Goal: Task Accomplishment & Management: Manage account settings

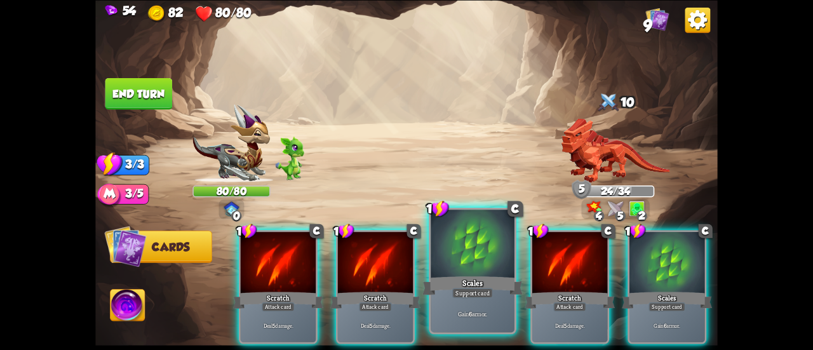
click at [486, 255] on div at bounding box center [472, 244] width 84 height 70
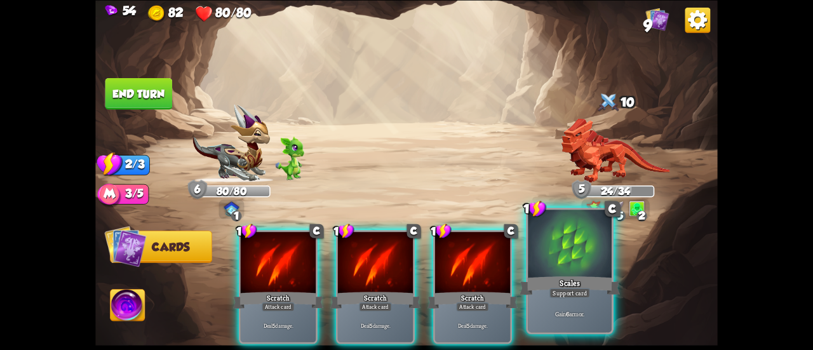
click at [556, 252] on div at bounding box center [570, 244] width 84 height 70
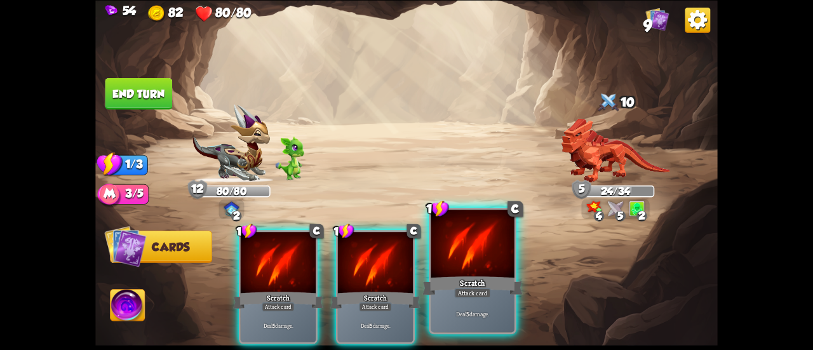
click at [498, 256] on div at bounding box center [472, 244] width 84 height 70
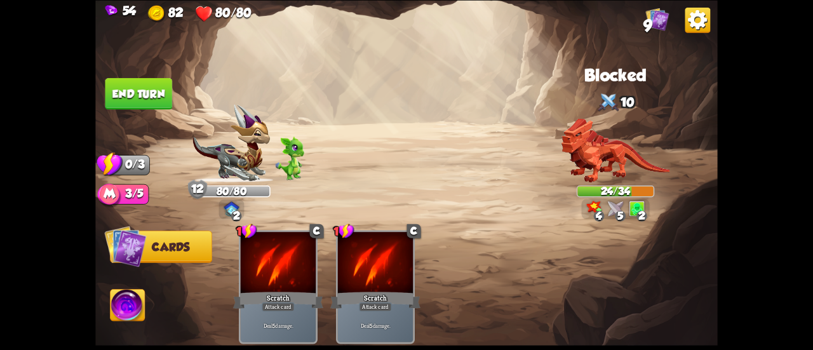
click at [147, 99] on button "End turn" at bounding box center [138, 93] width 67 height 32
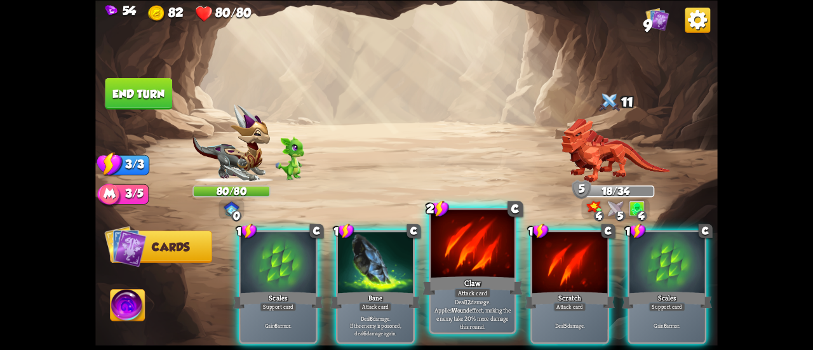
click at [451, 278] on div "Claw" at bounding box center [472, 285] width 100 height 22
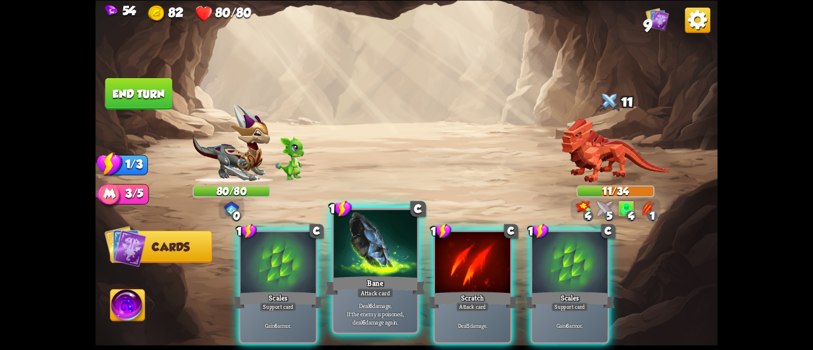
click at [376, 265] on div at bounding box center [375, 244] width 84 height 70
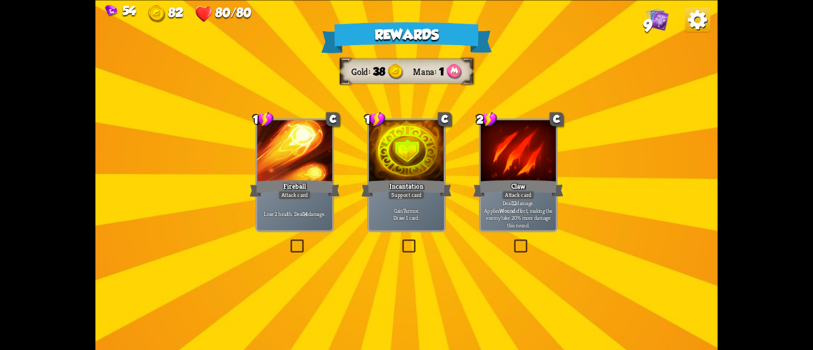
click at [435, 209] on p "Gain 7 armor. Draw 1 card." at bounding box center [407, 213] width 72 height 15
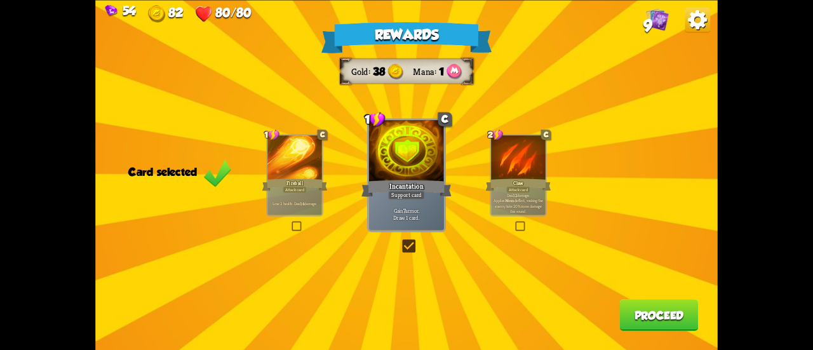
click at [653, 317] on button "Proceed" at bounding box center [659, 315] width 79 height 32
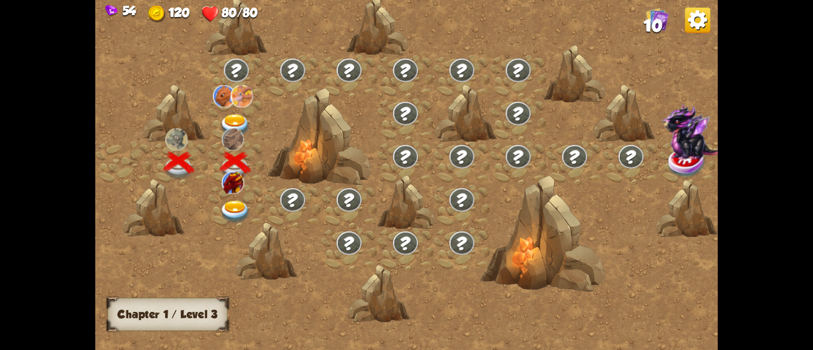
click at [235, 204] on img at bounding box center [235, 212] width 31 height 23
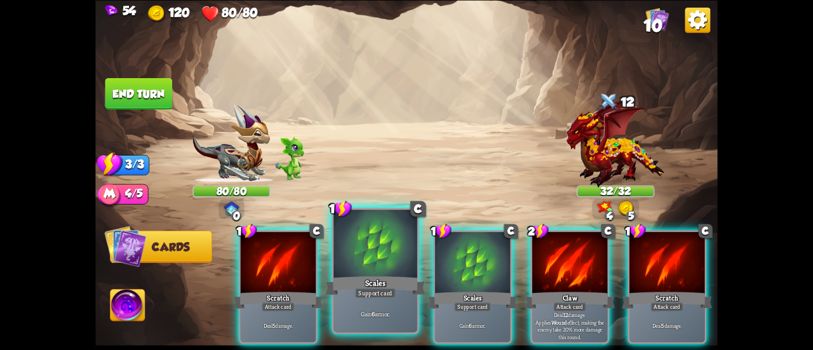
click at [381, 271] on div at bounding box center [375, 244] width 84 height 70
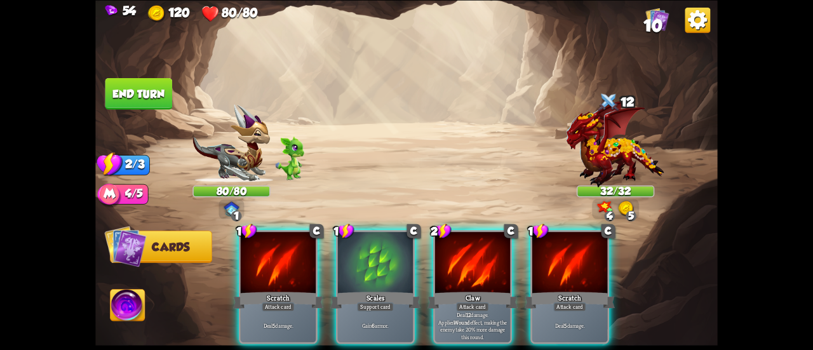
click at [381, 271] on div at bounding box center [375, 263] width 75 height 63
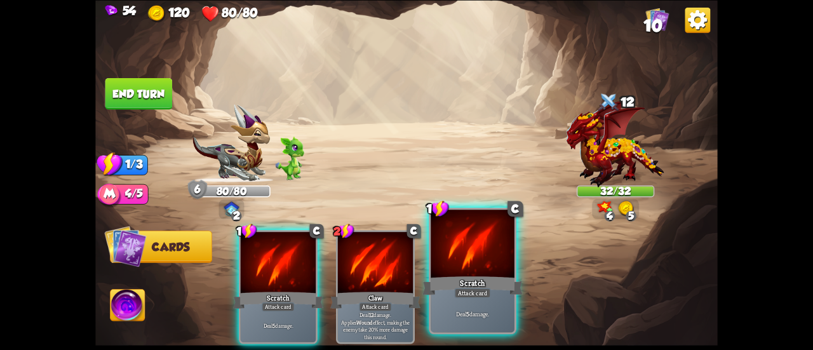
click at [505, 287] on div "Scratch" at bounding box center [472, 285] width 100 height 22
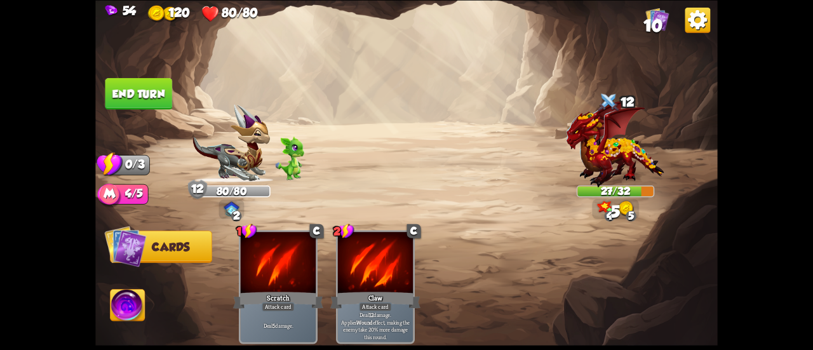
click at [167, 102] on button "End turn" at bounding box center [138, 93] width 67 height 32
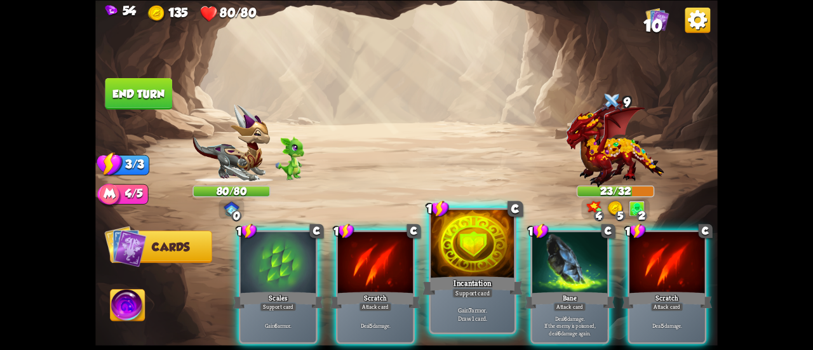
click at [444, 244] on div at bounding box center [472, 244] width 84 height 70
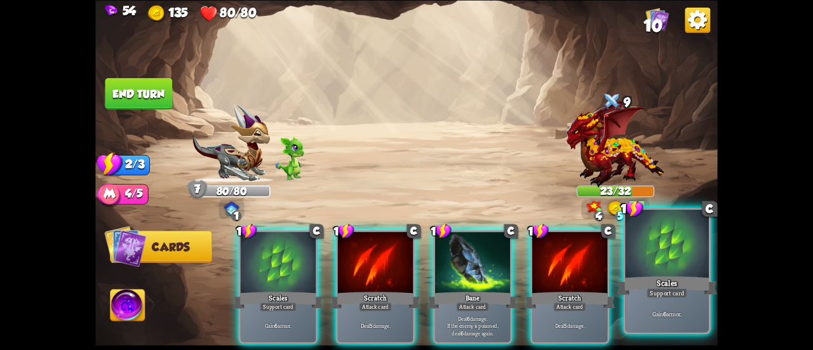
click at [648, 270] on div at bounding box center [667, 244] width 84 height 70
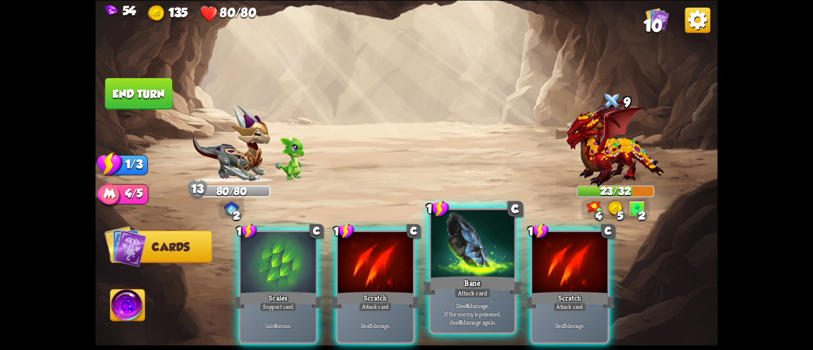
click at [446, 286] on div "Bane" at bounding box center [472, 285] width 100 height 22
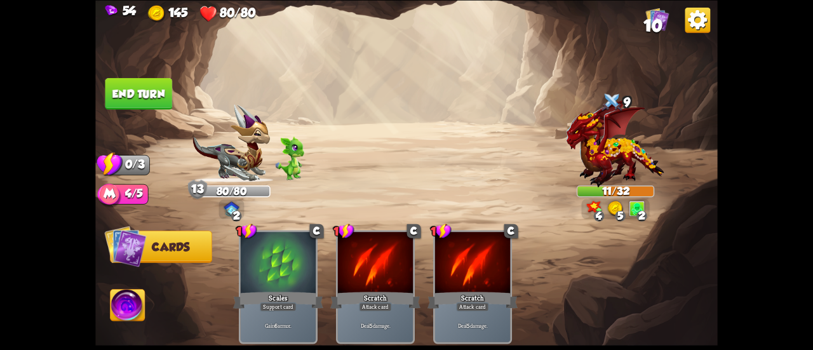
click at [159, 102] on button "End turn" at bounding box center [138, 93] width 67 height 32
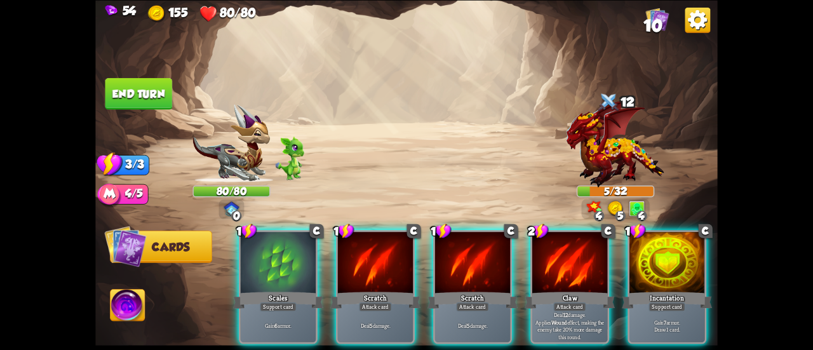
click at [156, 96] on button "End turn" at bounding box center [138, 93] width 67 height 32
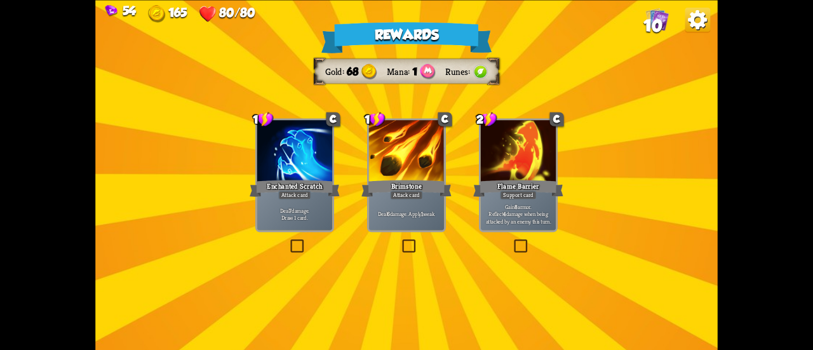
click at [518, 186] on div "Flame Barrier" at bounding box center [518, 188] width 90 height 20
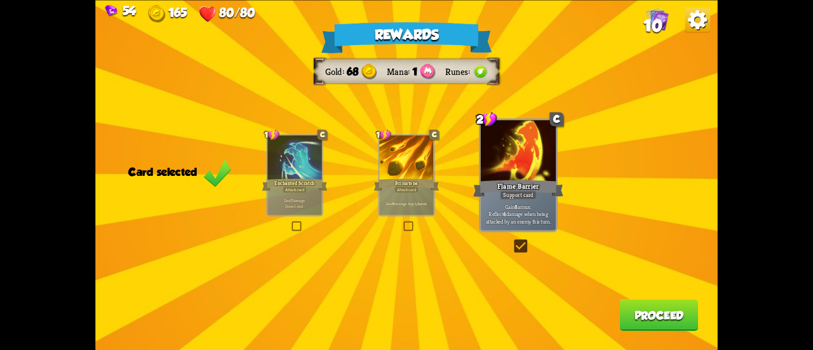
click at [667, 306] on button "Proceed" at bounding box center [659, 315] width 79 height 32
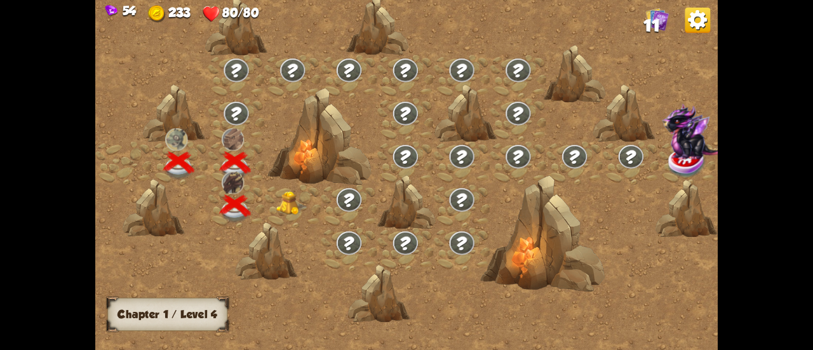
click at [296, 204] on img at bounding box center [291, 202] width 31 height 23
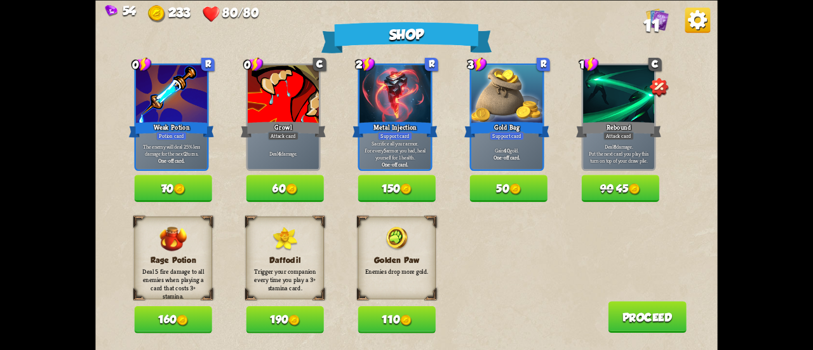
click at [170, 183] on button "70" at bounding box center [172, 188] width 77 height 27
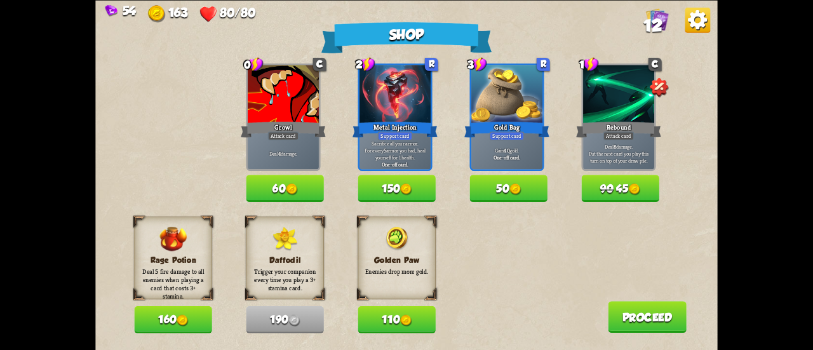
click at [288, 186] on img at bounding box center [291, 188] width 11 height 11
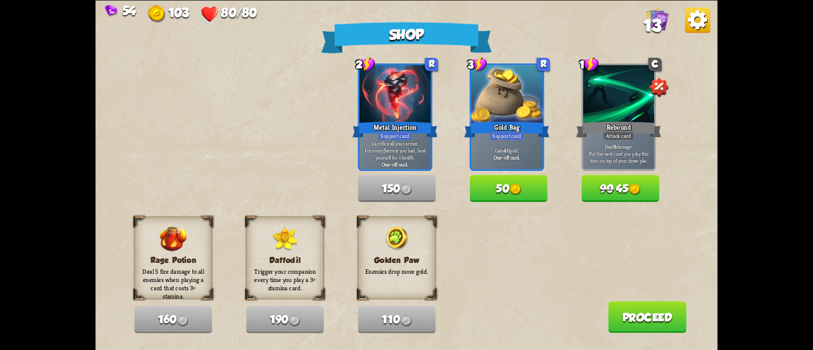
click at [639, 323] on button "Proceed" at bounding box center [647, 317] width 79 height 32
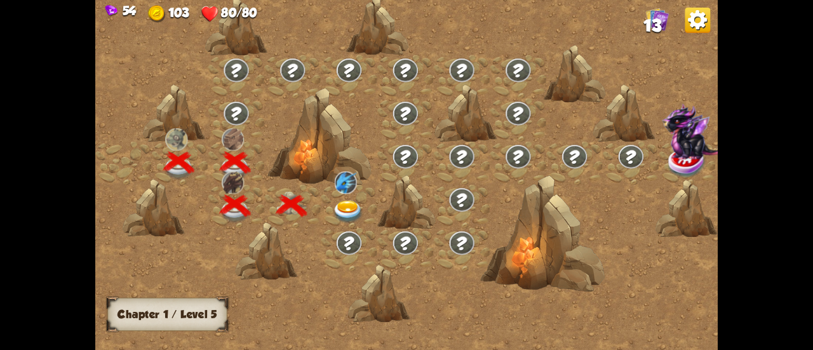
click at [338, 201] on img at bounding box center [348, 212] width 31 height 23
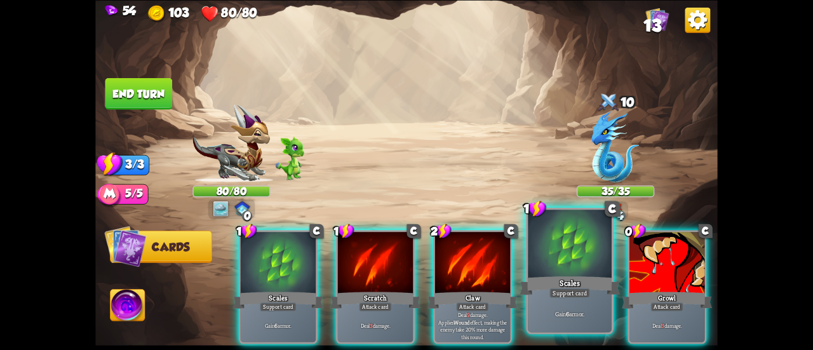
click at [568, 248] on div at bounding box center [570, 244] width 84 height 70
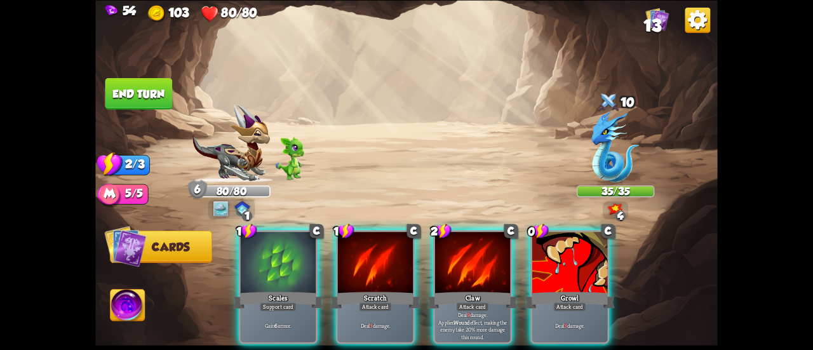
click at [568, 248] on div at bounding box center [569, 263] width 75 height 63
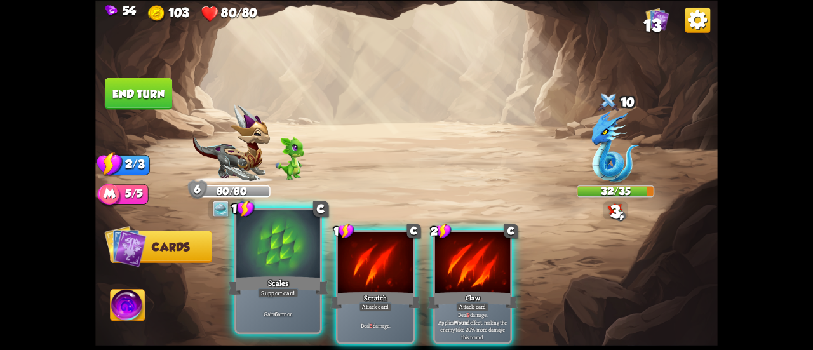
click at [290, 251] on div at bounding box center [278, 244] width 84 height 70
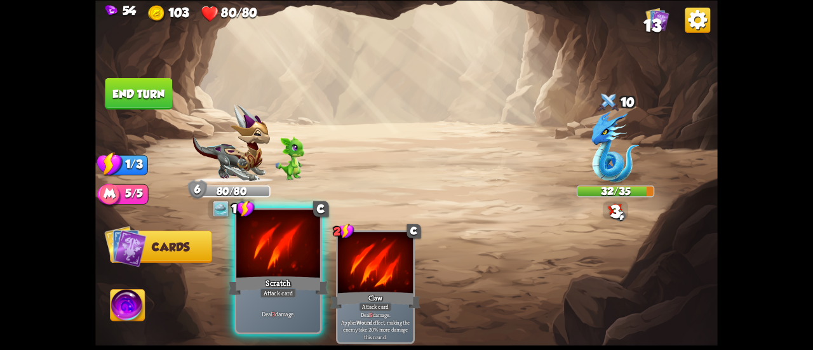
click at [271, 258] on div at bounding box center [278, 244] width 84 height 70
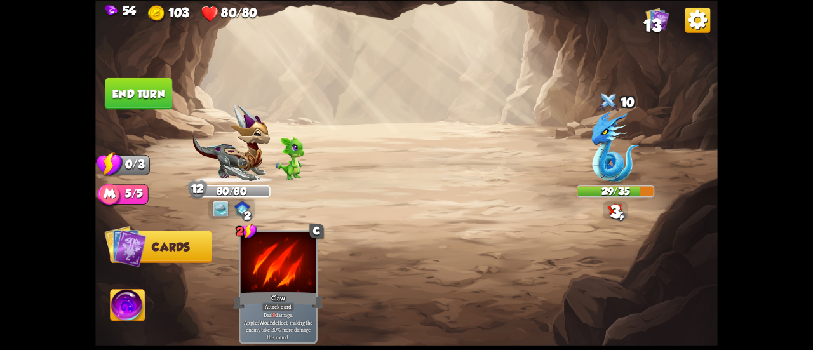
click at [119, 98] on button "End turn" at bounding box center [138, 93] width 67 height 32
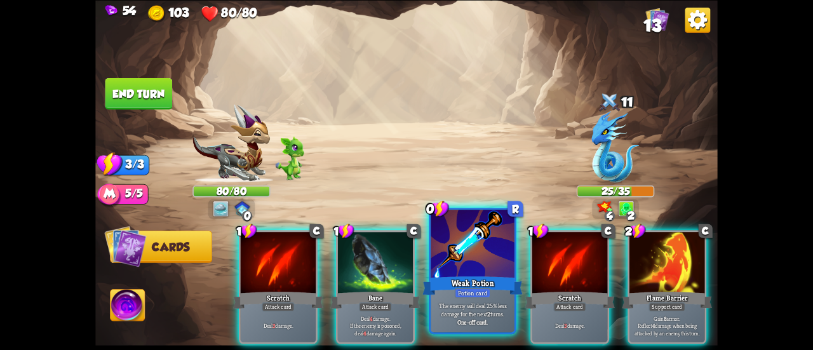
click at [447, 234] on div at bounding box center [472, 244] width 84 height 70
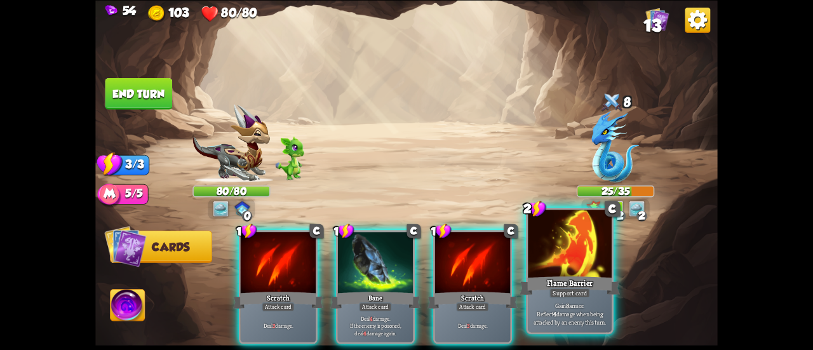
click at [550, 271] on div at bounding box center [570, 244] width 84 height 70
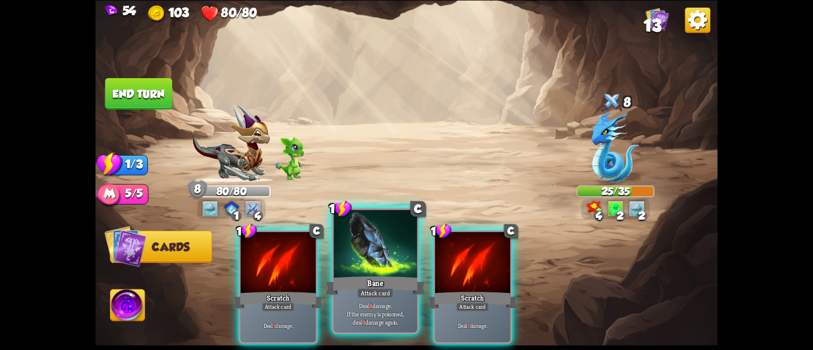
click at [359, 271] on div at bounding box center [375, 244] width 84 height 70
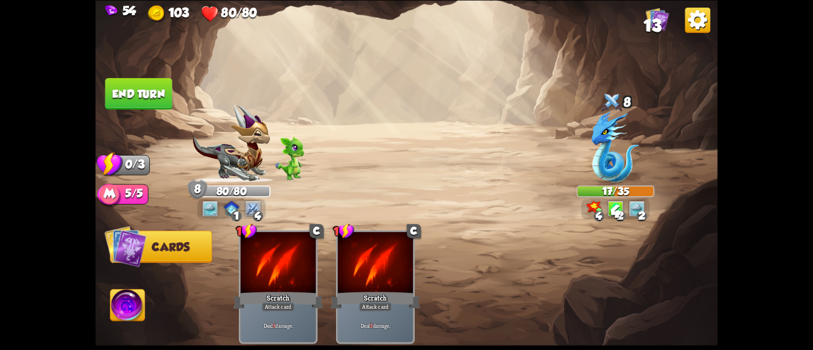
click at [138, 91] on button "End turn" at bounding box center [138, 93] width 67 height 32
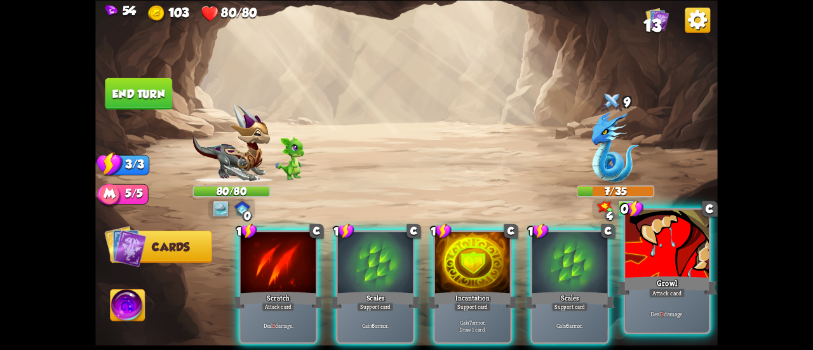
click at [652, 276] on div "Growl" at bounding box center [666, 285] width 100 height 22
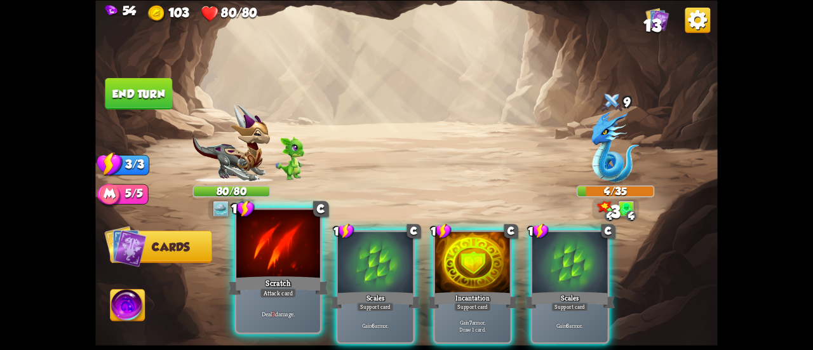
click at [290, 256] on div at bounding box center [278, 244] width 84 height 70
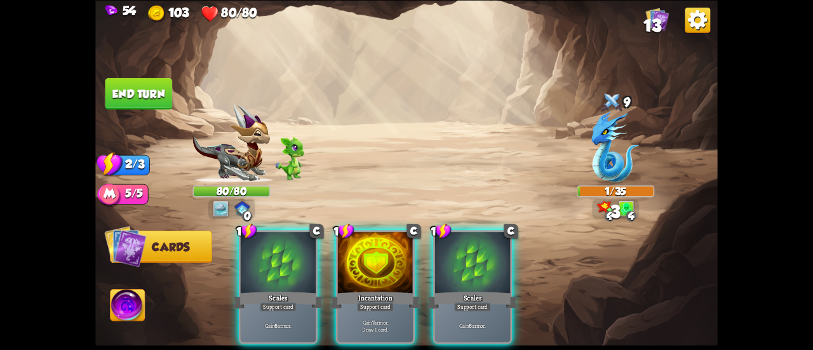
click at [155, 86] on button "End turn" at bounding box center [138, 93] width 67 height 32
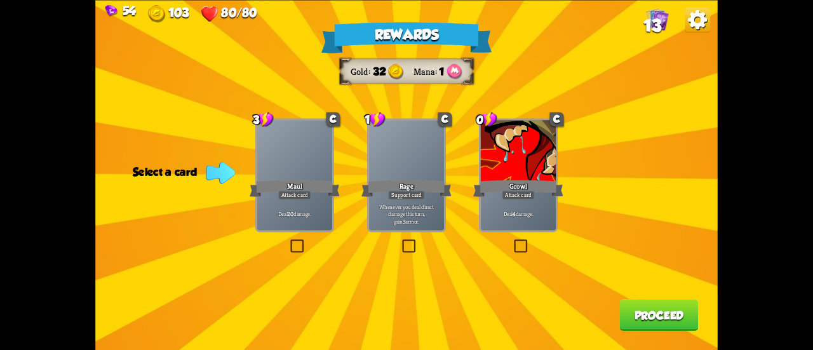
click at [500, 190] on div "Growl" at bounding box center [518, 188] width 90 height 20
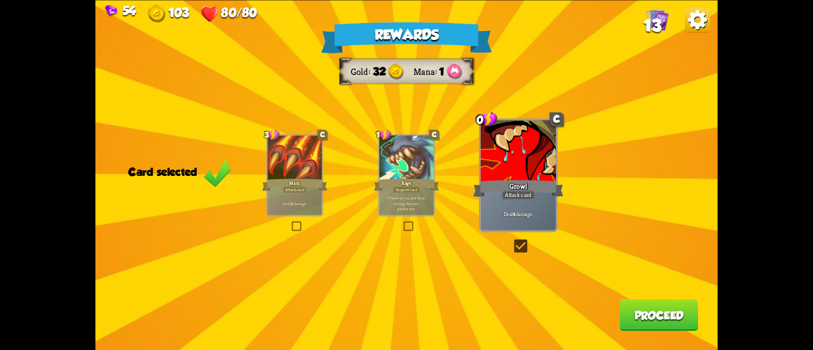
click at [660, 312] on button "Proceed" at bounding box center [659, 315] width 79 height 32
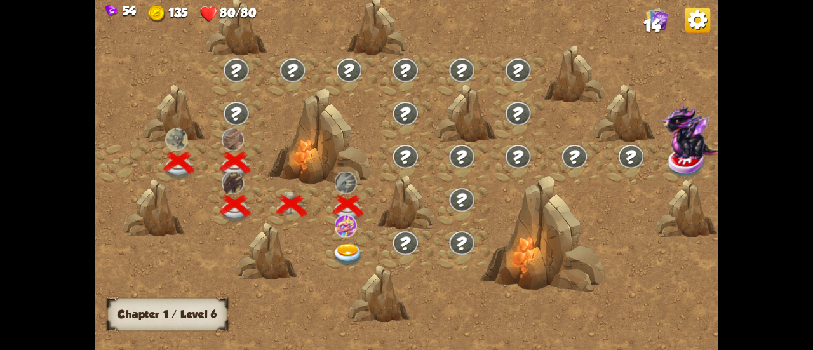
click at [347, 251] on img at bounding box center [348, 255] width 31 height 23
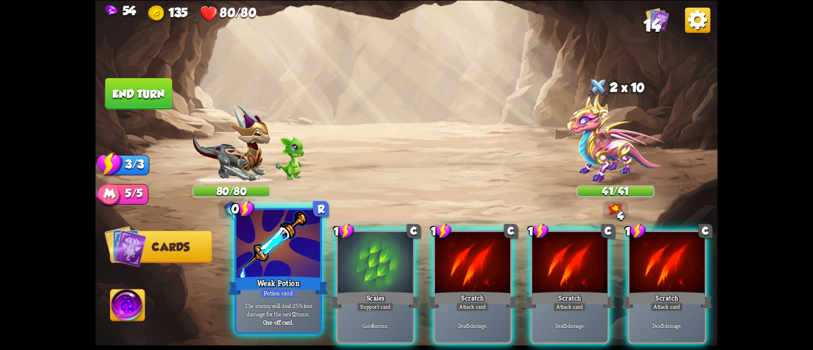
click at [260, 315] on p "The enemy will deal 25% less damage for the next 2 turns." at bounding box center [277, 309] width 79 height 17
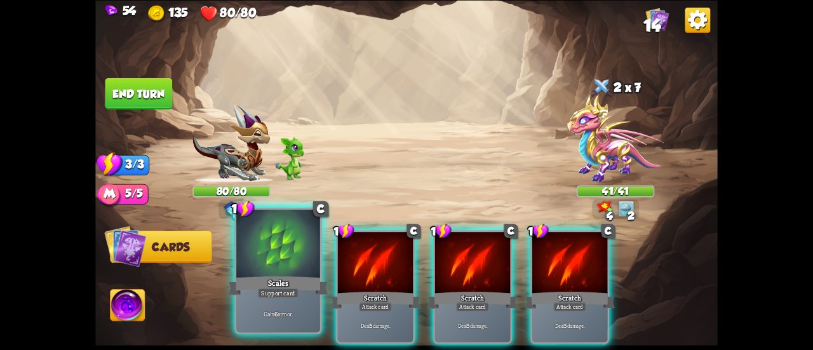
click at [265, 294] on div "Support card" at bounding box center [278, 293] width 41 height 10
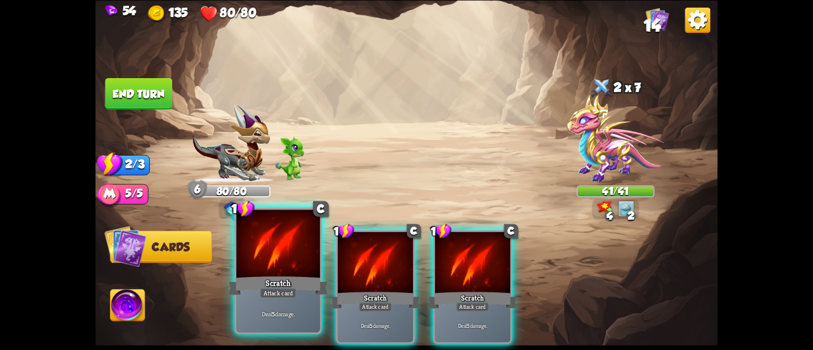
click at [279, 288] on div "Attack card" at bounding box center [278, 293] width 36 height 10
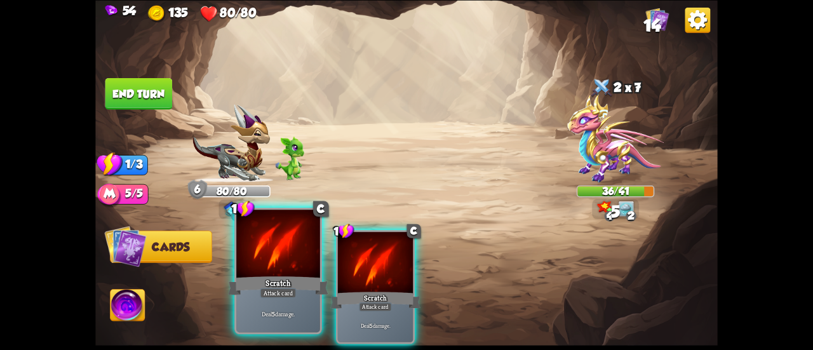
click at [279, 285] on div "Scratch" at bounding box center [278, 285] width 100 height 22
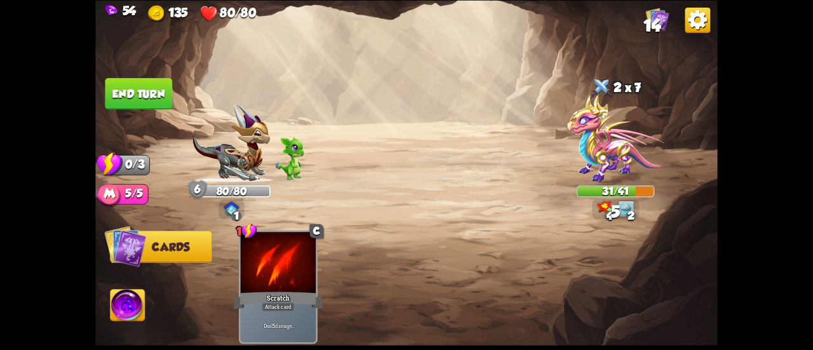
click at [145, 92] on button "End turn" at bounding box center [138, 93] width 67 height 32
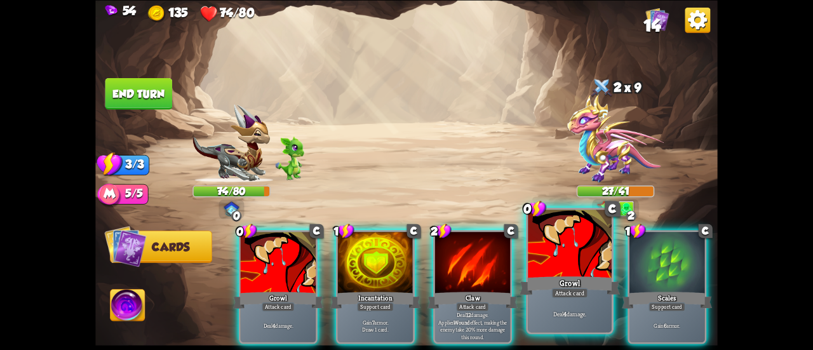
click at [561, 264] on div at bounding box center [570, 244] width 84 height 70
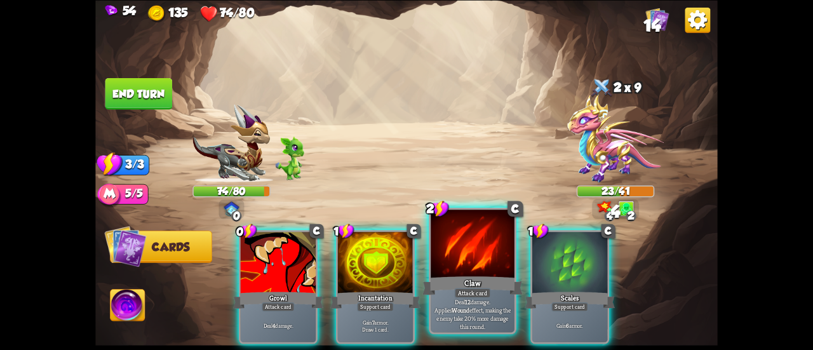
click at [439, 253] on div at bounding box center [472, 244] width 84 height 70
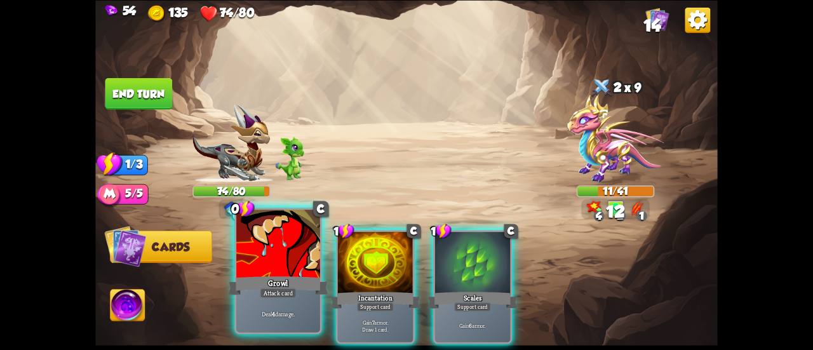
click at [288, 263] on div at bounding box center [278, 244] width 84 height 70
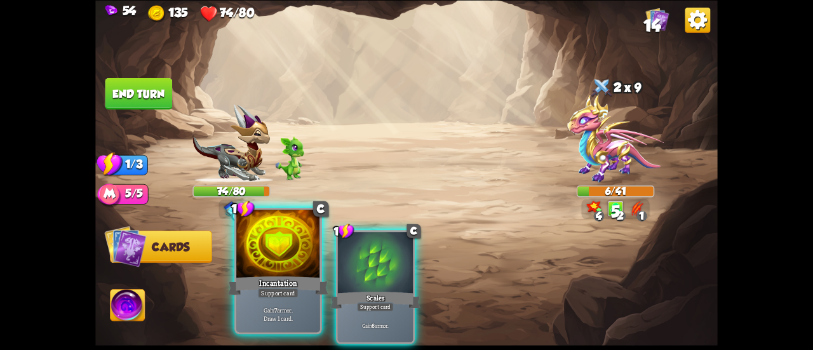
click at [289, 249] on div at bounding box center [278, 244] width 84 height 70
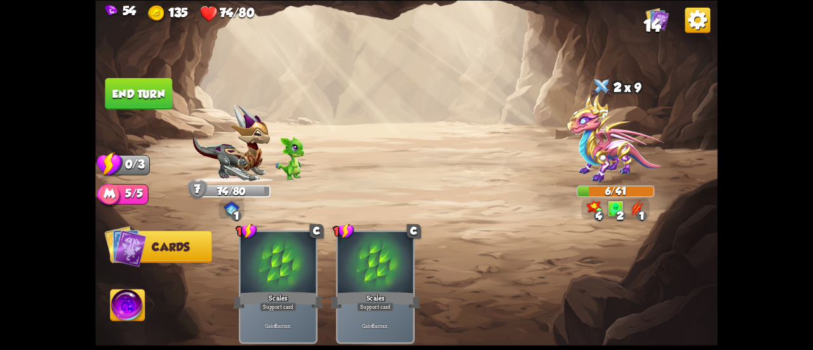
click at [150, 106] on button "End turn" at bounding box center [138, 93] width 67 height 32
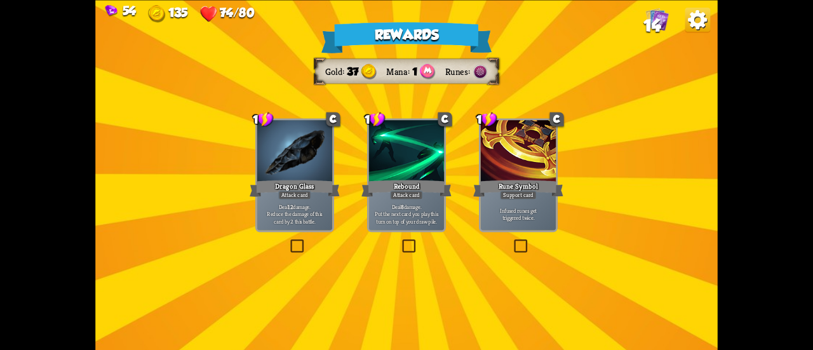
click at [411, 156] on div at bounding box center [406, 151] width 75 height 63
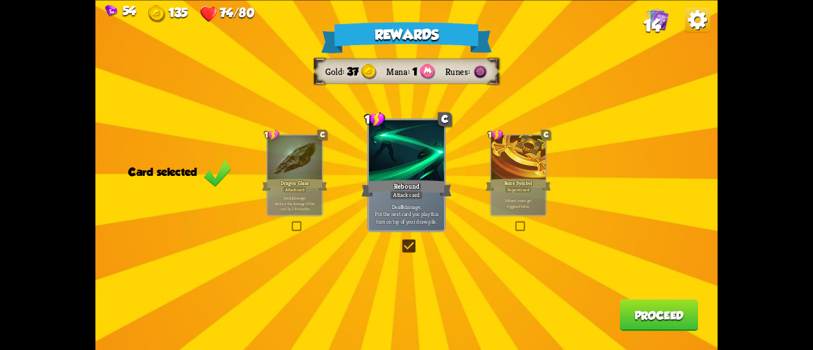
click at [655, 316] on button "Proceed" at bounding box center [659, 315] width 79 height 32
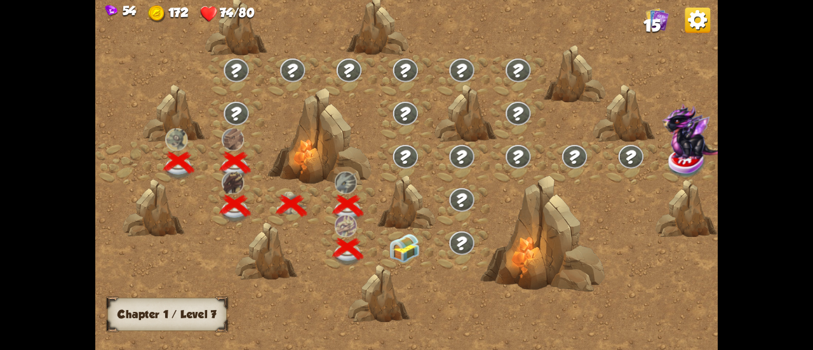
click at [408, 243] on div at bounding box center [405, 249] width 56 height 43
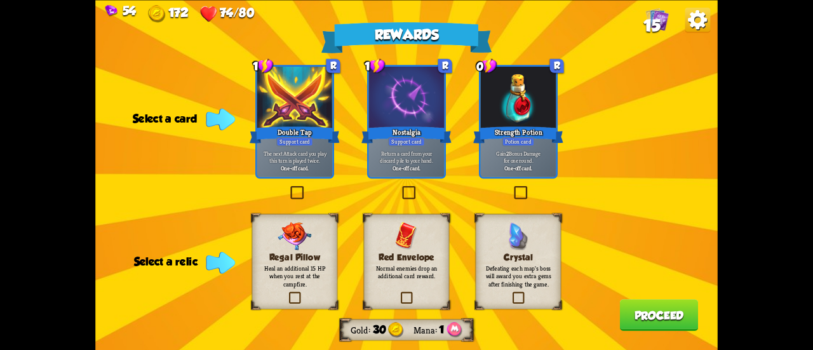
click at [331, 292] on div "Regal Pillow Heal an additional 15 HP when you rest at the campfire." at bounding box center [295, 260] width 86 height 95
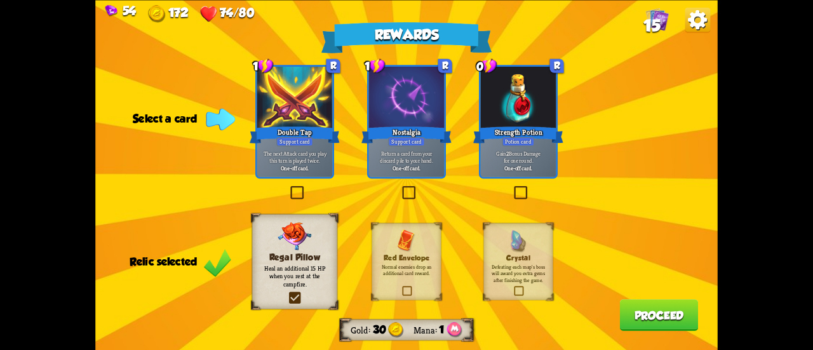
click at [319, 162] on p "The next Attack card you play this turn is played twice." at bounding box center [295, 156] width 72 height 15
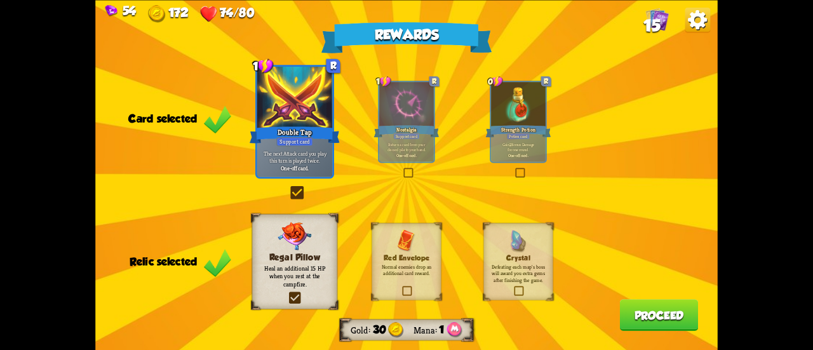
click at [625, 313] on button "Proceed" at bounding box center [659, 315] width 79 height 32
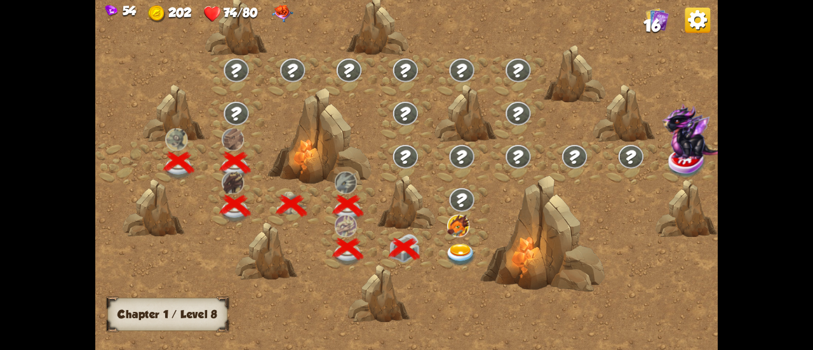
click at [458, 253] on img at bounding box center [460, 255] width 31 height 23
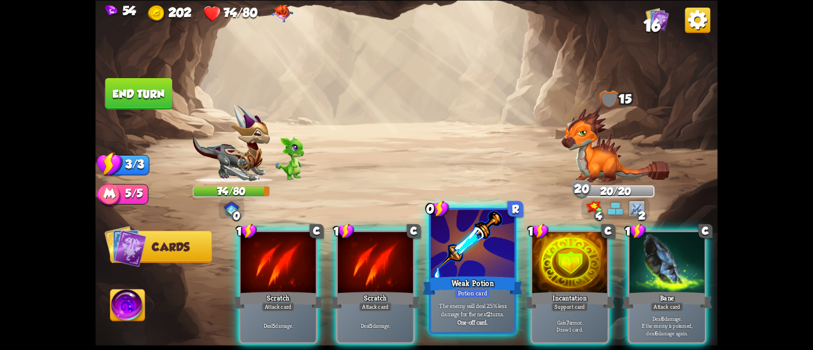
click at [488, 269] on div at bounding box center [472, 244] width 84 height 70
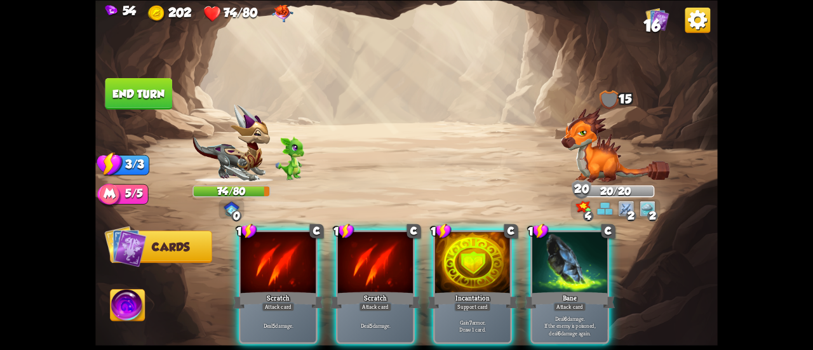
click at [482, 289] on div "Incantation" at bounding box center [472, 299] width 90 height 20
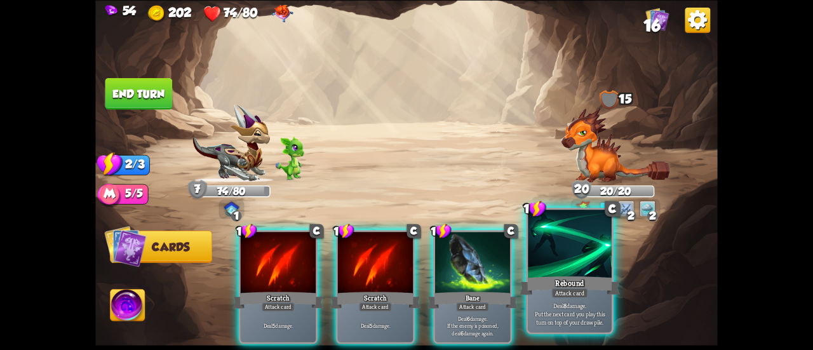
click at [556, 290] on div "Attack card" at bounding box center [569, 293] width 36 height 10
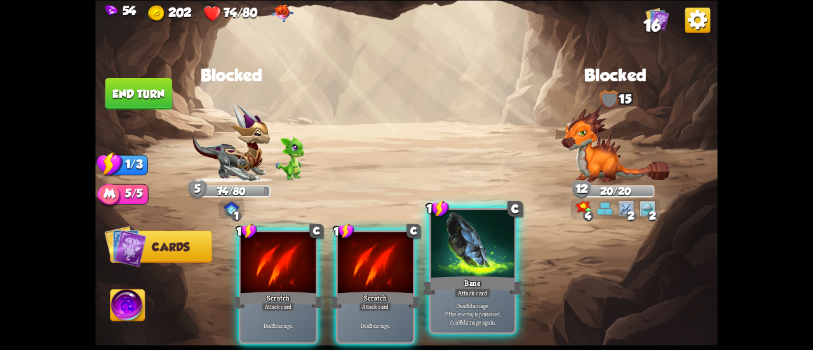
click at [472, 298] on div "Attack card" at bounding box center [472, 293] width 36 height 10
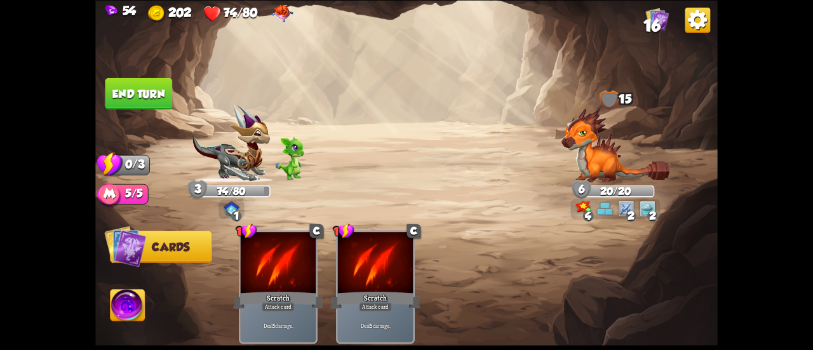
click at [137, 110] on img at bounding box center [406, 175] width 622 height 350
click at [123, 313] on img at bounding box center [127, 306] width 34 height 35
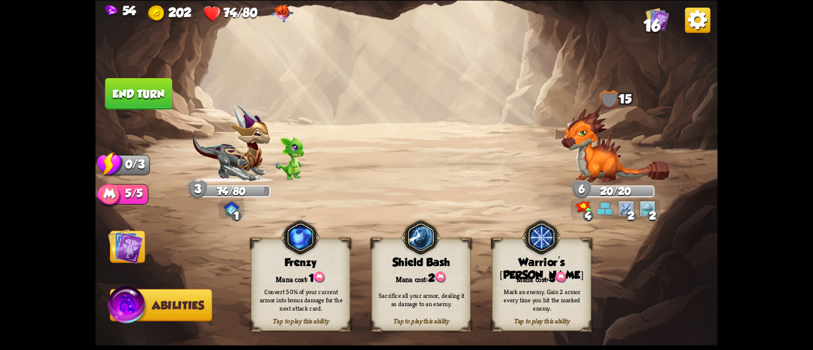
click at [545, 256] on img at bounding box center [541, 236] width 40 height 41
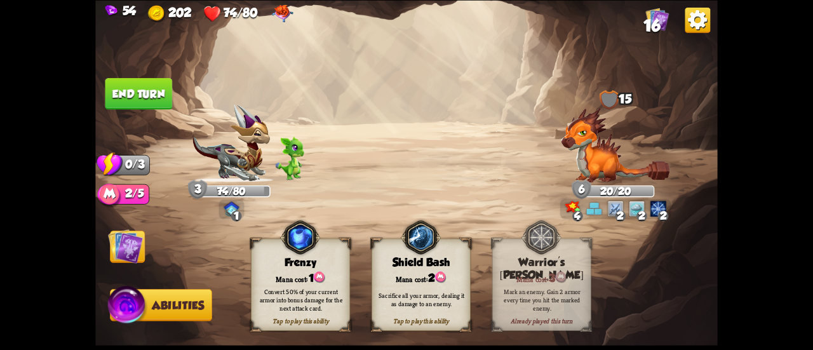
click at [148, 95] on button "End turn" at bounding box center [138, 93] width 67 height 32
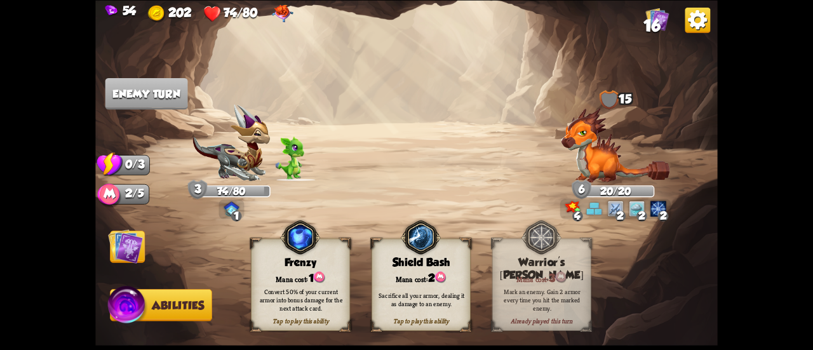
click at [131, 237] on img at bounding box center [125, 246] width 35 height 35
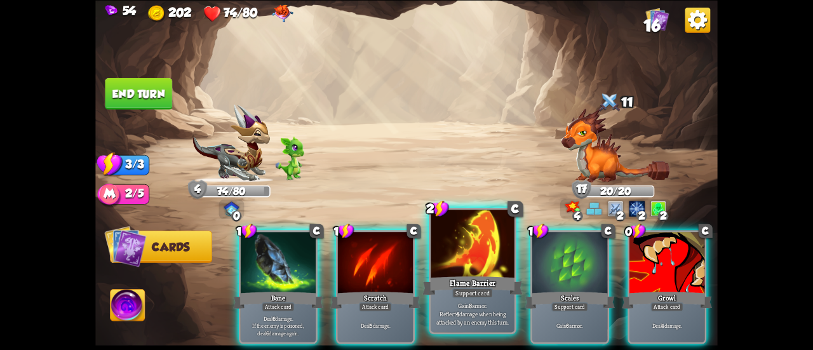
click at [466, 282] on div "Flame Barrier" at bounding box center [472, 285] width 100 height 22
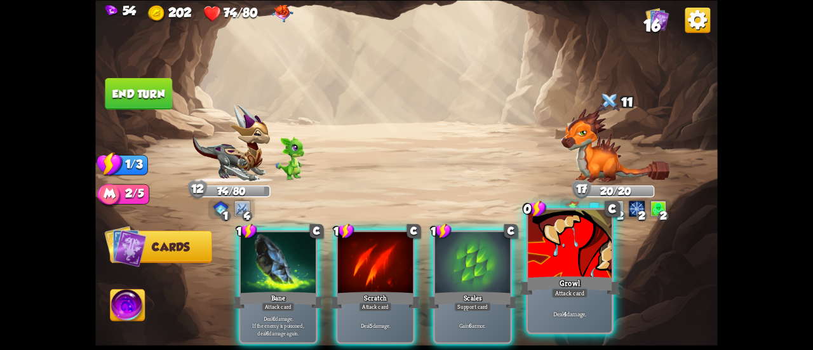
click at [587, 270] on div at bounding box center [570, 244] width 84 height 70
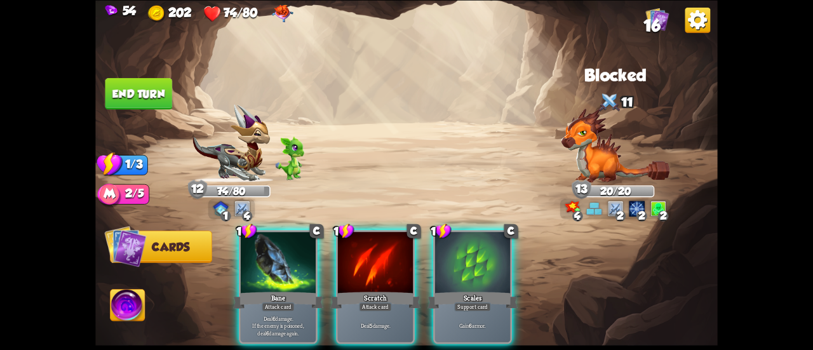
click at [289, 244] on div at bounding box center [278, 263] width 75 height 63
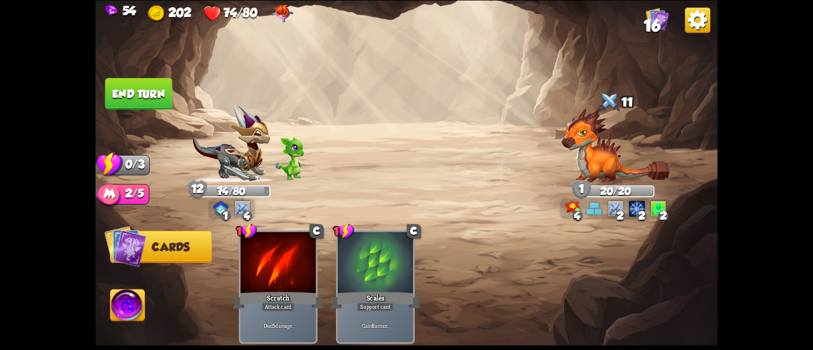
click at [150, 100] on button "End turn" at bounding box center [138, 93] width 67 height 32
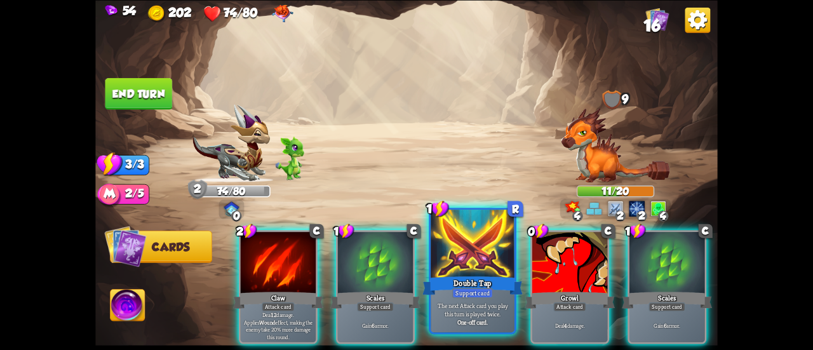
click at [455, 277] on div "Double Tap" at bounding box center [472, 285] width 100 height 22
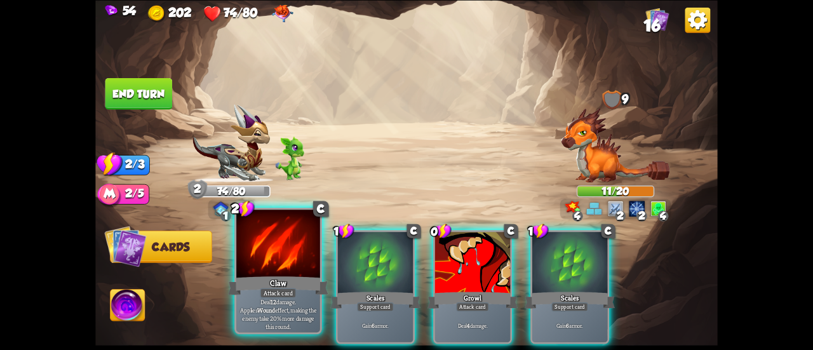
click at [260, 260] on div at bounding box center [278, 244] width 84 height 70
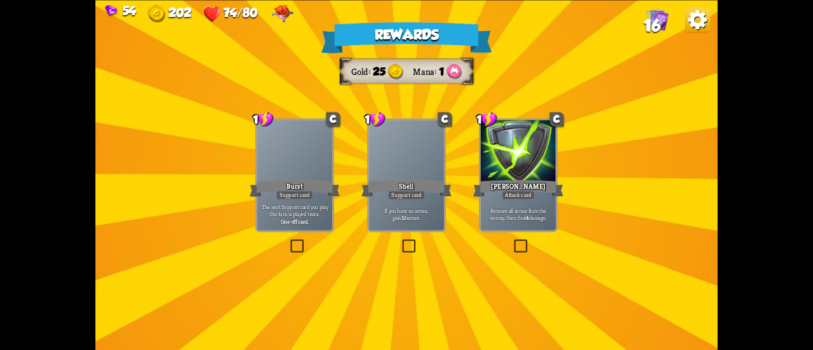
click at [292, 190] on div "Support card" at bounding box center [294, 194] width 37 height 9
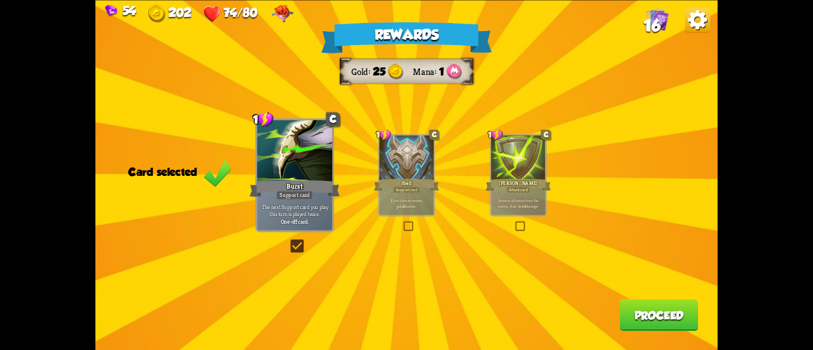
click at [679, 312] on button "Proceed" at bounding box center [659, 315] width 79 height 32
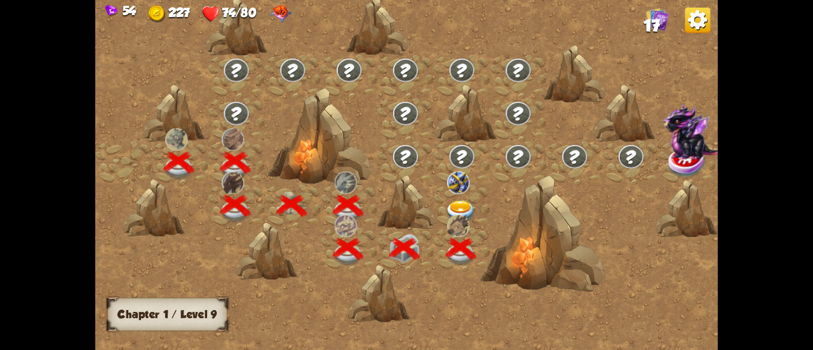
click at [467, 194] on div at bounding box center [462, 206] width 56 height 43
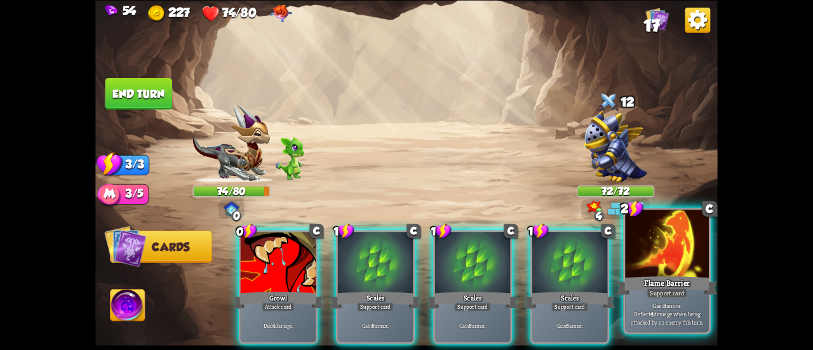
click at [636, 262] on div at bounding box center [667, 244] width 84 height 70
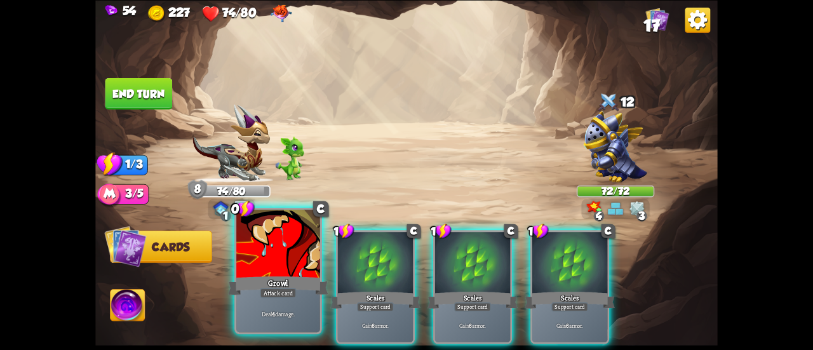
click at [269, 240] on div at bounding box center [278, 244] width 84 height 70
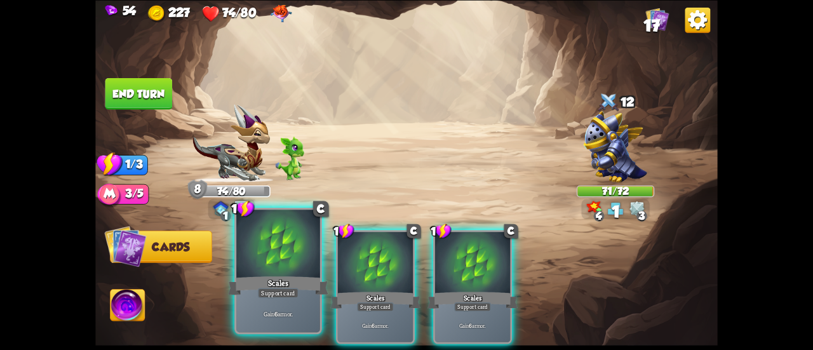
click at [268, 247] on div at bounding box center [278, 244] width 84 height 70
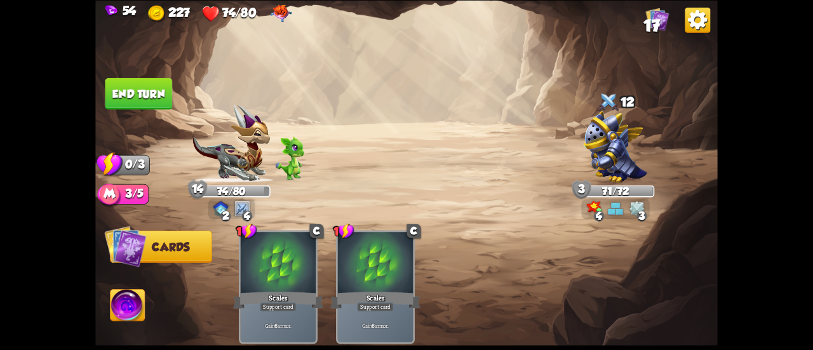
click at [169, 86] on button "End turn" at bounding box center [138, 93] width 67 height 32
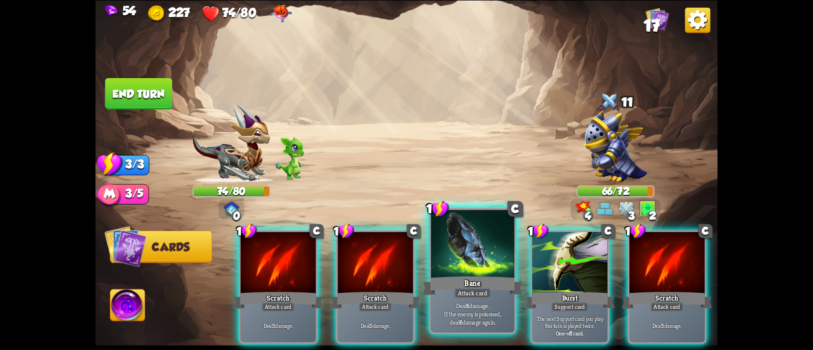
click at [486, 266] on div at bounding box center [472, 244] width 84 height 70
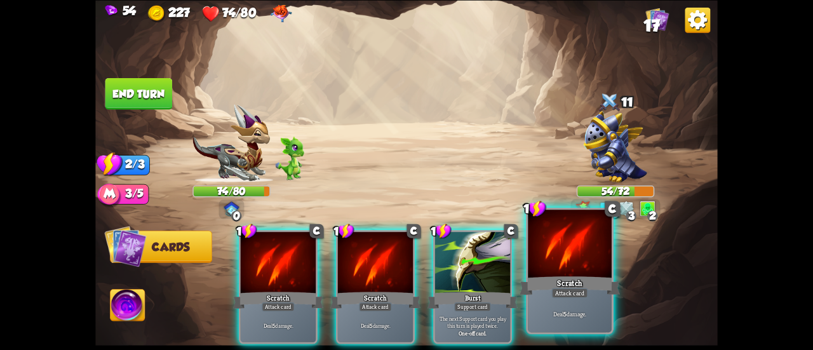
click at [585, 265] on div at bounding box center [570, 244] width 84 height 70
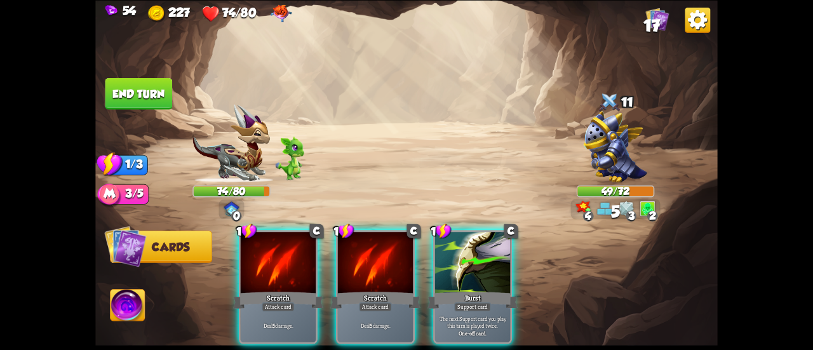
click at [366, 267] on div at bounding box center [375, 263] width 75 height 63
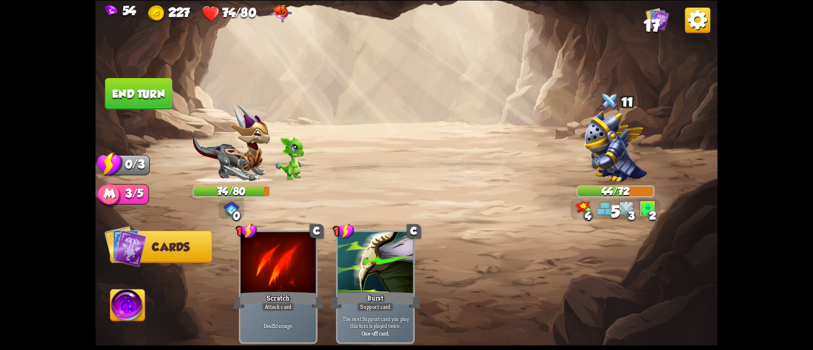
click at [159, 91] on button "End turn" at bounding box center [138, 93] width 67 height 32
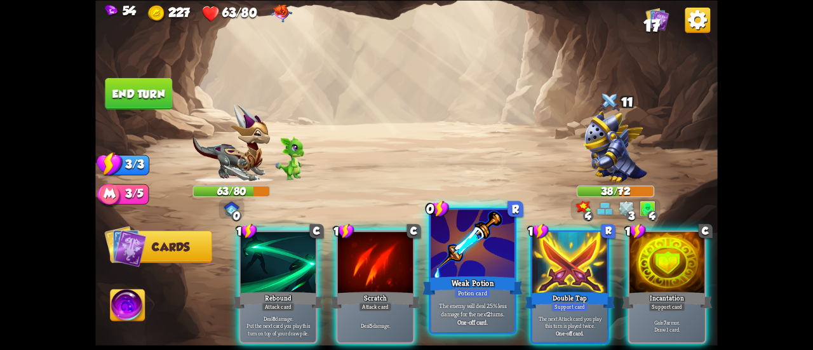
click at [472, 237] on div at bounding box center [472, 244] width 84 height 70
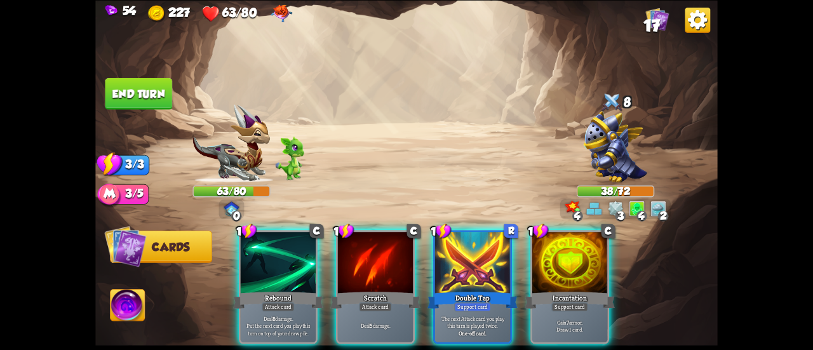
click at [468, 241] on div at bounding box center [472, 263] width 75 height 63
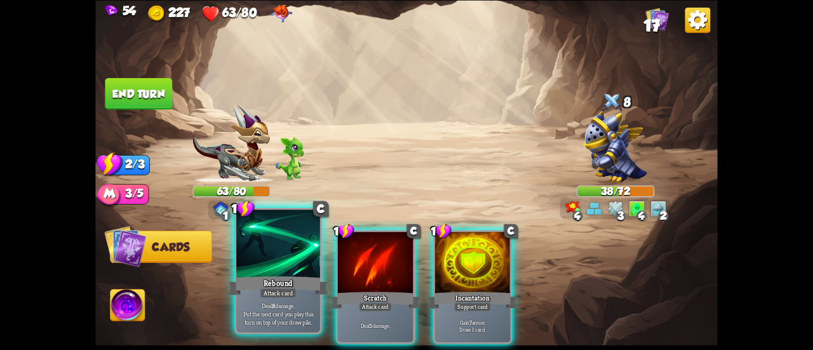
click at [298, 257] on div at bounding box center [278, 244] width 84 height 70
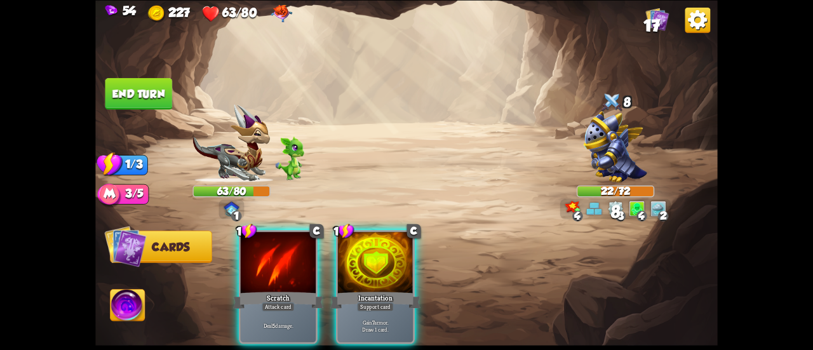
click at [366, 267] on div at bounding box center [375, 263] width 75 height 63
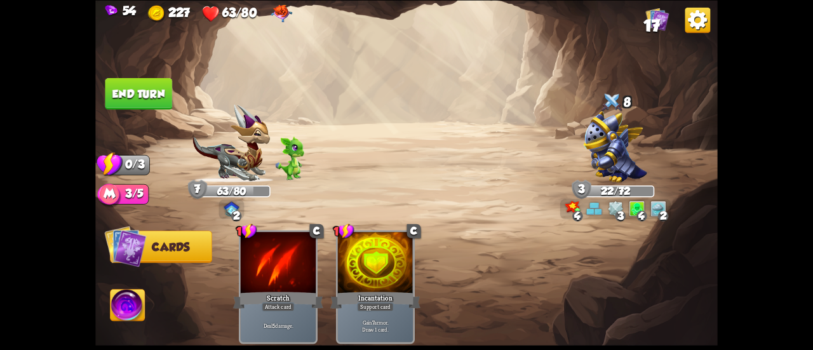
click at [144, 88] on button "End turn" at bounding box center [138, 93] width 67 height 32
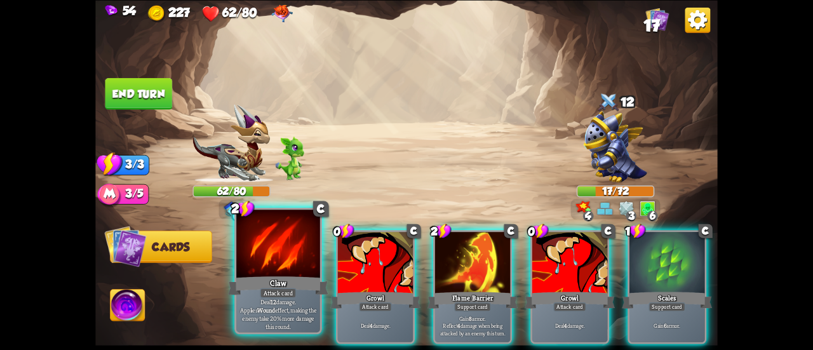
click at [293, 248] on div at bounding box center [278, 244] width 84 height 70
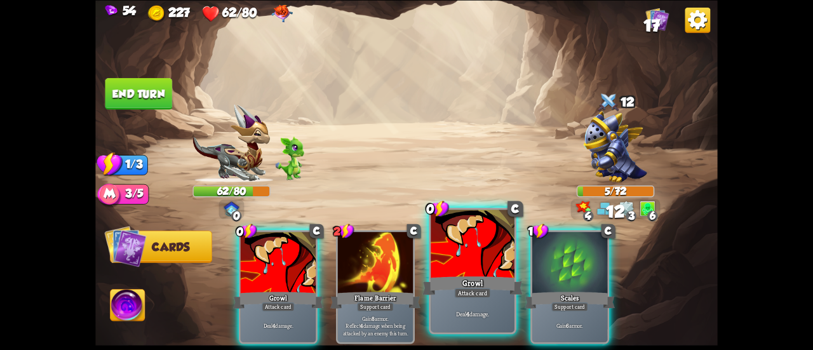
click at [449, 258] on div at bounding box center [472, 244] width 84 height 70
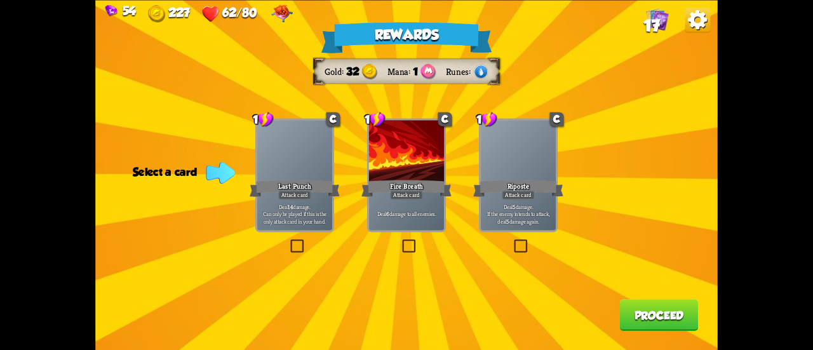
click at [437, 205] on div "Deal 6 damage to all enemies." at bounding box center [406, 213] width 75 height 33
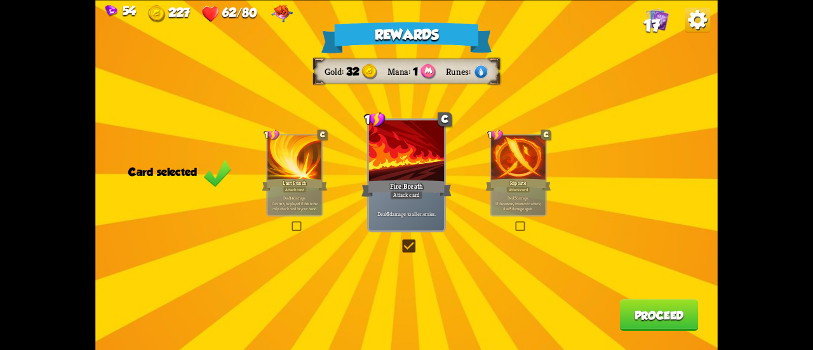
click at [669, 318] on button "Proceed" at bounding box center [659, 315] width 79 height 32
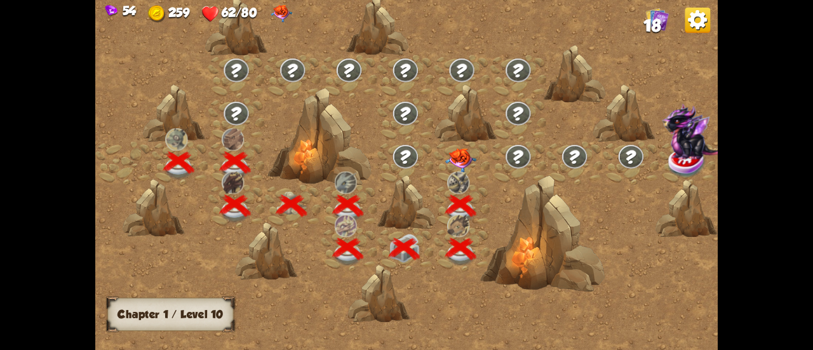
click at [453, 160] on img at bounding box center [460, 160] width 31 height 24
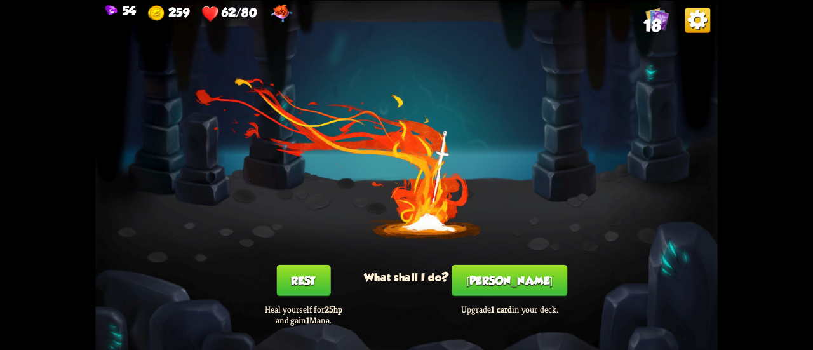
click at [496, 285] on button "[PERSON_NAME]" at bounding box center [509, 280] width 116 height 32
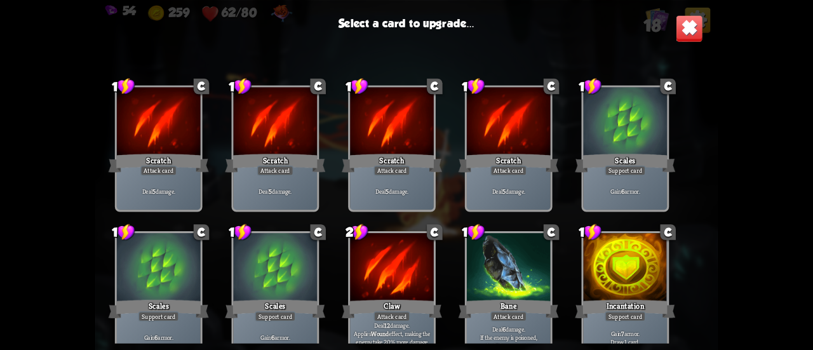
scroll to position [399, 0]
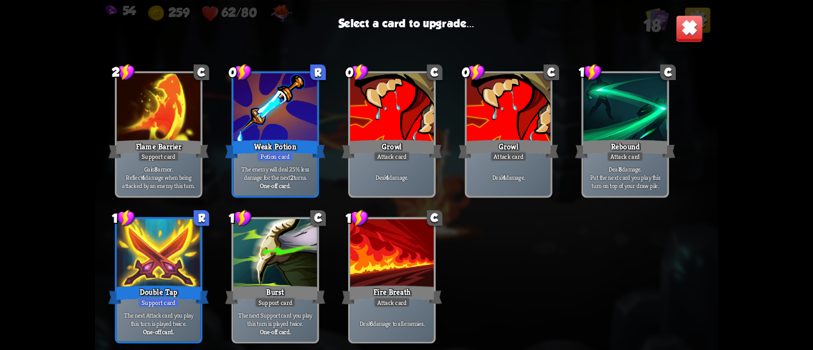
click at [143, 246] on div at bounding box center [159, 254] width 84 height 70
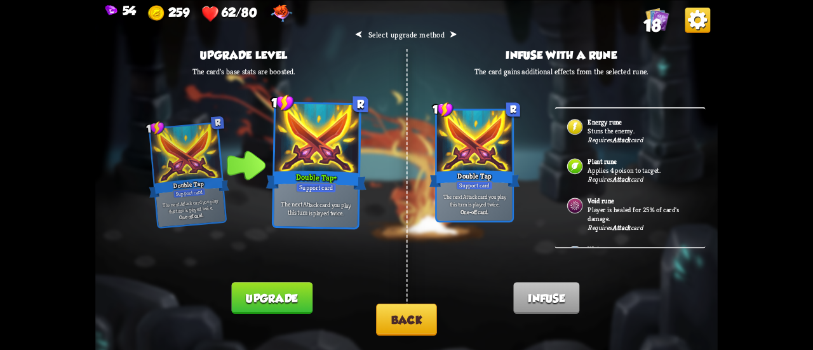
click at [407, 316] on button "Back" at bounding box center [406, 319] width 61 height 32
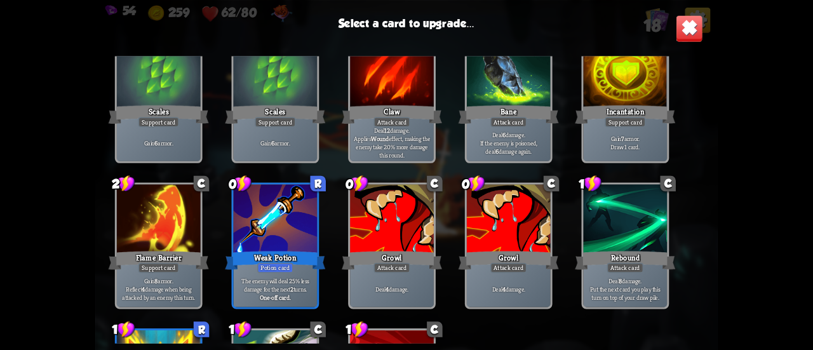
scroll to position [317, 0]
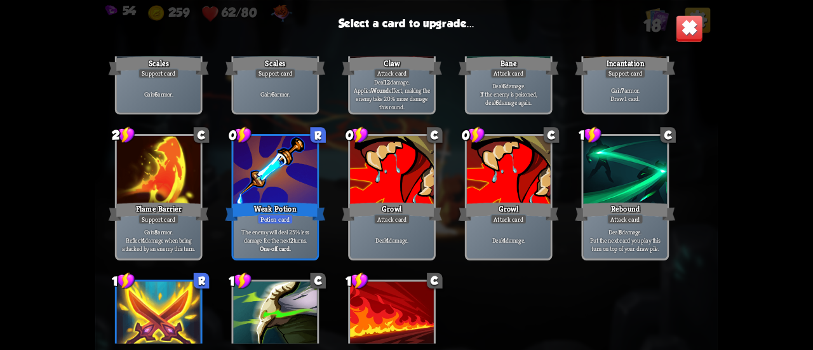
click at [394, 232] on div "Deal 4 damage." at bounding box center [392, 240] width 84 height 36
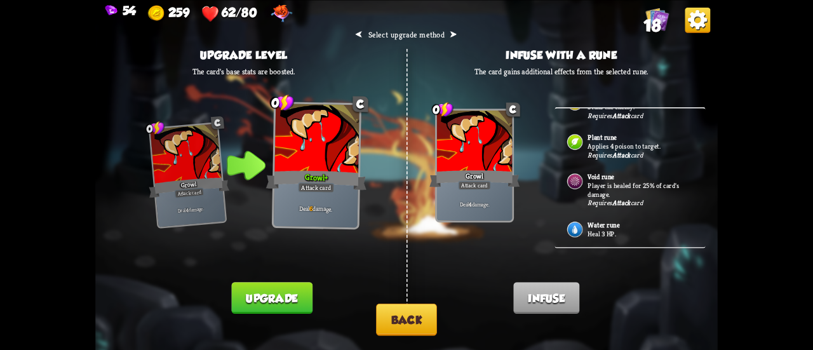
scroll to position [0, 0]
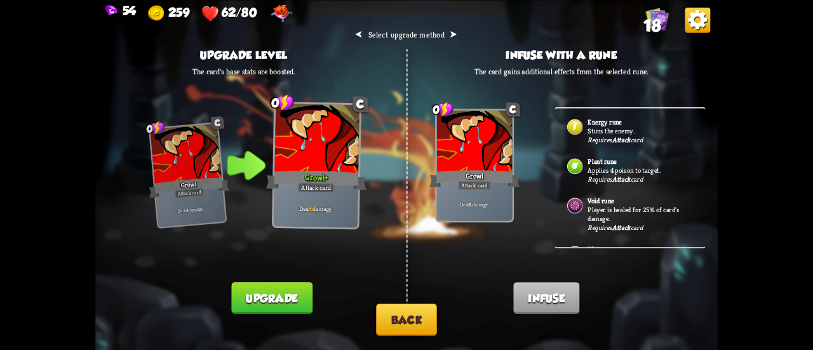
click at [606, 136] on div "Requires Attack card" at bounding box center [614, 139] width 55 height 9
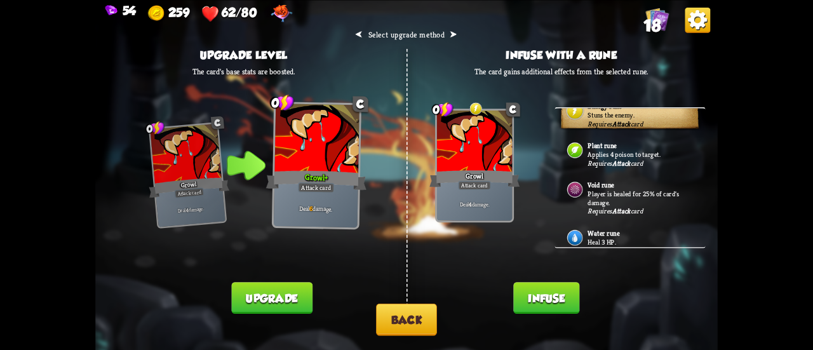
scroll to position [32, 0]
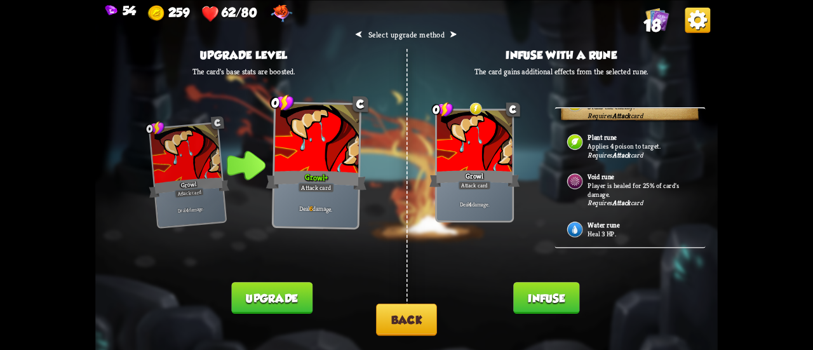
click at [560, 293] on button "Infuse" at bounding box center [546, 298] width 66 height 32
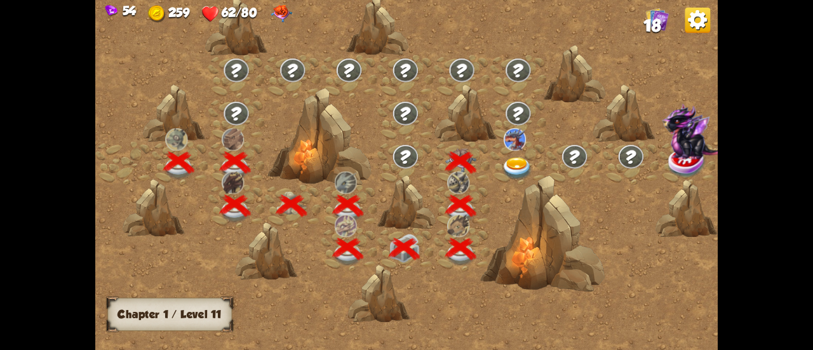
scroll to position [0, 193]
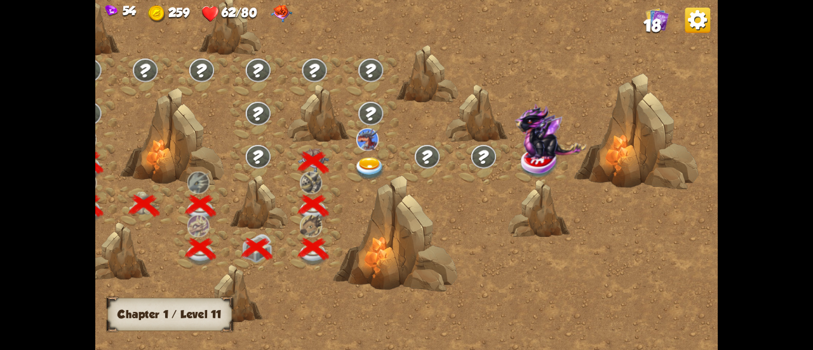
click at [364, 166] on img at bounding box center [369, 168] width 31 height 23
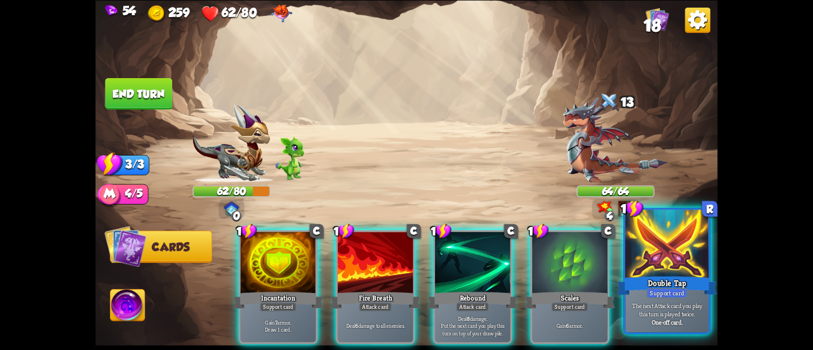
click at [649, 279] on div "Double Tap" at bounding box center [666, 285] width 100 height 22
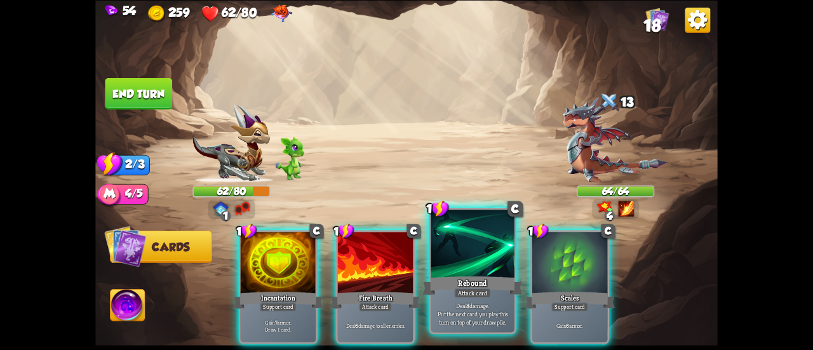
click at [479, 272] on div at bounding box center [472, 244] width 84 height 70
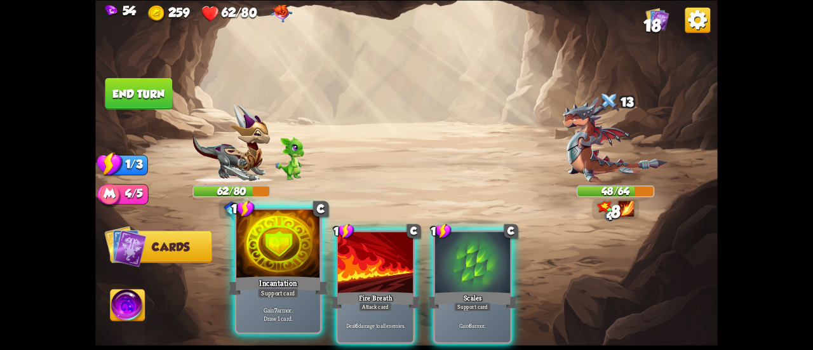
click at [259, 250] on div at bounding box center [278, 244] width 84 height 70
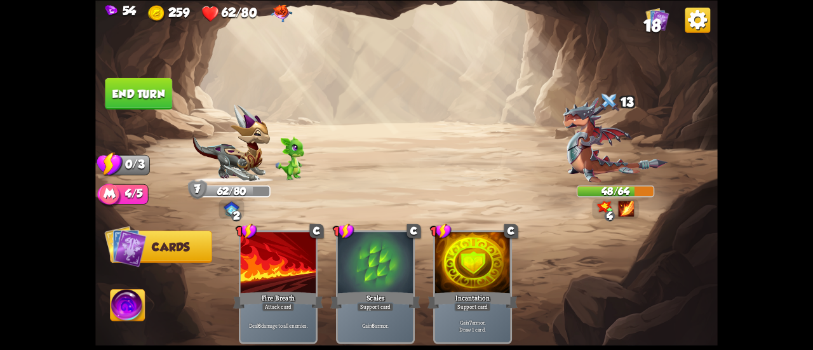
click at [158, 117] on img at bounding box center [406, 175] width 622 height 350
click at [147, 105] on button "End turn" at bounding box center [138, 93] width 67 height 32
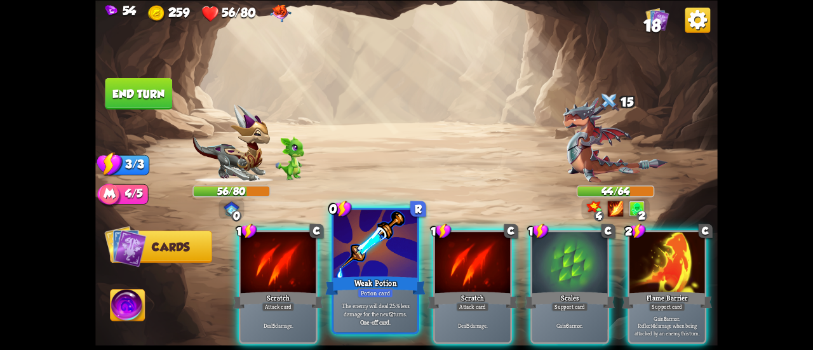
click at [405, 238] on div at bounding box center [375, 244] width 84 height 70
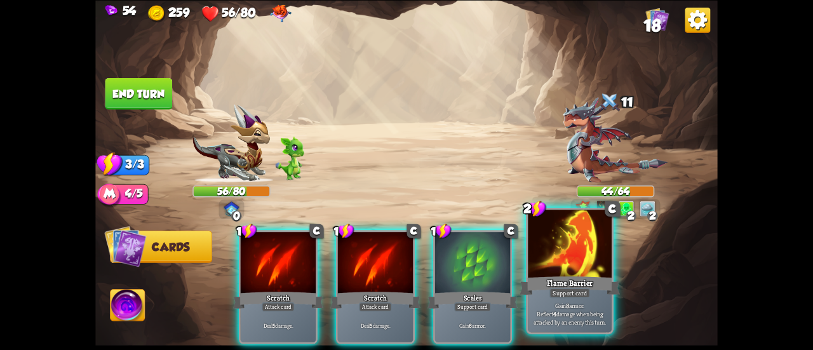
click at [575, 261] on div at bounding box center [570, 244] width 84 height 70
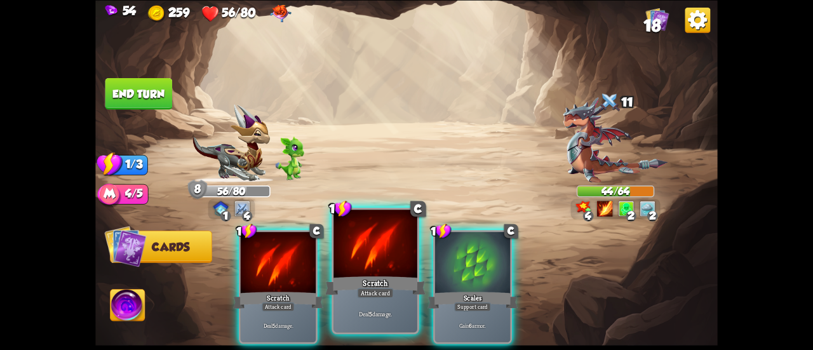
click at [398, 272] on div at bounding box center [375, 244] width 84 height 70
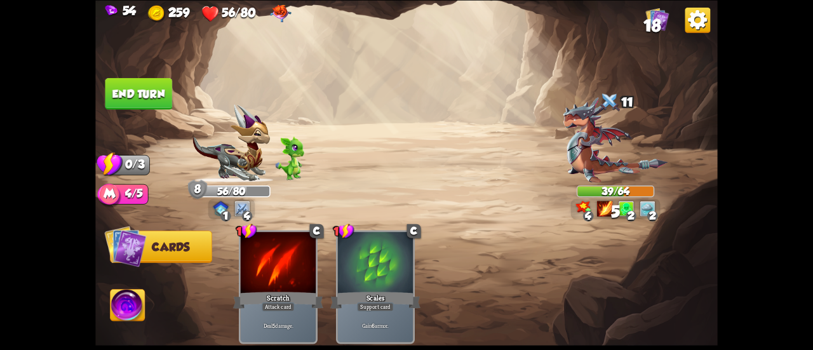
click at [149, 81] on button "End turn" at bounding box center [138, 93] width 67 height 32
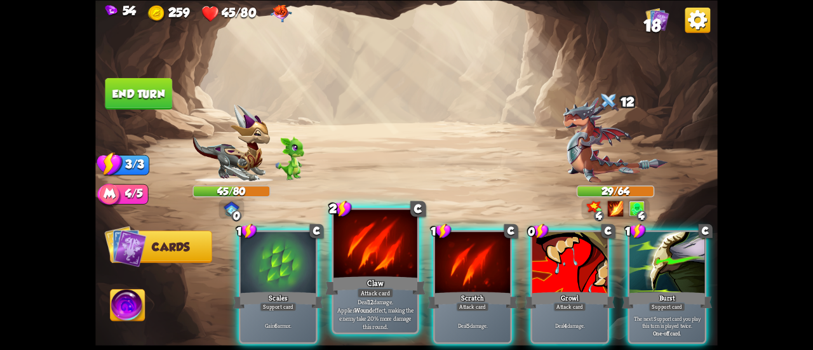
click at [362, 261] on div at bounding box center [375, 244] width 84 height 70
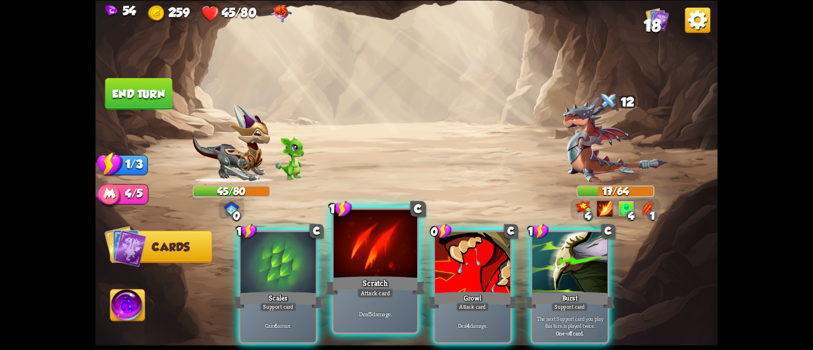
click at [375, 265] on div at bounding box center [375, 244] width 84 height 70
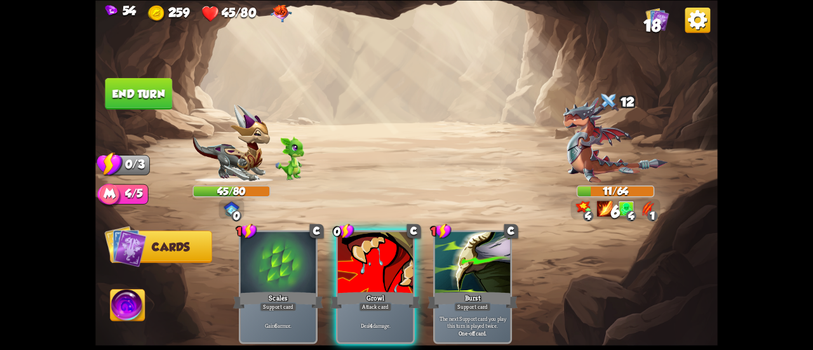
click at [375, 265] on div at bounding box center [375, 263] width 75 height 63
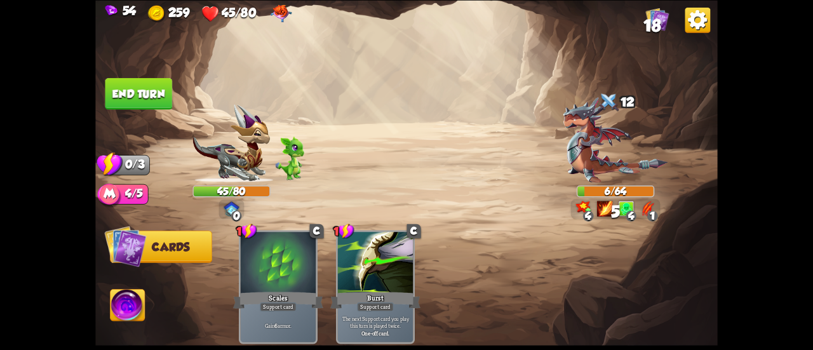
click at [119, 85] on button "End turn" at bounding box center [138, 93] width 67 height 32
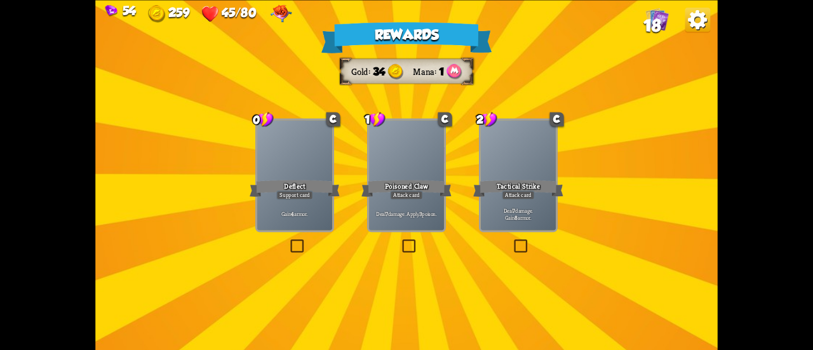
click at [390, 206] on div "Deal 7 damage. Apply 3 poison." at bounding box center [406, 213] width 75 height 33
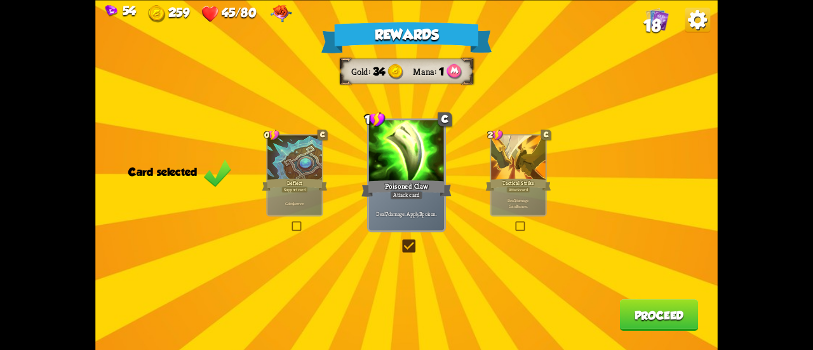
click at [663, 306] on button "Proceed" at bounding box center [659, 315] width 79 height 32
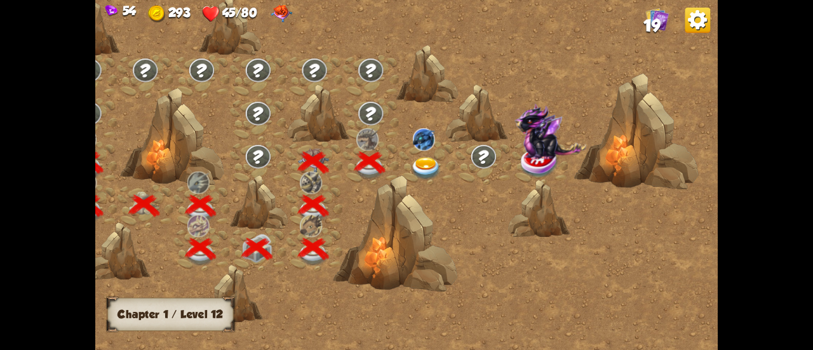
click at [428, 156] on div at bounding box center [427, 163] width 56 height 43
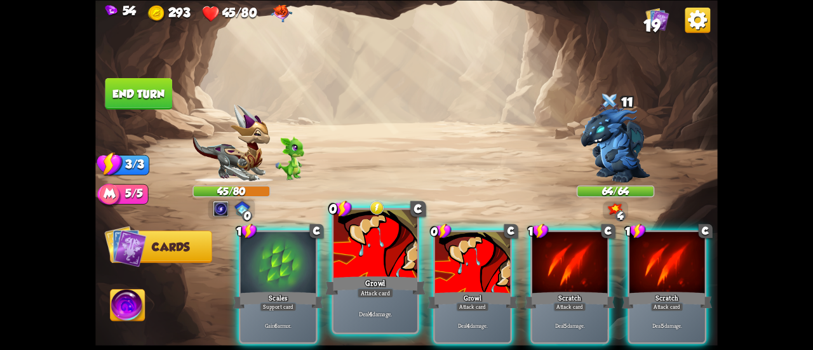
click at [389, 272] on div at bounding box center [375, 244] width 84 height 70
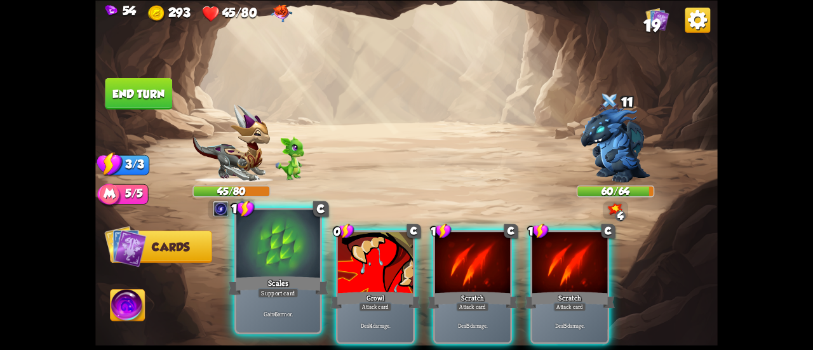
click at [245, 261] on div at bounding box center [278, 244] width 84 height 70
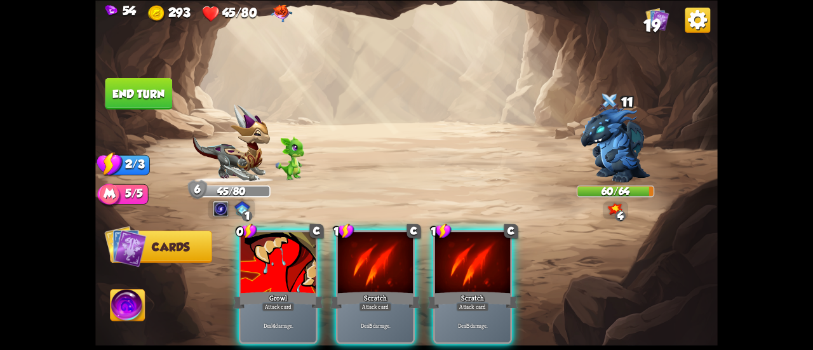
click at [245, 261] on div at bounding box center [278, 263] width 75 height 63
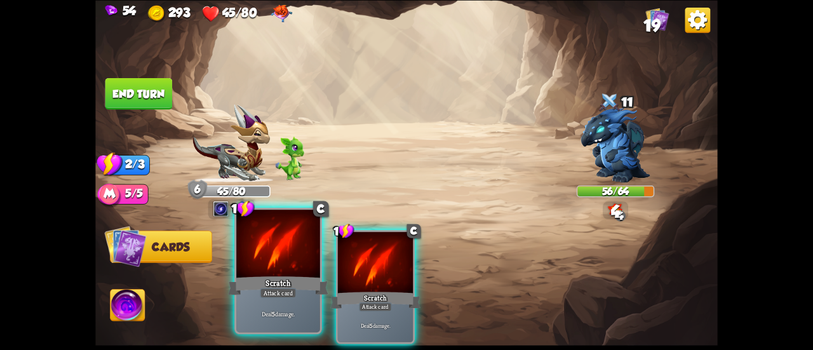
click at [247, 260] on div at bounding box center [278, 244] width 84 height 70
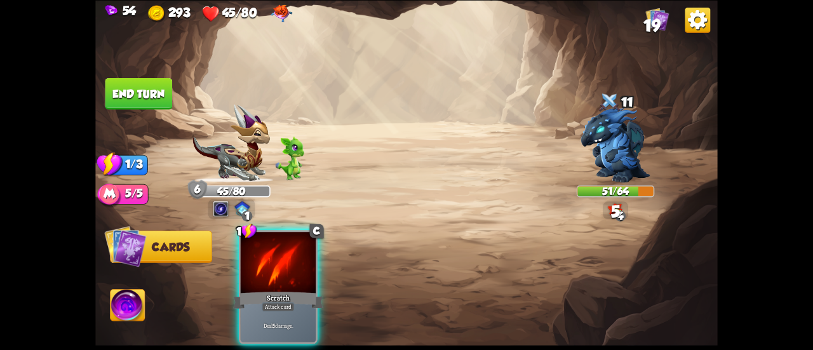
click at [247, 260] on div at bounding box center [278, 263] width 75 height 63
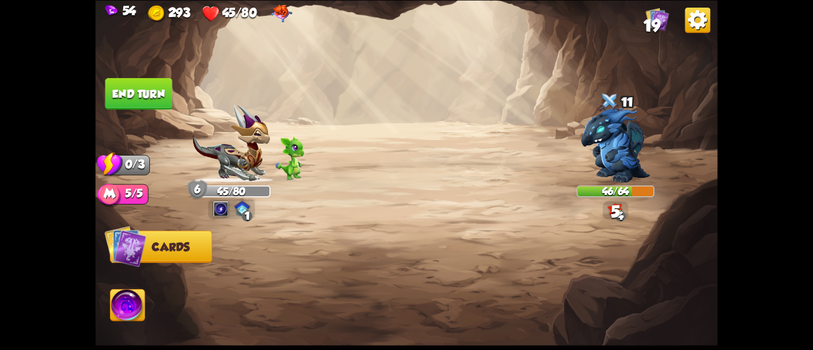
click at [163, 115] on img at bounding box center [406, 175] width 622 height 350
click at [163, 100] on button "End turn" at bounding box center [138, 93] width 67 height 32
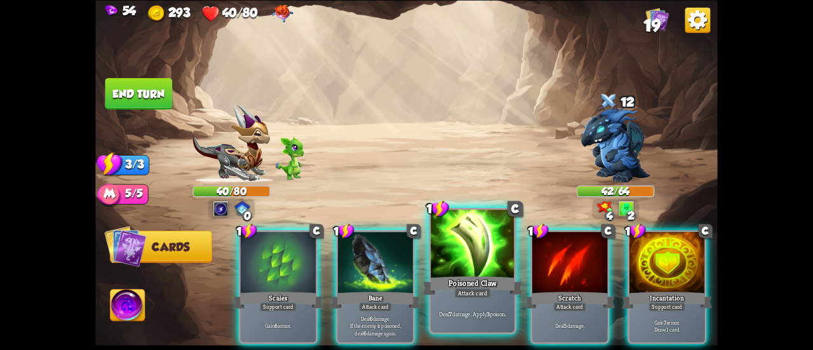
click at [483, 267] on div at bounding box center [472, 244] width 84 height 70
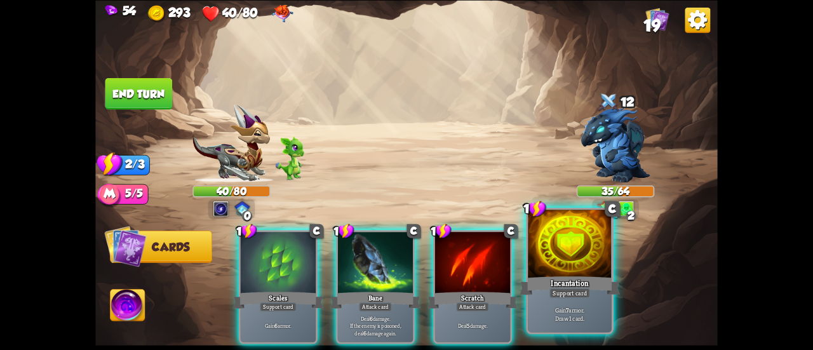
click at [548, 258] on div at bounding box center [570, 244] width 84 height 70
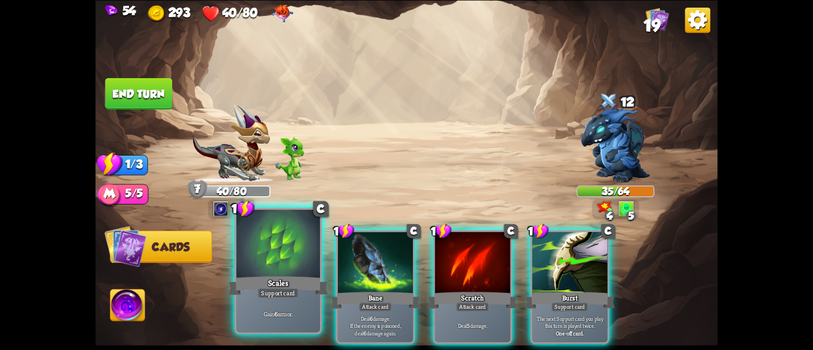
click at [295, 284] on div "Scales" at bounding box center [278, 285] width 100 height 22
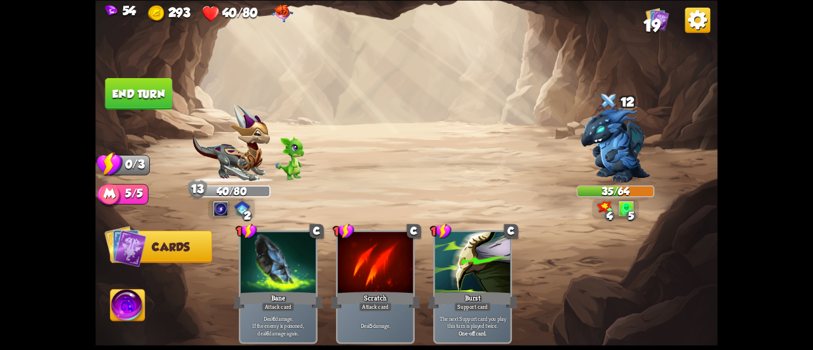
click at [155, 88] on button "End turn" at bounding box center [138, 93] width 67 height 32
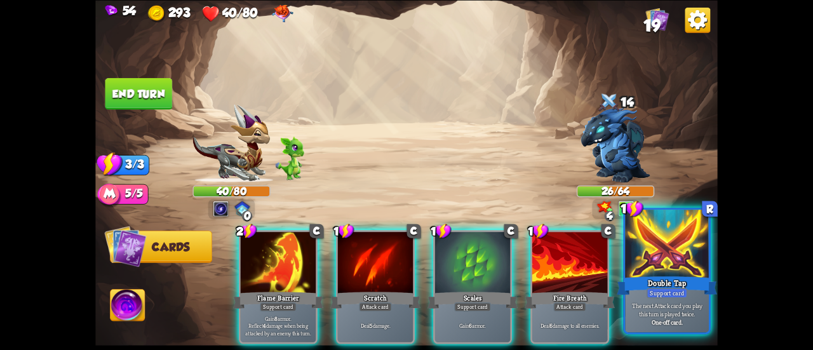
click at [646, 270] on div at bounding box center [667, 244] width 84 height 70
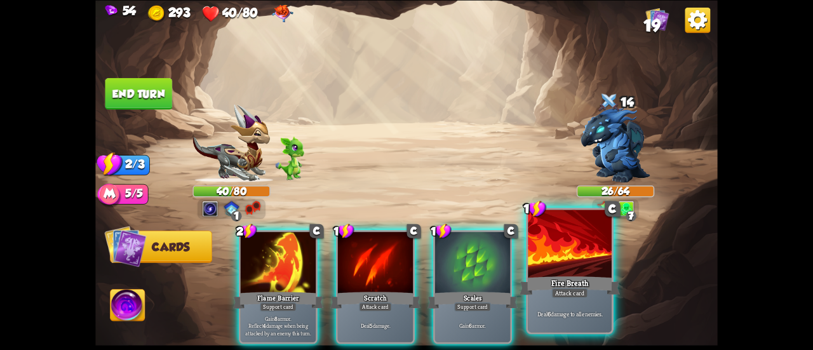
click at [566, 296] on div "Attack card" at bounding box center [569, 293] width 36 height 10
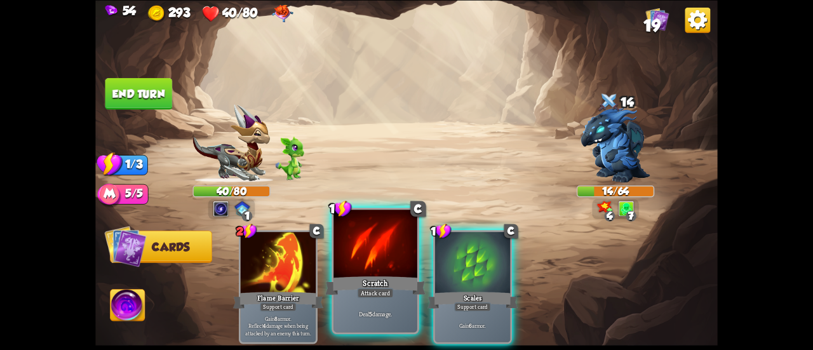
click at [363, 276] on div "Scratch" at bounding box center [375, 285] width 100 height 22
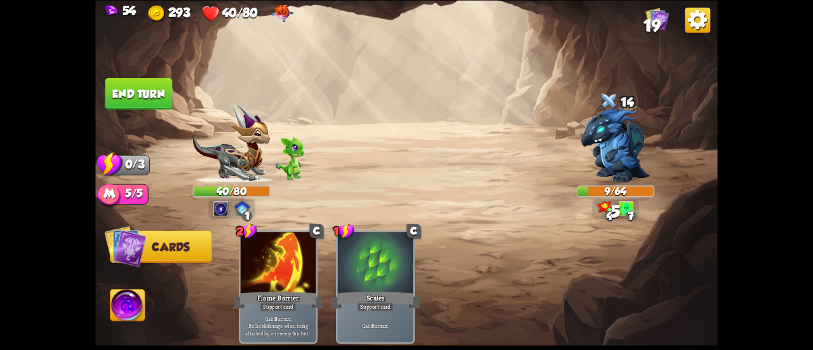
click at [143, 88] on button "End turn" at bounding box center [138, 93] width 67 height 32
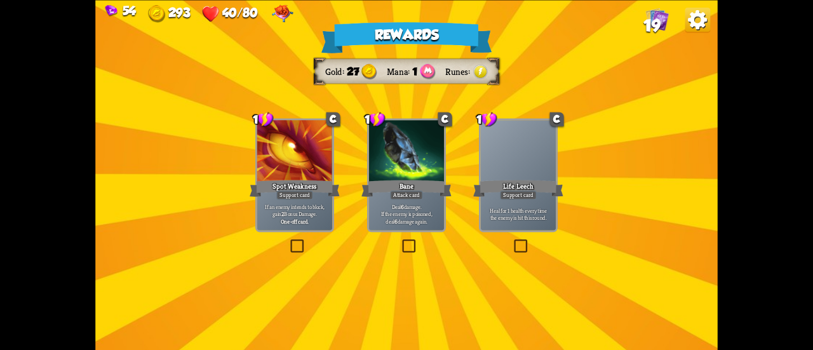
click at [535, 186] on div "Life Leech" at bounding box center [518, 188] width 90 height 20
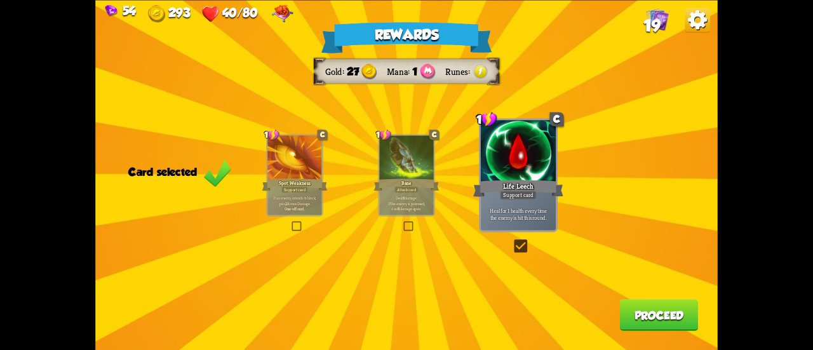
click at [644, 318] on button "Proceed" at bounding box center [659, 315] width 79 height 32
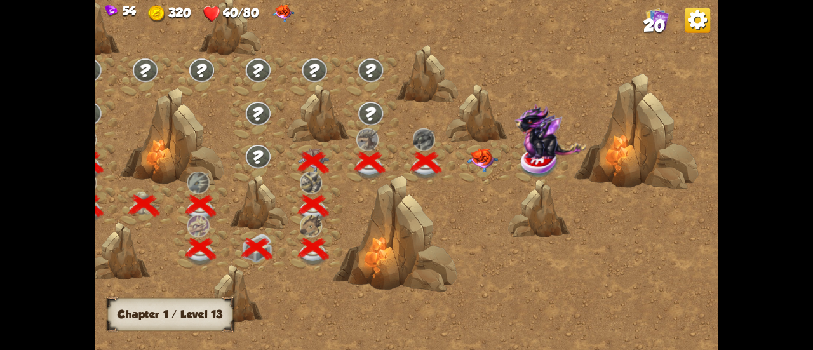
click at [484, 154] on img at bounding box center [482, 160] width 31 height 24
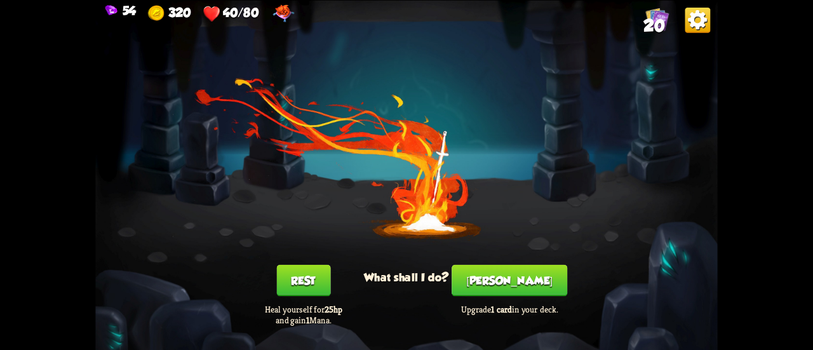
click at [506, 272] on button "[PERSON_NAME]" at bounding box center [509, 280] width 116 height 32
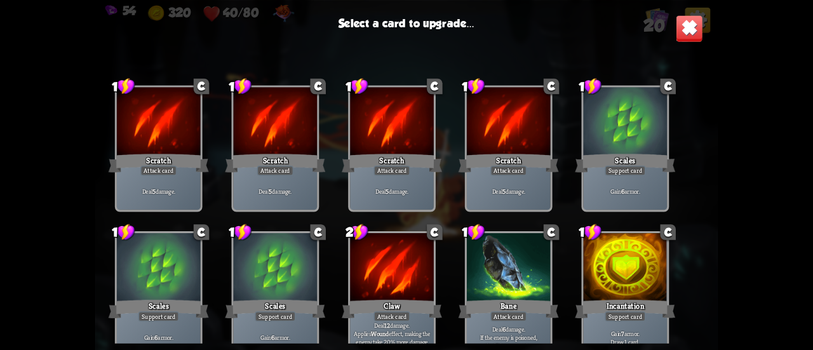
click at [677, 28] on img at bounding box center [688, 28] width 27 height 27
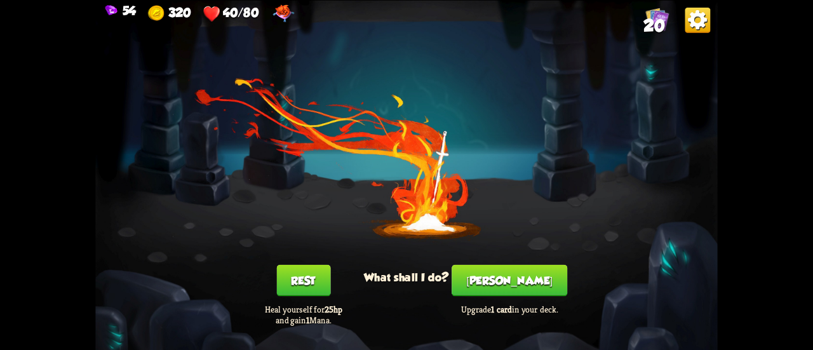
drag, startPoint x: 335, startPoint y: 281, endPoint x: 322, endPoint y: 279, distance: 13.6
click at [334, 281] on div "Rest Heal yourself for 25hp and gain 1 Mana." at bounding box center [303, 294] width 124 height 61
click at [321, 278] on button "Rest" at bounding box center [303, 280] width 54 height 32
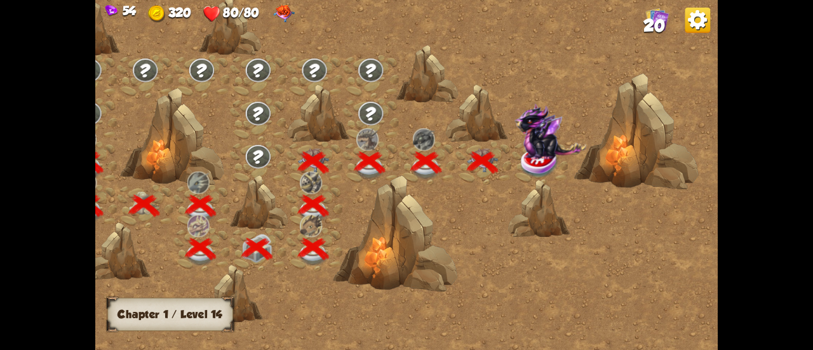
click at [532, 163] on img at bounding box center [539, 163] width 39 height 32
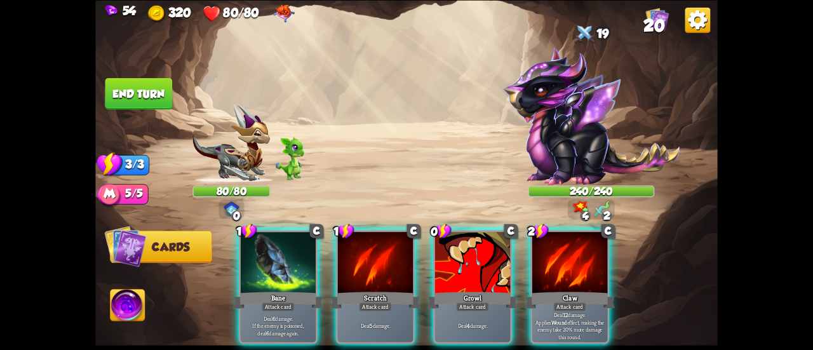
click at [533, 112] on img at bounding box center [591, 116] width 177 height 138
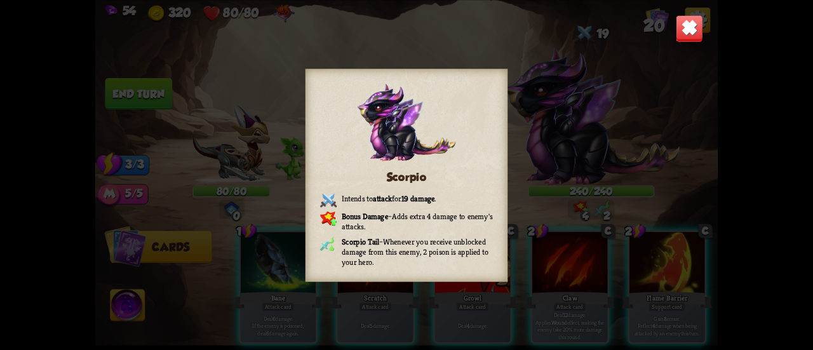
click at [682, 34] on img at bounding box center [688, 28] width 27 height 27
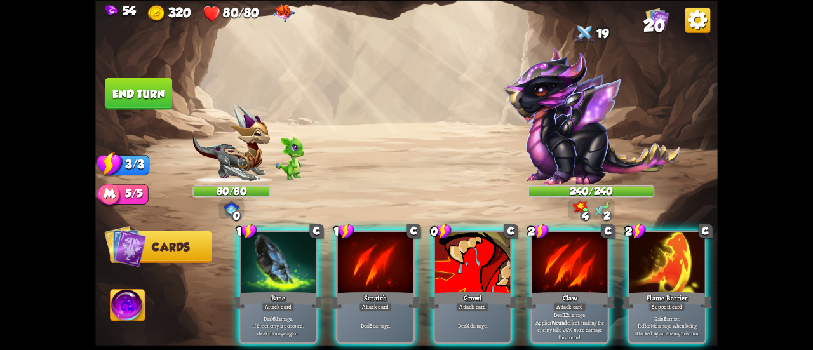
click at [518, 167] on img at bounding box center [591, 116] width 177 height 138
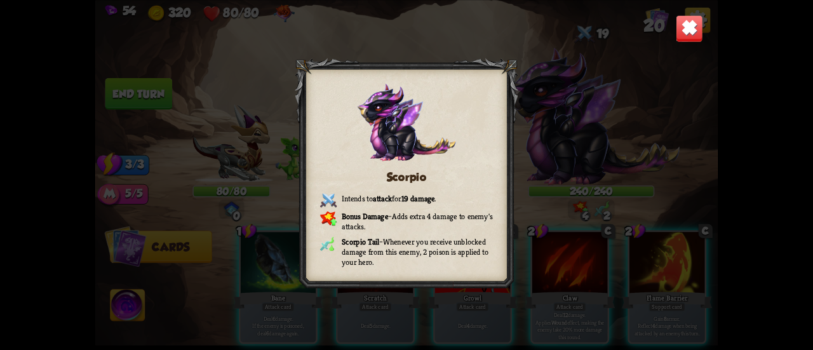
click at [693, 30] on img at bounding box center [688, 28] width 27 height 27
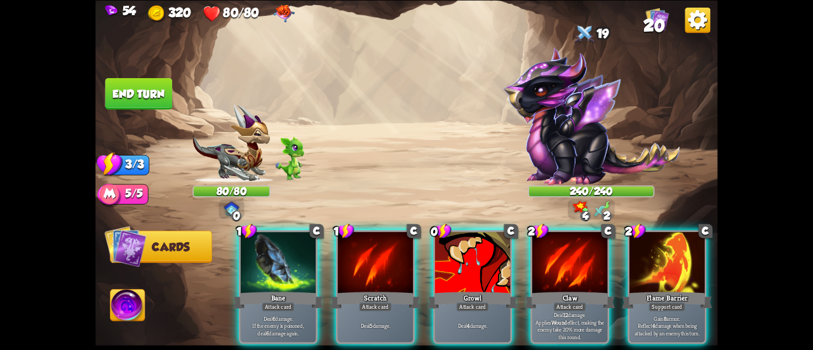
click at [134, 307] on img at bounding box center [127, 306] width 34 height 35
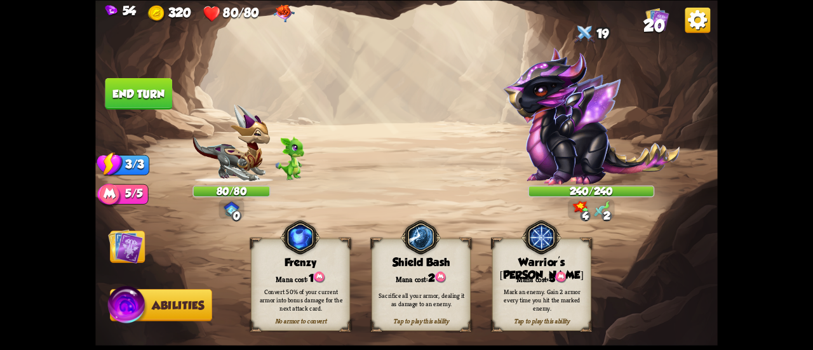
click at [500, 261] on div "Warrior's [PERSON_NAME]" at bounding box center [541, 269] width 98 height 26
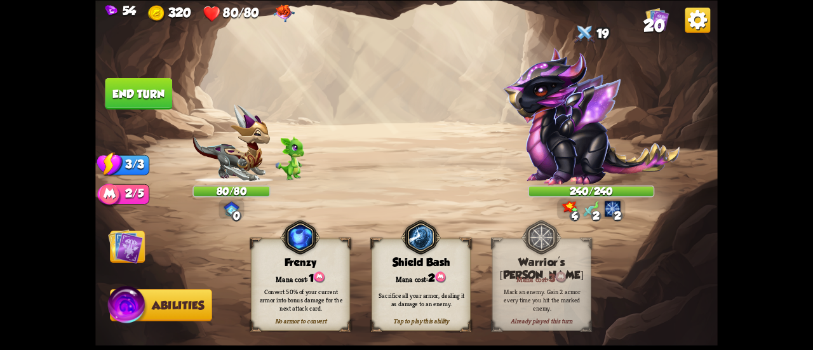
click at [131, 246] on img at bounding box center [125, 246] width 35 height 35
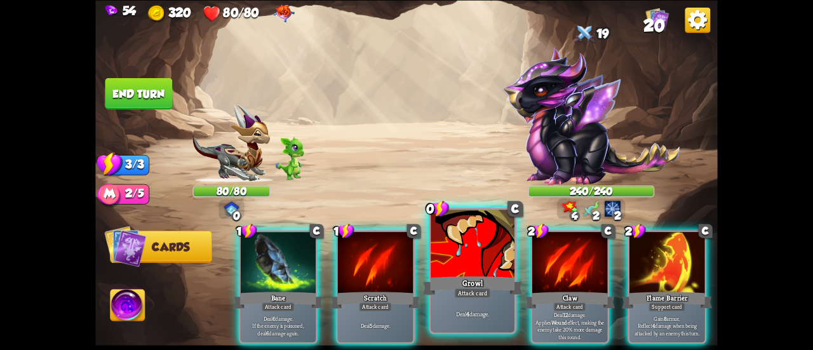
click at [429, 293] on div "Growl" at bounding box center [472, 285] width 100 height 22
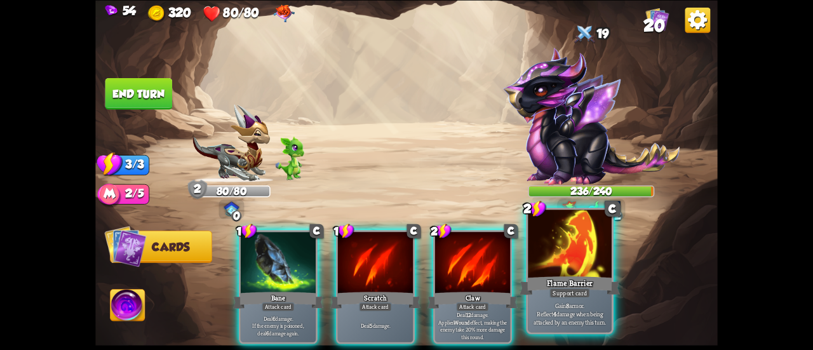
click at [550, 257] on div at bounding box center [570, 244] width 84 height 70
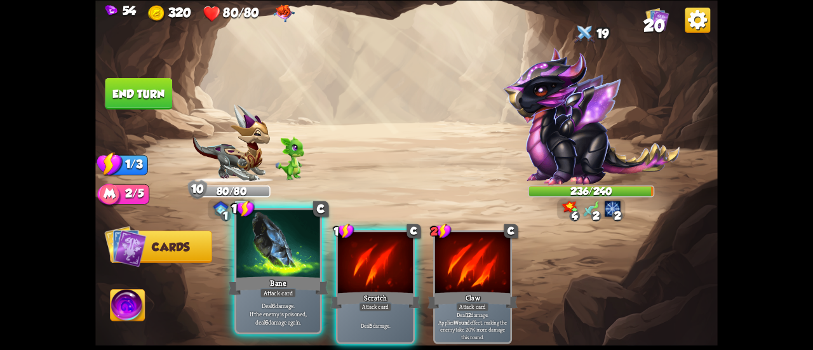
click at [246, 261] on div at bounding box center [278, 244] width 84 height 70
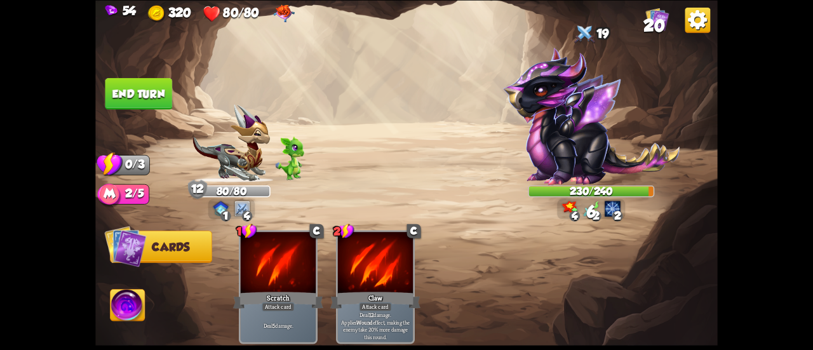
click at [156, 90] on button "End turn" at bounding box center [138, 93] width 67 height 32
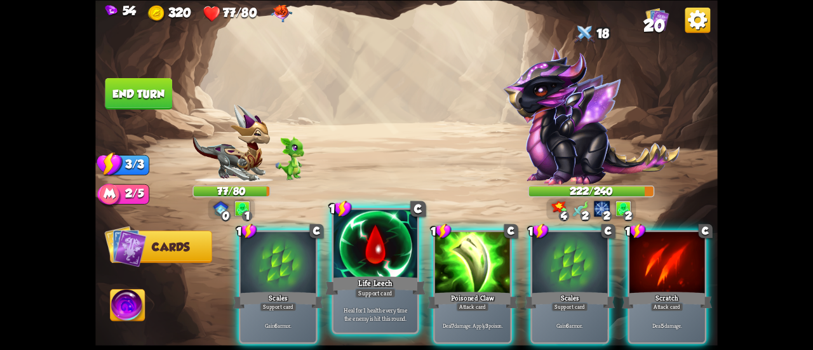
click at [342, 249] on div at bounding box center [375, 244] width 84 height 70
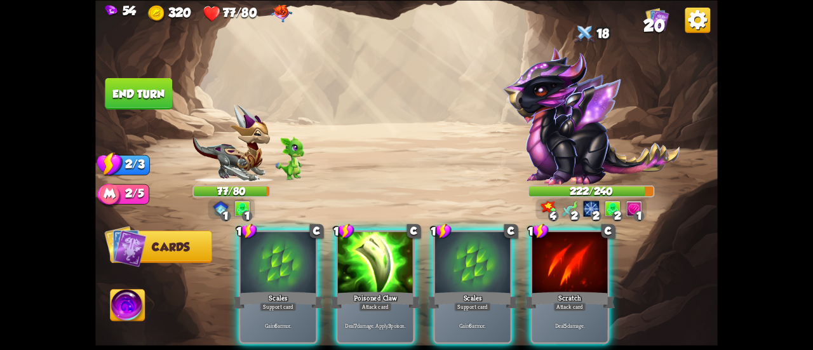
click at [448, 256] on div at bounding box center [472, 263] width 75 height 63
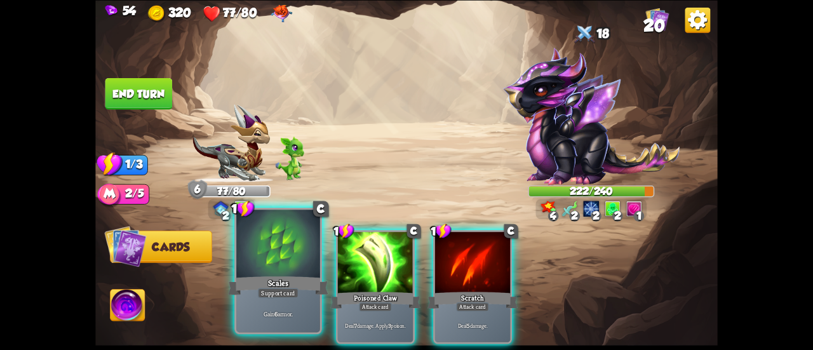
click at [284, 276] on div "Scales" at bounding box center [278, 285] width 100 height 22
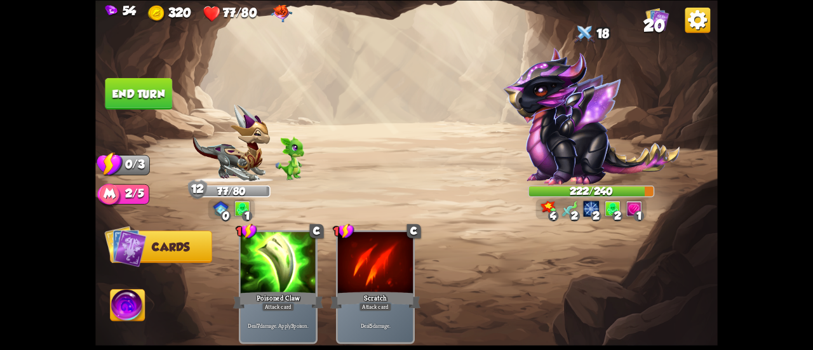
click at [131, 98] on button "End turn" at bounding box center [138, 93] width 67 height 32
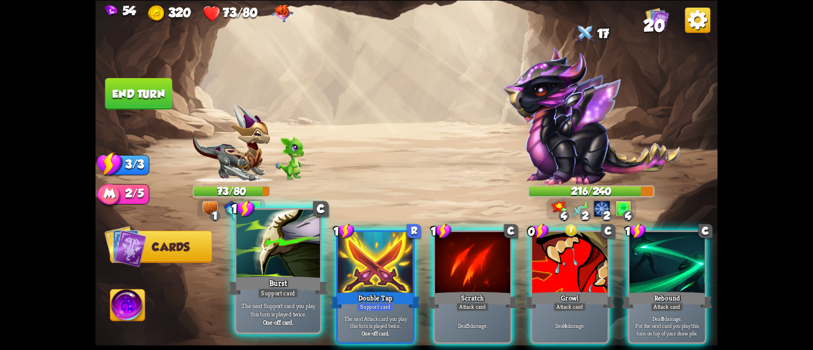
click at [293, 250] on div at bounding box center [278, 244] width 84 height 70
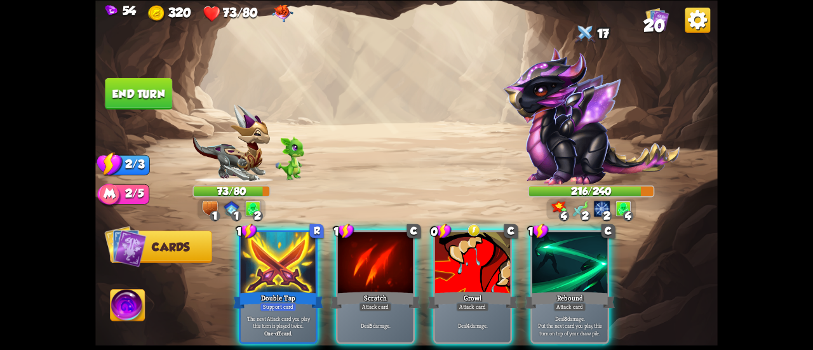
click at [293, 250] on div at bounding box center [278, 263] width 75 height 63
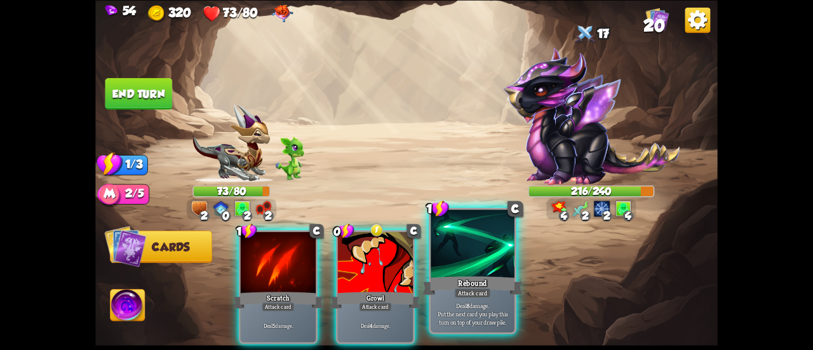
click at [439, 262] on div at bounding box center [472, 244] width 84 height 70
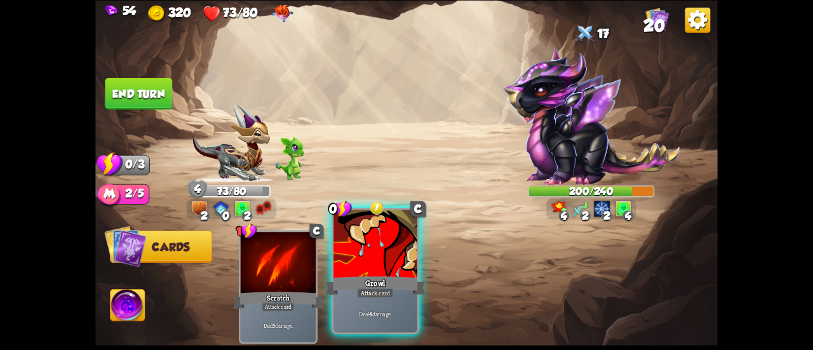
click at [394, 245] on div at bounding box center [375, 244] width 84 height 70
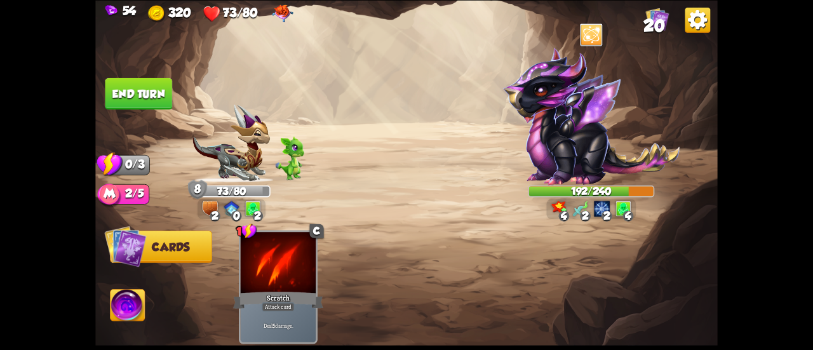
click at [141, 88] on button "End turn" at bounding box center [138, 93] width 67 height 32
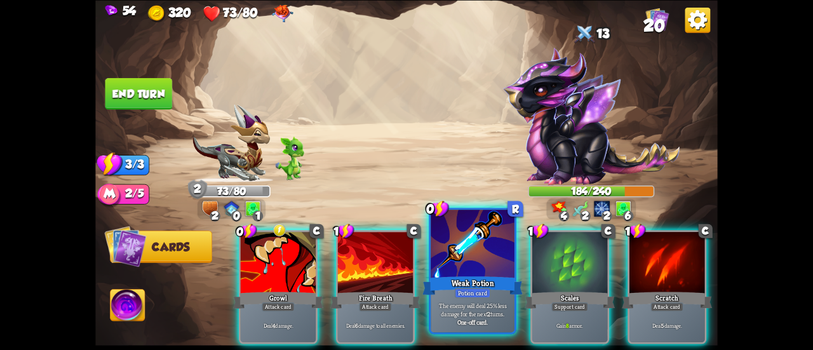
click at [472, 264] on div at bounding box center [472, 244] width 84 height 70
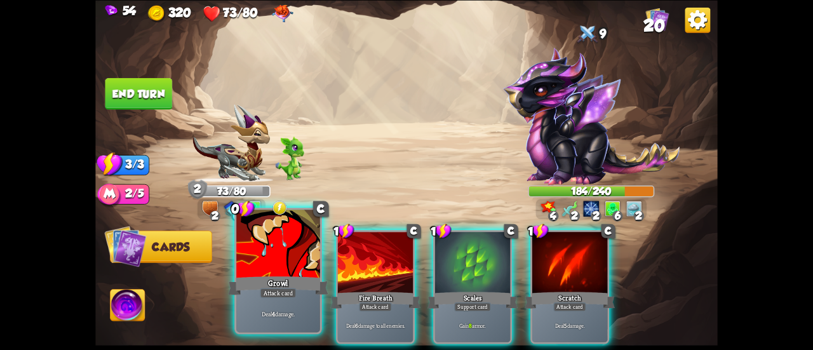
click at [282, 278] on div "Growl" at bounding box center [278, 285] width 100 height 22
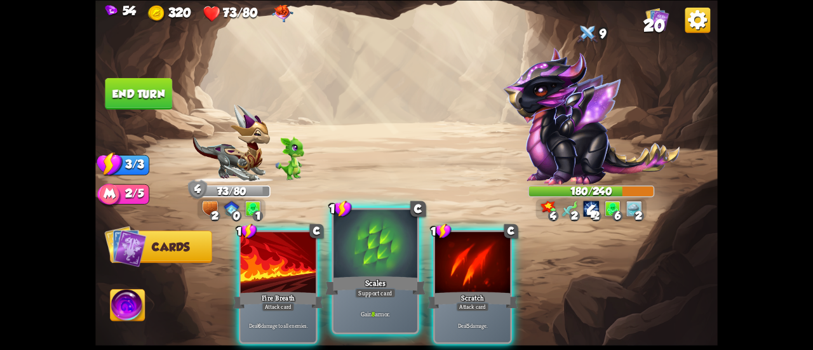
click at [390, 287] on div "Scales" at bounding box center [375, 285] width 100 height 22
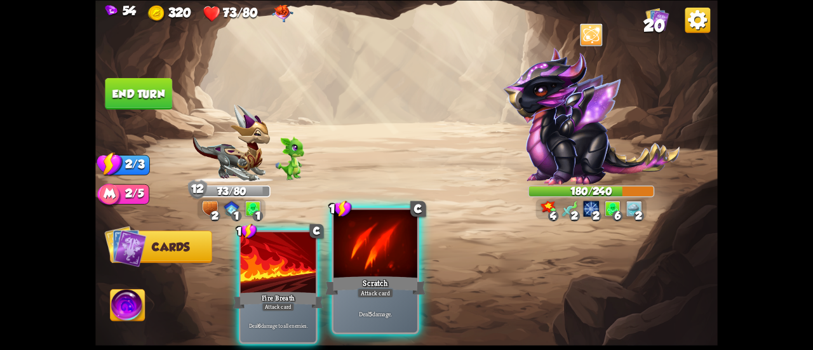
click at [385, 291] on div "Attack card" at bounding box center [375, 293] width 36 height 10
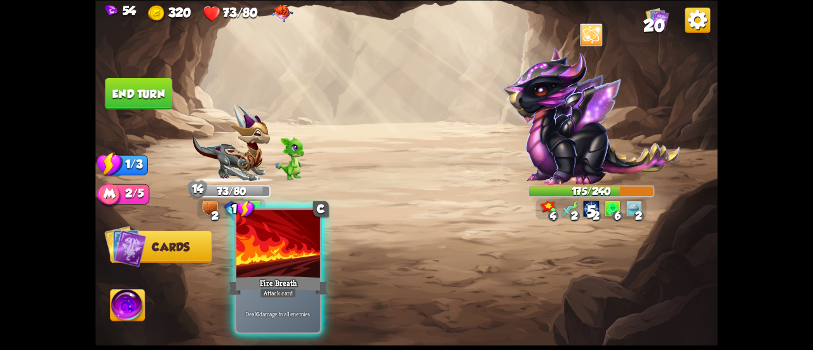
click at [310, 278] on div "Fire Breath" at bounding box center [278, 285] width 100 height 22
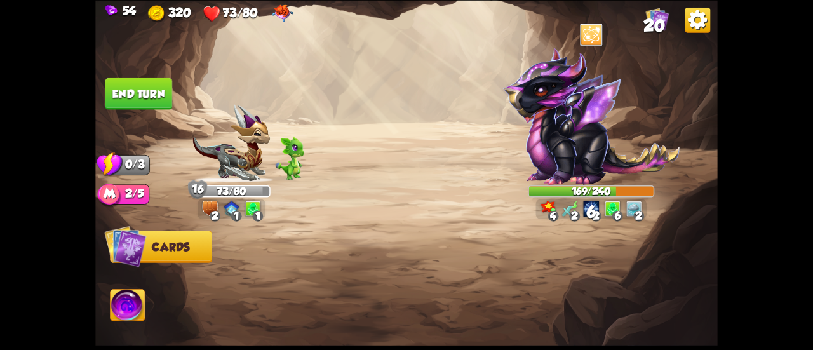
click at [149, 99] on button "End turn" at bounding box center [138, 93] width 67 height 32
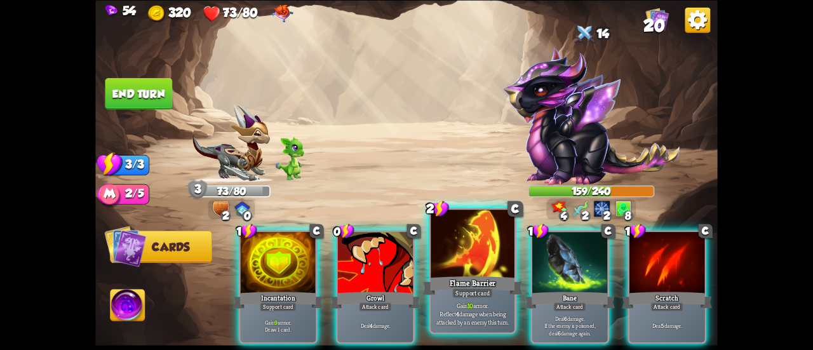
click at [451, 267] on div at bounding box center [472, 244] width 84 height 70
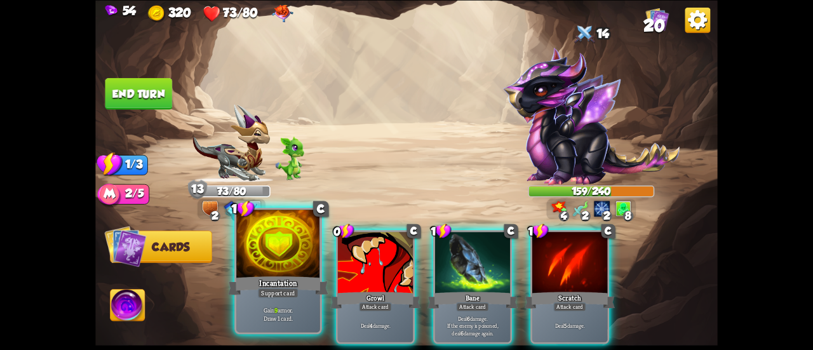
click at [284, 290] on div "Support card" at bounding box center [278, 293] width 41 height 10
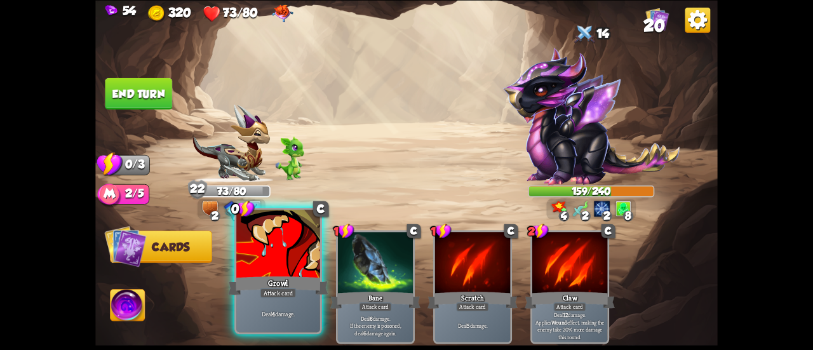
click at [270, 285] on div "Growl" at bounding box center [278, 285] width 100 height 22
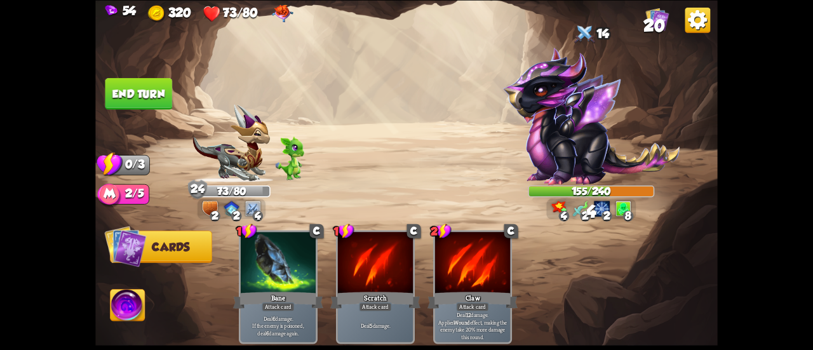
click at [143, 96] on button "End turn" at bounding box center [138, 93] width 67 height 32
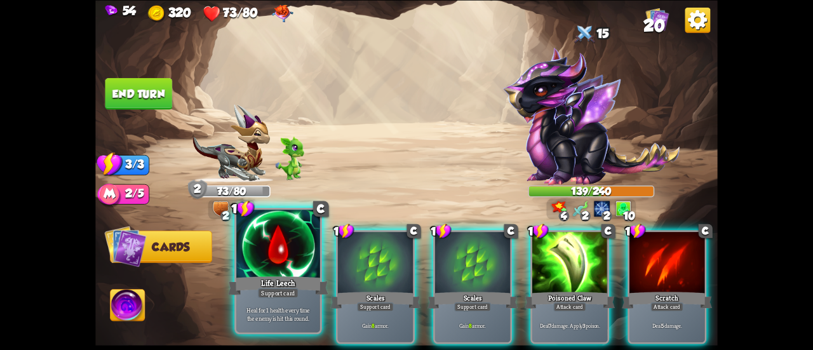
click at [272, 264] on div at bounding box center [278, 244] width 84 height 70
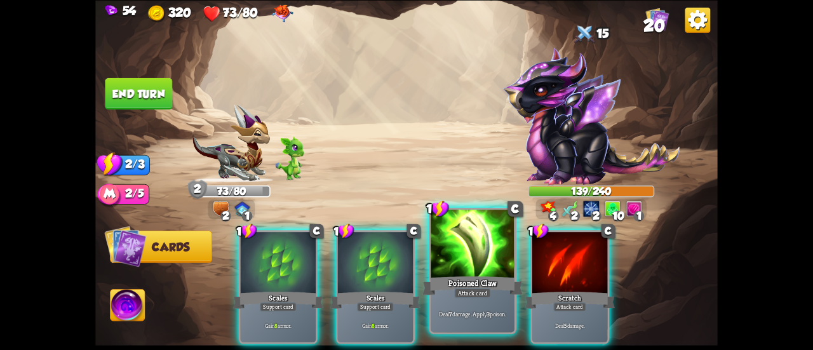
click at [444, 263] on div at bounding box center [472, 244] width 84 height 70
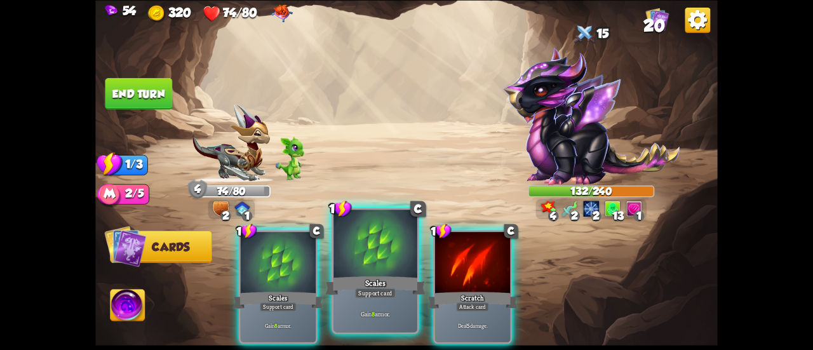
click at [354, 275] on div "Scales" at bounding box center [375, 285] width 100 height 22
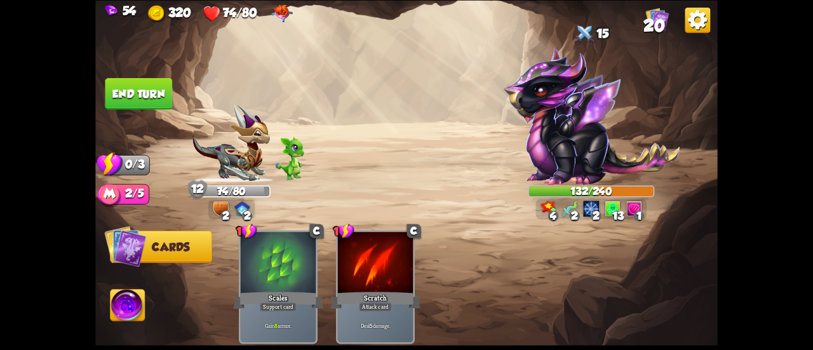
click at [150, 103] on button "End turn" at bounding box center [138, 93] width 67 height 32
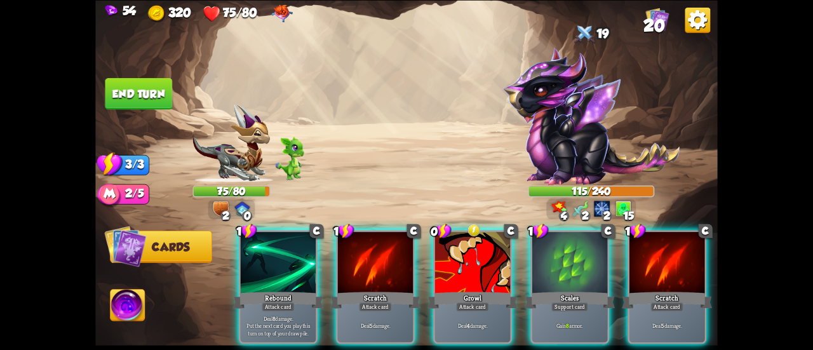
click at [542, 256] on div at bounding box center [569, 263] width 75 height 63
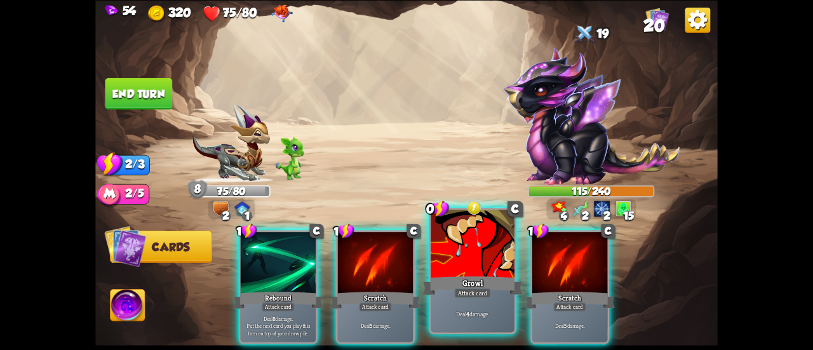
click at [439, 241] on div at bounding box center [472, 244] width 84 height 70
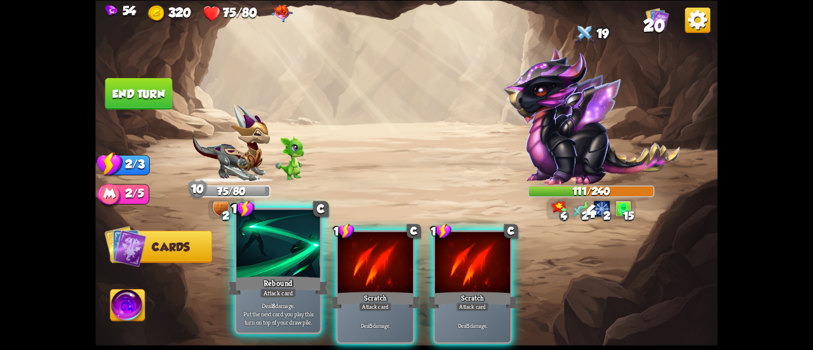
click at [270, 265] on div at bounding box center [278, 244] width 84 height 70
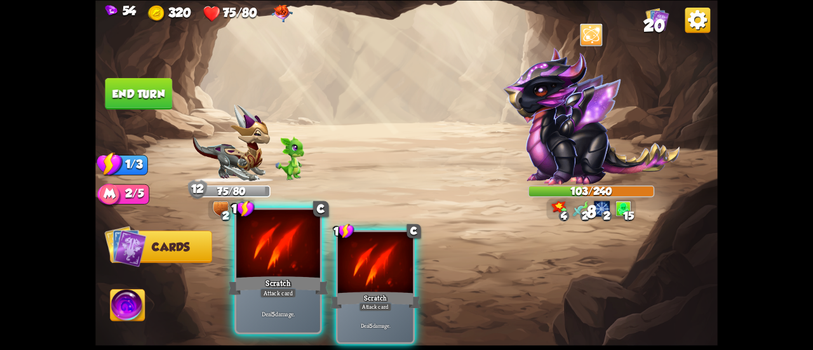
click at [264, 266] on div at bounding box center [278, 244] width 84 height 70
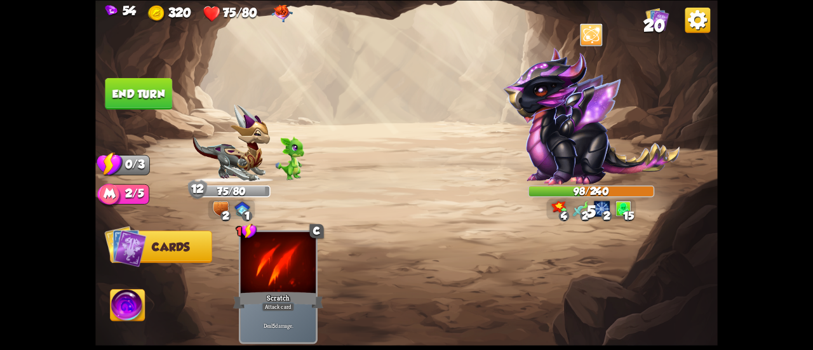
click at [116, 80] on button "End turn" at bounding box center [138, 93] width 67 height 32
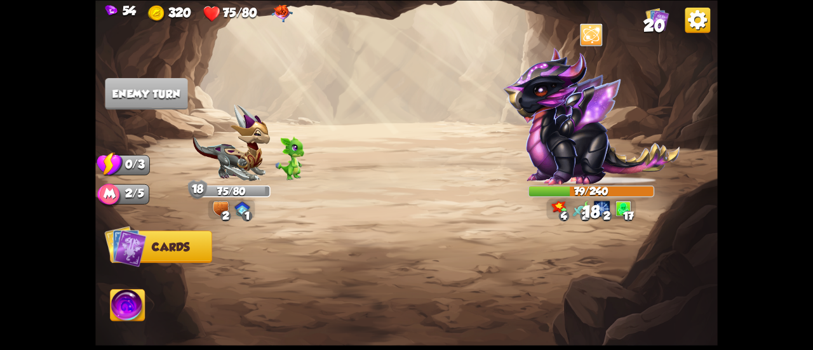
click at [274, 15] on img at bounding box center [282, 13] width 21 height 18
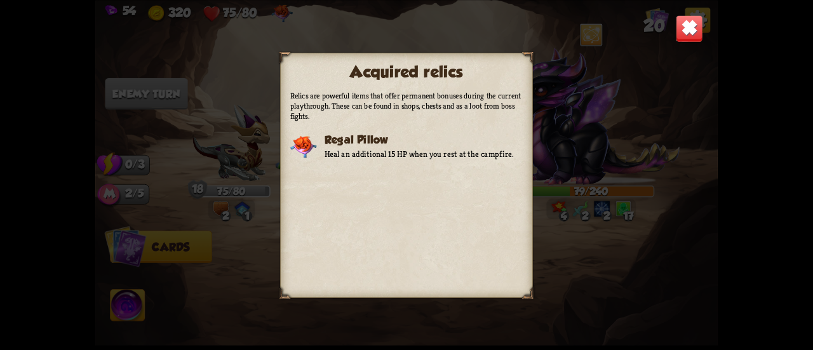
click at [683, 21] on img at bounding box center [688, 28] width 27 height 27
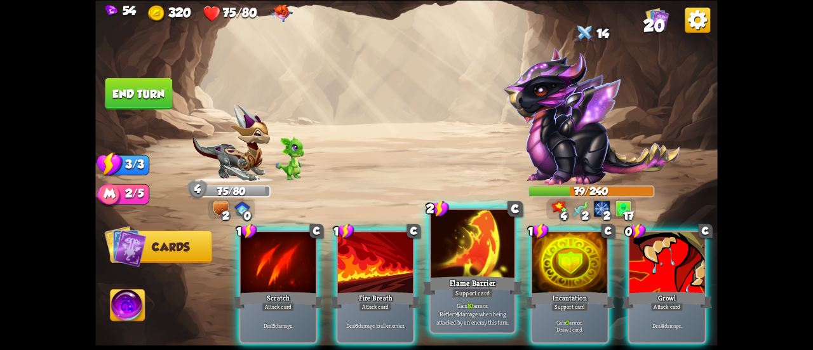
click at [479, 254] on div at bounding box center [472, 244] width 84 height 70
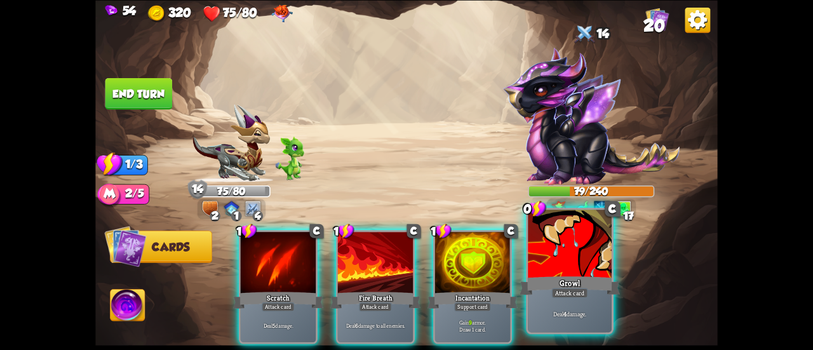
click at [540, 256] on div at bounding box center [570, 244] width 84 height 70
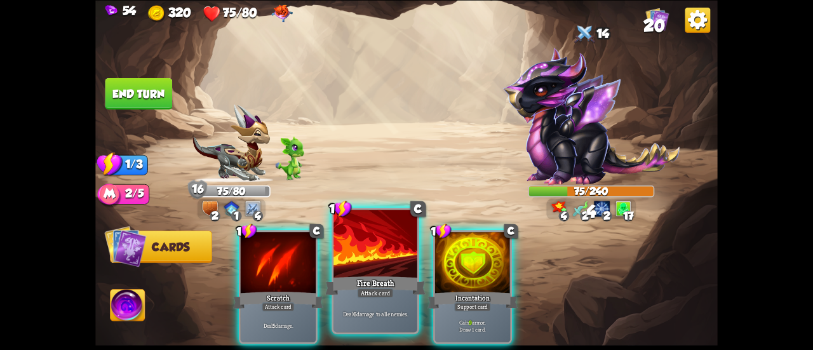
click at [358, 244] on div at bounding box center [375, 244] width 84 height 70
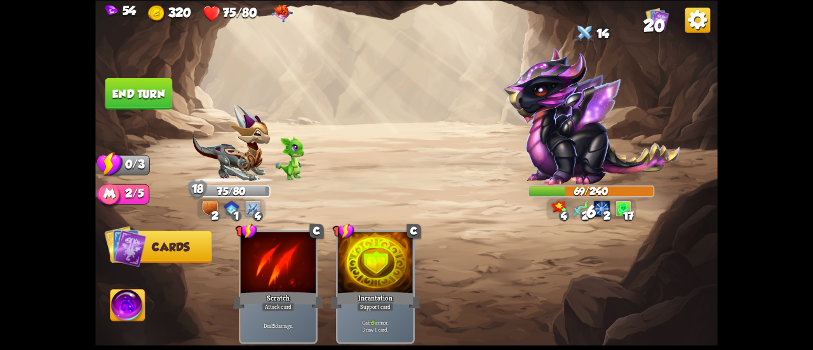
click at [139, 90] on button "End turn" at bounding box center [138, 93] width 67 height 32
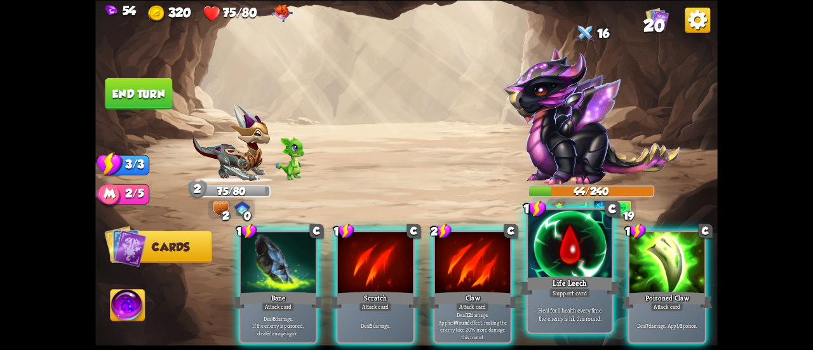
click at [528, 237] on div at bounding box center [570, 244] width 84 height 70
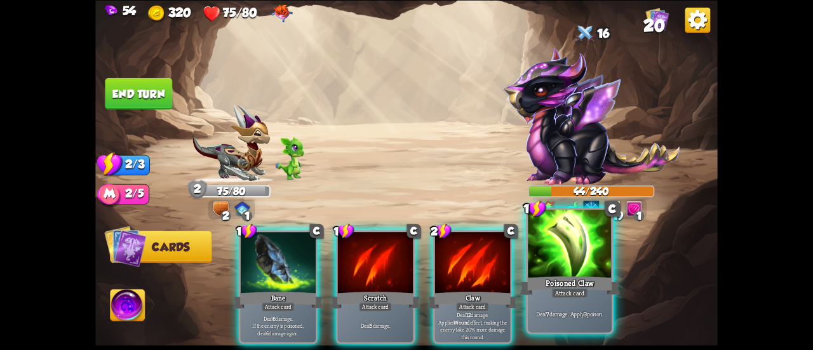
click at [575, 239] on div at bounding box center [570, 244] width 84 height 70
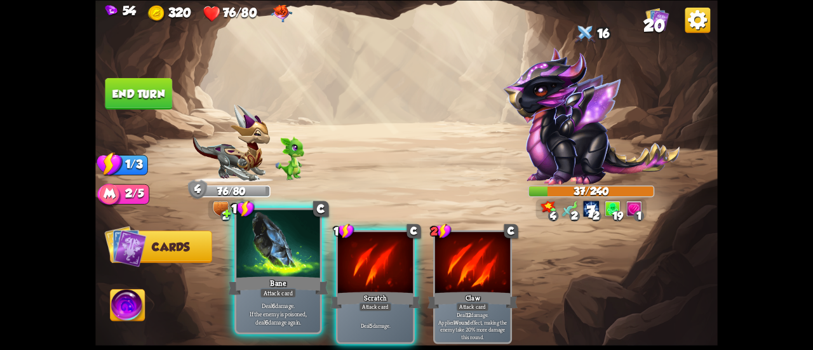
click at [268, 253] on div at bounding box center [278, 244] width 84 height 70
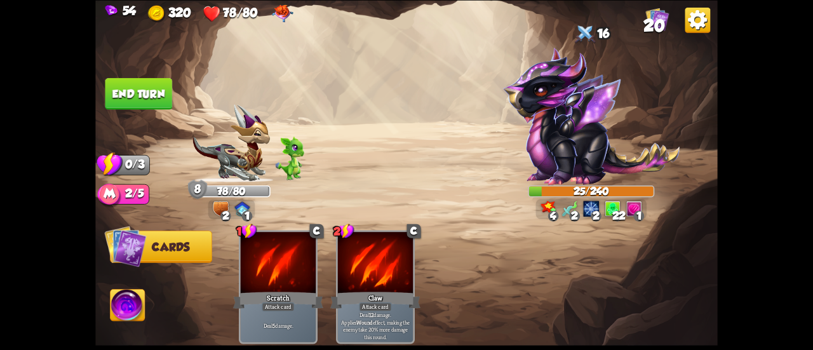
click at [105, 87] on button "End turn" at bounding box center [138, 93] width 67 height 32
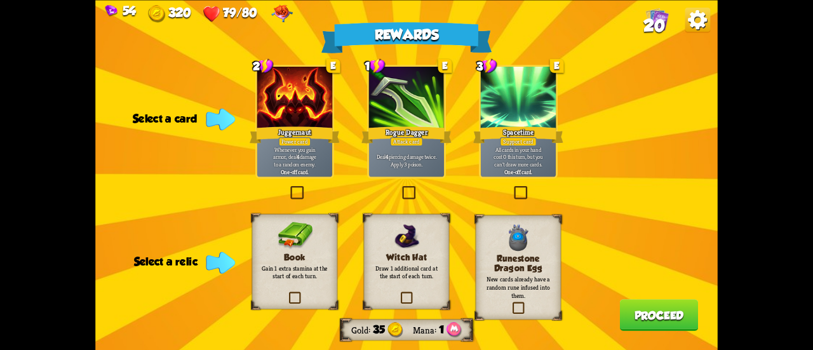
click at [262, 99] on div at bounding box center [294, 98] width 75 height 63
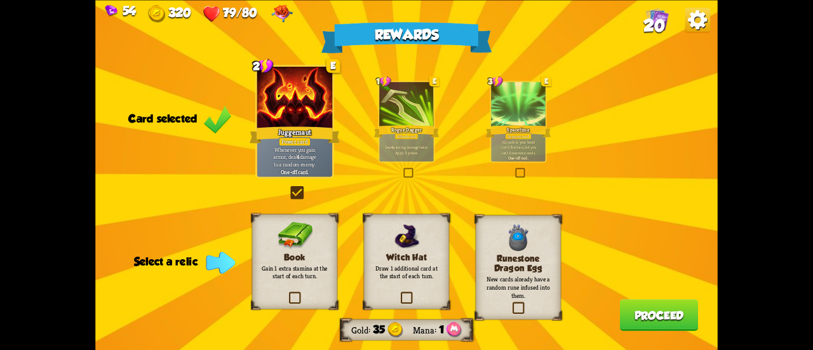
click at [500, 288] on p "New cards already have a random rune infused into them." at bounding box center [518, 287] width 69 height 25
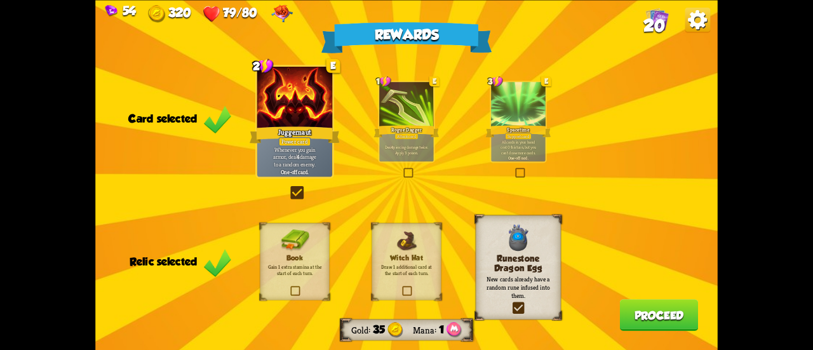
click at [649, 313] on button "Proceed" at bounding box center [659, 315] width 79 height 32
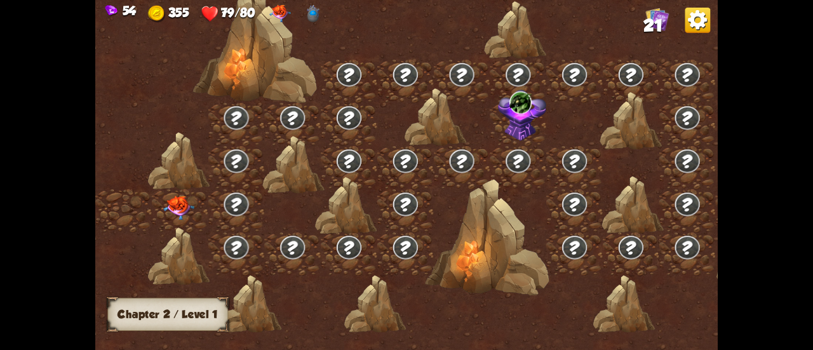
click at [175, 201] on img at bounding box center [178, 208] width 31 height 24
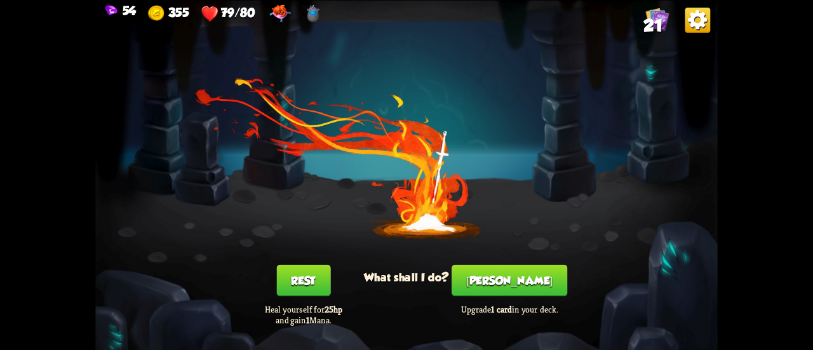
click at [491, 271] on button "[PERSON_NAME]" at bounding box center [509, 280] width 116 height 32
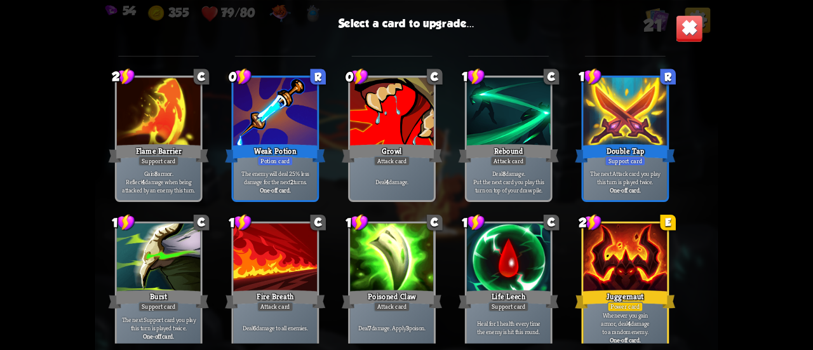
scroll to position [399, 0]
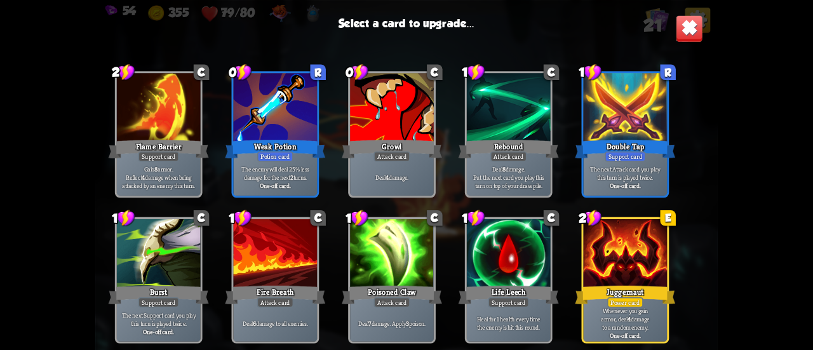
click at [605, 256] on div at bounding box center [625, 254] width 84 height 70
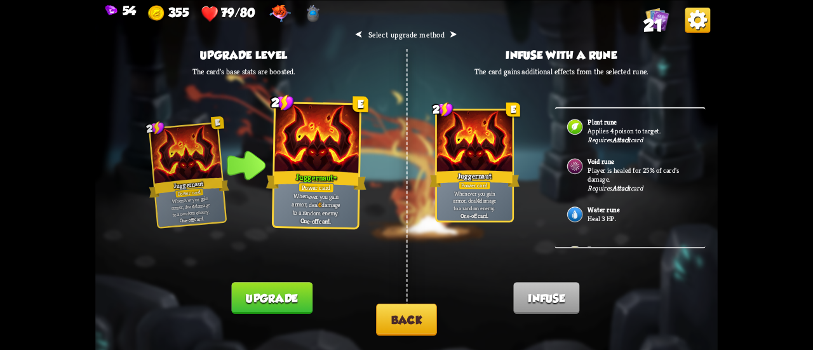
drag, startPoint x: 295, startPoint y: 296, endPoint x: 468, endPoint y: 208, distance: 194.8
click at [457, 0] on div "⮜ Select upgrade method ⮞ Upgrade level The card's base stats are boosted. 2 E …" at bounding box center [406, 0] width 622 height 0
click at [291, 293] on button "Upgrade" at bounding box center [271, 298] width 81 height 32
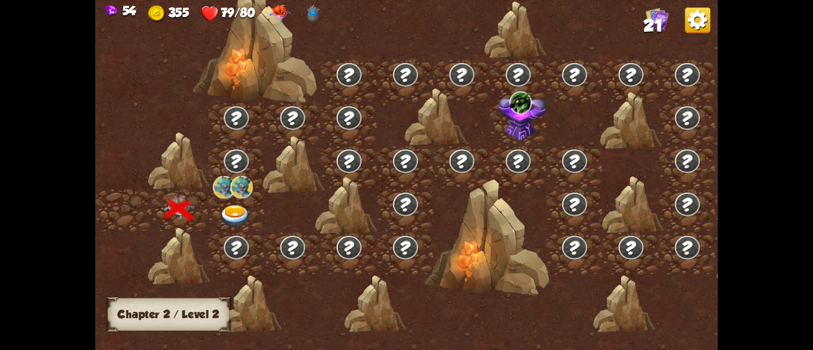
click at [241, 215] on img at bounding box center [235, 216] width 31 height 23
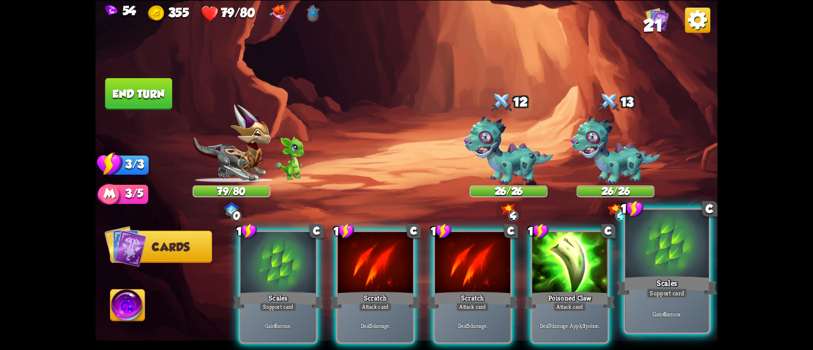
click at [654, 265] on div at bounding box center [667, 244] width 84 height 70
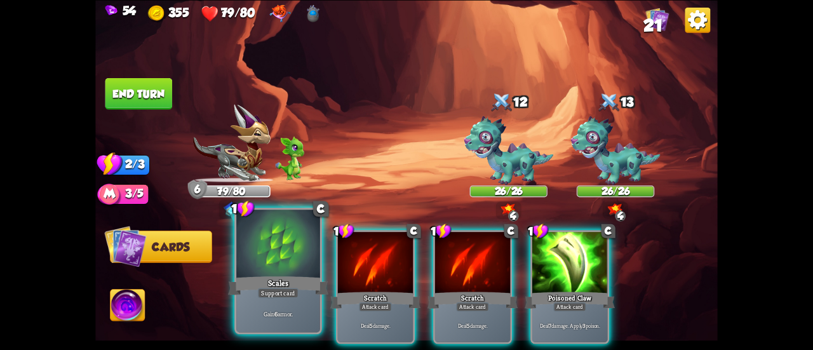
click at [286, 281] on div "Scales" at bounding box center [278, 285] width 100 height 22
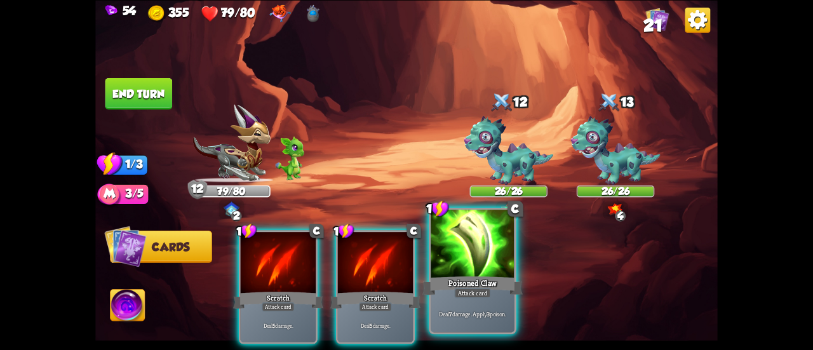
click at [456, 271] on div at bounding box center [472, 244] width 84 height 70
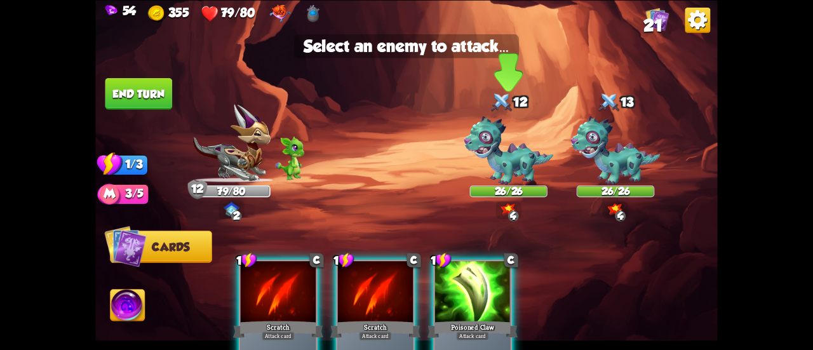
click at [508, 164] on img at bounding box center [508, 150] width 90 height 69
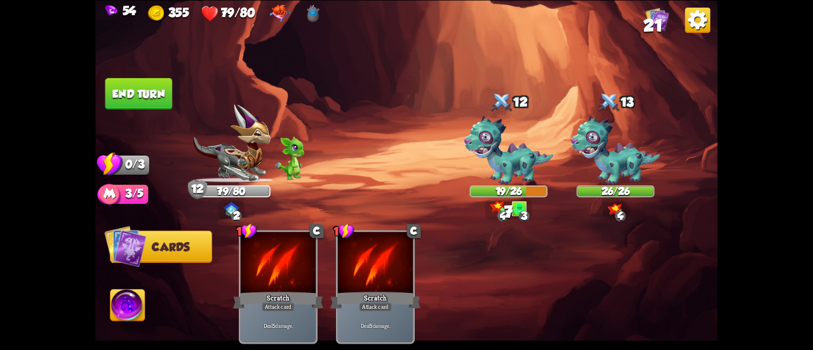
click at [149, 98] on button "End turn" at bounding box center [138, 93] width 67 height 32
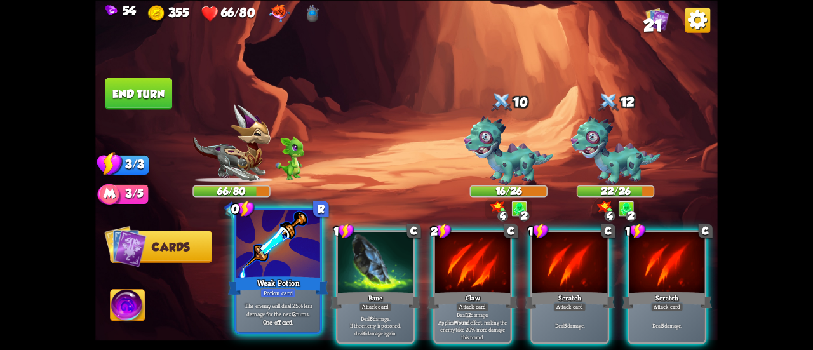
click at [292, 249] on div at bounding box center [278, 244] width 84 height 70
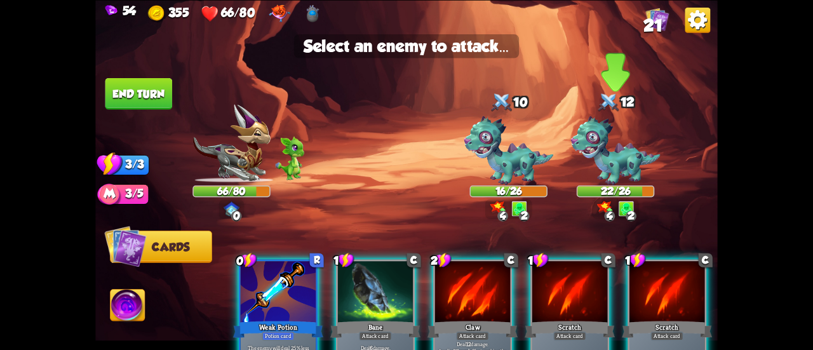
click at [604, 151] on img at bounding box center [616, 150] width 90 height 69
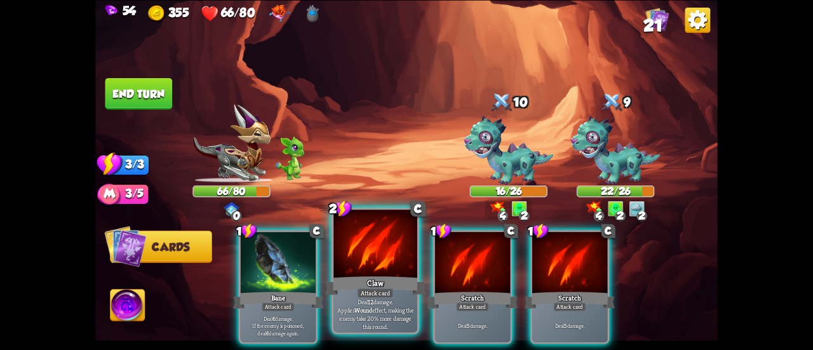
click at [384, 264] on div at bounding box center [375, 244] width 84 height 70
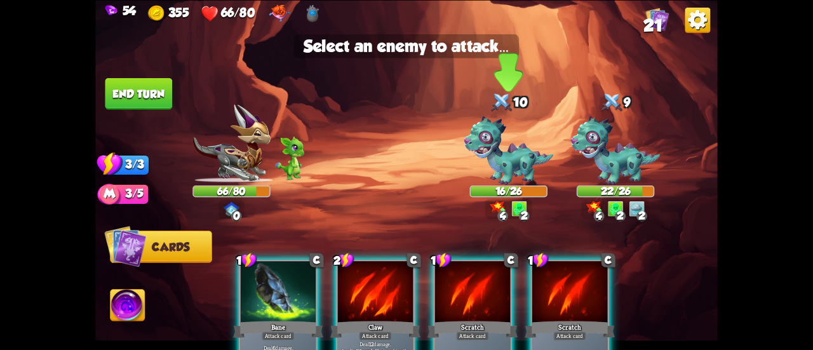
click at [489, 160] on img at bounding box center [508, 150] width 90 height 69
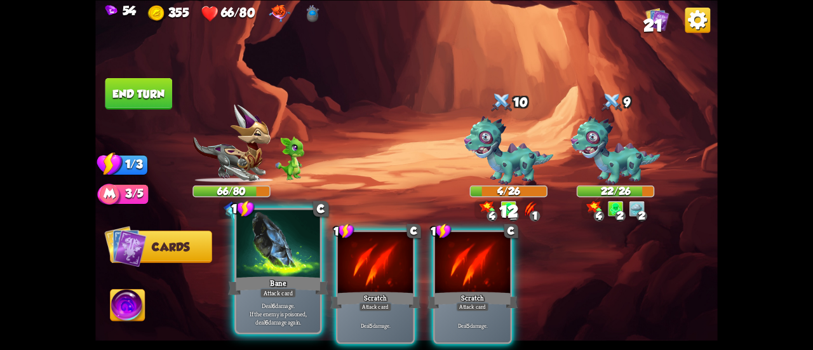
click at [266, 251] on div at bounding box center [278, 244] width 84 height 70
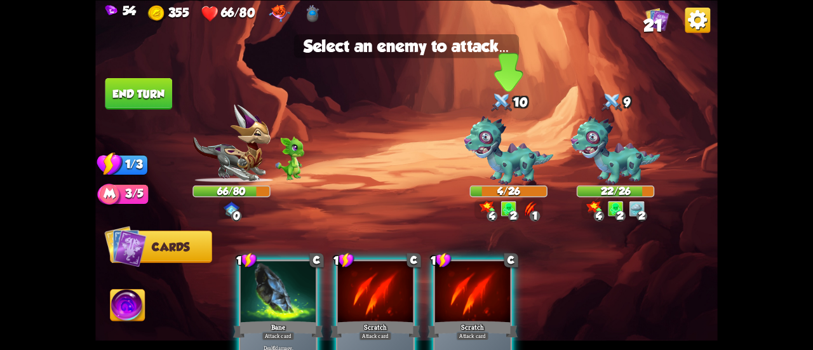
click at [486, 150] on img at bounding box center [508, 150] width 90 height 69
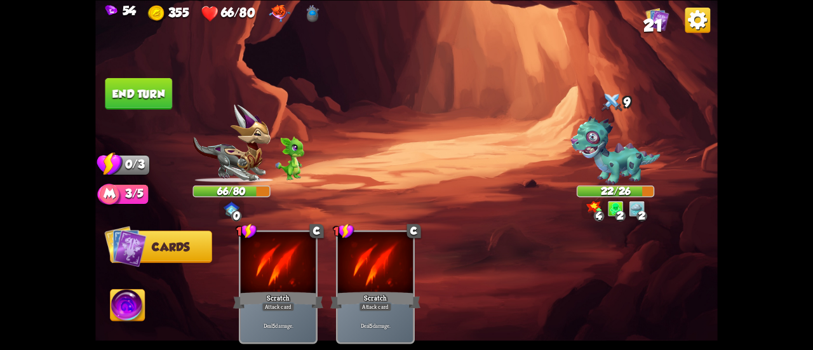
click at [155, 96] on button "End turn" at bounding box center [138, 93] width 67 height 32
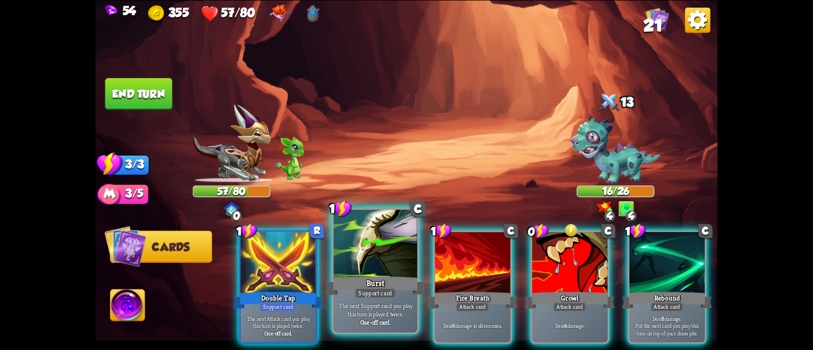
click at [369, 257] on div at bounding box center [375, 244] width 84 height 70
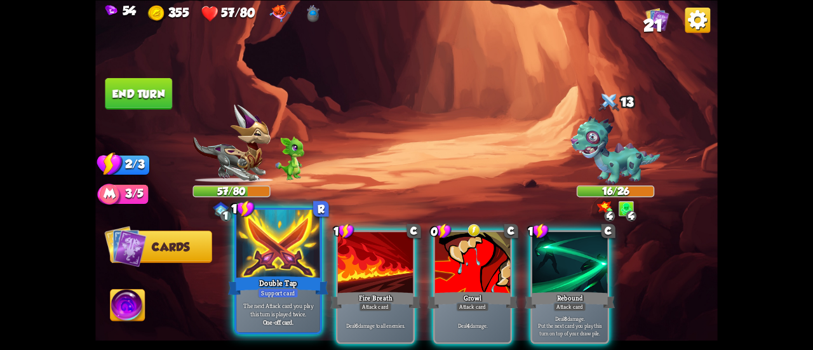
click at [263, 267] on div at bounding box center [278, 244] width 84 height 70
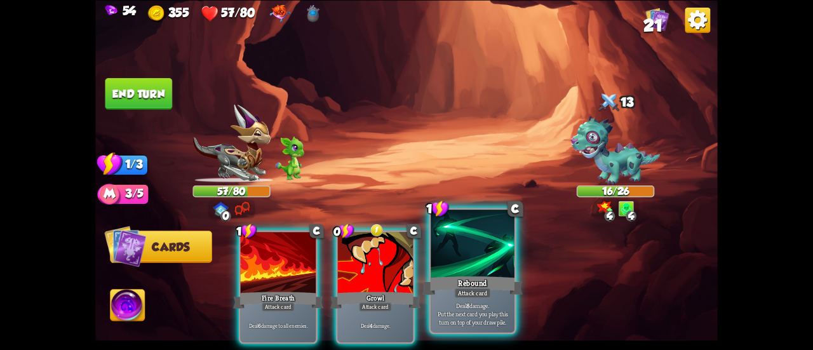
click at [449, 259] on div at bounding box center [472, 244] width 84 height 70
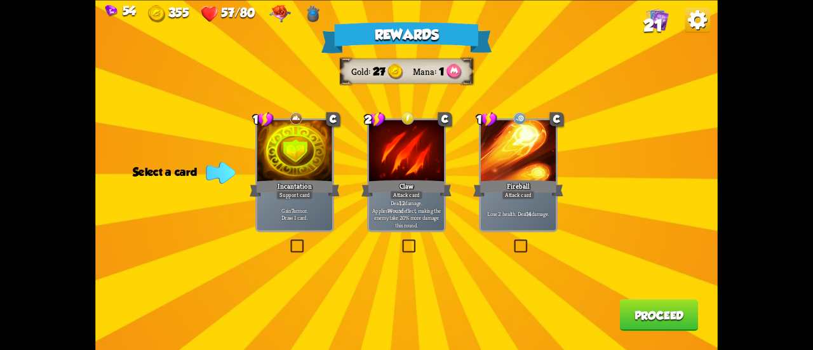
click at [420, 220] on p "Deal 12 damage. Applies Wound effect, making the enemy take 20% more damage thi…" at bounding box center [407, 214] width 72 height 30
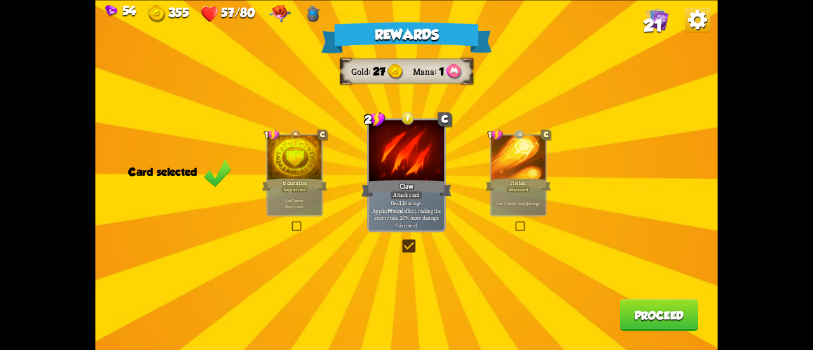
click at [309, 194] on div "Gain 7 armor. Draw 1 card." at bounding box center [294, 202] width 55 height 23
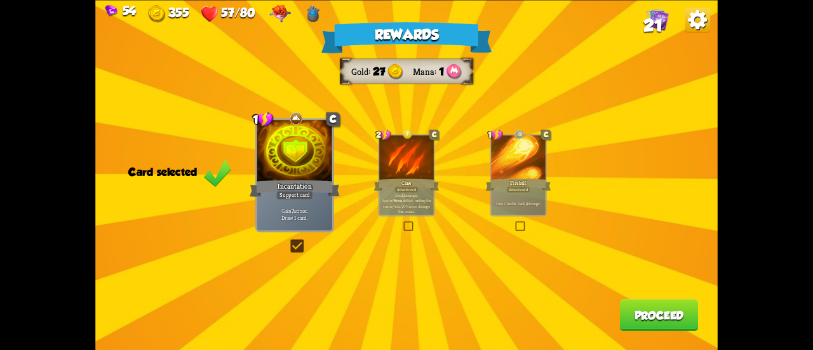
click at [630, 308] on button "Proceed" at bounding box center [659, 315] width 79 height 32
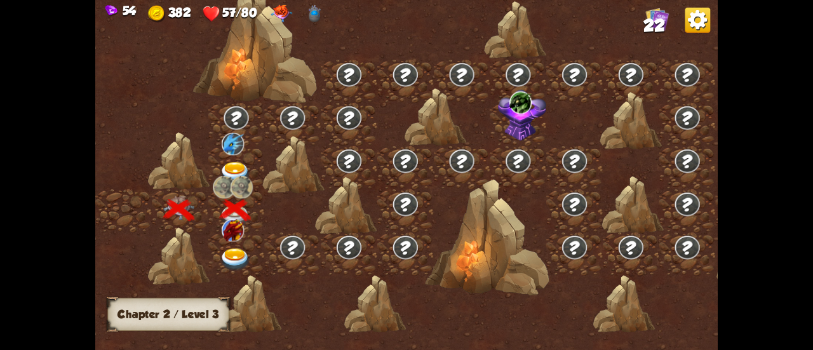
click at [235, 249] on img at bounding box center [235, 259] width 31 height 23
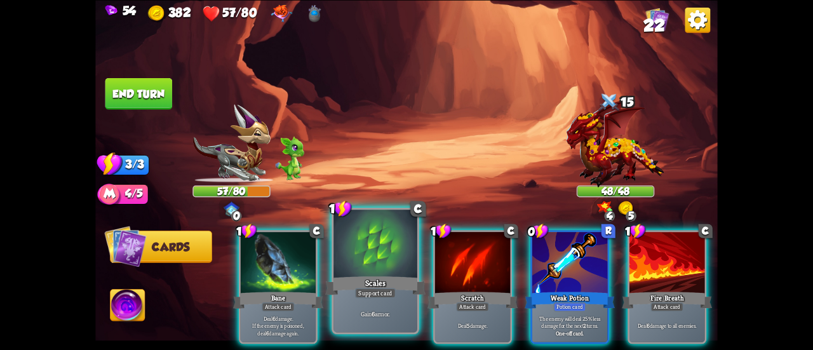
click at [386, 259] on div at bounding box center [375, 244] width 84 height 70
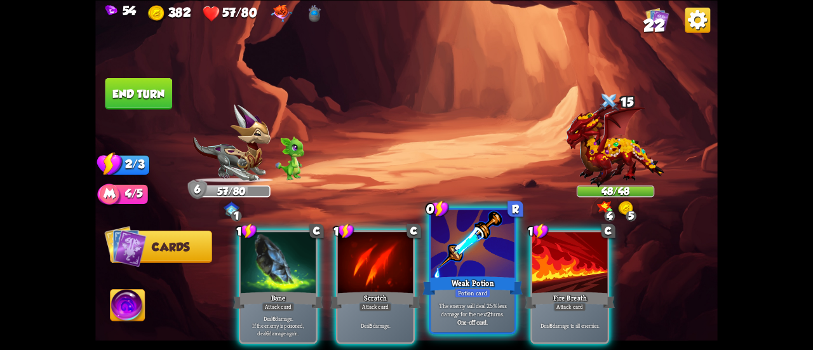
click at [482, 274] on div at bounding box center [472, 244] width 84 height 70
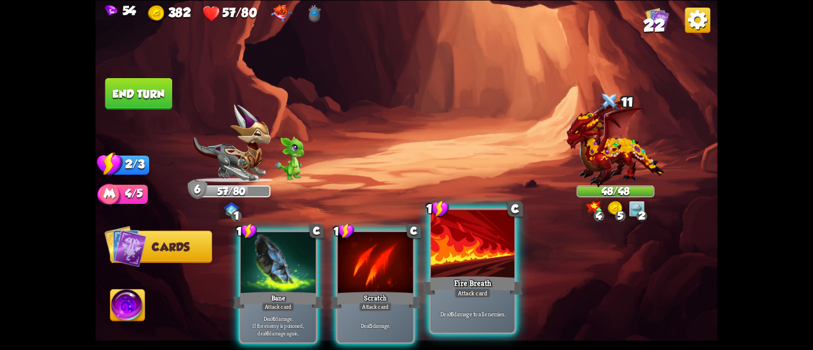
click at [481, 270] on div at bounding box center [472, 244] width 84 height 70
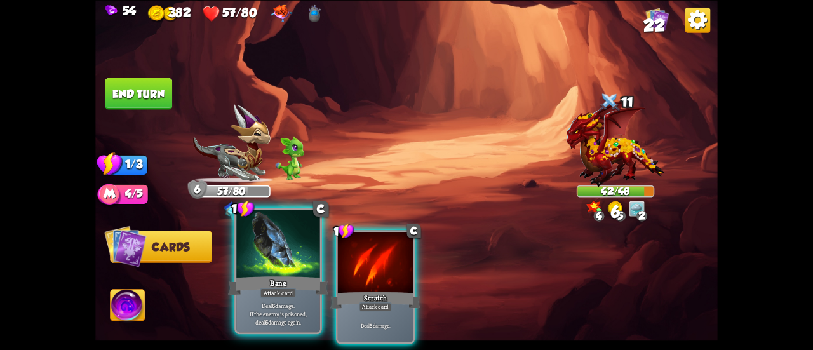
click at [309, 270] on div at bounding box center [278, 244] width 84 height 70
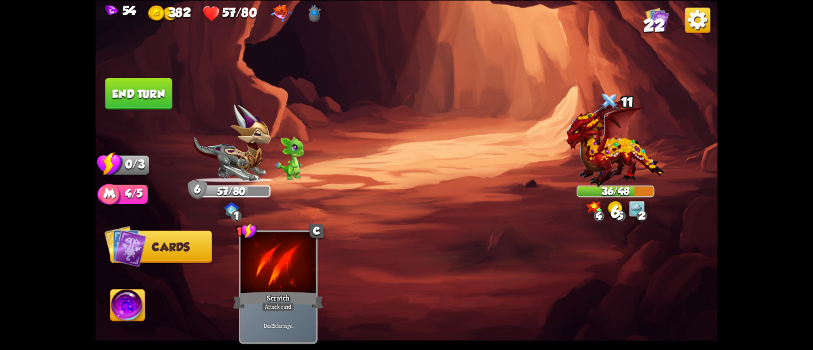
click at [163, 102] on button "End turn" at bounding box center [138, 93] width 67 height 32
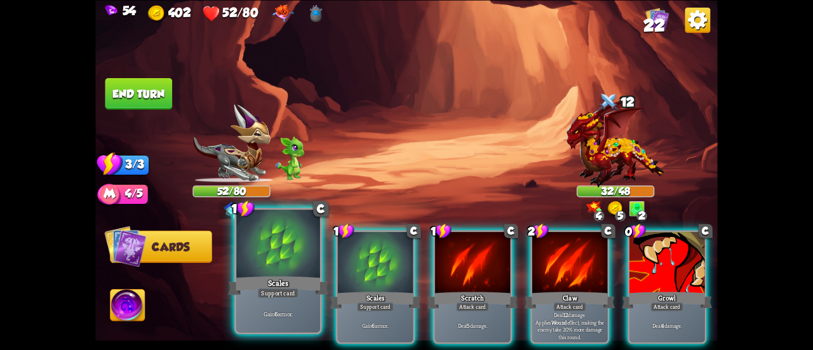
click at [255, 244] on div at bounding box center [278, 244] width 84 height 70
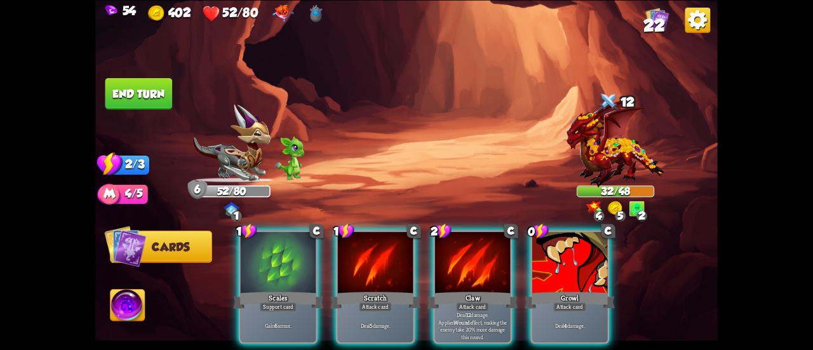
click at [255, 244] on div at bounding box center [278, 263] width 75 height 63
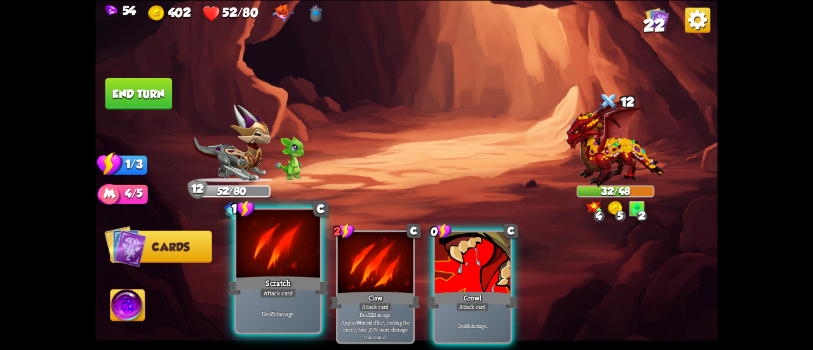
click at [283, 276] on div "Scratch" at bounding box center [278, 285] width 100 height 22
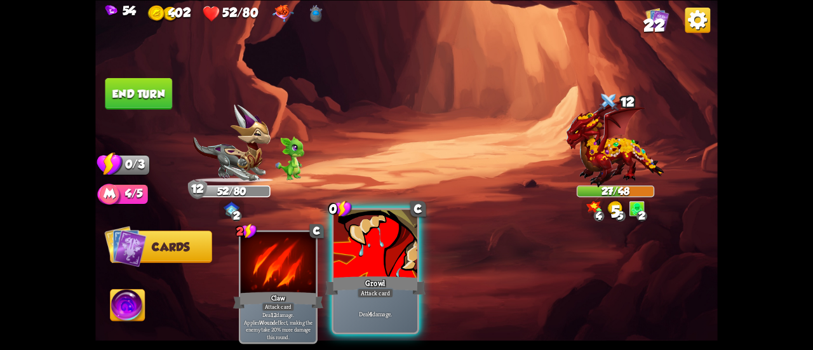
click at [385, 271] on div at bounding box center [375, 244] width 84 height 70
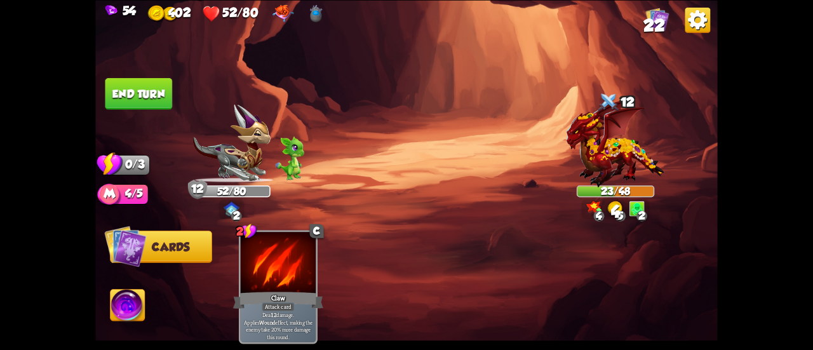
click at [161, 92] on button "End turn" at bounding box center [138, 93] width 67 height 32
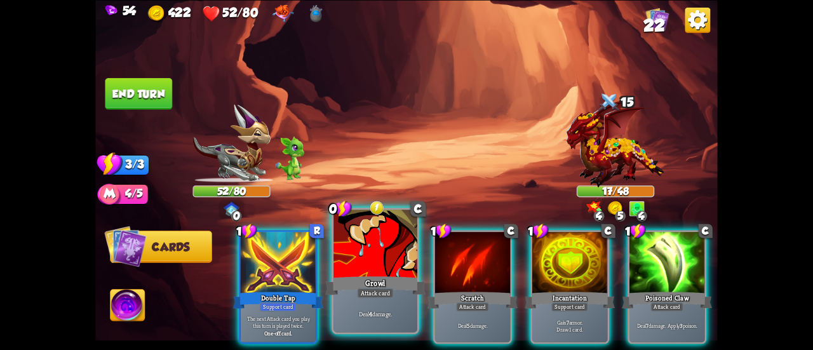
click at [380, 280] on div "Growl" at bounding box center [375, 285] width 100 height 22
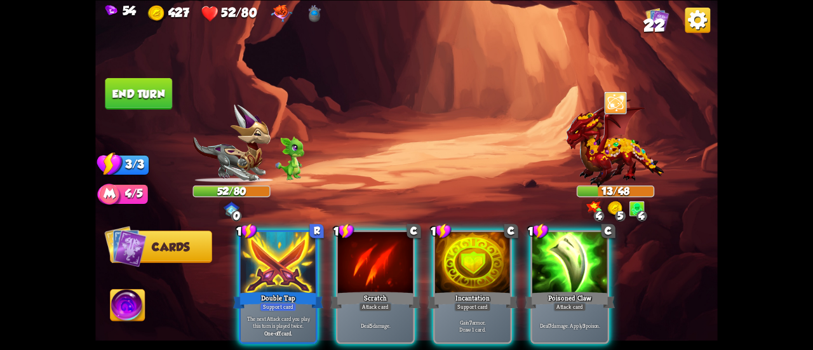
click at [157, 100] on button "End turn" at bounding box center [138, 93] width 67 height 32
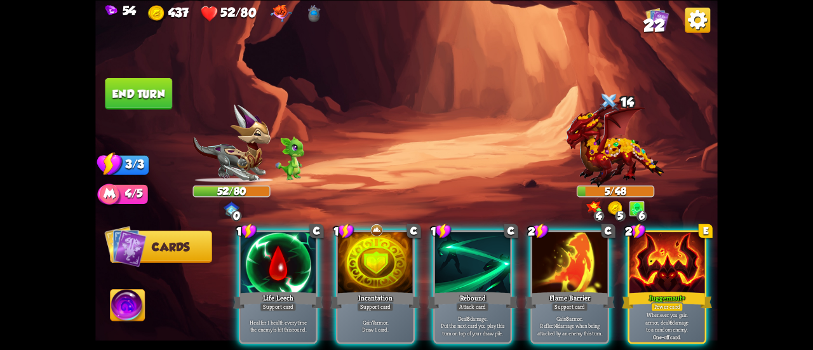
click at [151, 92] on button "End turn" at bounding box center [138, 93] width 67 height 32
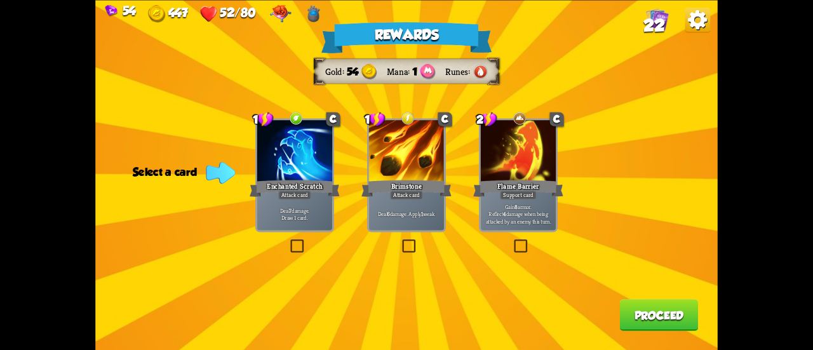
click at [519, 222] on p "Gain 8 armor. Reflect 4 damage when being attacked by an enemy this turn." at bounding box center [518, 214] width 72 height 22
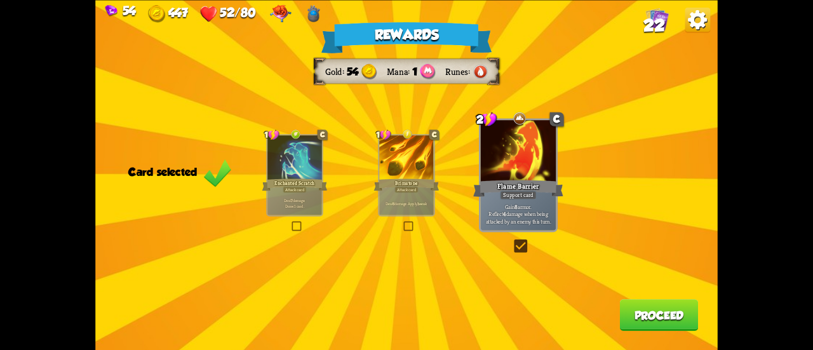
click at [307, 199] on p "Deal 7 damage. Draw 1 card." at bounding box center [294, 202] width 51 height 11
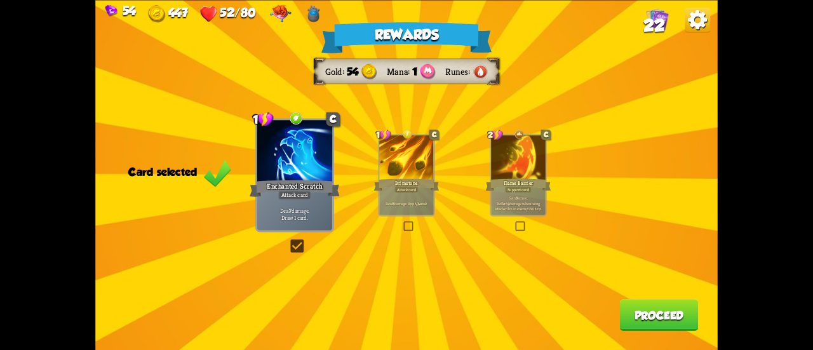
click at [645, 308] on button "Proceed" at bounding box center [659, 315] width 79 height 32
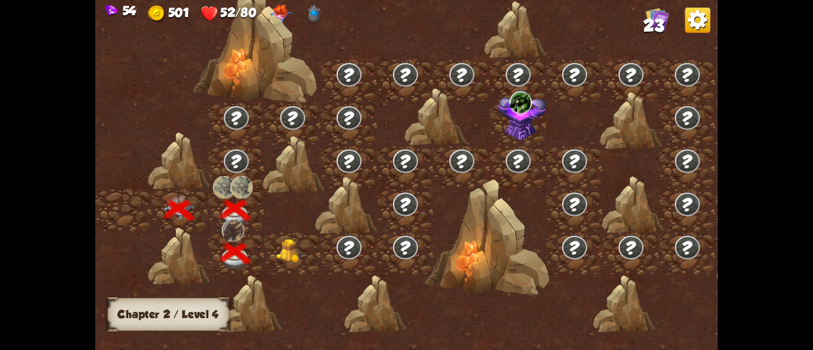
click at [286, 247] on img at bounding box center [291, 250] width 31 height 23
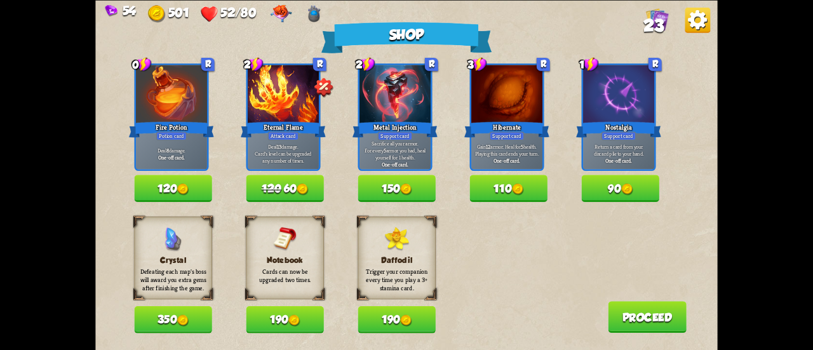
click at [284, 316] on button "190" at bounding box center [284, 319] width 77 height 27
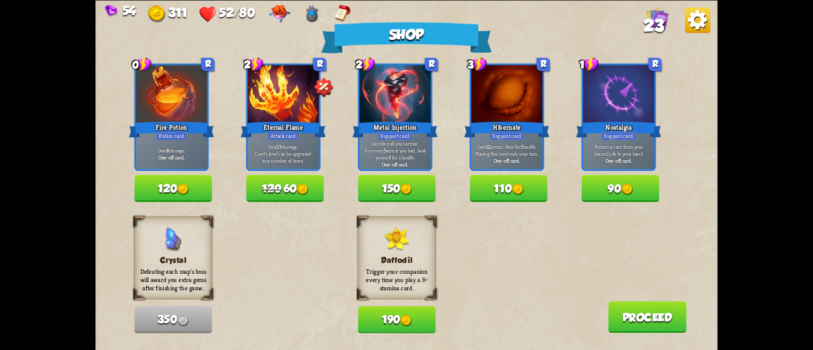
click at [196, 187] on button "120" at bounding box center [172, 188] width 77 height 27
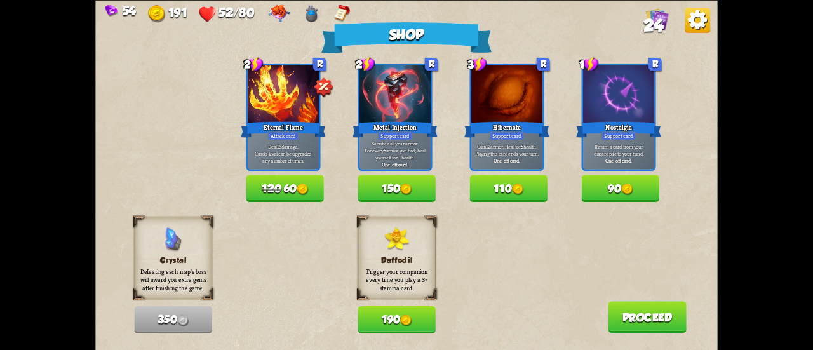
click at [260, 193] on button "120 60" at bounding box center [284, 188] width 77 height 27
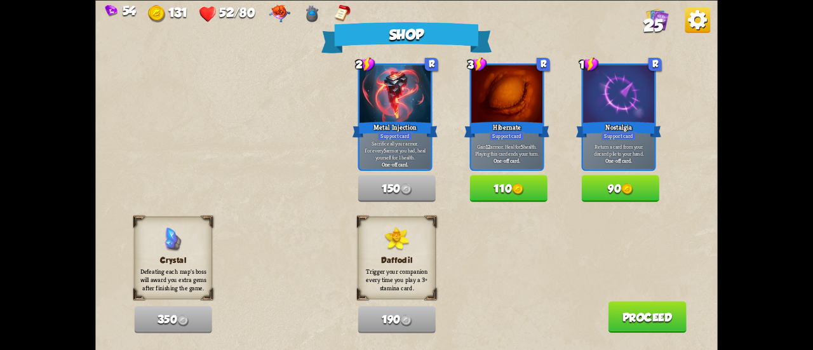
click at [532, 195] on button "110" at bounding box center [507, 188] width 77 height 27
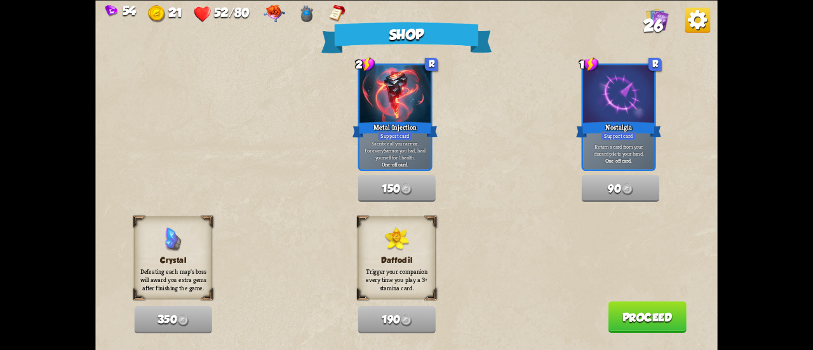
click at [625, 307] on button "Proceed" at bounding box center [647, 317] width 79 height 32
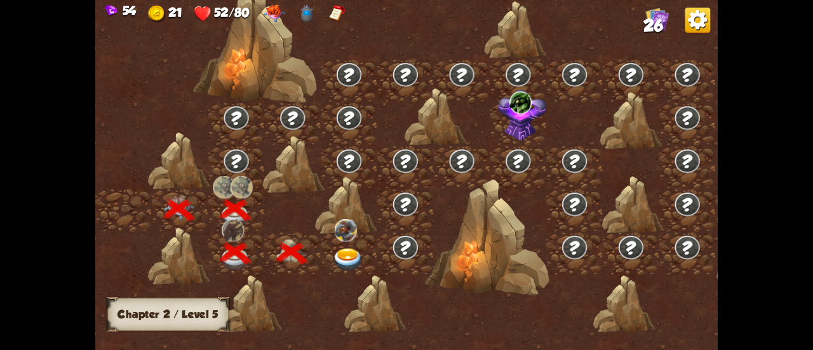
click at [338, 257] on img at bounding box center [348, 259] width 31 height 23
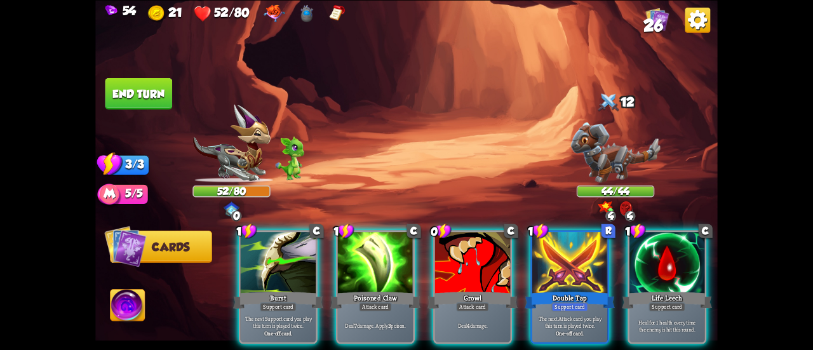
drag, startPoint x: 279, startPoint y: 237, endPoint x: 307, endPoint y: 143, distance: 98.0
click at [307, 143] on div "Select an enemy to attack... You don't have enough stamina to play that card...…" at bounding box center [406, 175] width 622 height 350
click at [138, 292] on img at bounding box center [127, 306] width 34 height 35
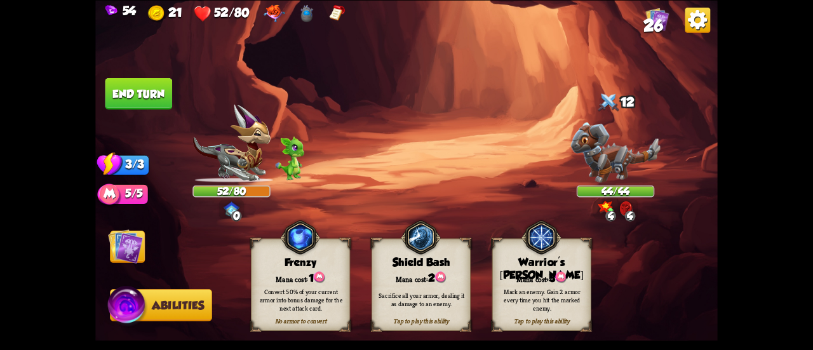
click at [528, 262] on div "Warrior's [PERSON_NAME]" at bounding box center [541, 269] width 98 height 26
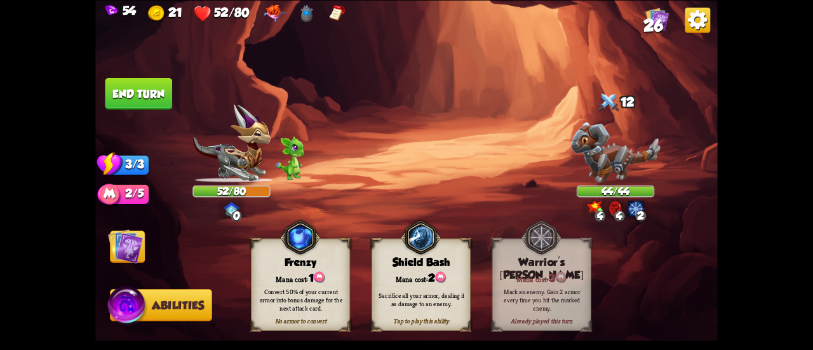
click at [133, 253] on img at bounding box center [125, 246] width 35 height 35
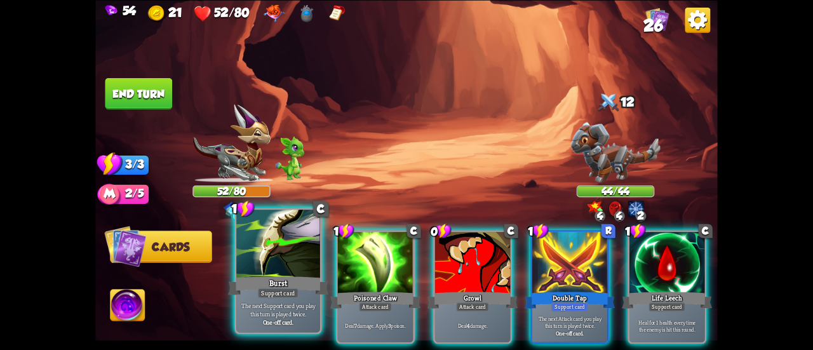
click at [263, 280] on div "Burst" at bounding box center [278, 285] width 100 height 22
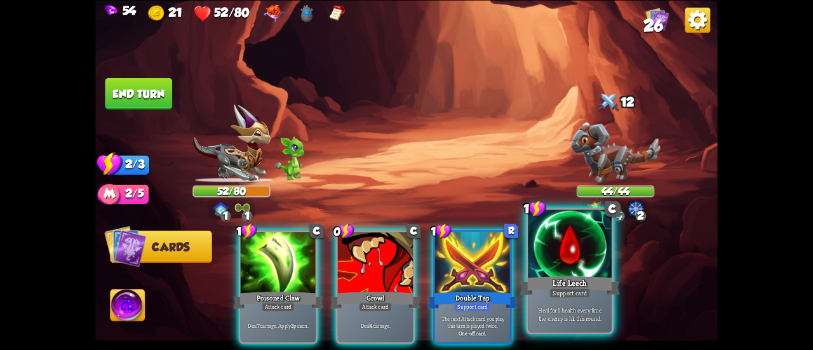
click at [575, 266] on div at bounding box center [570, 244] width 84 height 70
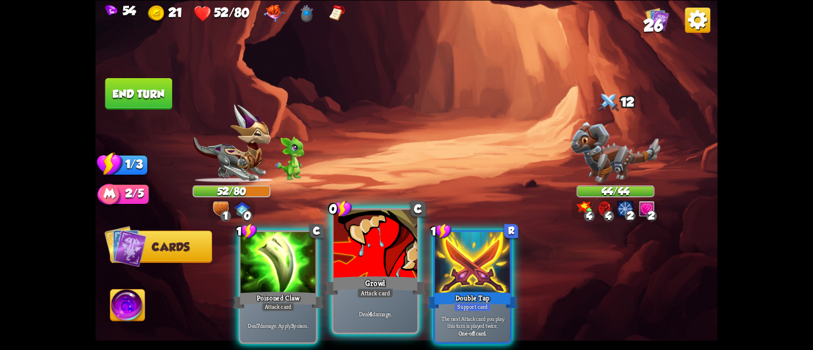
click at [360, 281] on div "Growl" at bounding box center [375, 285] width 100 height 22
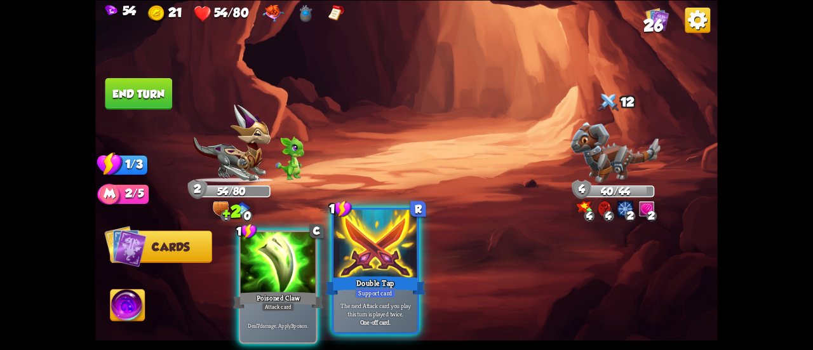
click at [366, 277] on div "Double Tap" at bounding box center [375, 285] width 100 height 22
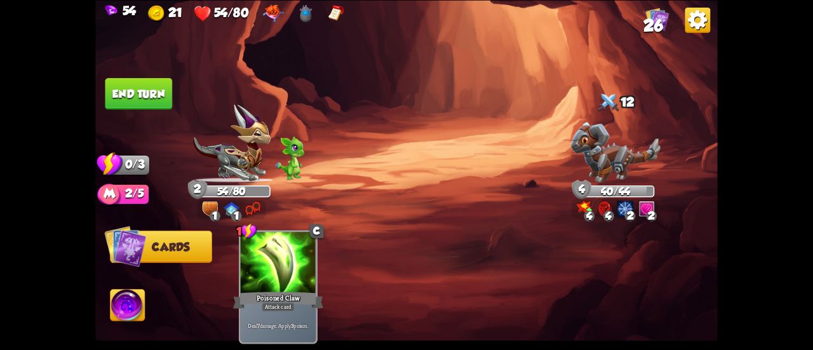
click at [145, 91] on button "End turn" at bounding box center [138, 93] width 67 height 32
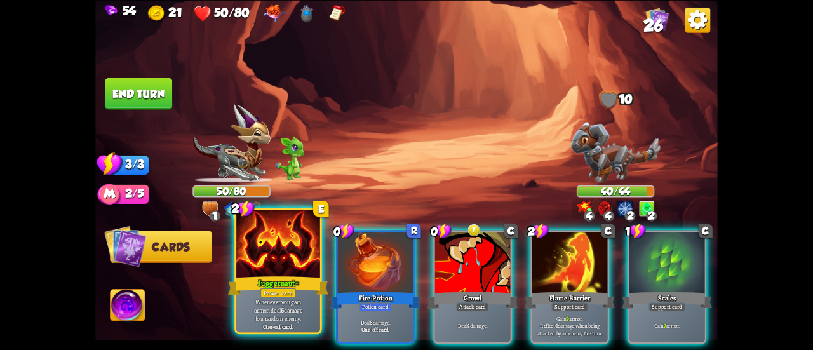
click at [249, 266] on div at bounding box center [278, 244] width 84 height 70
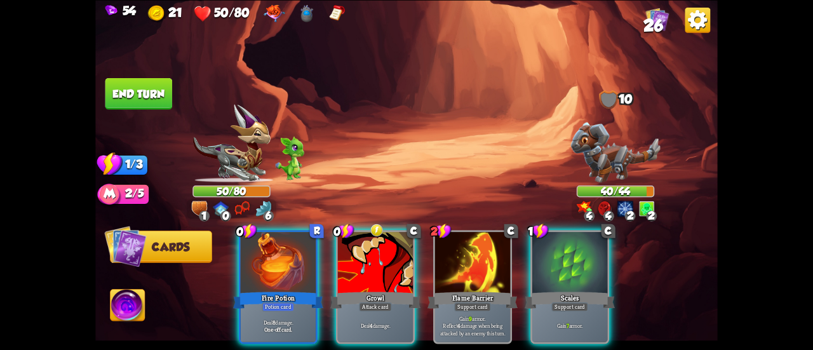
click at [225, 150] on img at bounding box center [230, 143] width 77 height 78
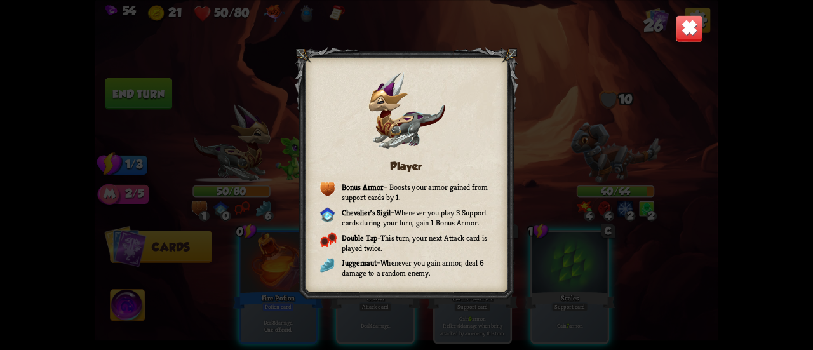
click at [687, 30] on img at bounding box center [688, 28] width 27 height 27
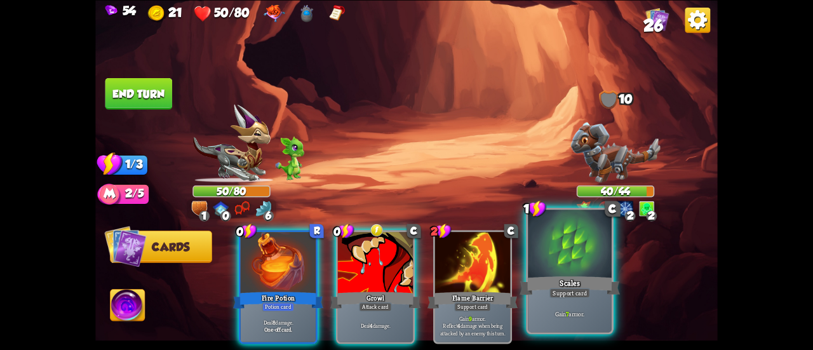
click at [599, 270] on div at bounding box center [570, 244] width 84 height 70
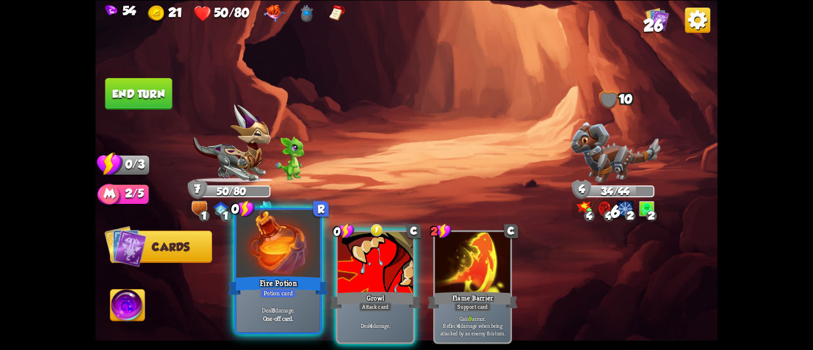
click at [266, 272] on div at bounding box center [278, 244] width 84 height 70
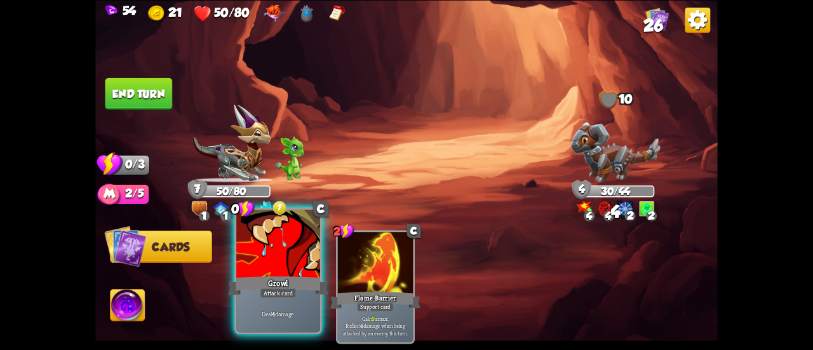
click at [261, 270] on div at bounding box center [278, 244] width 84 height 70
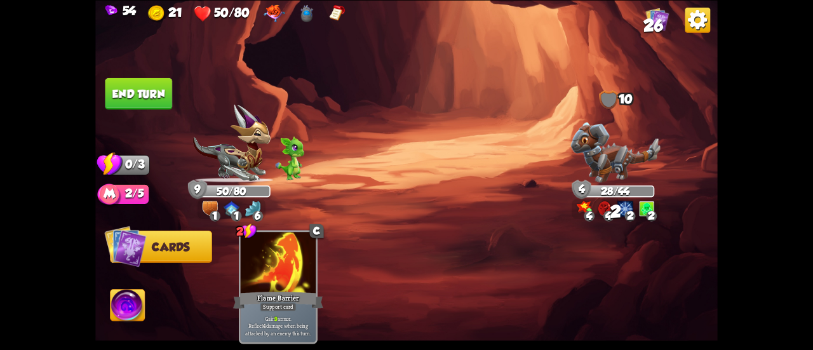
click at [145, 96] on button "End turn" at bounding box center [138, 93] width 67 height 32
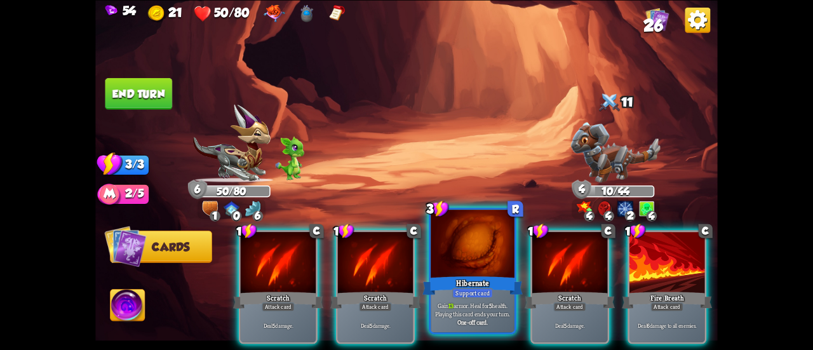
click at [467, 265] on div at bounding box center [472, 244] width 84 height 70
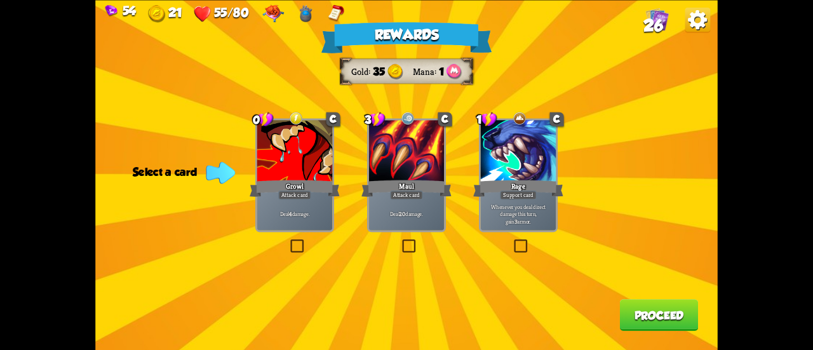
click at [308, 157] on div at bounding box center [294, 151] width 75 height 63
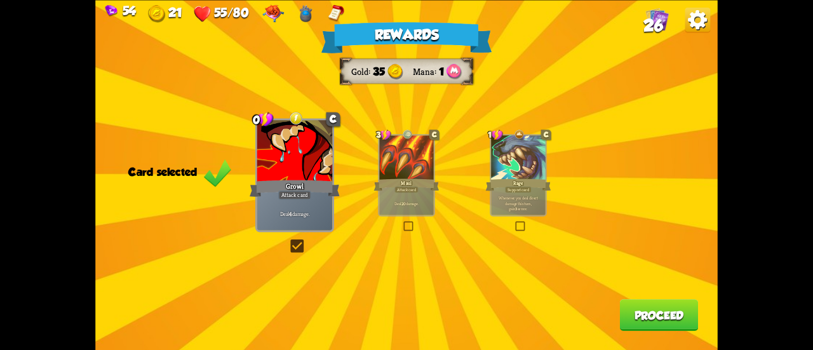
click at [665, 306] on button "Proceed" at bounding box center [659, 315] width 79 height 32
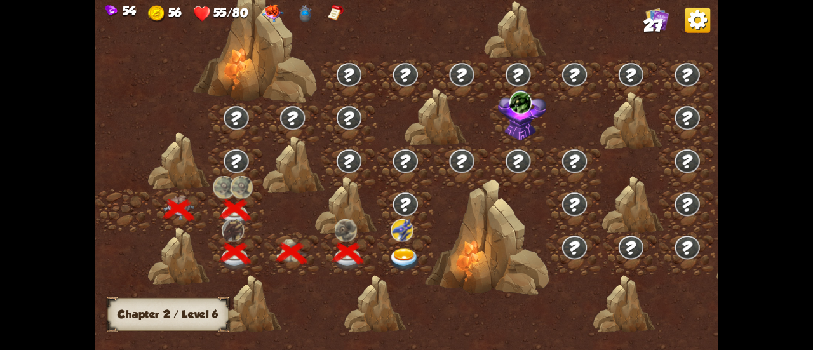
click at [401, 258] on img at bounding box center [404, 259] width 31 height 23
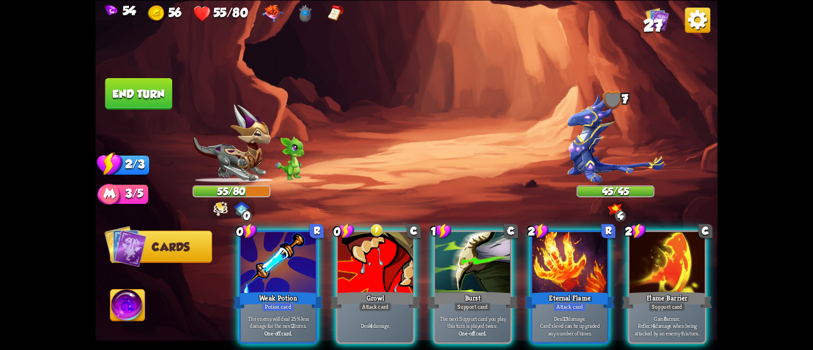
click at [565, 144] on div "Player turn" at bounding box center [406, 175] width 622 height 96
click at [573, 149] on img at bounding box center [615, 138] width 96 height 88
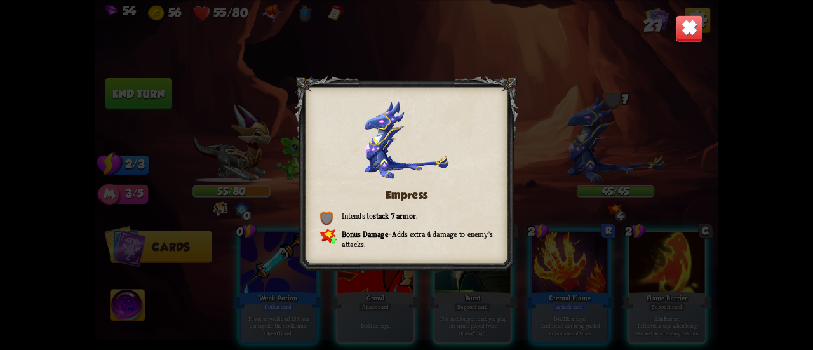
click at [684, 28] on img at bounding box center [688, 28] width 27 height 27
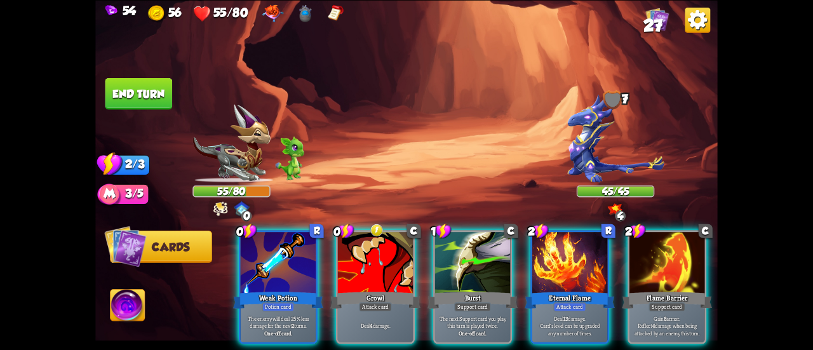
click at [256, 178] on img at bounding box center [230, 143] width 77 height 78
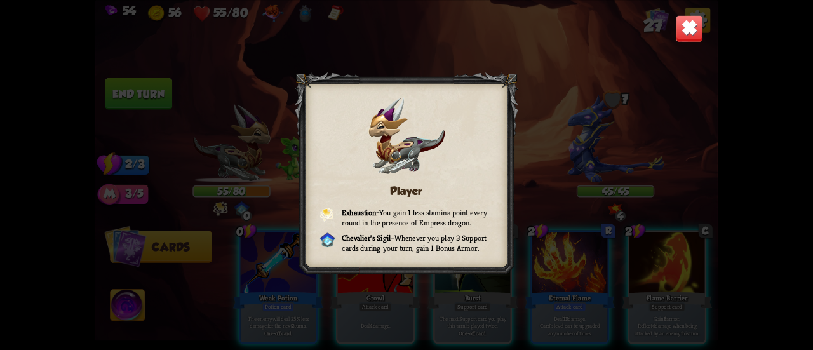
click at [668, 39] on div "Player Exhaustion – You gain 1 less stamina point every round in the presence o…" at bounding box center [406, 175] width 622 height 350
click at [677, 41] on img at bounding box center [688, 28] width 27 height 27
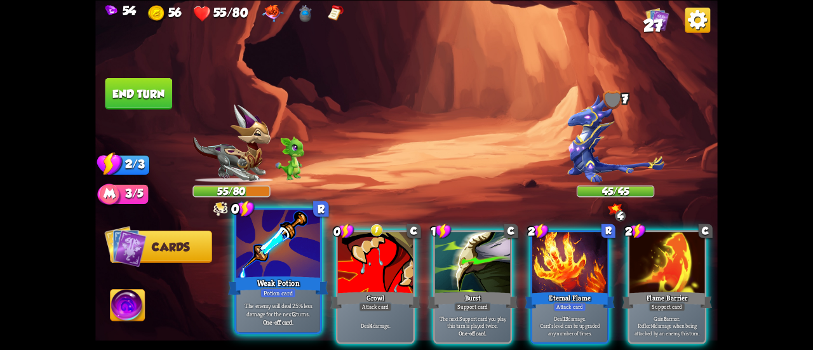
click at [260, 269] on div at bounding box center [278, 244] width 84 height 70
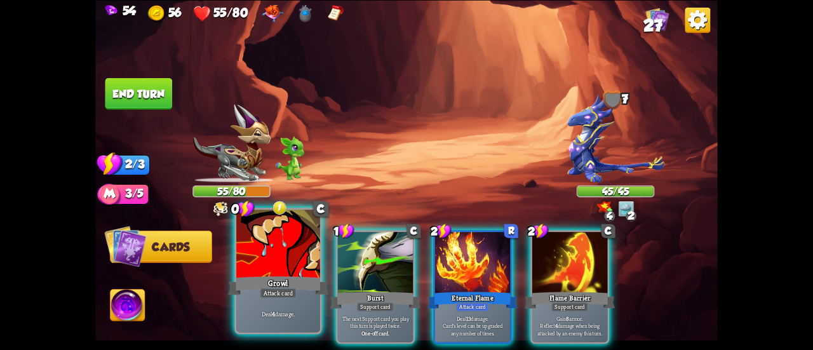
click at [254, 269] on div at bounding box center [278, 244] width 84 height 70
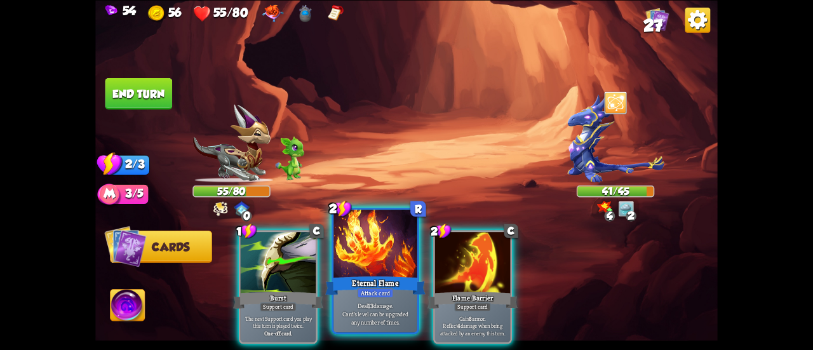
click at [348, 290] on div "Eternal Flame" at bounding box center [375, 285] width 100 height 22
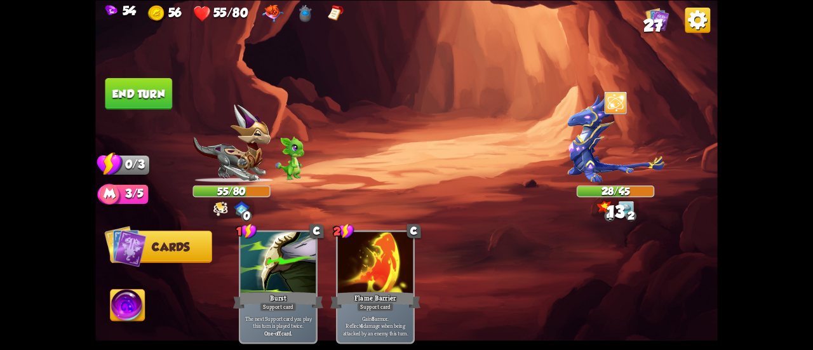
click at [155, 93] on button "End turn" at bounding box center [138, 93] width 67 height 32
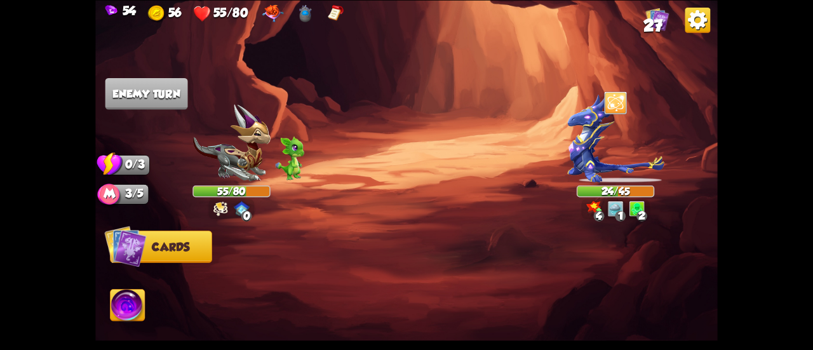
click at [259, 149] on img at bounding box center [230, 143] width 77 height 78
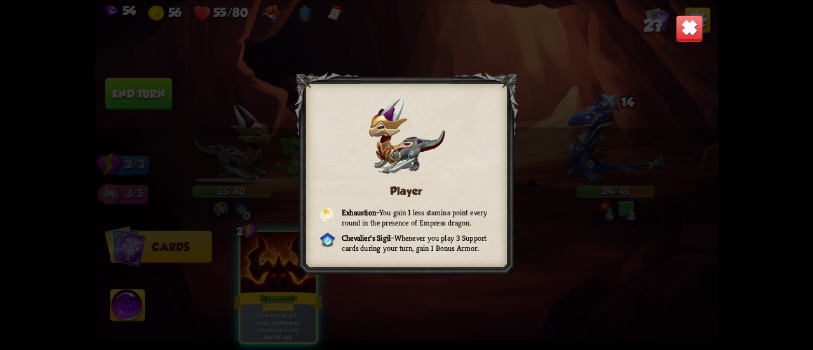
click at [695, 24] on img at bounding box center [688, 28] width 27 height 27
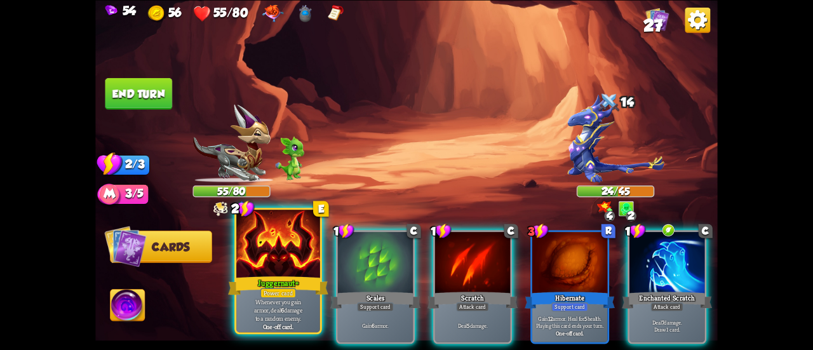
click at [255, 245] on div at bounding box center [278, 244] width 84 height 70
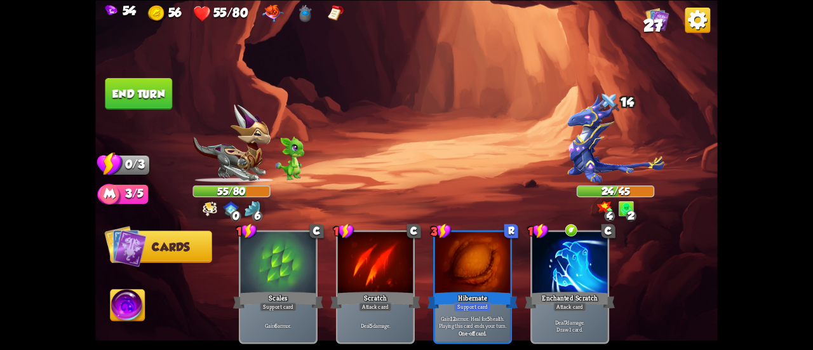
click at [143, 78] on button "End turn" at bounding box center [138, 93] width 67 height 32
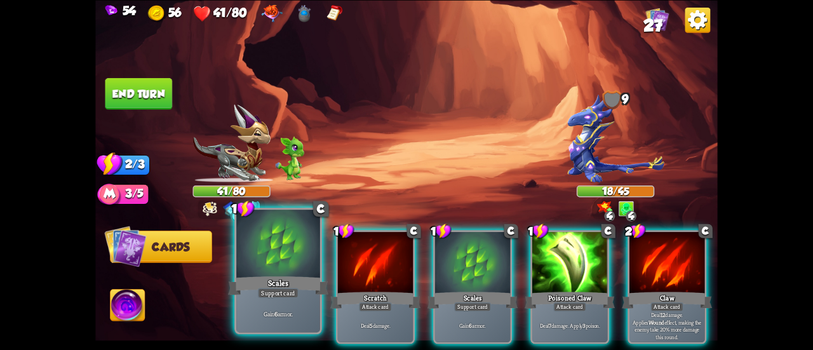
click at [281, 239] on div at bounding box center [278, 244] width 84 height 70
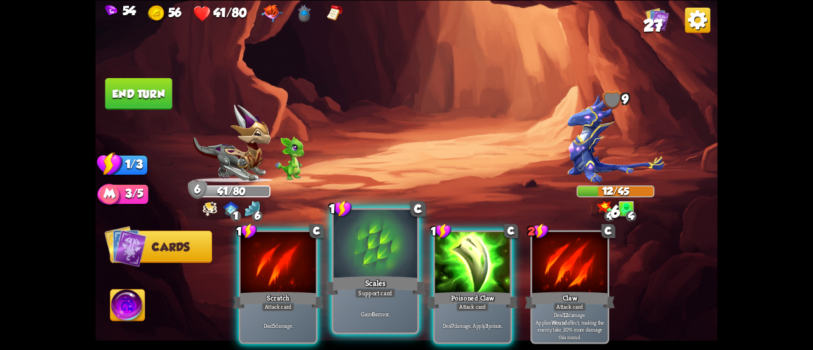
click at [377, 254] on div at bounding box center [375, 244] width 84 height 70
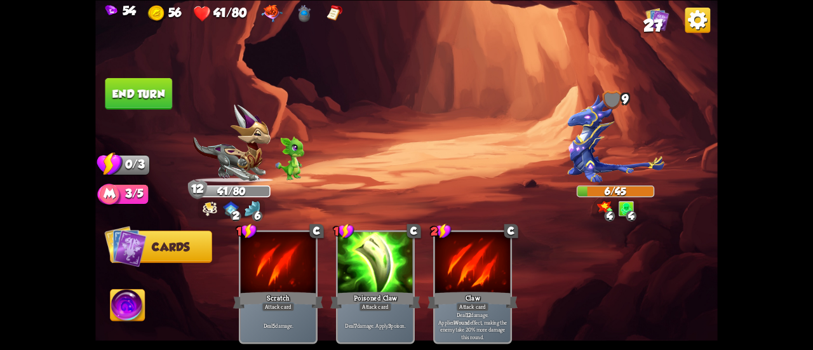
click at [157, 90] on button "End turn" at bounding box center [138, 93] width 67 height 32
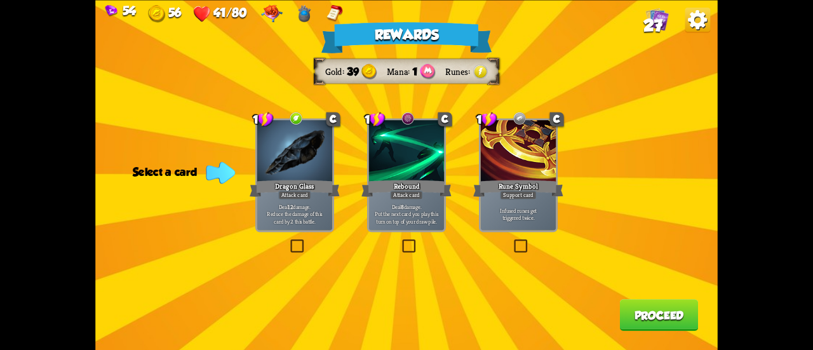
click at [400, 151] on div at bounding box center [406, 151] width 75 height 63
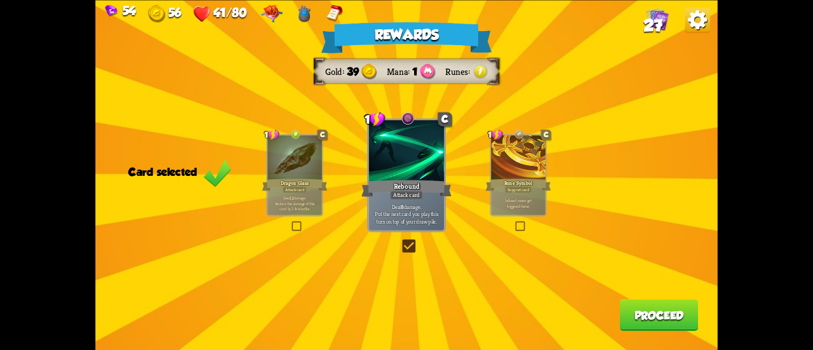
click at [641, 317] on button "Proceed" at bounding box center [659, 315] width 79 height 32
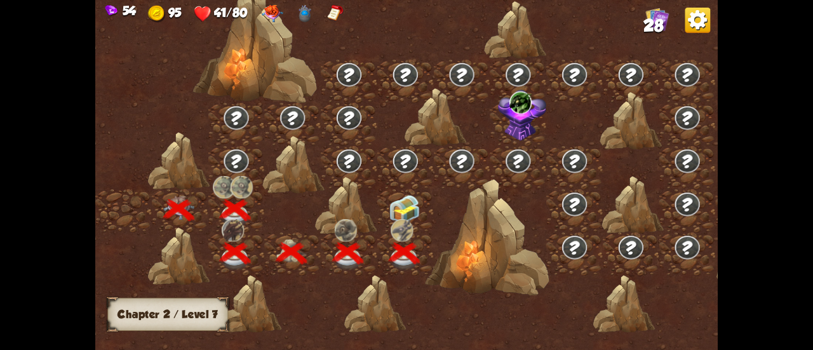
click at [393, 214] on img at bounding box center [404, 209] width 31 height 29
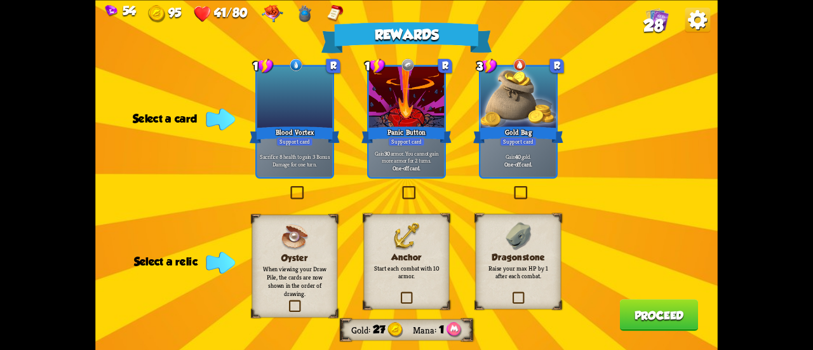
click at [405, 271] on p "Start each combat with 10 armor." at bounding box center [406, 271] width 69 height 17
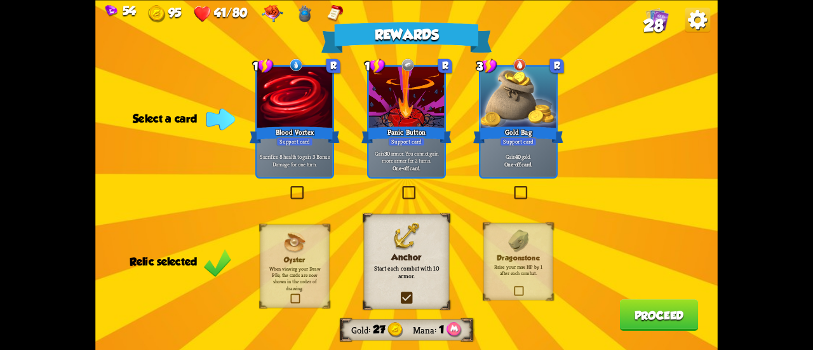
click at [506, 279] on div "Dragonstone Raise your max HP by 1 after each combat." at bounding box center [517, 260] width 69 height 77
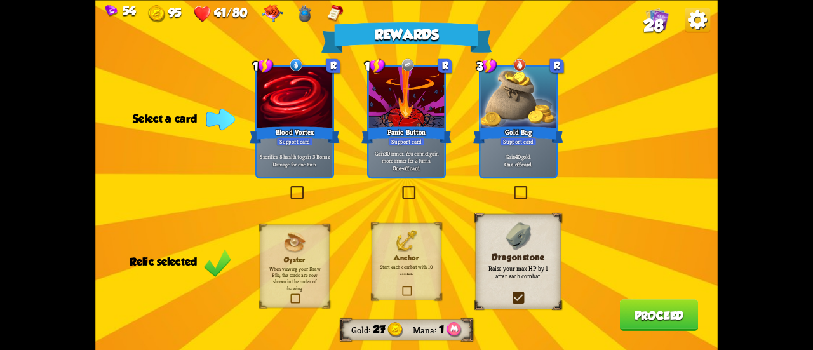
click at [640, 318] on button "Proceed" at bounding box center [659, 315] width 79 height 32
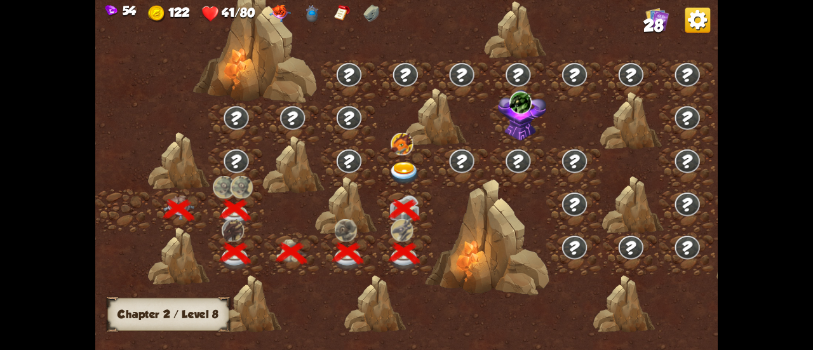
click at [400, 143] on img at bounding box center [402, 144] width 22 height 23
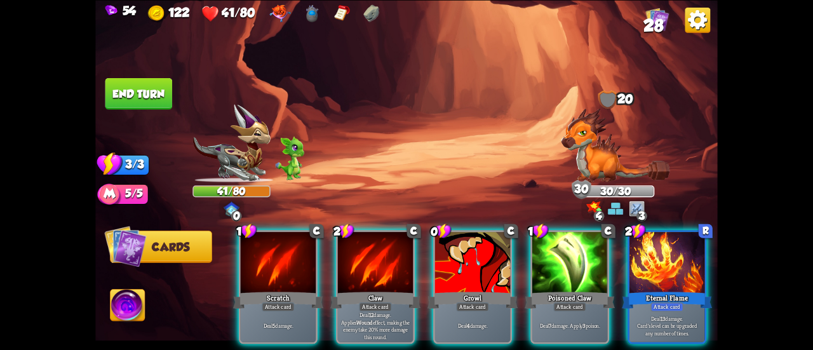
click at [129, 303] on img at bounding box center [127, 306] width 34 height 35
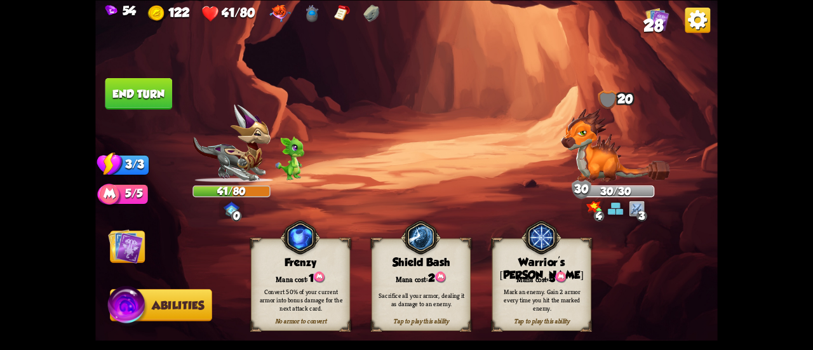
click at [125, 241] on img at bounding box center [125, 246] width 35 height 35
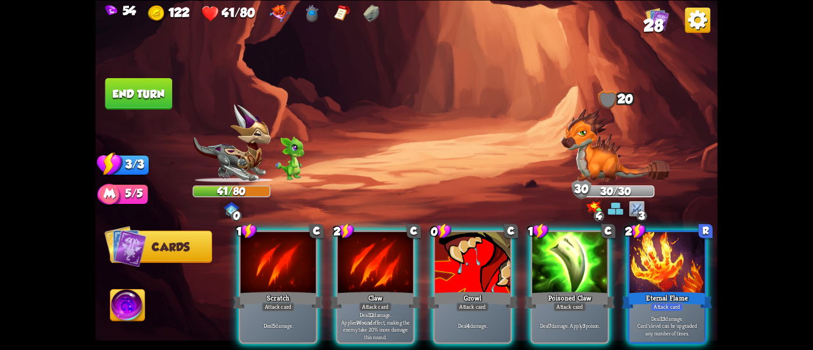
click at [648, 256] on div at bounding box center [666, 263] width 75 height 63
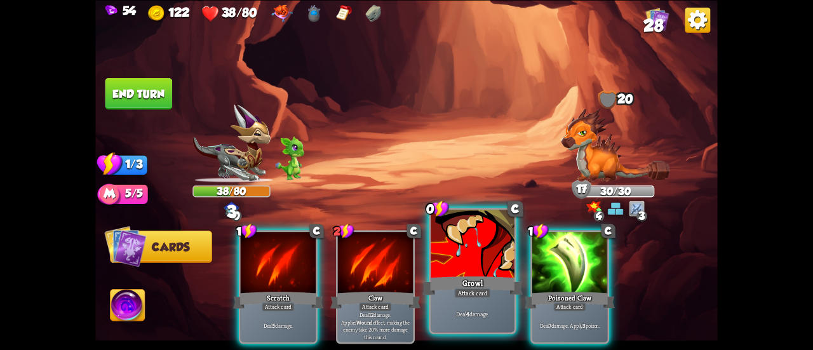
click at [499, 260] on div at bounding box center [472, 244] width 84 height 70
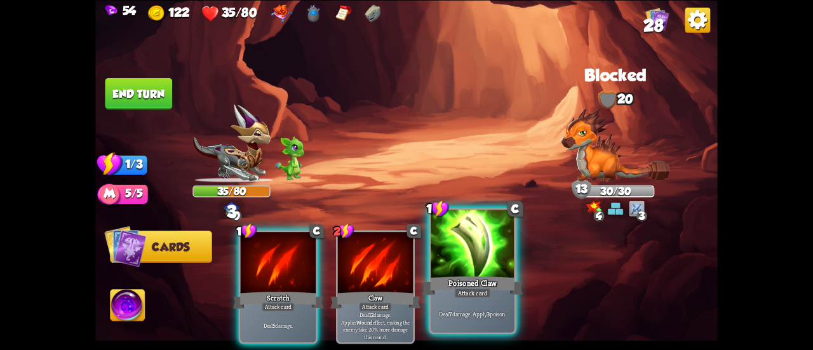
click at [482, 259] on div at bounding box center [472, 244] width 84 height 70
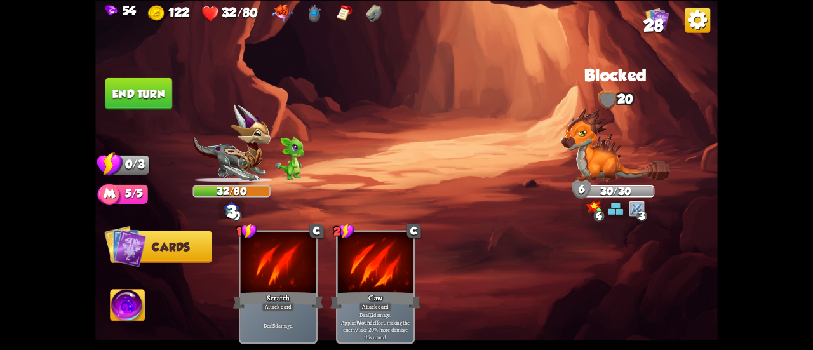
click at [160, 99] on button "End turn" at bounding box center [138, 93] width 67 height 32
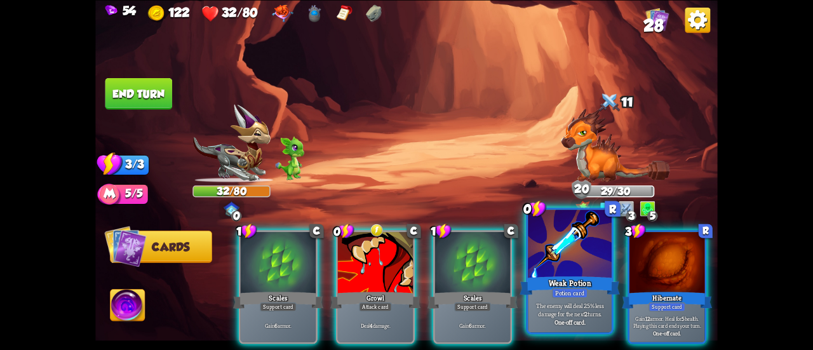
click at [574, 280] on div "Weak Potion" at bounding box center [569, 285] width 100 height 22
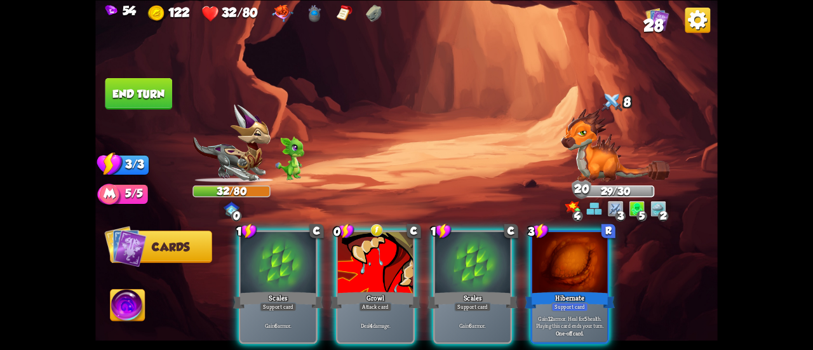
drag, startPoint x: 391, startPoint y: 249, endPoint x: 472, endPoint y: 90, distance: 179.1
click at [472, 90] on div "Select an enemy to attack... You don't have enough stamina to play that card...…" at bounding box center [406, 175] width 622 height 350
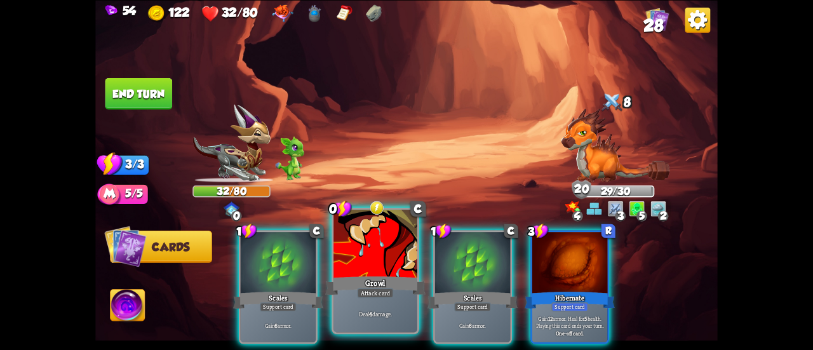
click at [354, 235] on div at bounding box center [375, 244] width 84 height 70
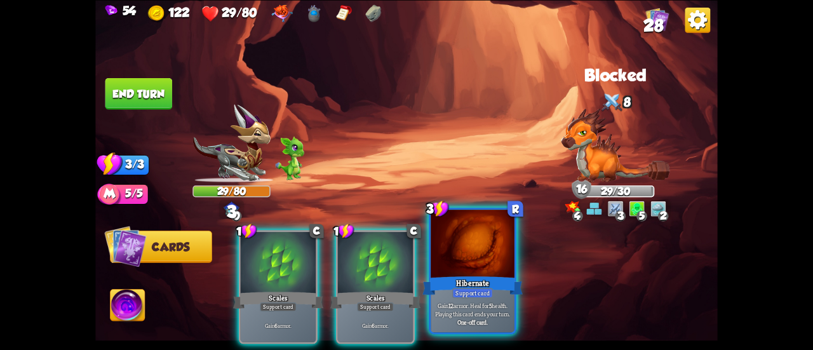
click at [460, 263] on div at bounding box center [472, 244] width 84 height 70
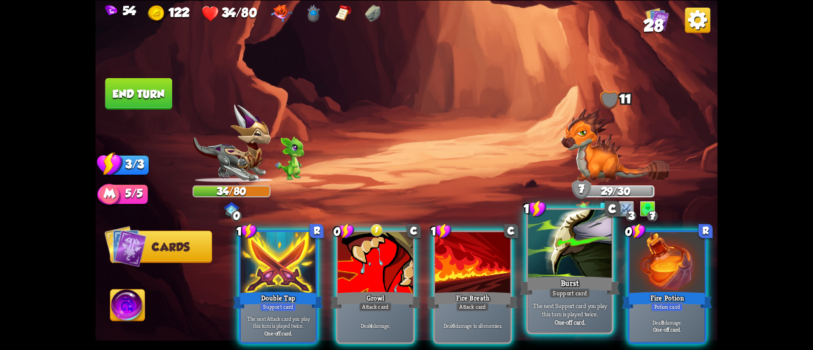
click at [562, 258] on div at bounding box center [570, 244] width 84 height 70
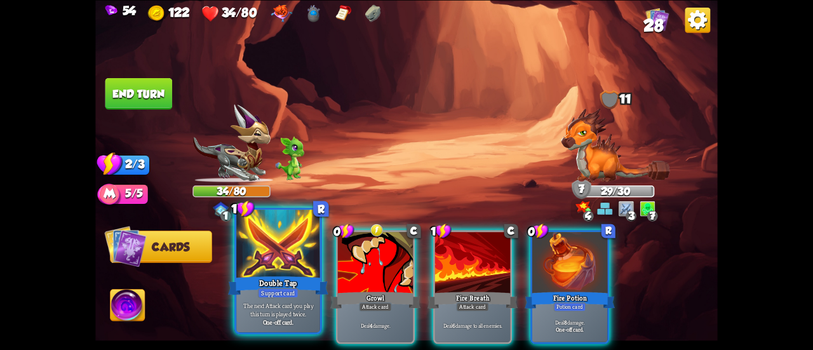
click at [297, 257] on div at bounding box center [278, 244] width 84 height 70
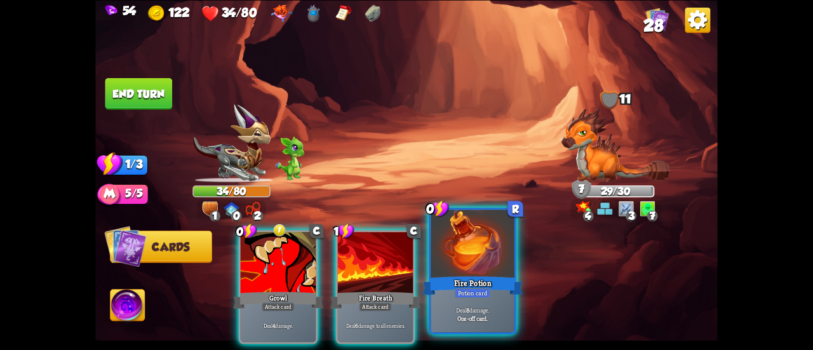
click at [459, 258] on div at bounding box center [472, 244] width 84 height 70
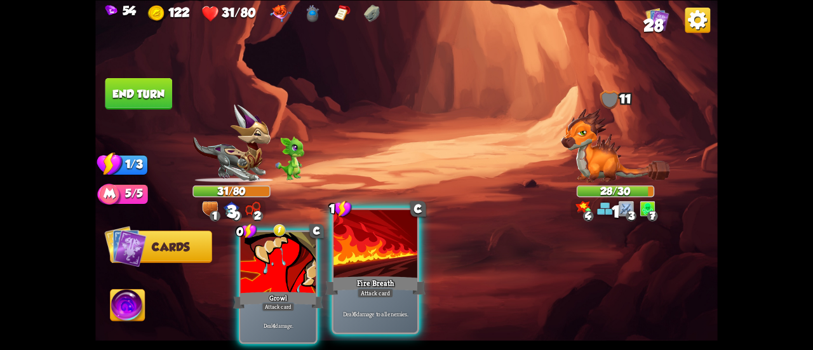
click at [394, 265] on div at bounding box center [375, 244] width 84 height 70
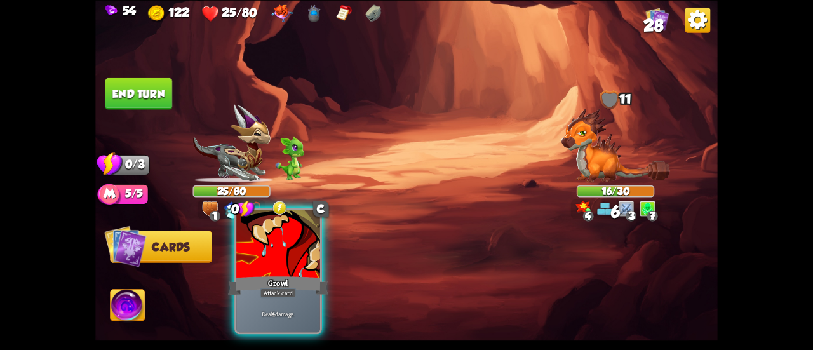
click at [288, 253] on div at bounding box center [278, 244] width 84 height 70
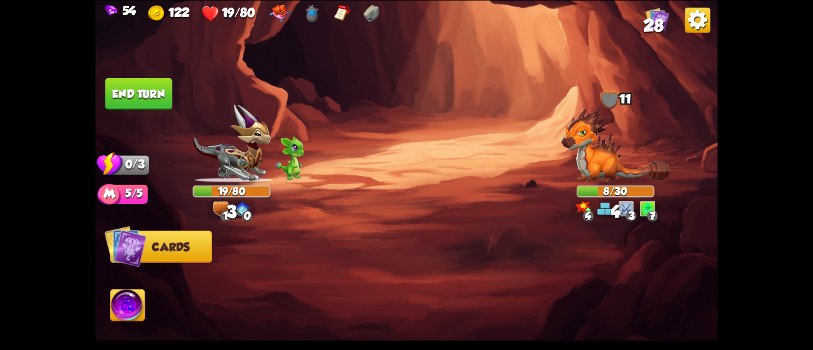
click at [141, 101] on button "End turn" at bounding box center [138, 93] width 67 height 32
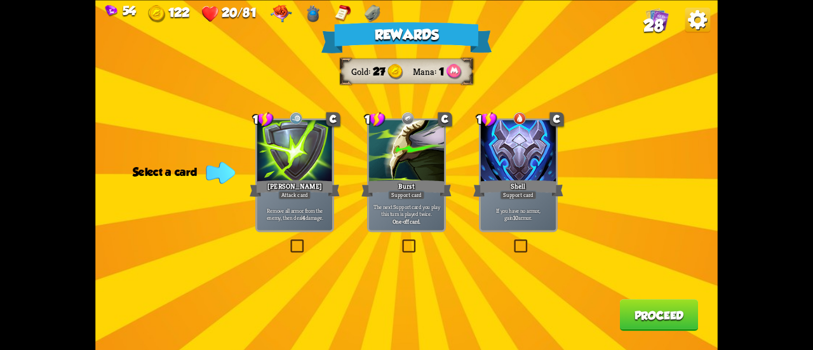
click at [432, 200] on div "The next Support card you play this turn is played twice. One-off card." at bounding box center [406, 213] width 75 height 33
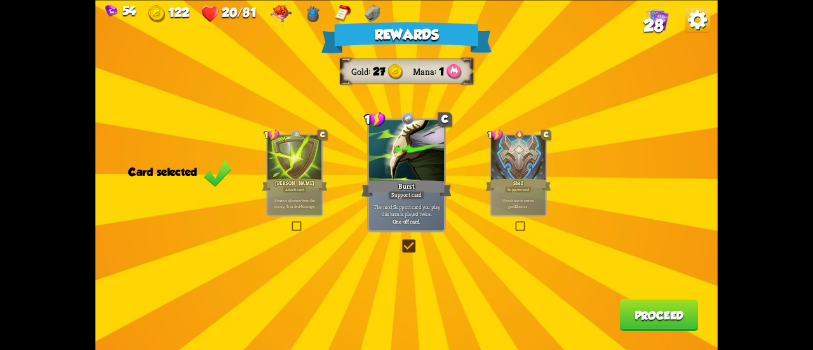
click at [635, 316] on button "Proceed" at bounding box center [659, 315] width 79 height 32
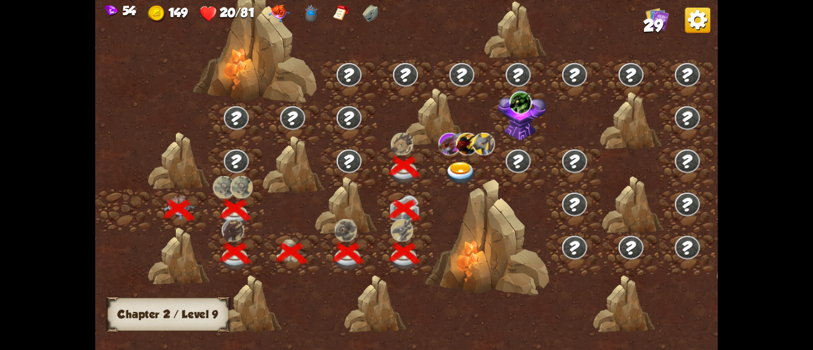
click at [454, 159] on div at bounding box center [462, 167] width 56 height 43
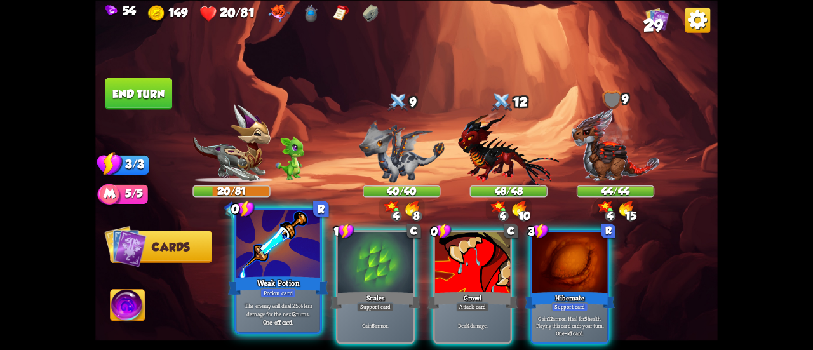
click at [262, 230] on div at bounding box center [278, 244] width 84 height 70
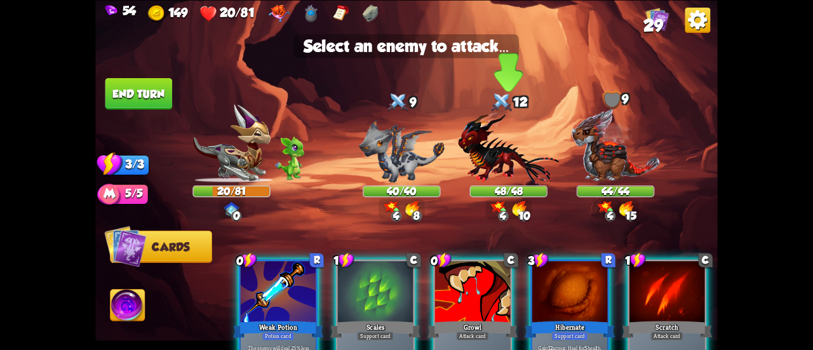
click at [487, 154] on img at bounding box center [508, 148] width 101 height 74
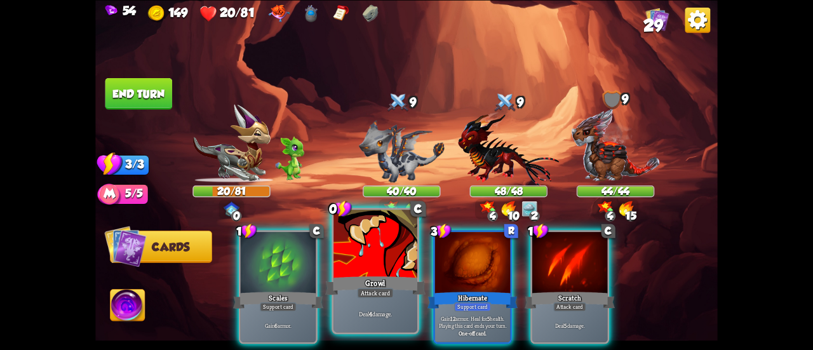
click at [366, 238] on div at bounding box center [375, 244] width 84 height 70
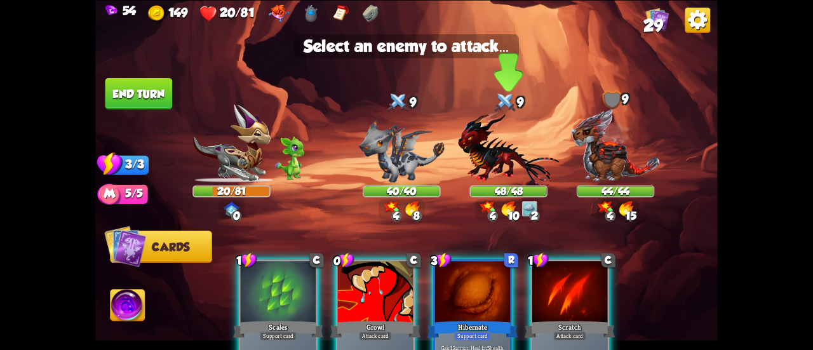
click at [512, 154] on img at bounding box center [508, 148] width 101 height 74
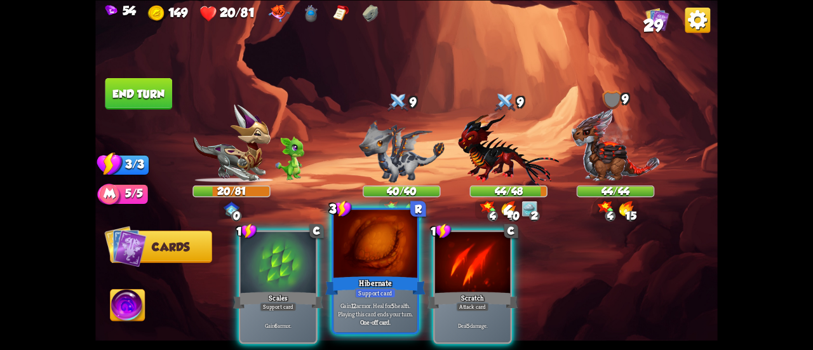
click at [363, 249] on div at bounding box center [375, 244] width 84 height 70
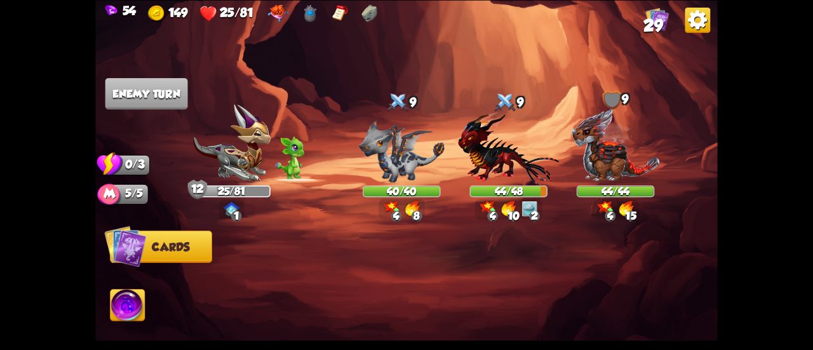
click at [130, 290] on img at bounding box center [127, 306] width 34 height 35
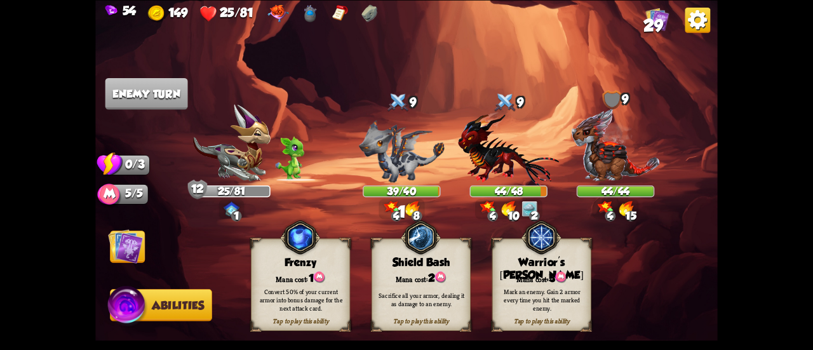
click at [146, 248] on span "Cards" at bounding box center [128, 247] width 37 height 13
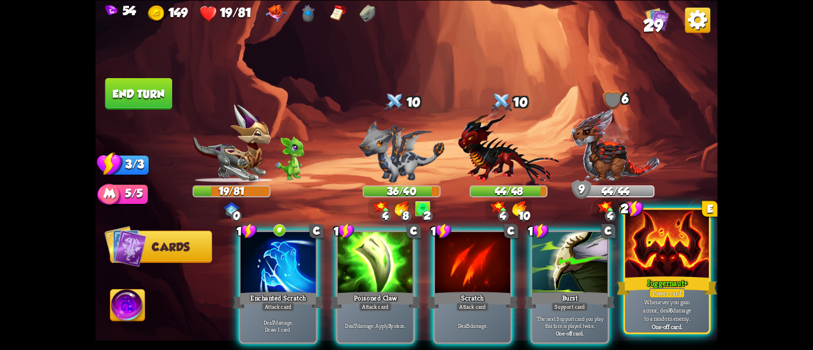
click at [657, 313] on p "Whenever you gain armor, deal 6 damage to a random enemy." at bounding box center [666, 309] width 79 height 25
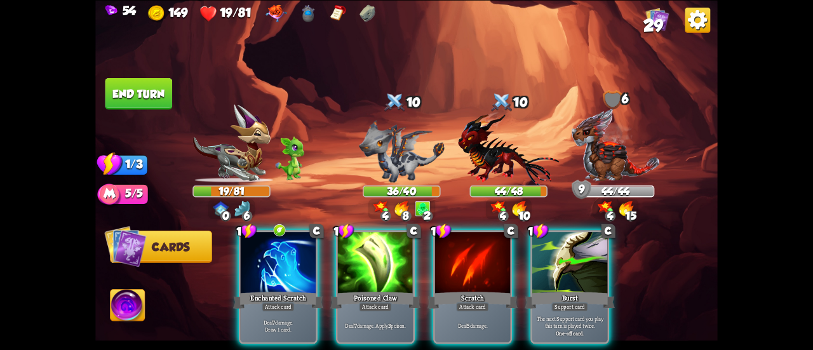
click at [135, 308] on img at bounding box center [127, 306] width 34 height 35
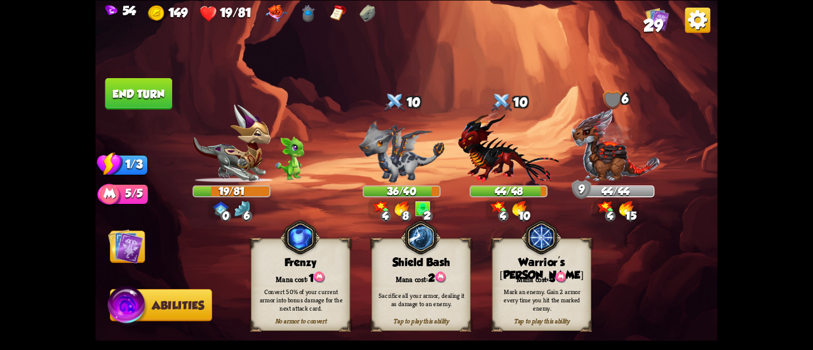
click at [561, 292] on div "Mark an enemy. Gain 2 armor every time you hit the marked enemy." at bounding box center [542, 299] width 90 height 25
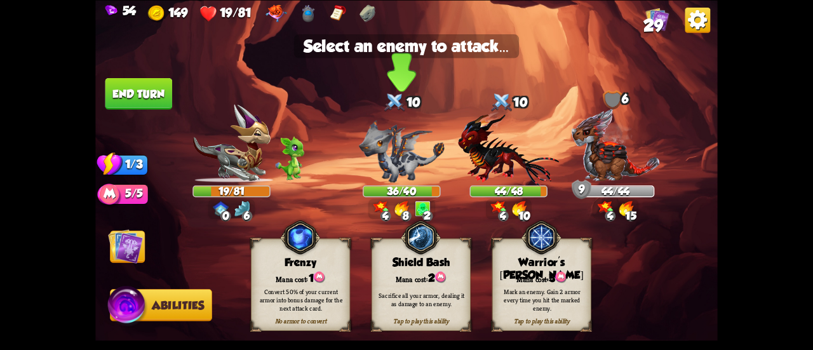
click at [373, 147] on img at bounding box center [402, 150] width 86 height 62
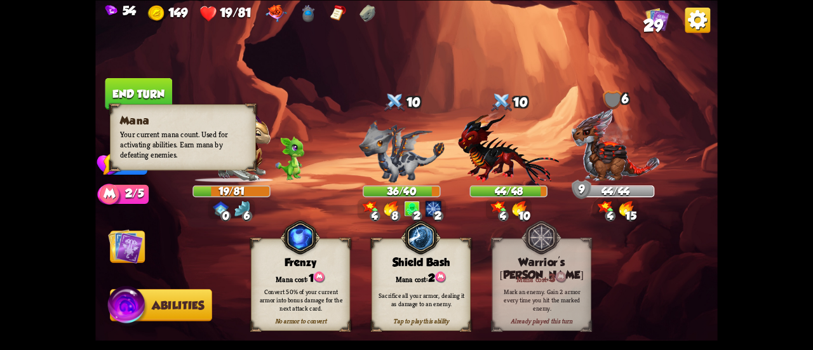
click at [127, 228] on img at bounding box center [406, 175] width 622 height 350
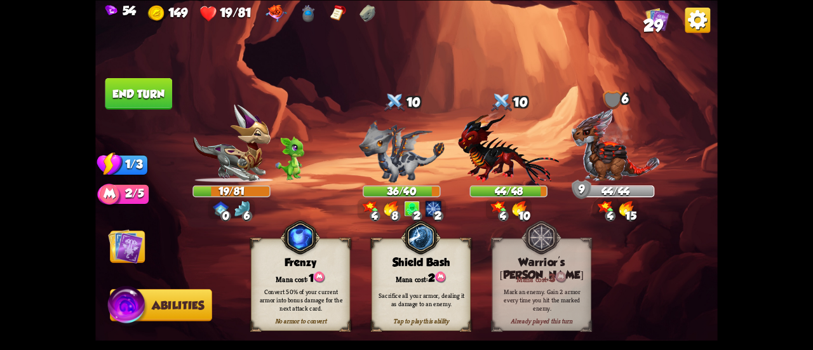
click at [136, 237] on img at bounding box center [125, 246] width 35 height 35
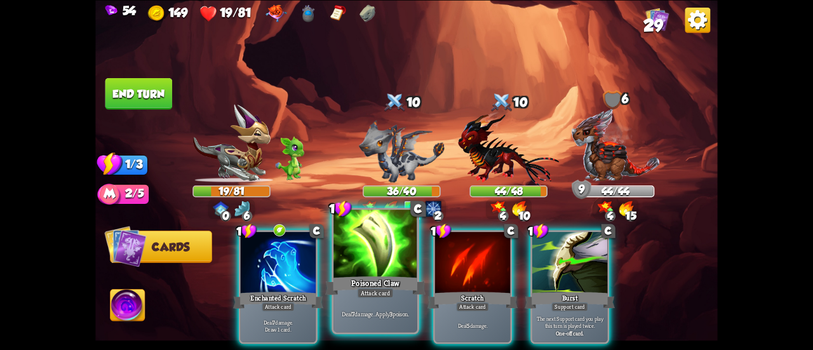
click at [396, 284] on div "Poisoned Claw" at bounding box center [375, 285] width 100 height 22
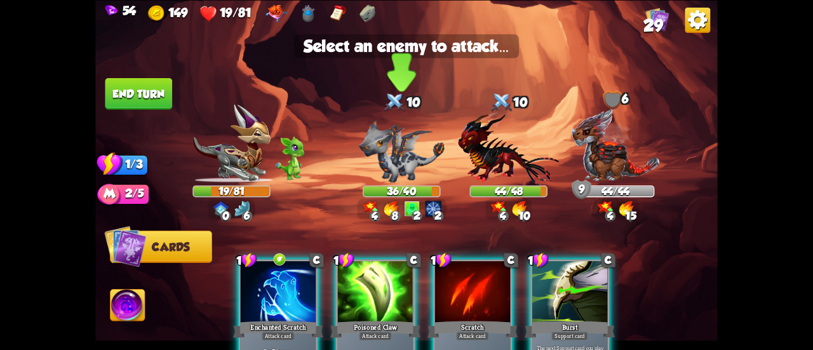
click at [382, 158] on img at bounding box center [402, 150] width 86 height 62
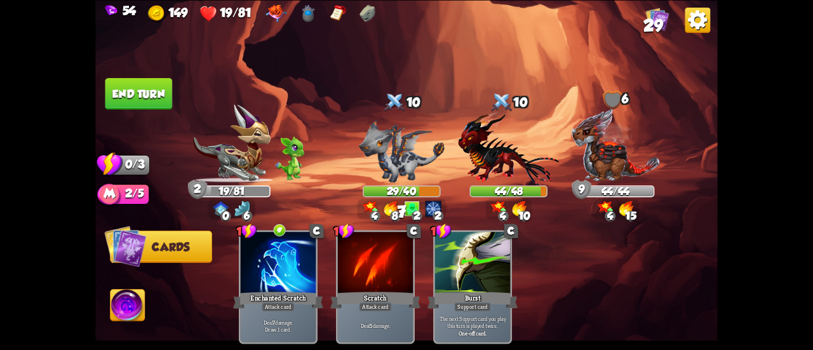
click at [140, 79] on button "End turn" at bounding box center [138, 93] width 67 height 32
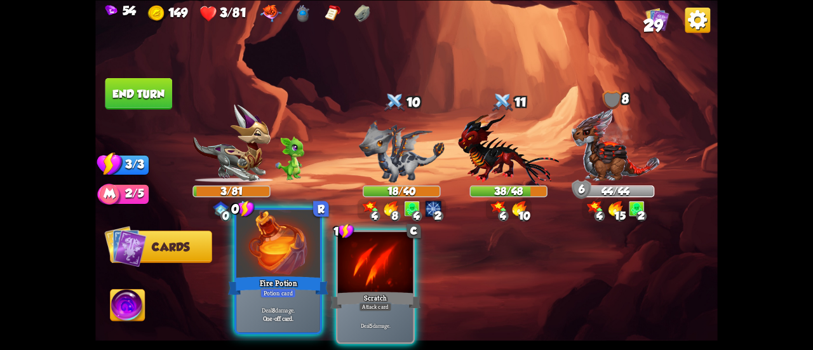
click at [289, 261] on div at bounding box center [278, 244] width 84 height 70
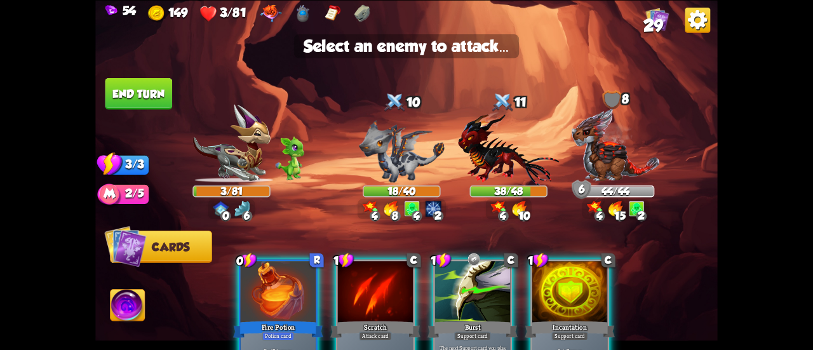
click at [379, 129] on div "Player turn" at bounding box center [406, 175] width 622 height 96
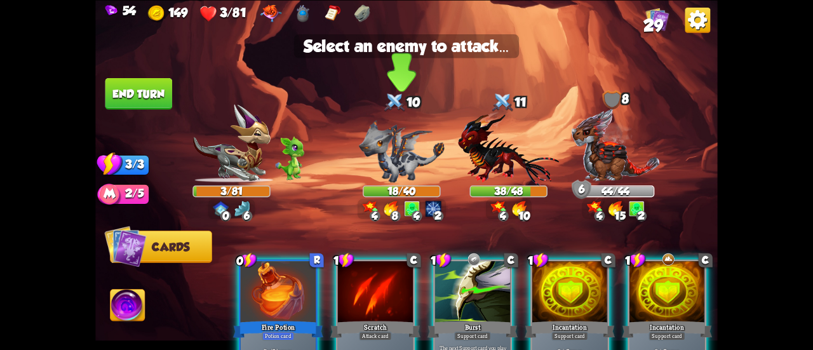
click at [392, 142] on img at bounding box center [402, 150] width 86 height 62
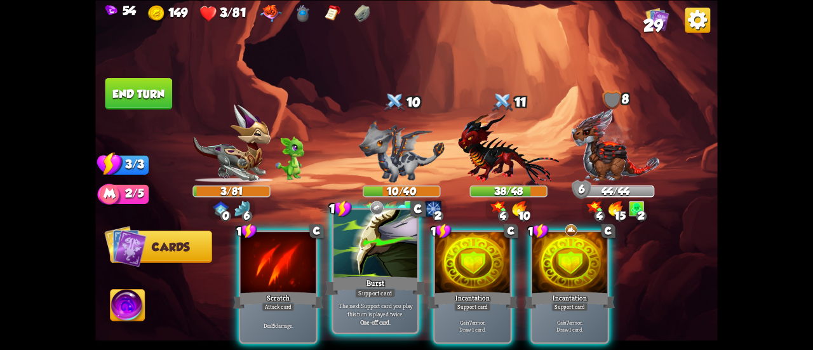
click at [352, 267] on div at bounding box center [375, 244] width 84 height 70
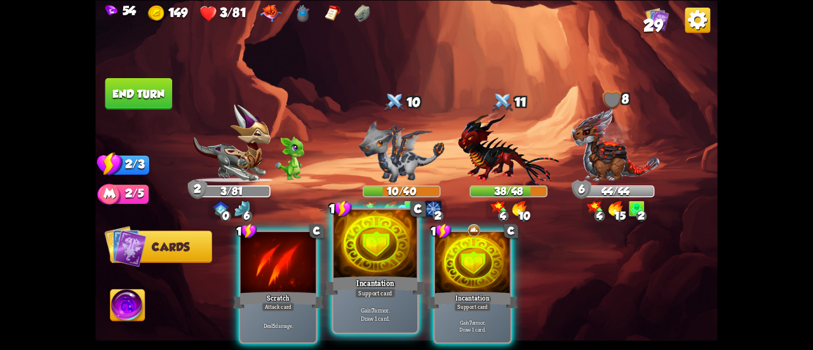
click at [424, 288] on div "Incantation" at bounding box center [375, 285] width 100 height 22
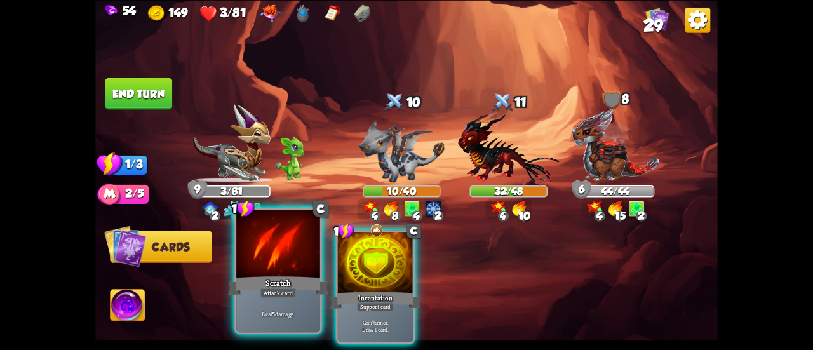
click at [263, 261] on div at bounding box center [278, 244] width 84 height 70
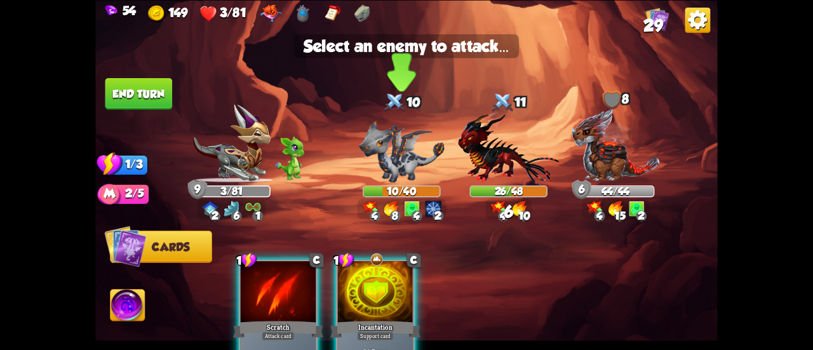
click at [391, 136] on img at bounding box center [402, 150] width 86 height 62
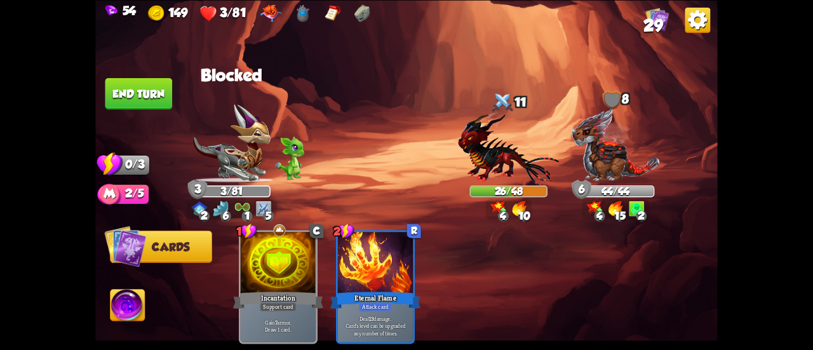
click at [135, 86] on button "End turn" at bounding box center [138, 93] width 67 height 32
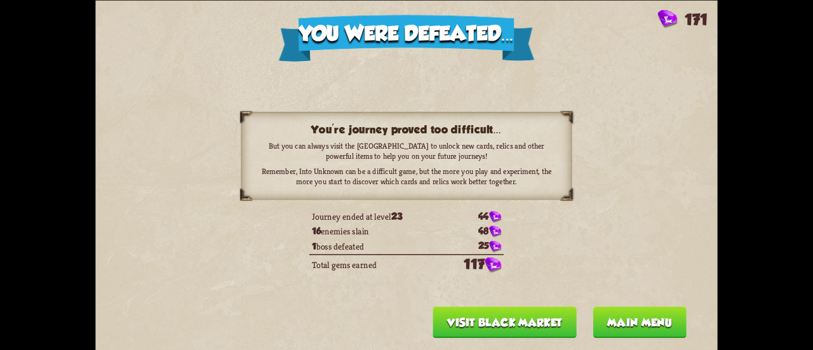
click at [613, 321] on button "Main menu" at bounding box center [638, 322] width 93 height 32
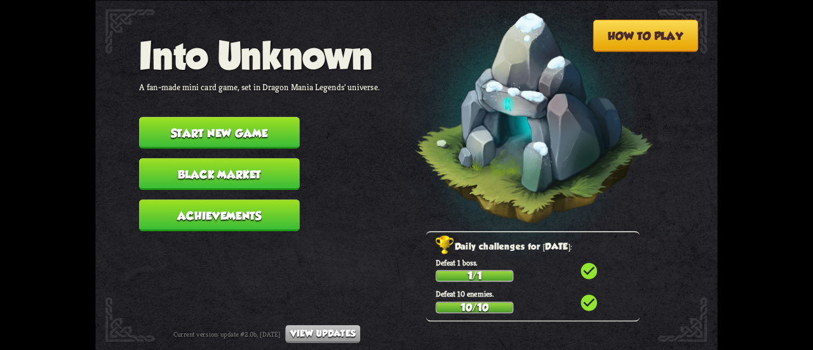
click at [214, 215] on button "Achievements" at bounding box center [219, 215] width 161 height 32
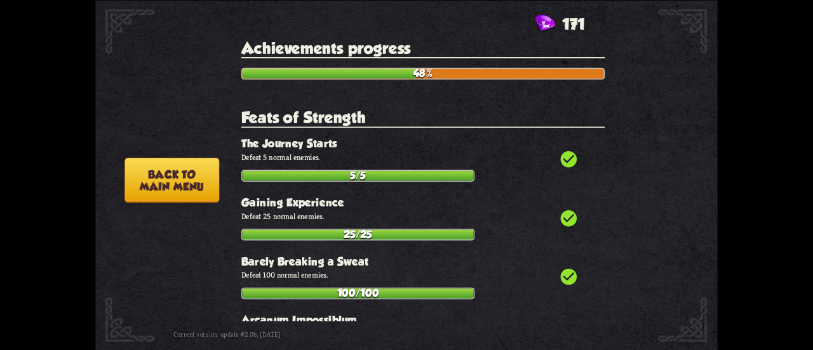
click at [185, 168] on button "Back to main menu" at bounding box center [171, 179] width 95 height 44
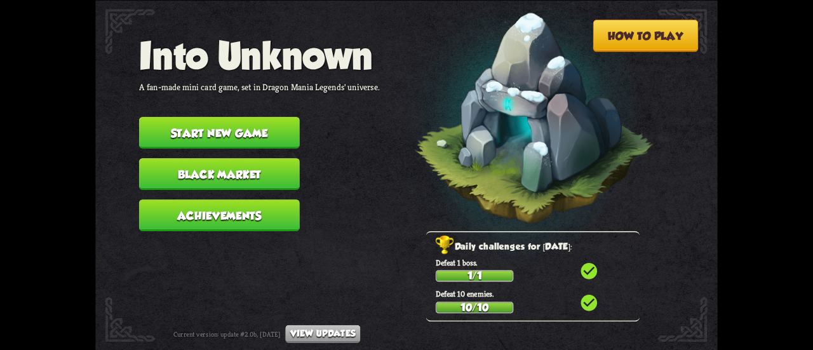
click at [201, 180] on button "Black Market" at bounding box center [219, 174] width 161 height 32
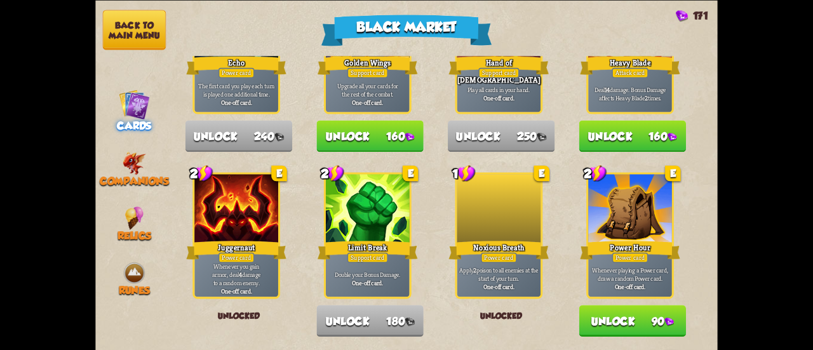
scroll to position [1016, 0]
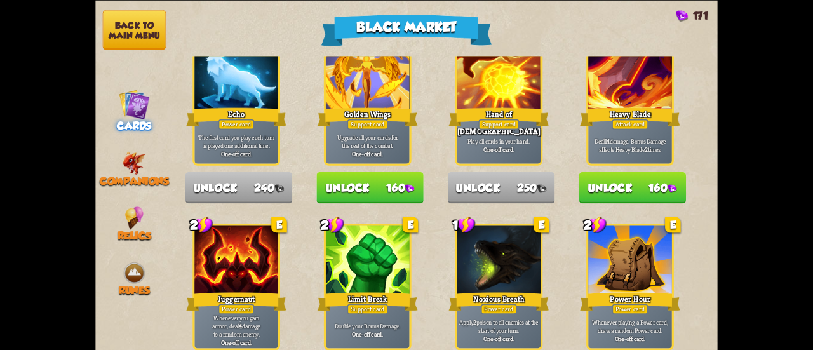
click at [631, 181] on button "Unlock 160" at bounding box center [632, 187] width 107 height 32
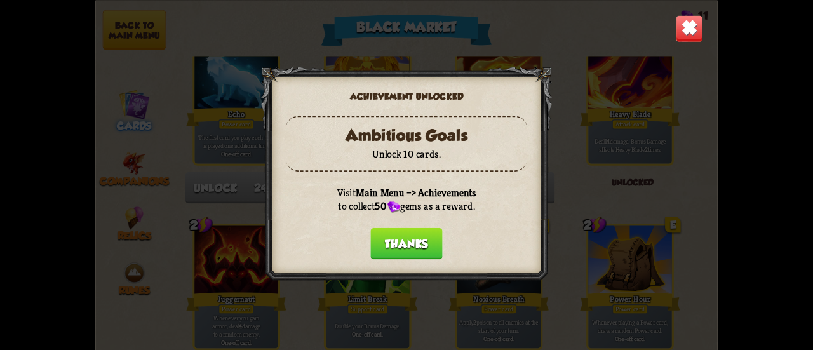
click at [373, 248] on button "Thanks" at bounding box center [406, 243] width 72 height 32
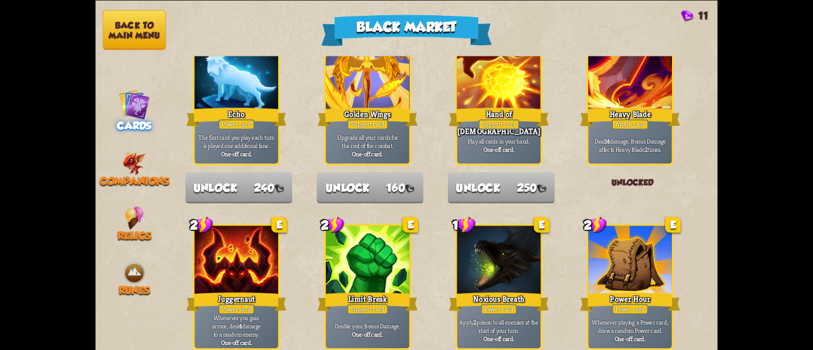
click at [140, 18] on button "Back to main menu" at bounding box center [134, 30] width 63 height 40
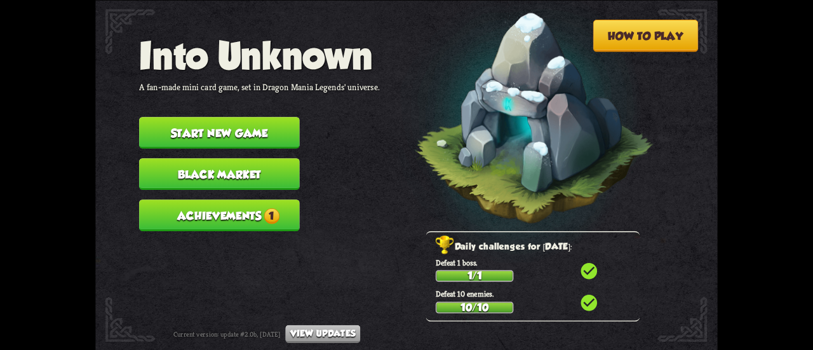
click at [183, 215] on button "Achievements 1" at bounding box center [219, 215] width 161 height 32
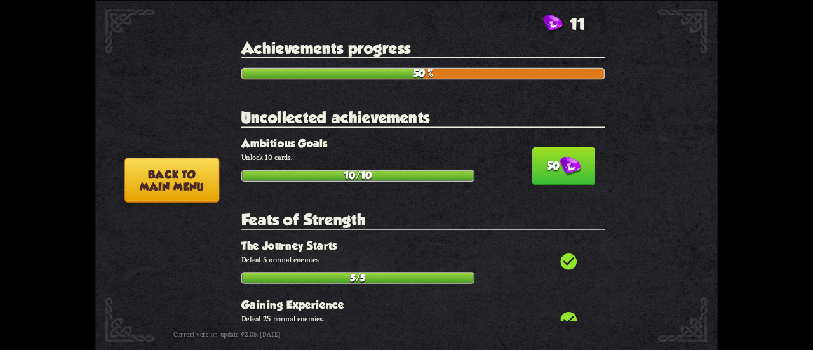
click at [559, 171] on img at bounding box center [569, 166] width 20 height 20
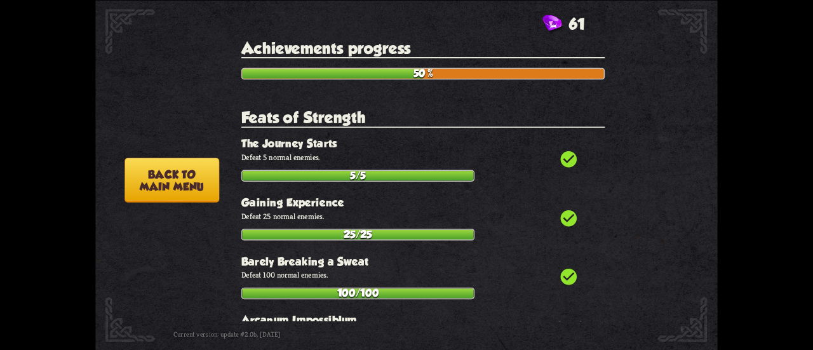
click at [208, 182] on button "Back to main menu" at bounding box center [171, 179] width 95 height 44
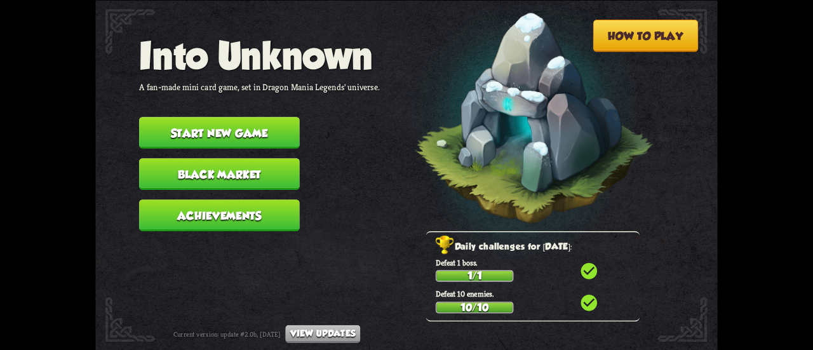
click at [184, 125] on button "Start new game" at bounding box center [219, 133] width 161 height 32
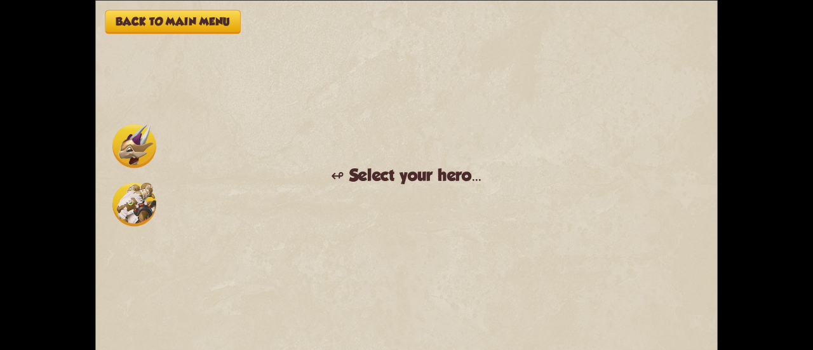
click at [134, 150] on img at bounding box center [134, 146] width 44 height 44
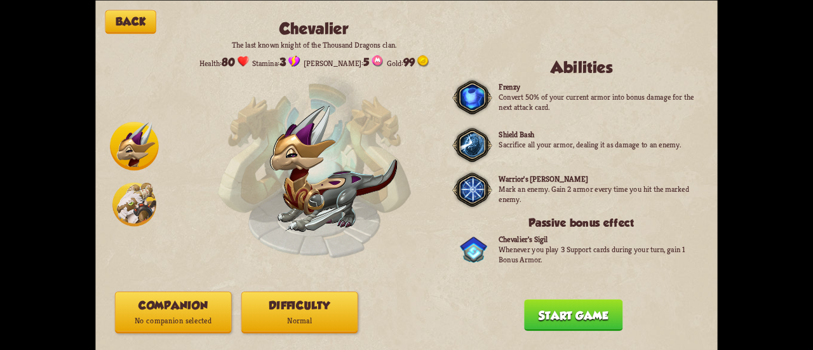
click at [187, 305] on button "Companion No companion selected" at bounding box center [173, 312] width 117 height 42
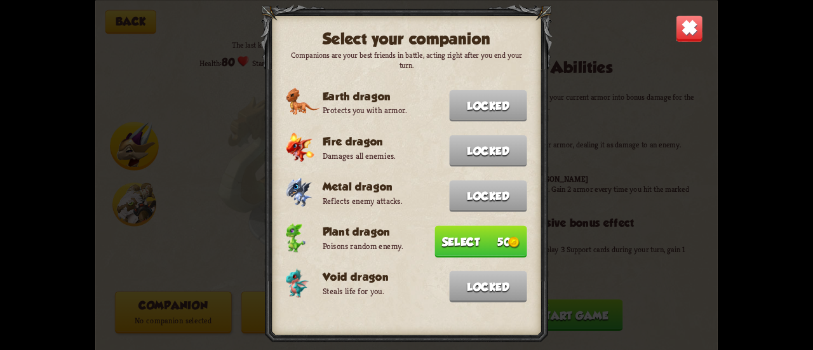
click at [683, 29] on img at bounding box center [688, 28] width 27 height 27
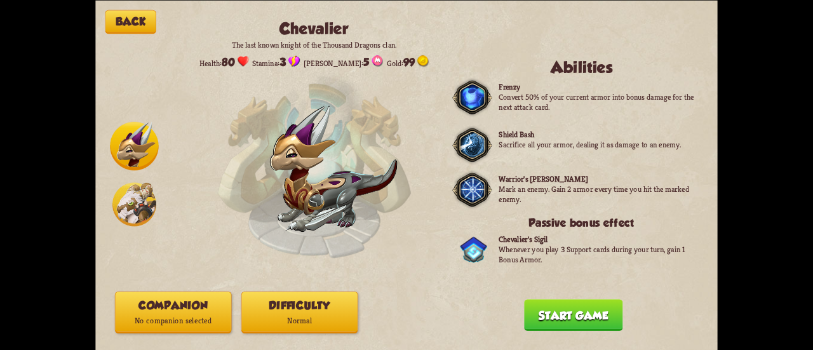
click at [134, 19] on button "Back" at bounding box center [130, 21] width 51 height 23
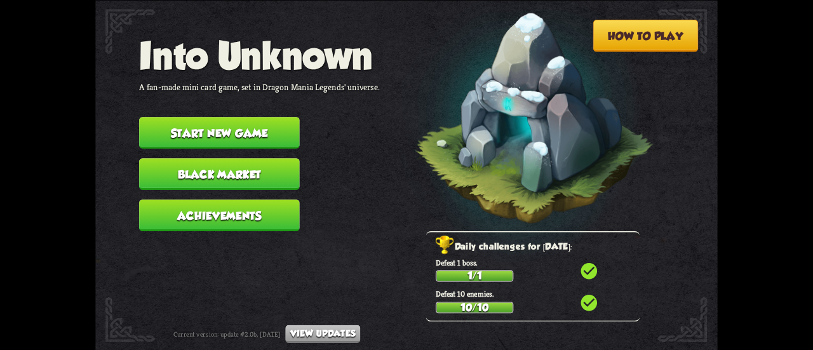
click at [223, 138] on button "Start new game" at bounding box center [219, 133] width 161 height 32
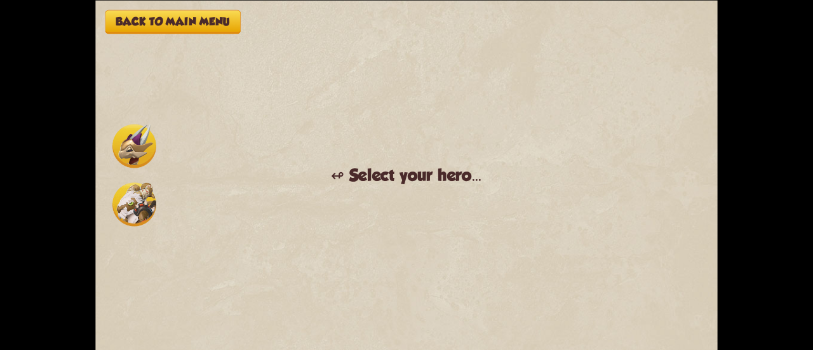
click at [143, 163] on img at bounding box center [134, 146] width 44 height 44
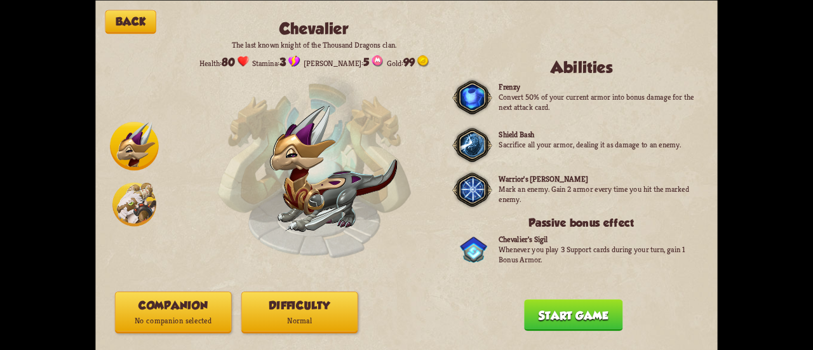
click at [305, 296] on button "Difficulty Normal" at bounding box center [299, 312] width 117 height 42
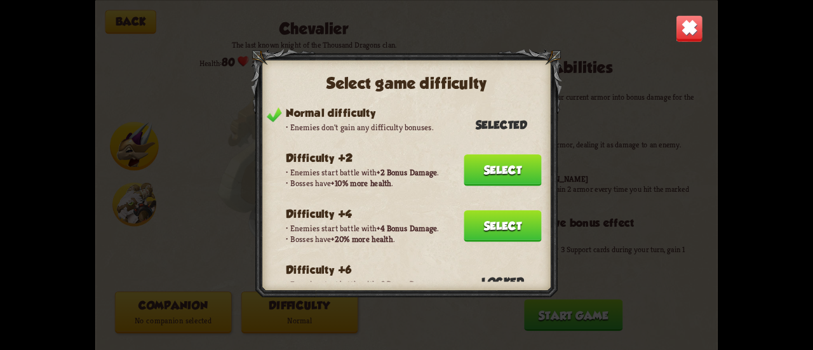
click at [700, 19] on img at bounding box center [688, 28] width 27 height 27
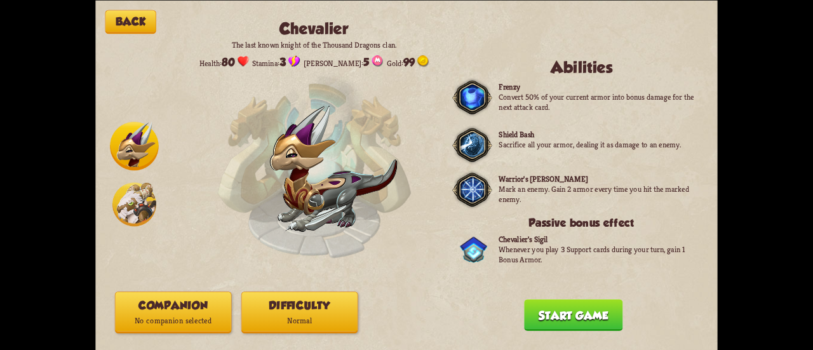
click at [158, 320] on p "No companion selected" at bounding box center [174, 320] width 116 height 15
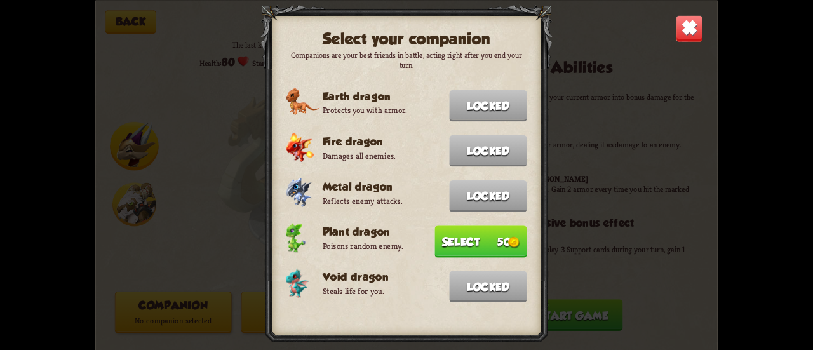
click at [446, 238] on button "Select 50" at bounding box center [480, 241] width 92 height 32
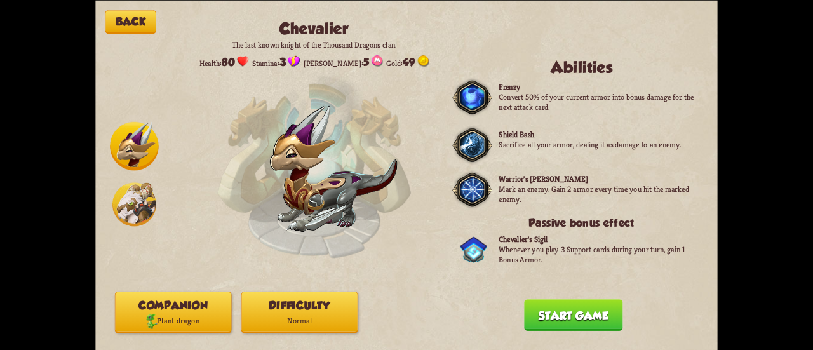
click at [256, 313] on p "Normal" at bounding box center [300, 320] width 116 height 15
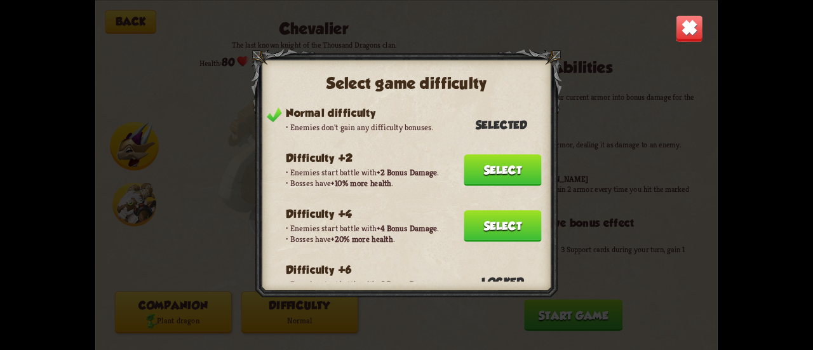
click at [474, 216] on button "Select" at bounding box center [501, 226] width 77 height 32
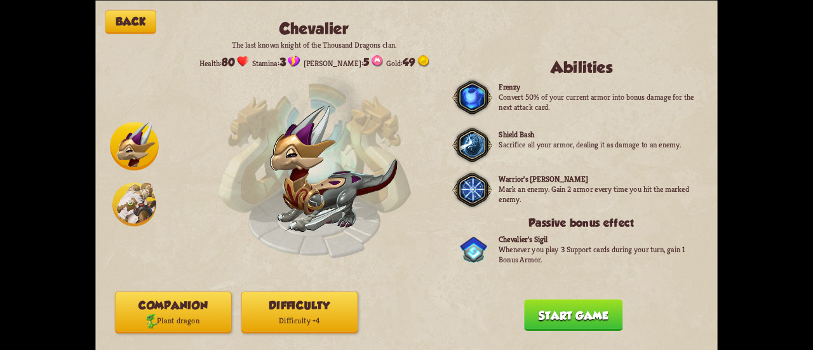
click at [550, 302] on div "Back [PERSON_NAME] The last known knight of the Thousand Dragons clan. Health: …" at bounding box center [406, 175] width 622 height 350
click at [549, 317] on button "Start game" at bounding box center [573, 315] width 98 height 32
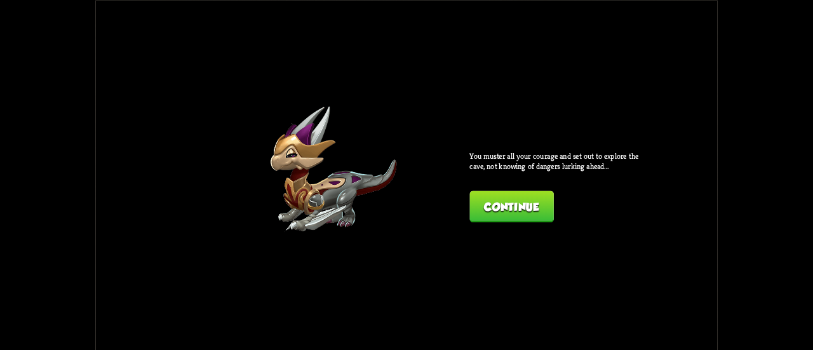
click at [490, 192] on button "Continue" at bounding box center [511, 206] width 84 height 32
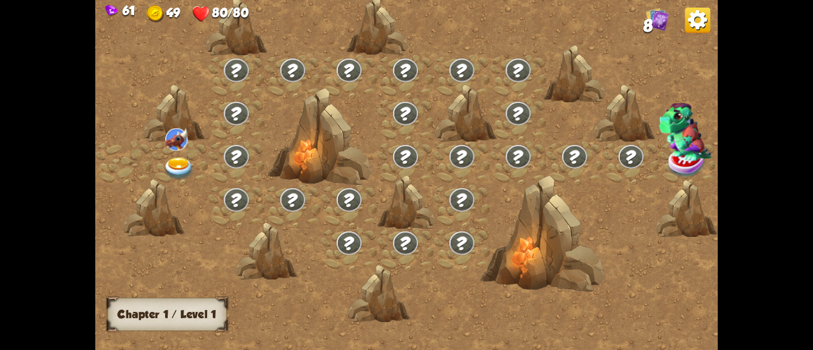
click at [685, 15] on img at bounding box center [697, 19] width 25 height 25
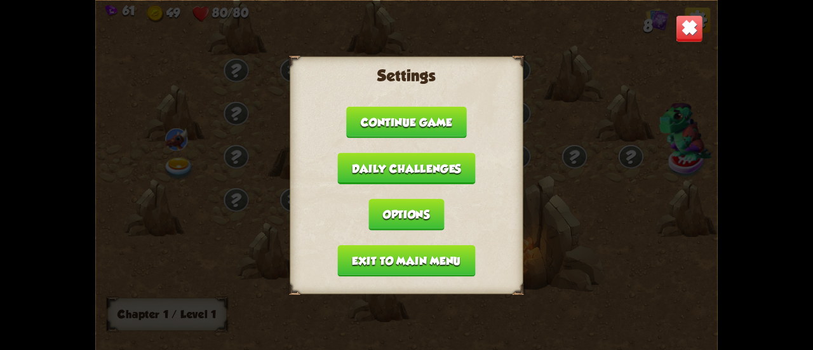
click at [452, 258] on button "Exit to main menu" at bounding box center [407, 260] width 138 height 32
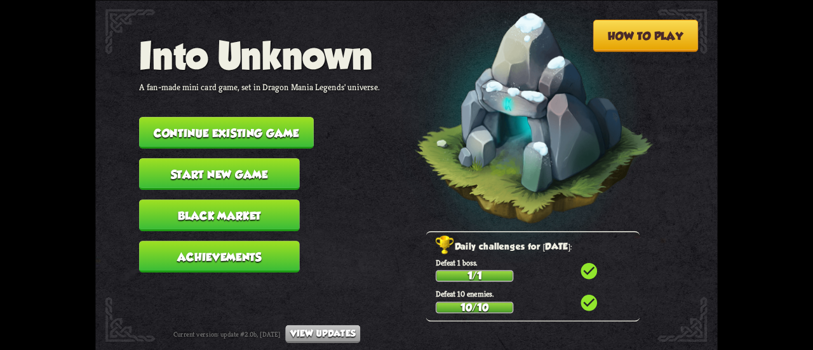
click at [250, 243] on button "Achievements" at bounding box center [219, 257] width 161 height 32
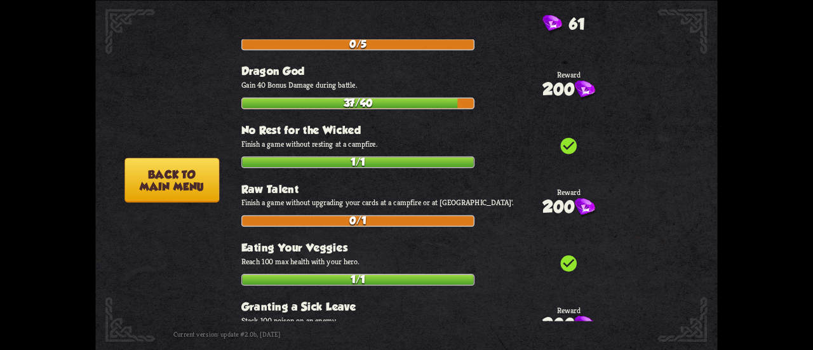
scroll to position [4611, 0]
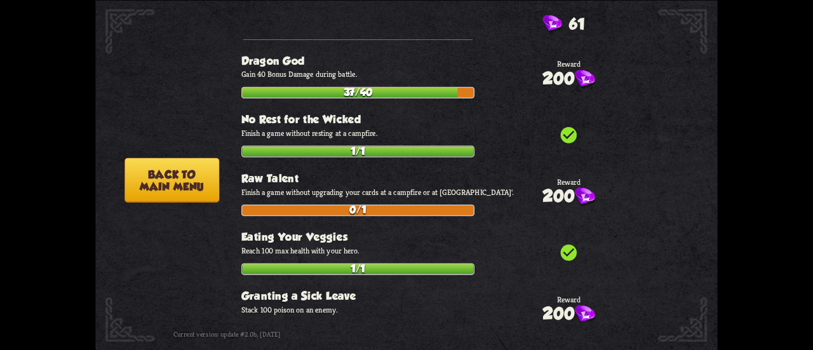
click at [174, 181] on button "Back to main menu" at bounding box center [171, 179] width 95 height 44
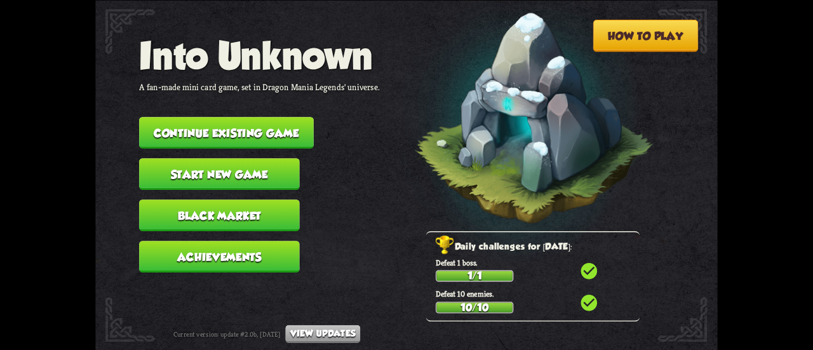
click at [193, 169] on button "Start new game" at bounding box center [219, 174] width 161 height 32
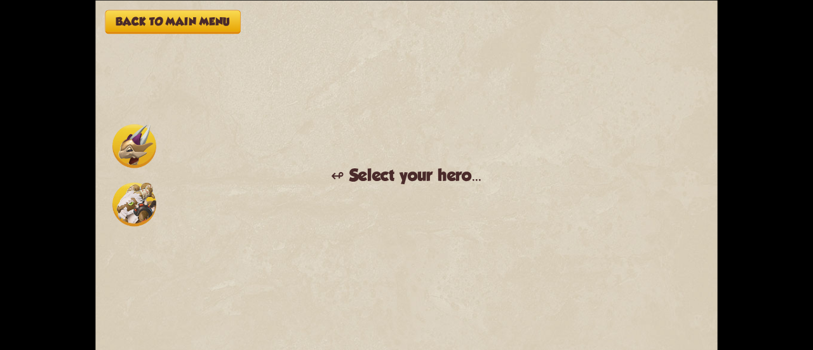
click at [176, 22] on button "Back to main menu" at bounding box center [172, 21] width 135 height 23
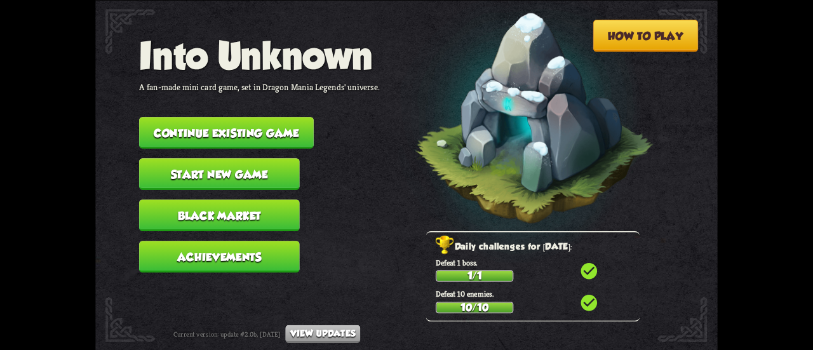
click at [217, 133] on button "Continue existing game" at bounding box center [226, 133] width 175 height 32
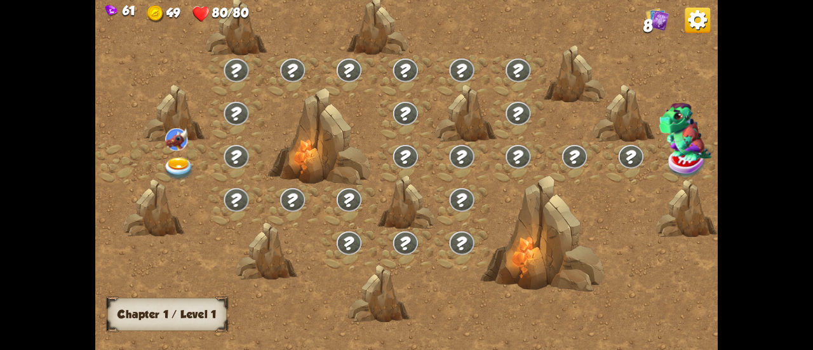
click at [178, 154] on div at bounding box center [180, 163] width 56 height 43
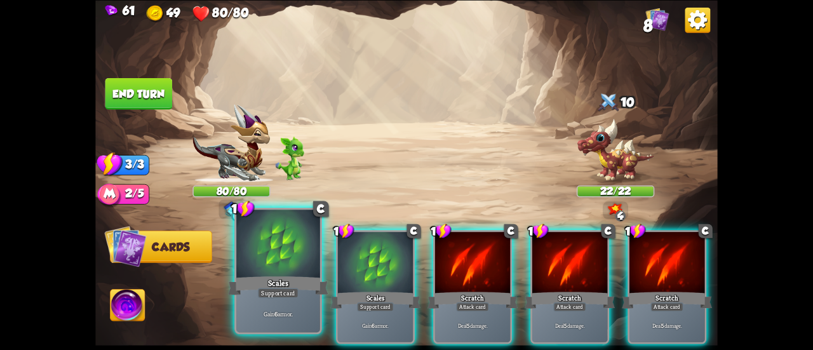
click at [298, 236] on div at bounding box center [278, 244] width 84 height 70
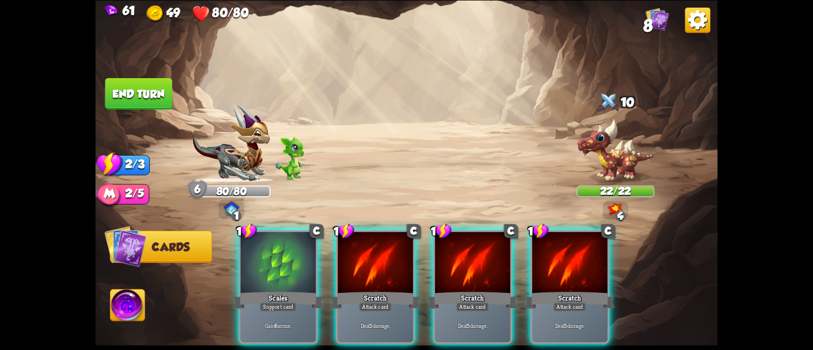
click at [298, 236] on div at bounding box center [278, 263] width 75 height 63
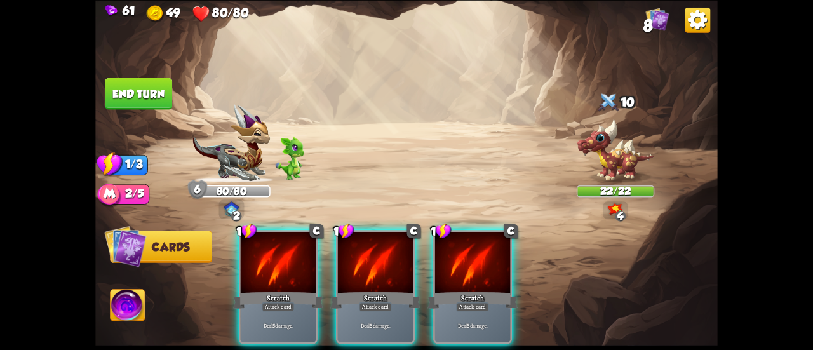
click at [298, 236] on div at bounding box center [278, 263] width 75 height 63
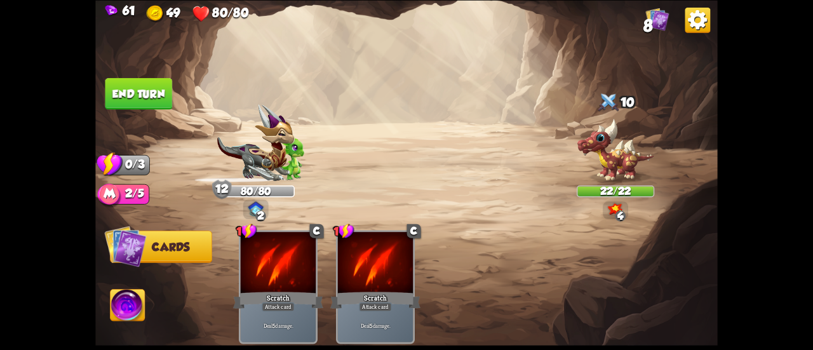
click at [116, 76] on img at bounding box center [406, 175] width 622 height 350
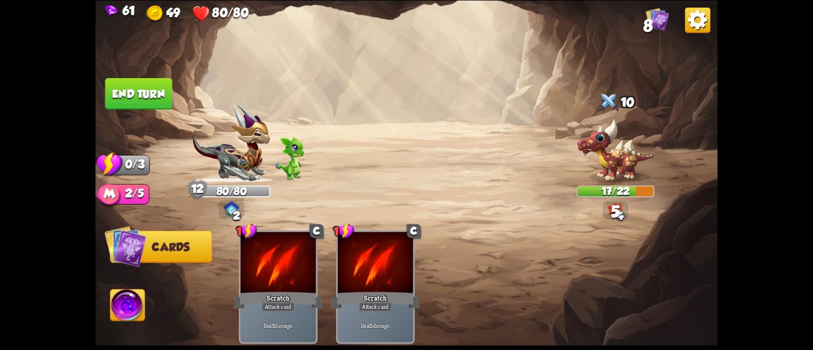
click at [119, 81] on button "End turn" at bounding box center [138, 93] width 67 height 32
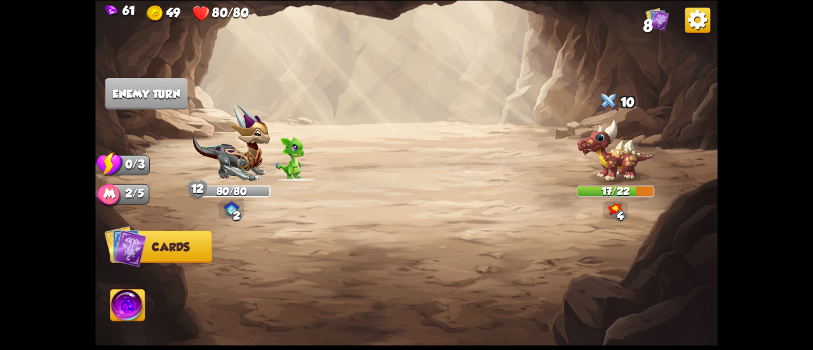
click at [660, 21] on img at bounding box center [657, 18] width 23 height 23
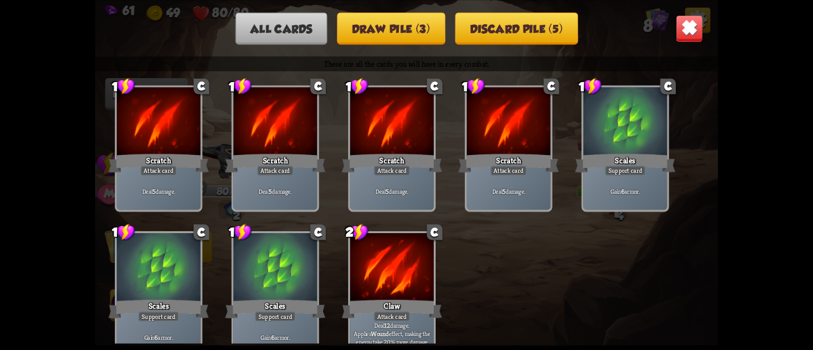
click at [504, 41] on button "Discard pile (5)" at bounding box center [516, 28] width 123 height 32
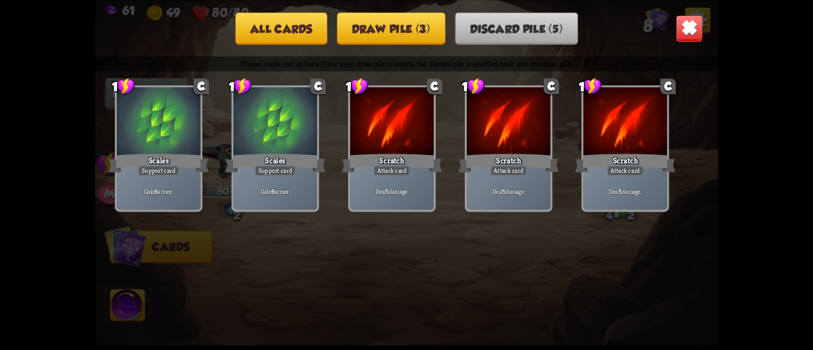
click at [377, 29] on button "Draw pile (3)" at bounding box center [391, 28] width 108 height 32
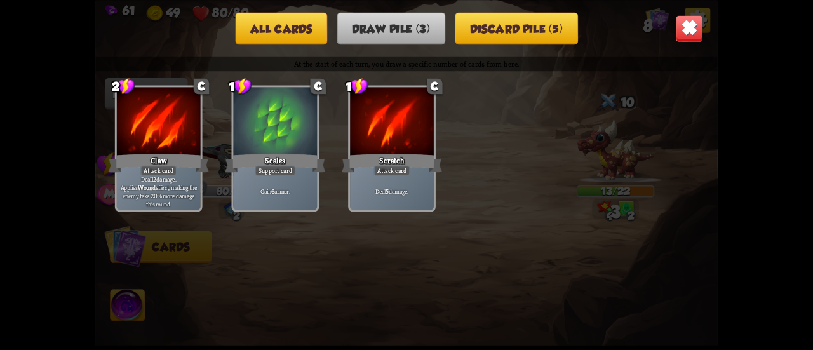
click at [687, 29] on img at bounding box center [688, 28] width 27 height 27
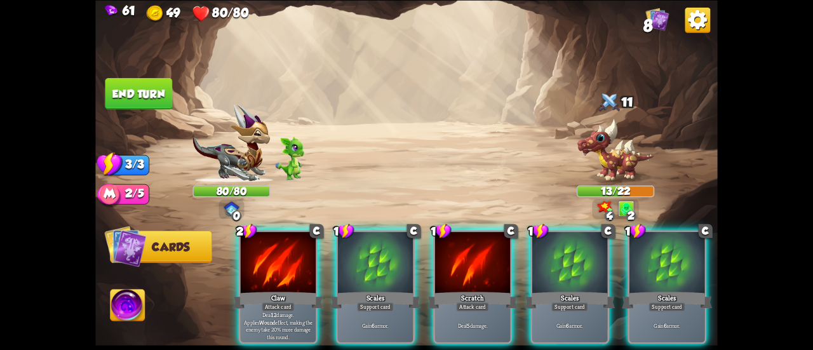
click at [589, 246] on div at bounding box center [569, 263] width 75 height 63
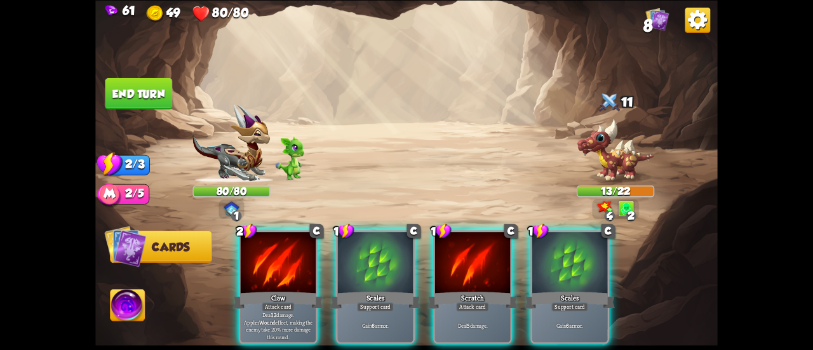
click at [589, 245] on div at bounding box center [569, 263] width 75 height 63
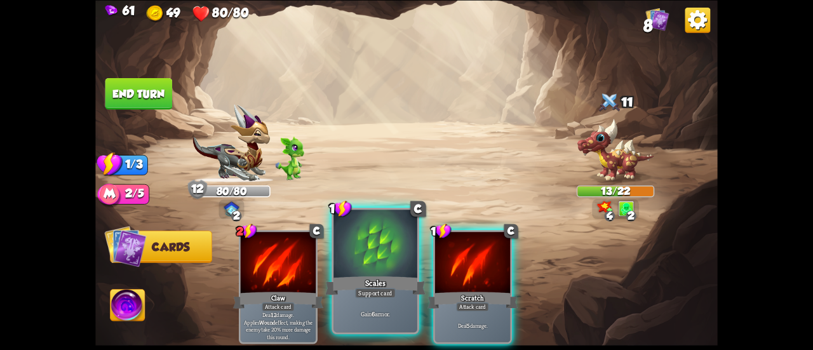
click at [364, 270] on div at bounding box center [375, 244] width 84 height 70
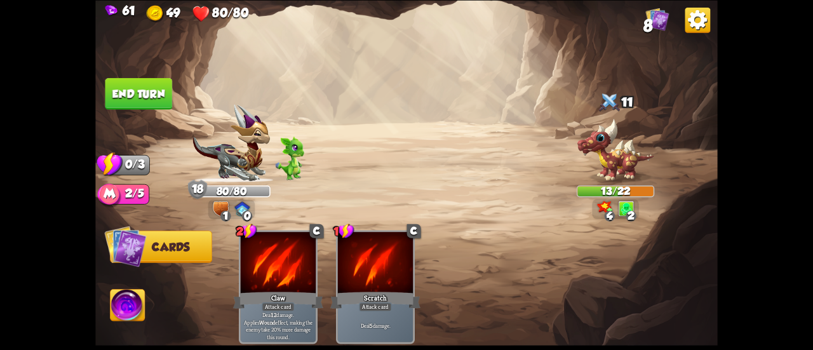
click at [138, 91] on button "End turn" at bounding box center [138, 93] width 67 height 32
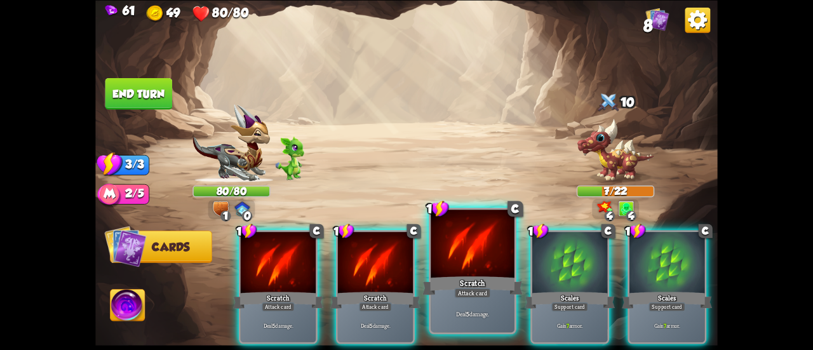
click at [466, 302] on div "Deal 5 damage." at bounding box center [472, 313] width 84 height 36
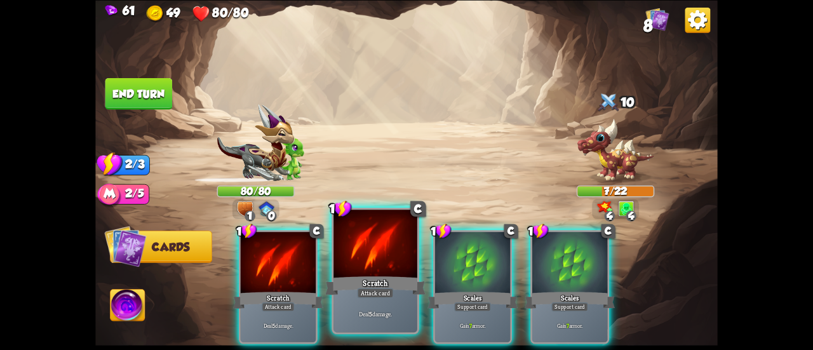
click at [378, 306] on div "Deal 5 damage." at bounding box center [375, 313] width 84 height 36
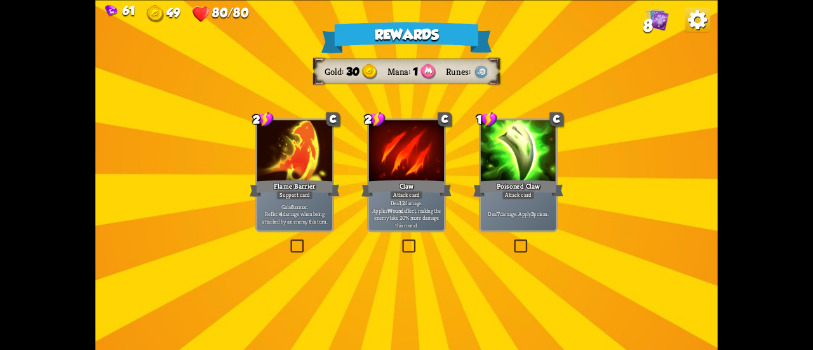
click at [290, 175] on div at bounding box center [294, 151] width 75 height 63
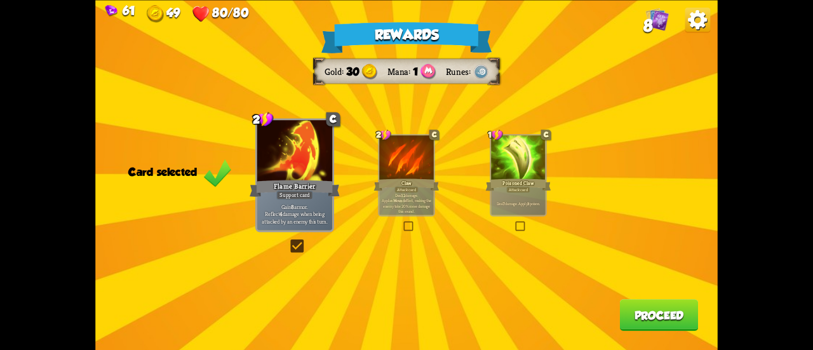
click at [648, 312] on button "Proceed" at bounding box center [659, 315] width 79 height 32
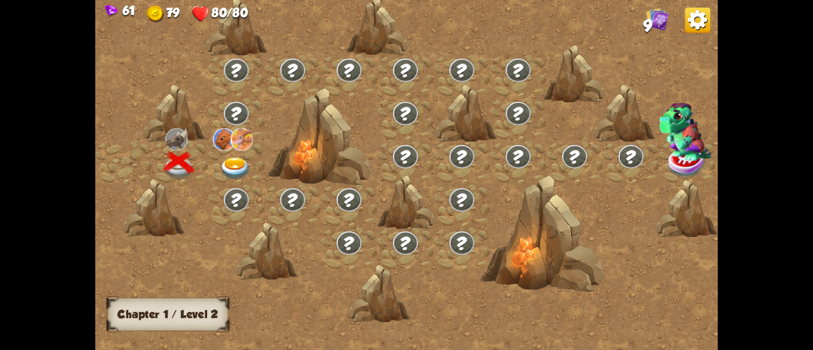
click at [235, 166] on img at bounding box center [235, 168] width 31 height 23
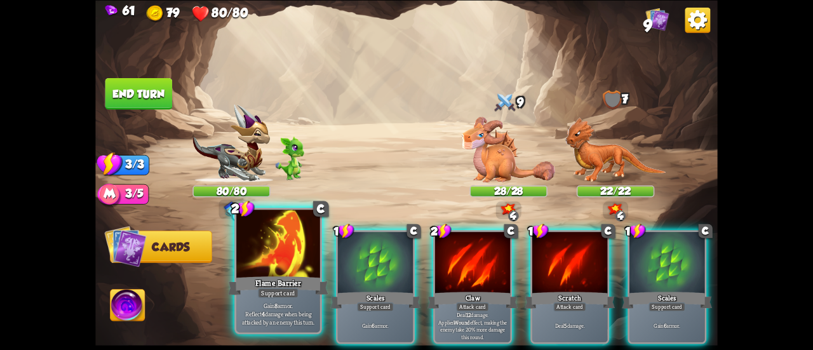
click at [270, 253] on div at bounding box center [278, 244] width 84 height 70
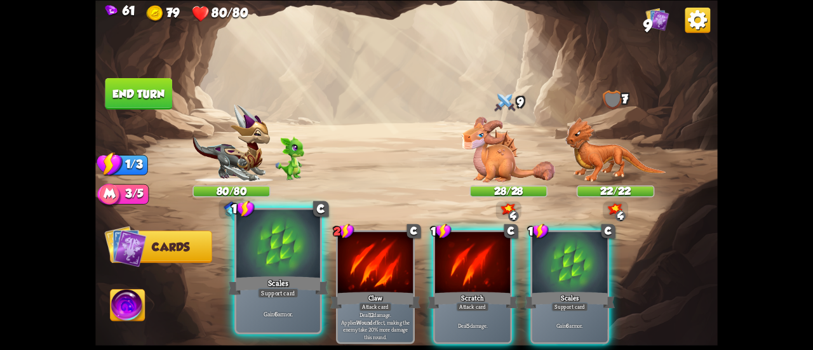
click at [269, 256] on div at bounding box center [278, 244] width 84 height 70
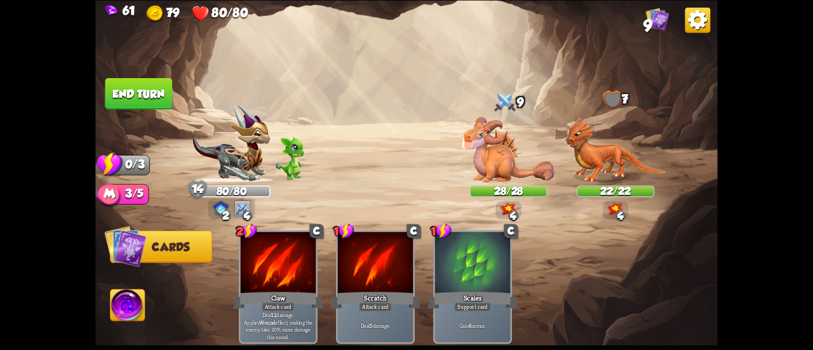
click at [144, 95] on button "End turn" at bounding box center [138, 93] width 67 height 32
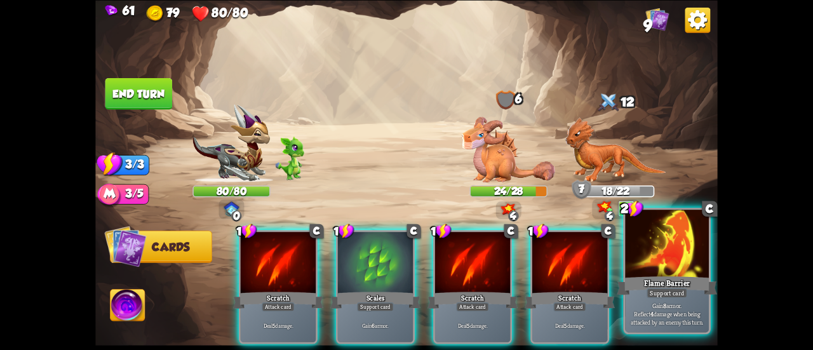
click at [628, 237] on div at bounding box center [667, 244] width 84 height 70
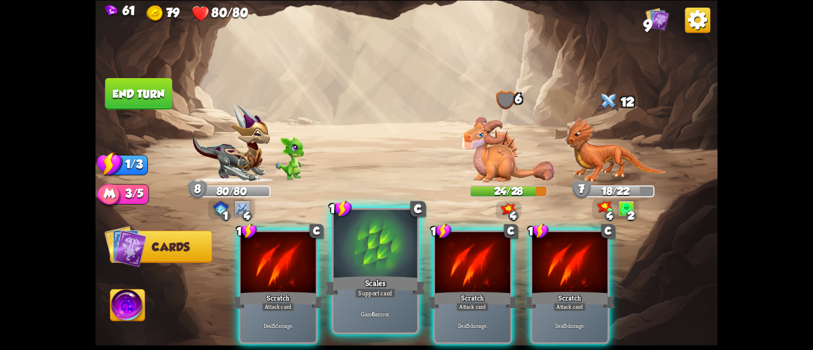
click at [387, 257] on div at bounding box center [375, 244] width 84 height 70
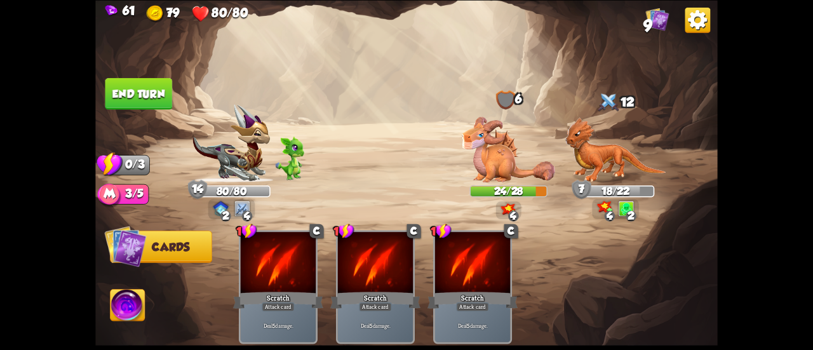
click at [156, 86] on button "End turn" at bounding box center [138, 93] width 67 height 32
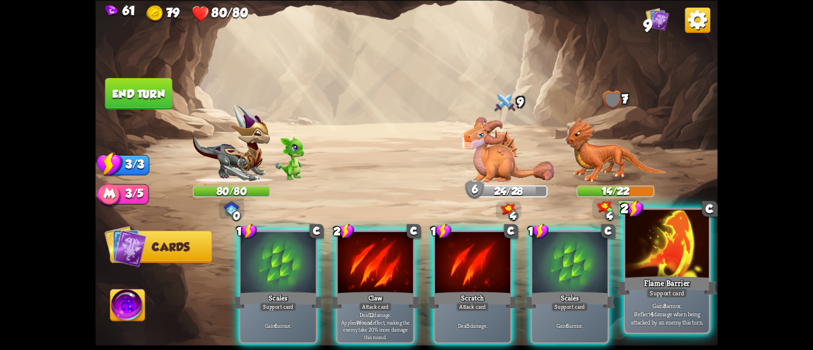
click at [658, 303] on p "Gain 8 armor. Reflect 4 damage when being attacked by an enemy this turn." at bounding box center [666, 313] width 79 height 25
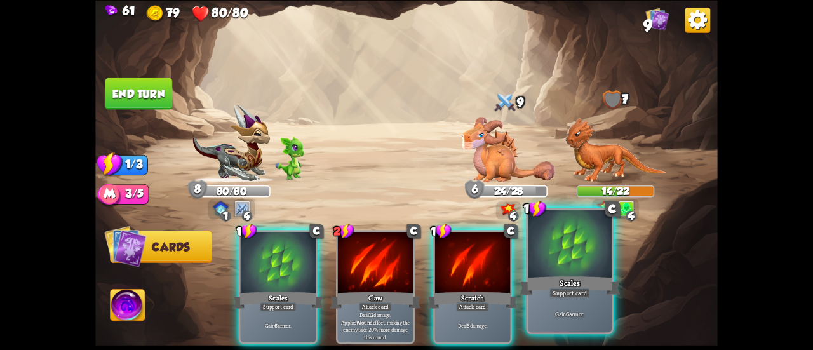
click at [538, 277] on div "Scales" at bounding box center [569, 285] width 100 height 22
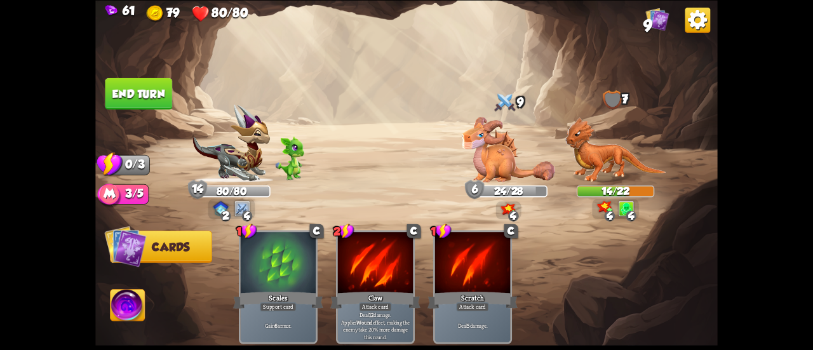
click at [142, 109] on button "End turn" at bounding box center [138, 93] width 67 height 32
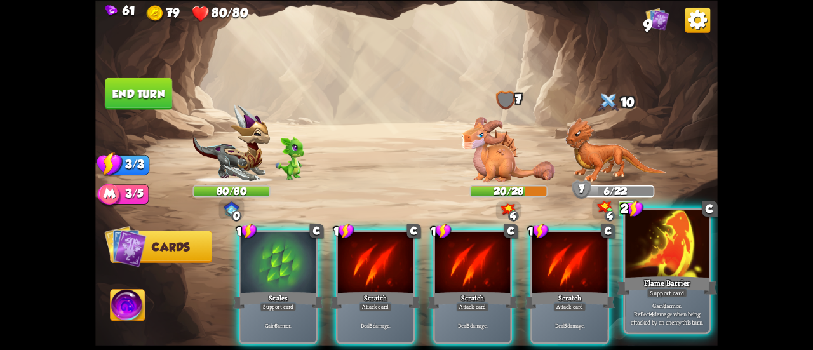
click at [627, 295] on div "Flame Barrier" at bounding box center [666, 285] width 100 height 22
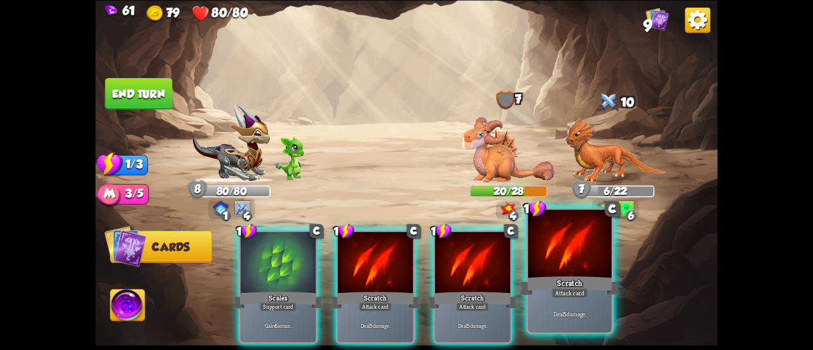
click at [538, 276] on div "Scratch" at bounding box center [569, 285] width 100 height 22
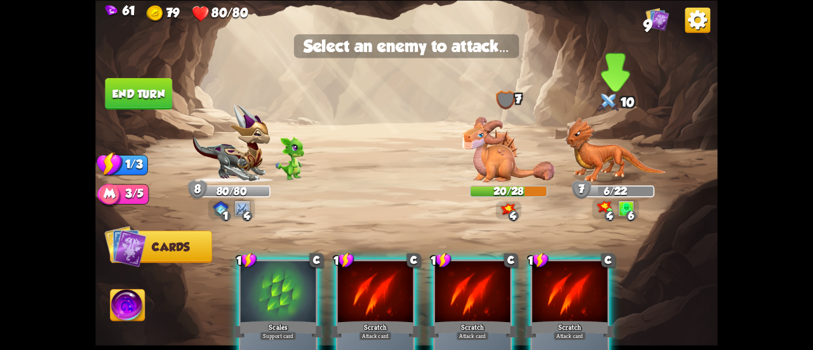
click at [590, 153] on img at bounding box center [614, 149] width 101 height 65
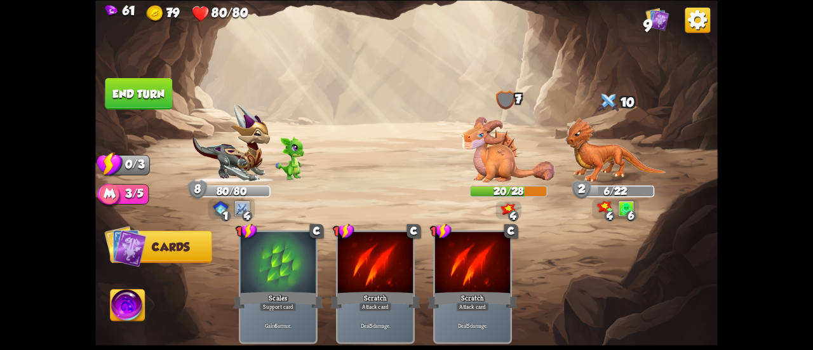
click at [165, 90] on button "End turn" at bounding box center [138, 93] width 67 height 32
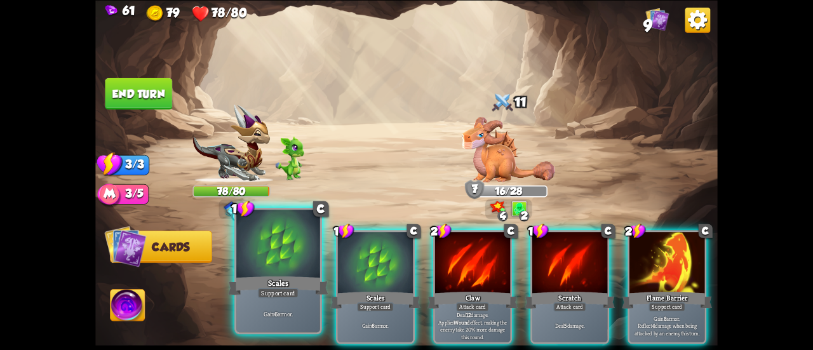
click at [296, 247] on div at bounding box center [278, 244] width 84 height 70
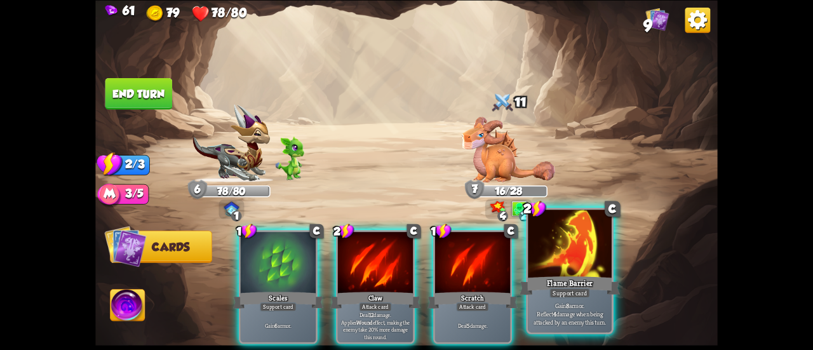
click at [533, 270] on div at bounding box center [570, 244] width 84 height 70
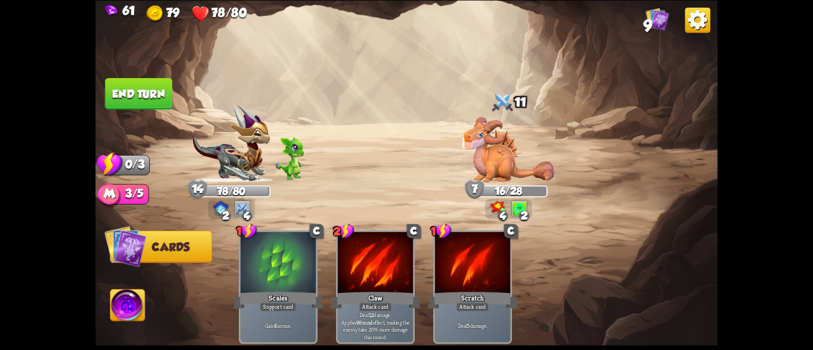
click at [138, 105] on button "End turn" at bounding box center [138, 93] width 67 height 32
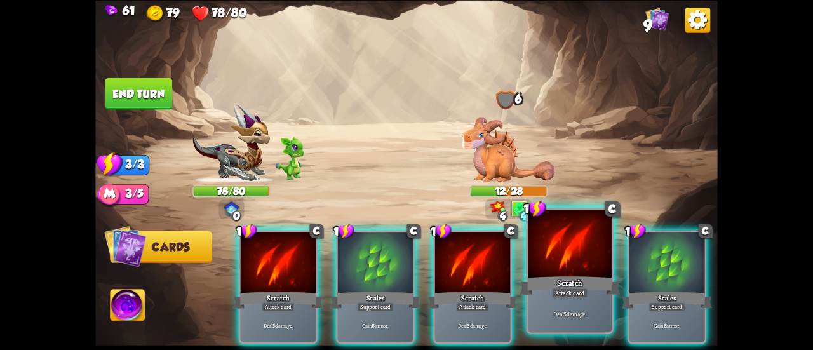
click at [570, 275] on div "Scratch" at bounding box center [569, 285] width 100 height 22
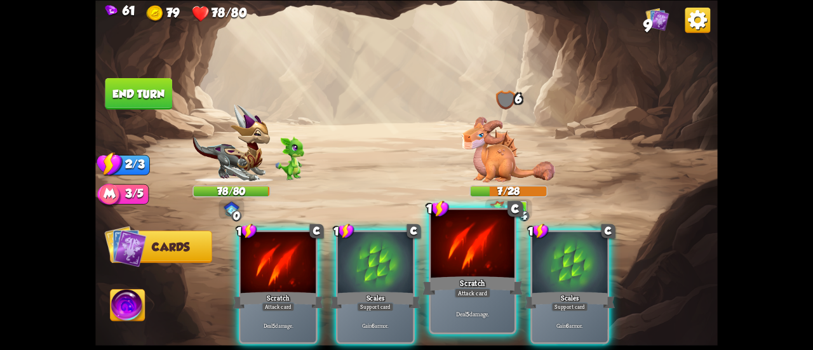
click at [434, 270] on div at bounding box center [472, 244] width 84 height 70
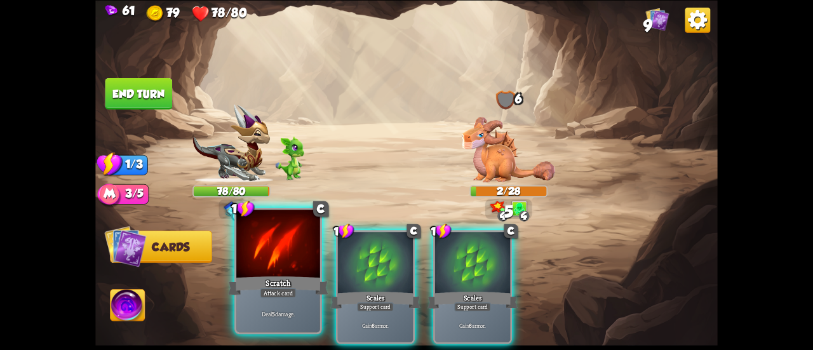
click at [276, 245] on div at bounding box center [278, 244] width 84 height 70
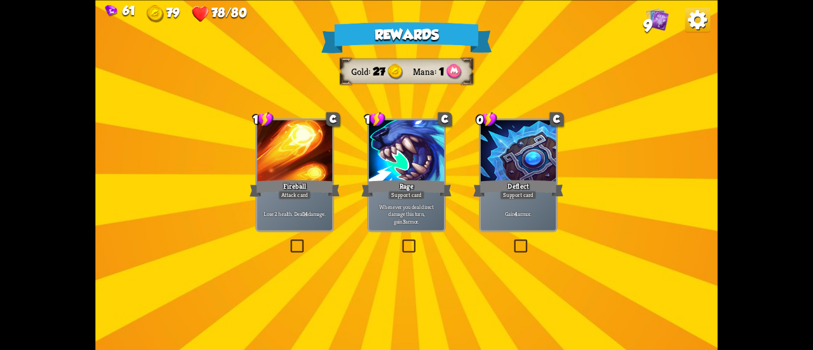
click at [539, 215] on p "Gain 4 armor." at bounding box center [518, 214] width 72 height 8
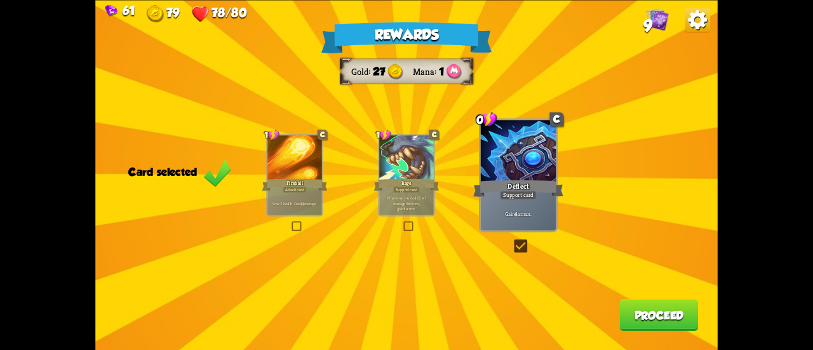
click at [646, 311] on button "Proceed" at bounding box center [659, 315] width 79 height 32
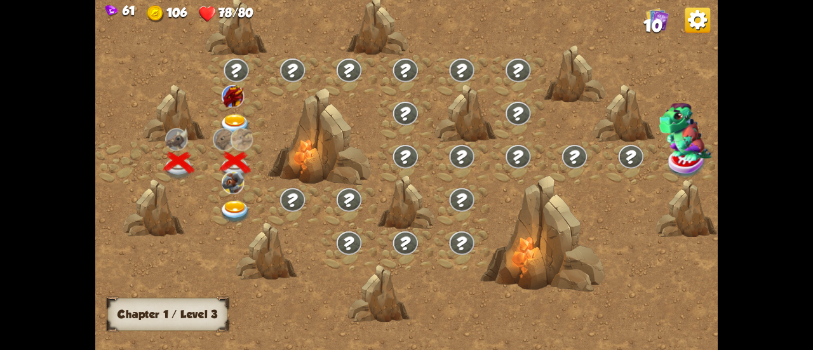
click at [231, 120] on img at bounding box center [235, 125] width 31 height 23
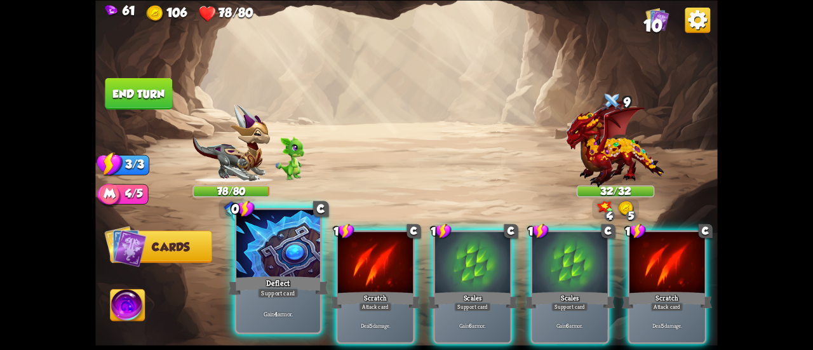
click at [272, 251] on div at bounding box center [278, 244] width 84 height 70
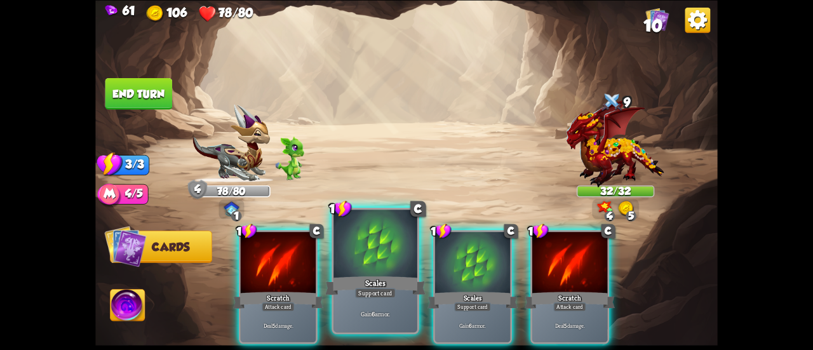
click at [368, 269] on div at bounding box center [375, 244] width 84 height 70
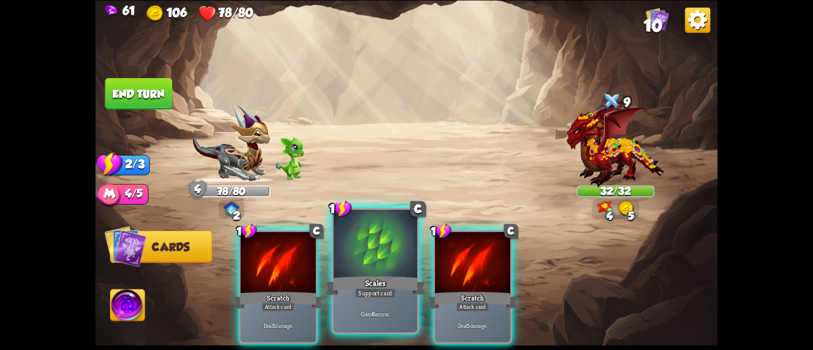
click at [364, 272] on div at bounding box center [375, 244] width 84 height 70
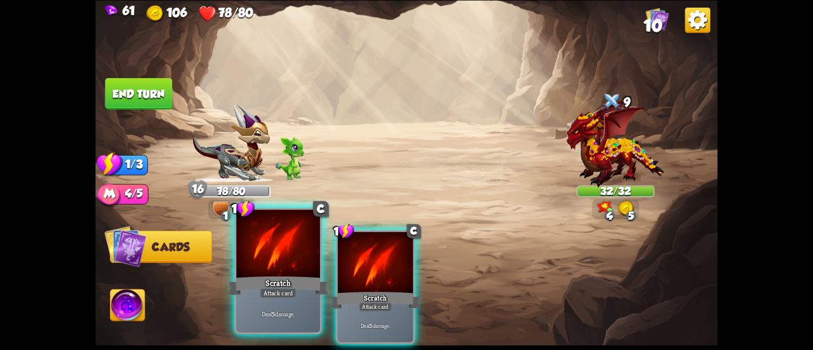
click at [296, 262] on div at bounding box center [278, 244] width 84 height 70
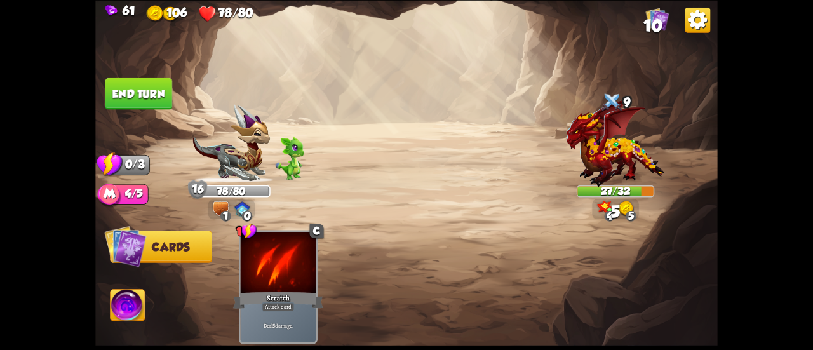
click at [161, 79] on button "End turn" at bounding box center [138, 93] width 67 height 32
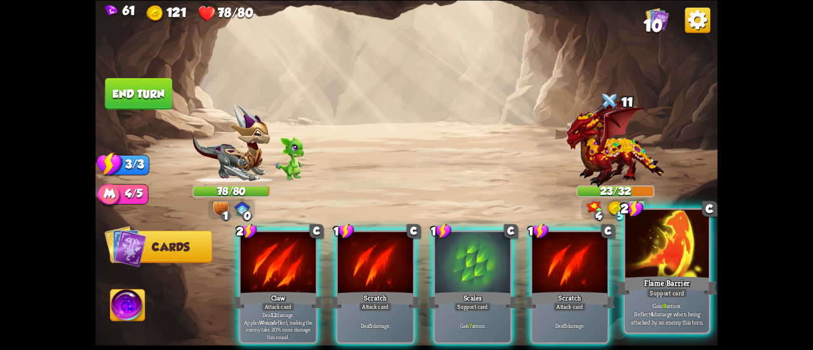
click at [646, 276] on div "Flame Barrier" at bounding box center [666, 285] width 100 height 22
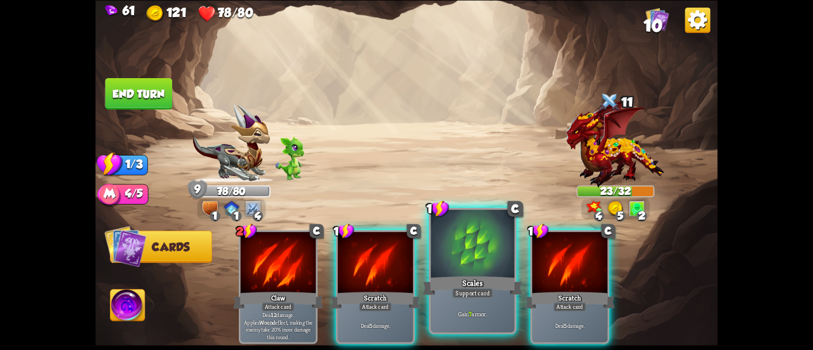
click at [461, 275] on div "Scales" at bounding box center [472, 285] width 100 height 22
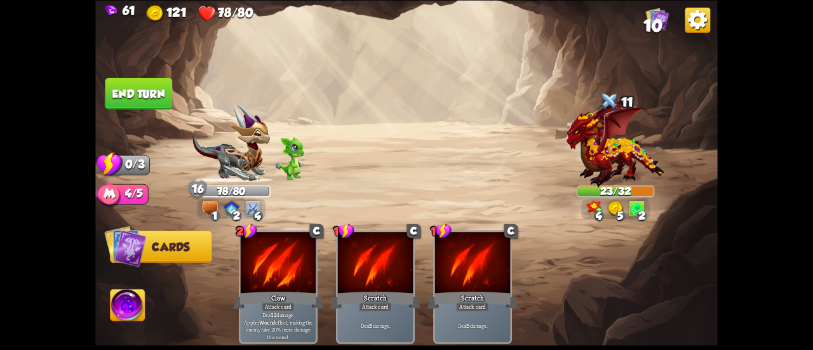
click at [142, 91] on button "End turn" at bounding box center [138, 93] width 67 height 32
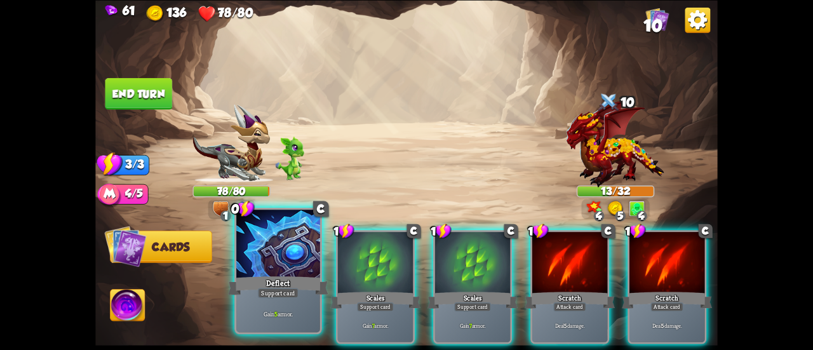
click at [282, 247] on div at bounding box center [278, 244] width 84 height 70
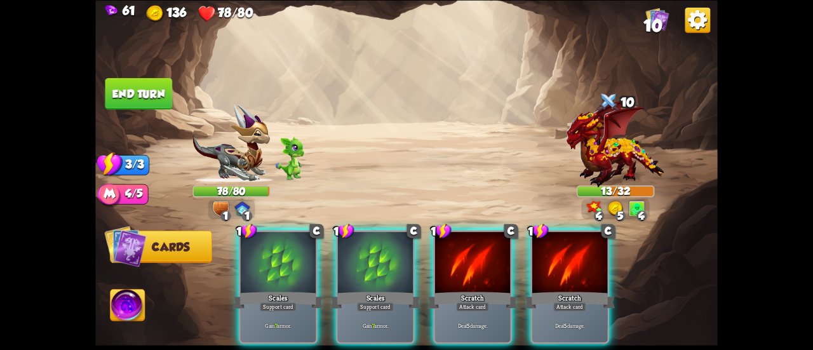
click at [282, 247] on div at bounding box center [278, 263] width 75 height 63
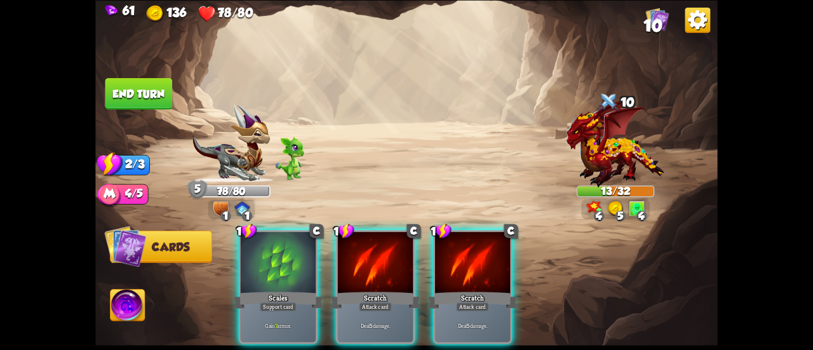
click at [282, 247] on div at bounding box center [278, 263] width 75 height 63
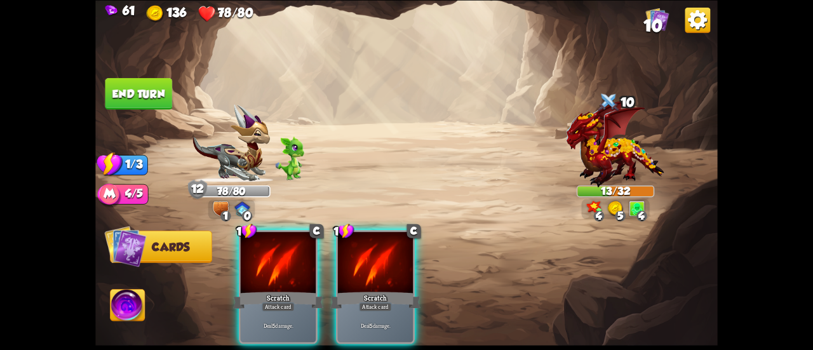
click at [154, 85] on button "End turn" at bounding box center [138, 93] width 67 height 32
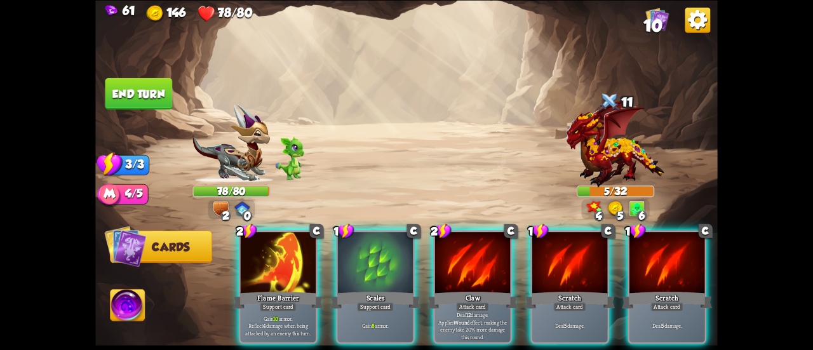
click at [150, 96] on button "End turn" at bounding box center [138, 93] width 67 height 32
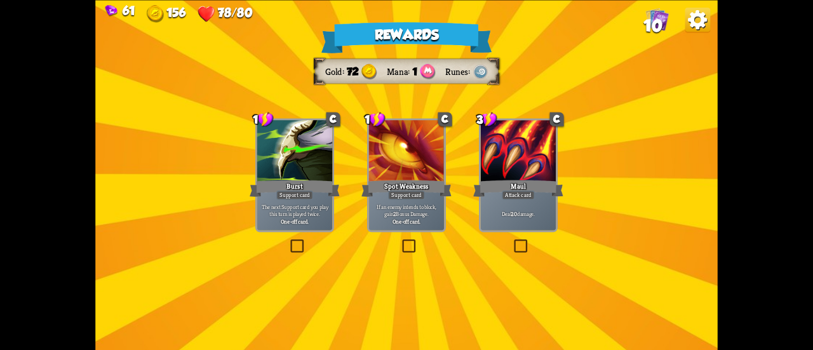
click at [302, 150] on div at bounding box center [294, 151] width 75 height 63
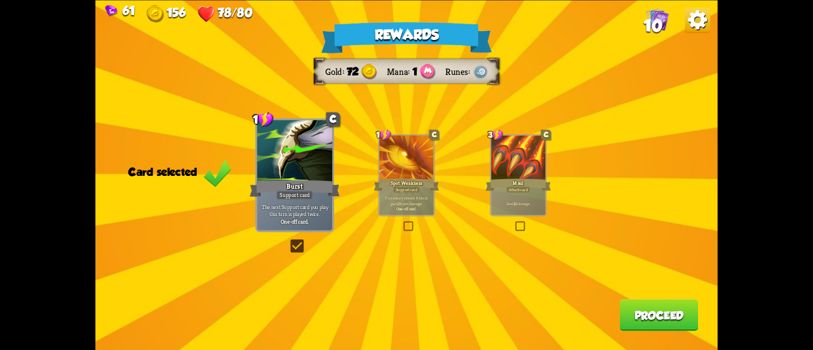
click at [650, 319] on button "Proceed" at bounding box center [659, 315] width 79 height 32
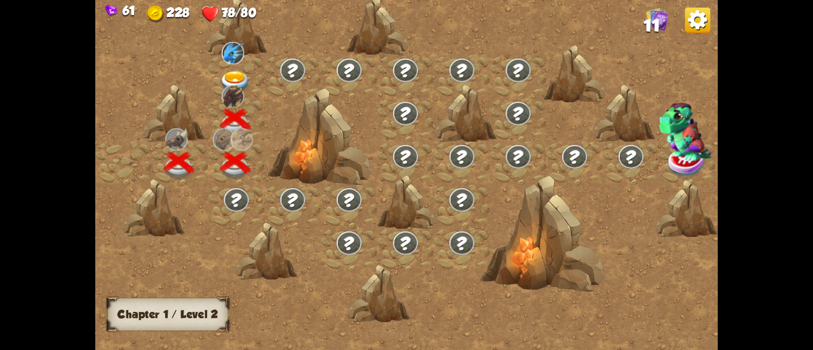
click at [226, 75] on img at bounding box center [235, 82] width 31 height 23
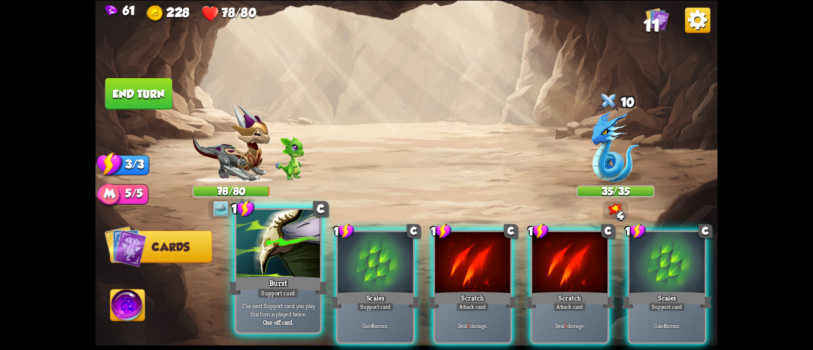
click at [283, 251] on div at bounding box center [278, 244] width 84 height 70
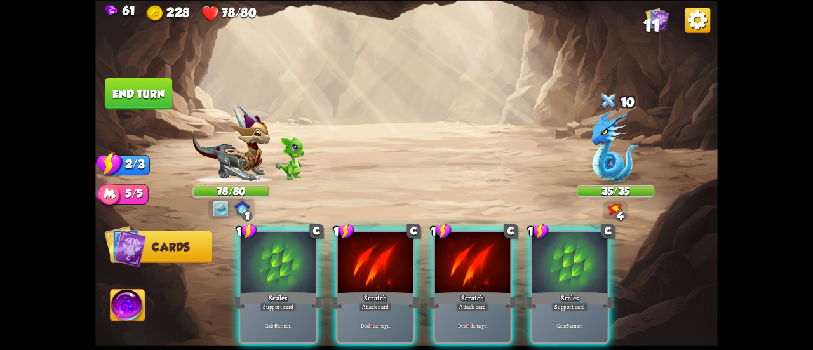
click at [283, 251] on div at bounding box center [278, 263] width 75 height 63
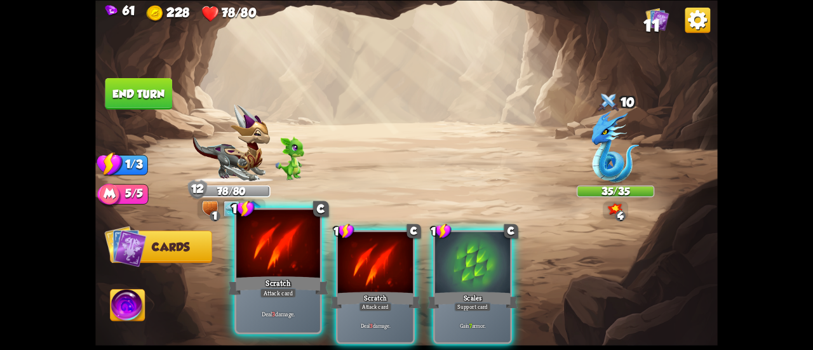
click at [249, 269] on div at bounding box center [278, 244] width 84 height 70
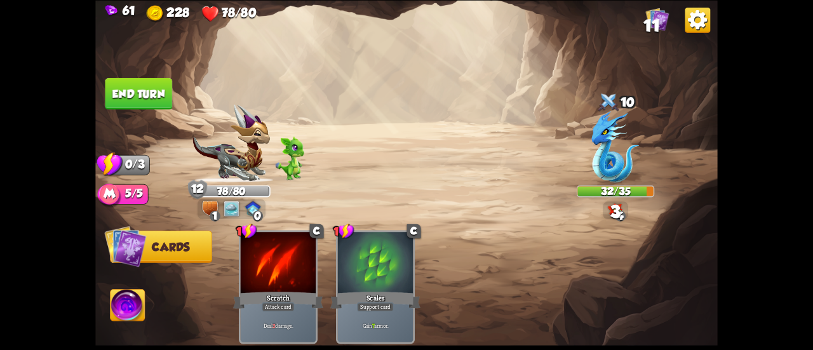
click at [148, 87] on button "End turn" at bounding box center [138, 93] width 67 height 32
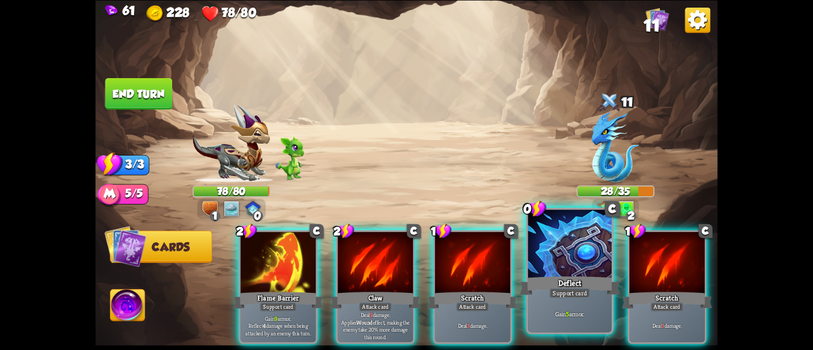
click at [542, 269] on div at bounding box center [570, 244] width 84 height 70
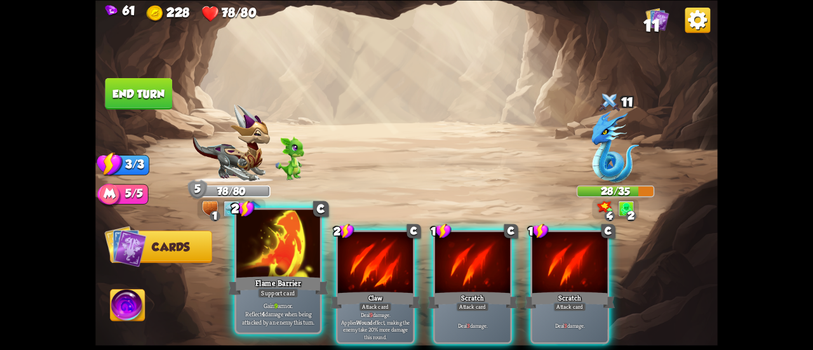
click at [288, 262] on div at bounding box center [278, 244] width 84 height 70
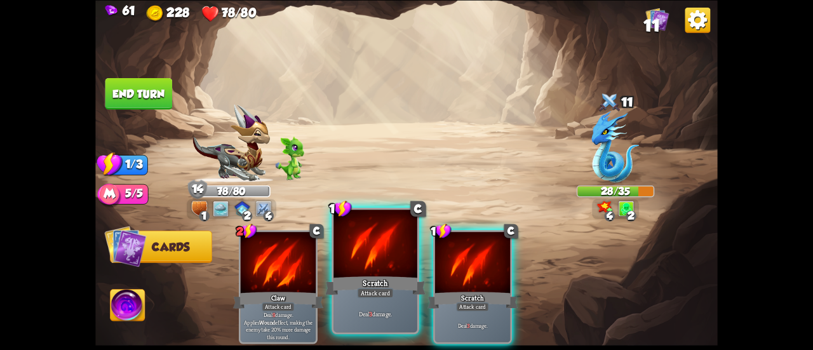
click at [375, 277] on div "Scratch" at bounding box center [375, 285] width 100 height 22
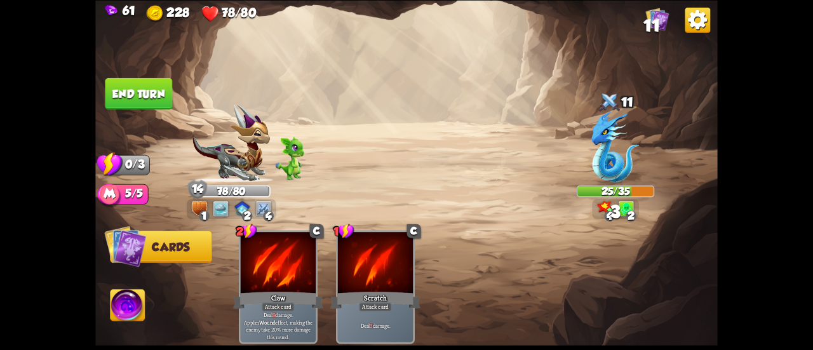
click at [157, 83] on button "End turn" at bounding box center [138, 93] width 67 height 32
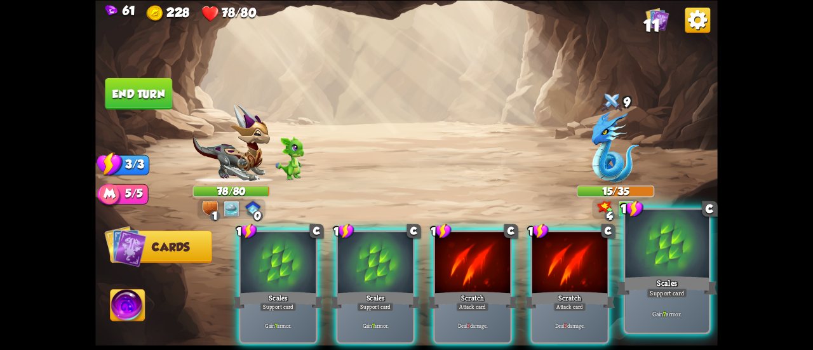
click at [642, 274] on div "Scales" at bounding box center [666, 285] width 100 height 22
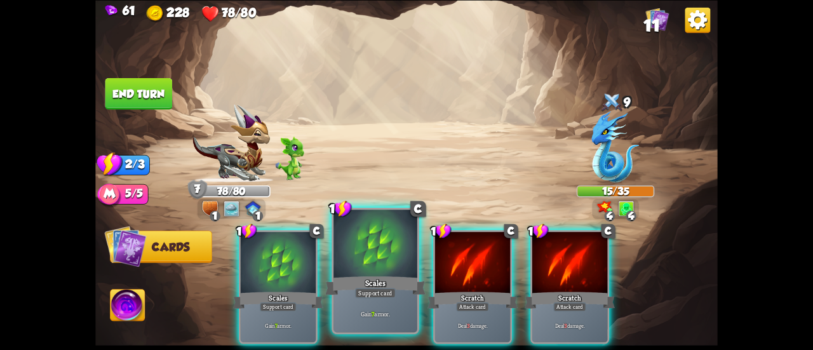
click at [373, 274] on div "Scales" at bounding box center [375, 285] width 100 height 22
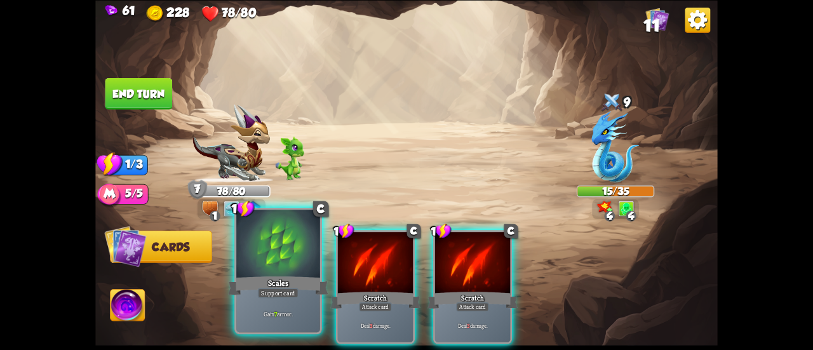
click at [290, 274] on div "Scales" at bounding box center [278, 285] width 100 height 22
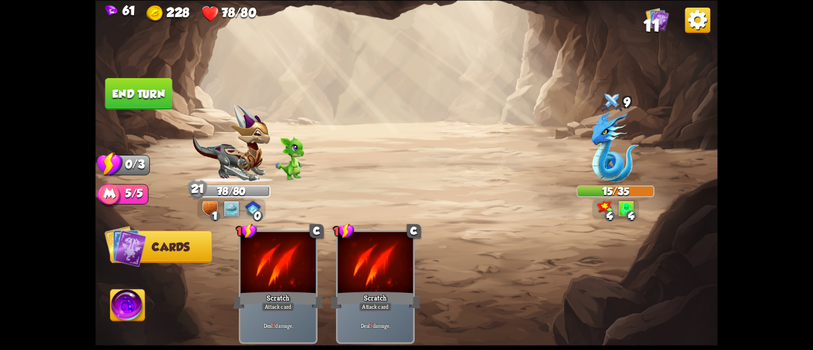
click at [155, 106] on button "End turn" at bounding box center [138, 93] width 67 height 32
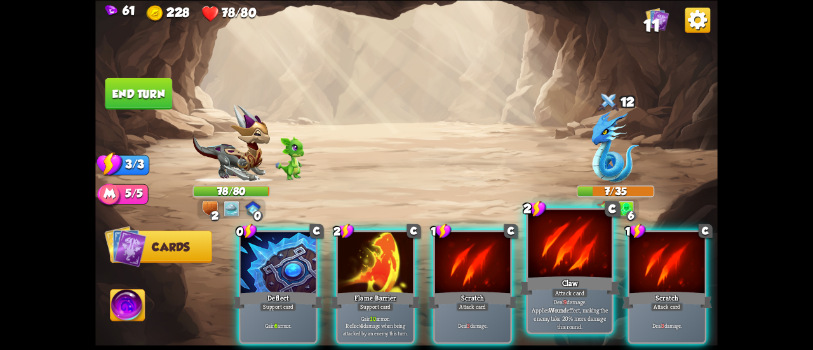
click at [550, 277] on div "Claw" at bounding box center [569, 285] width 100 height 22
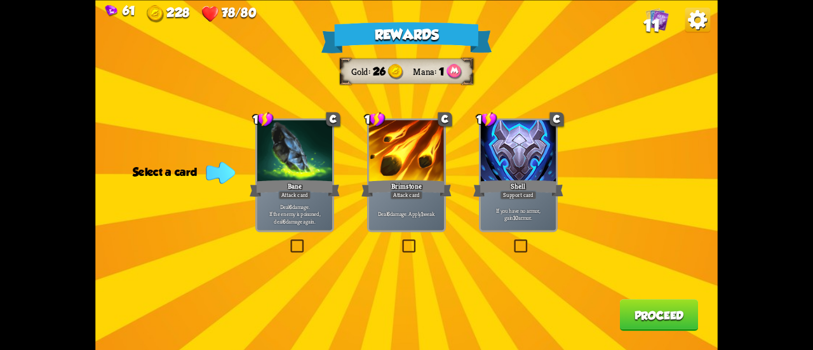
click at [326, 178] on div "Bane" at bounding box center [294, 188] width 90 height 20
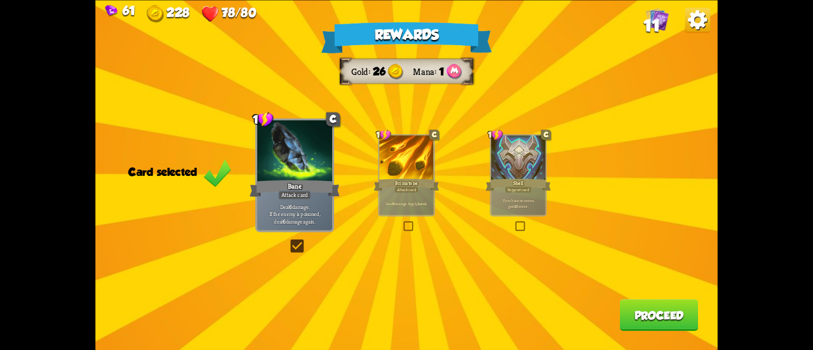
click at [425, 180] on div "Brimstone" at bounding box center [406, 184] width 65 height 15
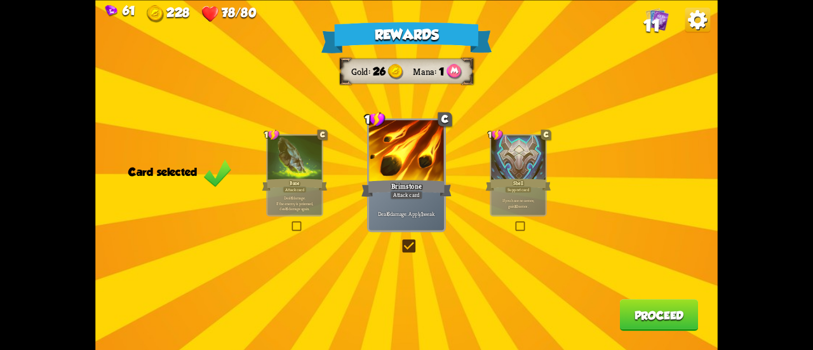
click at [625, 314] on button "Proceed" at bounding box center [659, 315] width 79 height 32
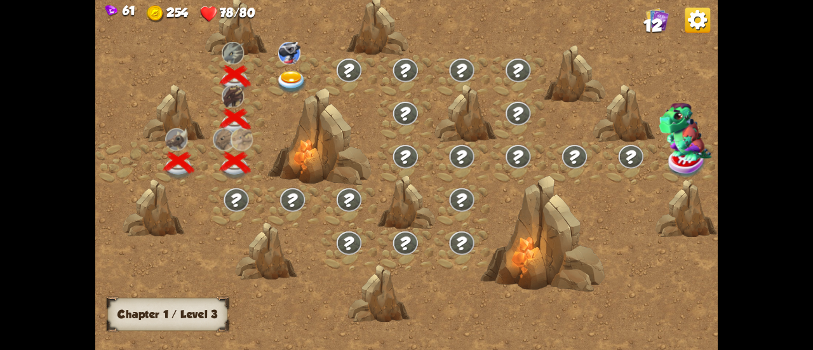
click at [288, 79] on img at bounding box center [291, 82] width 31 height 23
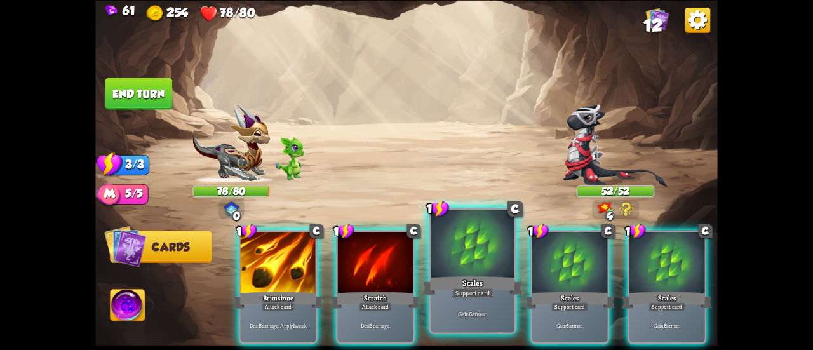
click at [459, 259] on div at bounding box center [472, 244] width 84 height 70
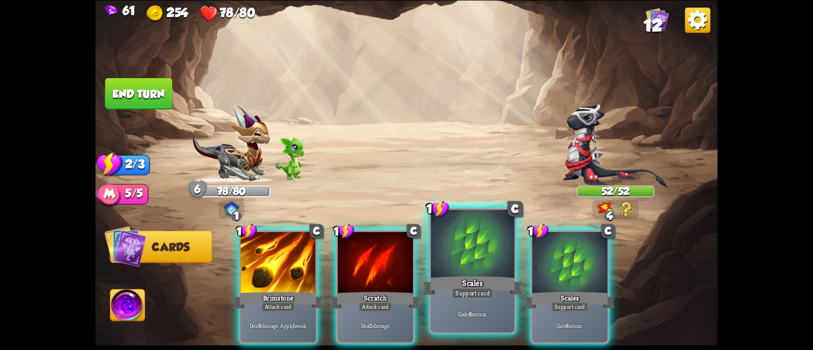
click at [506, 276] on div "Scales" at bounding box center [472, 285] width 100 height 22
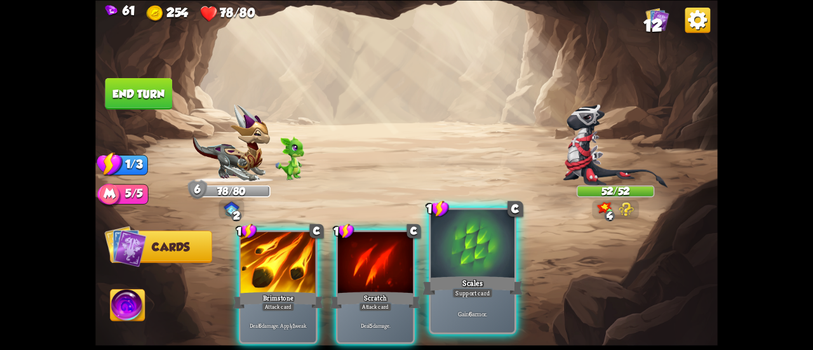
click at [515, 279] on div "Scales" at bounding box center [472, 285] width 100 height 22
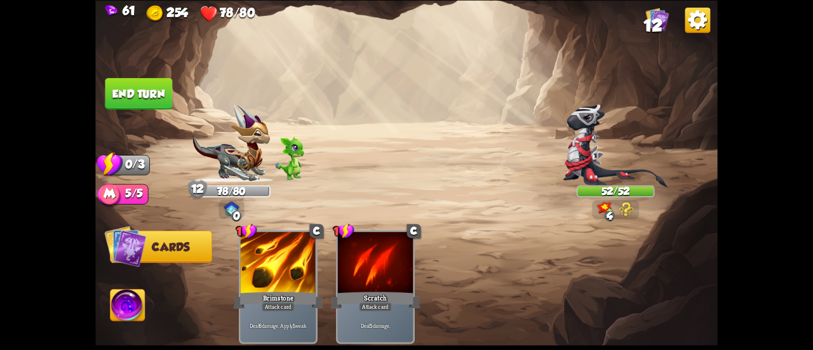
click at [158, 86] on button "End turn" at bounding box center [138, 93] width 67 height 32
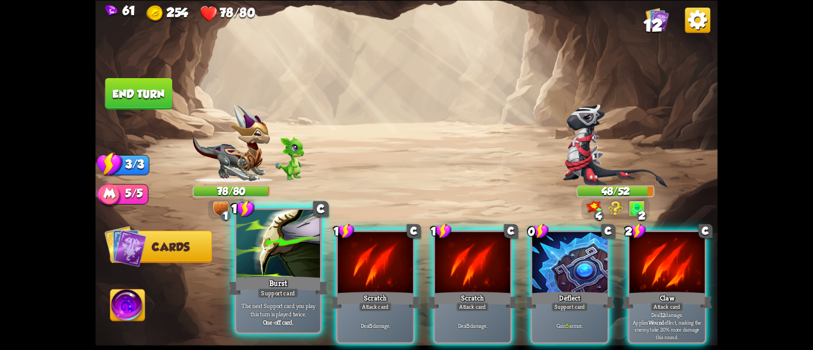
click at [272, 242] on div at bounding box center [278, 244] width 84 height 70
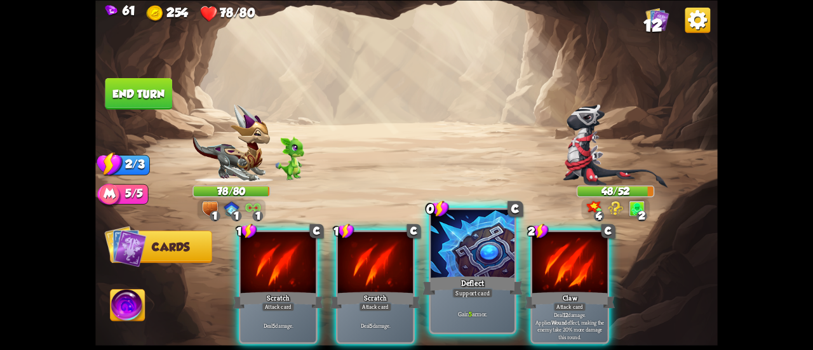
click at [463, 255] on div at bounding box center [472, 244] width 84 height 70
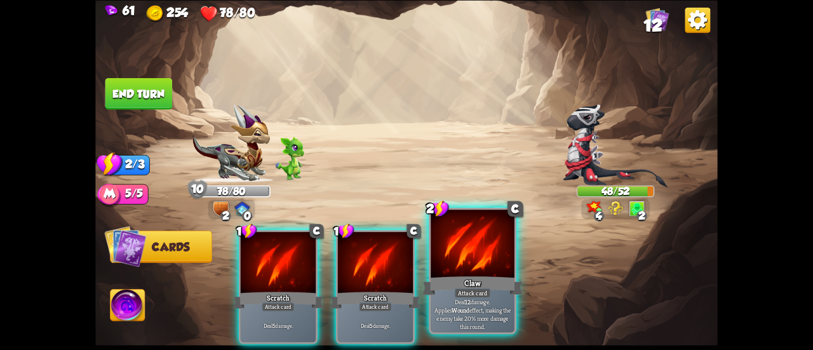
click at [469, 294] on div "Attack card" at bounding box center [472, 293] width 36 height 10
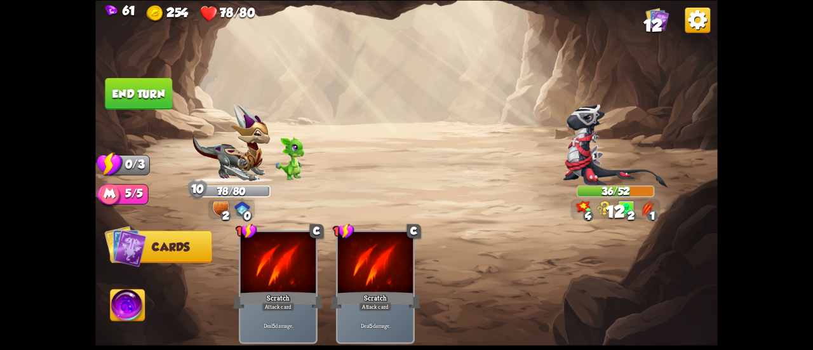
click at [151, 88] on button "End turn" at bounding box center [138, 93] width 67 height 32
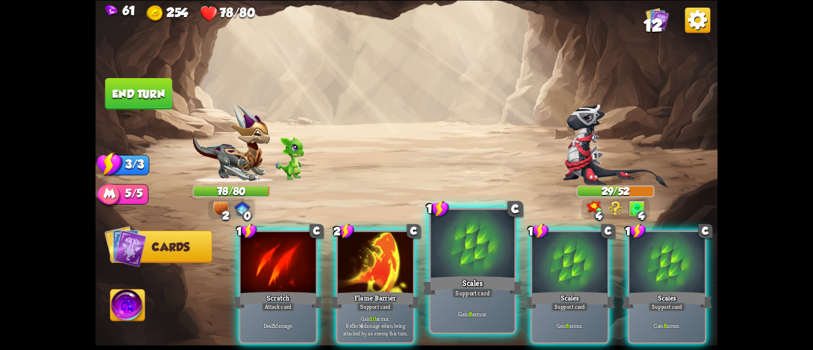
click at [446, 265] on div at bounding box center [472, 244] width 84 height 70
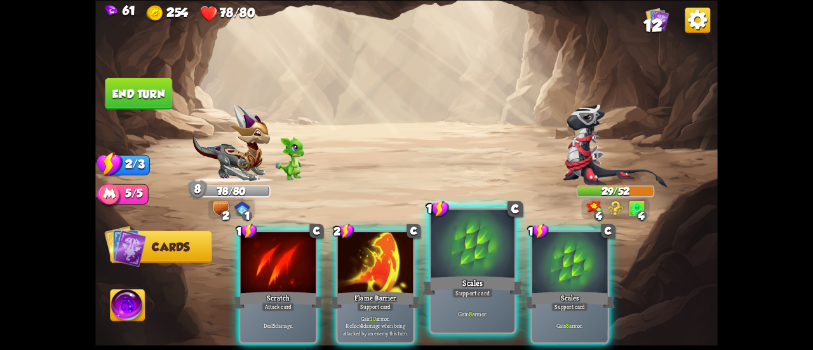
click at [457, 269] on div at bounding box center [472, 244] width 84 height 70
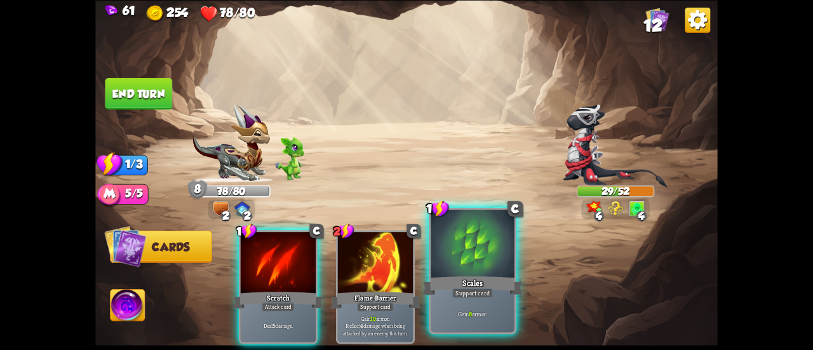
click at [458, 269] on div at bounding box center [472, 244] width 84 height 70
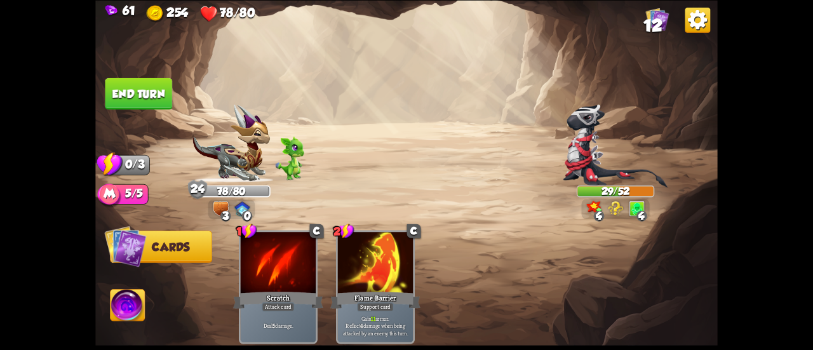
click at [147, 85] on button "End turn" at bounding box center [138, 93] width 67 height 32
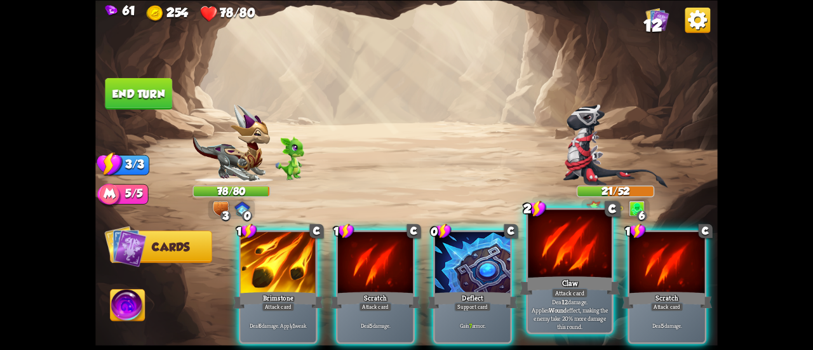
click at [548, 270] on div at bounding box center [570, 244] width 84 height 70
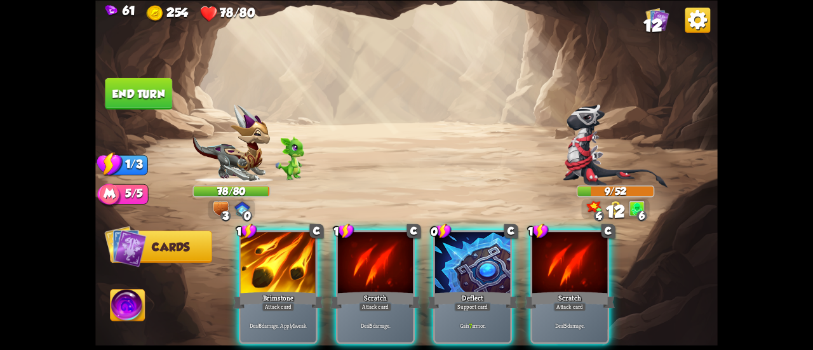
click at [548, 270] on div at bounding box center [569, 263] width 75 height 63
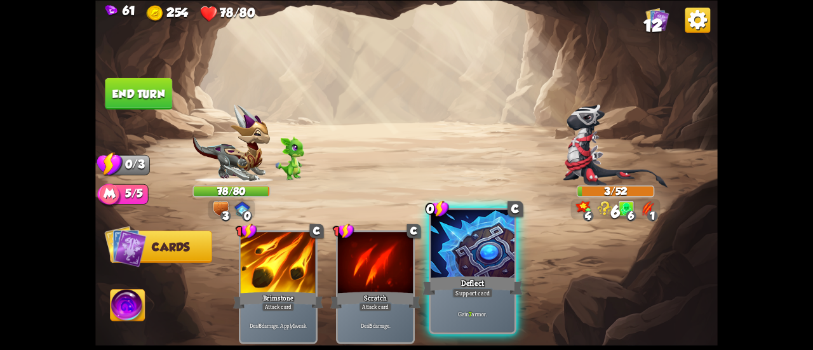
click at [434, 266] on div at bounding box center [472, 244] width 84 height 70
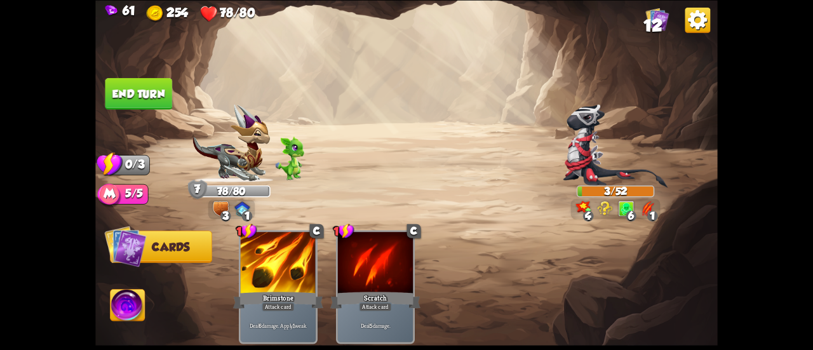
click at [149, 98] on button "End turn" at bounding box center [138, 93] width 67 height 32
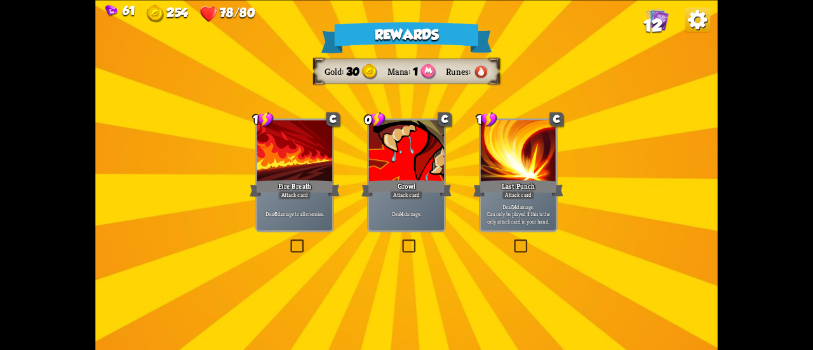
click at [391, 168] on div at bounding box center [406, 151] width 75 height 63
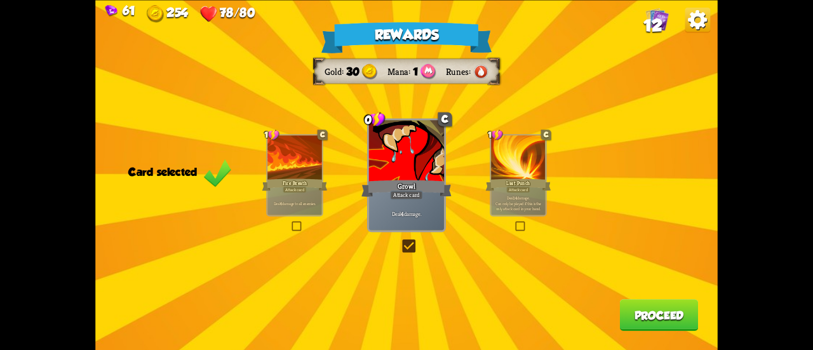
click at [648, 305] on button "Proceed" at bounding box center [659, 315] width 79 height 32
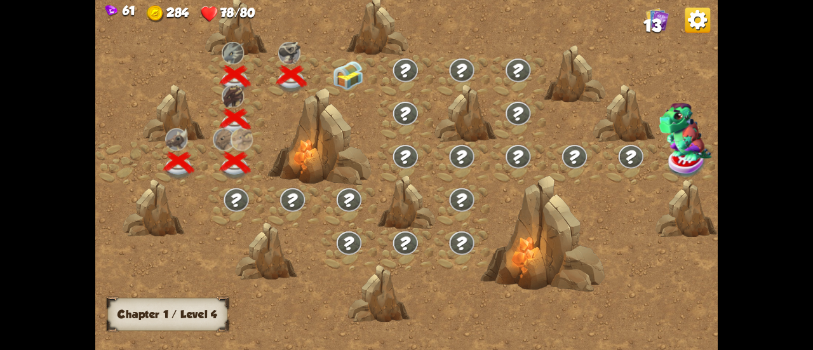
click at [354, 72] on img at bounding box center [348, 75] width 31 height 29
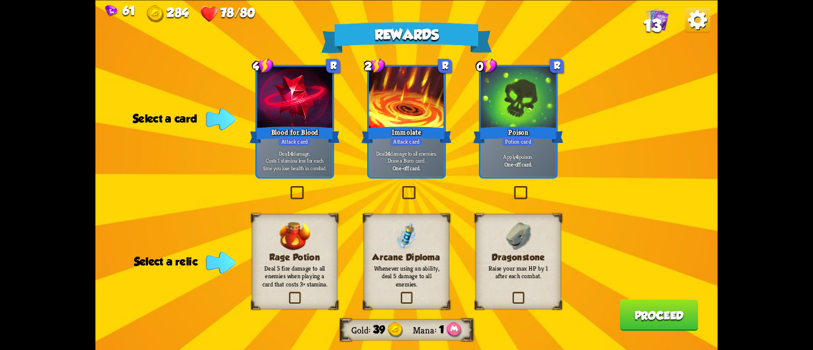
click at [533, 141] on div "Potion card" at bounding box center [518, 140] width 32 height 9
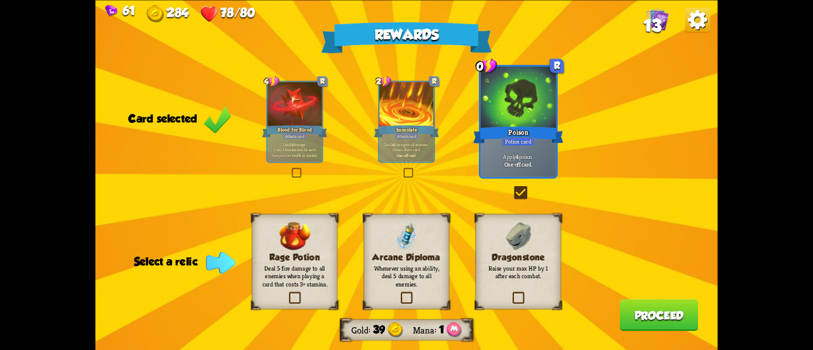
click at [524, 251] on div "Dragonstone Raise your max HP by 1 after each combat." at bounding box center [518, 260] width 86 height 95
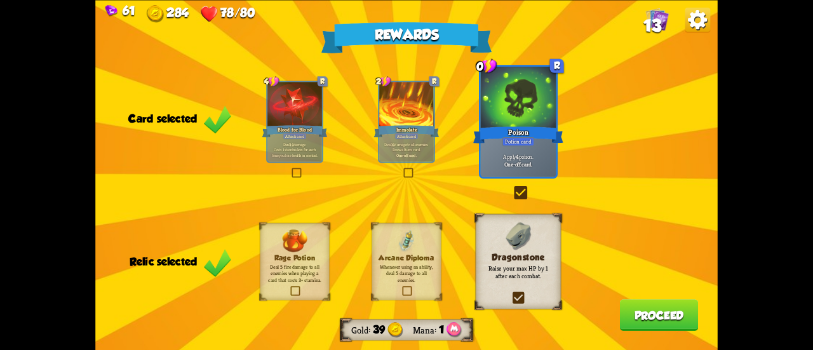
click at [648, 321] on button "Proceed" at bounding box center [659, 315] width 79 height 32
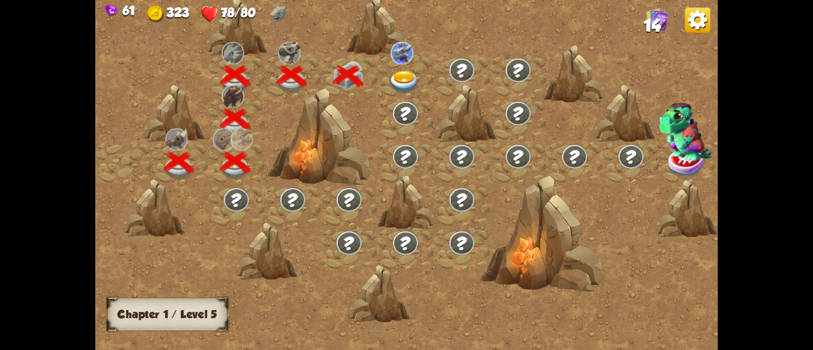
click at [401, 71] on img at bounding box center [404, 82] width 31 height 23
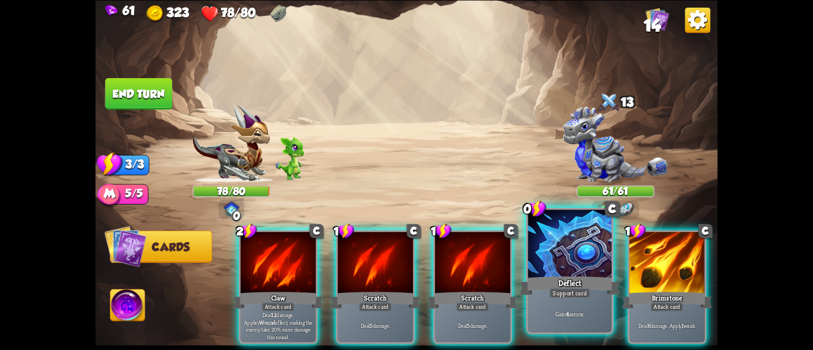
click at [575, 263] on div at bounding box center [570, 244] width 84 height 70
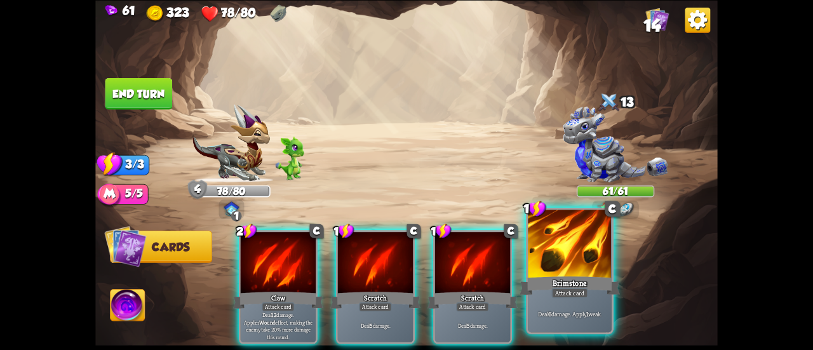
click at [554, 263] on div at bounding box center [570, 244] width 84 height 70
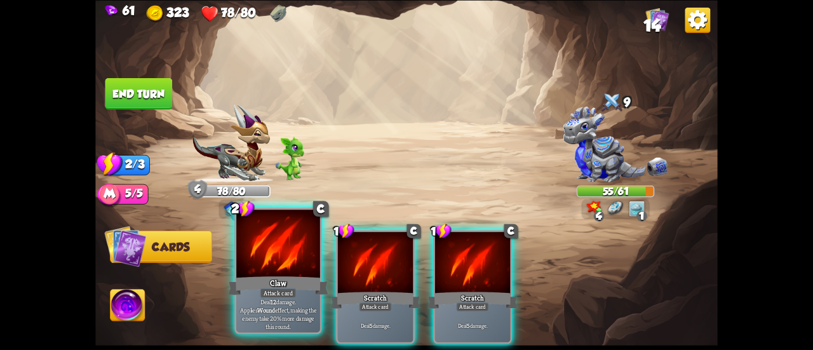
click at [274, 262] on div at bounding box center [278, 244] width 84 height 70
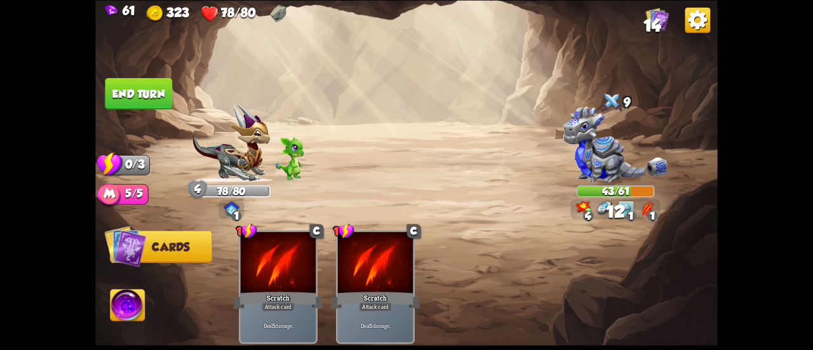
click at [140, 88] on button "End turn" at bounding box center [138, 93] width 67 height 32
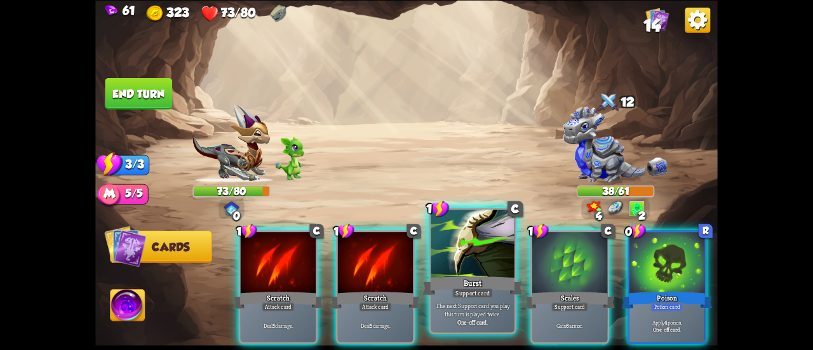
click at [466, 242] on div at bounding box center [472, 244] width 84 height 70
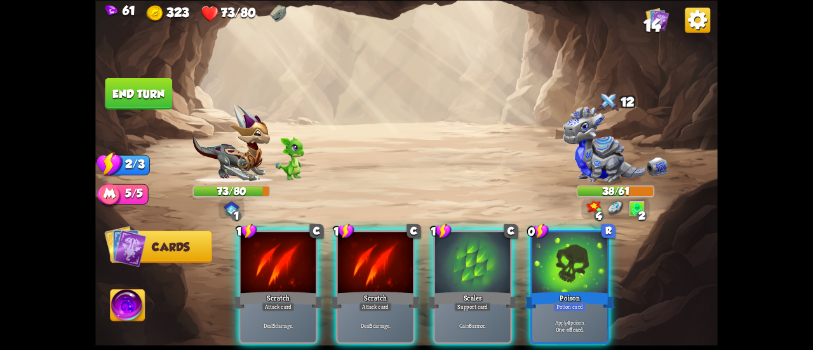
click at [466, 242] on div at bounding box center [472, 263] width 75 height 63
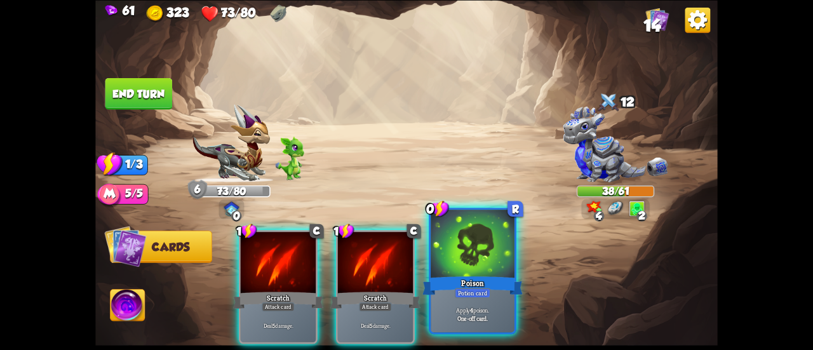
click at [465, 248] on div at bounding box center [472, 244] width 84 height 70
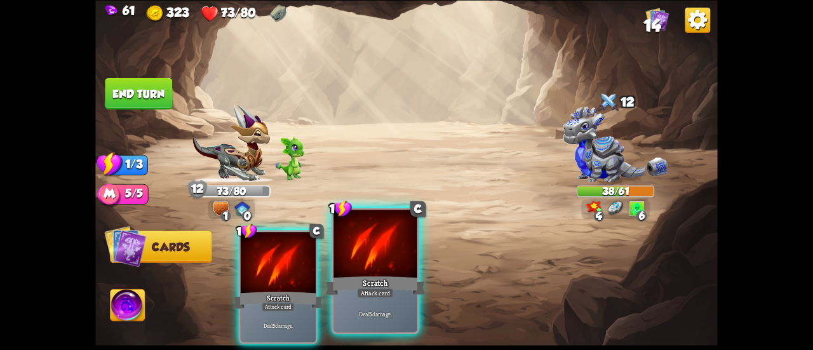
click at [388, 270] on div at bounding box center [375, 244] width 84 height 70
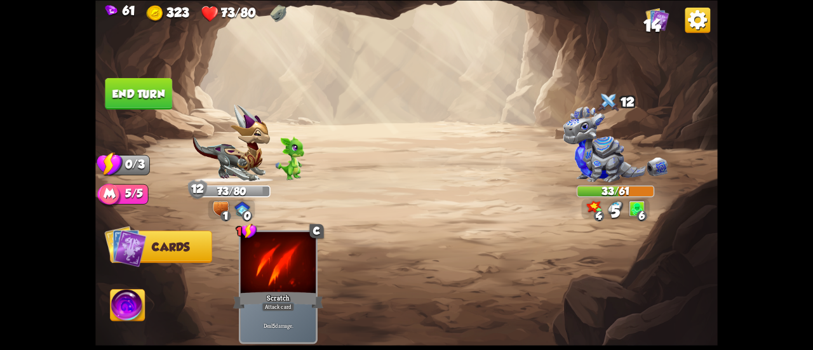
click at [156, 89] on button "End turn" at bounding box center [138, 93] width 67 height 32
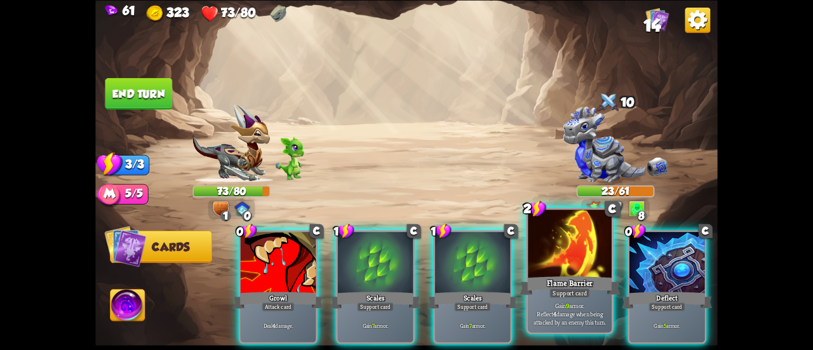
click at [562, 293] on div "Support card" at bounding box center [569, 293] width 41 height 10
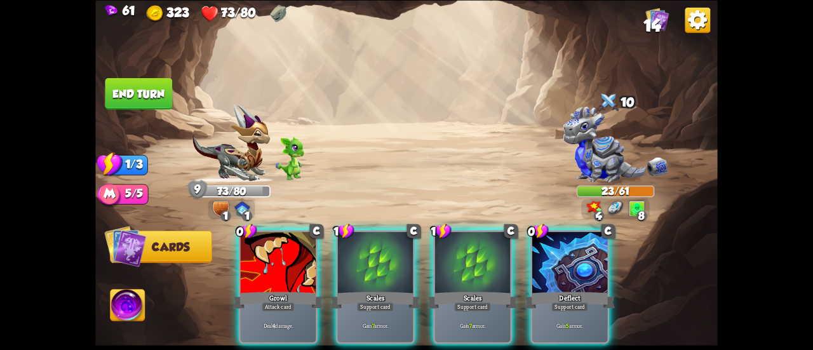
click at [562, 302] on div "Support card" at bounding box center [569, 306] width 37 height 9
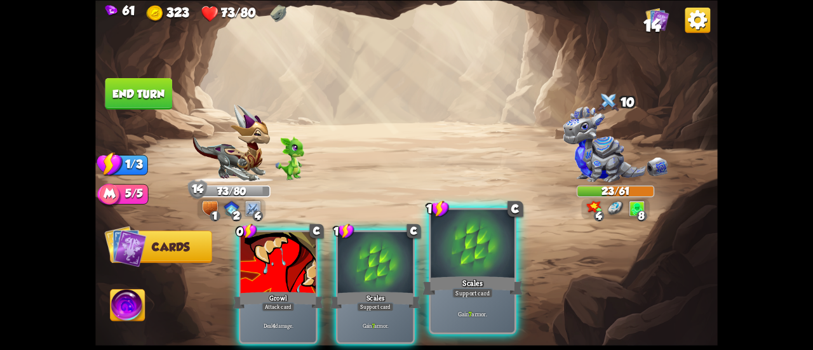
click at [449, 263] on div at bounding box center [472, 244] width 84 height 70
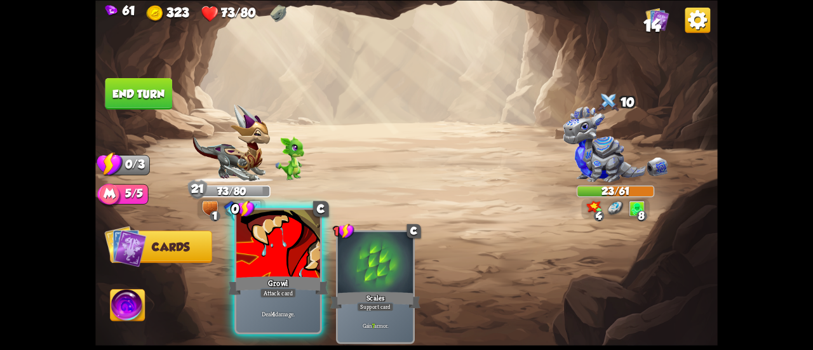
click at [251, 261] on div at bounding box center [278, 244] width 84 height 70
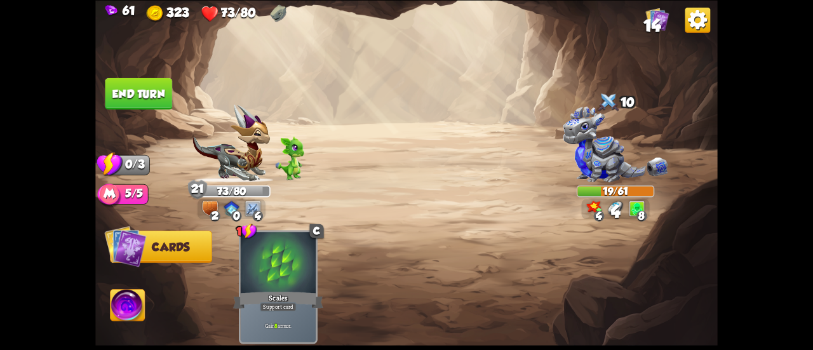
click at [133, 92] on button "End turn" at bounding box center [138, 93] width 67 height 32
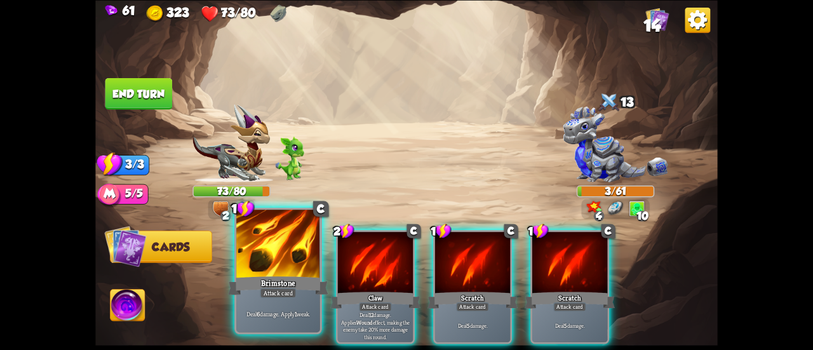
click at [293, 244] on div at bounding box center [278, 244] width 84 height 70
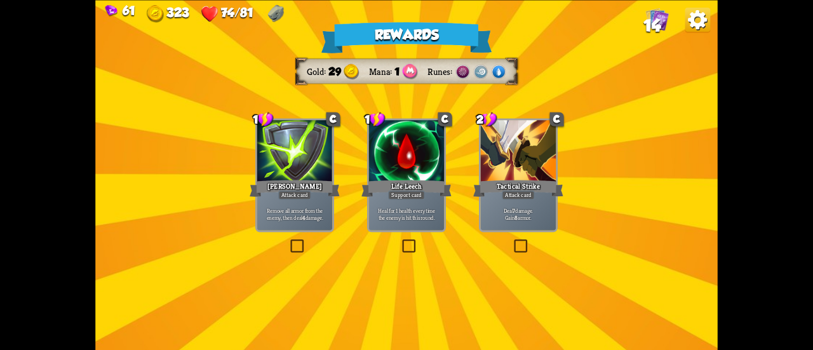
click at [419, 169] on div at bounding box center [406, 151] width 75 height 63
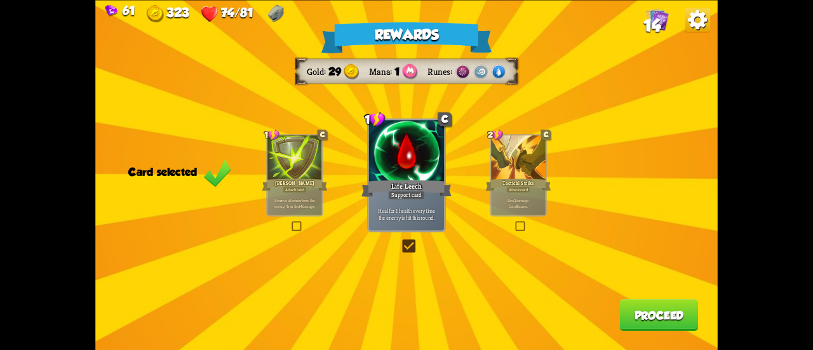
click at [503, 203] on p "Deal 7 damage. Gain 8 armor." at bounding box center [517, 202] width 51 height 11
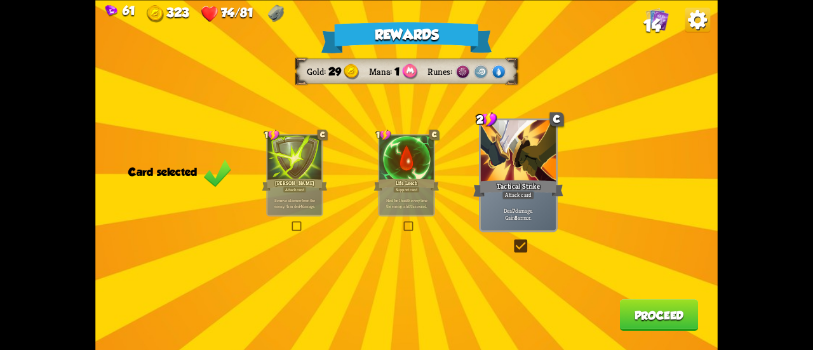
click at [655, 331] on div "Rewards Gold 29 Mana 1 Runes Card selected 1 C [PERSON_NAME] Attack card Remove…" at bounding box center [406, 175] width 622 height 350
click at [653, 328] on button "Proceed" at bounding box center [659, 315] width 79 height 32
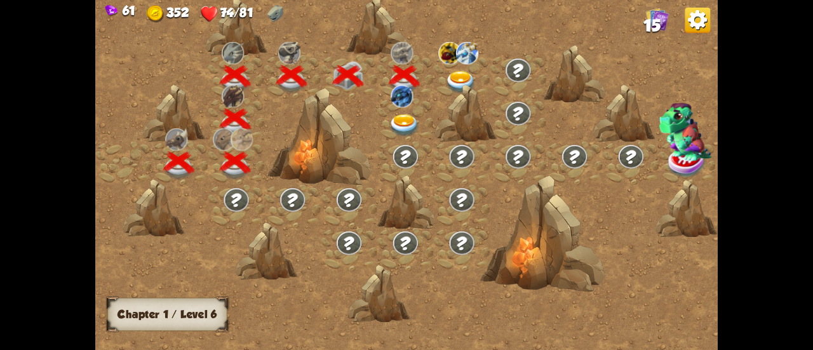
click at [453, 77] on img at bounding box center [460, 82] width 31 height 23
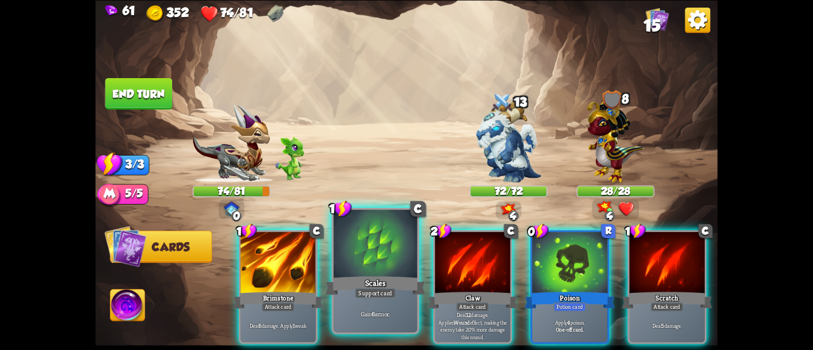
click at [363, 249] on div at bounding box center [375, 244] width 84 height 70
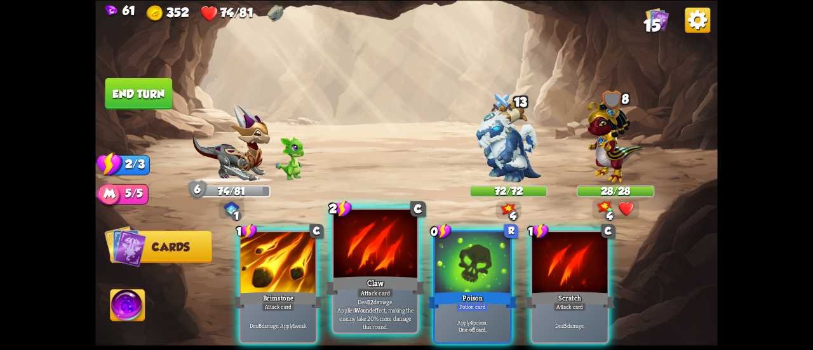
click at [366, 276] on div "Claw" at bounding box center [375, 285] width 100 height 22
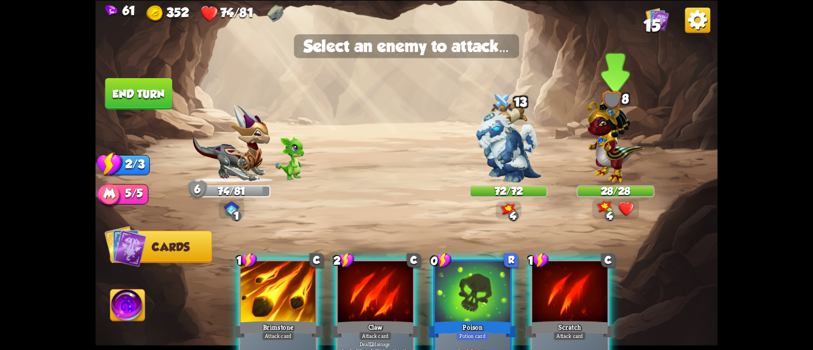
click at [611, 153] on img at bounding box center [615, 138] width 56 height 88
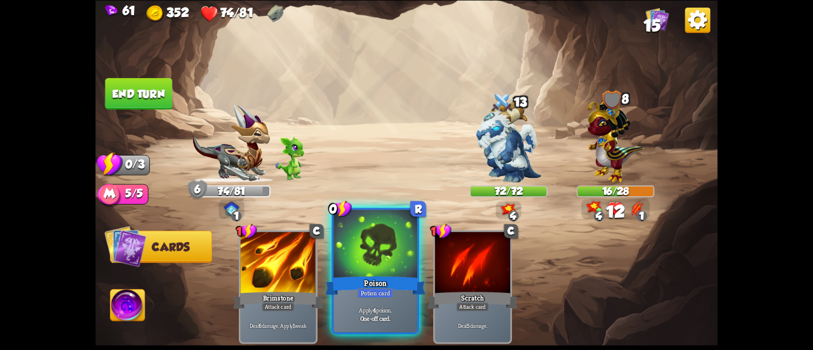
click at [376, 251] on div at bounding box center [375, 244] width 84 height 70
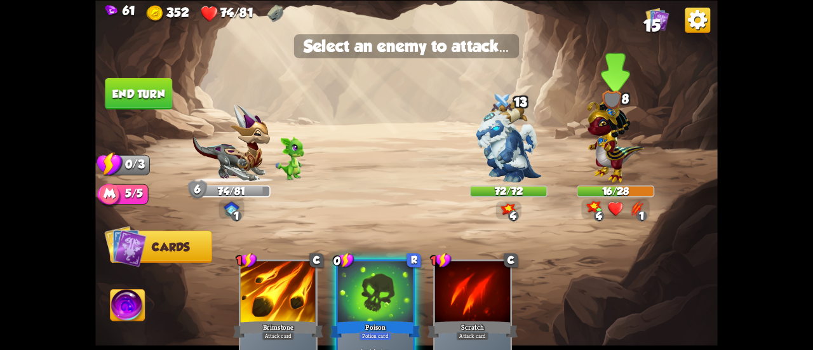
click at [623, 157] on img at bounding box center [615, 138] width 56 height 88
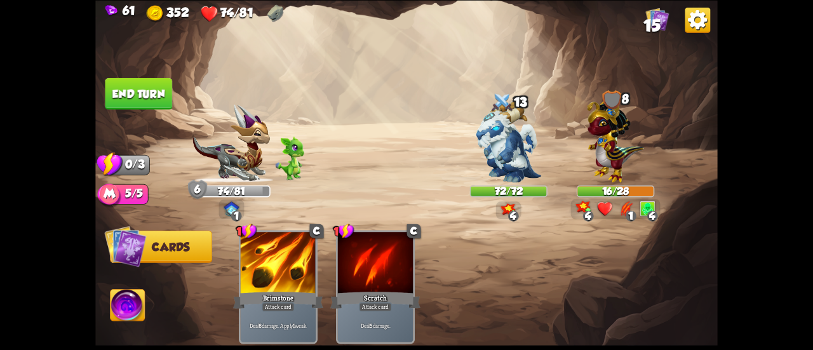
click at [161, 96] on button "End turn" at bounding box center [138, 93] width 67 height 32
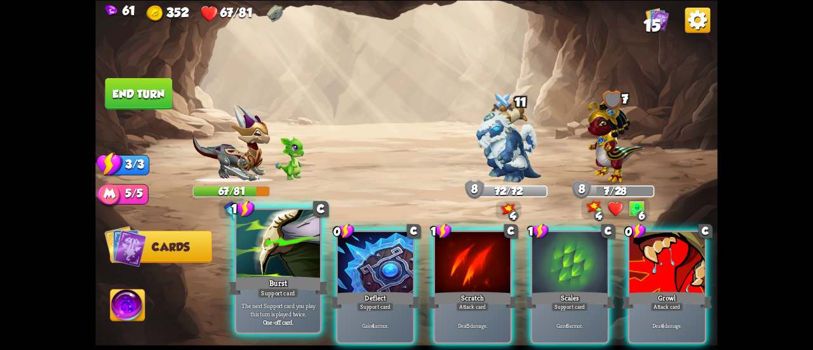
click at [258, 252] on div at bounding box center [278, 244] width 84 height 70
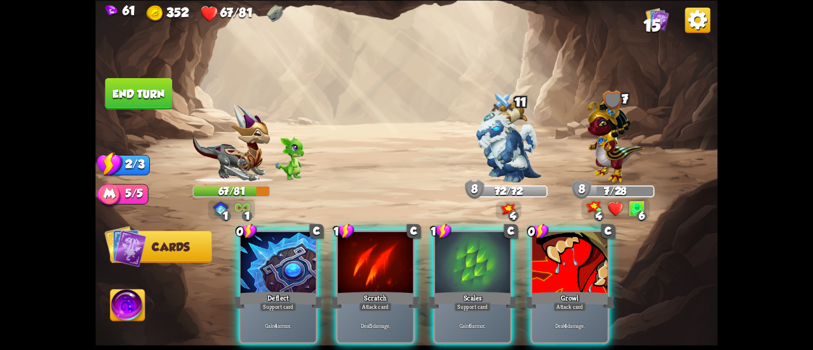
click at [451, 289] on div "Scales" at bounding box center [472, 299] width 90 height 20
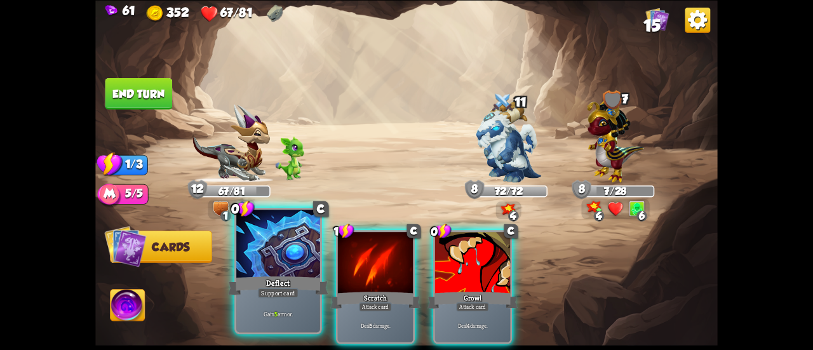
click at [249, 261] on div at bounding box center [278, 244] width 84 height 70
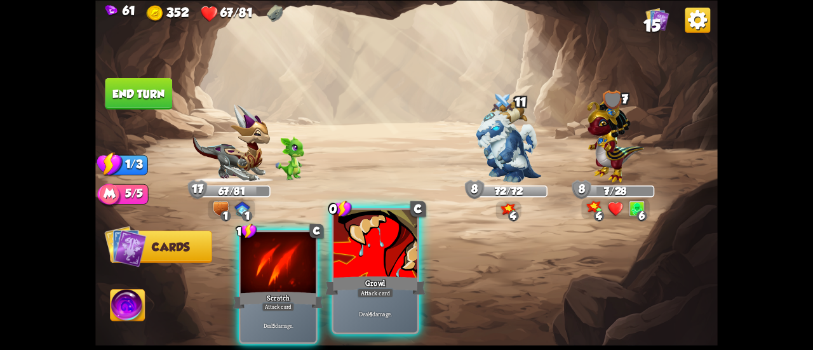
click at [388, 249] on div at bounding box center [375, 244] width 84 height 70
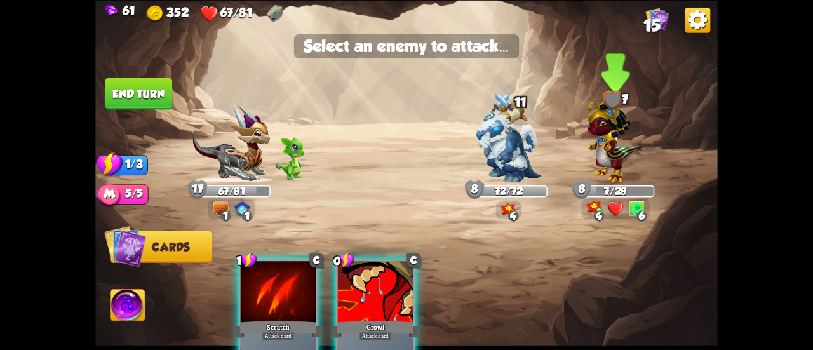
click at [627, 138] on img at bounding box center [615, 138] width 56 height 88
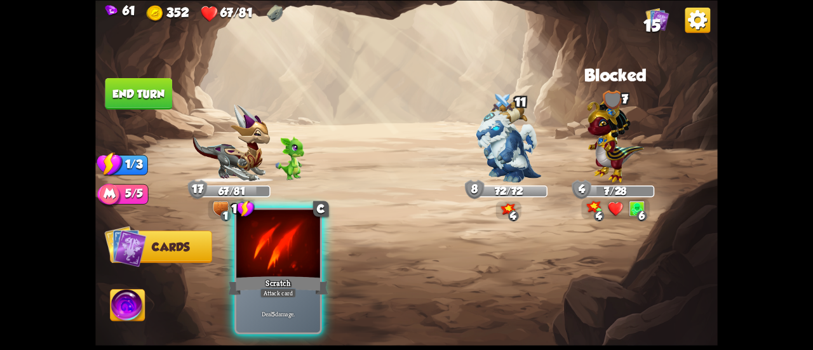
click at [287, 265] on div at bounding box center [278, 244] width 84 height 70
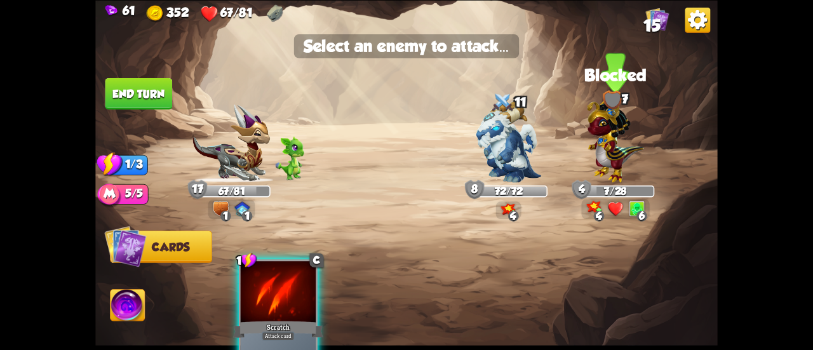
click at [623, 145] on img at bounding box center [615, 138] width 56 height 88
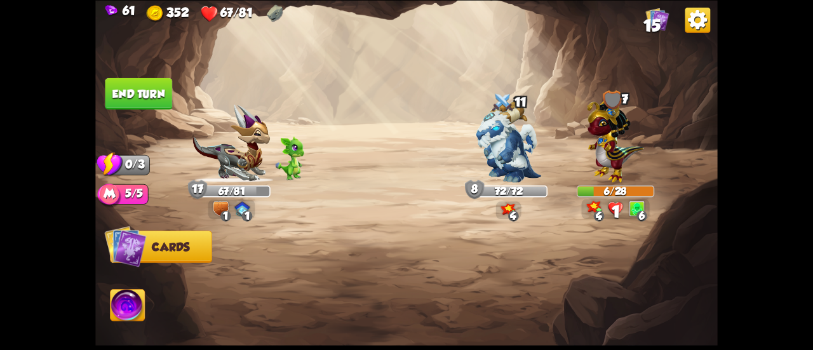
click at [141, 93] on button "End turn" at bounding box center [138, 93] width 67 height 32
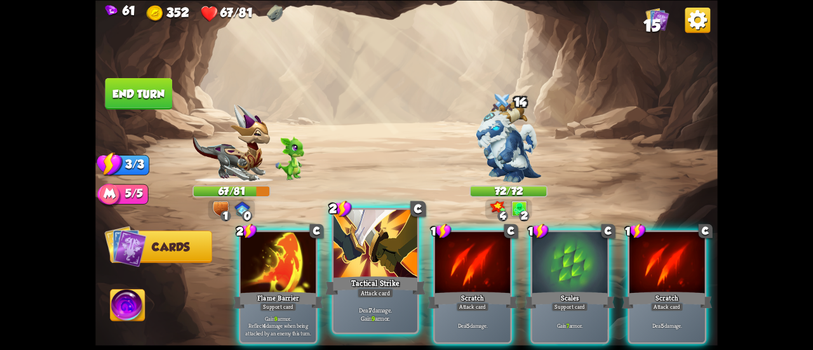
click at [356, 251] on div at bounding box center [375, 244] width 84 height 70
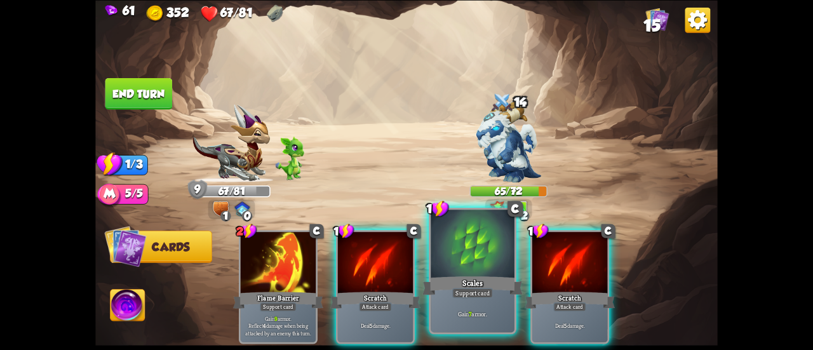
click at [454, 269] on div at bounding box center [472, 244] width 84 height 70
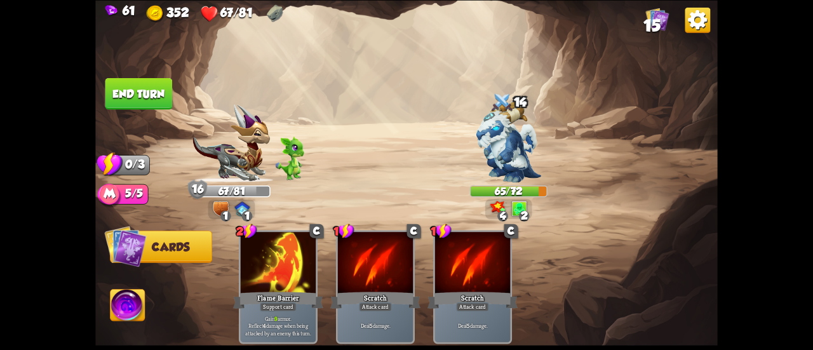
click at [131, 91] on button "End turn" at bounding box center [138, 93] width 67 height 32
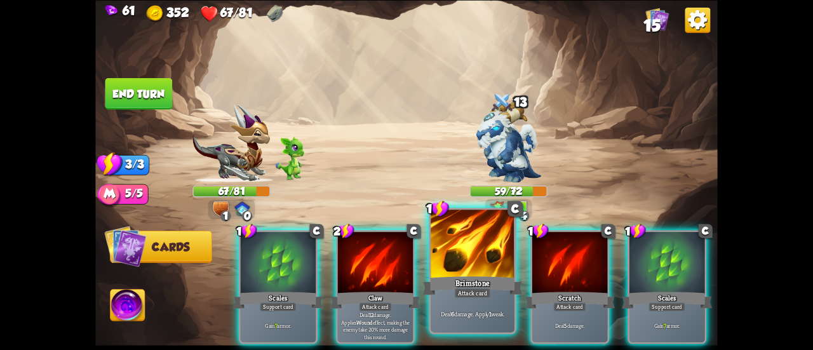
click at [452, 274] on div "Brimstone" at bounding box center [472, 285] width 100 height 22
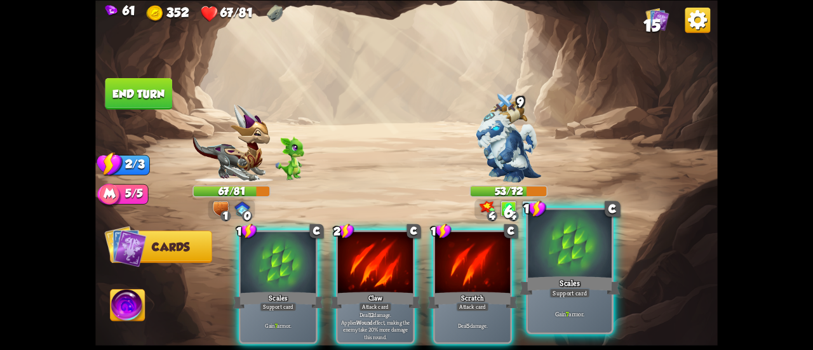
click at [551, 260] on div at bounding box center [570, 244] width 84 height 70
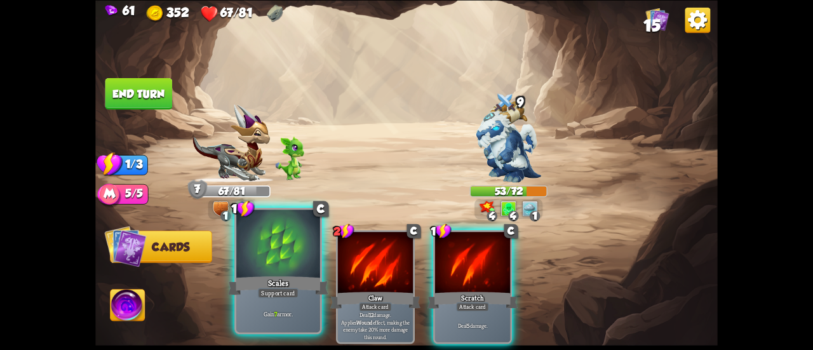
click at [275, 265] on div at bounding box center [278, 244] width 84 height 70
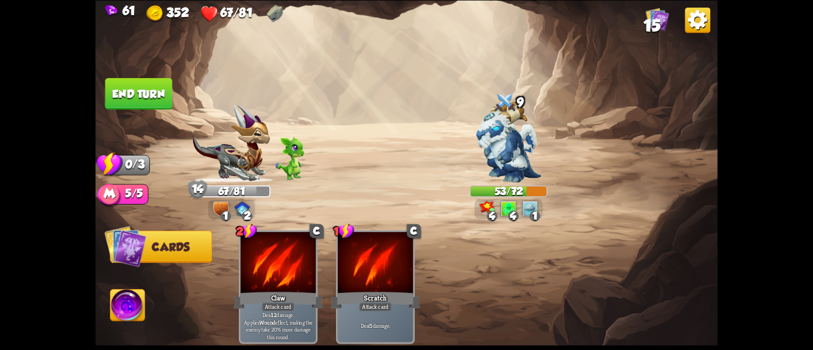
click at [139, 83] on button "End turn" at bounding box center [138, 93] width 67 height 32
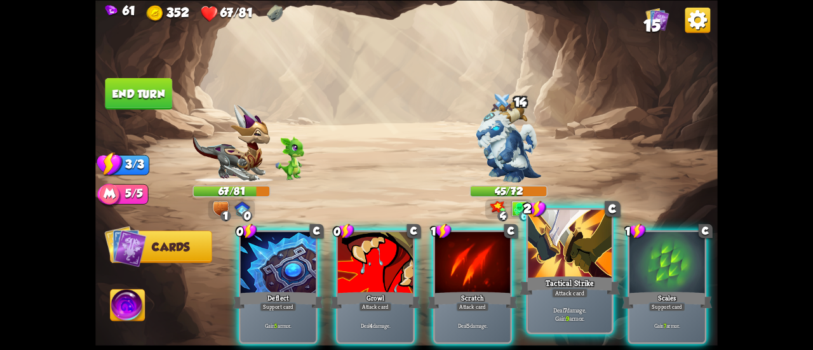
click at [579, 282] on div "Tactical Strike" at bounding box center [569, 285] width 100 height 22
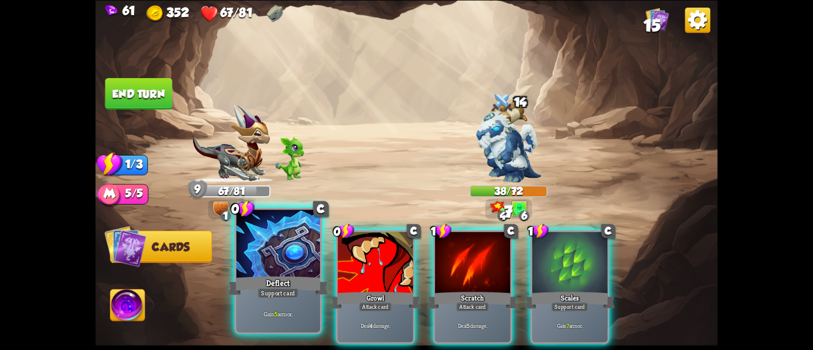
click at [249, 258] on div at bounding box center [278, 244] width 84 height 70
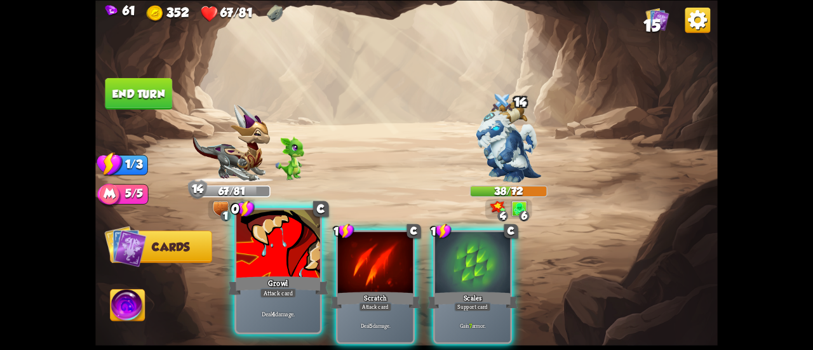
click at [250, 257] on div at bounding box center [278, 244] width 84 height 70
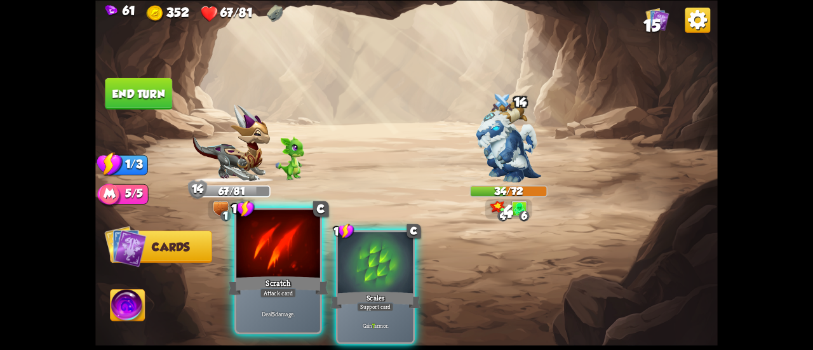
click at [256, 255] on div at bounding box center [278, 244] width 84 height 70
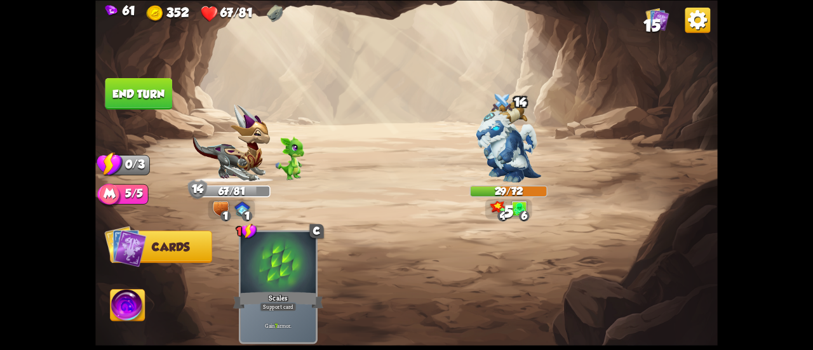
click at [159, 105] on button "End turn" at bounding box center [138, 93] width 67 height 32
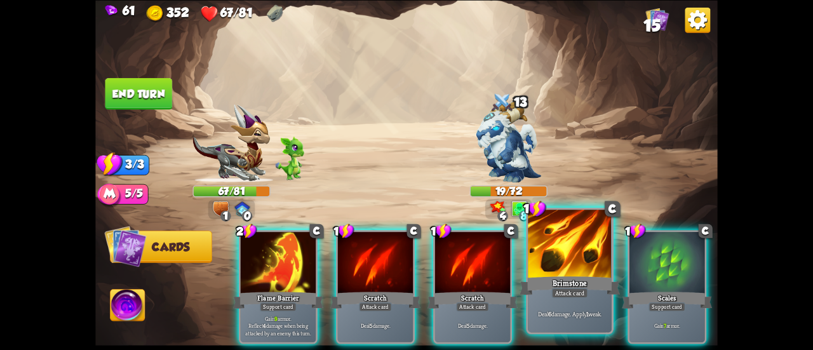
click at [551, 286] on div "Brimstone" at bounding box center [569, 285] width 100 height 22
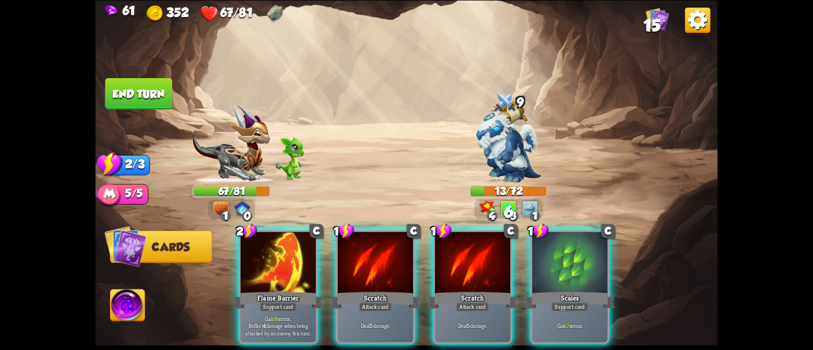
click at [455, 289] on div "Scratch" at bounding box center [472, 299] width 90 height 20
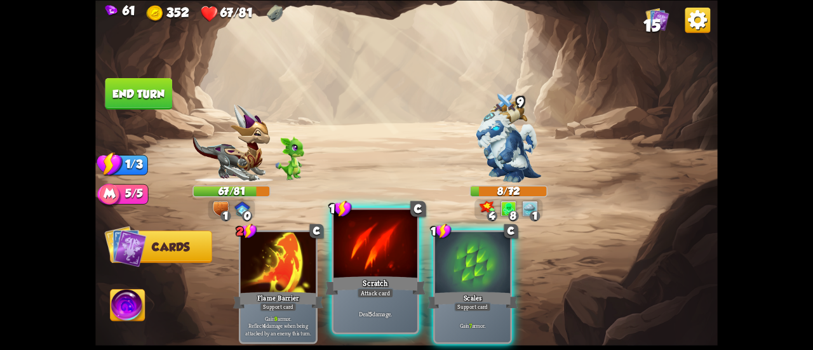
click at [394, 269] on div at bounding box center [375, 244] width 84 height 70
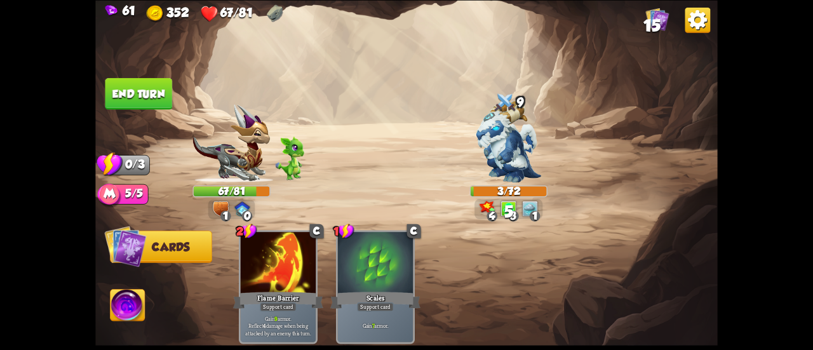
click at [150, 88] on button "End turn" at bounding box center [138, 93] width 67 height 32
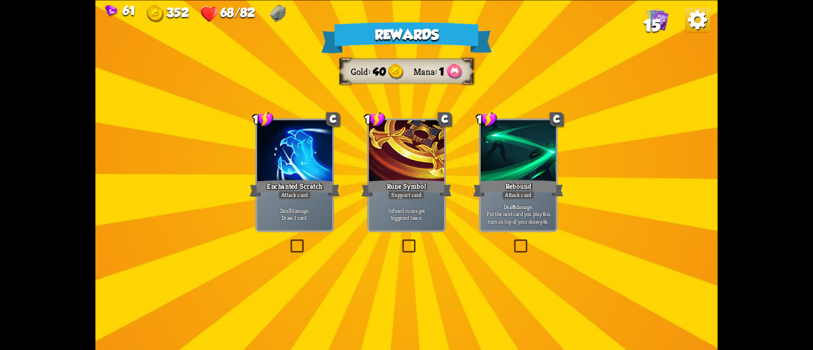
click at [289, 180] on div "Enchanted Scratch" at bounding box center [294, 188] width 90 height 20
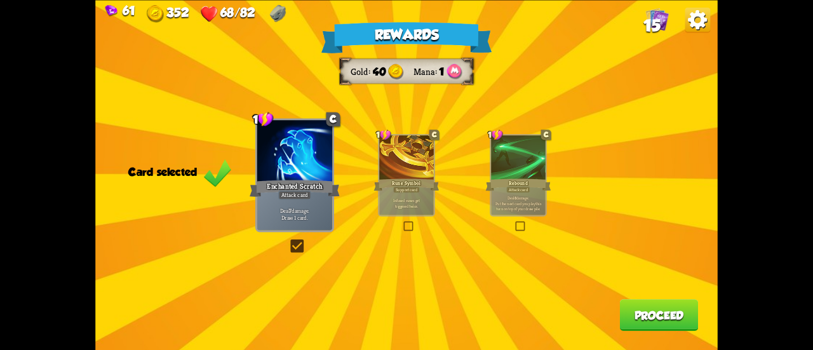
click at [642, 309] on button "Proceed" at bounding box center [659, 315] width 79 height 32
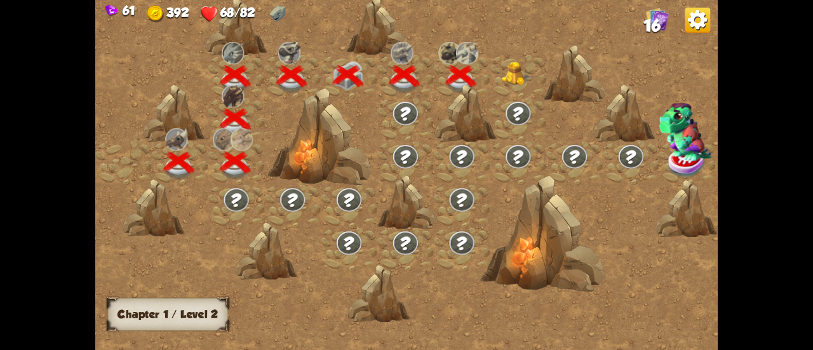
click at [510, 76] on img at bounding box center [517, 73] width 31 height 23
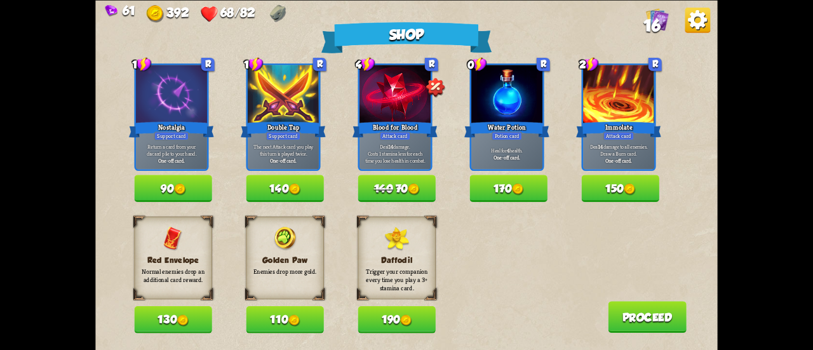
click at [489, 185] on button "170" at bounding box center [507, 188] width 77 height 27
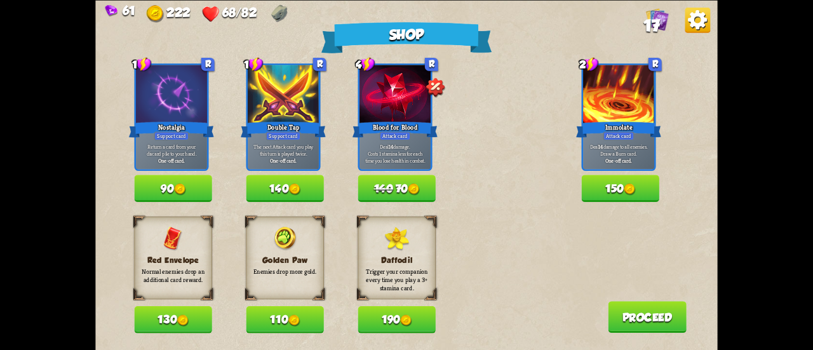
click at [189, 312] on button "130" at bounding box center [172, 319] width 77 height 27
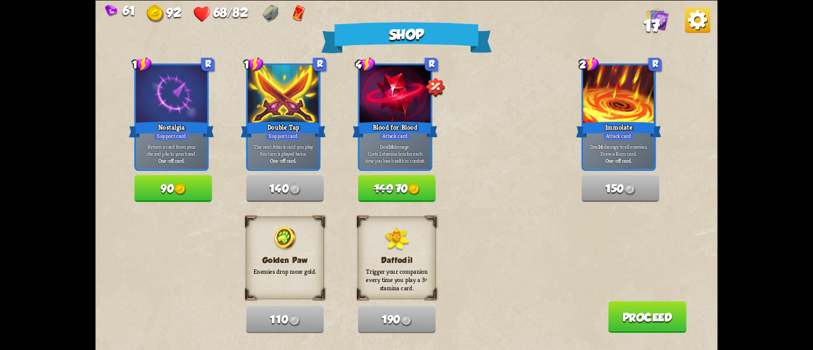
click at [644, 324] on button "Proceed" at bounding box center [647, 317] width 79 height 32
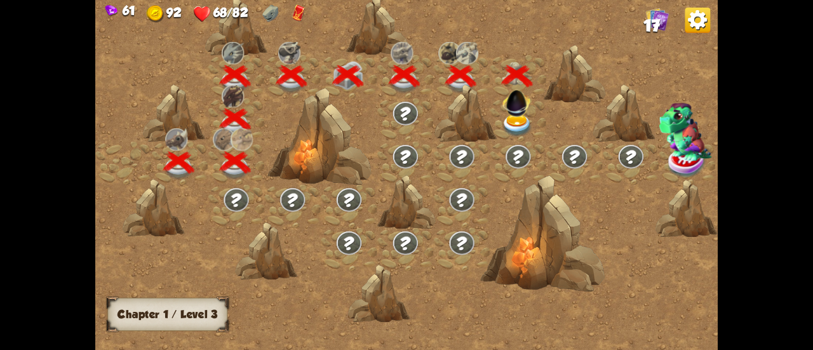
click at [514, 124] on img at bounding box center [517, 125] width 31 height 23
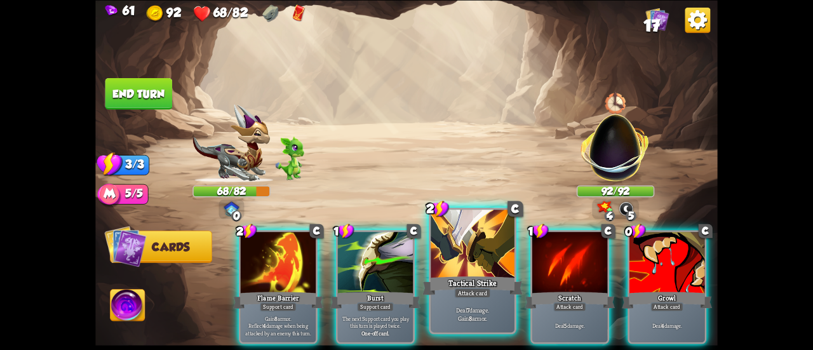
click at [474, 282] on div "Tactical Strike" at bounding box center [472, 285] width 100 height 22
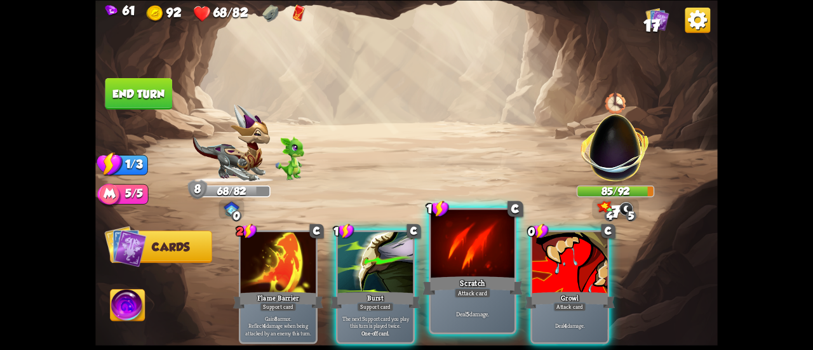
click at [477, 281] on div "Scratch" at bounding box center [472, 285] width 100 height 22
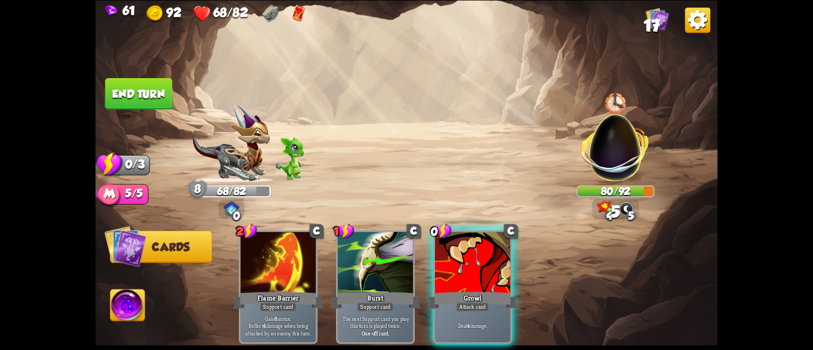
click at [477, 289] on div "Growl" at bounding box center [472, 299] width 90 height 20
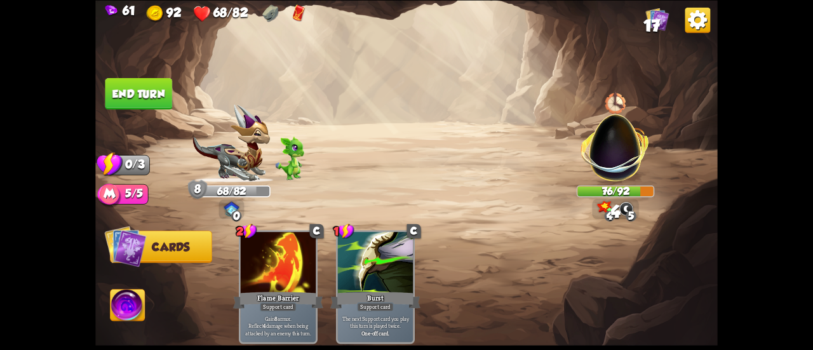
click at [157, 92] on button "End turn" at bounding box center [138, 93] width 67 height 32
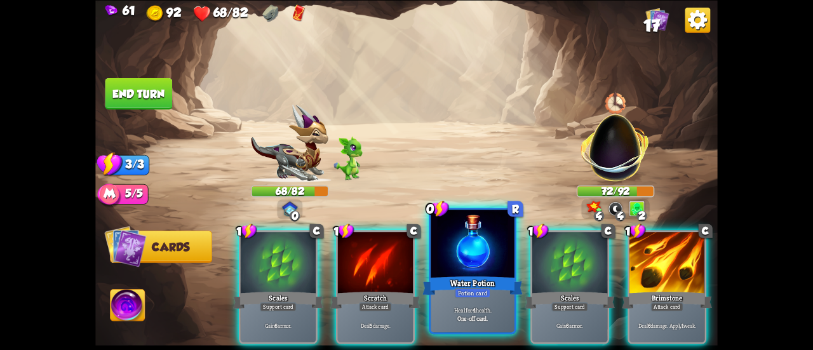
click at [469, 232] on div at bounding box center [472, 244] width 84 height 70
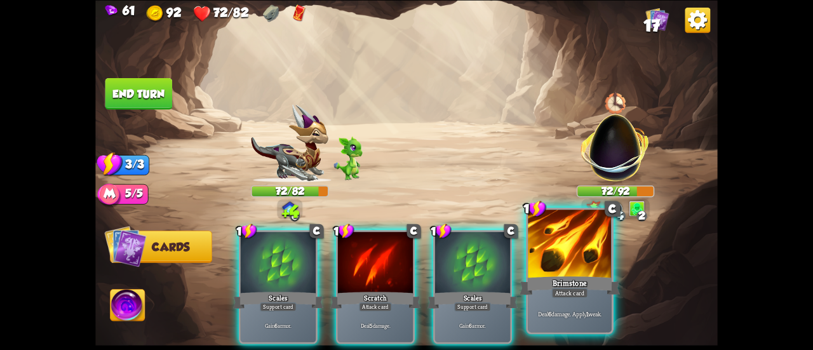
click at [561, 240] on div at bounding box center [570, 244] width 84 height 70
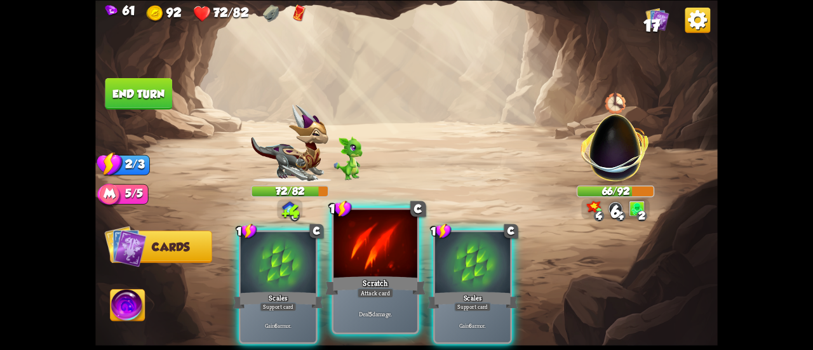
click at [402, 256] on div at bounding box center [375, 244] width 84 height 70
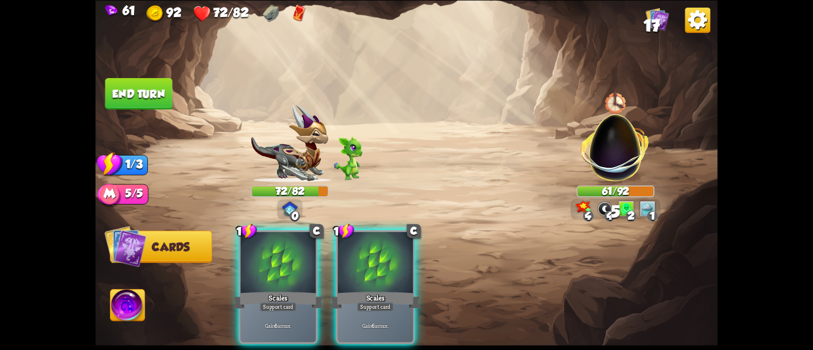
click at [163, 86] on button "End turn" at bounding box center [138, 93] width 67 height 32
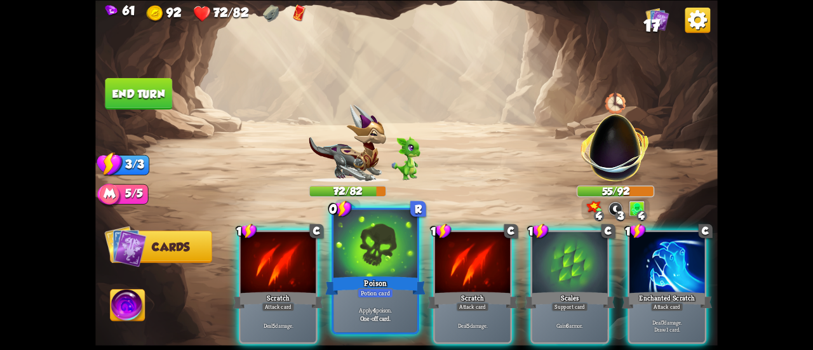
click at [387, 251] on div at bounding box center [375, 244] width 84 height 70
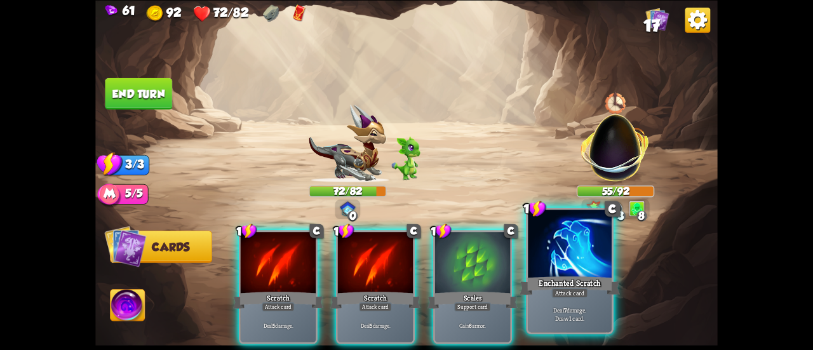
click at [559, 279] on div "Enchanted Scratch" at bounding box center [569, 285] width 100 height 22
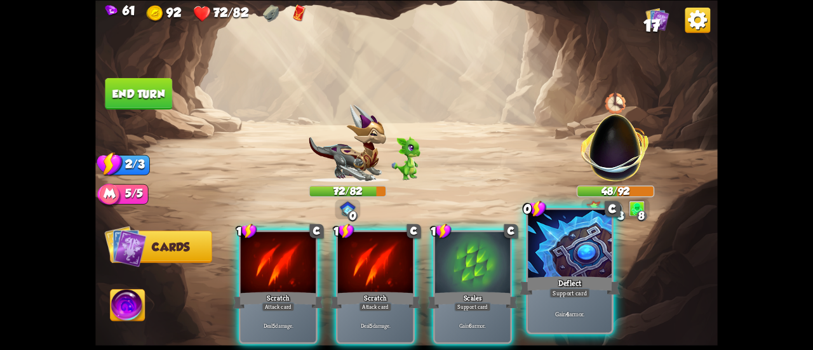
click at [552, 263] on div at bounding box center [570, 244] width 84 height 70
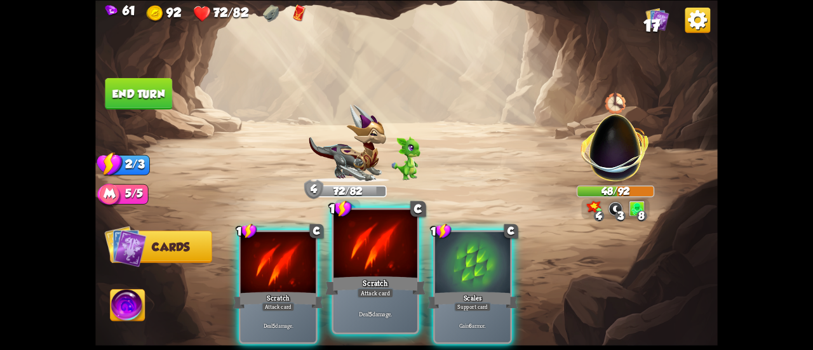
click at [384, 260] on div at bounding box center [375, 244] width 84 height 70
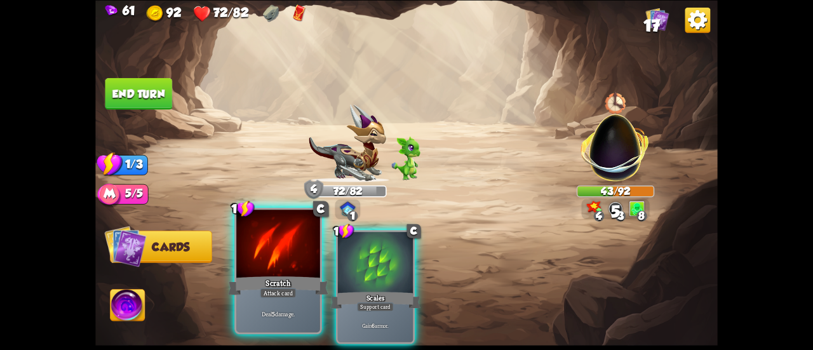
click at [288, 249] on div at bounding box center [278, 244] width 84 height 70
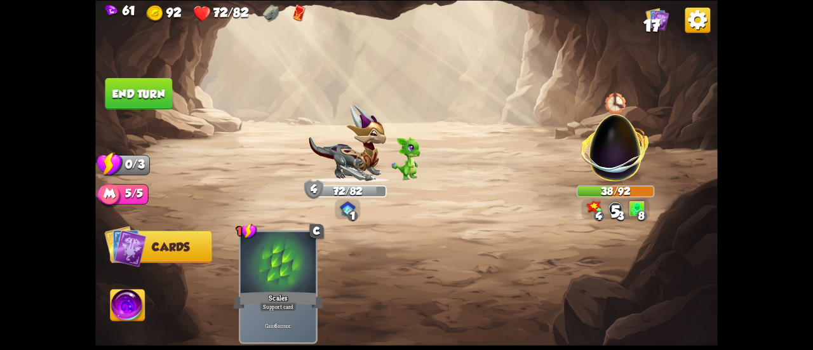
click at [149, 96] on button "End turn" at bounding box center [138, 93] width 67 height 32
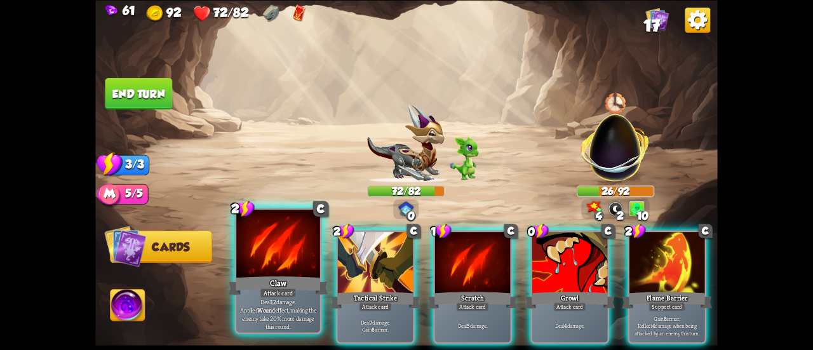
click at [273, 249] on div at bounding box center [278, 244] width 84 height 70
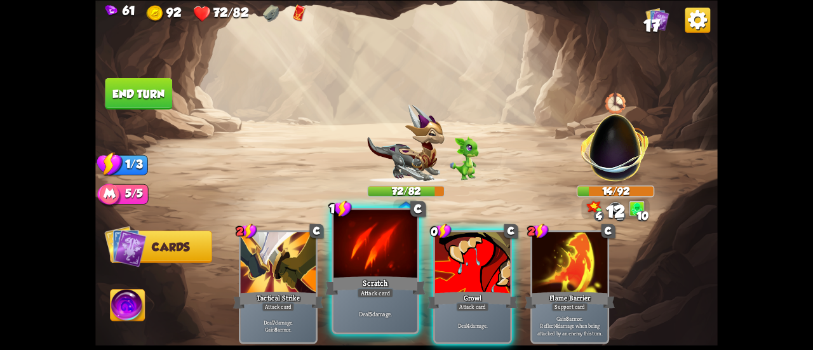
click at [372, 262] on div at bounding box center [375, 244] width 84 height 70
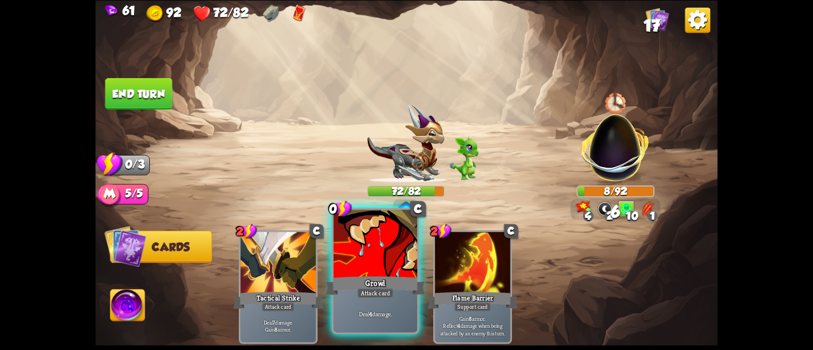
click at [356, 252] on div at bounding box center [375, 244] width 84 height 70
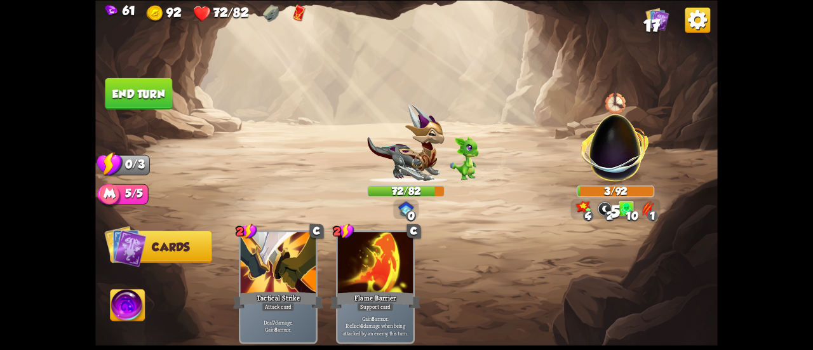
click at [163, 100] on button "End turn" at bounding box center [138, 93] width 67 height 32
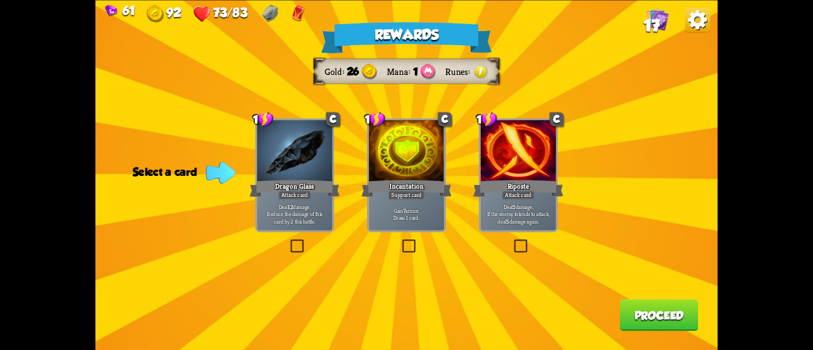
click at [314, 205] on p "Deal 12 damage. Reduce the damage of this card by 2 this battle." at bounding box center [295, 214] width 72 height 22
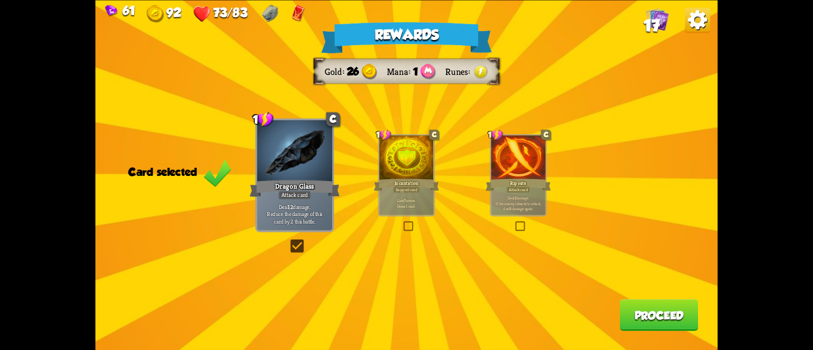
click at [390, 203] on p "Gain 7 armor. Draw 1 card." at bounding box center [405, 202] width 51 height 11
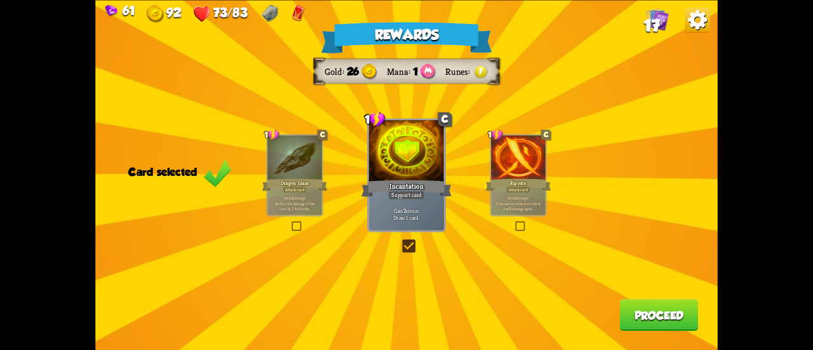
click at [634, 308] on button "Proceed" at bounding box center [659, 315] width 79 height 32
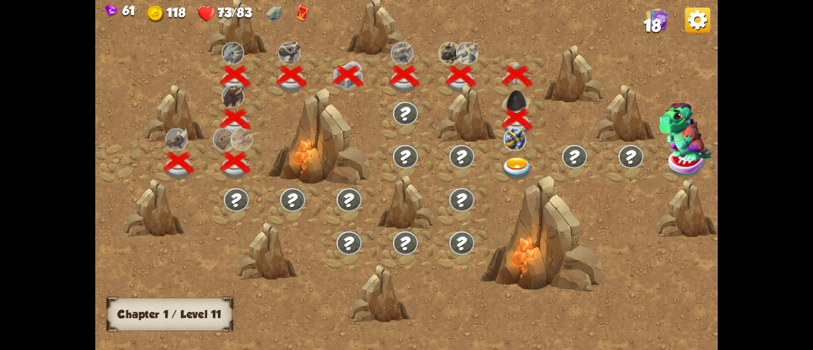
scroll to position [0, 193]
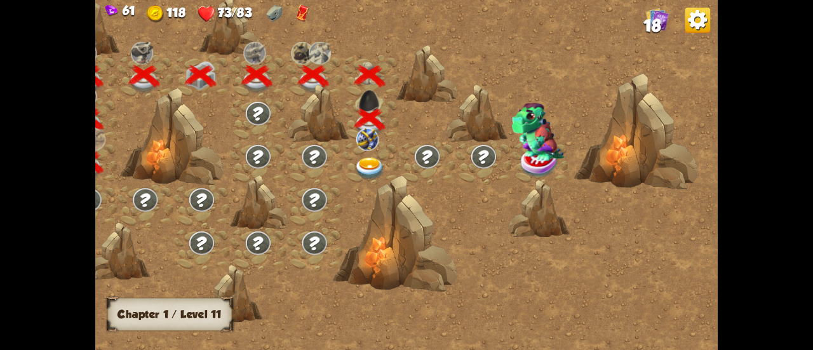
click at [369, 163] on img at bounding box center [369, 168] width 31 height 23
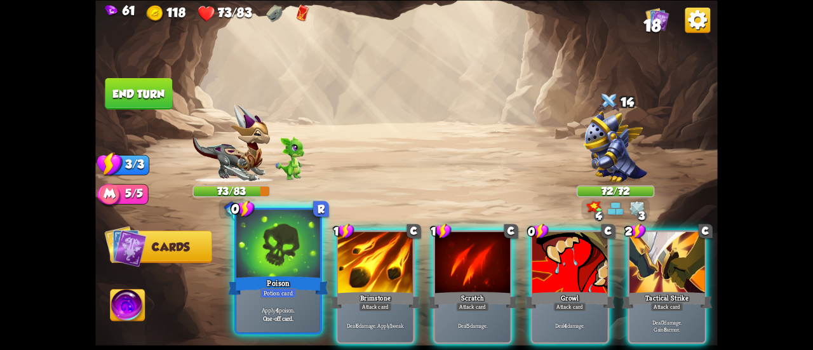
click at [307, 241] on div at bounding box center [278, 244] width 84 height 70
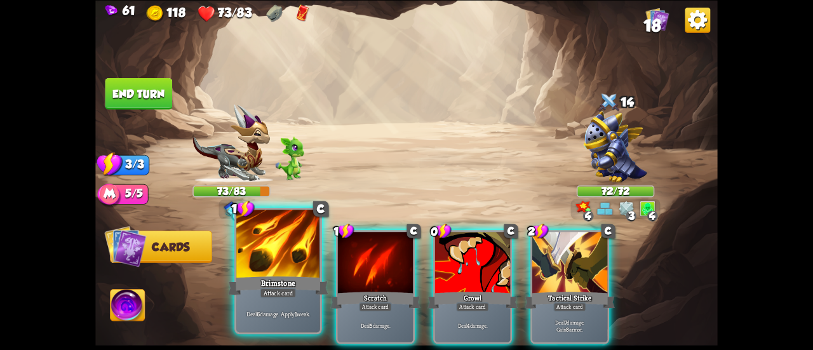
click at [285, 239] on div at bounding box center [278, 244] width 84 height 70
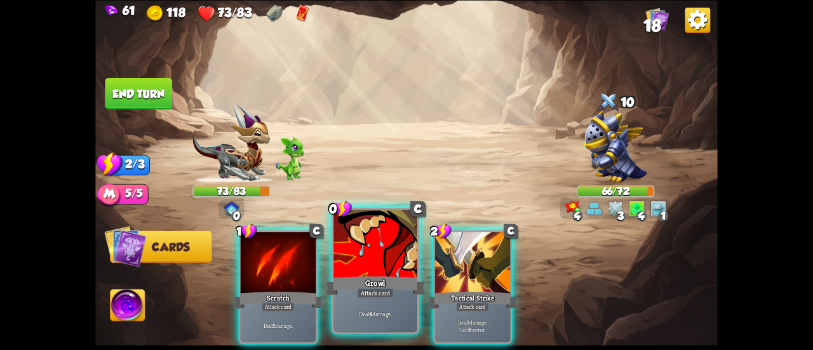
click at [368, 249] on div at bounding box center [375, 244] width 84 height 70
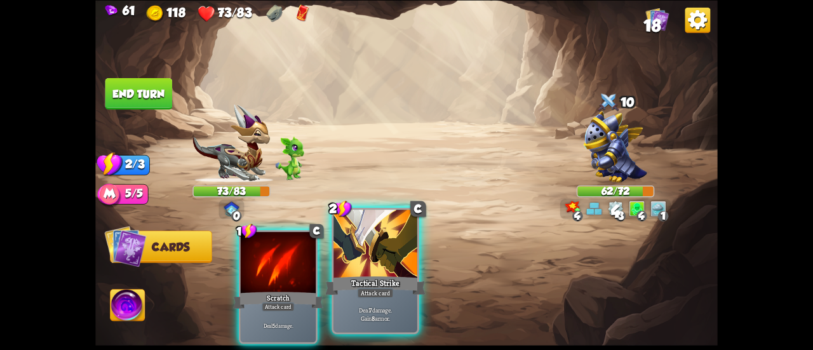
click at [351, 253] on div at bounding box center [375, 244] width 84 height 70
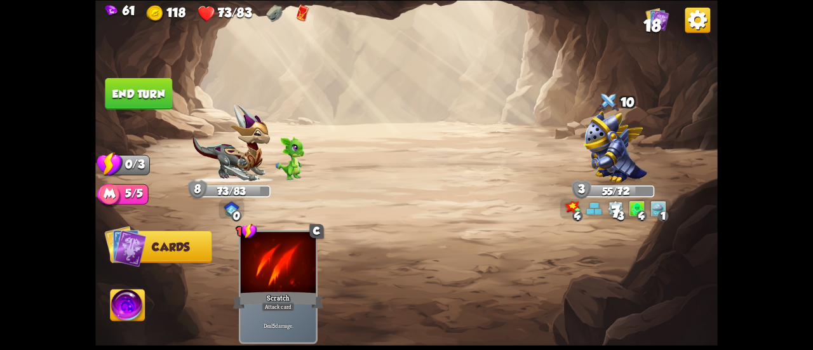
click at [164, 98] on button "End turn" at bounding box center [138, 93] width 67 height 32
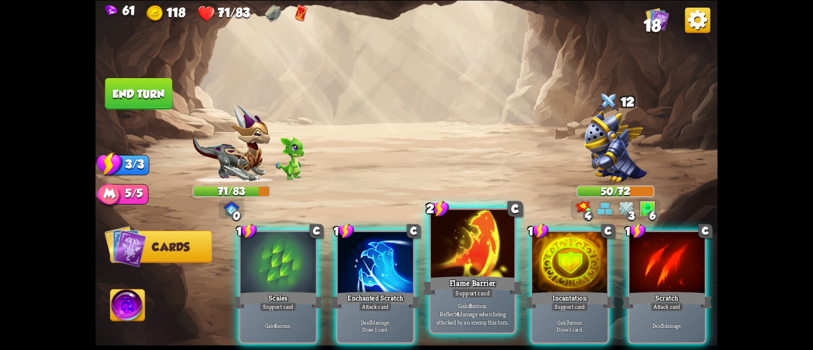
click at [465, 245] on div at bounding box center [472, 244] width 84 height 70
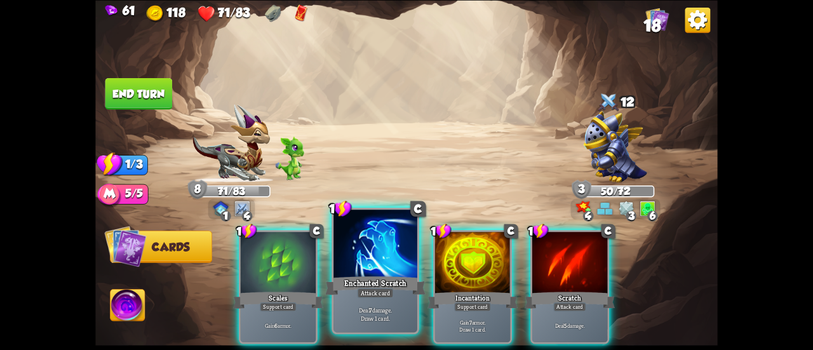
click at [359, 276] on div "Enchanted Scratch" at bounding box center [375, 285] width 100 height 22
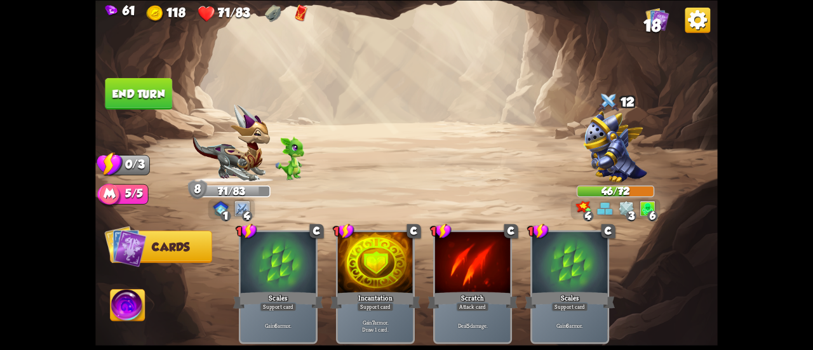
click at [140, 102] on button "End turn" at bounding box center [138, 93] width 67 height 32
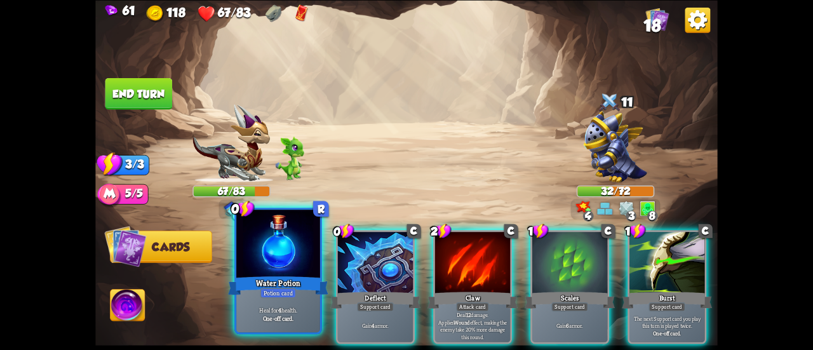
click at [262, 248] on div at bounding box center [278, 244] width 84 height 70
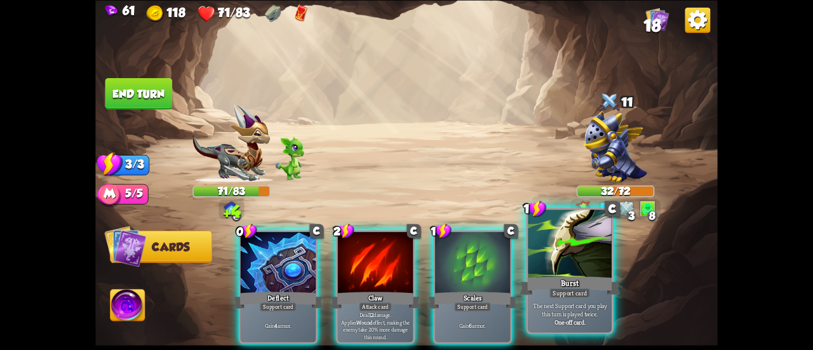
click at [547, 263] on div at bounding box center [570, 244] width 84 height 70
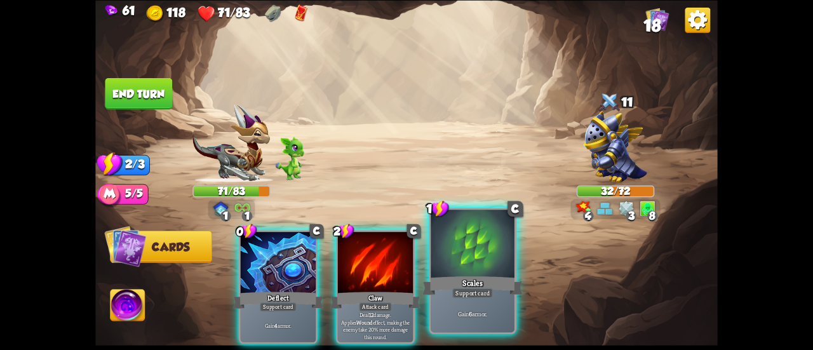
click at [482, 269] on div at bounding box center [472, 244] width 84 height 70
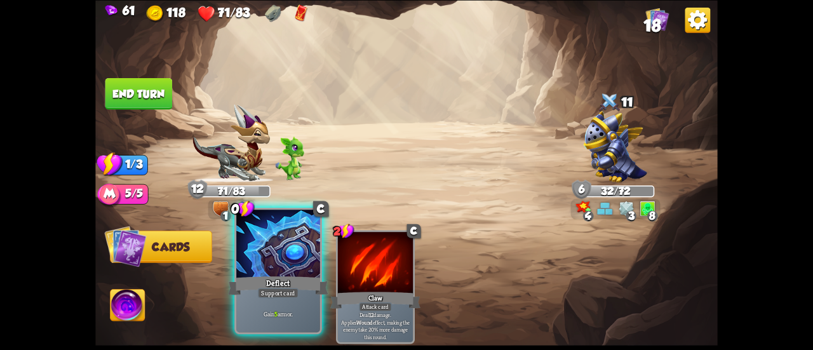
click at [284, 279] on div "Deflect" at bounding box center [278, 285] width 100 height 22
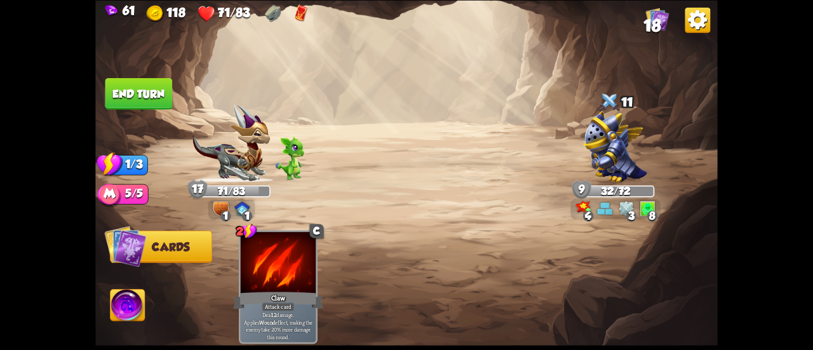
click at [140, 92] on button "End turn" at bounding box center [138, 93] width 67 height 32
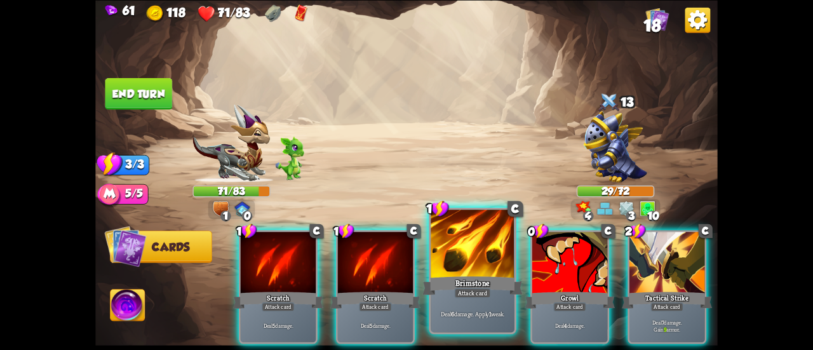
click at [453, 249] on div at bounding box center [472, 244] width 84 height 70
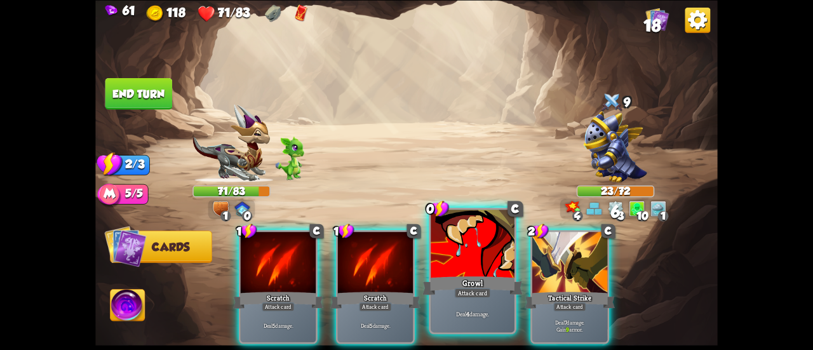
click at [449, 255] on div at bounding box center [472, 244] width 84 height 70
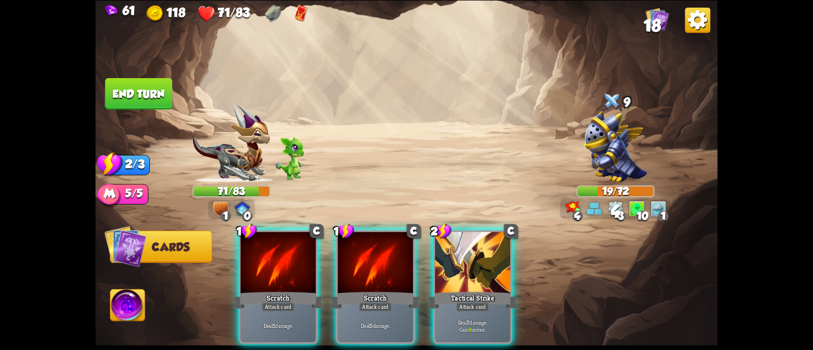
click at [449, 255] on div at bounding box center [472, 263] width 75 height 63
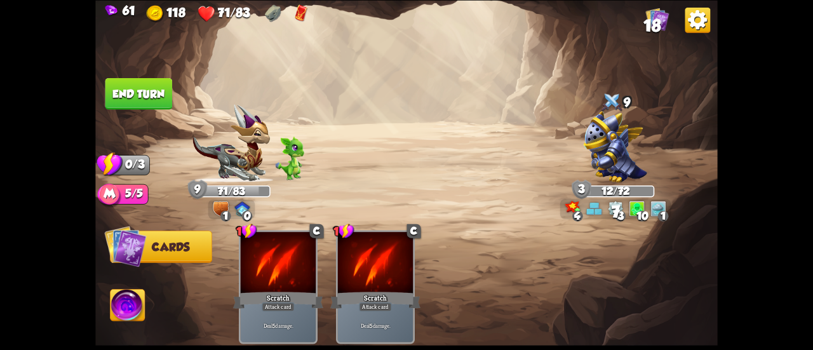
click at [159, 90] on button "End turn" at bounding box center [138, 93] width 67 height 32
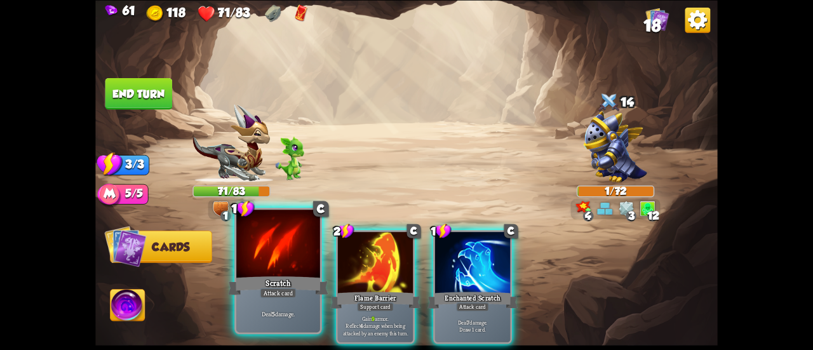
click at [288, 279] on div "Scratch" at bounding box center [278, 285] width 100 height 22
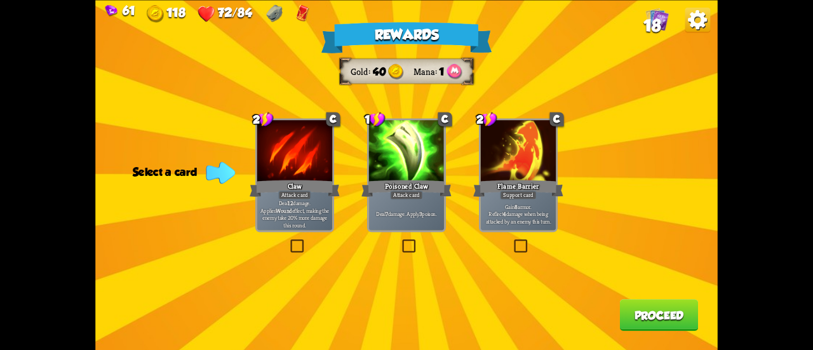
click at [300, 16] on img at bounding box center [303, 13] width 14 height 18
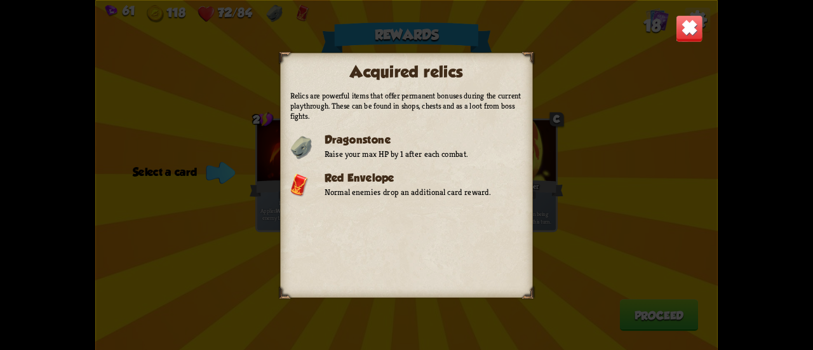
click at [688, 34] on img at bounding box center [688, 28] width 27 height 27
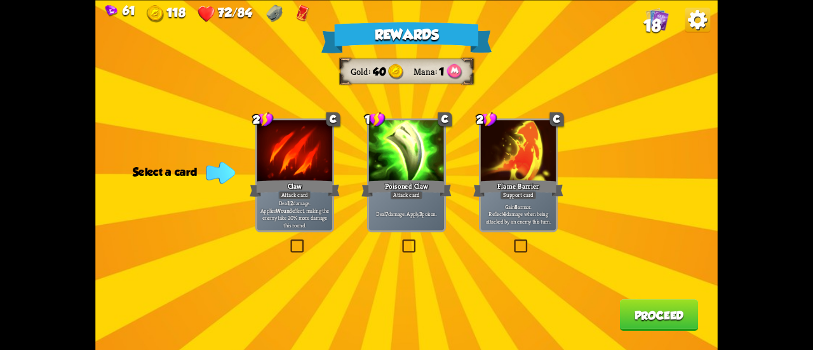
click at [369, 196] on div "Poisoned Claw" at bounding box center [406, 188] width 90 height 20
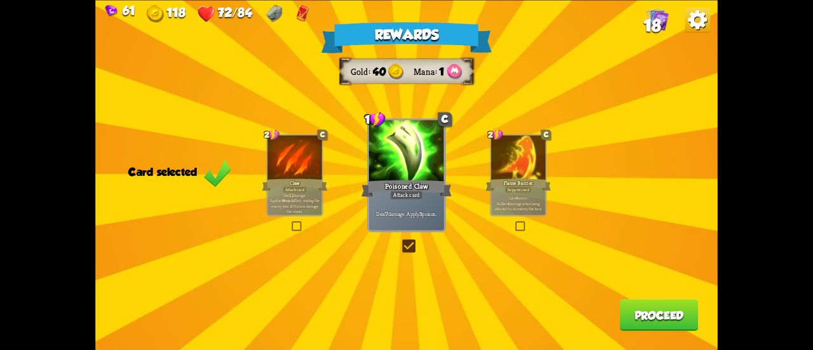
click at [620, 304] on button "Proceed" at bounding box center [659, 315] width 79 height 32
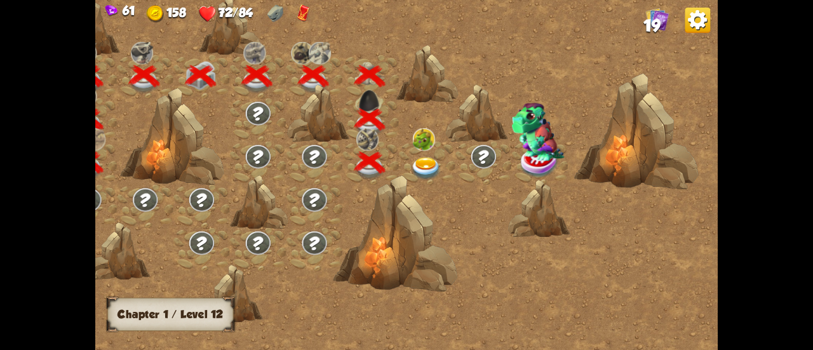
click at [432, 161] on img at bounding box center [425, 168] width 31 height 23
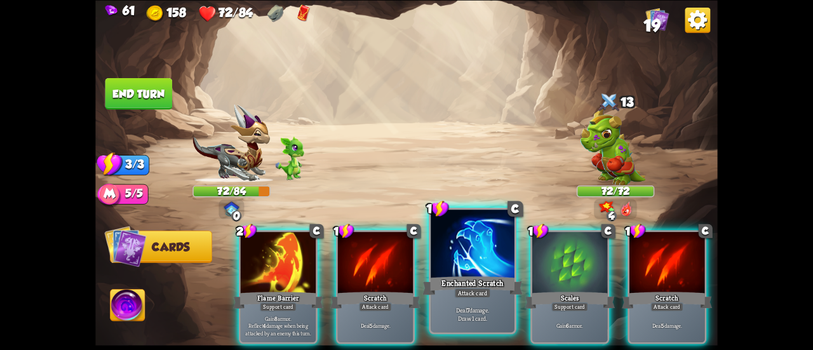
click at [434, 293] on div "Enchanted Scratch" at bounding box center [472, 285] width 100 height 22
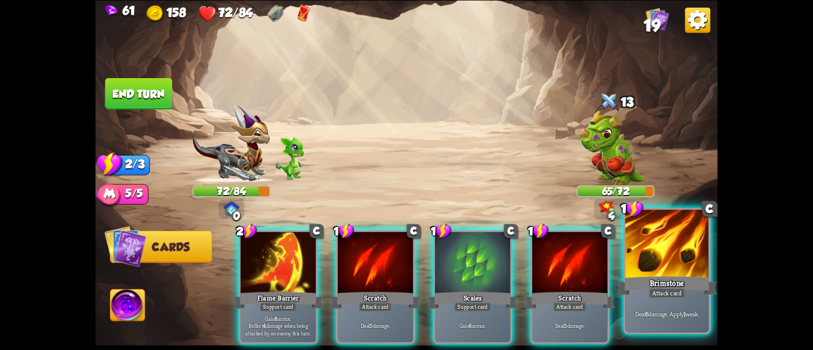
click at [652, 277] on div "Brimstone" at bounding box center [666, 285] width 100 height 22
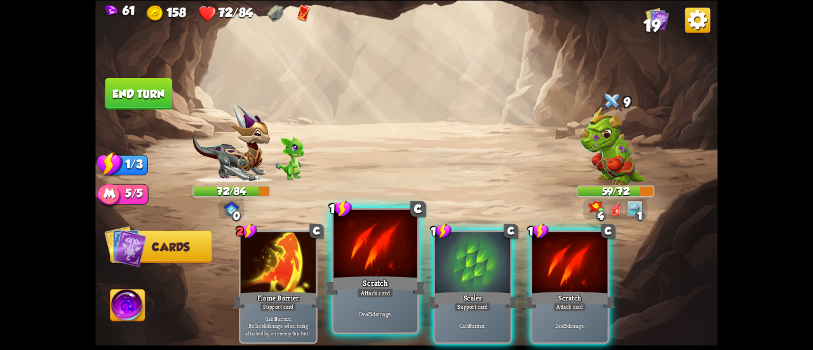
click at [386, 298] on div "Attack card" at bounding box center [375, 293] width 36 height 10
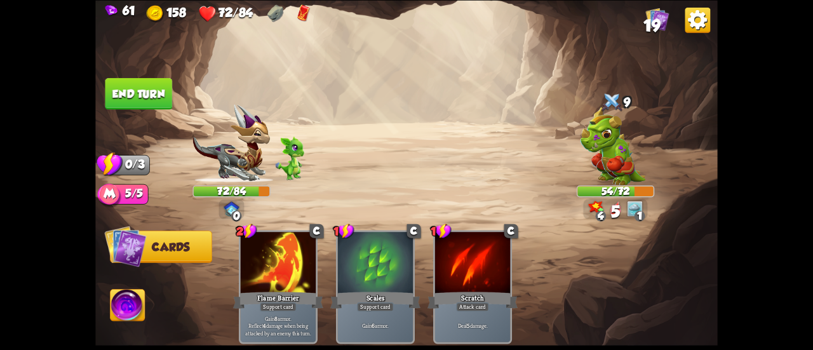
click at [142, 86] on button "End turn" at bounding box center [138, 93] width 67 height 32
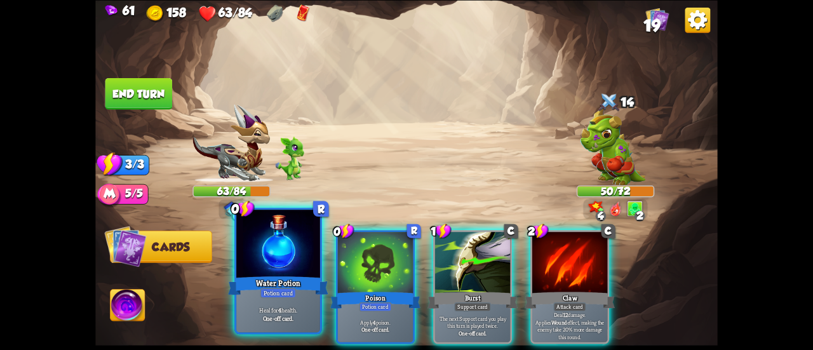
click at [282, 238] on div at bounding box center [278, 244] width 84 height 70
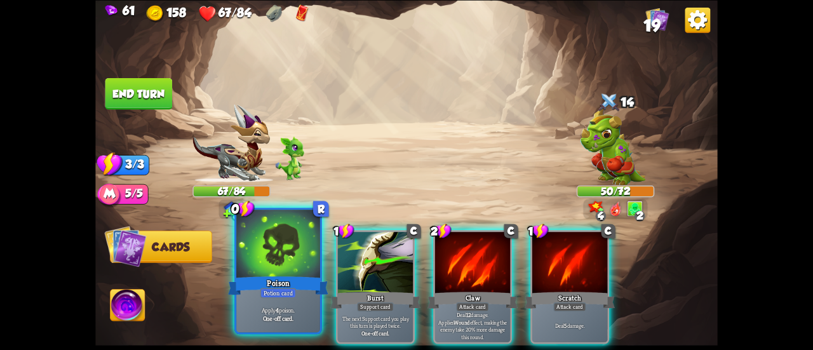
click at [274, 242] on div at bounding box center [278, 244] width 84 height 70
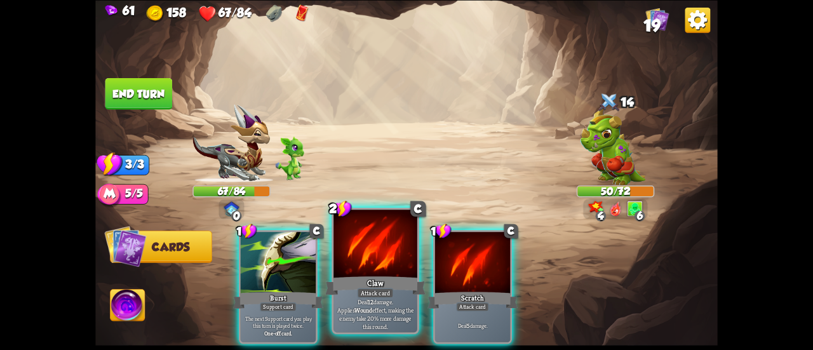
click at [353, 257] on div at bounding box center [375, 244] width 84 height 70
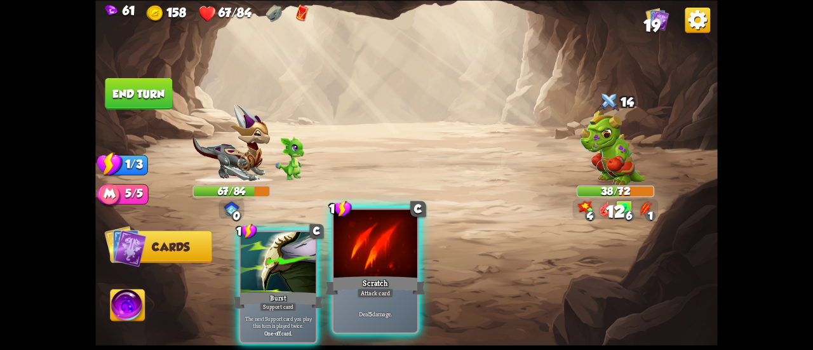
click at [356, 258] on div at bounding box center [375, 244] width 84 height 70
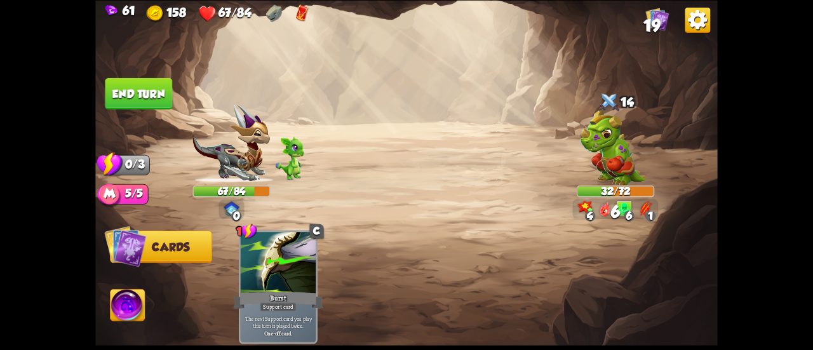
click at [156, 88] on button "End turn" at bounding box center [138, 93] width 67 height 32
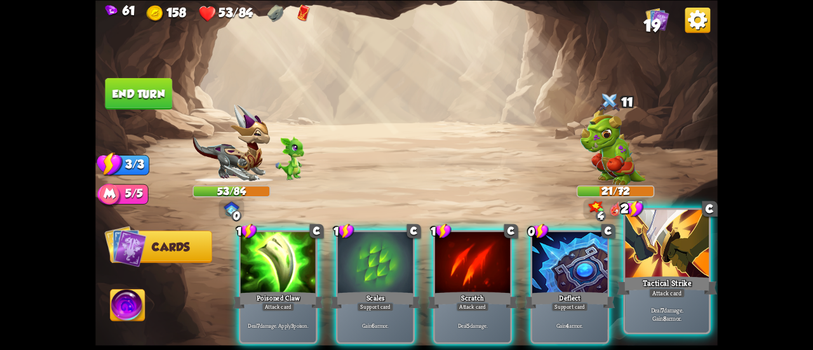
click at [671, 246] on div at bounding box center [667, 244] width 84 height 70
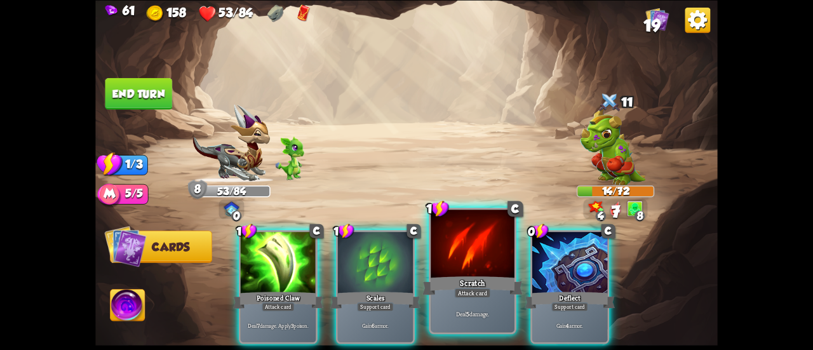
click at [471, 251] on div at bounding box center [472, 244] width 84 height 70
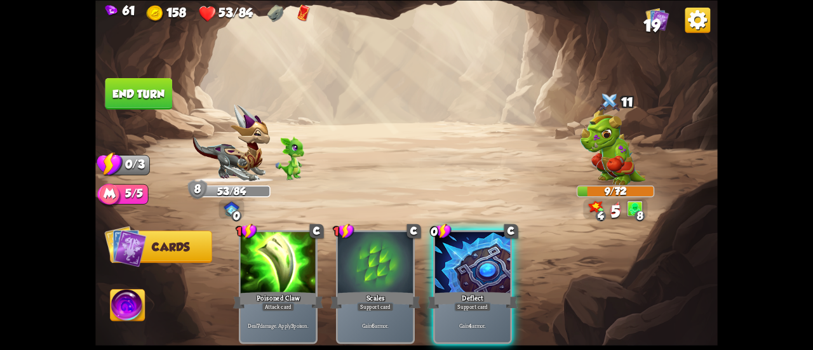
click at [146, 87] on button "End turn" at bounding box center [138, 93] width 67 height 32
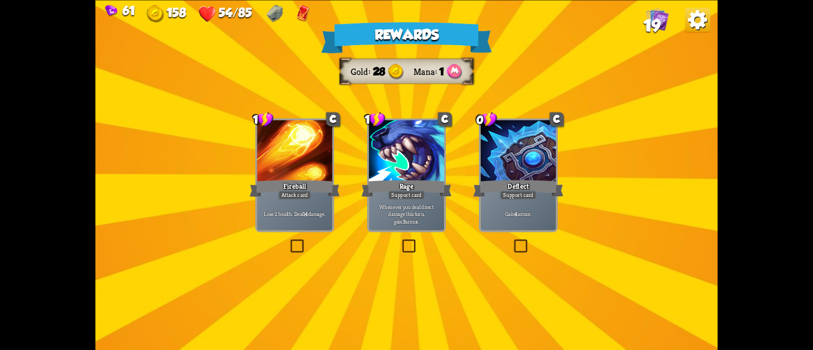
click at [513, 178] on div "Deflect" at bounding box center [518, 188] width 90 height 20
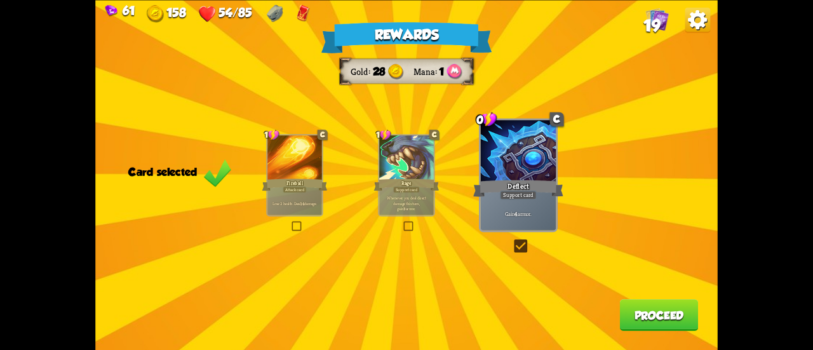
click at [655, 324] on button "Proceed" at bounding box center [659, 315] width 79 height 32
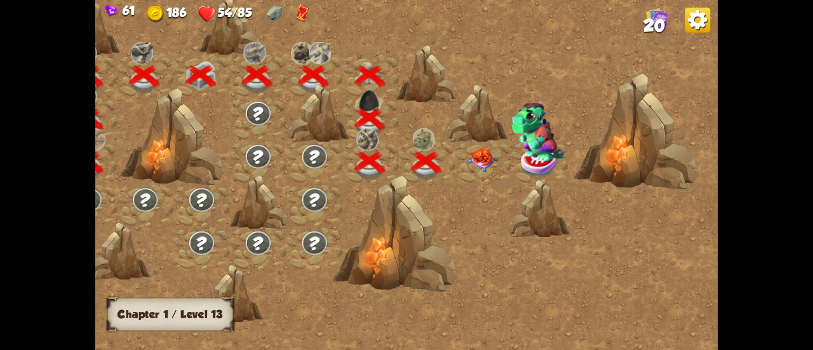
drag, startPoint x: 461, startPoint y: 143, endPoint x: 470, endPoint y: 150, distance: 11.7
click at [470, 150] on div at bounding box center [483, 163] width 56 height 43
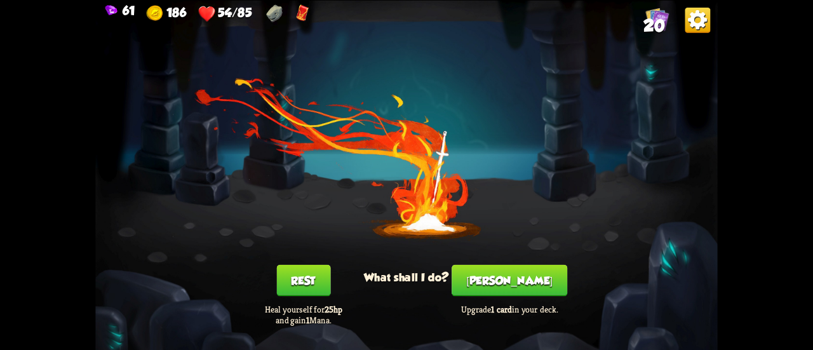
click at [470, 150] on div "You feel rested! What shall I do? Rest Heal yourself for 25hp and gain 1 Mana. …" at bounding box center [406, 175] width 622 height 350
click at [513, 282] on button "[PERSON_NAME]" at bounding box center [509, 280] width 116 height 32
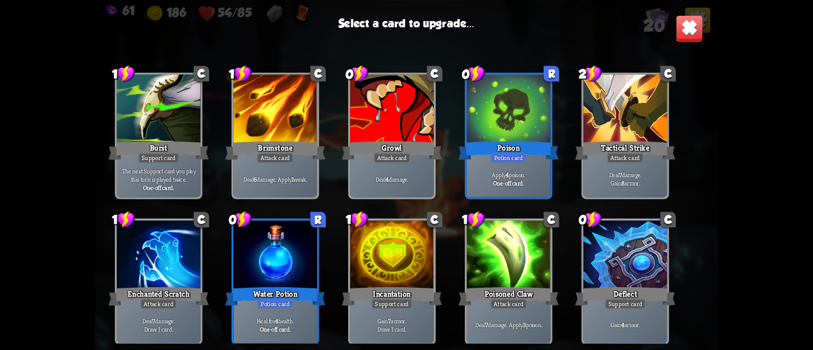
scroll to position [399, 0]
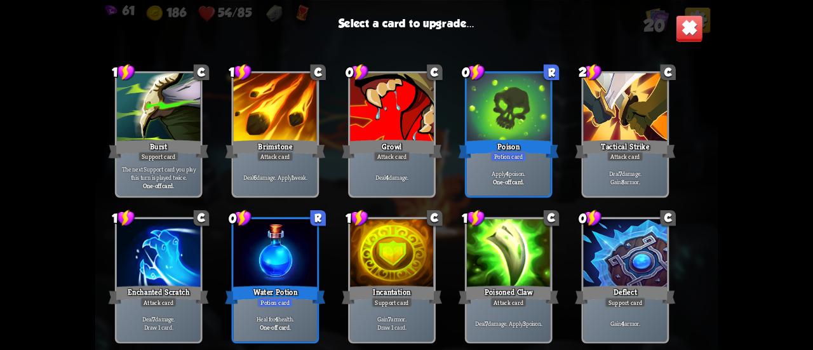
click at [264, 275] on div at bounding box center [276, 254] width 84 height 70
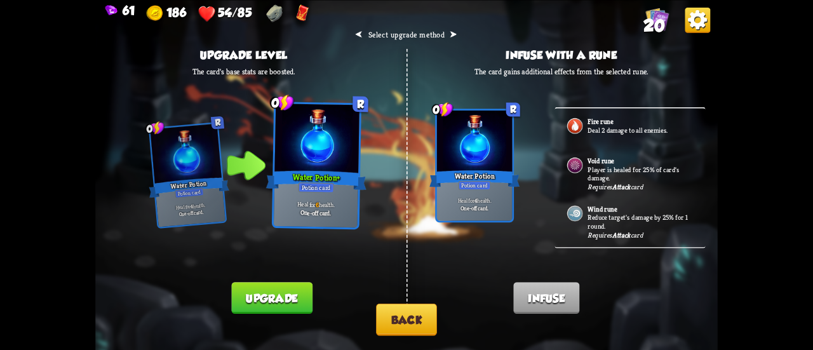
scroll to position [190, 0]
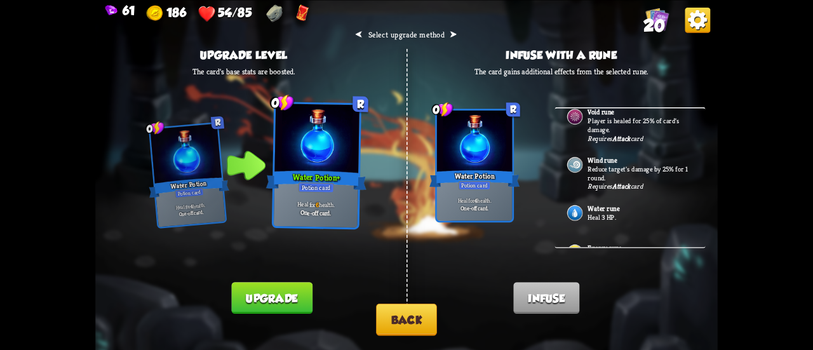
click at [604, 206] on b "Water rune" at bounding box center [603, 208] width 32 height 9
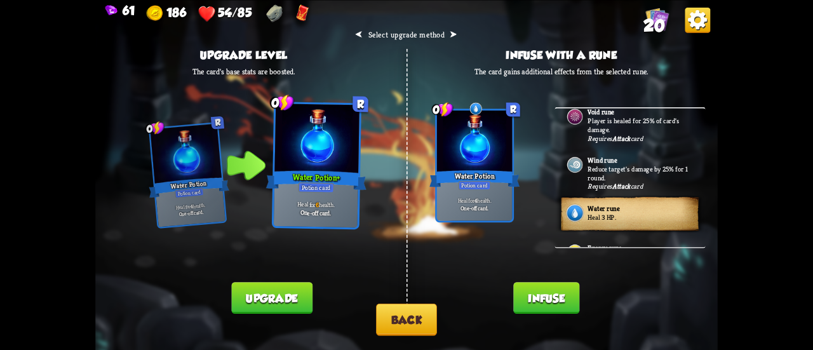
click at [562, 294] on button "Infuse" at bounding box center [546, 298] width 66 height 32
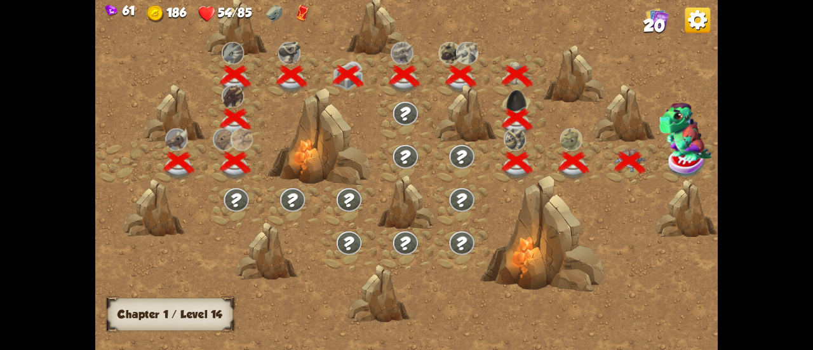
scroll to position [0, 193]
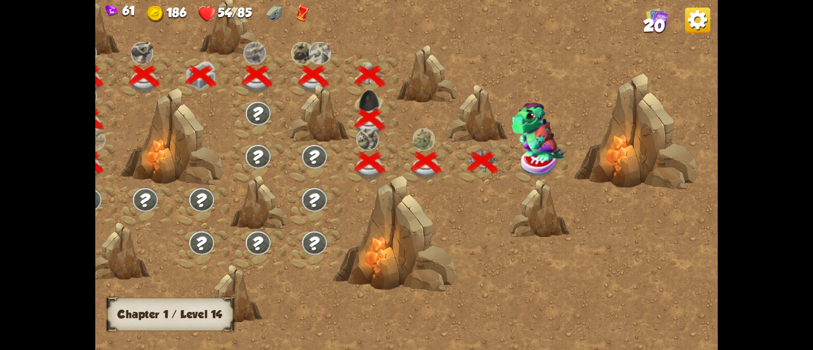
click at [519, 144] on img at bounding box center [537, 132] width 53 height 58
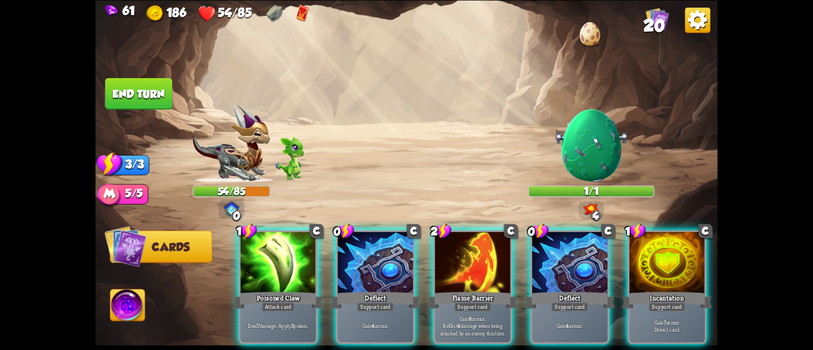
click at [138, 305] on img at bounding box center [127, 306] width 34 height 35
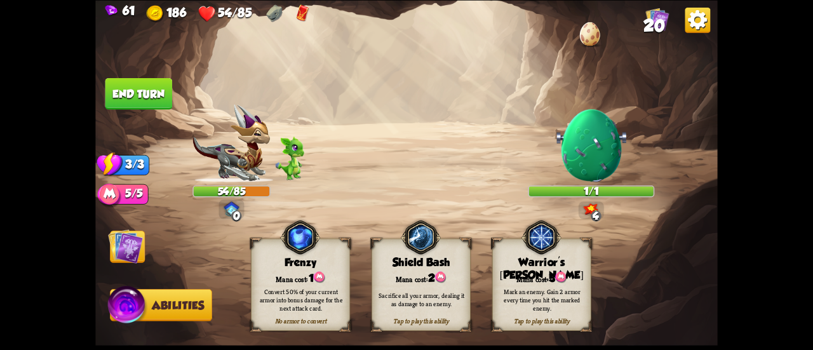
click at [560, 278] on img at bounding box center [560, 276] width 11 height 11
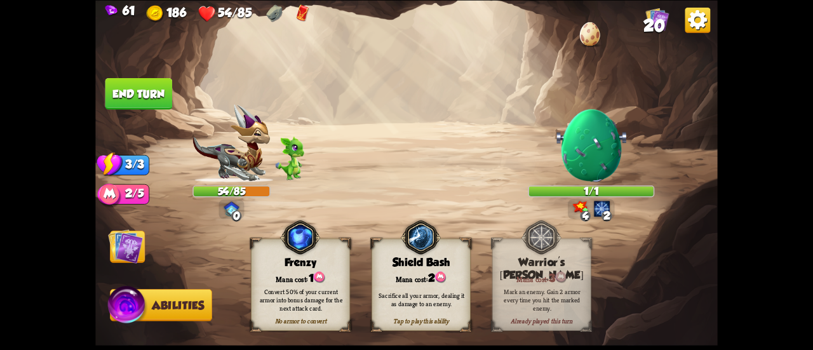
click at [130, 240] on img at bounding box center [125, 246] width 35 height 35
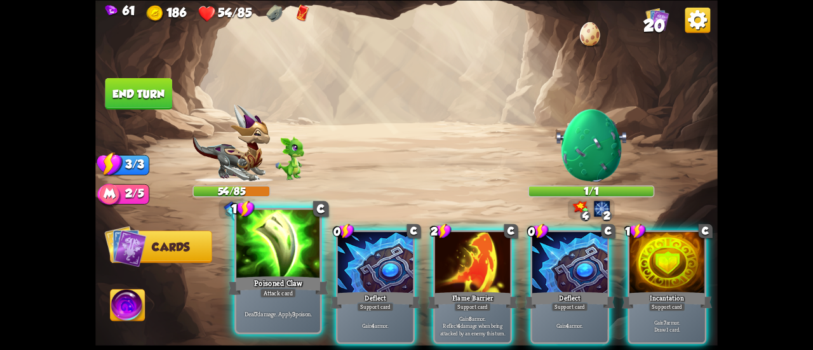
click at [258, 298] on div "Deal 7 damage. Apply 3 poison." at bounding box center [278, 313] width 84 height 36
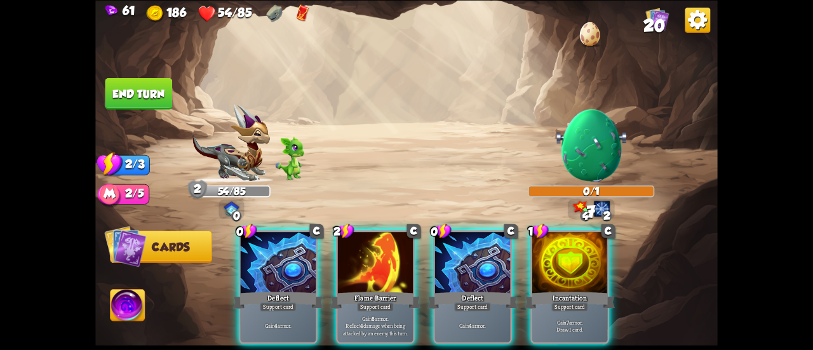
click at [573, 289] on div "Incantation" at bounding box center [569, 299] width 90 height 20
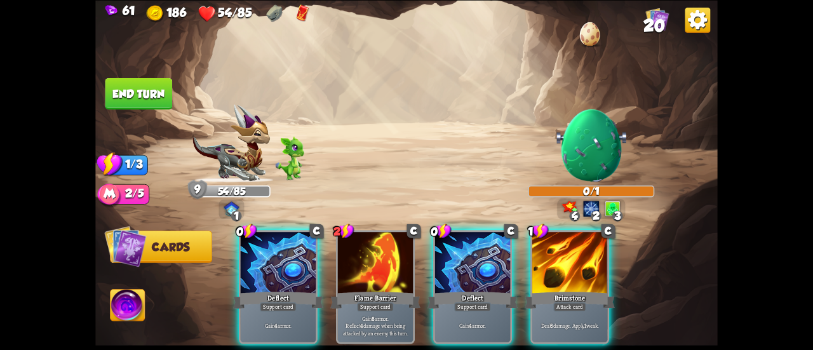
click at [132, 84] on button "End turn" at bounding box center [138, 93] width 67 height 32
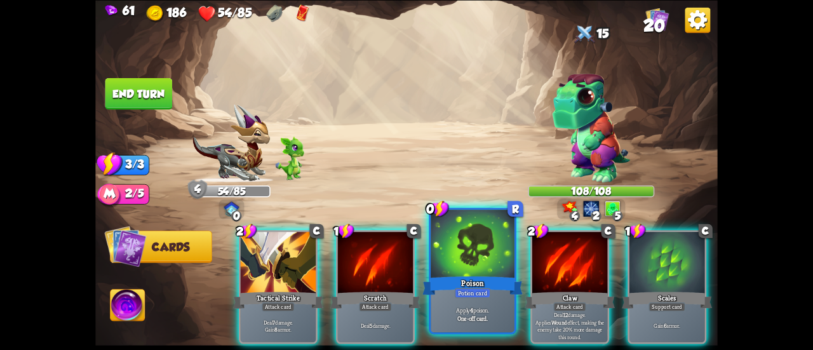
click at [468, 246] on div at bounding box center [472, 244] width 84 height 70
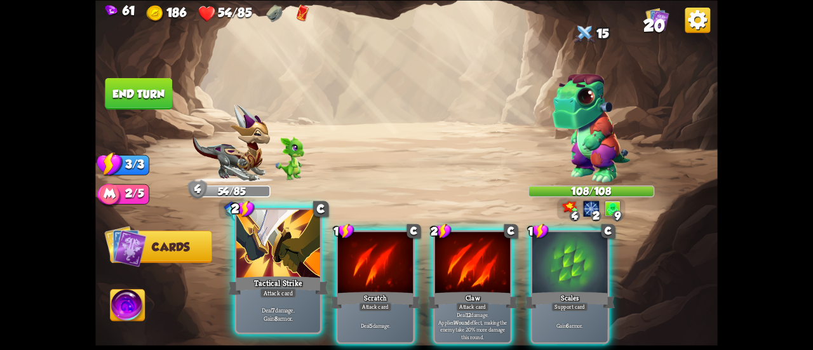
click at [251, 248] on div at bounding box center [278, 244] width 84 height 70
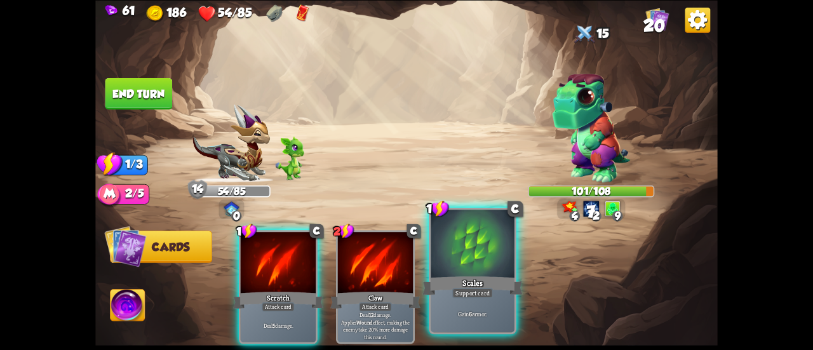
click at [467, 265] on div at bounding box center [472, 244] width 84 height 70
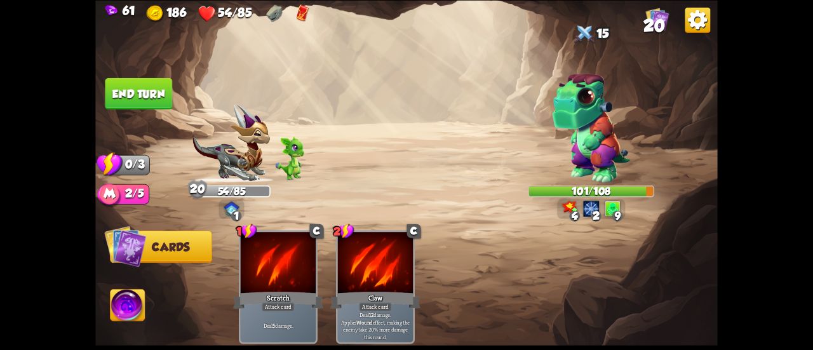
click at [149, 81] on button "End turn" at bounding box center [138, 93] width 67 height 32
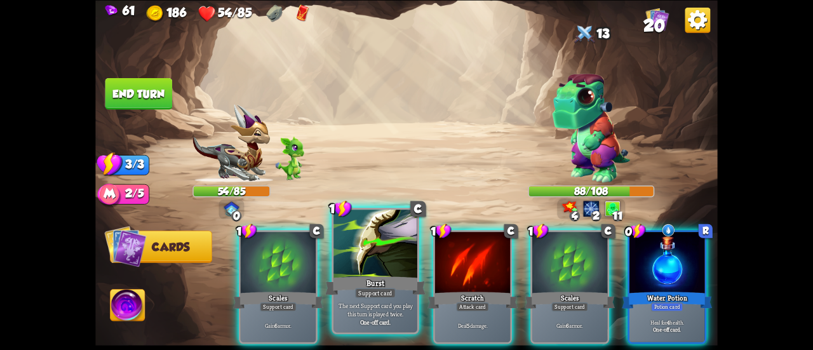
click at [389, 232] on div at bounding box center [375, 244] width 84 height 70
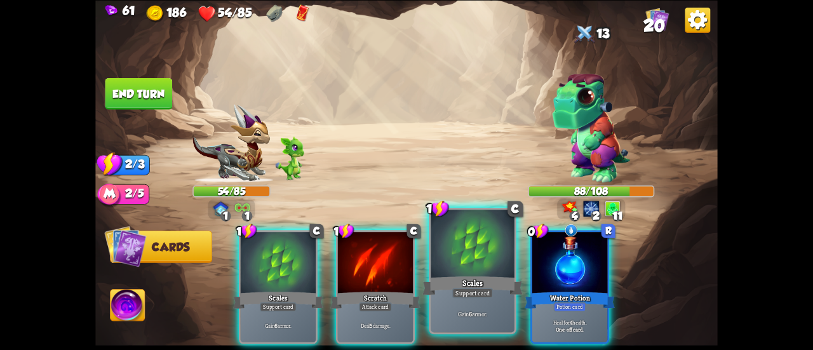
click at [460, 249] on div at bounding box center [472, 244] width 84 height 70
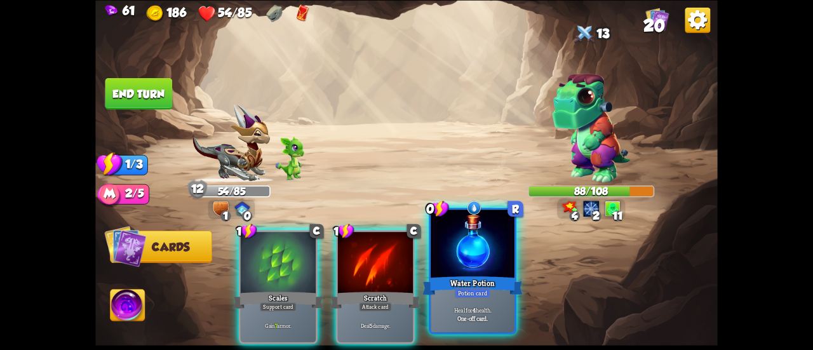
click at [470, 248] on div at bounding box center [472, 244] width 84 height 70
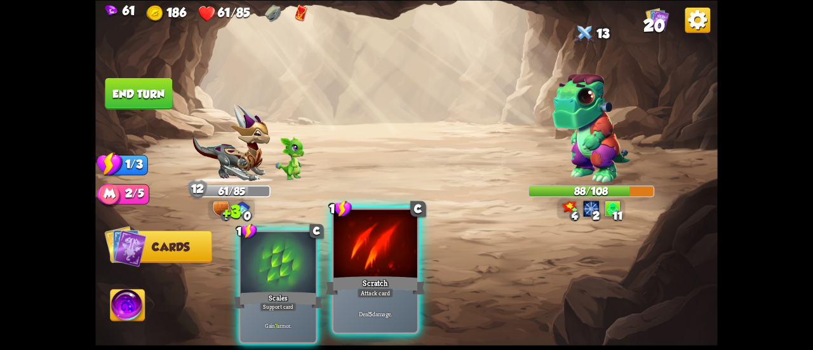
click at [408, 263] on div at bounding box center [375, 244] width 84 height 70
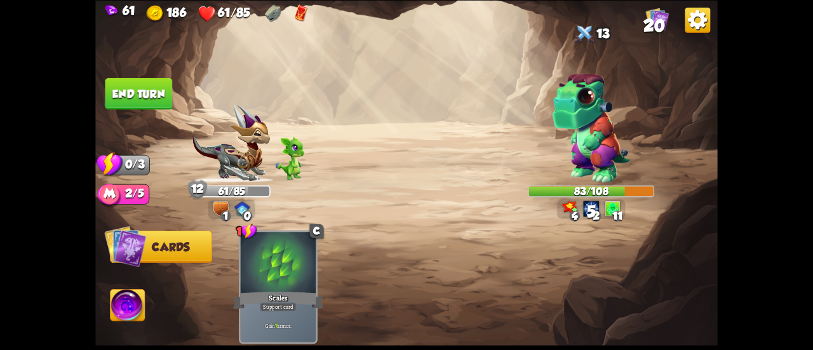
click at [137, 99] on button "End turn" at bounding box center [138, 93] width 67 height 32
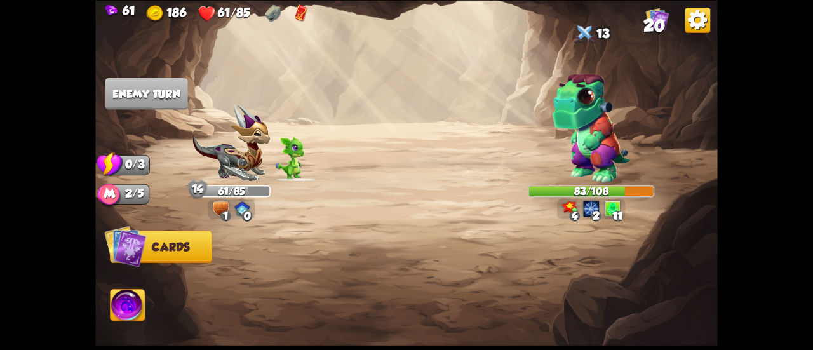
click at [646, 23] on span "20" at bounding box center [654, 25] width 22 height 19
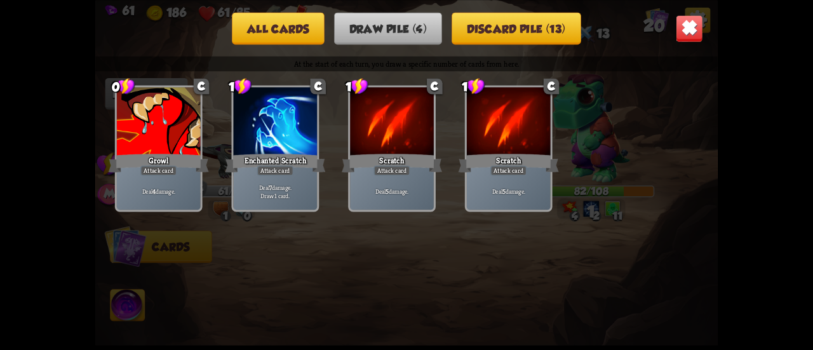
click at [537, 29] on button "Discard pile (13)" at bounding box center [515, 28] width 129 height 32
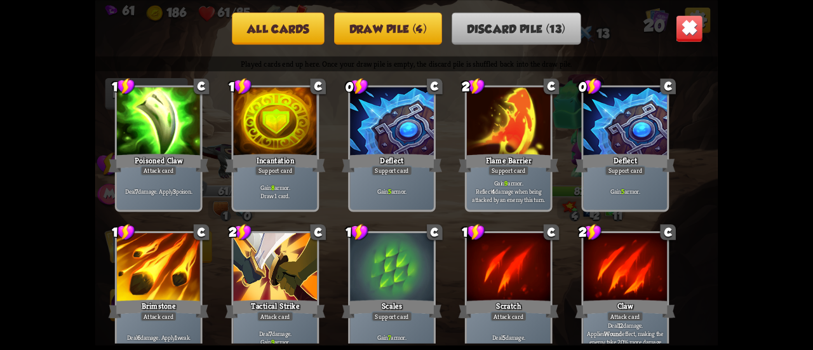
click at [415, 31] on button "Draw pile (4)" at bounding box center [388, 28] width 108 height 32
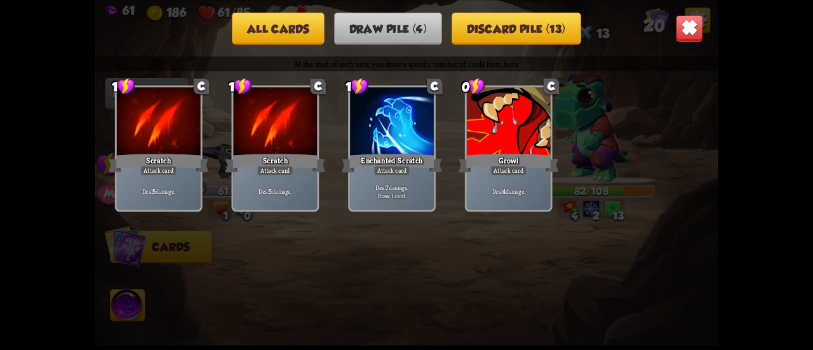
click at [684, 28] on img at bounding box center [688, 28] width 27 height 27
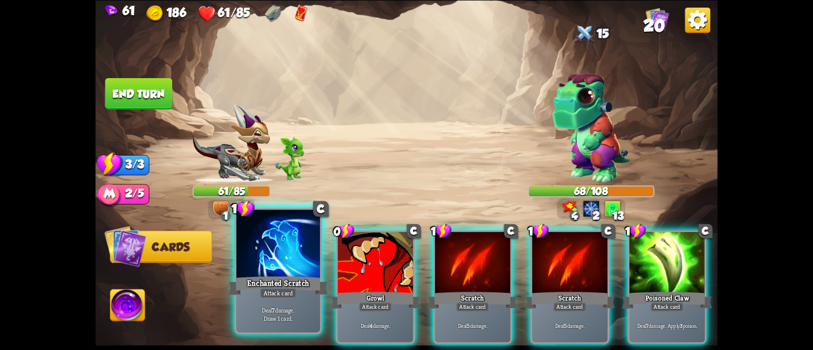
click at [281, 256] on div at bounding box center [278, 244] width 84 height 70
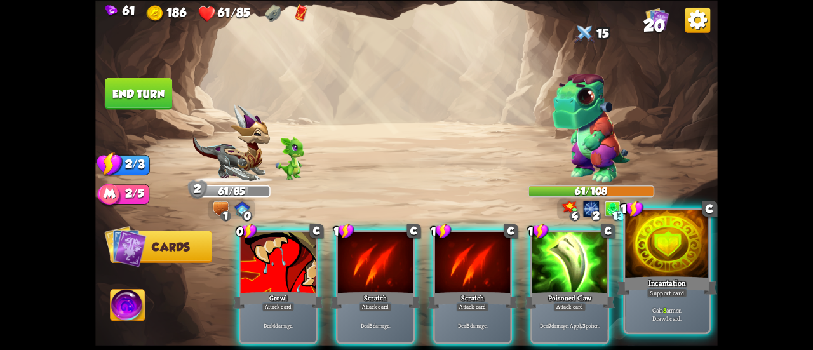
click at [672, 259] on div at bounding box center [667, 244] width 84 height 70
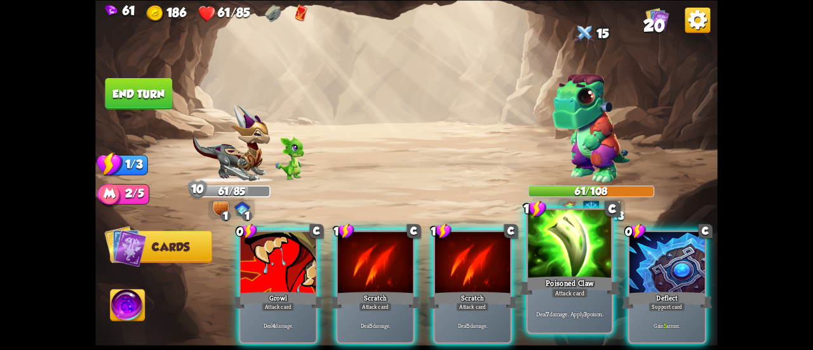
click at [571, 272] on div at bounding box center [570, 244] width 84 height 70
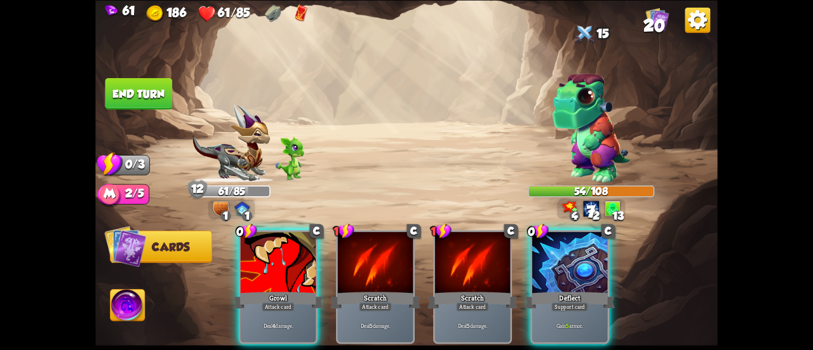
click at [571, 272] on div at bounding box center [569, 263] width 75 height 63
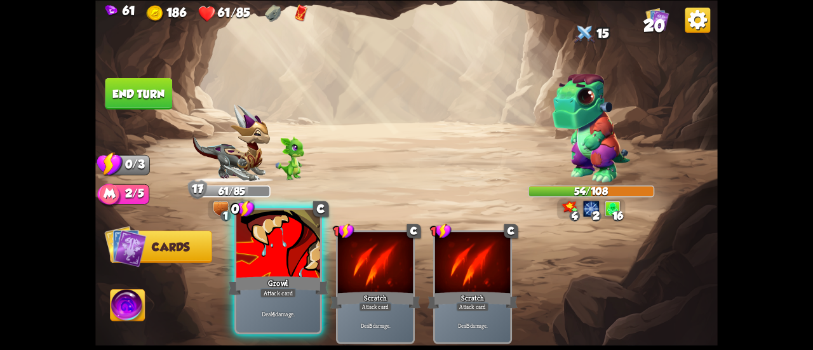
click at [281, 285] on div "Growl" at bounding box center [278, 285] width 100 height 22
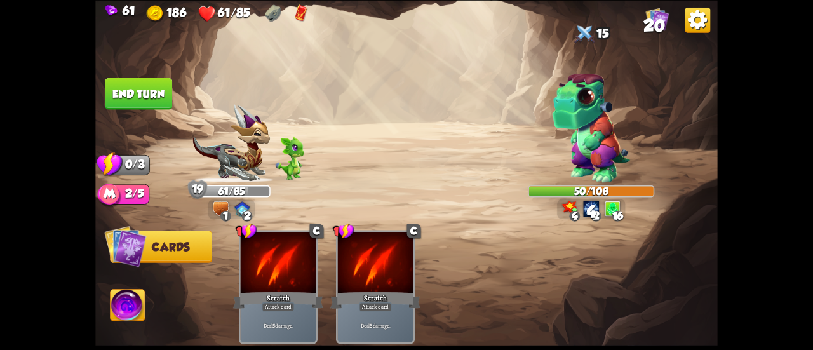
click at [142, 86] on button "End turn" at bounding box center [138, 93] width 67 height 32
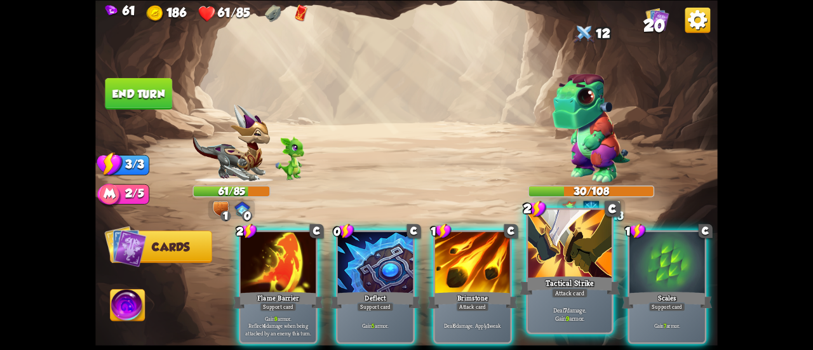
click at [547, 280] on div "Tactical Strike" at bounding box center [569, 285] width 100 height 22
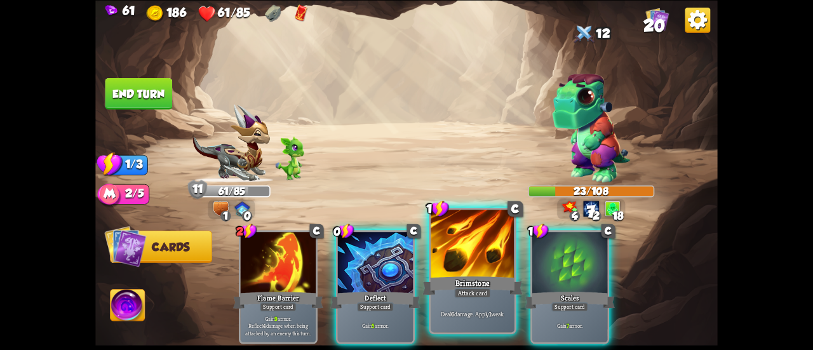
click at [467, 275] on div "Brimstone" at bounding box center [472, 285] width 100 height 22
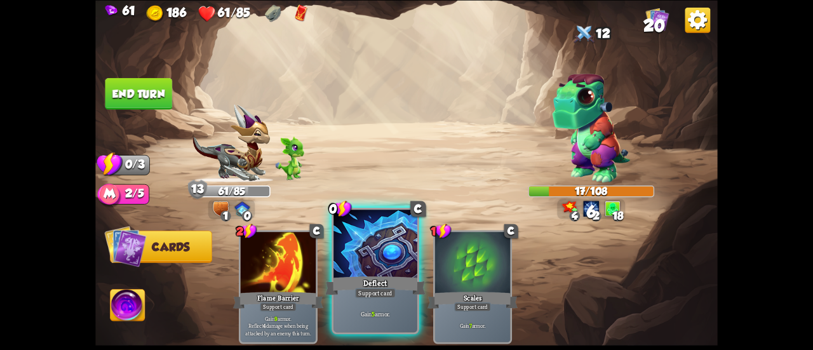
click at [389, 272] on div at bounding box center [375, 244] width 84 height 70
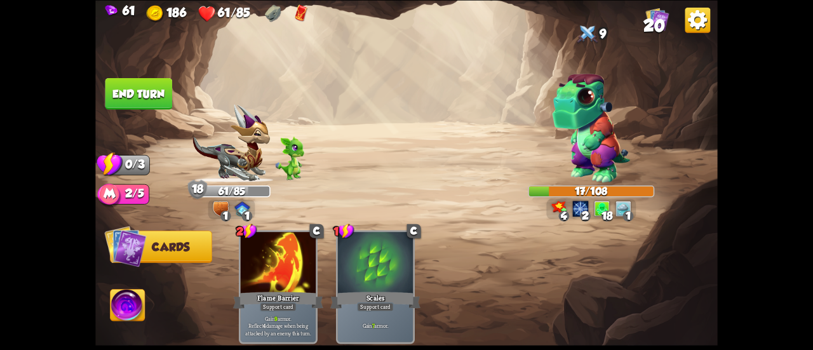
click at [144, 97] on button "End turn" at bounding box center [138, 93] width 67 height 32
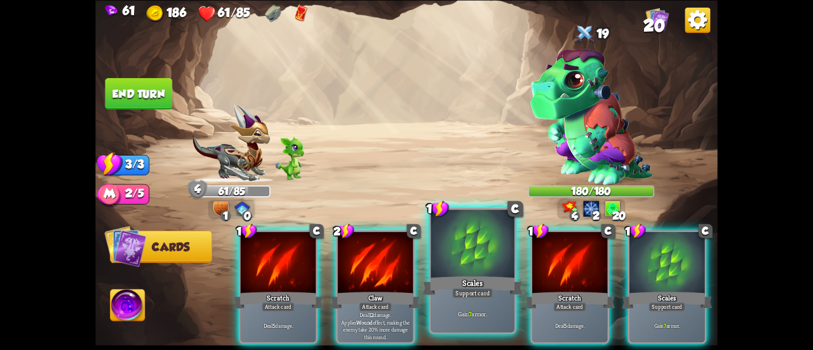
click at [435, 290] on div "Scales" at bounding box center [472, 285] width 100 height 22
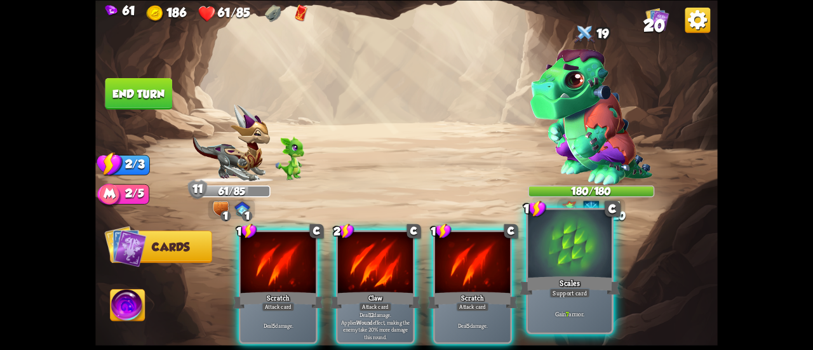
click at [589, 258] on div at bounding box center [570, 244] width 84 height 70
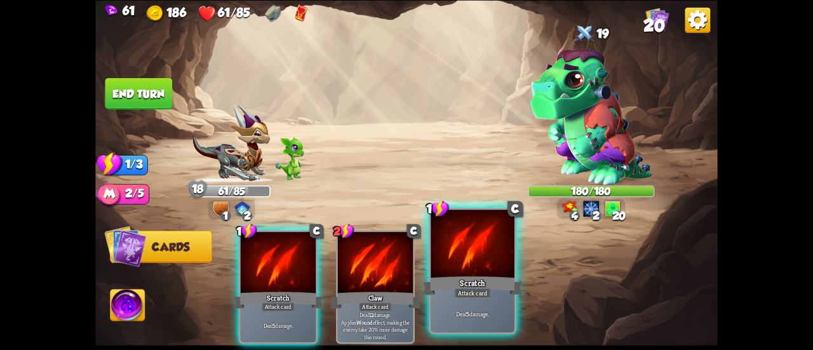
click at [449, 281] on div "Scratch" at bounding box center [472, 285] width 100 height 22
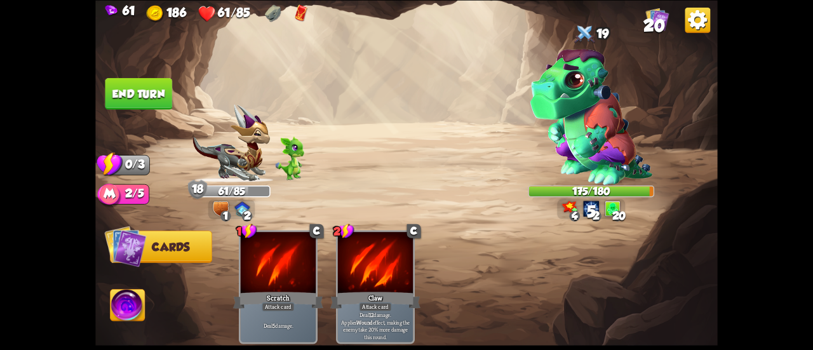
click at [156, 83] on button "End turn" at bounding box center [138, 93] width 67 height 32
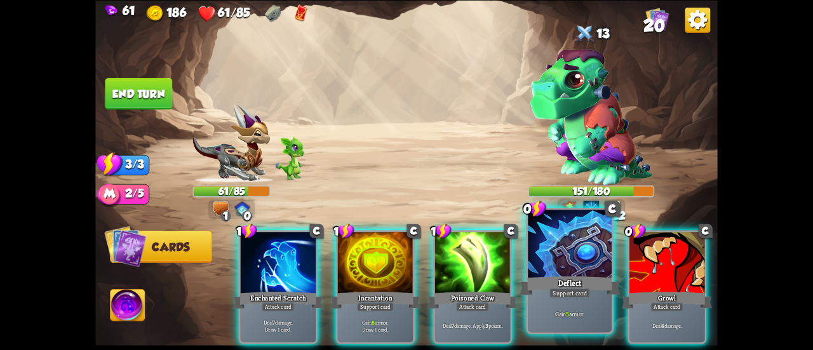
click at [563, 241] on div at bounding box center [570, 244] width 84 height 70
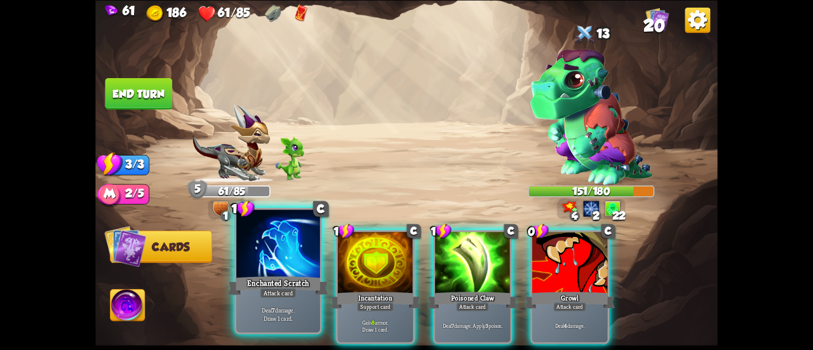
click at [295, 251] on div at bounding box center [278, 244] width 84 height 70
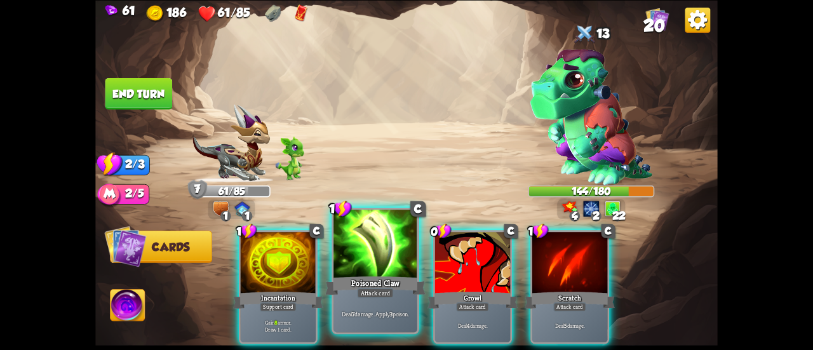
click at [346, 238] on div at bounding box center [375, 244] width 84 height 70
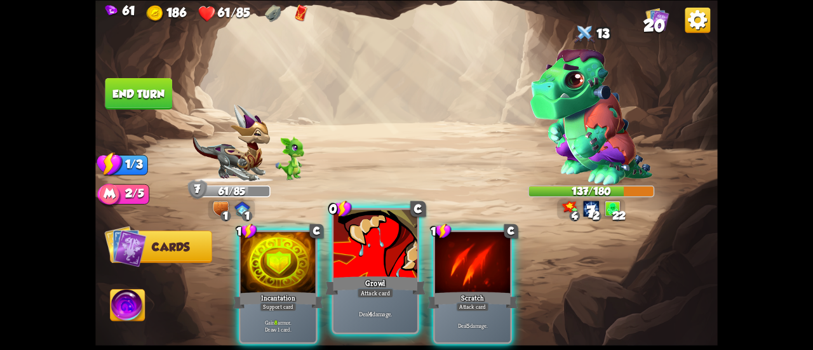
click at [360, 249] on div at bounding box center [375, 244] width 84 height 70
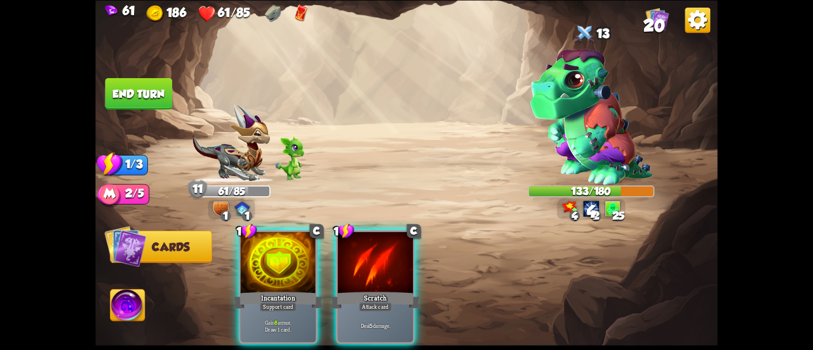
click at [360, 249] on div at bounding box center [375, 263] width 75 height 63
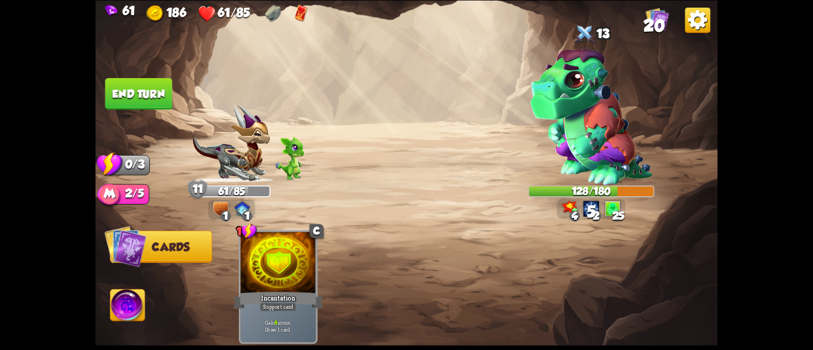
click at [137, 88] on button "End turn" at bounding box center [138, 93] width 67 height 32
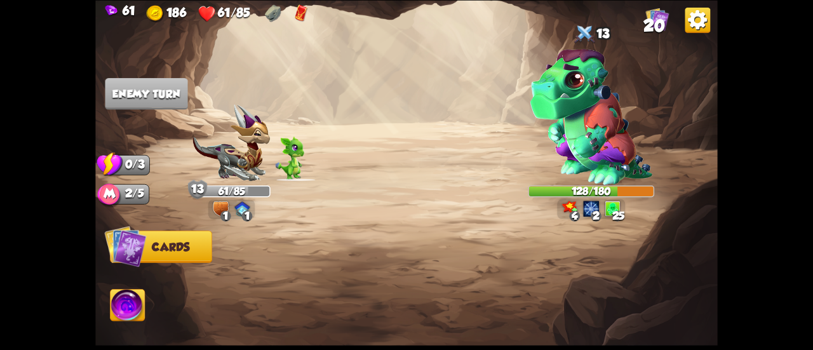
click at [658, 25] on span "20" at bounding box center [654, 25] width 22 height 19
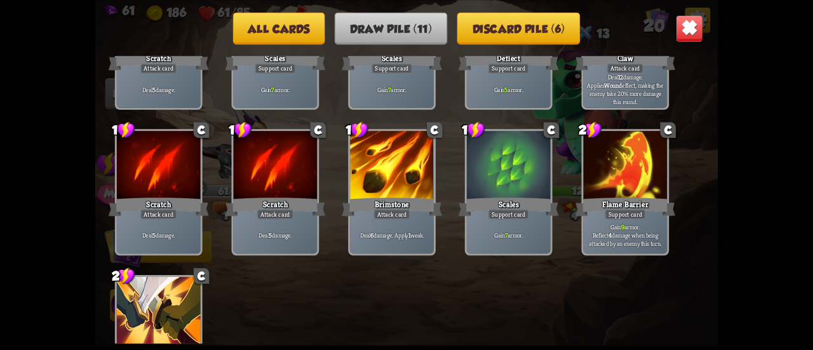
scroll to position [18, 0]
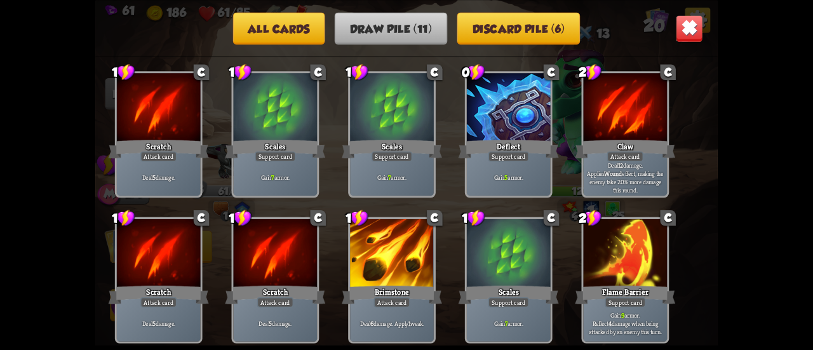
click at [554, 18] on button "Discard pile (6)" at bounding box center [518, 28] width 123 height 32
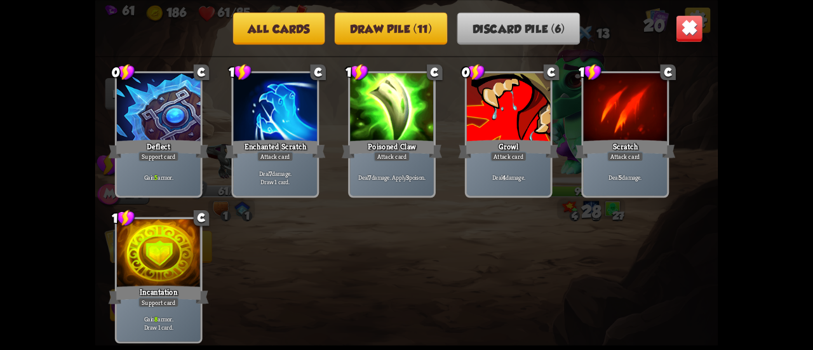
click at [301, 18] on button "All cards" at bounding box center [279, 28] width 92 height 32
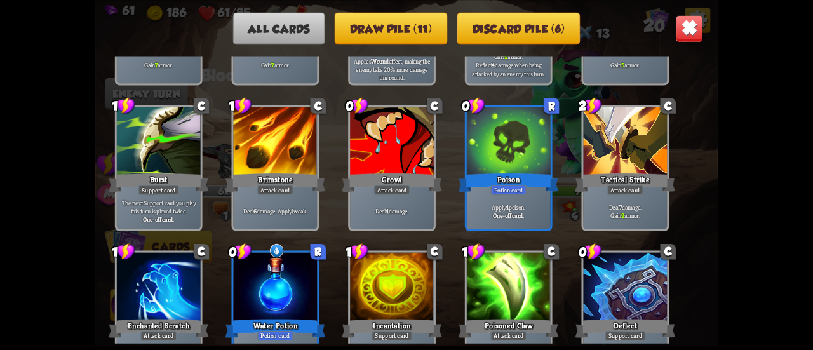
scroll to position [399, 0]
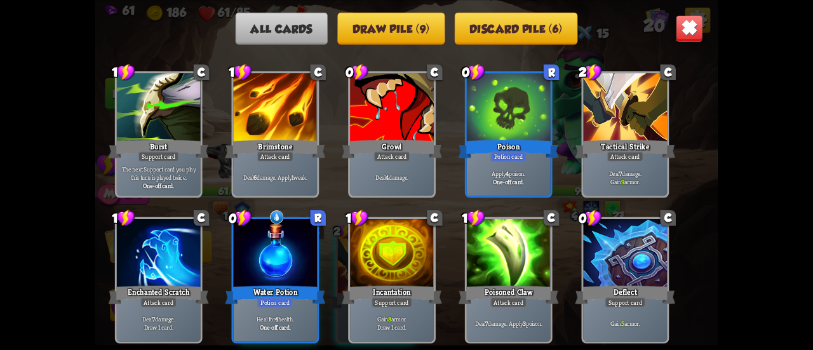
click at [689, 21] on img at bounding box center [688, 28] width 27 height 27
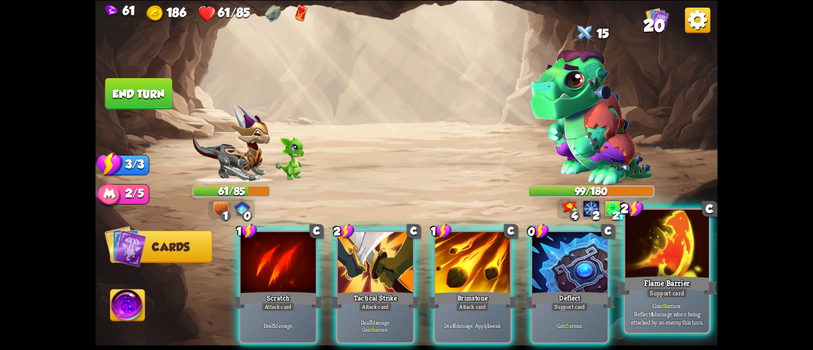
click at [627, 246] on div at bounding box center [667, 244] width 84 height 70
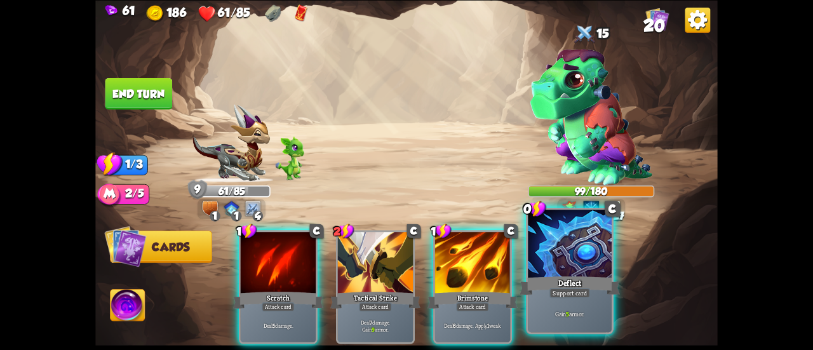
click at [581, 262] on div at bounding box center [570, 244] width 84 height 70
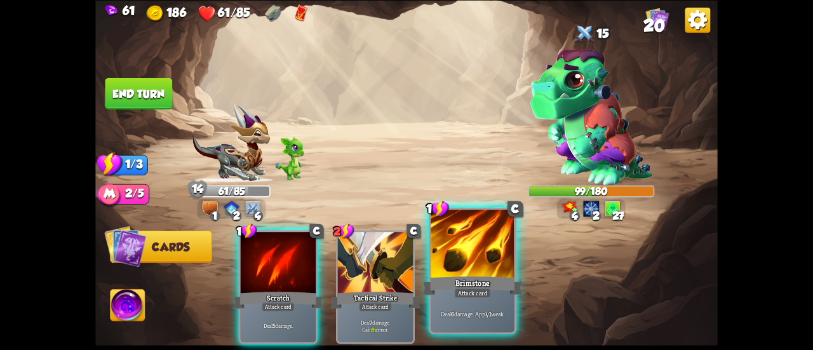
click at [476, 268] on div at bounding box center [472, 244] width 84 height 70
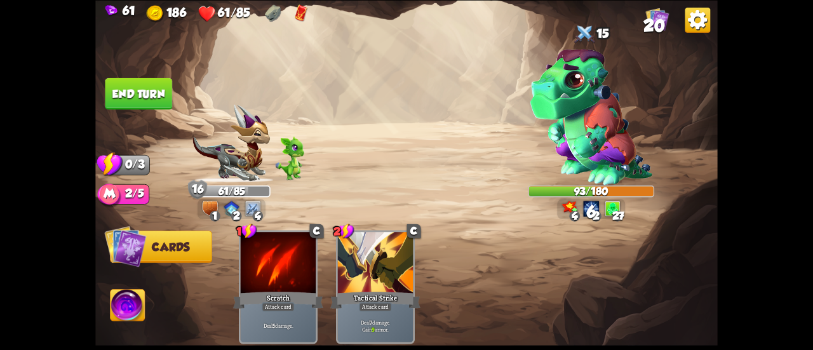
click at [137, 92] on button "End turn" at bounding box center [138, 93] width 67 height 32
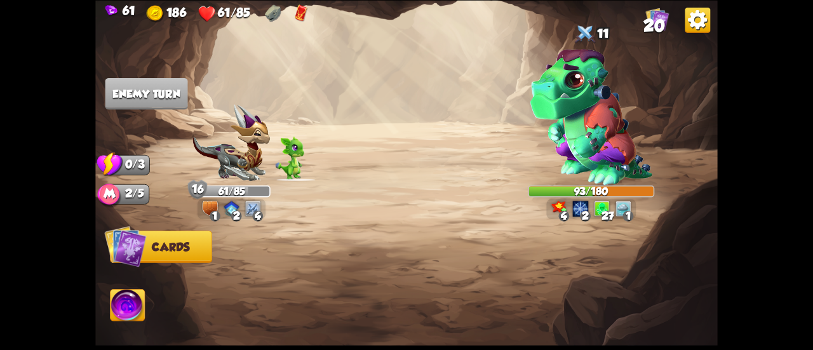
click at [653, 26] on span "20" at bounding box center [654, 25] width 22 height 19
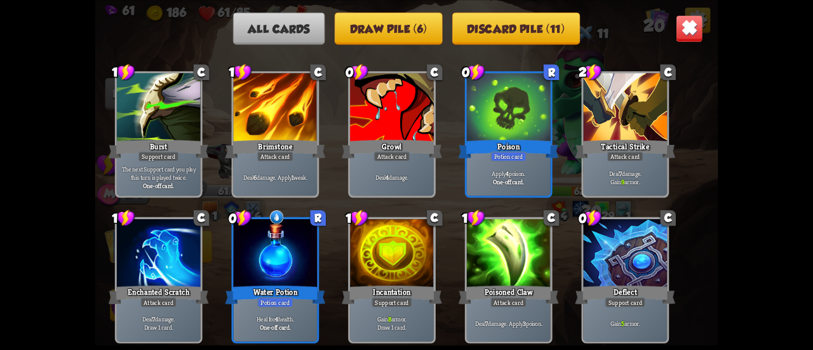
click at [694, 27] on img at bounding box center [688, 28] width 27 height 27
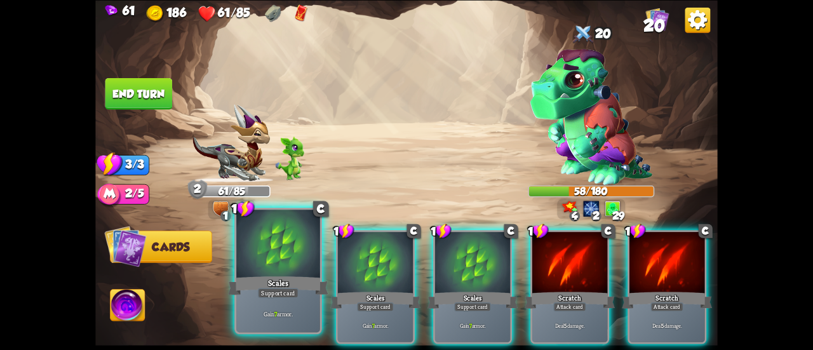
click at [276, 248] on div at bounding box center [278, 244] width 84 height 70
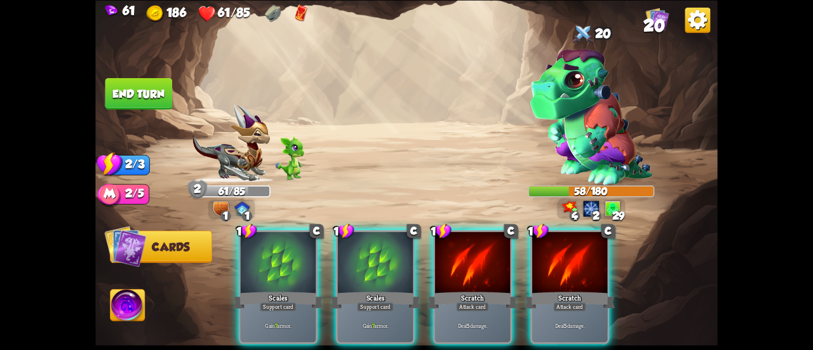
click at [276, 248] on div at bounding box center [278, 263] width 75 height 63
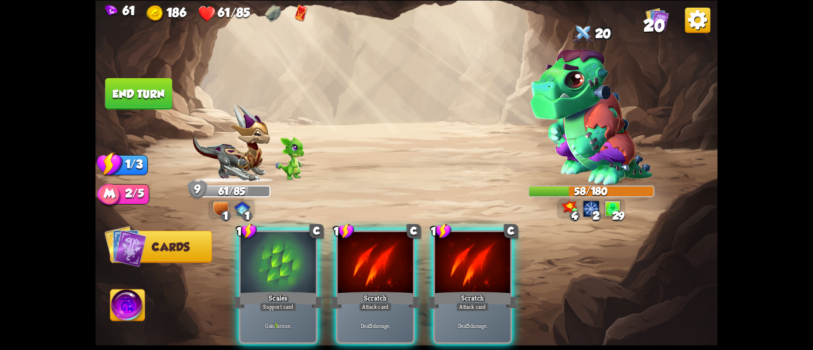
click at [276, 248] on div at bounding box center [278, 263] width 75 height 63
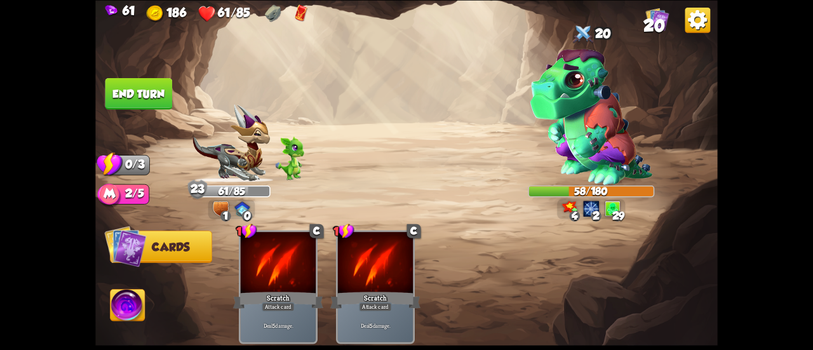
click at [147, 83] on button "End turn" at bounding box center [138, 93] width 67 height 32
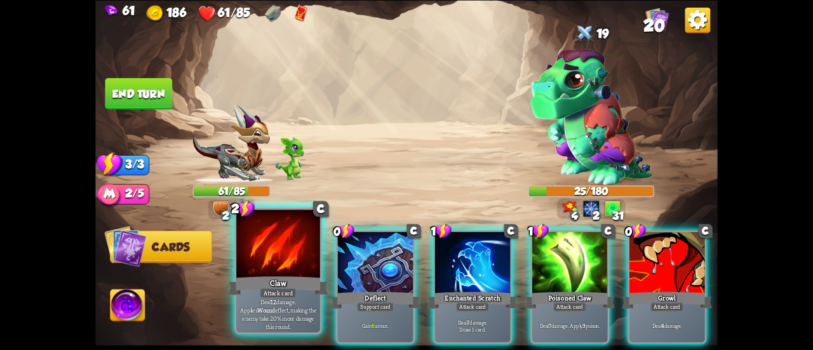
click at [295, 237] on div at bounding box center [278, 244] width 84 height 70
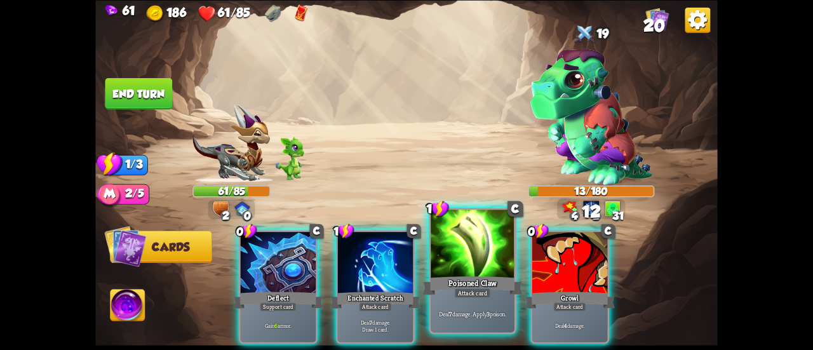
click at [453, 263] on div at bounding box center [472, 244] width 84 height 70
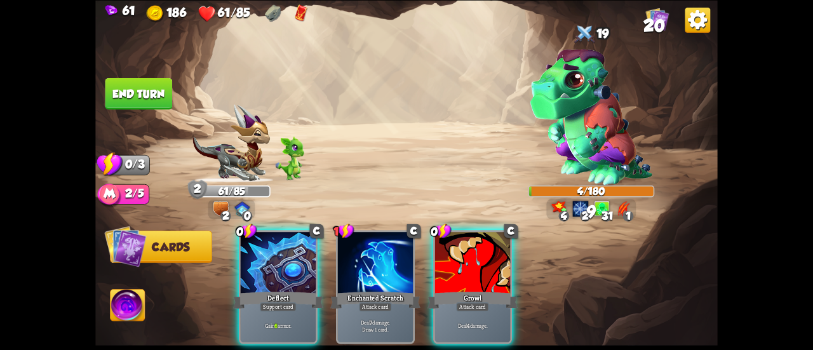
click at [453, 263] on div at bounding box center [472, 263] width 75 height 63
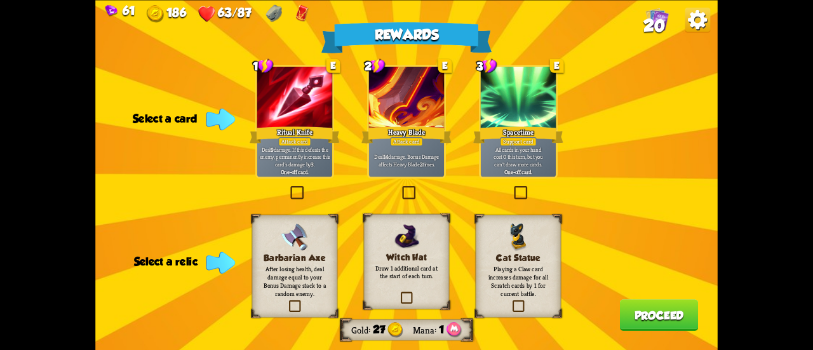
click at [319, 153] on p "Deal 9 damage. If this defeats the enemy, permanently increase this card's dama…" at bounding box center [295, 156] width 72 height 22
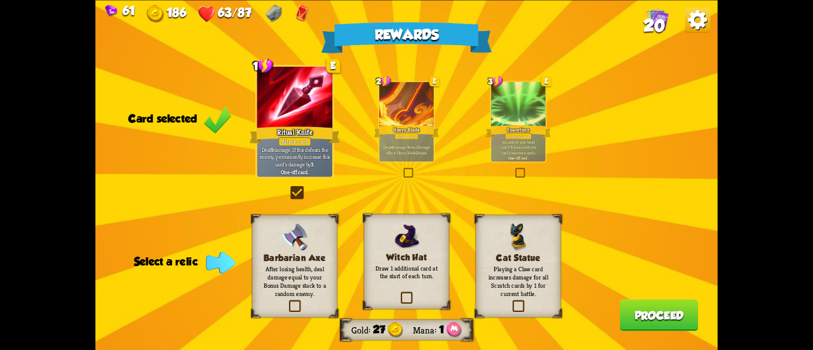
click at [505, 169] on div "Rewards Gold 27 Mana 1 Card selected 1 E Ritual Knife Attack card Deal 9 damage…" at bounding box center [406, 175] width 622 height 350
click at [514, 169] on label at bounding box center [514, 169] width 0 height 0
click at [0, 0] on input "checkbox" at bounding box center [0, 0] width 0 height 0
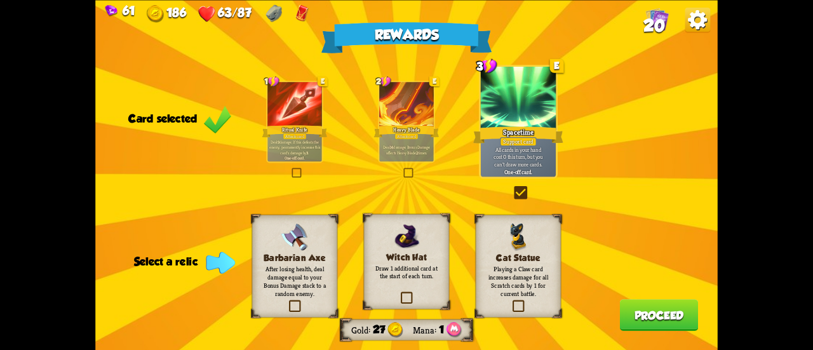
click at [312, 135] on div "Ritual Knife" at bounding box center [294, 131] width 65 height 15
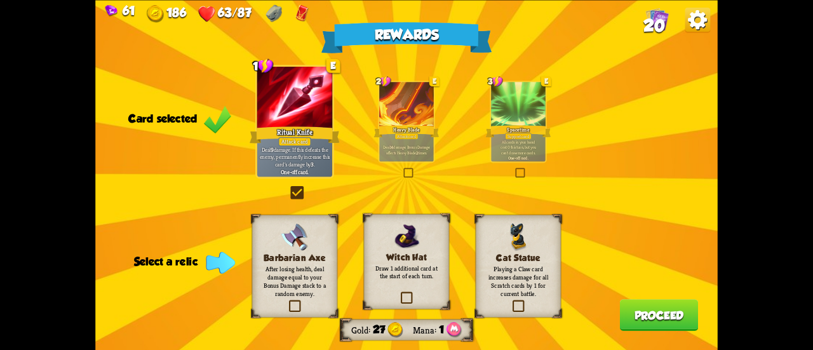
click at [412, 285] on div "Witch Hat Draw 1 additional card at the start of each turn." at bounding box center [407, 260] width 86 height 95
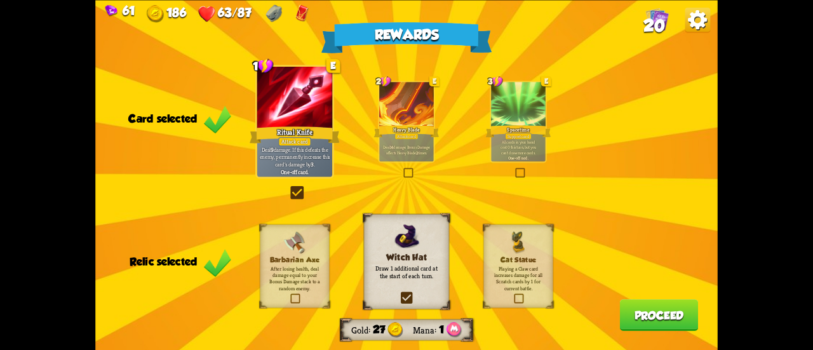
click at [696, 328] on button "Proceed" at bounding box center [659, 315] width 79 height 32
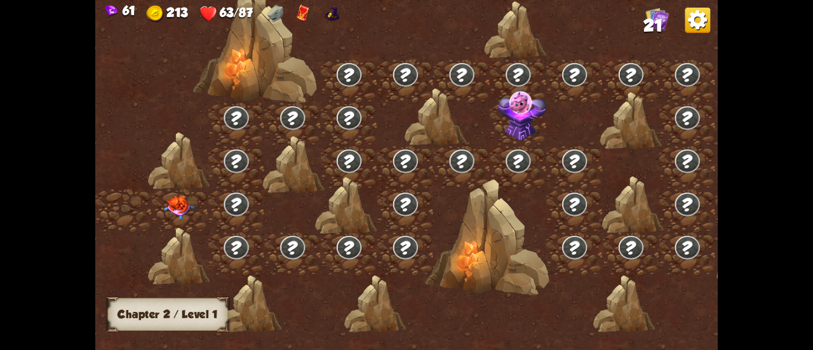
click at [188, 209] on img at bounding box center [178, 208] width 31 height 24
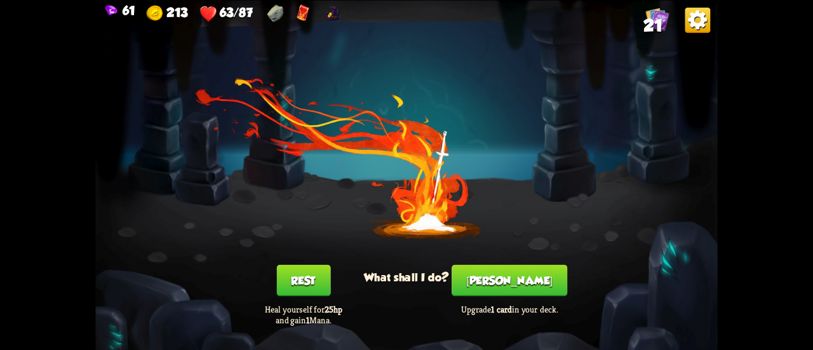
click at [502, 278] on button "[PERSON_NAME]" at bounding box center [509, 280] width 116 height 32
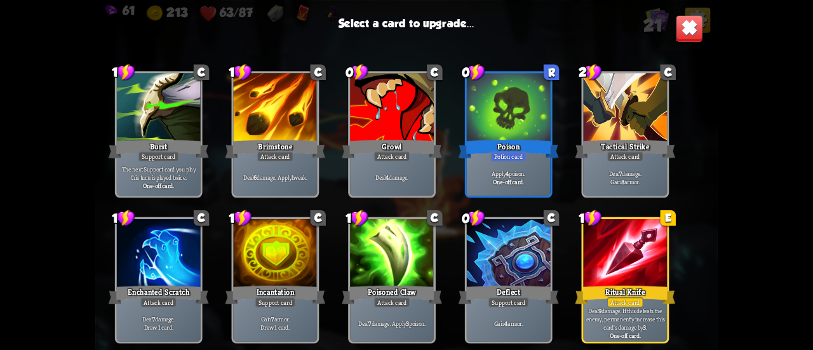
click at [634, 281] on div at bounding box center [625, 254] width 84 height 70
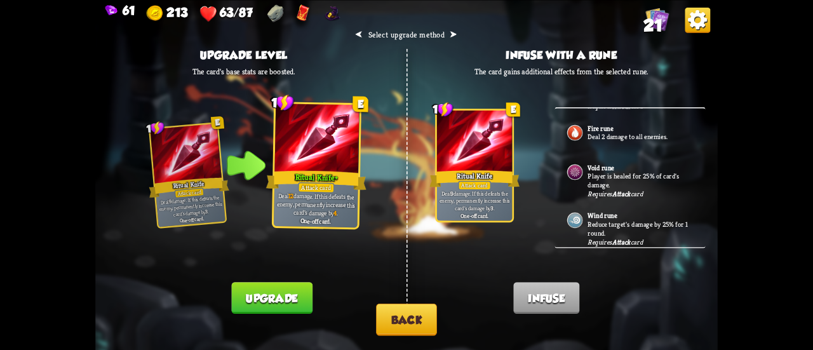
scroll to position [127, 0]
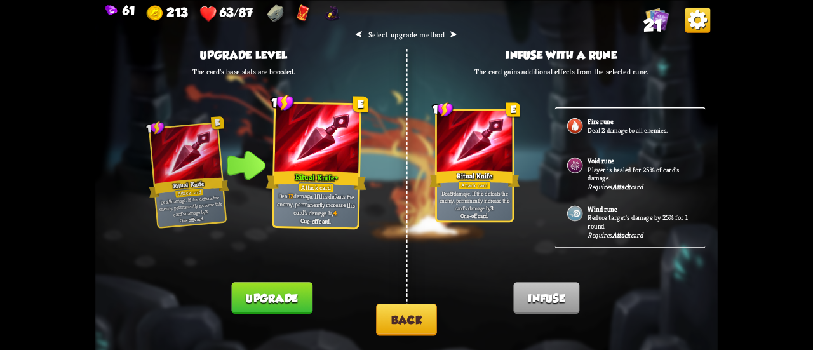
click at [294, 291] on button "Upgrade" at bounding box center [271, 298] width 81 height 32
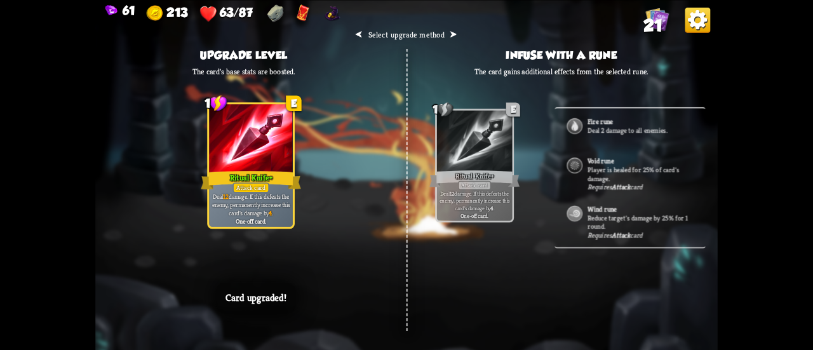
click at [445, 39] on h2 "⮜ Select upgrade method ⮞" at bounding box center [406, 34] width 102 height 10
click at [449, 35] on h2 "⮜ Select upgrade method ⮞" at bounding box center [406, 34] width 102 height 10
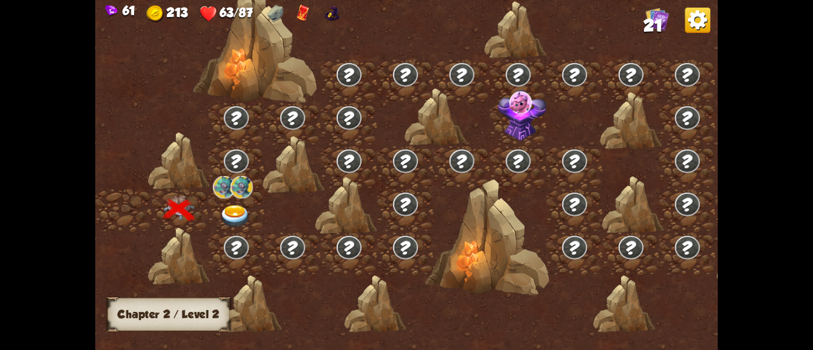
click at [248, 205] on img at bounding box center [235, 216] width 31 height 23
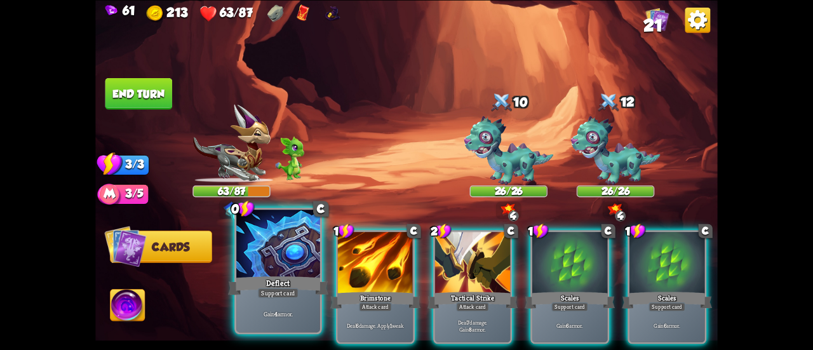
click at [272, 249] on div at bounding box center [278, 244] width 84 height 70
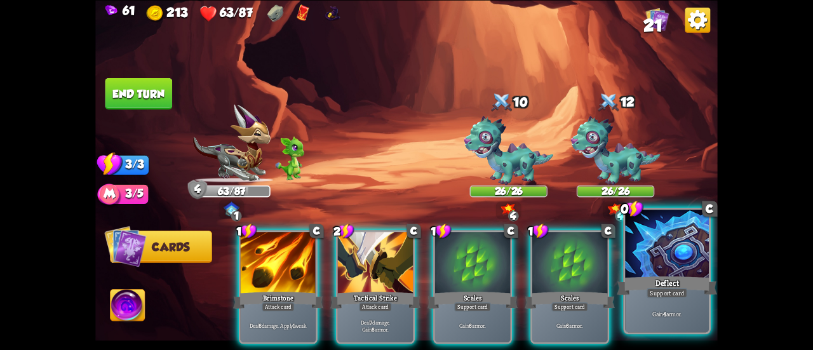
click at [658, 266] on div at bounding box center [667, 244] width 84 height 70
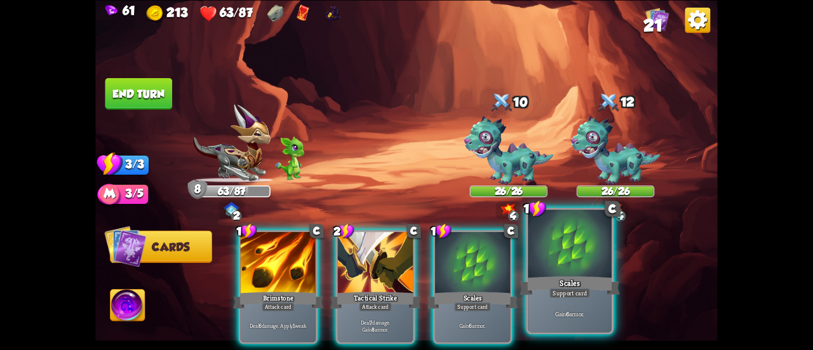
click at [555, 286] on div "Scales" at bounding box center [569, 285] width 100 height 22
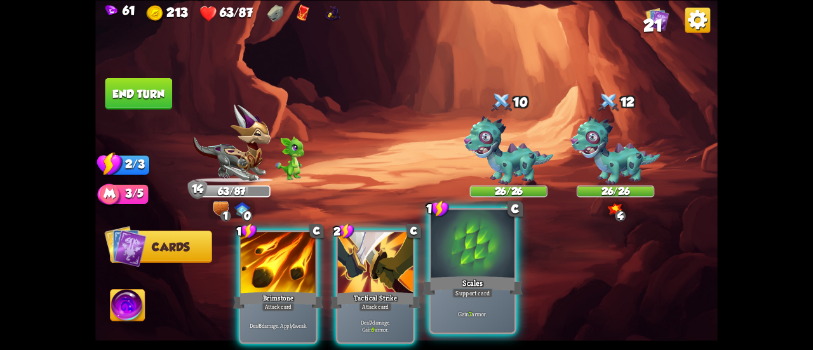
click at [456, 295] on div "Support card" at bounding box center [472, 293] width 41 height 10
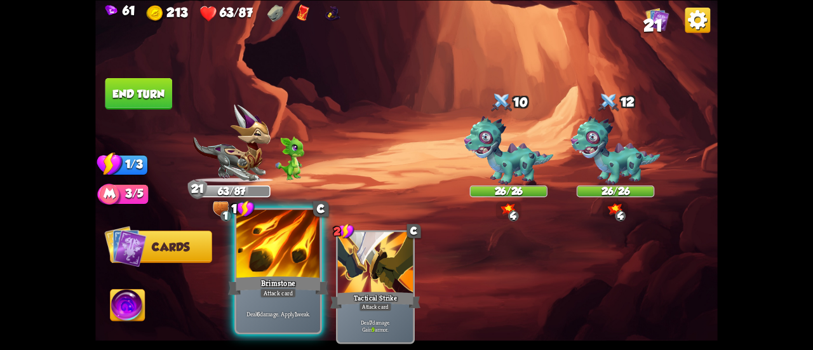
click at [271, 261] on div at bounding box center [278, 244] width 84 height 70
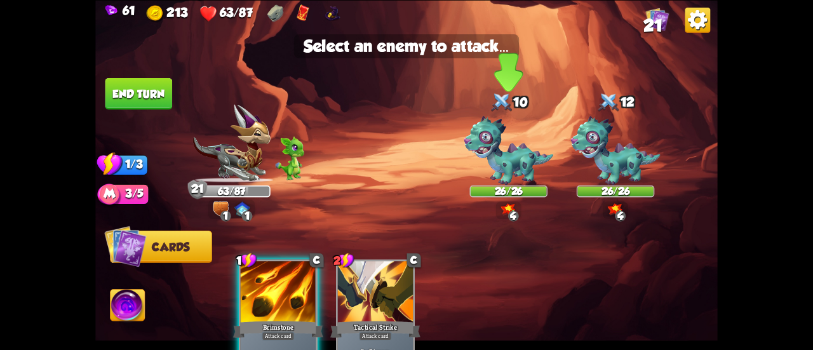
click at [505, 150] on img at bounding box center [508, 150] width 90 height 69
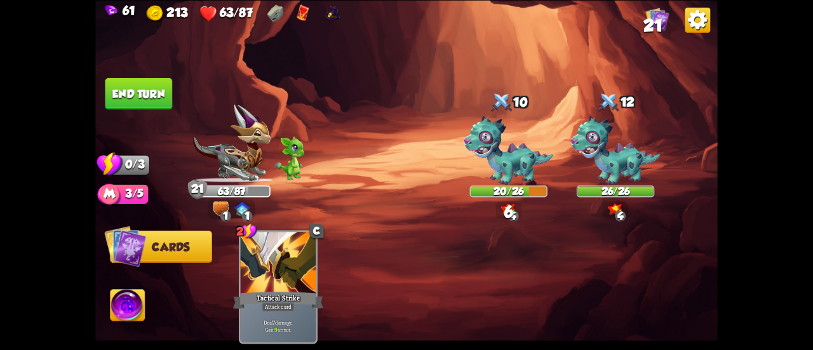
click at [141, 95] on button "End turn" at bounding box center [138, 93] width 67 height 32
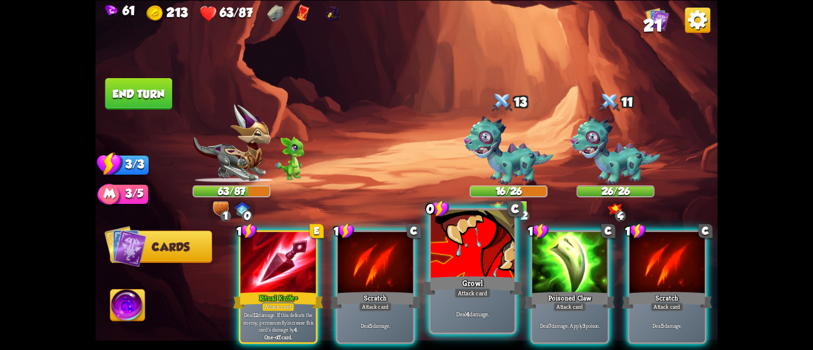
click at [463, 250] on div at bounding box center [472, 244] width 84 height 70
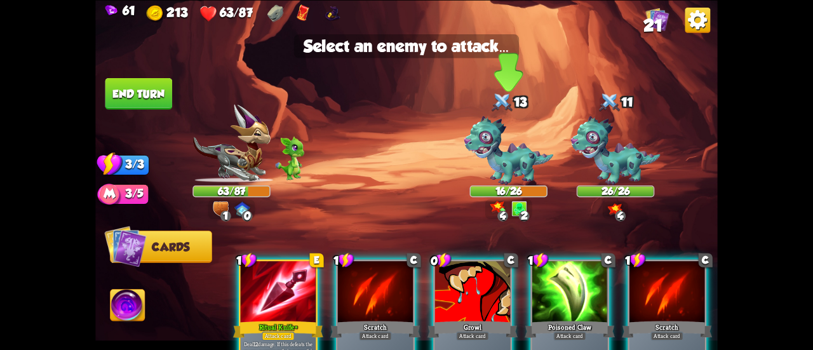
click at [480, 167] on img at bounding box center [508, 150] width 90 height 69
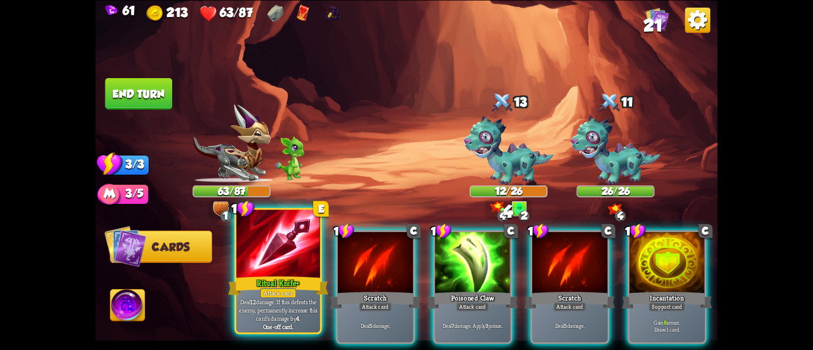
click at [300, 239] on div at bounding box center [278, 244] width 84 height 70
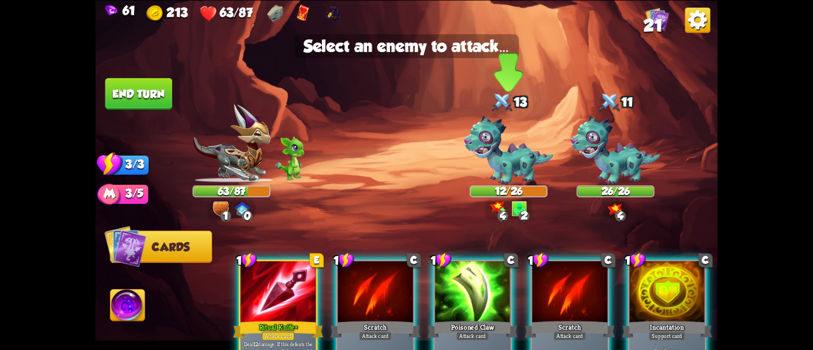
click at [494, 156] on img at bounding box center [508, 150] width 90 height 69
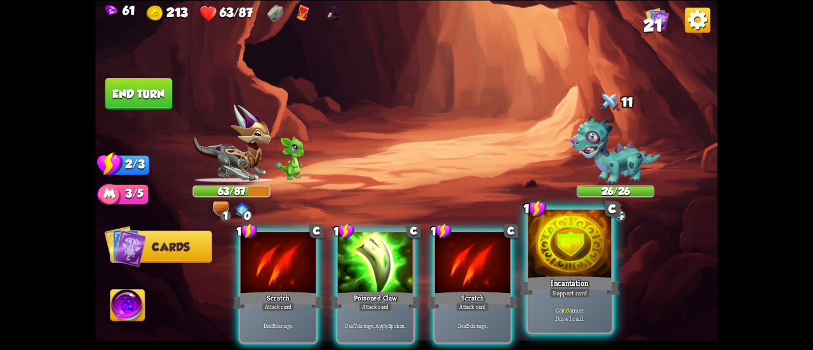
click at [543, 263] on div at bounding box center [570, 244] width 84 height 70
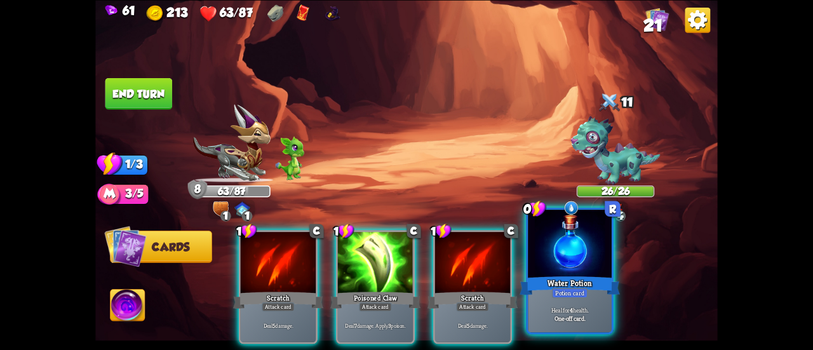
click at [594, 265] on div at bounding box center [570, 244] width 84 height 70
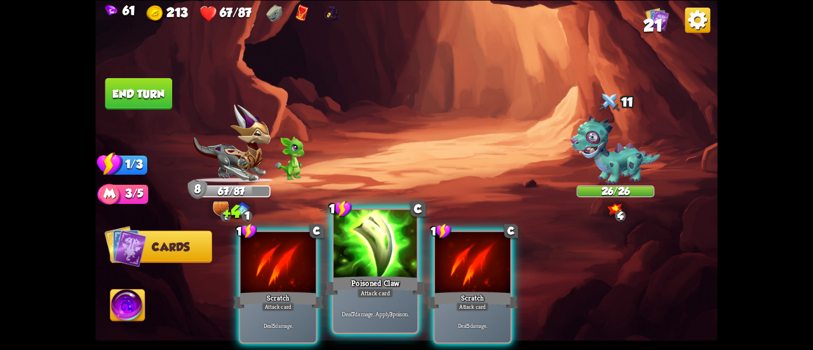
click at [390, 238] on div at bounding box center [375, 244] width 84 height 70
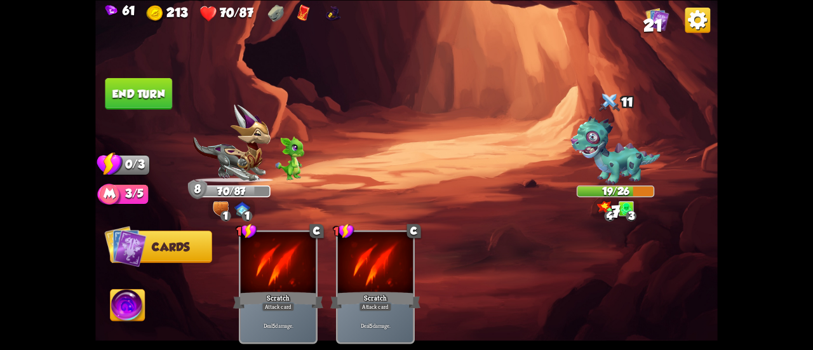
click at [166, 80] on button "End turn" at bounding box center [138, 93] width 67 height 32
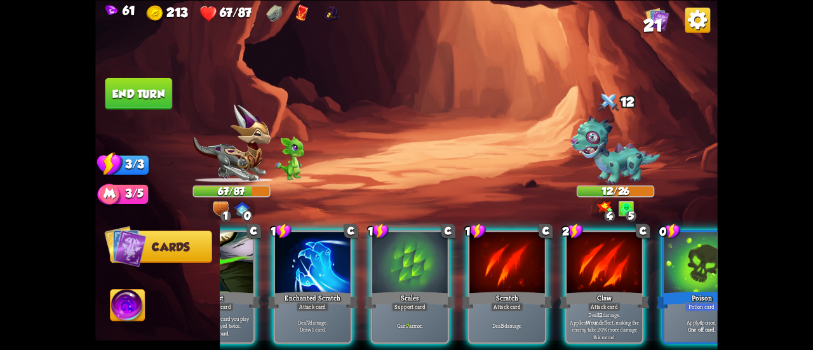
scroll to position [0, 88]
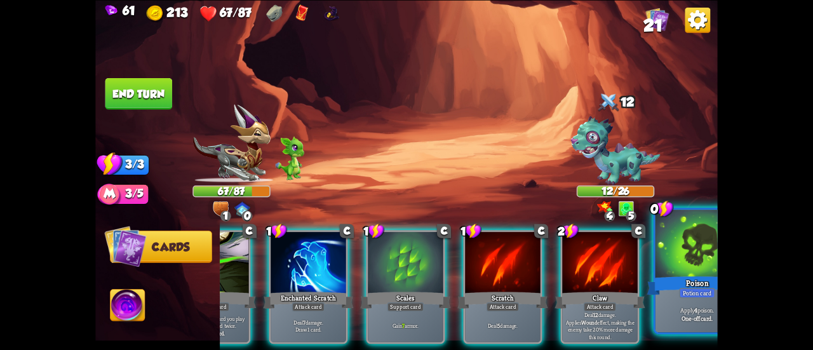
click at [689, 305] on div "Apply 4 poison. One-off card." at bounding box center [697, 313] width 84 height 36
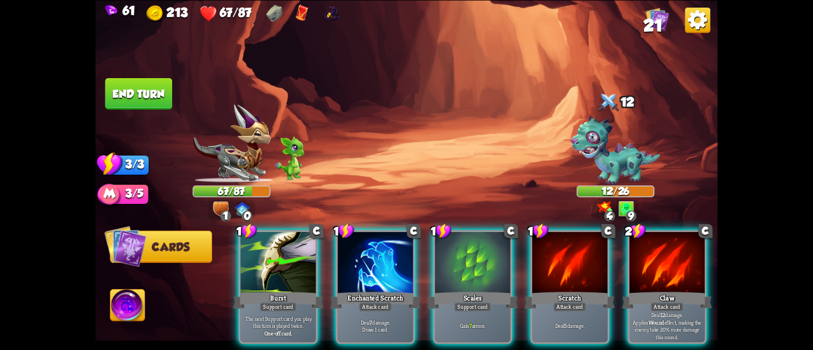
click at [649, 289] on div "Claw" at bounding box center [666, 299] width 90 height 20
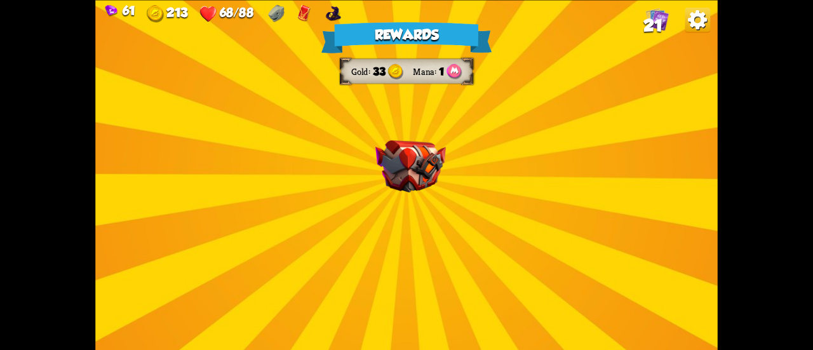
click at [328, 10] on img at bounding box center [333, 13] width 18 height 18
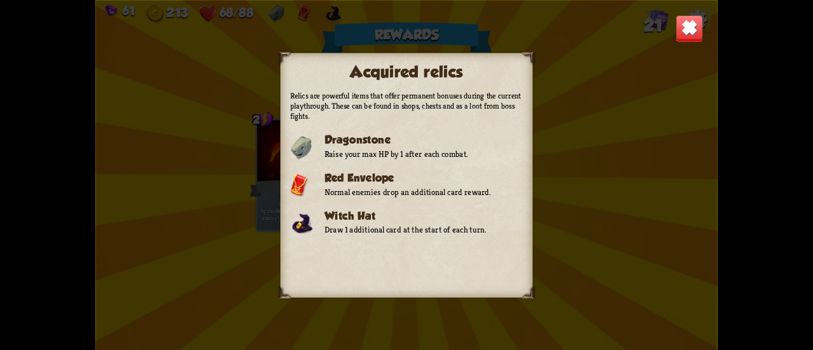
click at [685, 25] on img at bounding box center [688, 28] width 27 height 27
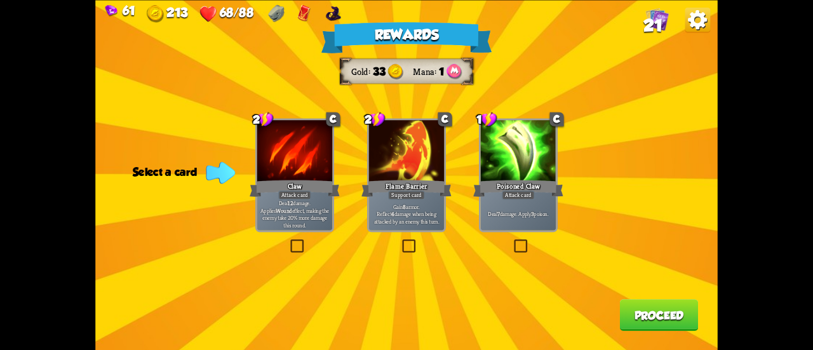
click at [507, 207] on div "Deal 7 damage. Apply 3 poison." at bounding box center [518, 213] width 75 height 33
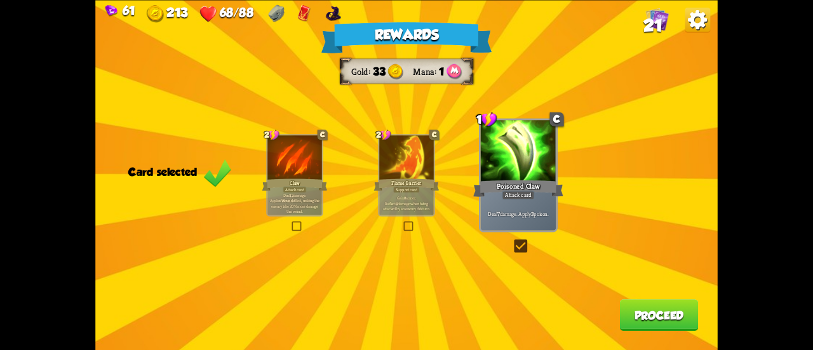
click at [634, 313] on button "Proceed" at bounding box center [659, 315] width 79 height 32
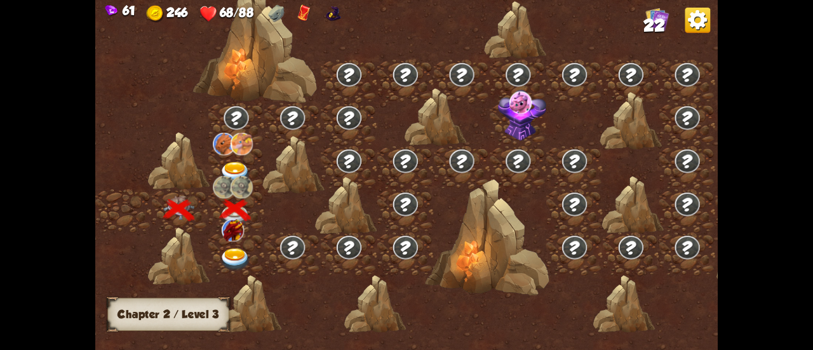
click at [240, 245] on div at bounding box center [236, 253] width 56 height 43
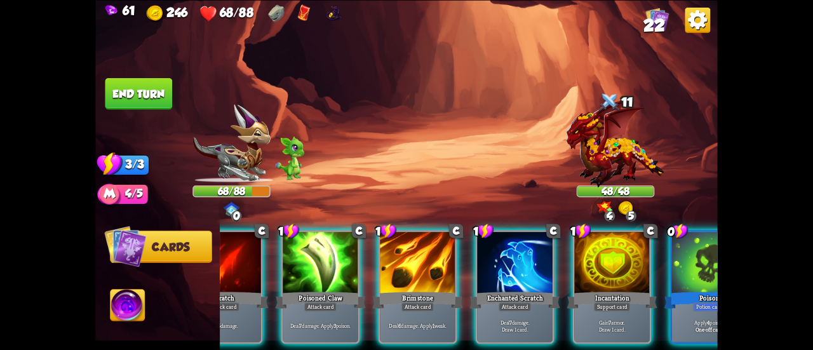
scroll to position [0, 91]
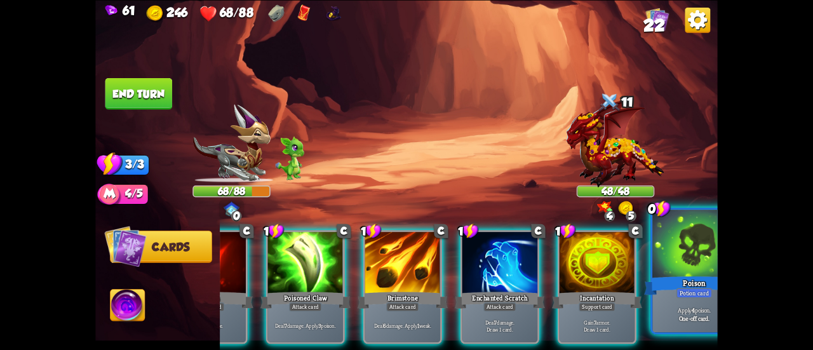
click at [698, 317] on b "One-off card." at bounding box center [694, 318] width 31 height 8
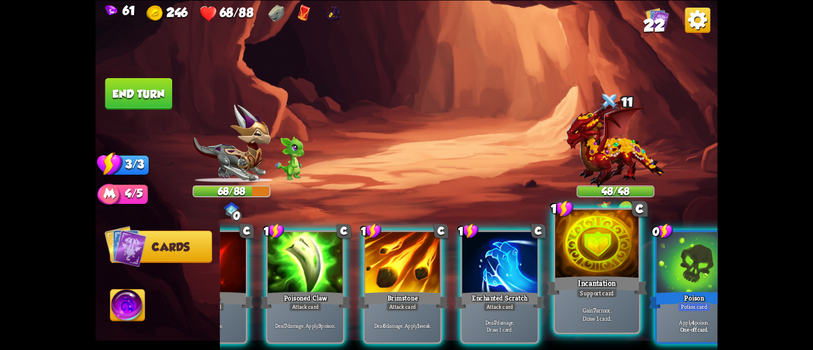
scroll to position [0, 0]
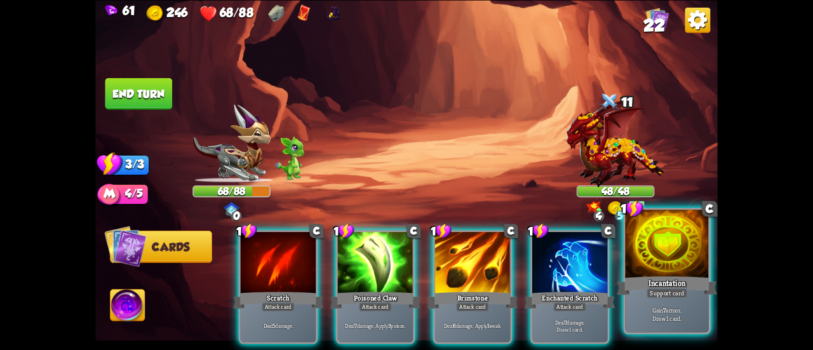
click at [644, 297] on div "Gain 7 armor. Draw 1 card." at bounding box center [667, 313] width 84 height 36
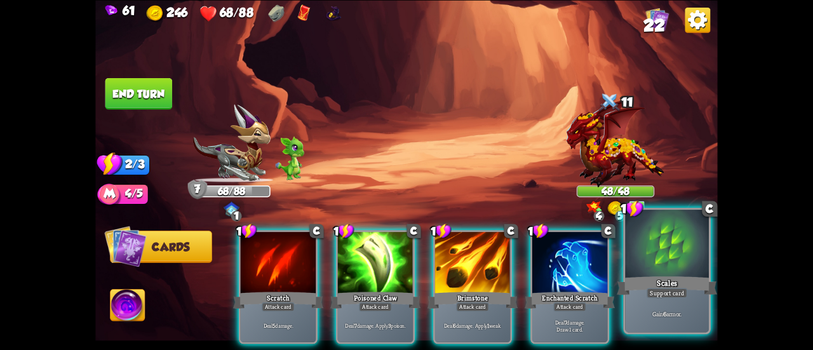
click at [648, 319] on div "Gain 6 armor." at bounding box center [667, 313] width 84 height 36
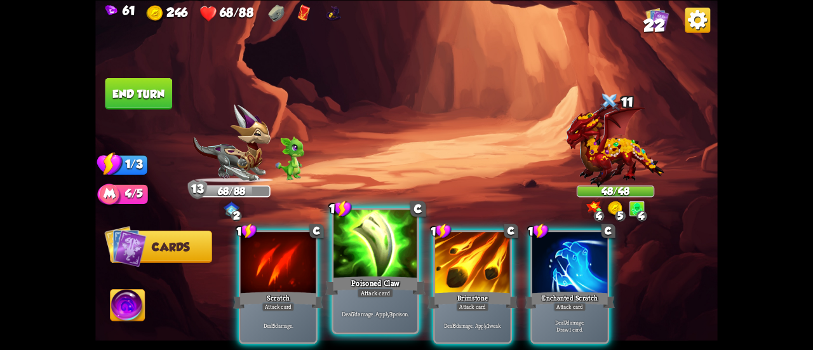
click at [385, 276] on div "Poisoned Claw" at bounding box center [375, 285] width 100 height 22
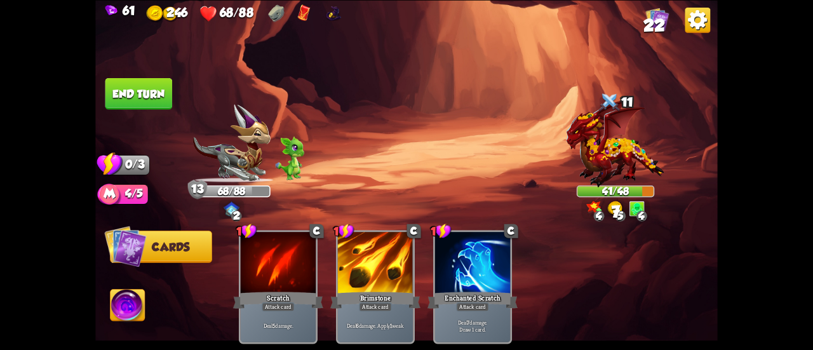
click at [140, 90] on button "End turn" at bounding box center [138, 93] width 67 height 32
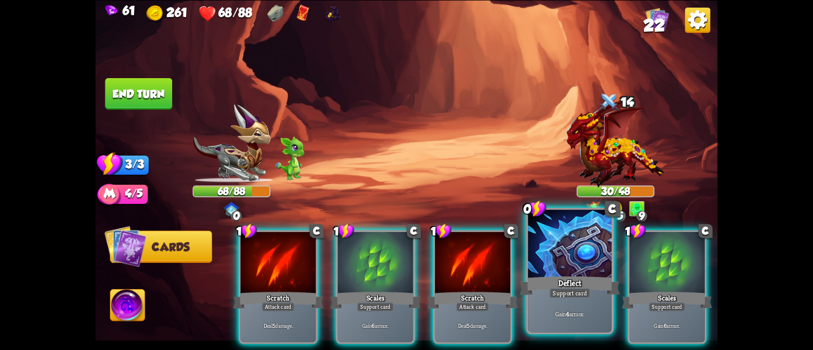
click at [580, 265] on div at bounding box center [570, 244] width 84 height 70
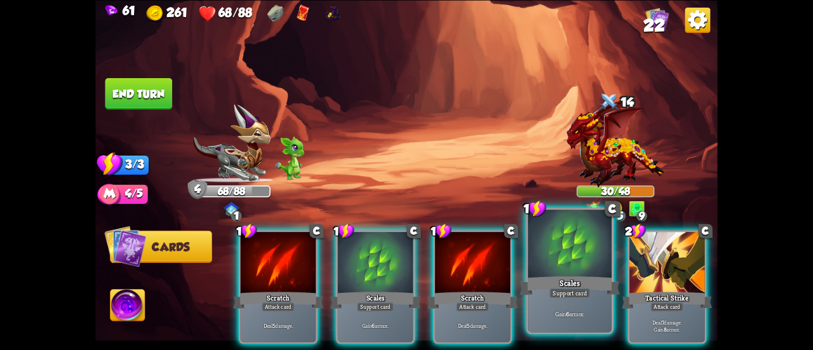
click at [580, 300] on div "Gain 6 armor." at bounding box center [570, 313] width 84 height 36
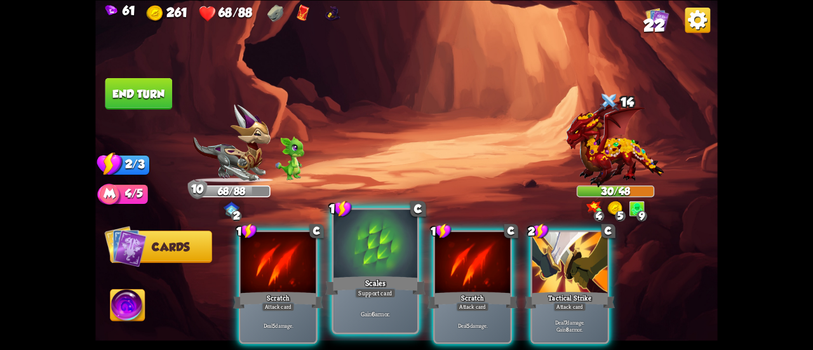
click at [380, 292] on div "Support card" at bounding box center [375, 293] width 41 height 10
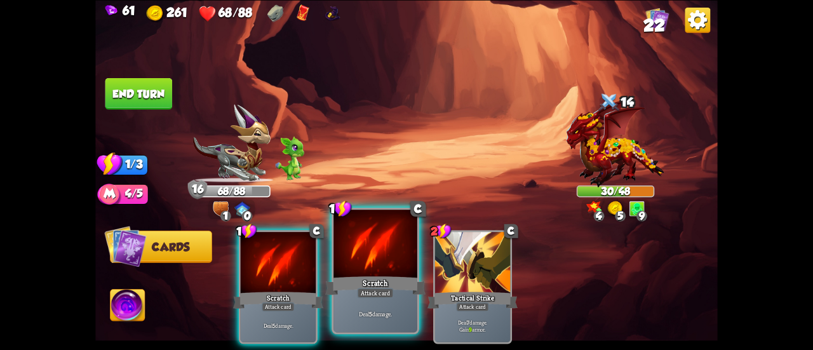
click at [376, 286] on div "Scratch" at bounding box center [375, 285] width 100 height 22
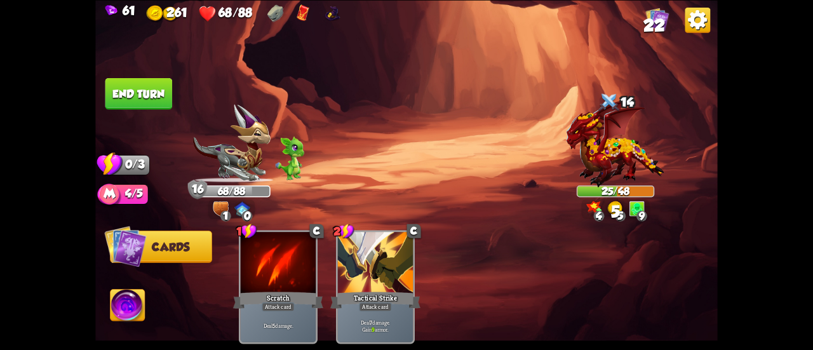
click at [129, 91] on button "End turn" at bounding box center [138, 93] width 67 height 32
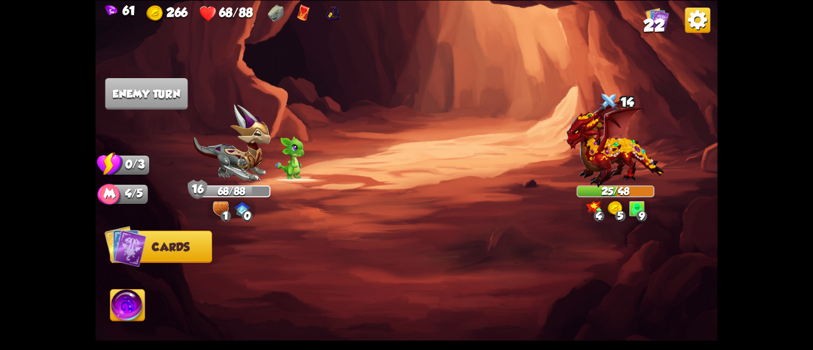
click at [653, 27] on span "22" at bounding box center [654, 25] width 22 height 19
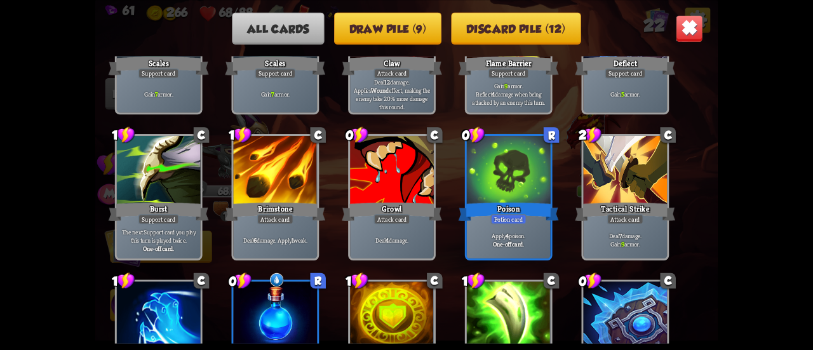
click at [435, 35] on button "Draw pile (9)" at bounding box center [388, 28] width 108 height 32
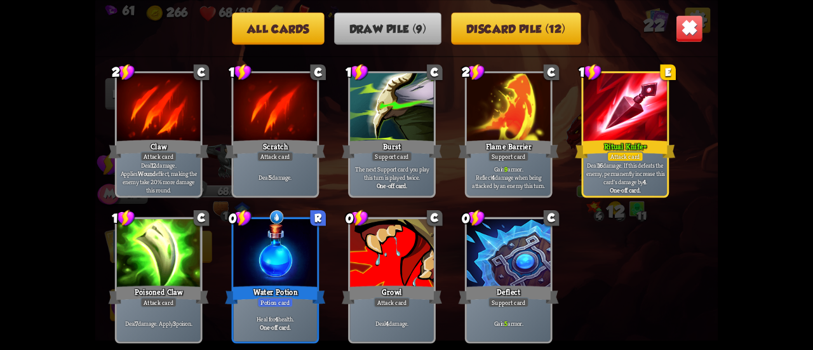
click at [694, 27] on img at bounding box center [688, 28] width 27 height 27
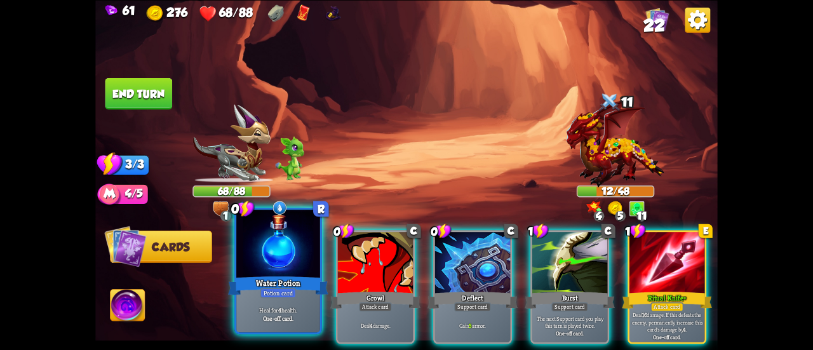
click at [296, 243] on div at bounding box center [278, 244] width 84 height 70
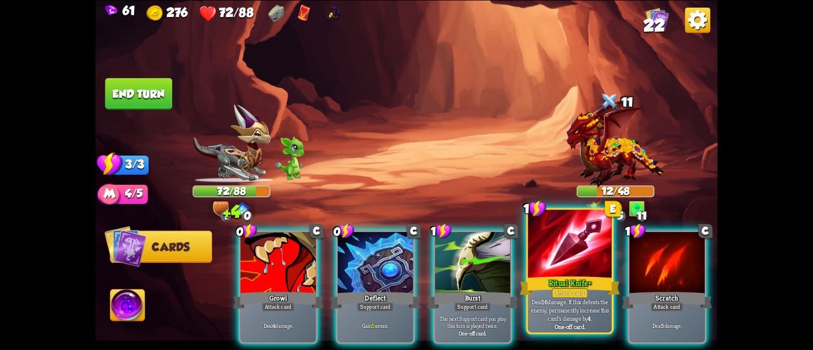
click at [565, 258] on div at bounding box center [570, 244] width 84 height 70
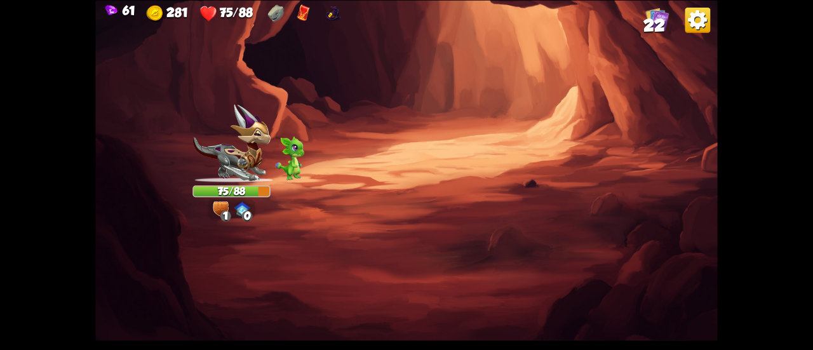
click at [655, 4] on div "61 281 75/88 22" at bounding box center [406, 12] width 622 height 24
click at [658, 13] on img at bounding box center [657, 18] width 23 height 23
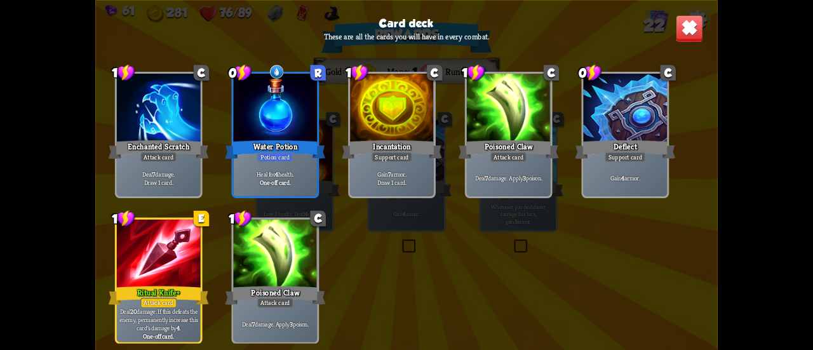
scroll to position [590, 0]
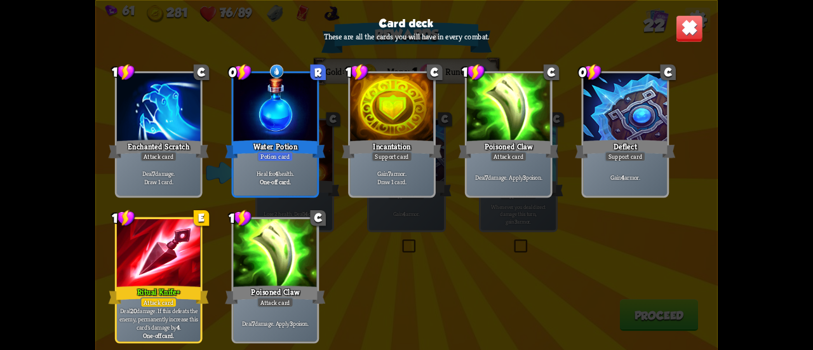
click at [670, 35] on div "Card deck These are all the cards you will have in every combat. 1 C Scratch At…" at bounding box center [406, 175] width 622 height 350
click at [682, 32] on img at bounding box center [688, 28] width 27 height 27
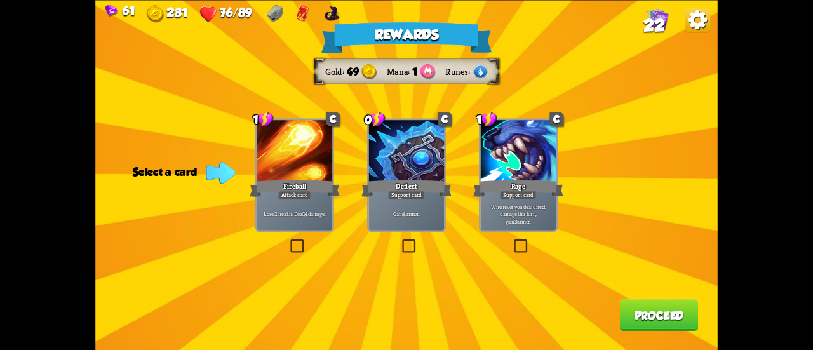
click at [435, 194] on div "Deflect" at bounding box center [406, 188] width 90 height 20
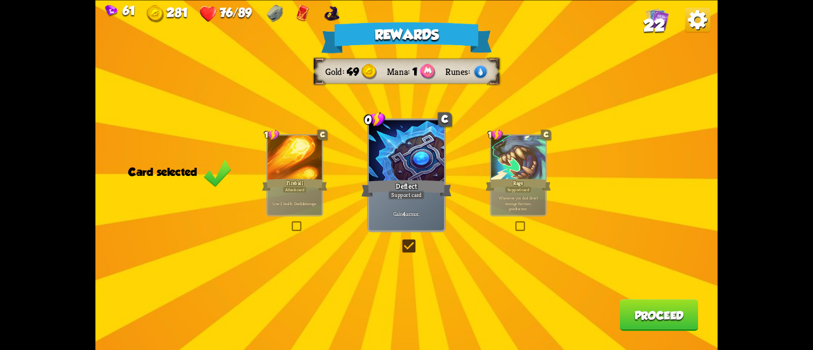
click at [630, 316] on button "Proceed" at bounding box center [659, 315] width 79 height 32
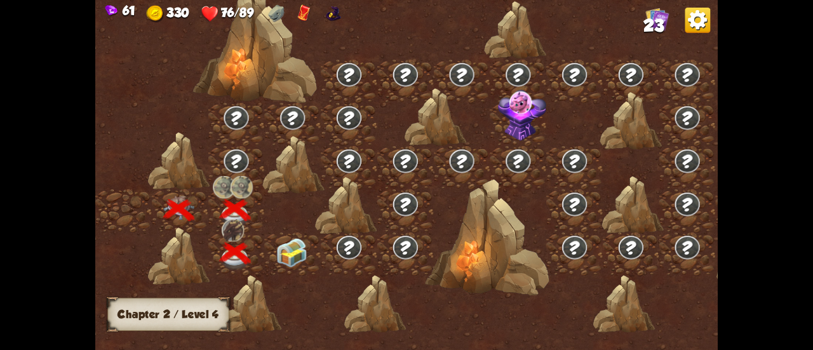
click at [283, 258] on img at bounding box center [291, 252] width 31 height 29
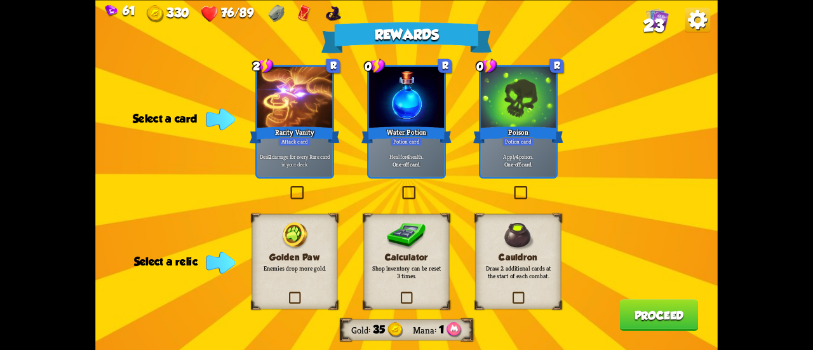
click at [538, 150] on div "Apply 4 poison. One-off card." at bounding box center [518, 159] width 75 height 33
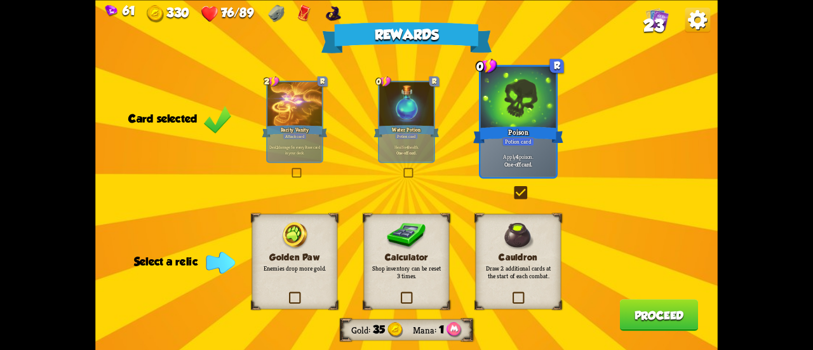
click at [510, 293] on label at bounding box center [510, 293] width 0 height 0
click at [0, 0] on input "checkbox" at bounding box center [0, 0] width 0 height 0
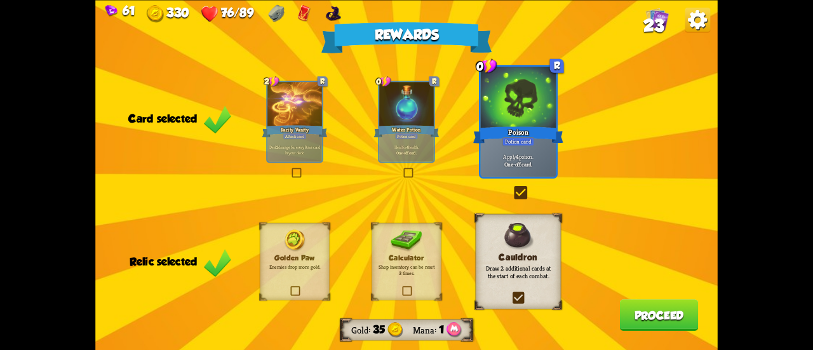
click at [634, 319] on button "Proceed" at bounding box center [659, 315] width 79 height 32
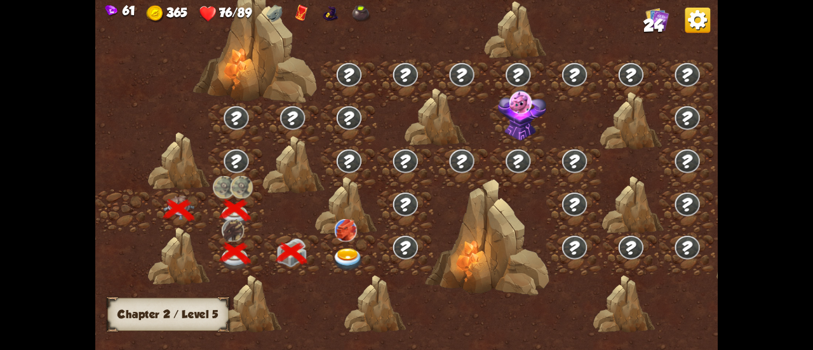
click at [345, 263] on img at bounding box center [348, 259] width 31 height 23
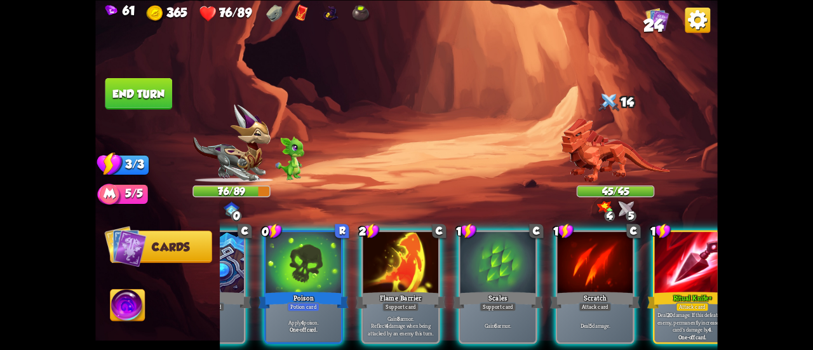
scroll to position [0, 0]
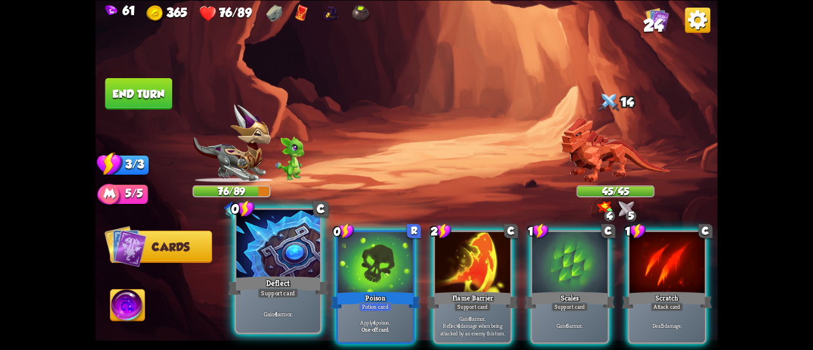
click at [276, 277] on div "Deflect" at bounding box center [278, 285] width 100 height 22
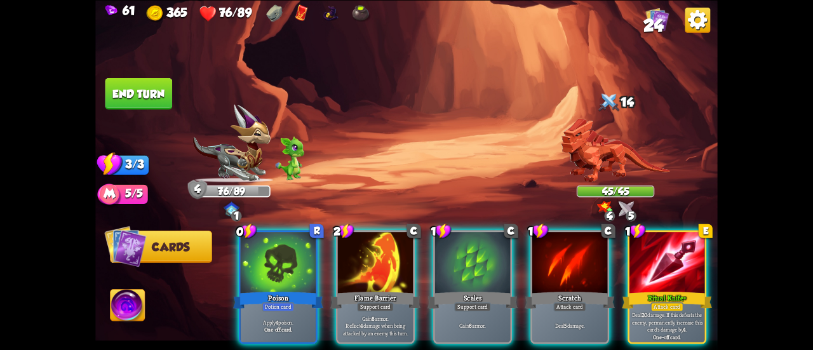
click at [276, 289] on div "Poison" at bounding box center [278, 299] width 90 height 20
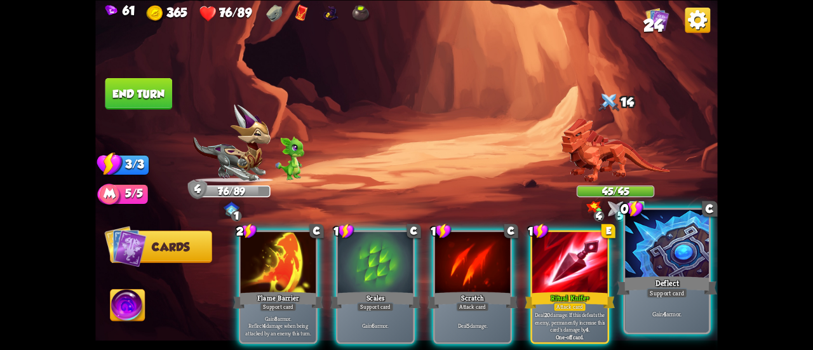
click at [632, 258] on div at bounding box center [667, 244] width 84 height 70
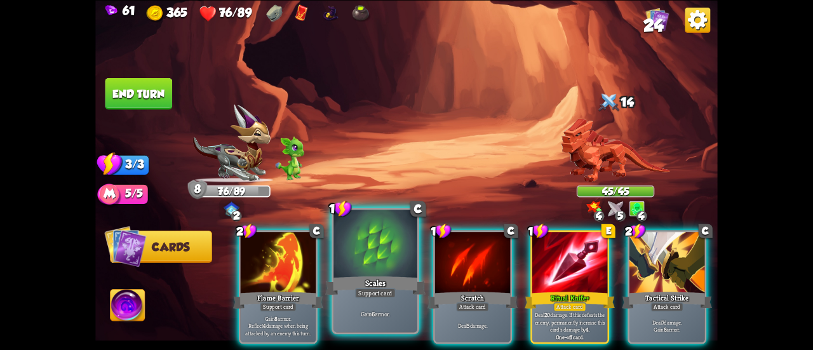
click at [343, 289] on div "Scales" at bounding box center [375, 285] width 100 height 22
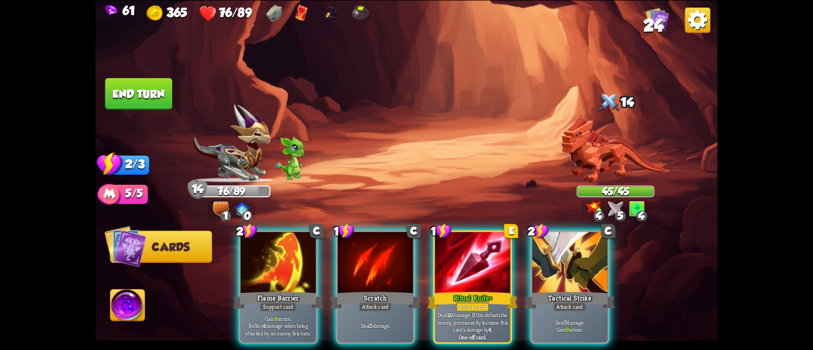
click at [134, 309] on img at bounding box center [127, 306] width 34 height 35
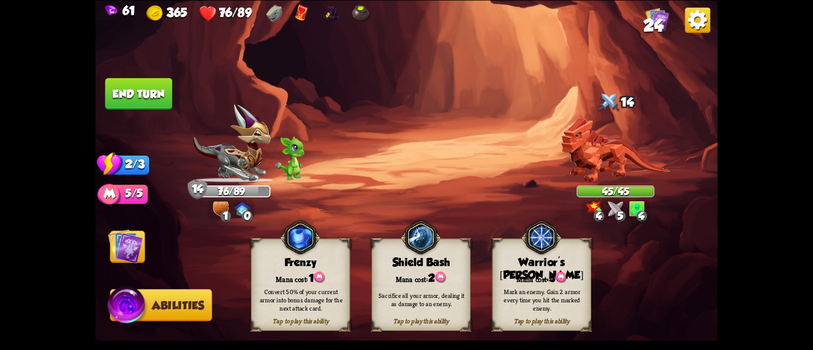
click at [114, 239] on img at bounding box center [125, 246] width 35 height 35
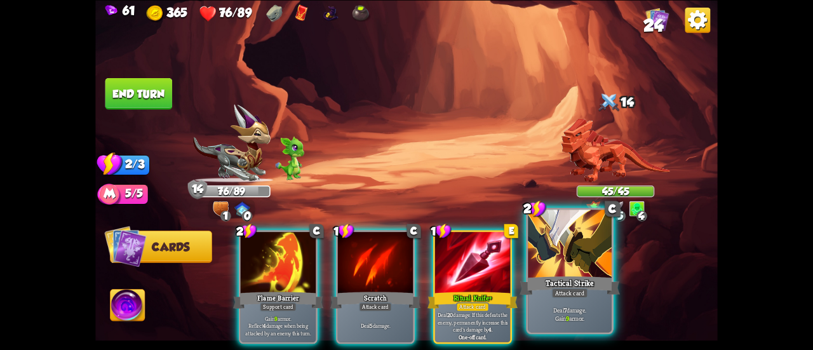
click at [590, 265] on div at bounding box center [570, 244] width 84 height 70
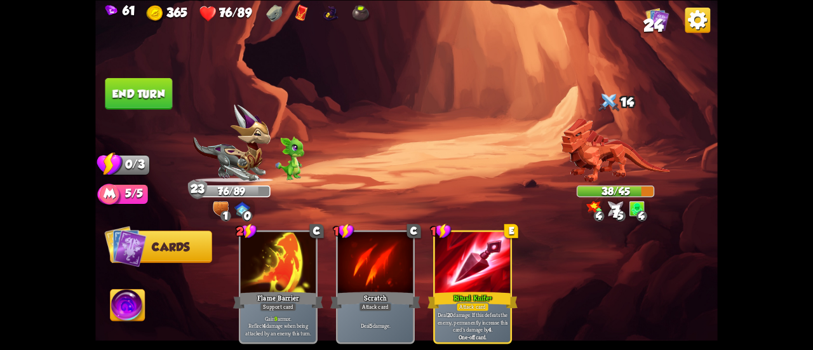
click at [128, 82] on button "End turn" at bounding box center [138, 93] width 67 height 32
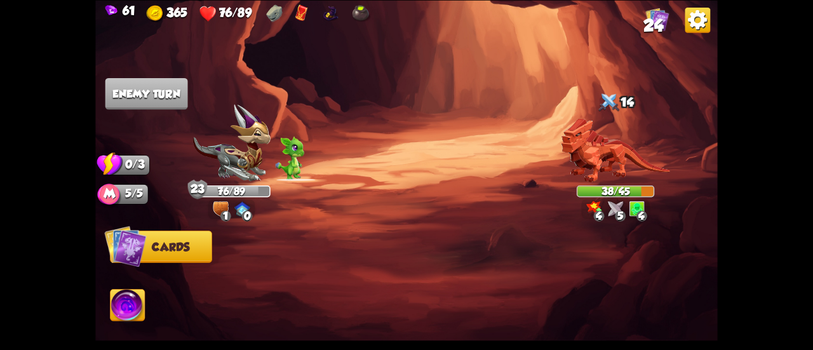
click at [653, 17] on span "24" at bounding box center [653, 25] width 20 height 19
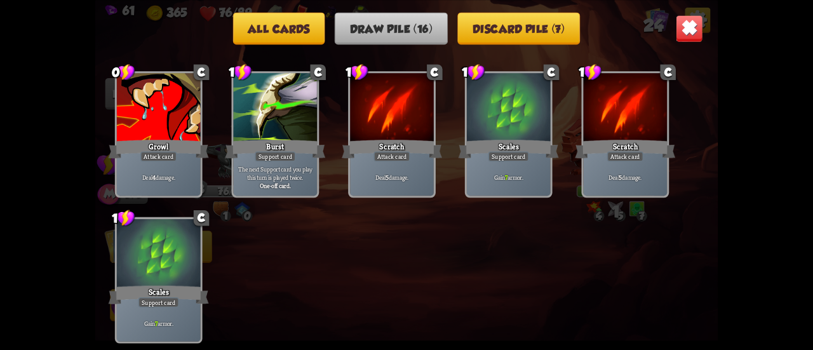
click at [494, 15] on button "Discard pile (7)" at bounding box center [519, 28] width 123 height 32
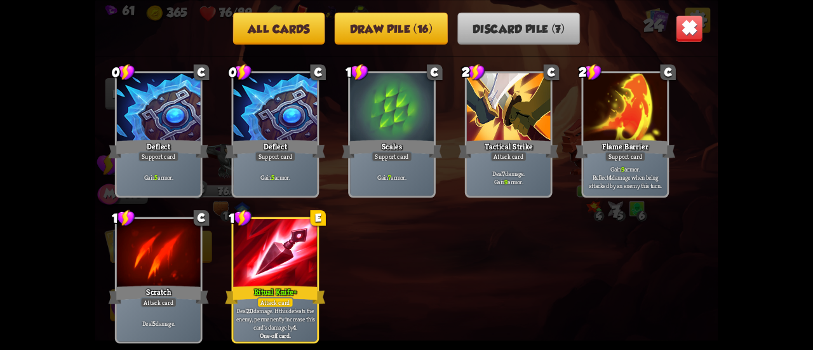
click at [693, 22] on img at bounding box center [688, 28] width 27 height 27
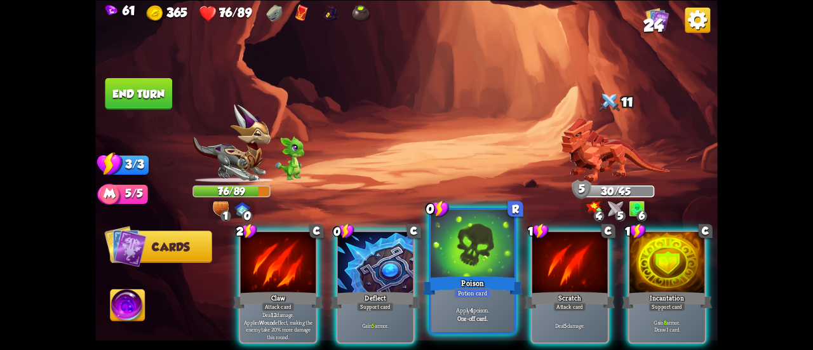
click at [450, 247] on div at bounding box center [472, 244] width 84 height 70
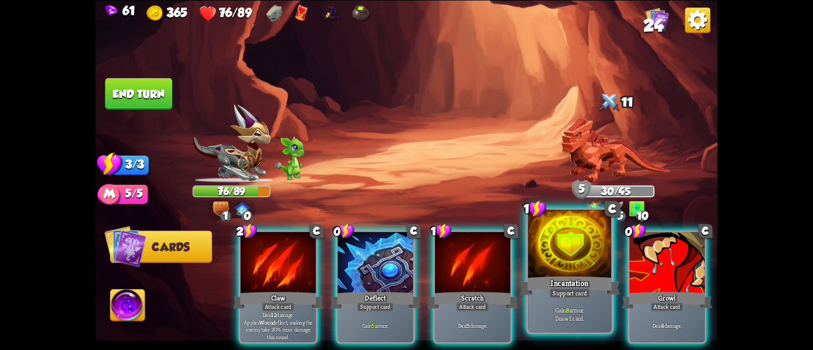
click at [538, 263] on div at bounding box center [570, 244] width 84 height 70
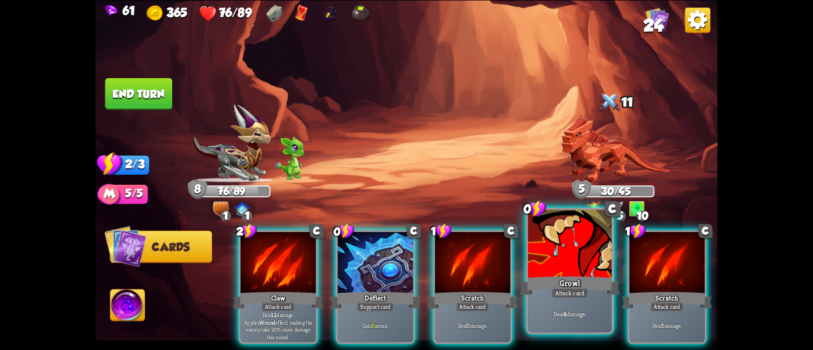
click at [536, 266] on div at bounding box center [570, 244] width 84 height 70
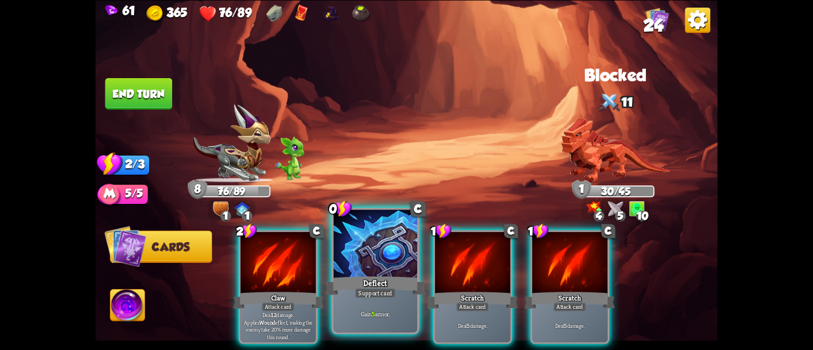
click at [367, 261] on div at bounding box center [375, 244] width 84 height 70
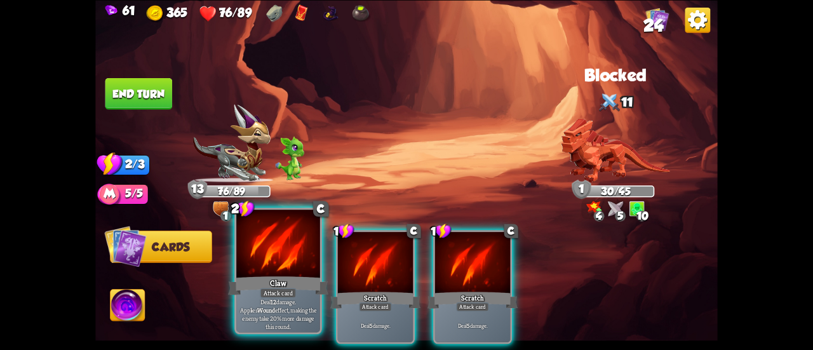
click at [275, 248] on div at bounding box center [278, 244] width 84 height 70
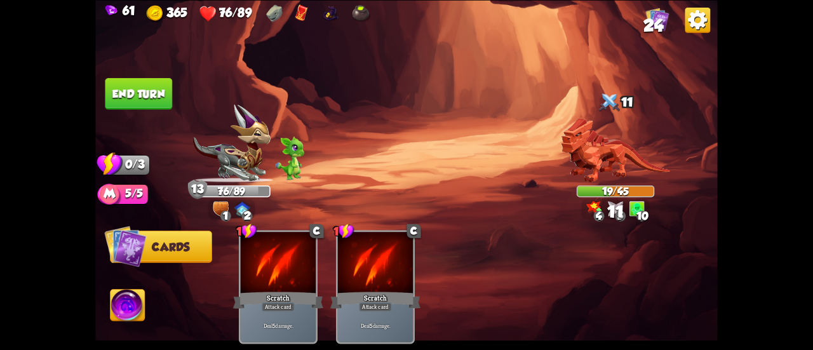
click at [137, 80] on button "End turn" at bounding box center [138, 93] width 67 height 32
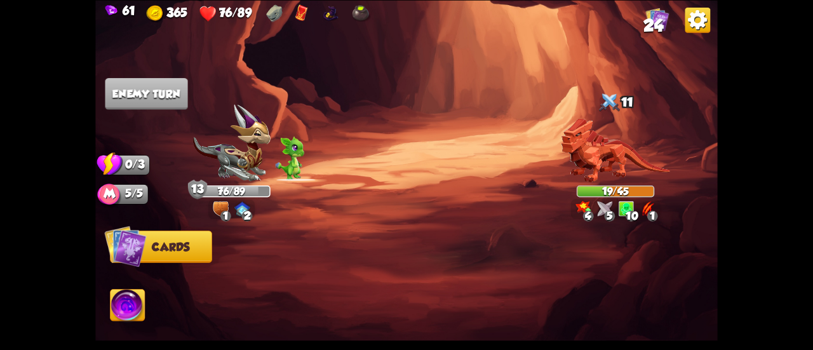
click at [651, 29] on span "24" at bounding box center [653, 25] width 20 height 19
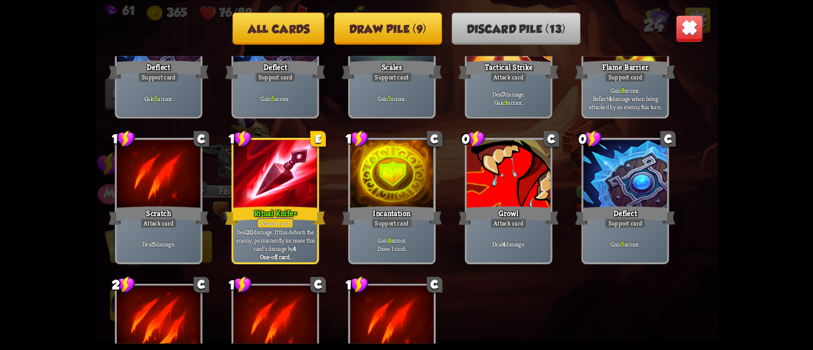
scroll to position [209, 0]
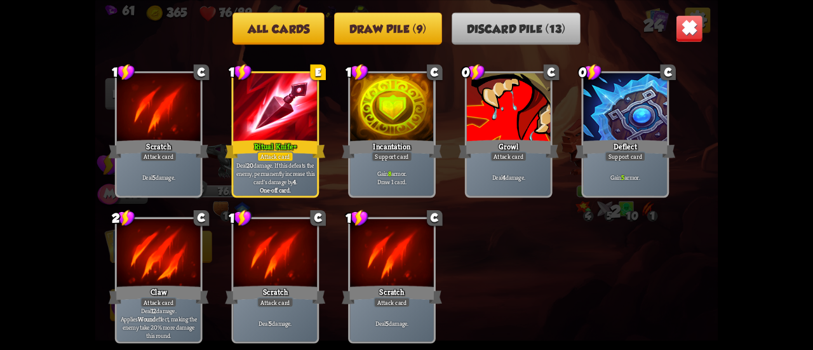
click at [677, 35] on img at bounding box center [688, 28] width 27 height 27
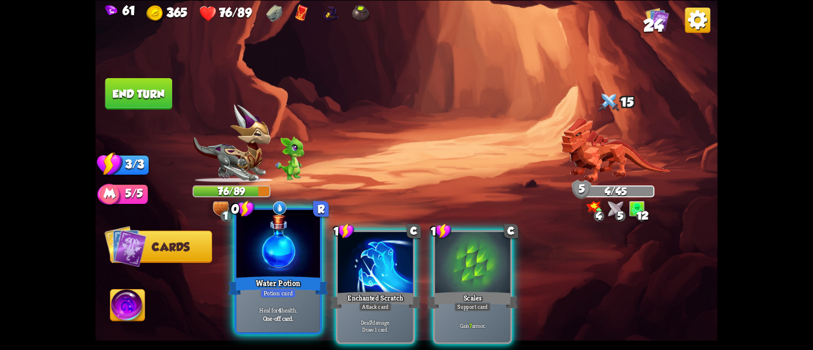
click at [296, 248] on div at bounding box center [278, 244] width 84 height 70
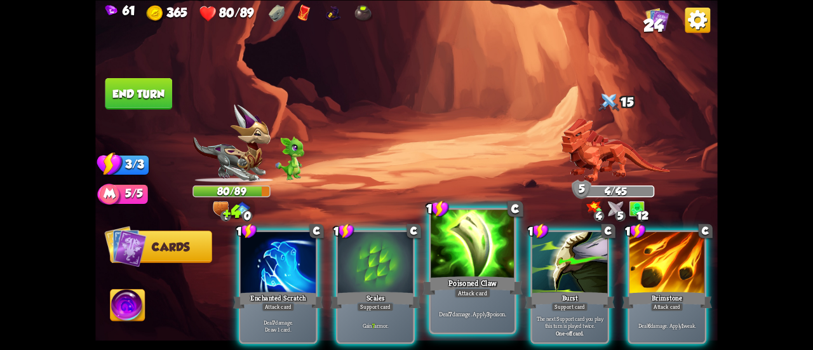
click at [474, 261] on div at bounding box center [472, 244] width 84 height 70
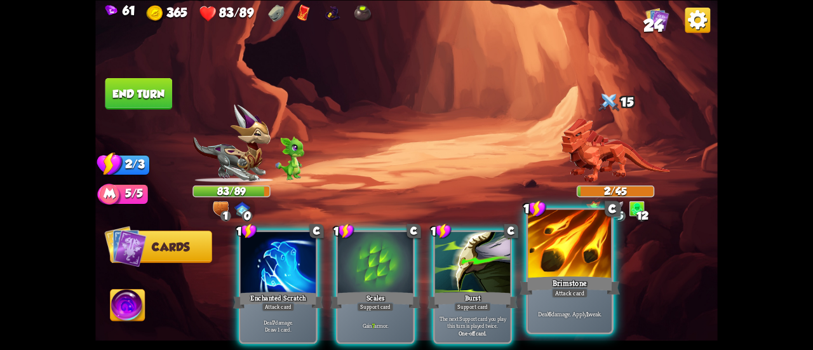
click at [540, 259] on div at bounding box center [570, 244] width 84 height 70
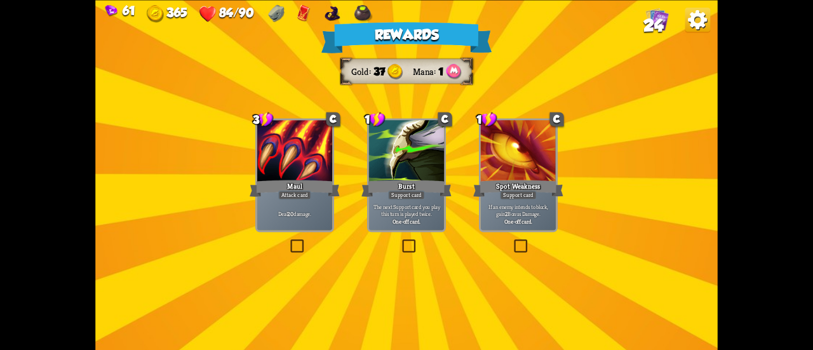
click at [391, 196] on div "Support card" at bounding box center [406, 194] width 37 height 9
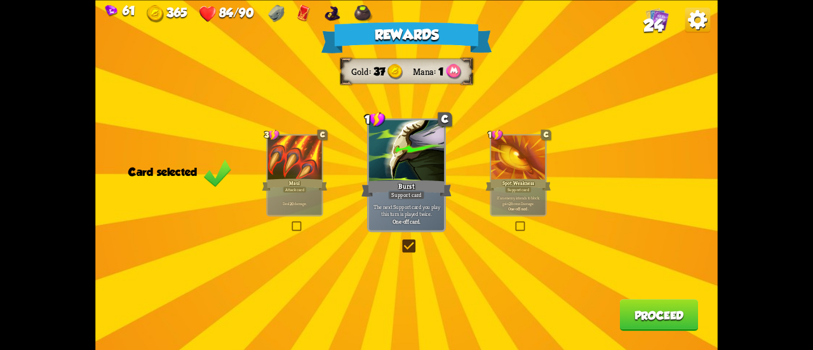
click at [674, 313] on button "Proceed" at bounding box center [659, 315] width 79 height 32
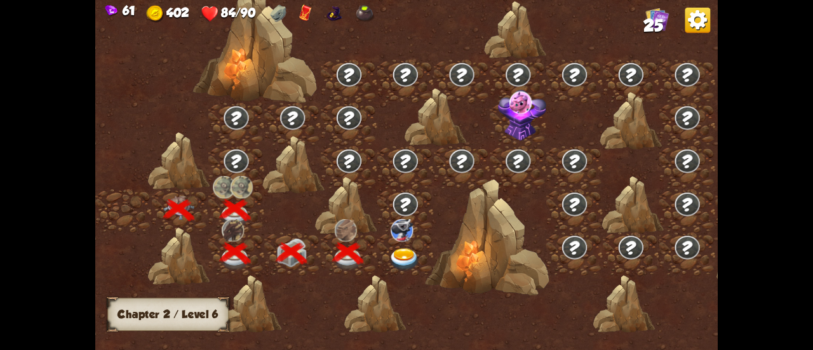
click at [395, 243] on div at bounding box center [405, 253] width 56 height 43
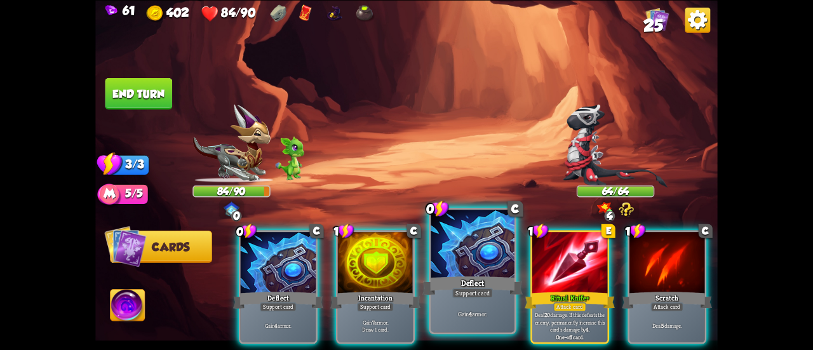
click at [469, 310] on b "4" at bounding box center [470, 313] width 3 height 8
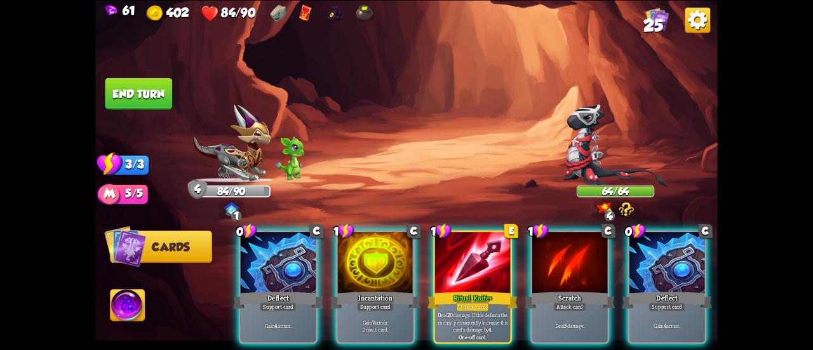
click at [218, 266] on img at bounding box center [406, 175] width 622 height 350
click at [235, 272] on div "0 C Deflect Support card Gain 4 armor. 1 C Incantation Support card Gain 7 armo…" at bounding box center [469, 272] width 498 height 156
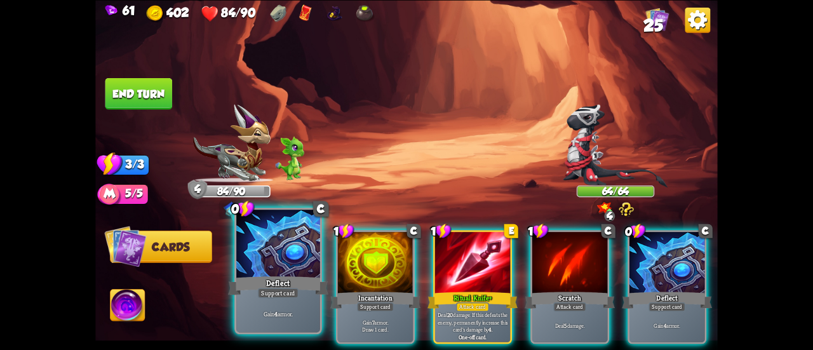
click at [238, 273] on div "0 C Deflect Support card Gain 4 armor. 1 C Incantation Support card Gain 7 armo…" at bounding box center [469, 272] width 498 height 156
click at [286, 281] on div "Deflect" at bounding box center [278, 285] width 100 height 22
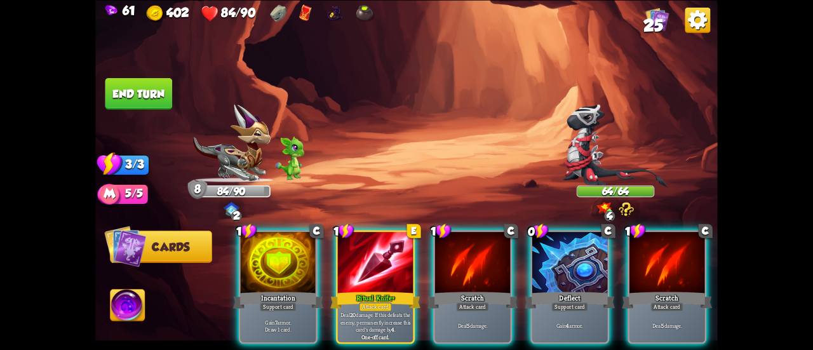
click at [574, 289] on div "Deflect" at bounding box center [569, 299] width 90 height 20
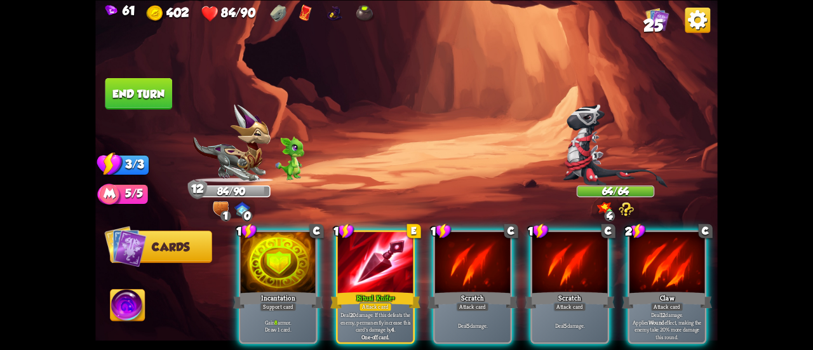
click at [127, 299] on img at bounding box center [127, 306] width 34 height 35
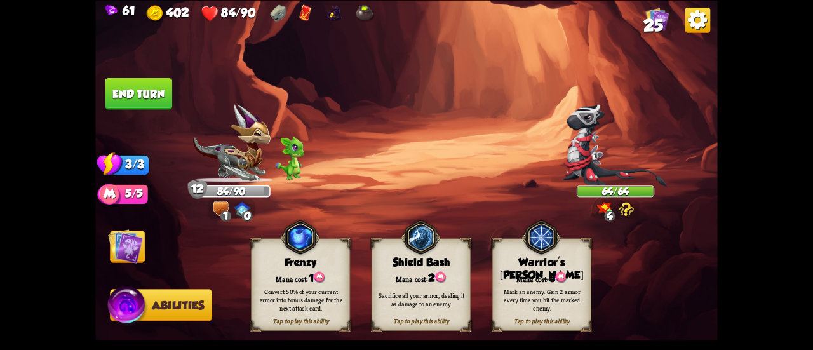
click at [136, 246] on img at bounding box center [125, 246] width 35 height 35
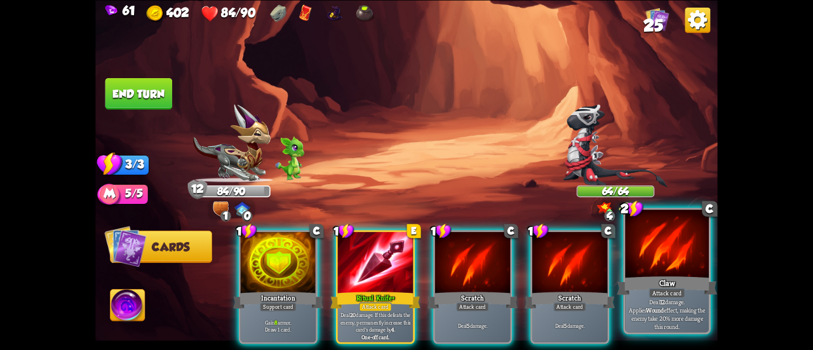
click at [681, 272] on div at bounding box center [667, 244] width 84 height 70
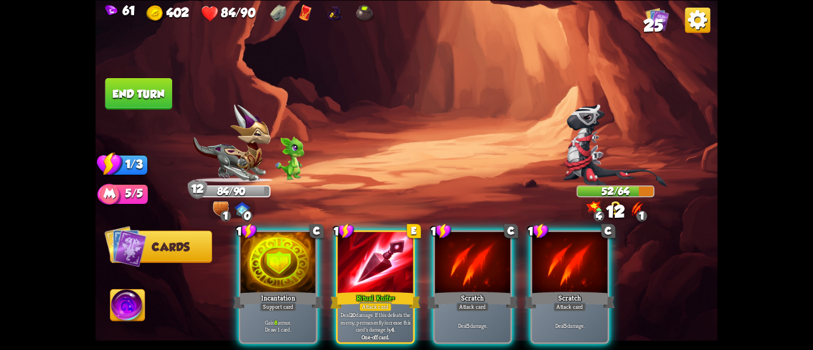
click at [135, 300] on img at bounding box center [127, 306] width 34 height 35
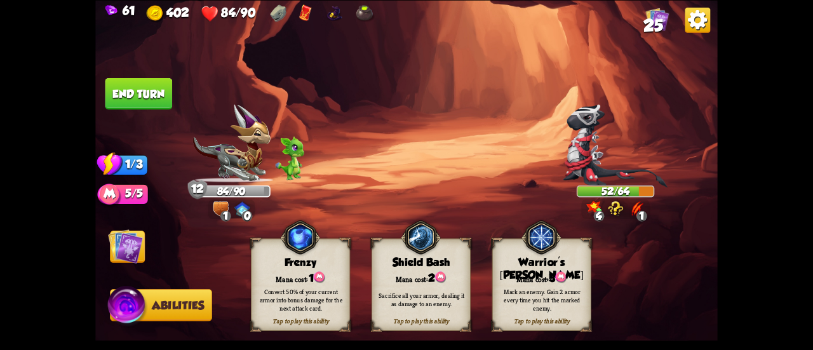
click at [401, 276] on div "Mana cost: 2" at bounding box center [421, 277] width 98 height 14
click at [136, 242] on img at bounding box center [125, 246] width 35 height 35
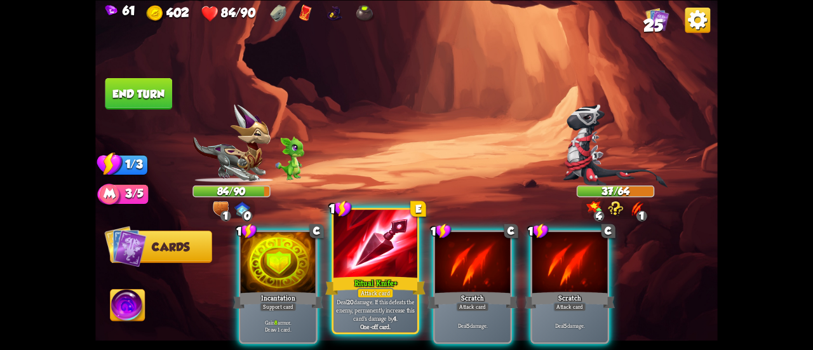
click at [368, 278] on div "Ritual Knife+" at bounding box center [375, 285] width 100 height 22
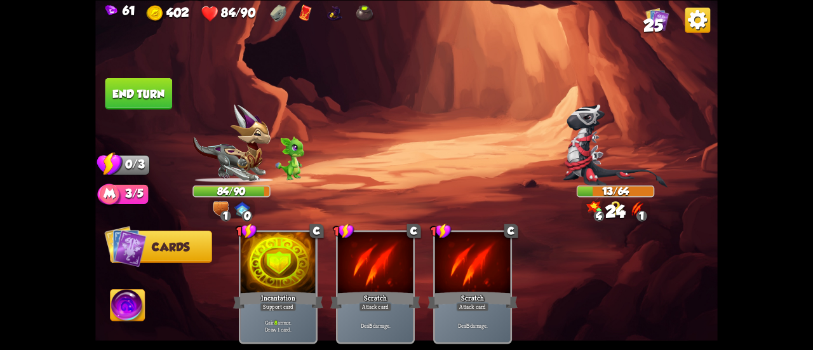
click at [131, 100] on button "End turn" at bounding box center [138, 93] width 67 height 32
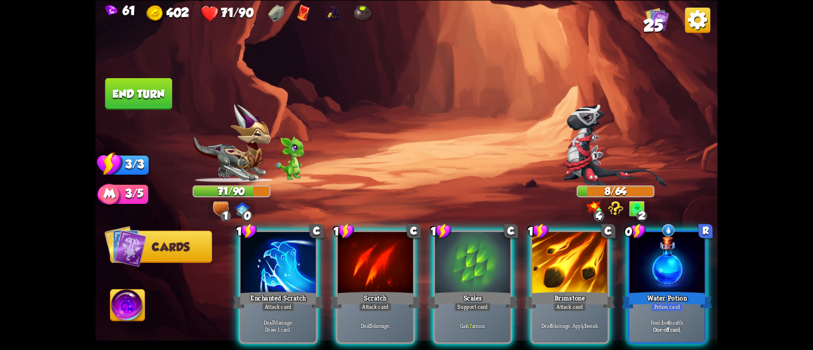
click at [647, 309] on div "Heal for 4 health. One-off card." at bounding box center [666, 325] width 75 height 33
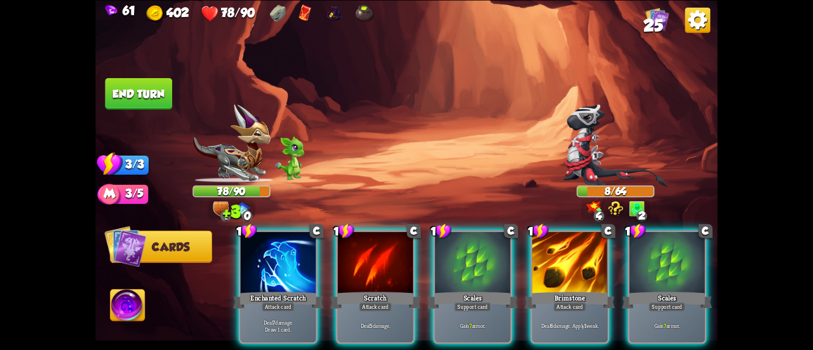
click at [576, 309] on div "Deal 6 damage. Apply 1 weak." at bounding box center [569, 325] width 75 height 33
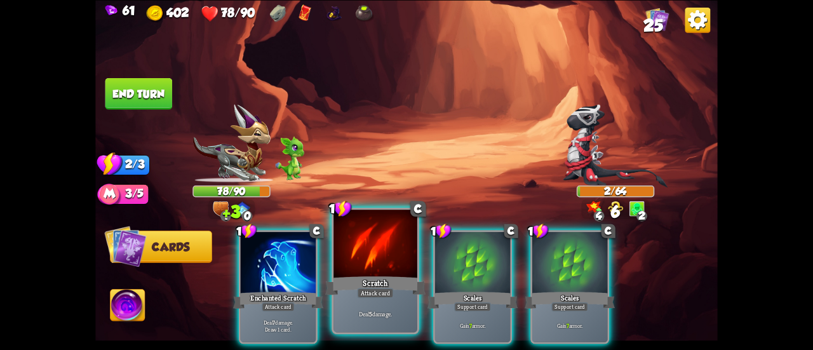
click at [402, 279] on div "Scratch" at bounding box center [375, 285] width 100 height 22
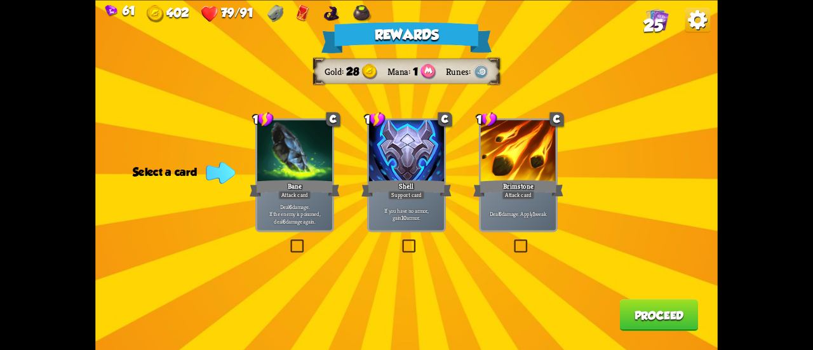
click at [515, 203] on div "Deal 6 damage. Apply 1 weak." at bounding box center [518, 213] width 75 height 33
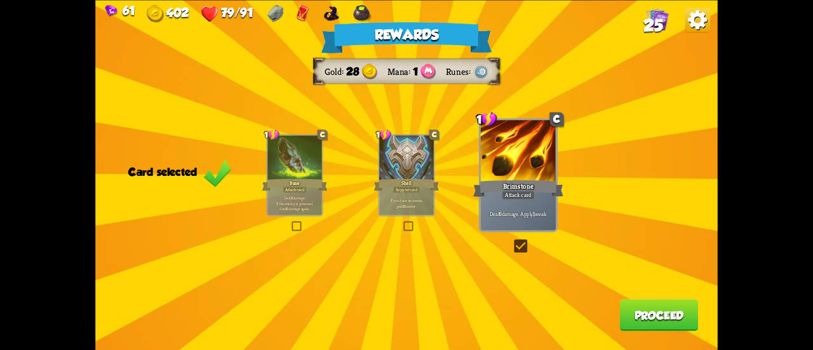
click at [626, 312] on button "Proceed" at bounding box center [659, 315] width 79 height 32
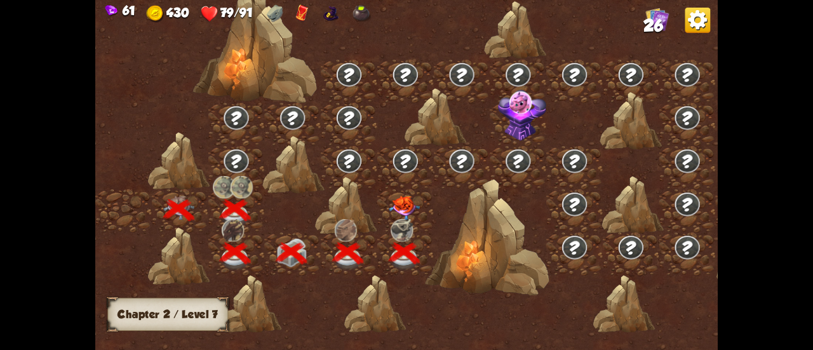
click at [392, 204] on img at bounding box center [404, 208] width 31 height 24
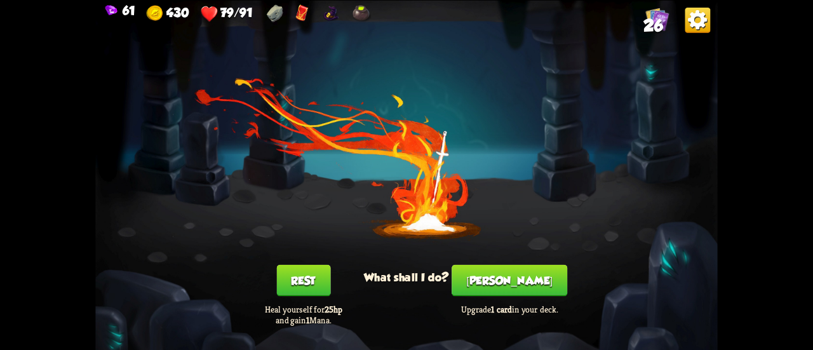
click at [498, 288] on button "[PERSON_NAME]" at bounding box center [509, 280] width 116 height 32
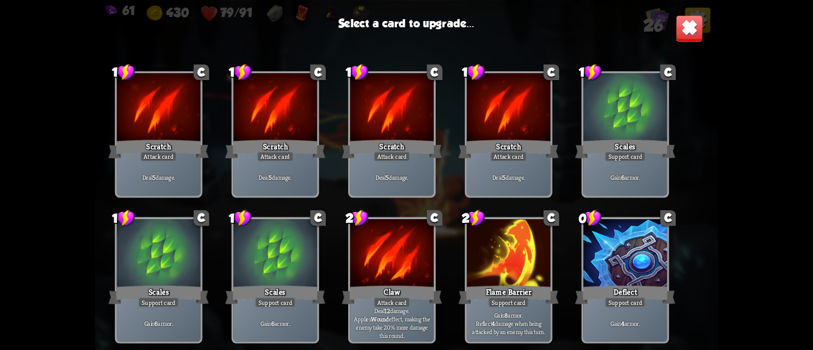
scroll to position [272, 0]
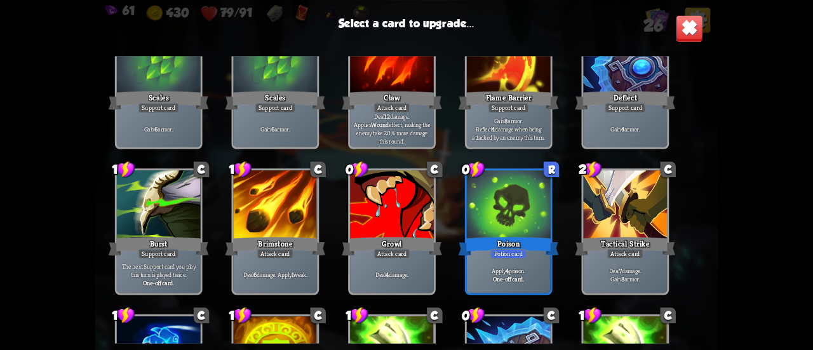
click at [500, 225] on div at bounding box center [509, 205] width 84 height 70
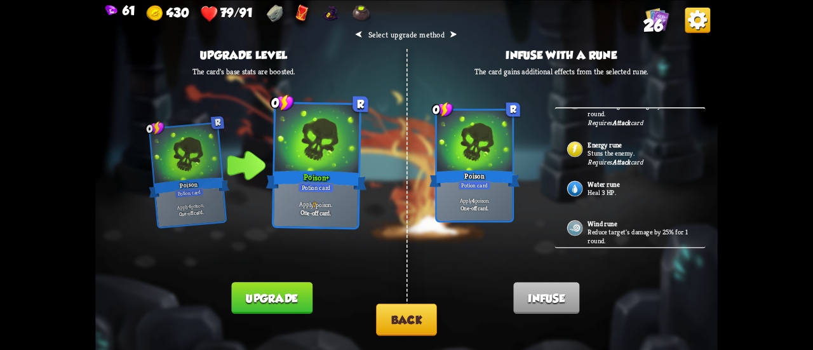
scroll to position [278, 0]
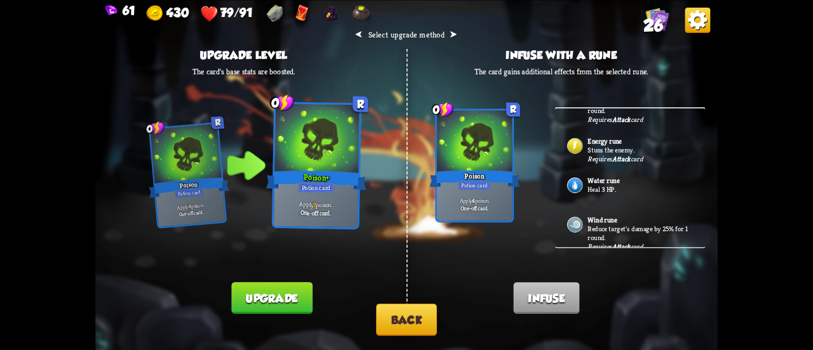
click at [274, 290] on button "Upgrade" at bounding box center [271, 298] width 81 height 32
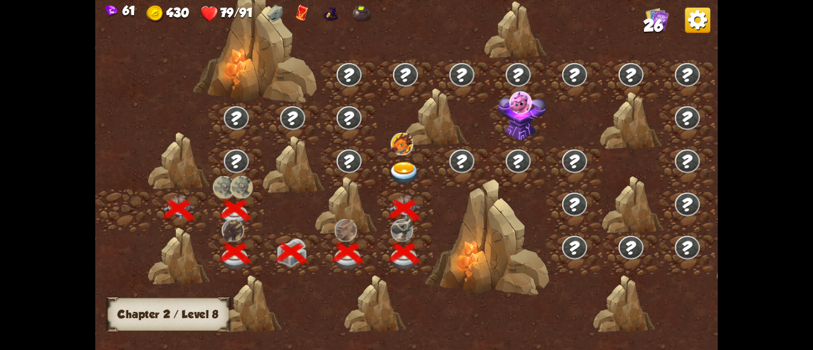
click at [411, 145] on img at bounding box center [402, 144] width 22 height 23
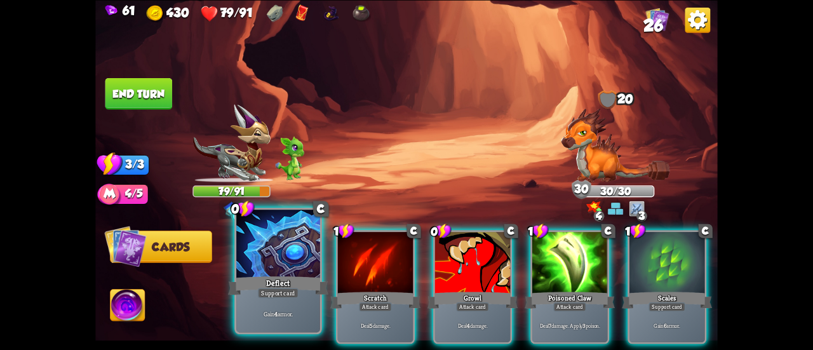
click at [277, 261] on div at bounding box center [278, 244] width 84 height 70
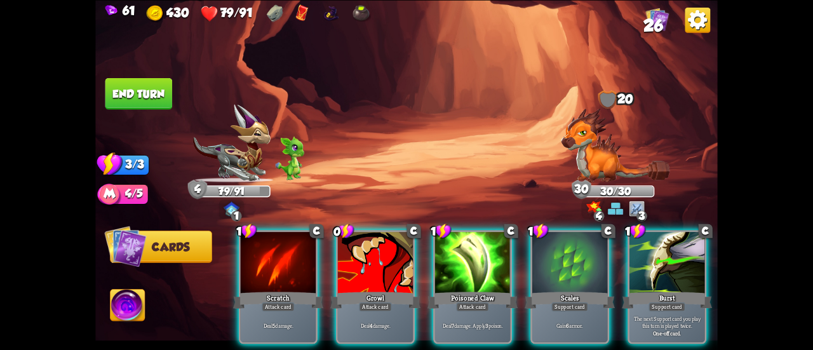
scroll to position [0, 247]
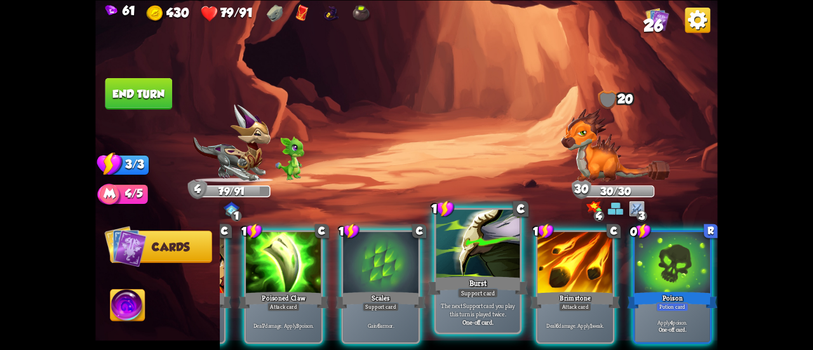
click at [480, 293] on div "Support card" at bounding box center [477, 293] width 41 height 10
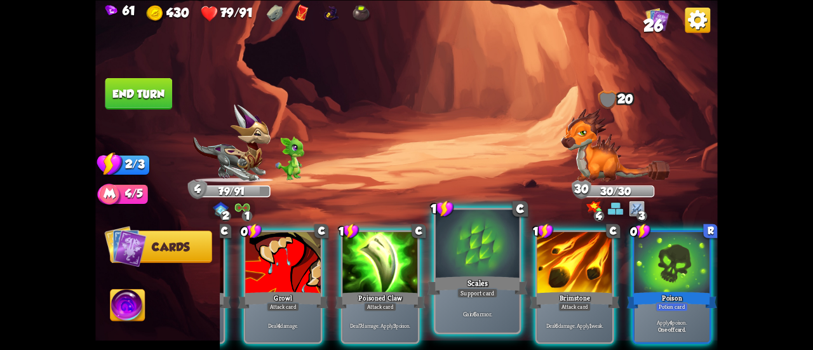
scroll to position [0, 120]
click at [471, 300] on div "Gain 6 armor." at bounding box center [478, 313] width 84 height 36
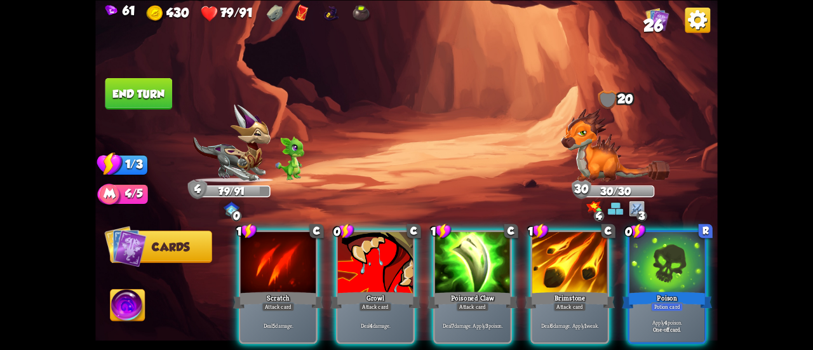
scroll to position [0, 0]
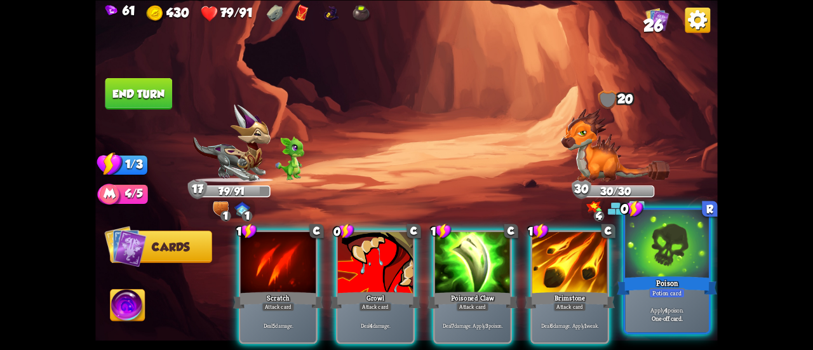
click at [697, 310] on p "Apply 4 poison." at bounding box center [666, 309] width 79 height 8
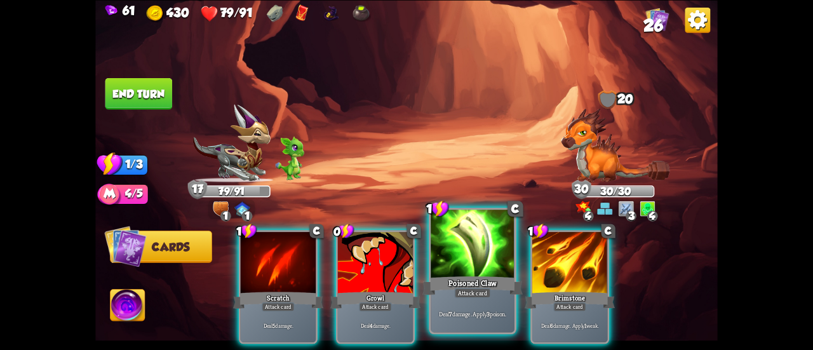
click at [456, 290] on div "Attack card" at bounding box center [472, 293] width 36 height 10
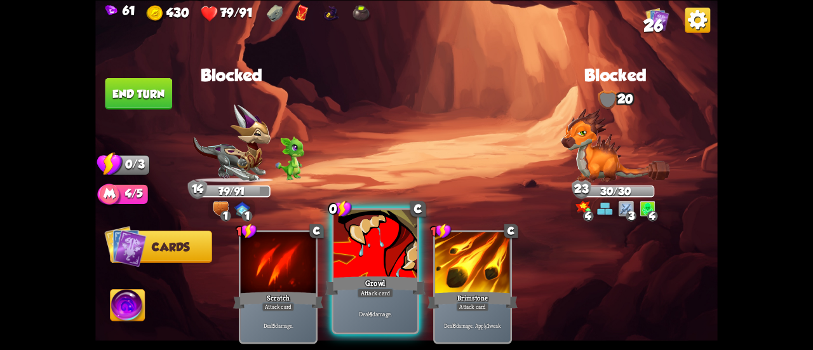
click at [378, 280] on div "Growl" at bounding box center [375, 285] width 100 height 22
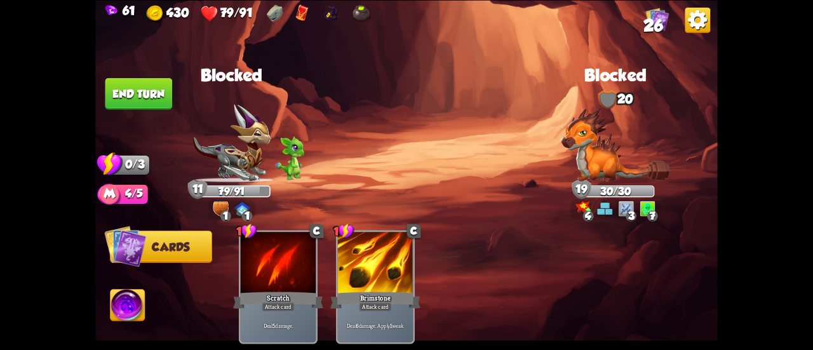
click at [145, 87] on button "End turn" at bounding box center [138, 93] width 67 height 32
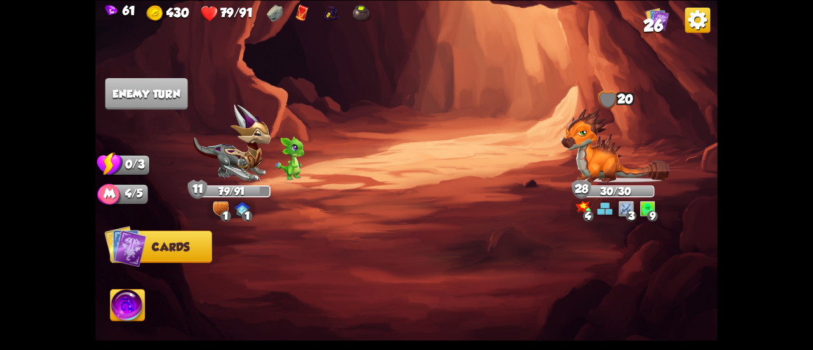
click at [118, 304] on img at bounding box center [127, 306] width 34 height 35
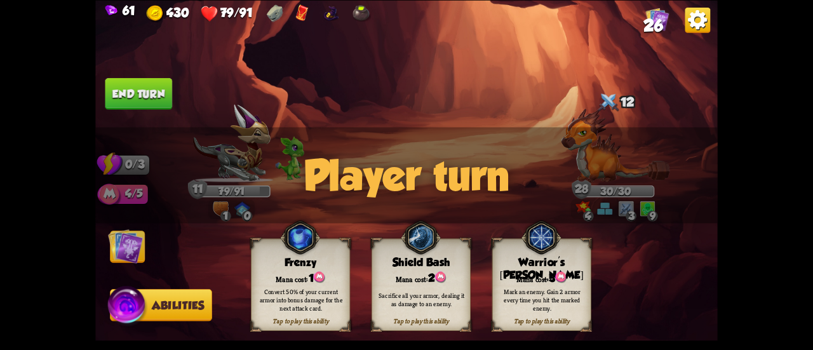
click at [552, 265] on div "Warrior's [PERSON_NAME]" at bounding box center [541, 269] width 98 height 26
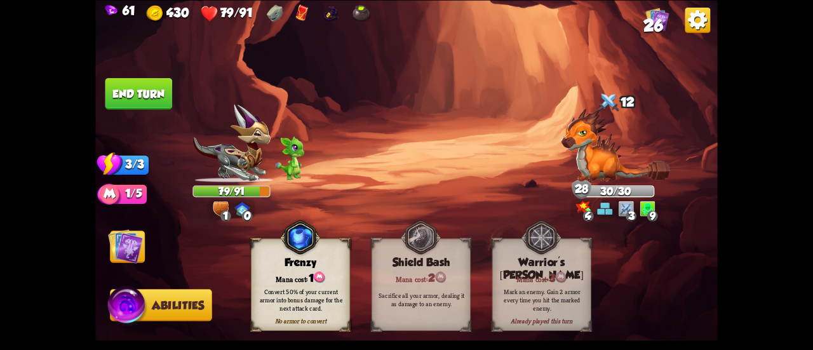
click at [118, 251] on img at bounding box center [125, 246] width 35 height 35
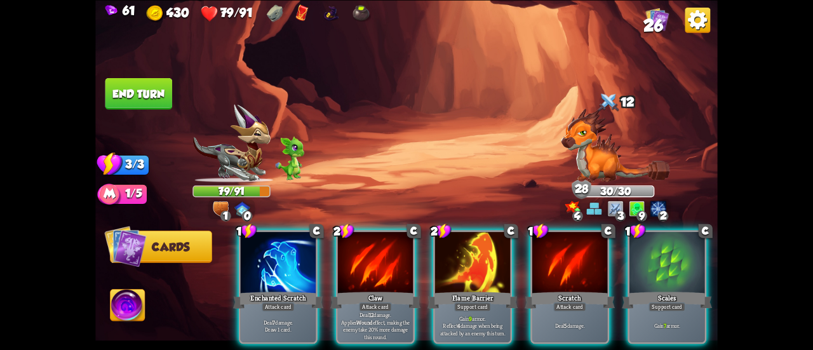
scroll to position [0, 120]
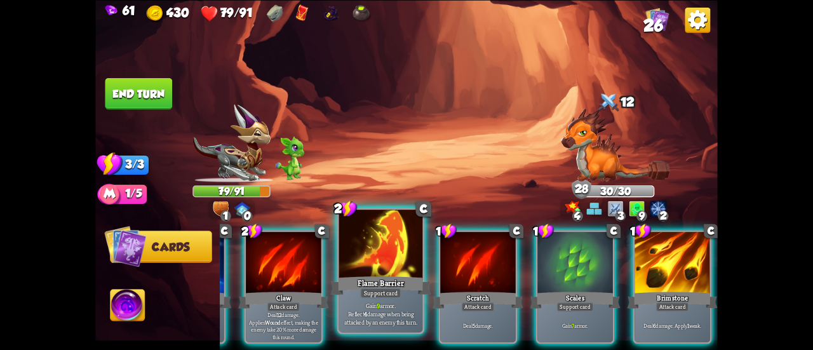
click at [386, 312] on p "Gain 9 armor. Reflect 4 damage when being attacked by an enemy this turn." at bounding box center [380, 313] width 79 height 25
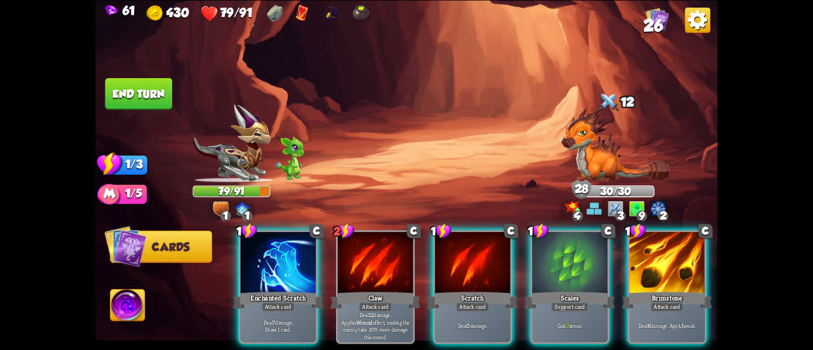
scroll to position [0, 0]
drag, startPoint x: 589, startPoint y: 286, endPoint x: 565, endPoint y: 141, distance: 146.7
click at [565, 141] on div "Select an enemy to attack... You don't have enough stamina to play that card...…" at bounding box center [406, 175] width 622 height 350
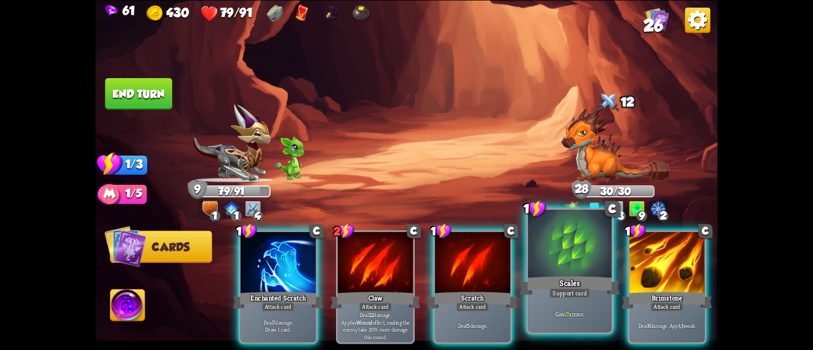
click at [565, 267] on div at bounding box center [570, 244] width 84 height 70
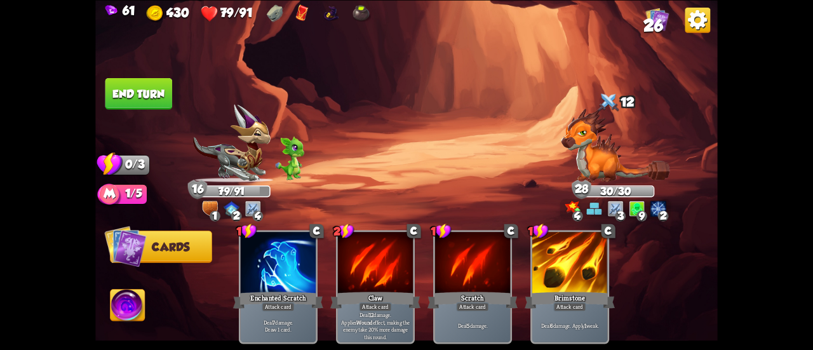
click at [140, 100] on button "End turn" at bounding box center [138, 93] width 67 height 32
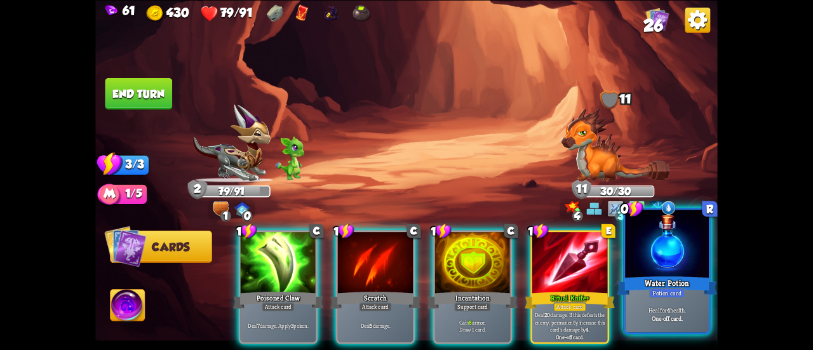
click at [696, 272] on div at bounding box center [667, 244] width 84 height 70
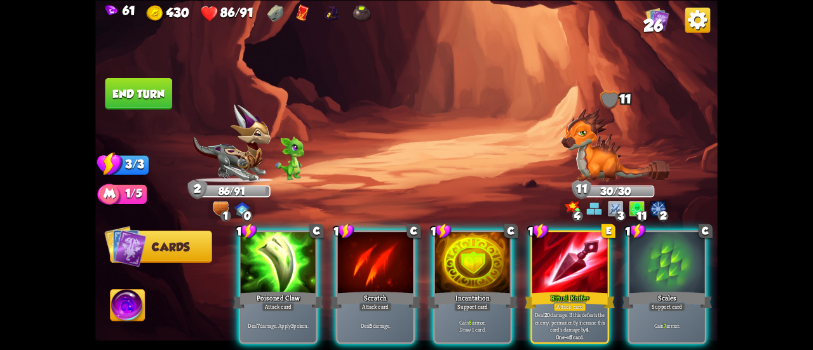
drag, startPoint x: 467, startPoint y: 315, endPoint x: 397, endPoint y: 139, distance: 189.2
click at [397, 139] on div "Select an enemy to attack... You don't have enough stamina to play that card...…" at bounding box center [406, 175] width 622 height 350
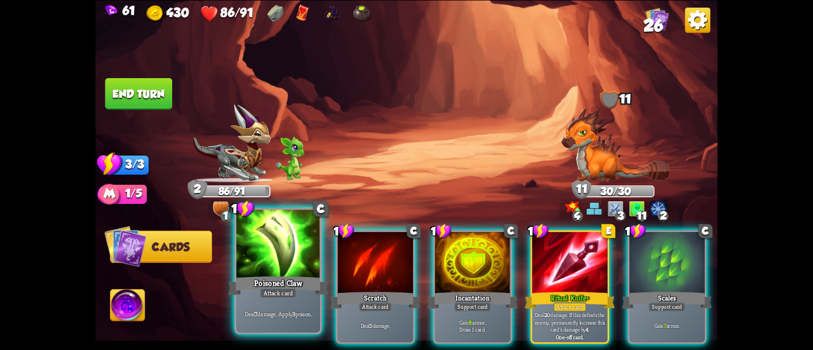
click at [286, 261] on div at bounding box center [278, 244] width 84 height 70
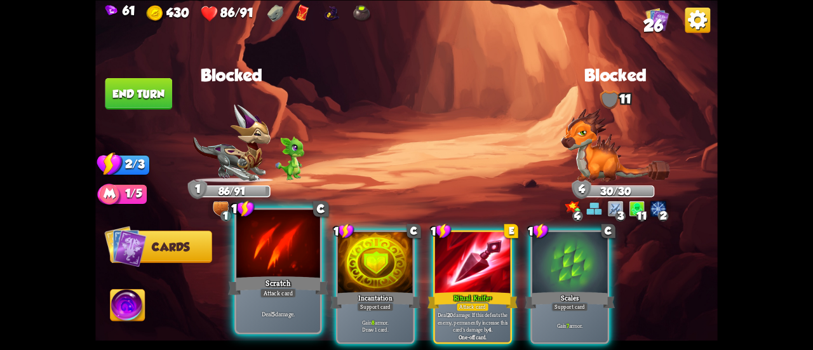
click at [284, 258] on div at bounding box center [278, 244] width 84 height 70
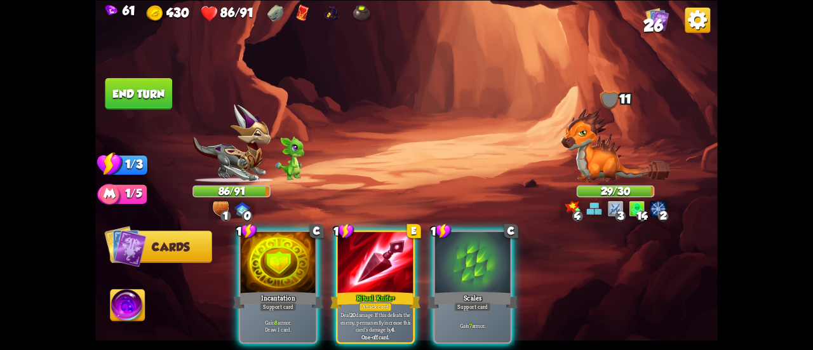
click at [124, 313] on img at bounding box center [127, 306] width 34 height 35
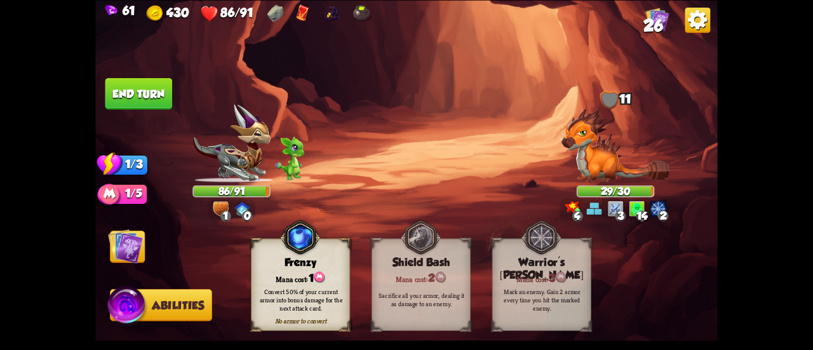
click at [114, 246] on img at bounding box center [125, 246] width 35 height 35
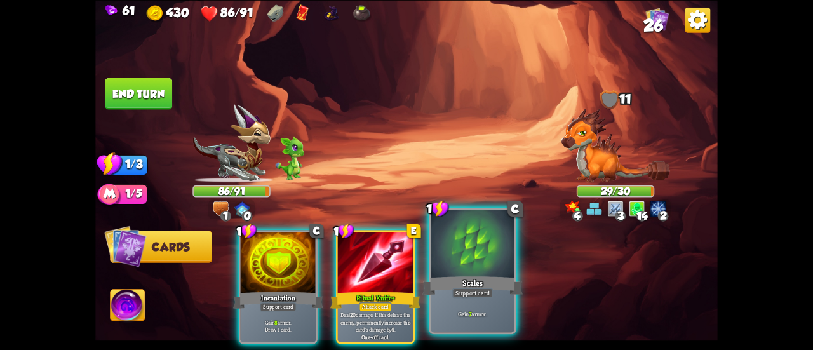
click at [479, 296] on div "Support card" at bounding box center [472, 293] width 41 height 10
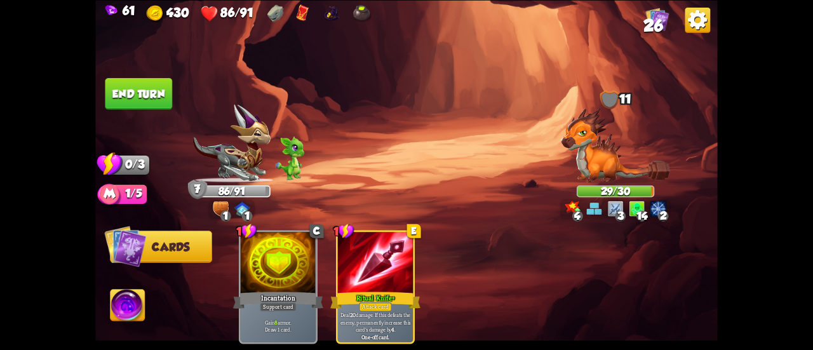
click at [167, 93] on button "End turn" at bounding box center [138, 93] width 67 height 32
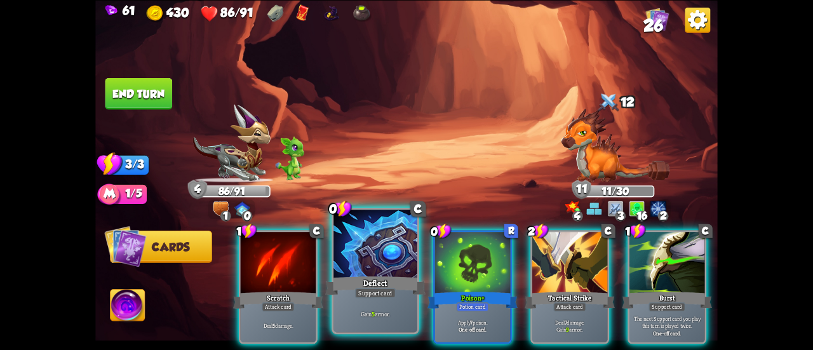
click at [387, 261] on div at bounding box center [375, 244] width 84 height 70
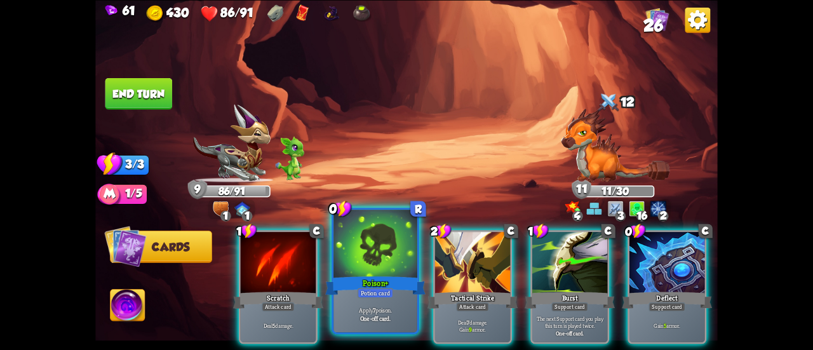
click at [373, 280] on div "Poison+" at bounding box center [375, 285] width 100 height 22
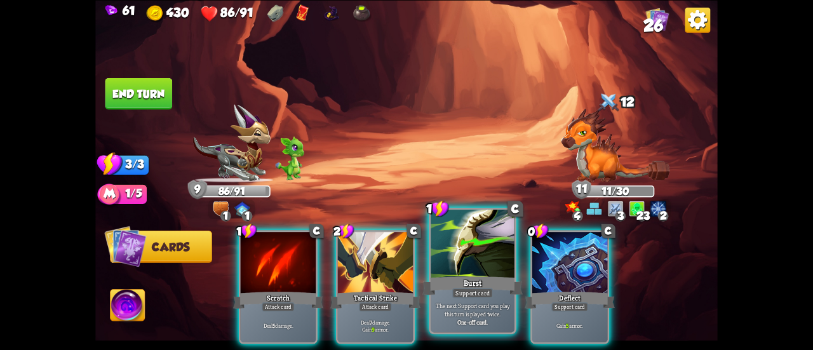
click at [463, 284] on div "Burst" at bounding box center [472, 285] width 100 height 22
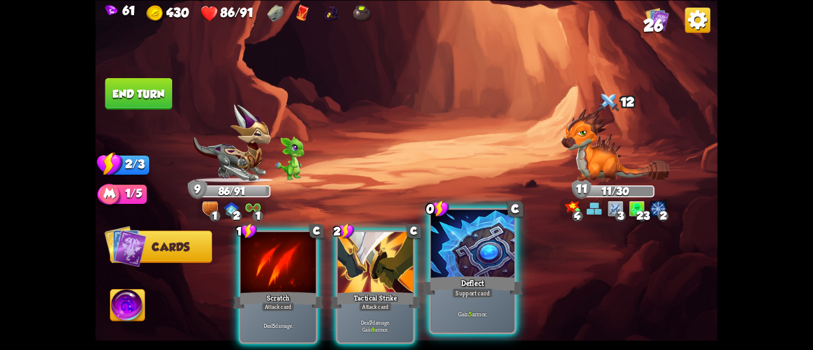
click at [482, 286] on div "Deflect" at bounding box center [472, 285] width 100 height 22
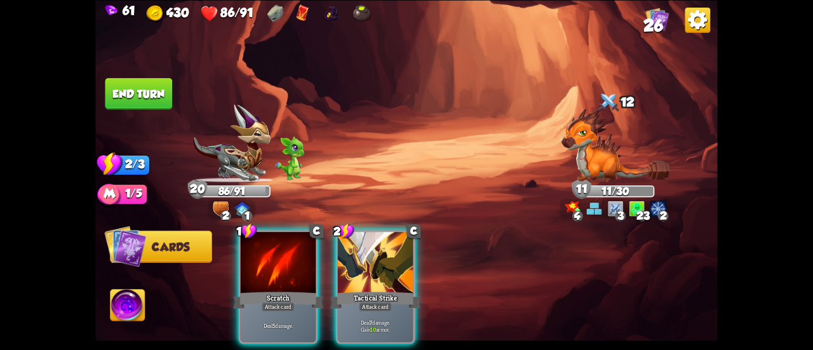
click at [142, 92] on button "End turn" at bounding box center [138, 93] width 67 height 32
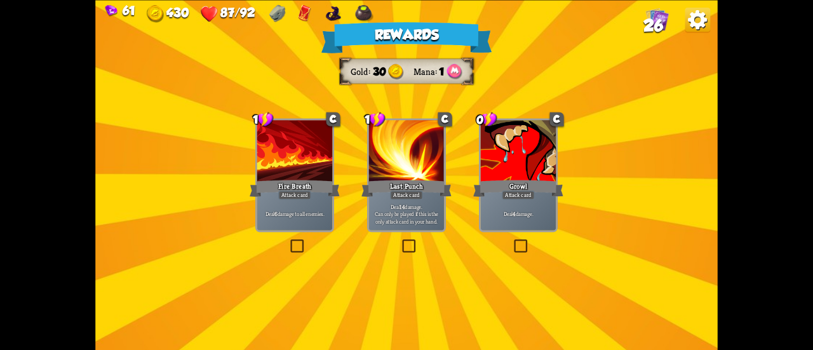
click at [561, 201] on div "Rewards Gold 30 Mana 1 Select a card 1 C Fire Breath Attack card Deal 6 damage …" at bounding box center [406, 175] width 622 height 350
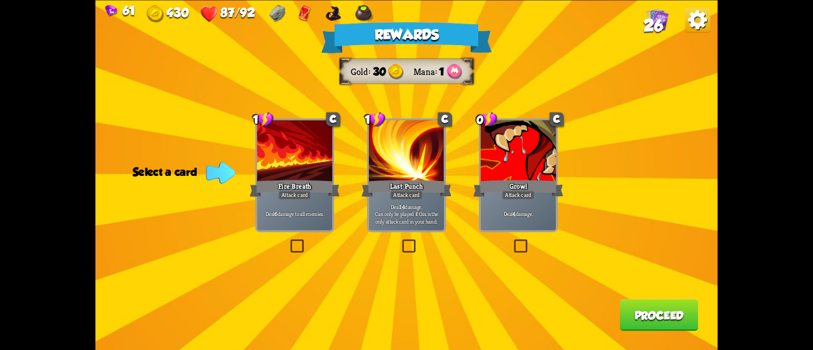
click at [523, 190] on div "Growl" at bounding box center [518, 188] width 90 height 20
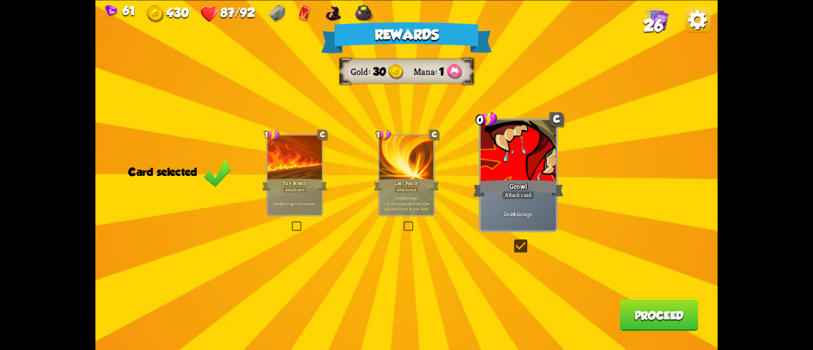
click at [630, 304] on button "Proceed" at bounding box center [659, 315] width 79 height 32
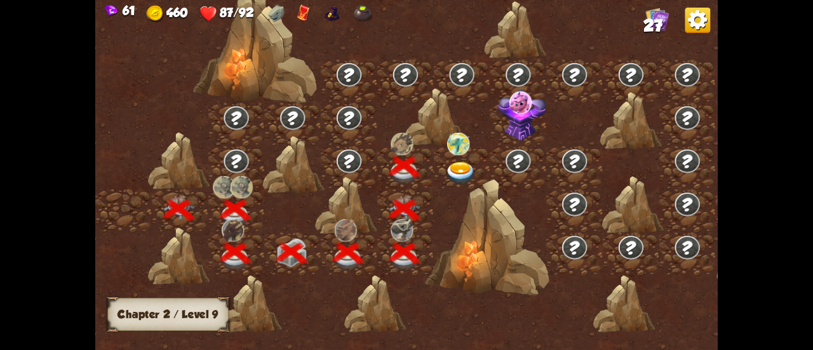
click at [459, 169] on img at bounding box center [460, 173] width 31 height 23
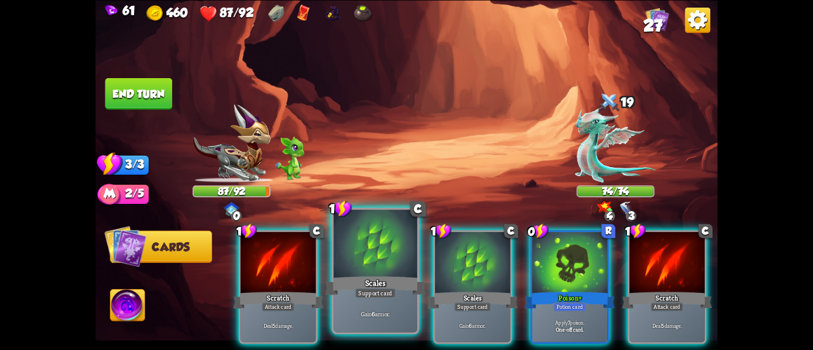
click at [394, 251] on div at bounding box center [375, 244] width 84 height 70
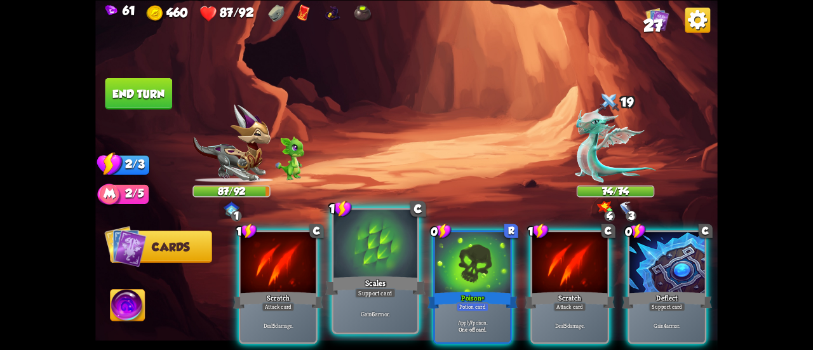
click at [390, 248] on div at bounding box center [375, 244] width 84 height 70
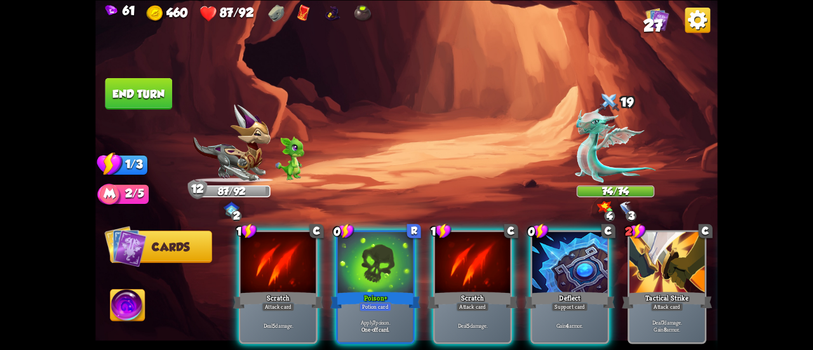
click at [575, 267] on div at bounding box center [569, 263] width 75 height 63
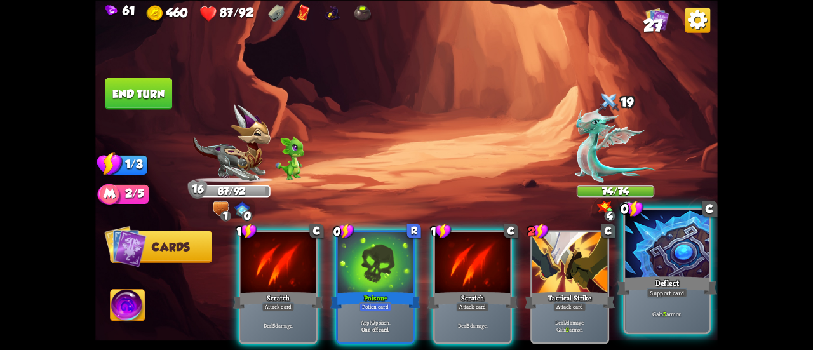
click at [660, 297] on div "Support card" at bounding box center [666, 293] width 41 height 10
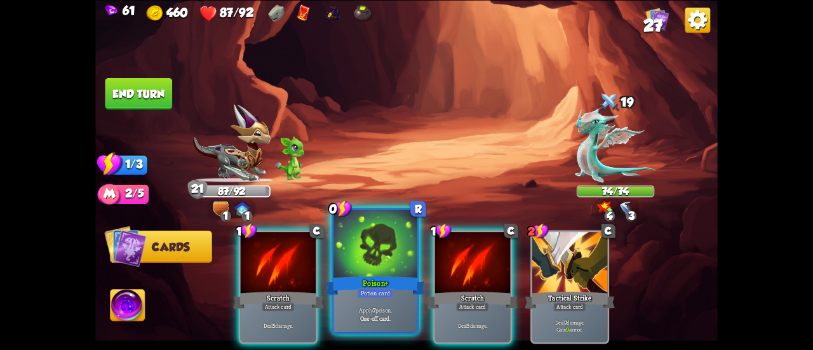
click at [380, 264] on div at bounding box center [375, 244] width 84 height 70
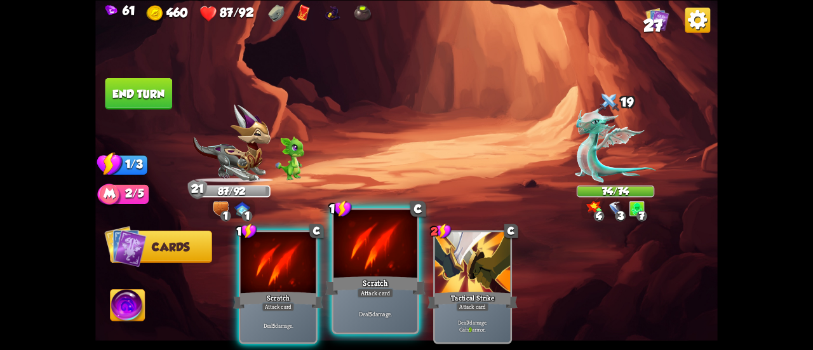
drag, startPoint x: 358, startPoint y: 267, endPoint x: 340, endPoint y: 258, distance: 19.6
click at [358, 267] on div at bounding box center [375, 244] width 84 height 70
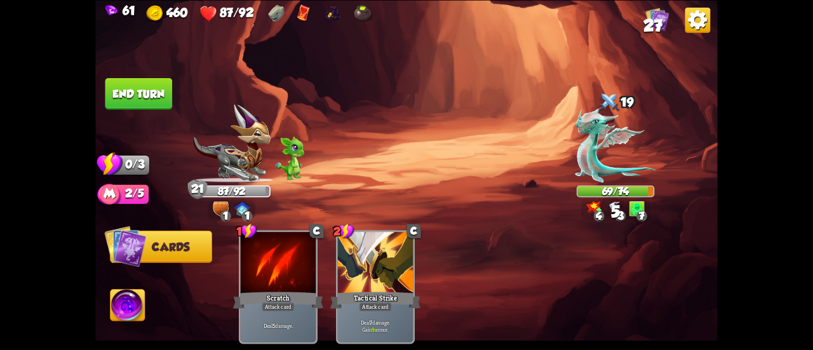
click at [137, 91] on button "End turn" at bounding box center [138, 93] width 67 height 32
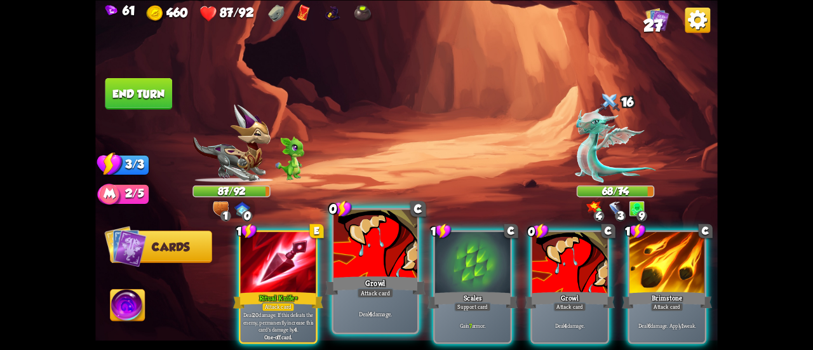
click at [358, 248] on div at bounding box center [375, 244] width 84 height 70
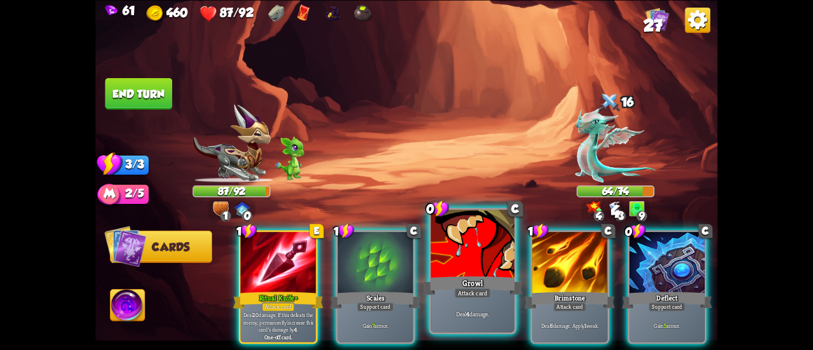
click at [444, 276] on div "Growl" at bounding box center [472, 285] width 100 height 22
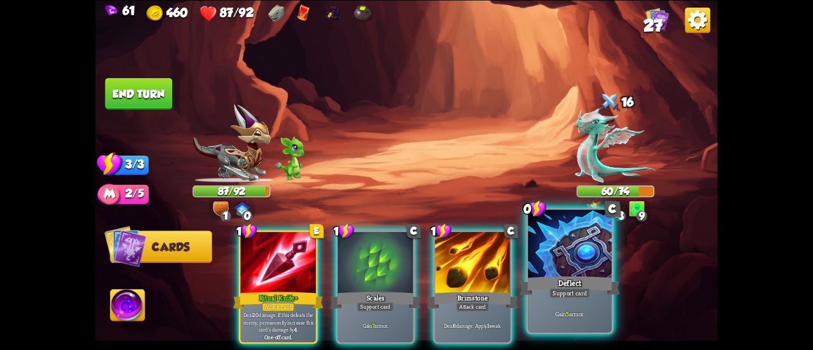
click at [601, 289] on div "Deflect" at bounding box center [569, 285] width 100 height 22
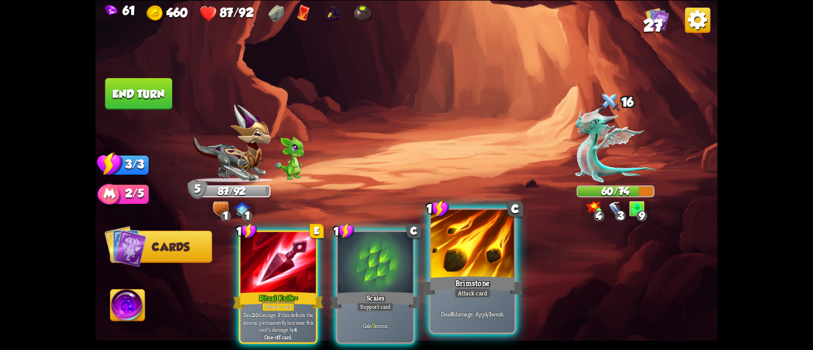
click at [477, 247] on div at bounding box center [472, 244] width 84 height 70
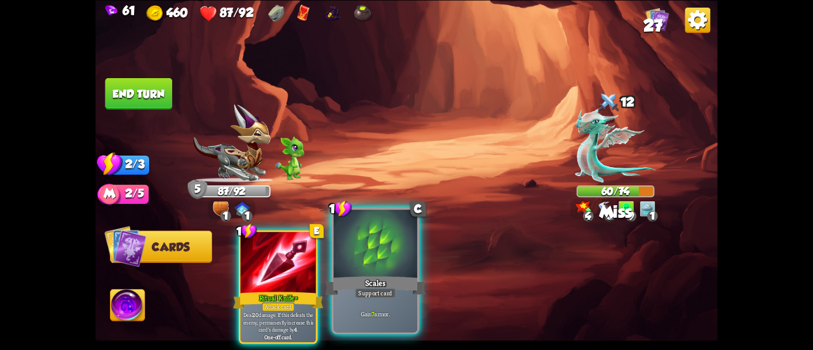
click at [411, 253] on div at bounding box center [375, 244] width 84 height 70
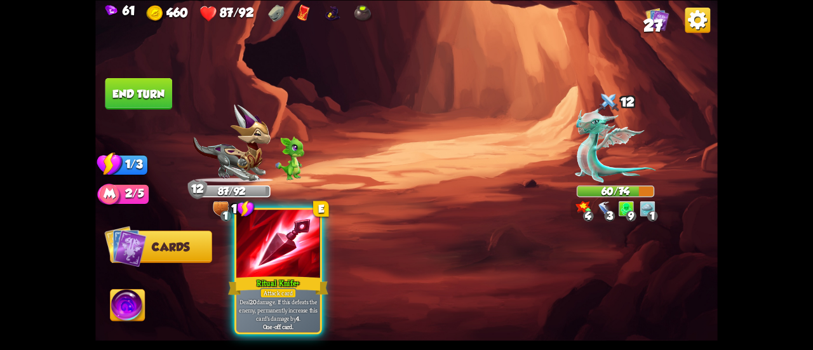
click at [263, 237] on div at bounding box center [278, 244] width 84 height 70
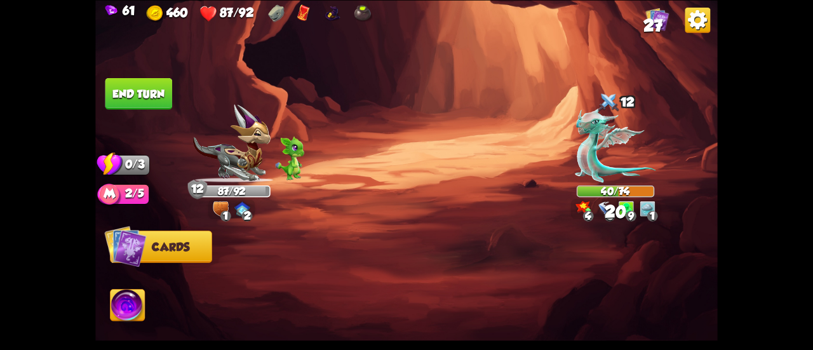
click at [145, 100] on button "End turn" at bounding box center [138, 93] width 67 height 32
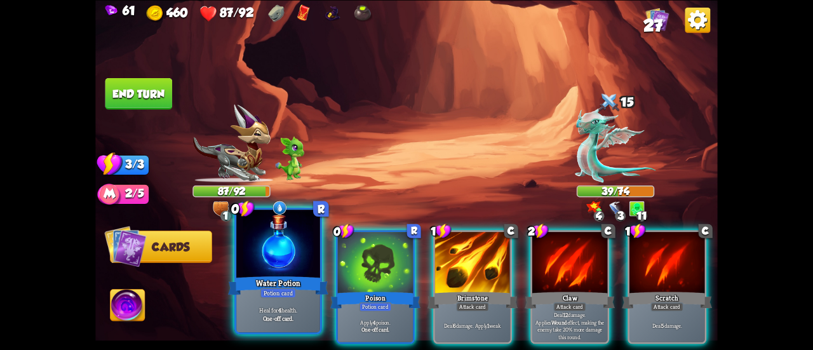
click at [284, 258] on div at bounding box center [278, 244] width 84 height 70
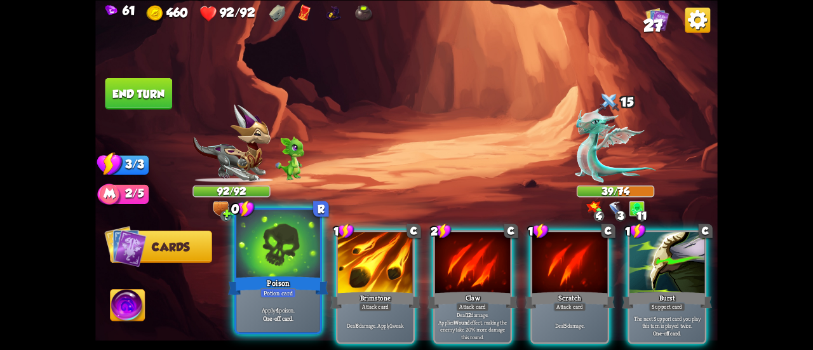
click at [249, 267] on div at bounding box center [278, 244] width 84 height 70
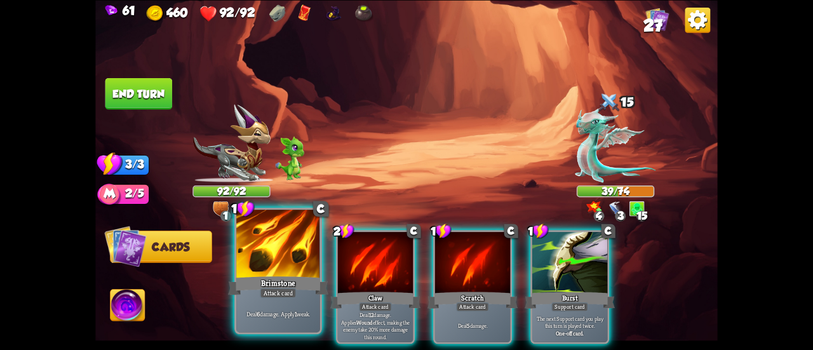
click at [279, 270] on div at bounding box center [278, 244] width 84 height 70
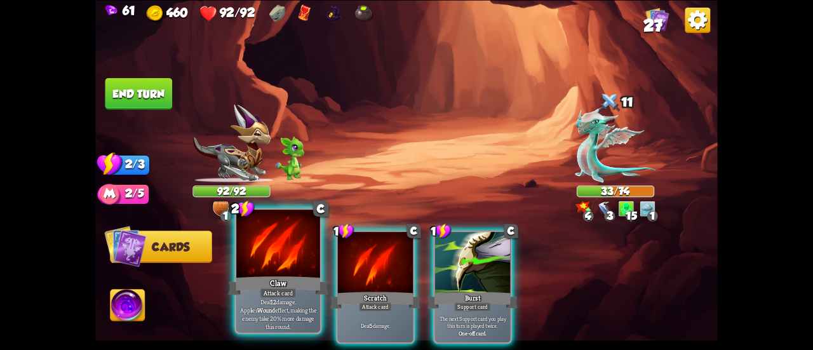
click at [279, 269] on div at bounding box center [278, 244] width 84 height 70
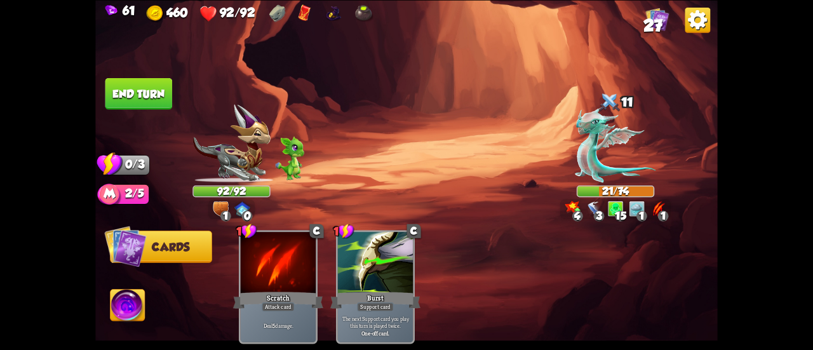
click at [147, 95] on button "End turn" at bounding box center [138, 93] width 67 height 32
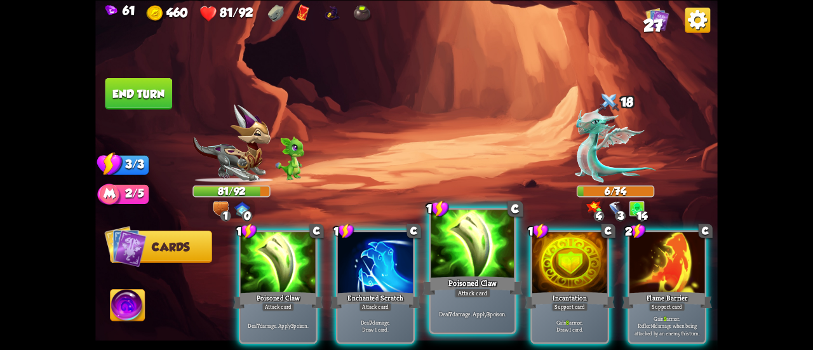
click at [449, 263] on div at bounding box center [472, 244] width 84 height 70
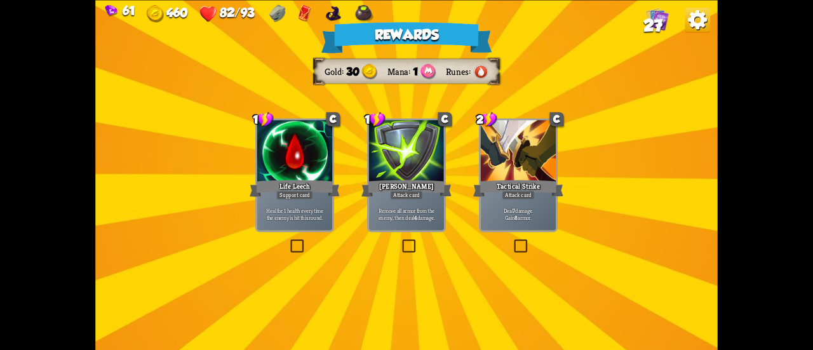
click at [284, 203] on div "Heal for 1 health every time the enemy is hit this round." at bounding box center [294, 213] width 75 height 33
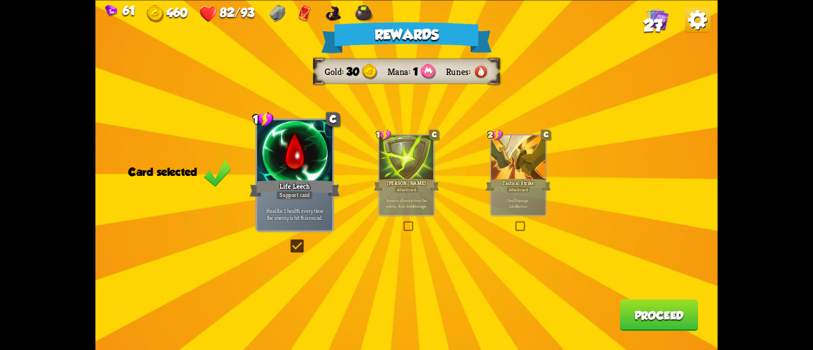
click at [633, 309] on button "Proceed" at bounding box center [659, 315] width 79 height 32
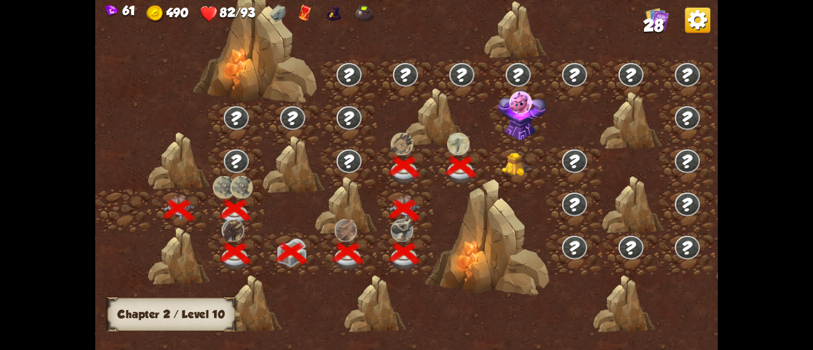
click at [515, 163] on img at bounding box center [517, 163] width 31 height 23
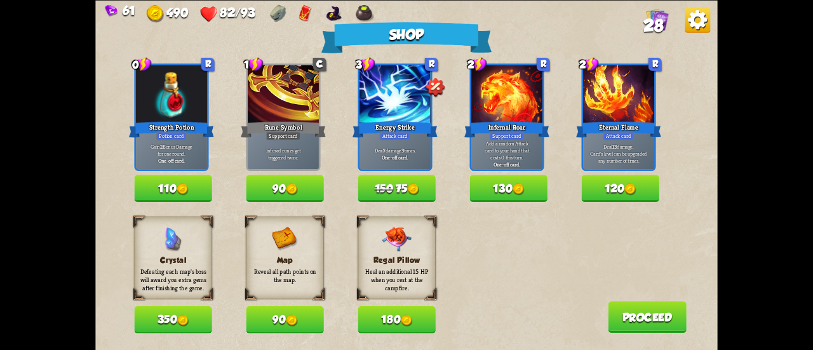
click at [281, 316] on button "90" at bounding box center [284, 319] width 77 height 27
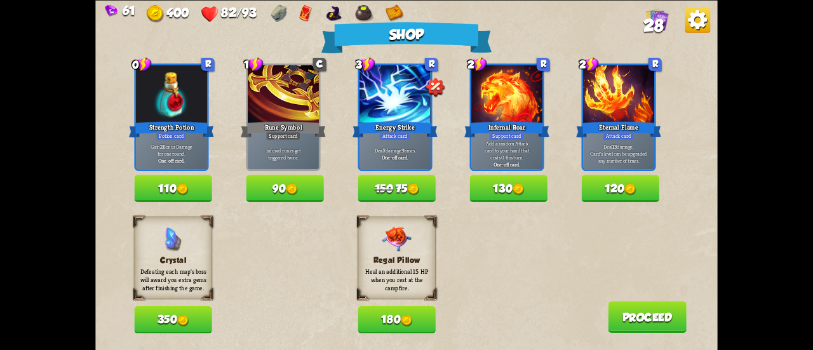
click at [412, 192] on img at bounding box center [412, 188] width 11 height 11
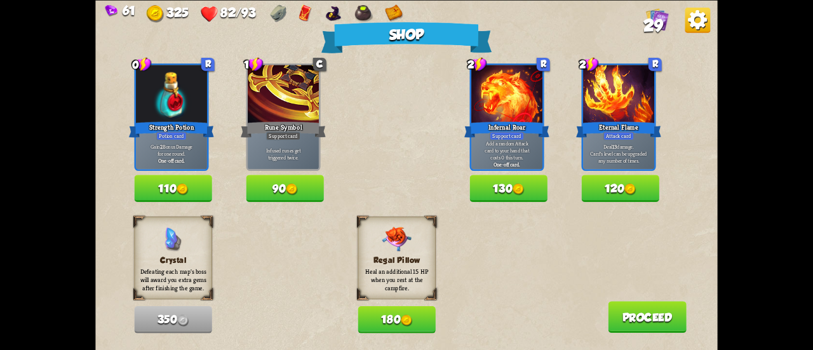
click at [416, 318] on button "180" at bounding box center [395, 319] width 77 height 27
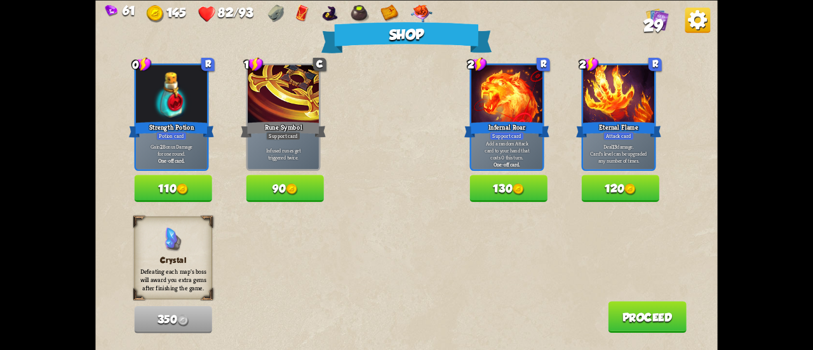
click at [657, 185] on button "120" at bounding box center [619, 188] width 77 height 27
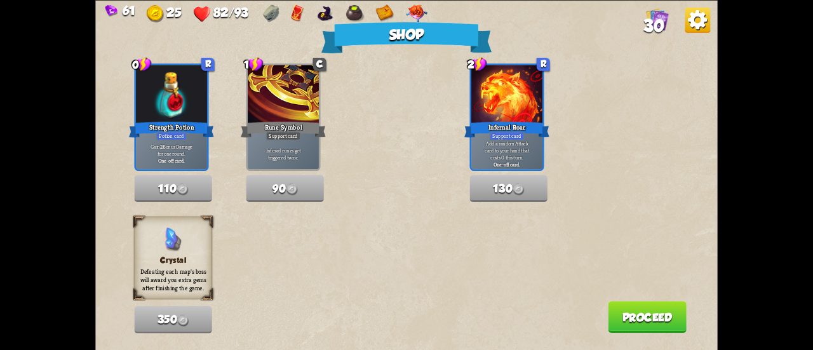
click at [653, 316] on button "Proceed" at bounding box center [647, 317] width 79 height 32
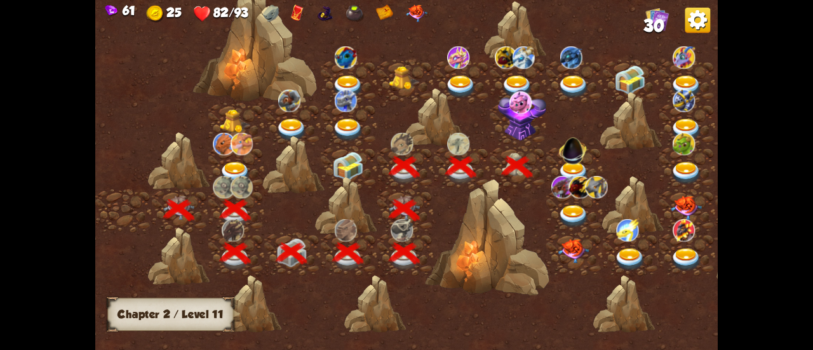
scroll to position [0, 193]
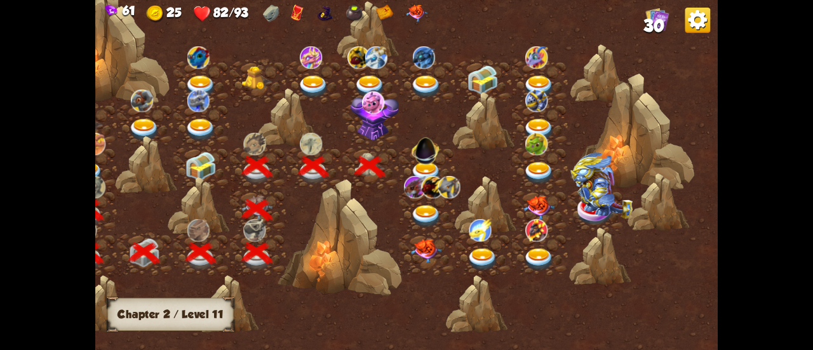
click at [371, 112] on img at bounding box center [373, 102] width 22 height 23
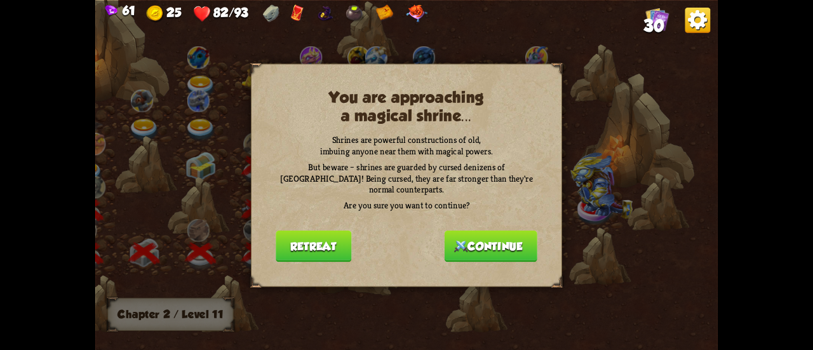
click at [485, 237] on button "Continue" at bounding box center [490, 246] width 93 height 32
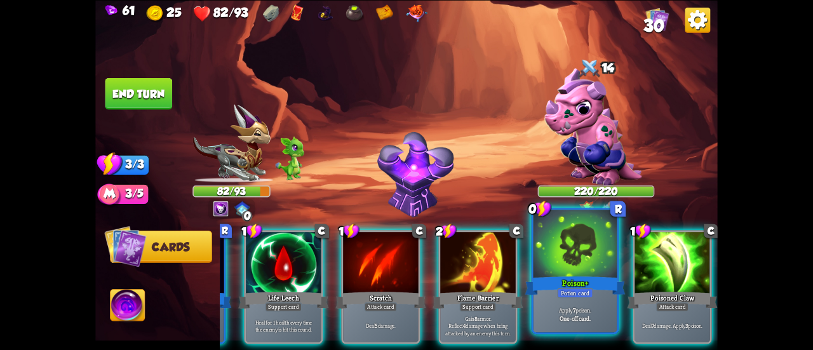
click at [592, 275] on div "Poison+" at bounding box center [575, 285] width 100 height 22
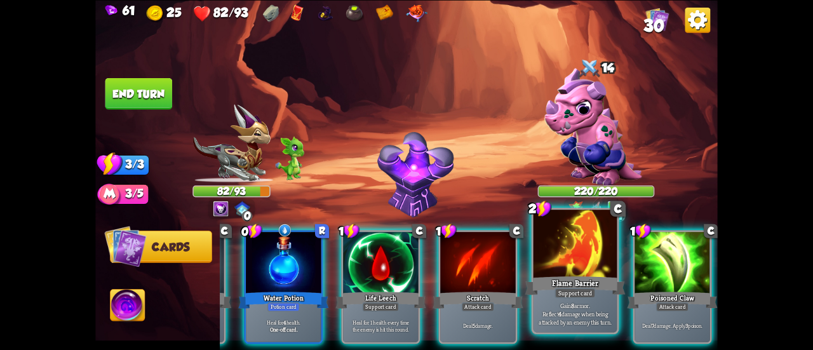
click at [580, 312] on p "Gain 8 armor. Reflect 4 damage when being attacked by an enemy this turn." at bounding box center [574, 313] width 79 height 25
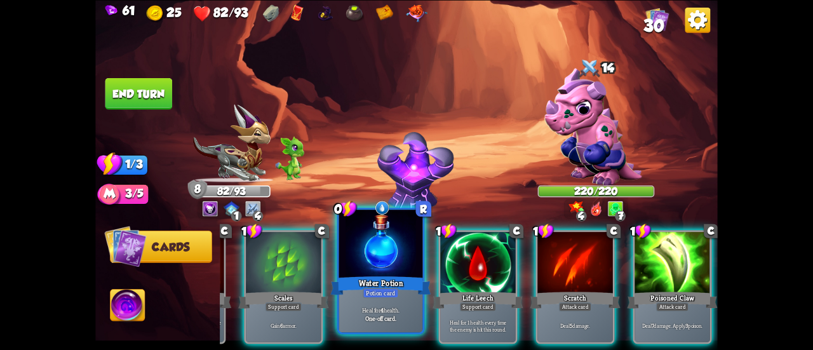
click at [390, 314] on b "One-off card." at bounding box center [380, 318] width 31 height 8
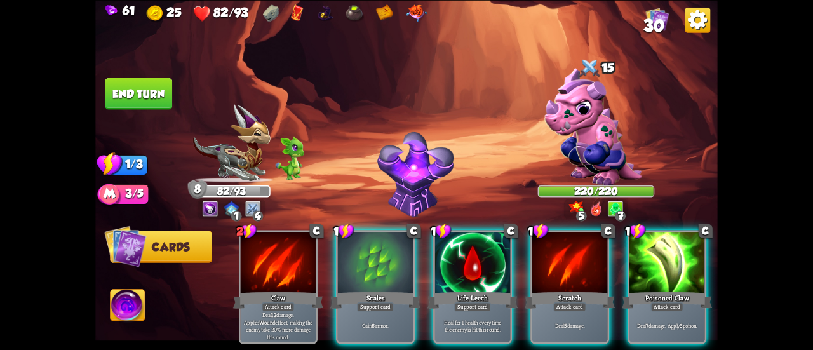
scroll to position [0, 0]
click at [612, 121] on img at bounding box center [593, 126] width 98 height 117
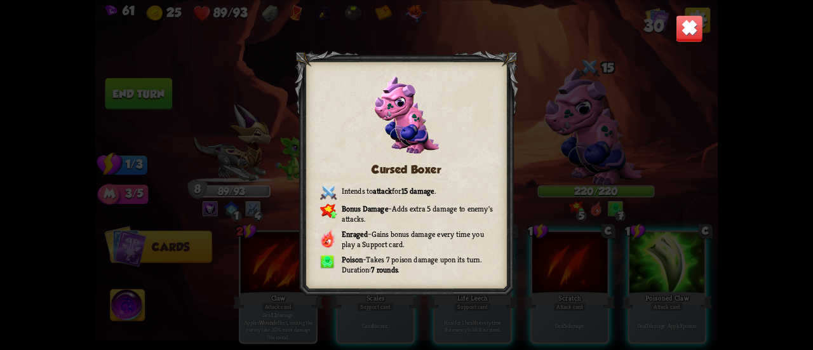
click at [694, 32] on img at bounding box center [688, 28] width 27 height 27
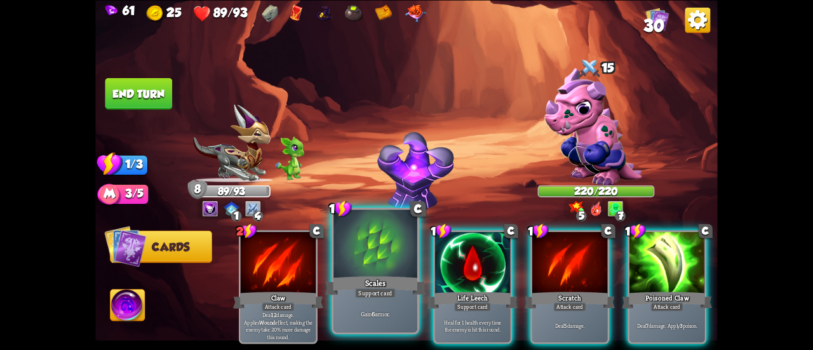
click at [383, 257] on div at bounding box center [375, 244] width 84 height 70
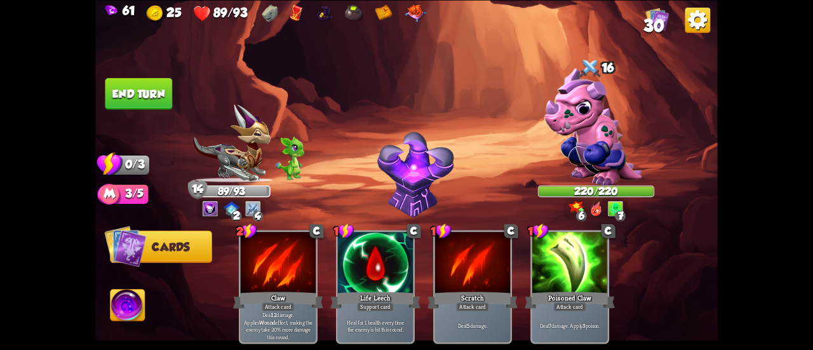
click at [559, 116] on img at bounding box center [593, 126] width 98 height 117
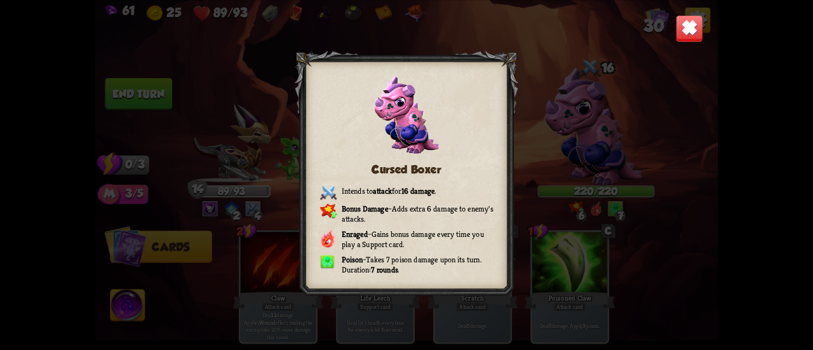
click at [694, 34] on img at bounding box center [688, 28] width 27 height 27
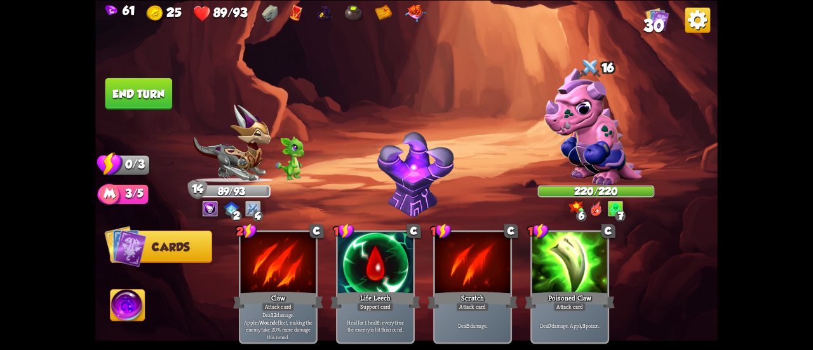
click at [139, 306] on img at bounding box center [127, 306] width 34 height 35
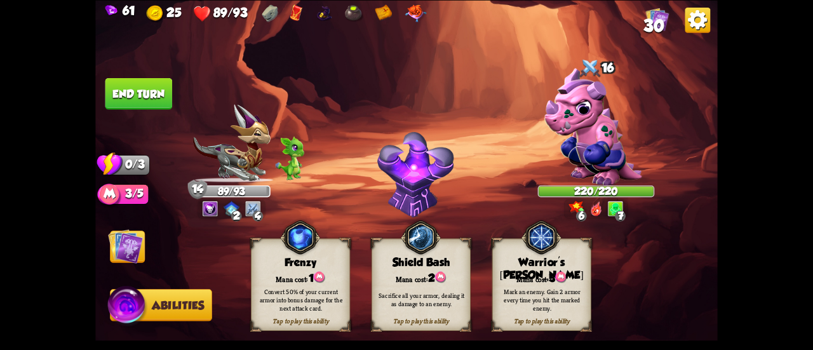
click at [517, 295] on div "Mark an enemy. Gain 2 armor every time you hit the marked enemy." at bounding box center [542, 299] width 90 height 25
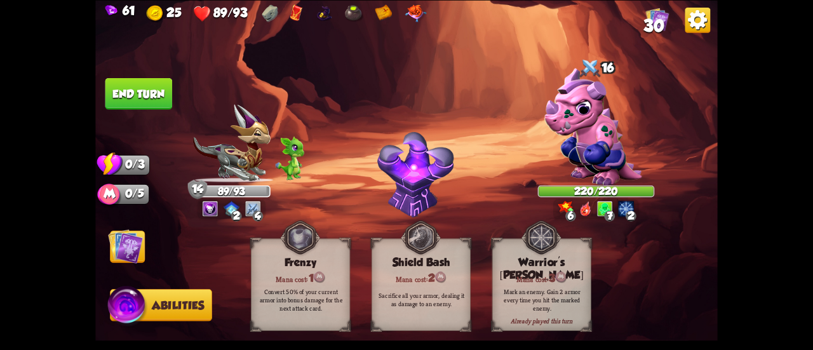
click at [154, 96] on button "End turn" at bounding box center [138, 93] width 67 height 32
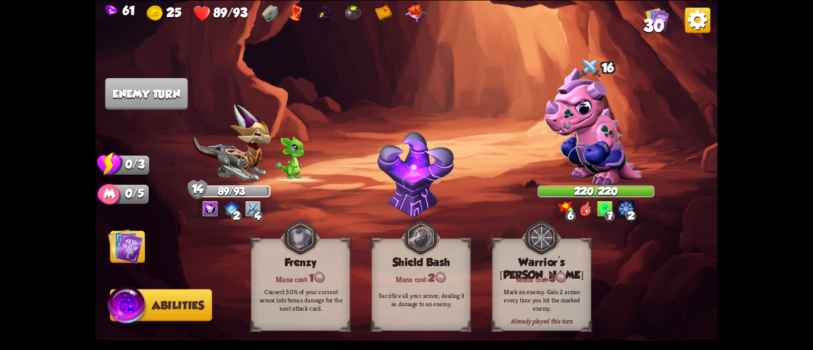
click at [132, 225] on img at bounding box center [406, 175] width 622 height 350
click at [129, 237] on img at bounding box center [125, 246] width 35 height 35
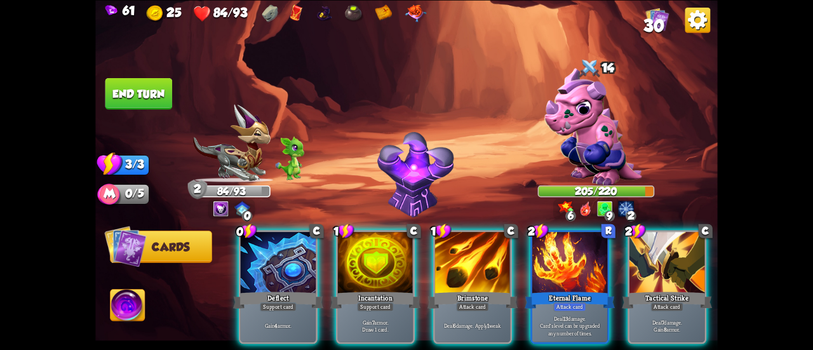
click at [662, 260] on div at bounding box center [666, 263] width 75 height 63
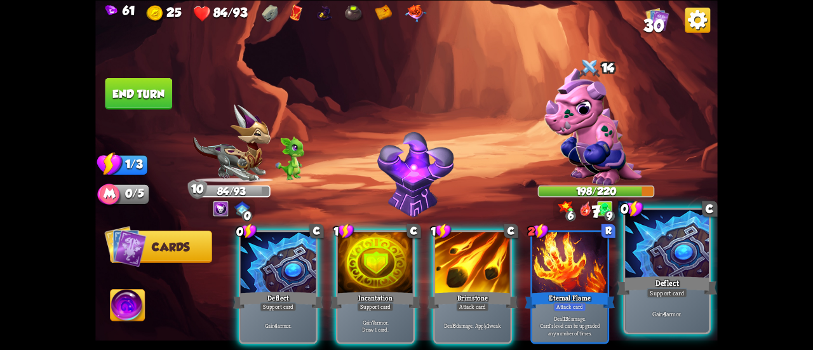
click at [640, 288] on div "Deflect" at bounding box center [666, 285] width 100 height 22
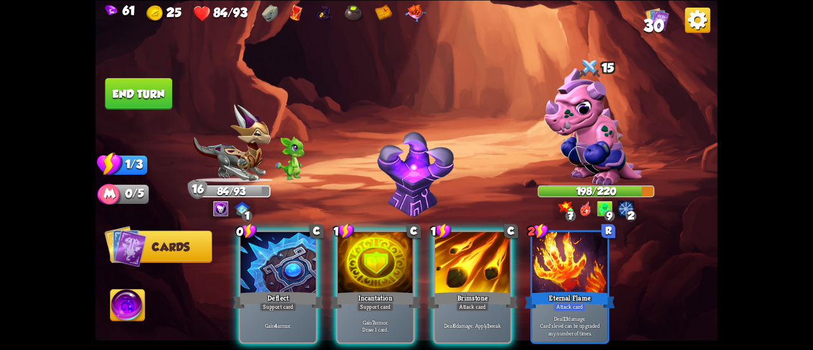
click at [130, 81] on button "End turn" at bounding box center [138, 93] width 67 height 32
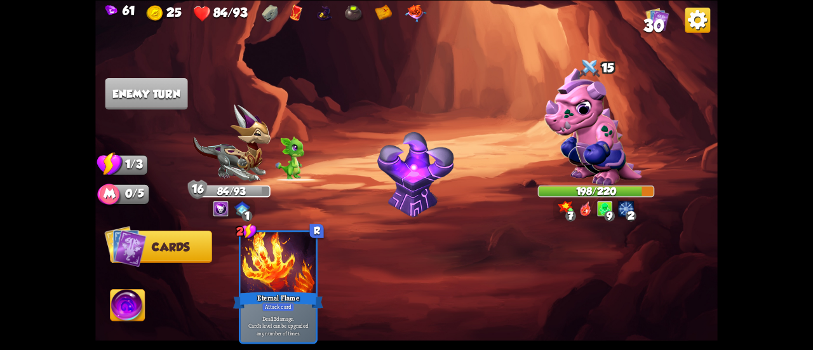
drag, startPoint x: 134, startPoint y: 9, endPoint x: 257, endPoint y: 249, distance: 270.3
click at [257, 249] on div "2 R Eternal Flame Attack card Deal 13 damage. Card's level can be upgraded any …" at bounding box center [469, 272] width 498 height 156
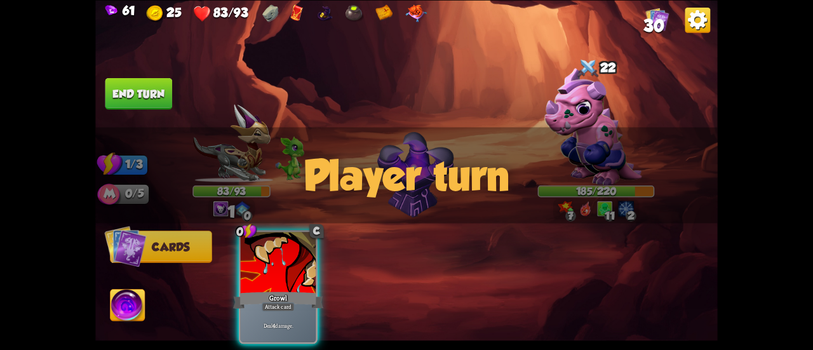
click at [307, 67] on img at bounding box center [406, 175] width 622 height 350
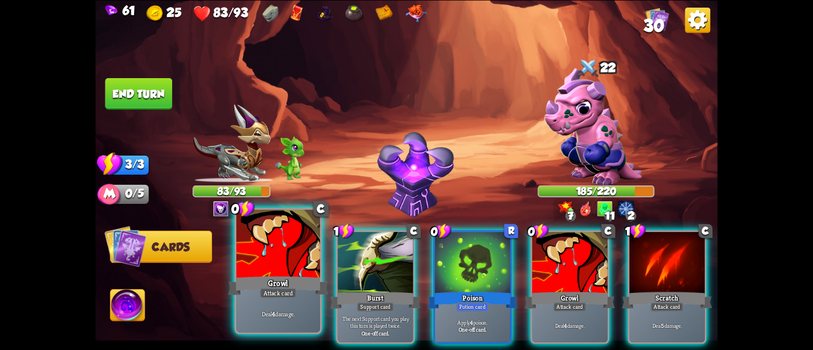
click at [305, 253] on div at bounding box center [278, 244] width 84 height 70
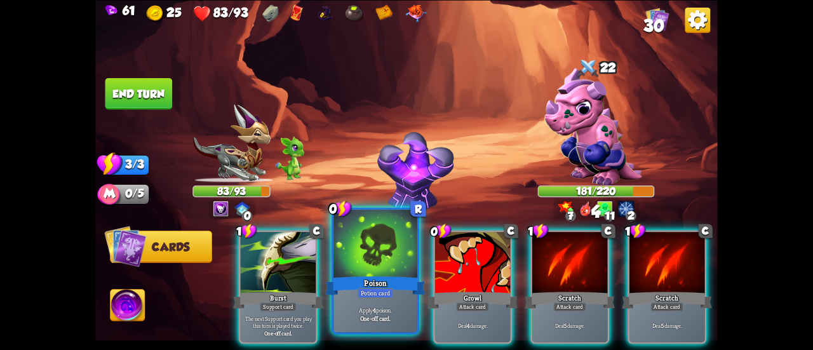
click at [345, 269] on div at bounding box center [375, 244] width 84 height 70
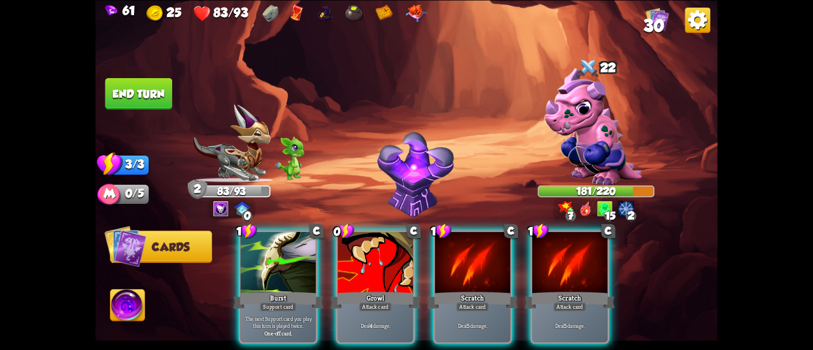
click at [345, 269] on div at bounding box center [375, 263] width 75 height 63
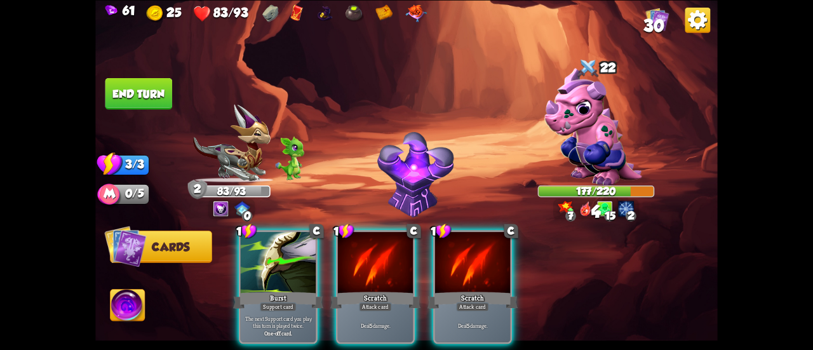
click at [345, 269] on div at bounding box center [375, 263] width 75 height 63
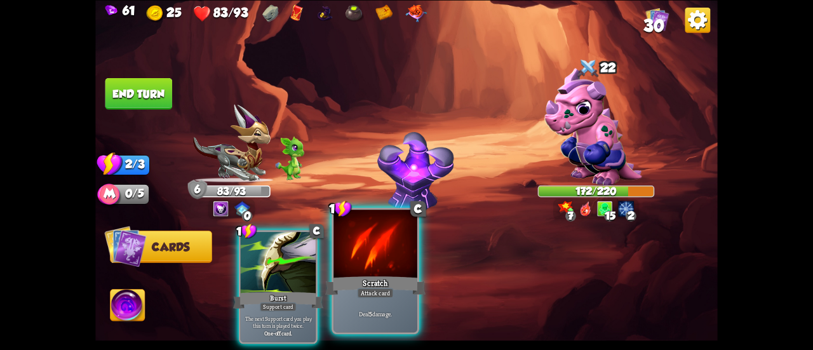
click at [361, 275] on div "Scratch" at bounding box center [375, 285] width 100 height 22
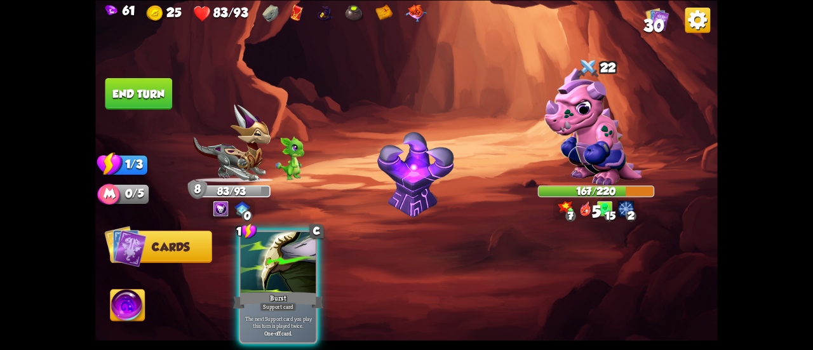
click at [149, 91] on button "End turn" at bounding box center [138, 93] width 67 height 32
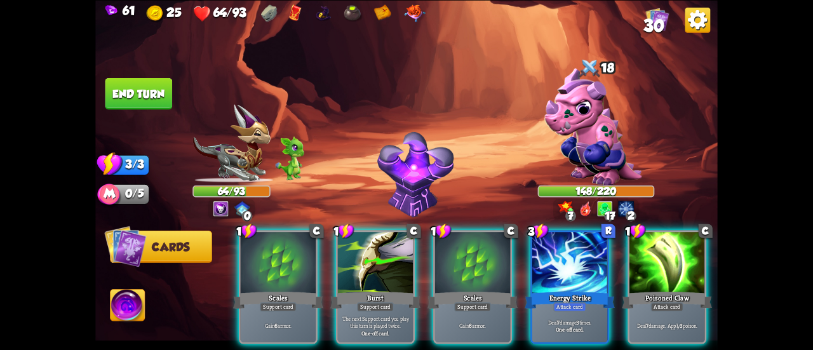
drag, startPoint x: 587, startPoint y: 342, endPoint x: 693, endPoint y: 349, distance: 106.9
click at [693, 349] on div "1 C Scales Support card Gain 6 armor. 1 C Burst Support card The next Support c…" at bounding box center [469, 272] width 498 height 156
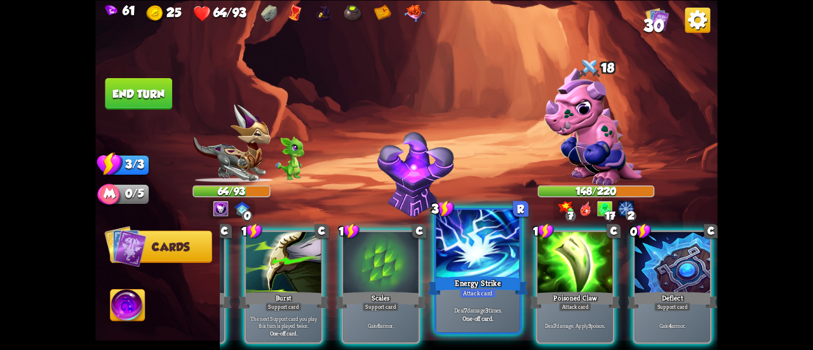
click at [501, 271] on div at bounding box center [478, 244] width 84 height 70
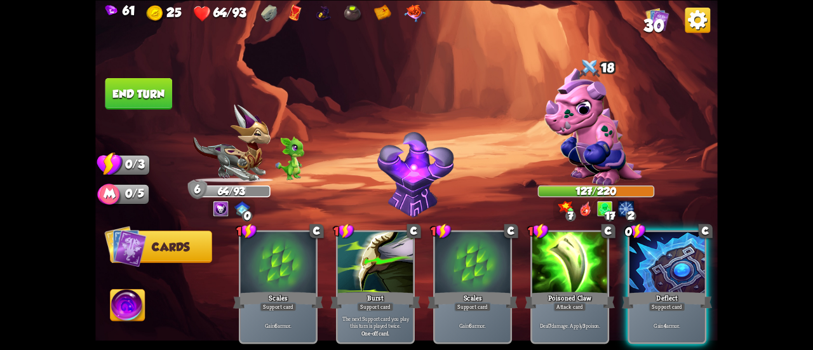
click at [152, 92] on button "End turn" at bounding box center [138, 93] width 67 height 32
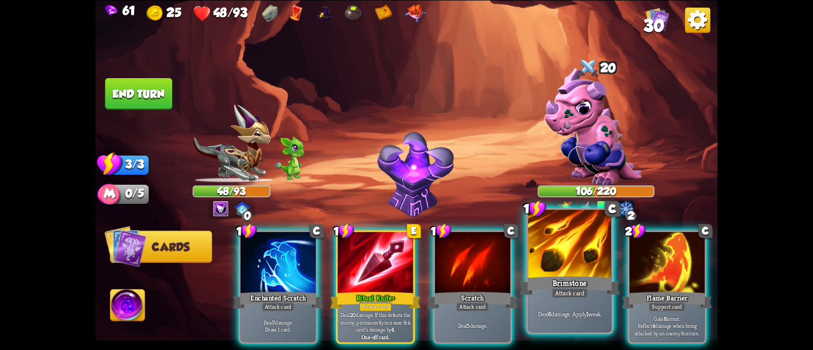
click at [538, 294] on div "Brimstone" at bounding box center [569, 285] width 100 height 22
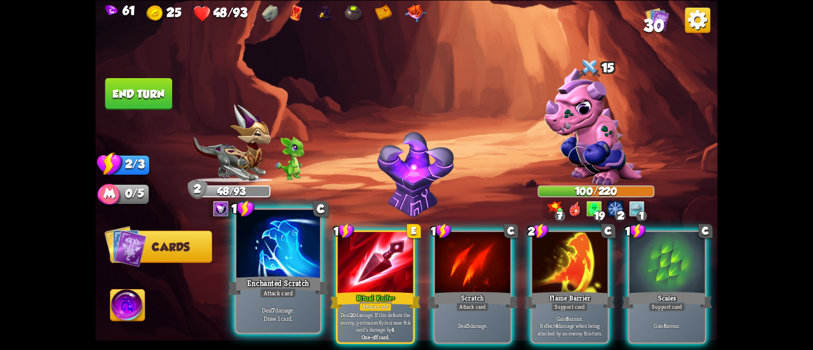
click at [285, 281] on div "Enchanted Scratch" at bounding box center [278, 285] width 100 height 22
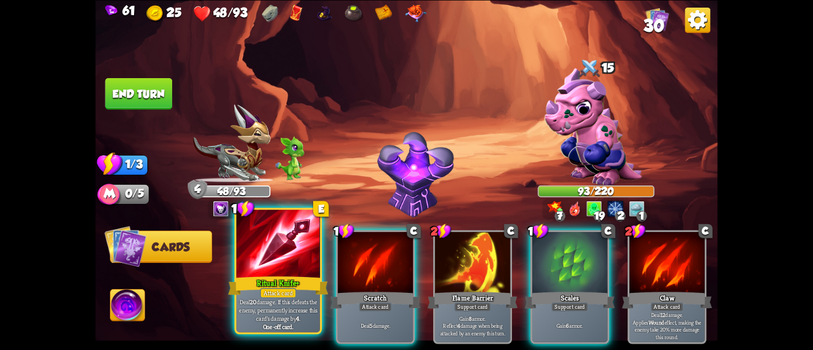
click at [282, 270] on div at bounding box center [278, 244] width 84 height 70
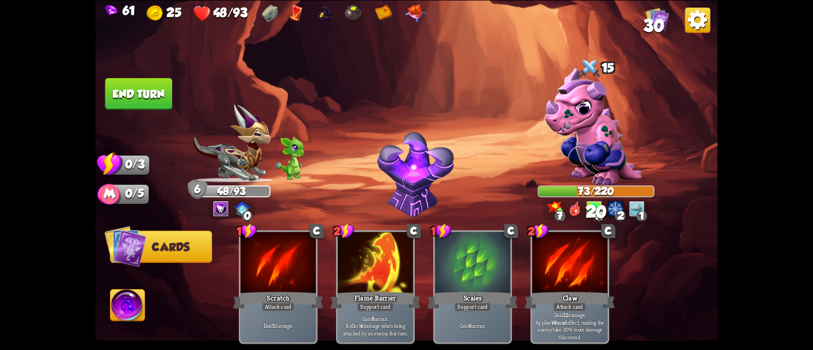
click at [150, 81] on button "End turn" at bounding box center [138, 93] width 67 height 32
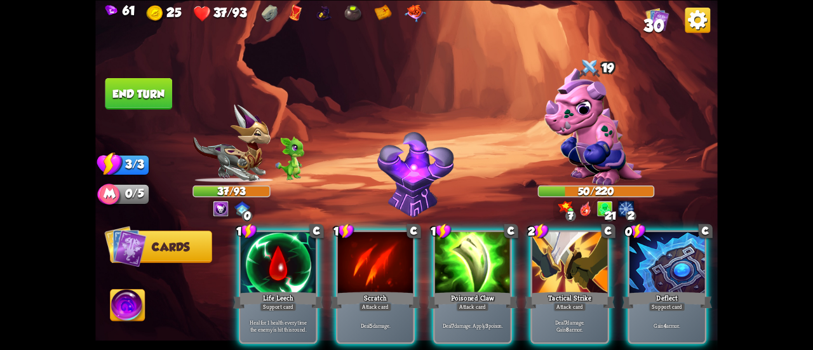
scroll to position [0, 120]
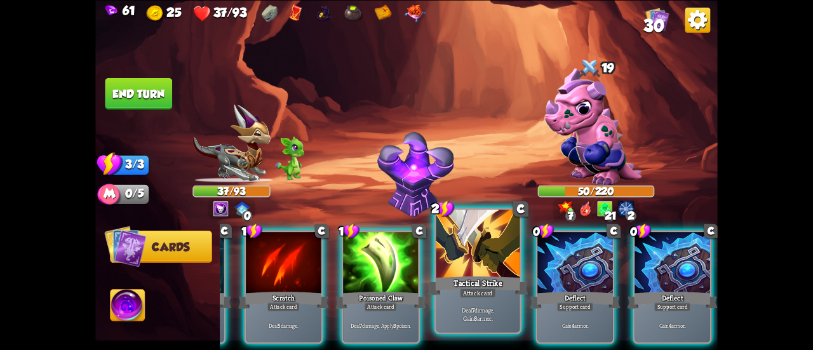
click at [480, 309] on p "Deal 7 damage. Gain 8 armor." at bounding box center [477, 313] width 79 height 17
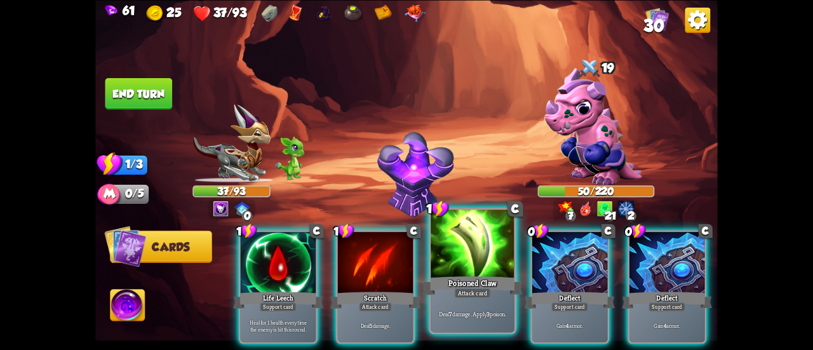
scroll to position [0, 0]
click at [455, 298] on div "Deal 7 damage. Apply 3 poison." at bounding box center [472, 313] width 84 height 36
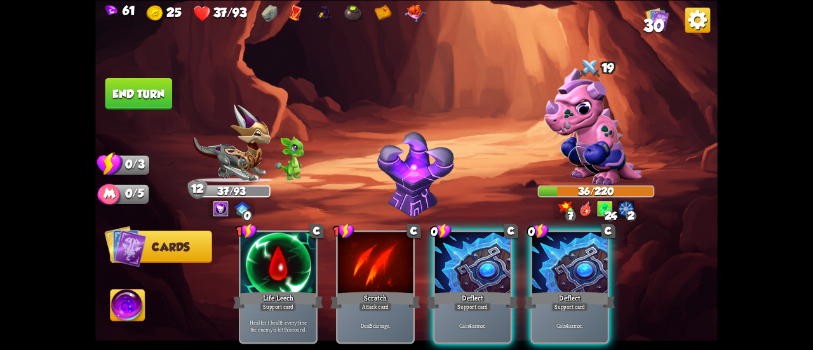
click at [153, 91] on button "End turn" at bounding box center [138, 93] width 67 height 32
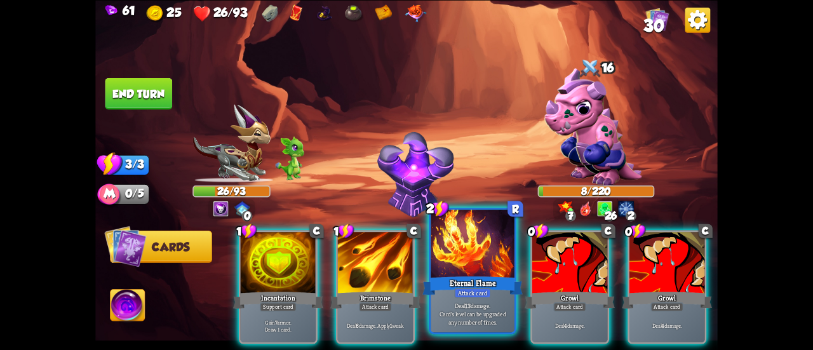
click at [456, 279] on div "Eternal Flame" at bounding box center [472, 285] width 100 height 22
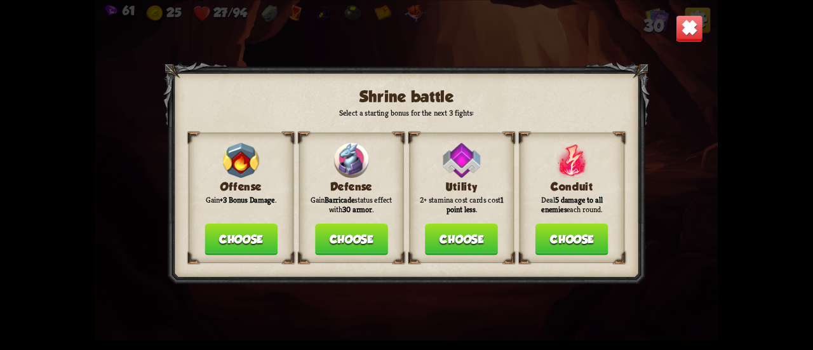
click at [343, 241] on button "Choose" at bounding box center [351, 239] width 73 height 32
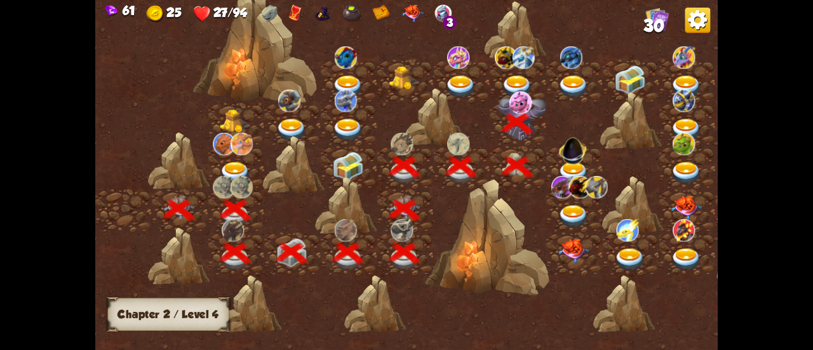
click at [568, 169] on img at bounding box center [573, 173] width 31 height 23
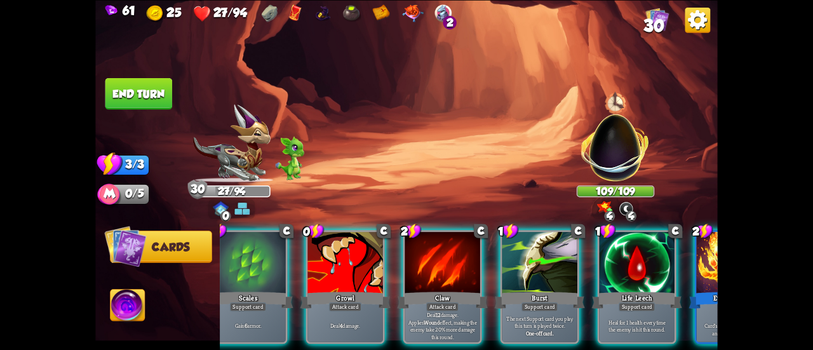
scroll to position [0, 374]
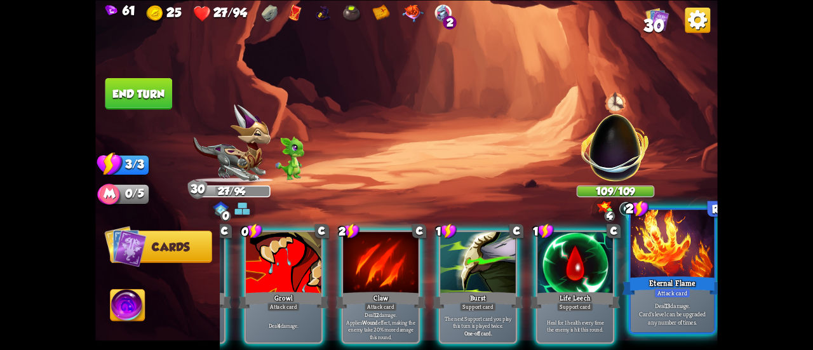
click at [651, 290] on div "Eternal Flame" at bounding box center [672, 285] width 100 height 22
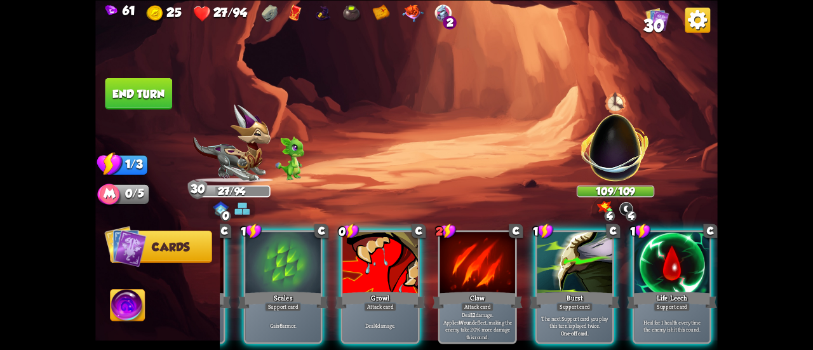
scroll to position [0, 247]
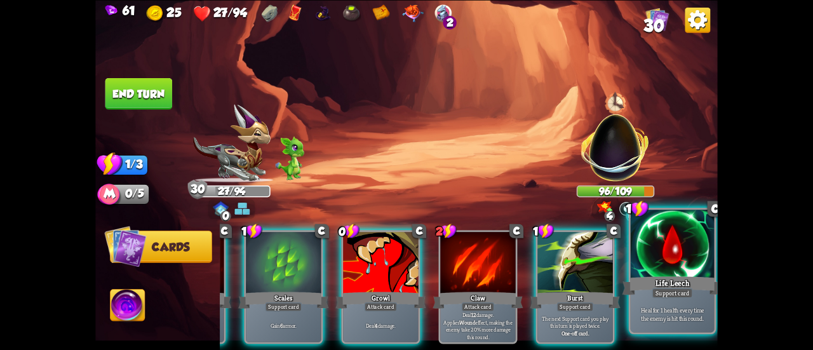
click at [647, 286] on div "Life Leech" at bounding box center [672, 285] width 100 height 22
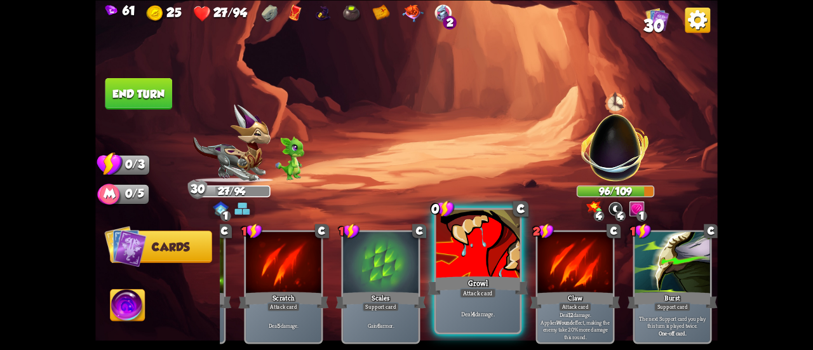
click at [508, 272] on div at bounding box center [478, 244] width 84 height 70
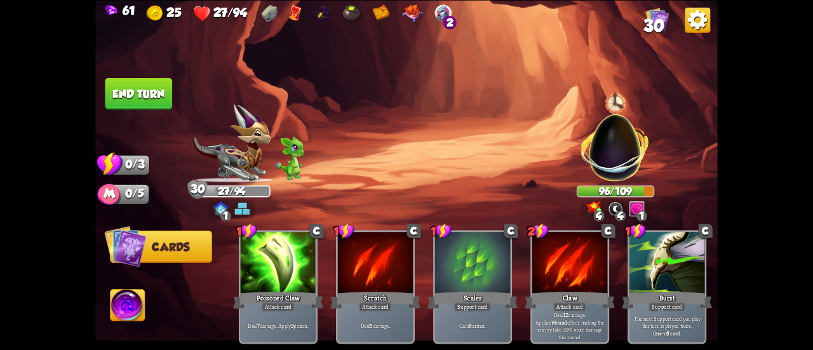
scroll to position [0, 0]
click at [154, 91] on button "End turn" at bounding box center [138, 93] width 67 height 32
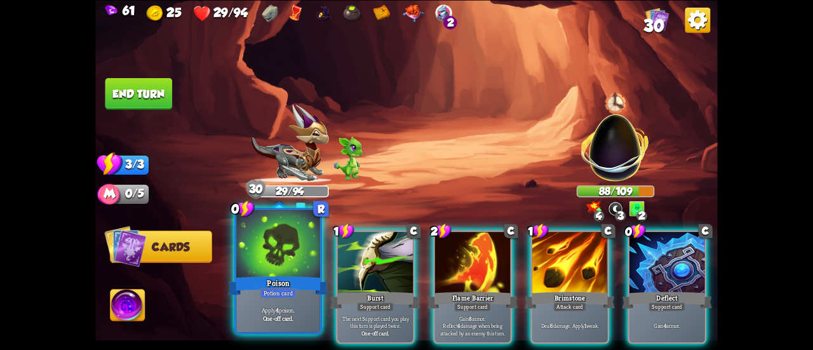
click at [279, 281] on div "Poison" at bounding box center [278, 285] width 100 height 22
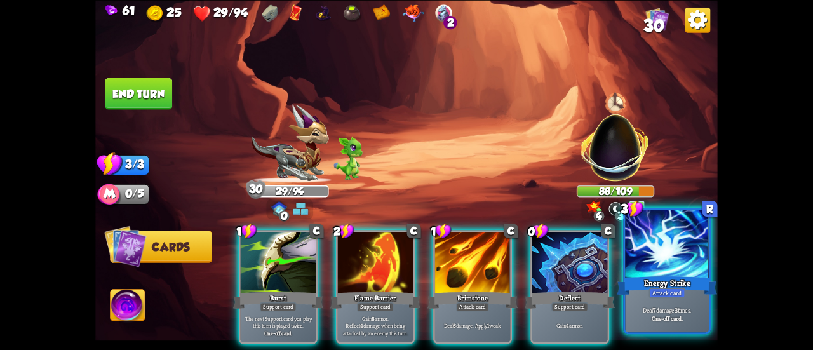
click at [659, 303] on div "Deal 7 damage 3 times. One-off card." at bounding box center [667, 313] width 84 height 36
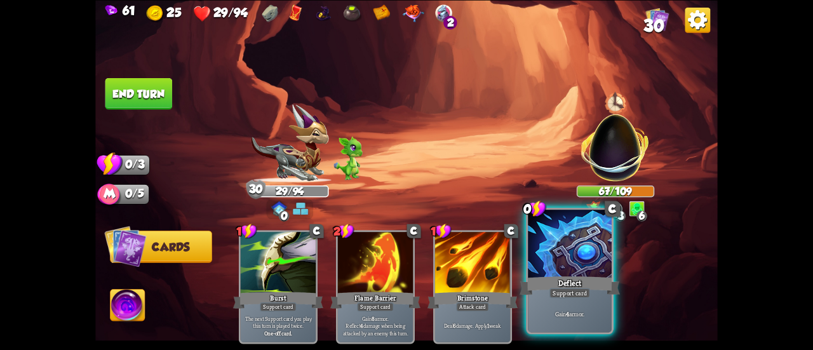
click at [587, 275] on div "Deflect" at bounding box center [569, 285] width 100 height 22
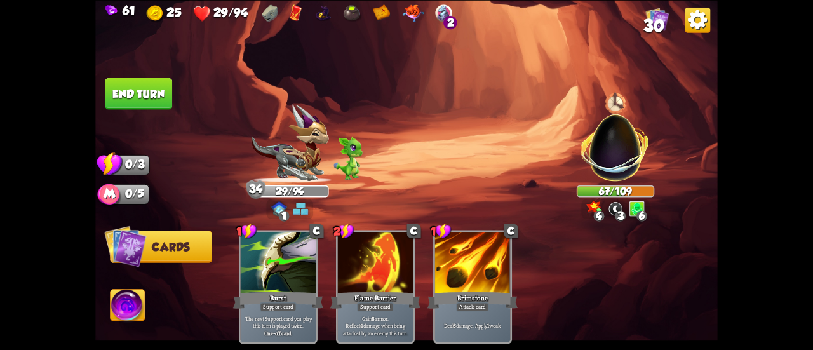
click at [145, 92] on button "End turn" at bounding box center [138, 93] width 67 height 32
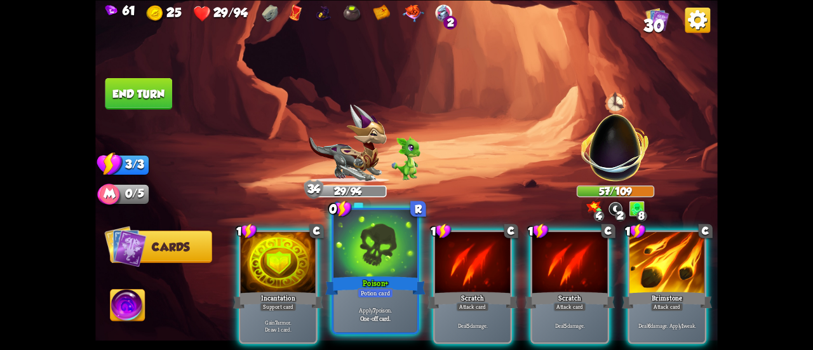
click at [360, 267] on div at bounding box center [375, 244] width 84 height 70
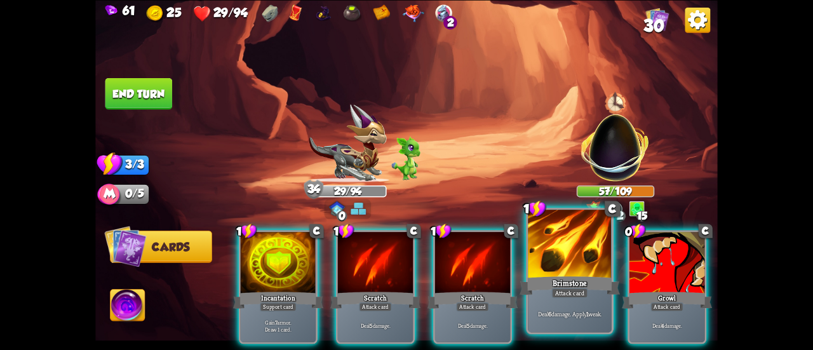
click at [546, 308] on div "Deal 6 damage. Apply 1 weak." at bounding box center [570, 313] width 84 height 36
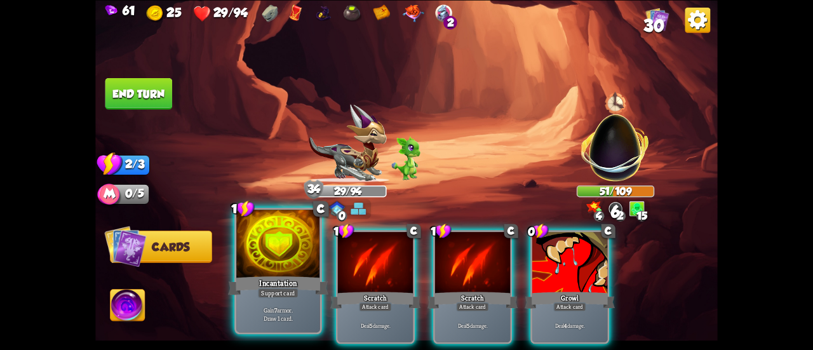
click at [259, 281] on div "Incantation" at bounding box center [278, 285] width 100 height 22
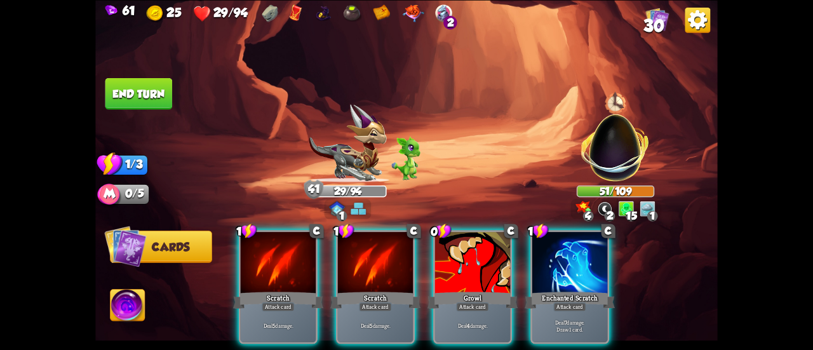
click at [526, 288] on div "1 C Scratch Attack card Deal 5 damage. 1 C Scratch Attack card Deal 5 damage. 0…" at bounding box center [469, 272] width 498 height 156
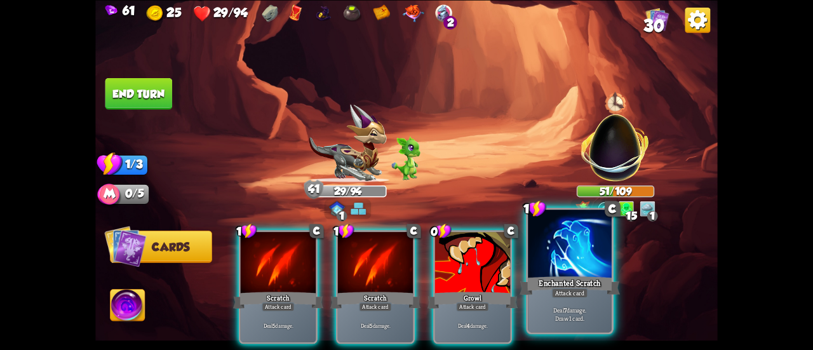
click at [550, 295] on div "Enchanted Scratch" at bounding box center [569, 285] width 100 height 22
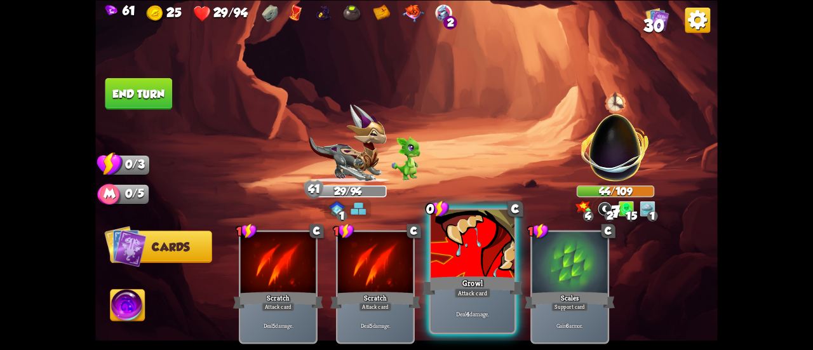
click at [477, 278] on div "Growl" at bounding box center [472, 285] width 100 height 22
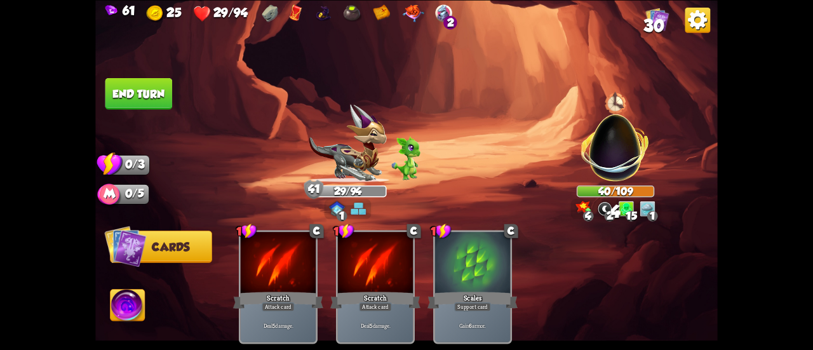
click at [168, 93] on button "End turn" at bounding box center [138, 93] width 67 height 32
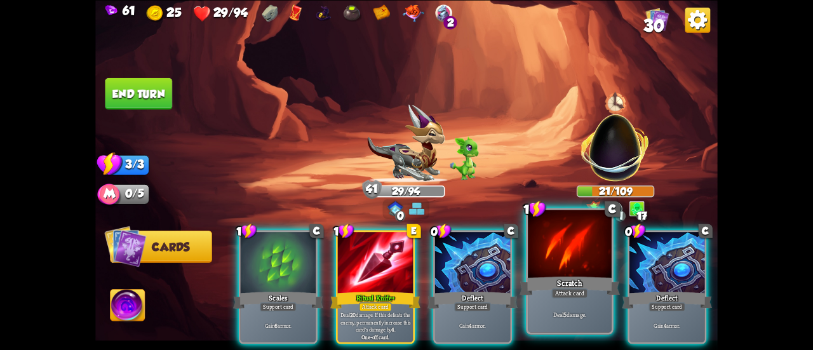
click at [553, 290] on div "Attack card" at bounding box center [569, 293] width 36 height 10
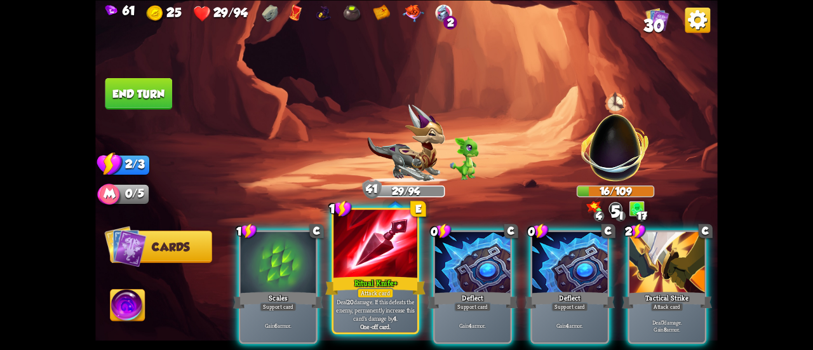
click at [383, 270] on div at bounding box center [375, 244] width 84 height 70
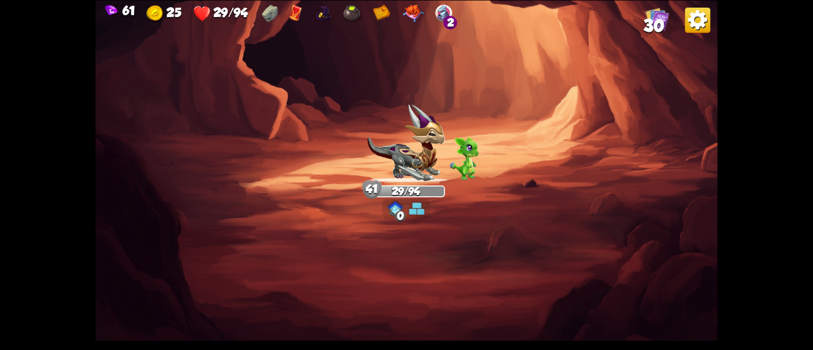
click at [651, 22] on span "30" at bounding box center [653, 25] width 20 height 19
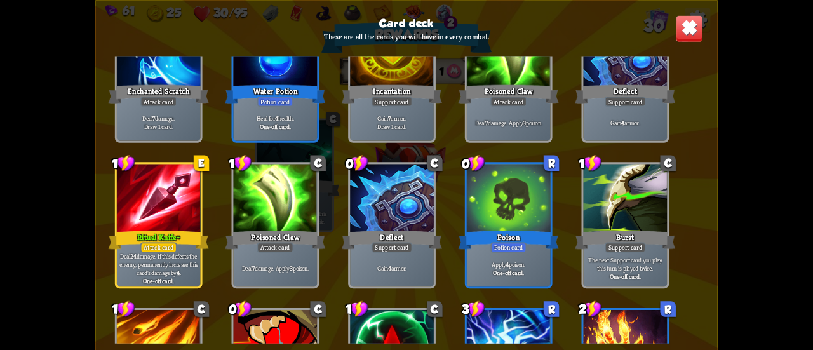
scroll to position [698, 0]
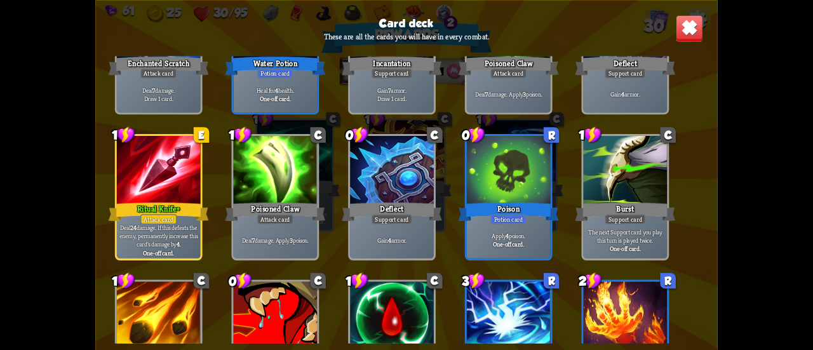
click at [686, 31] on img at bounding box center [688, 28] width 27 height 27
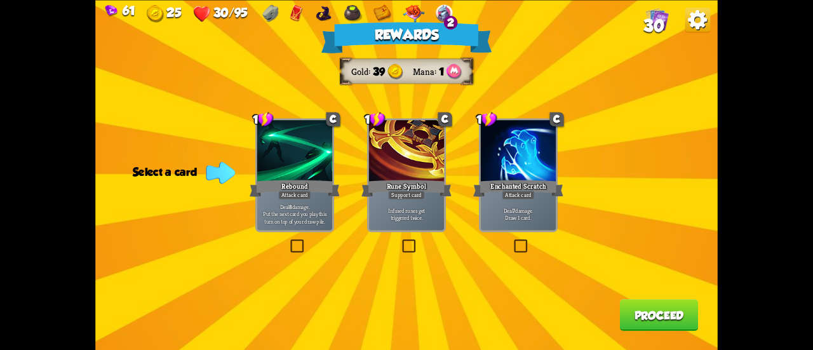
click at [524, 216] on p "Deal 7 damage. Draw 1 card." at bounding box center [518, 213] width 72 height 15
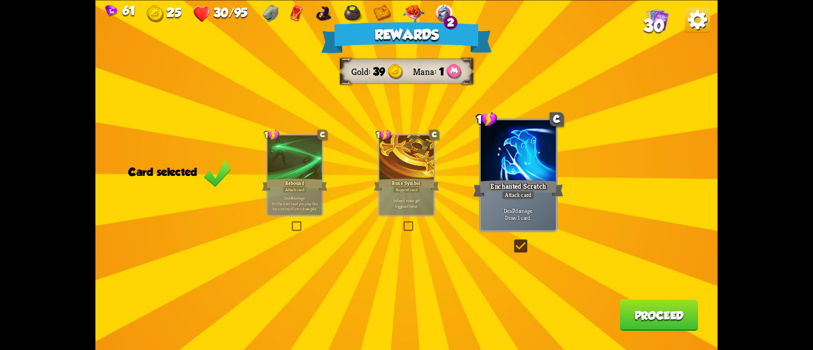
drag, startPoint x: 635, startPoint y: 298, endPoint x: 638, endPoint y: 305, distance: 7.4
click at [637, 301] on div "Rewards Gold 39 Mana 1 Card selected 1 C Rebound Attack card Deal 8 damage. Put…" at bounding box center [406, 175] width 622 height 350
click at [638, 305] on button "Proceed" at bounding box center [659, 315] width 79 height 32
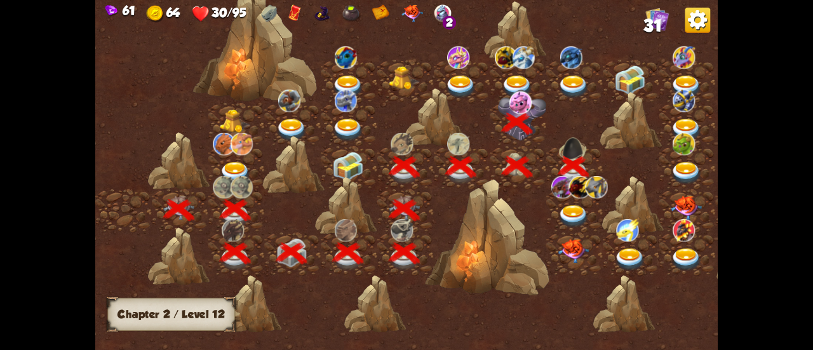
scroll to position [0, 193]
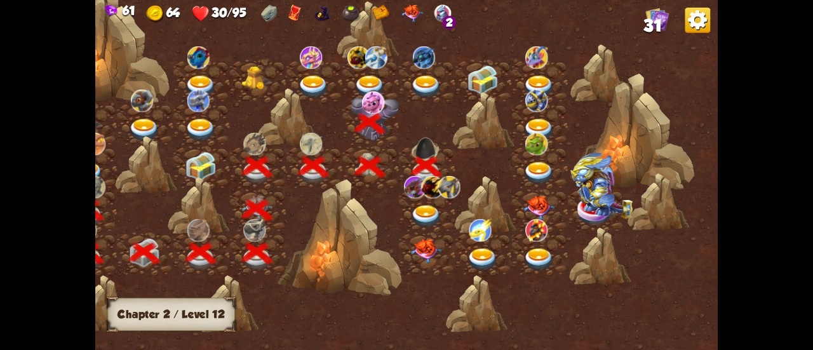
click at [423, 210] on img at bounding box center [425, 216] width 31 height 23
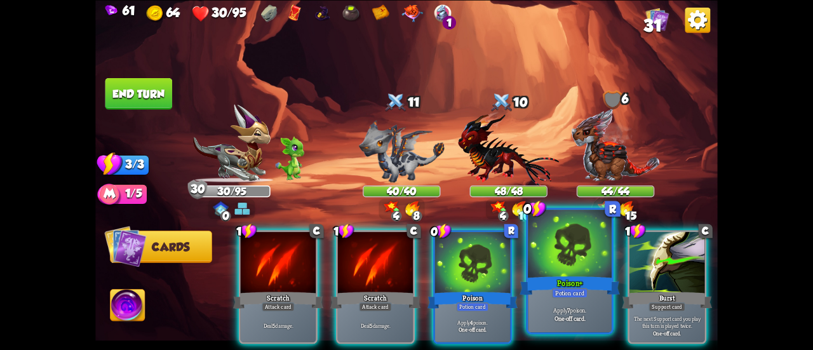
click at [560, 253] on div at bounding box center [570, 244] width 84 height 70
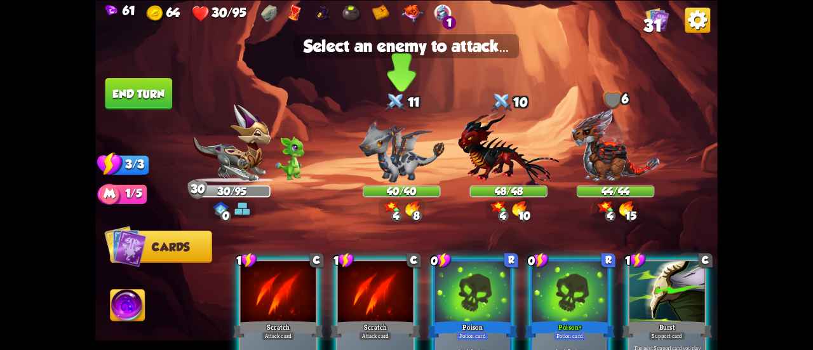
click at [415, 157] on img at bounding box center [402, 150] width 86 height 62
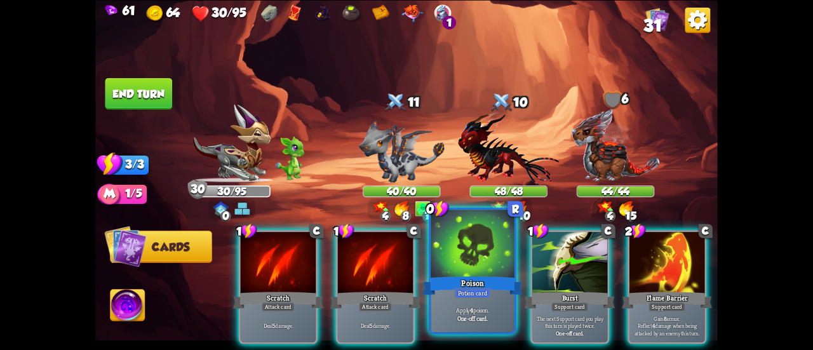
click at [444, 270] on div at bounding box center [472, 244] width 84 height 70
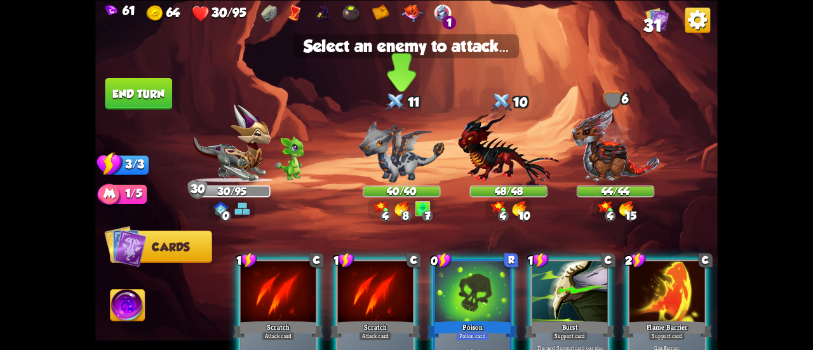
click at [401, 154] on img at bounding box center [402, 150] width 86 height 62
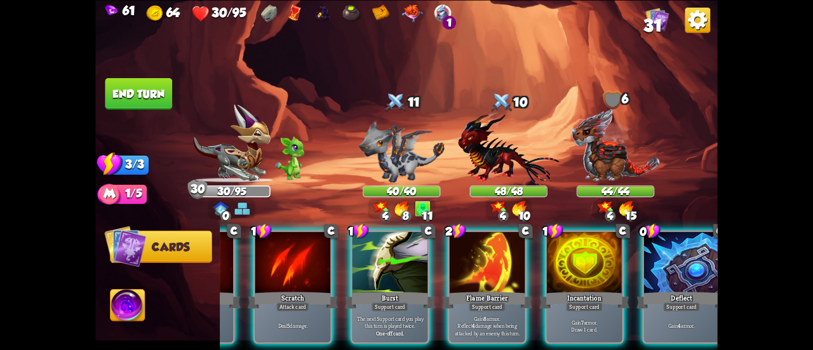
scroll to position [0, 120]
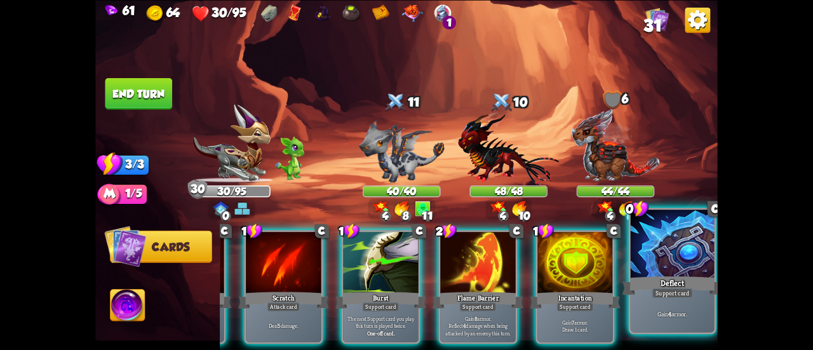
click at [649, 284] on div "Deflect" at bounding box center [672, 285] width 100 height 22
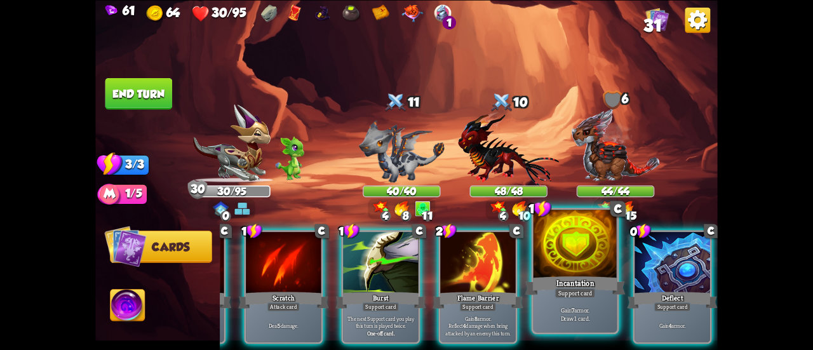
scroll to position [0, 0]
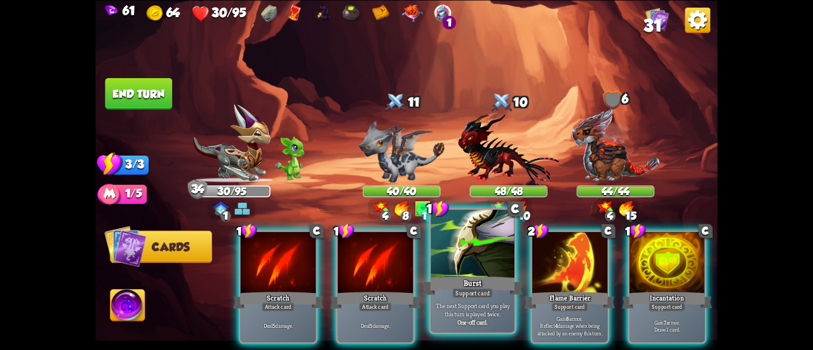
click at [485, 263] on div at bounding box center [472, 244] width 84 height 70
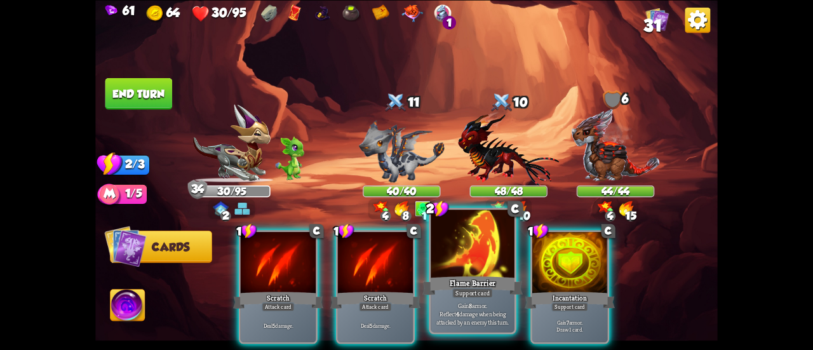
click at [506, 276] on div "Flame Barrier" at bounding box center [472, 285] width 100 height 22
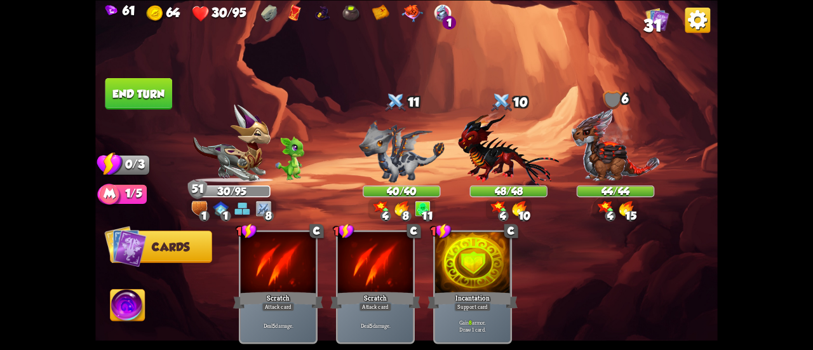
click at [151, 91] on button "End turn" at bounding box center [138, 93] width 67 height 32
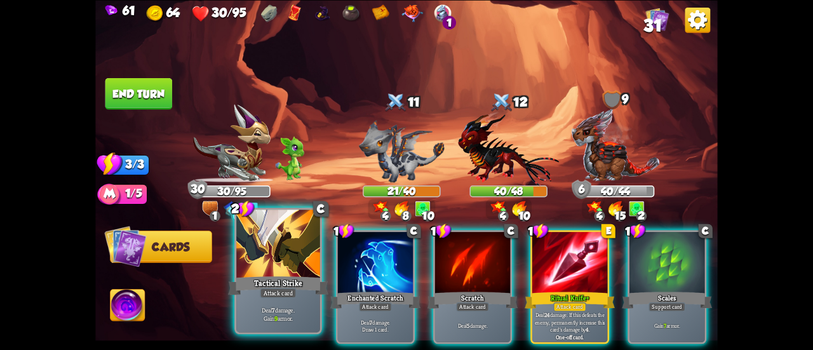
click at [259, 279] on div "Tactical Strike" at bounding box center [278, 285] width 100 height 22
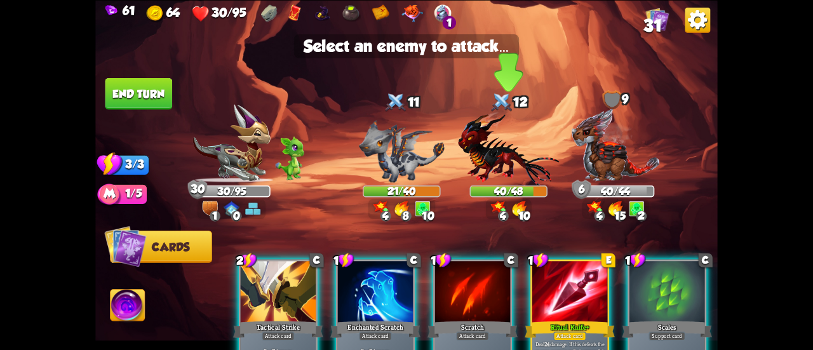
click at [503, 154] on img at bounding box center [508, 148] width 101 height 74
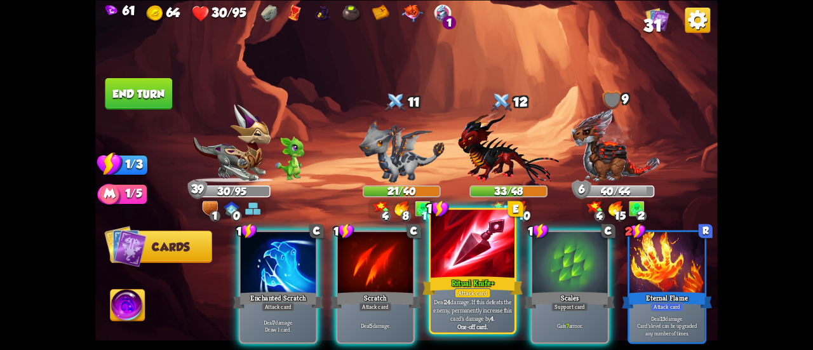
click at [476, 238] on div at bounding box center [472, 244] width 84 height 70
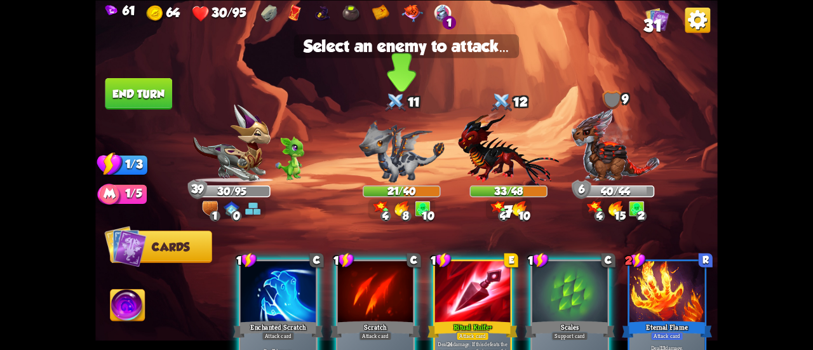
click at [397, 162] on img at bounding box center [402, 150] width 86 height 62
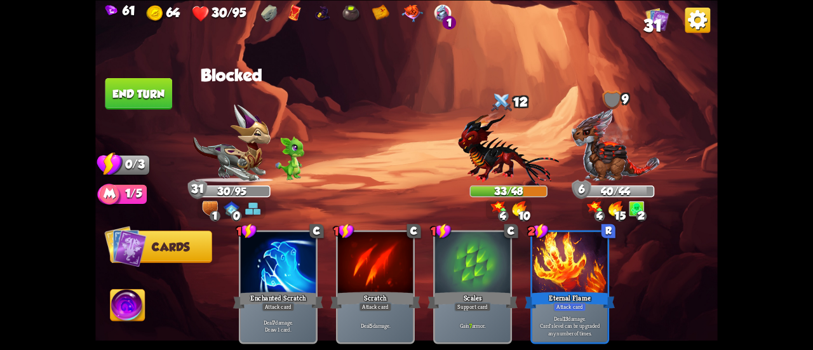
click at [152, 86] on button "End turn" at bounding box center [138, 93] width 67 height 32
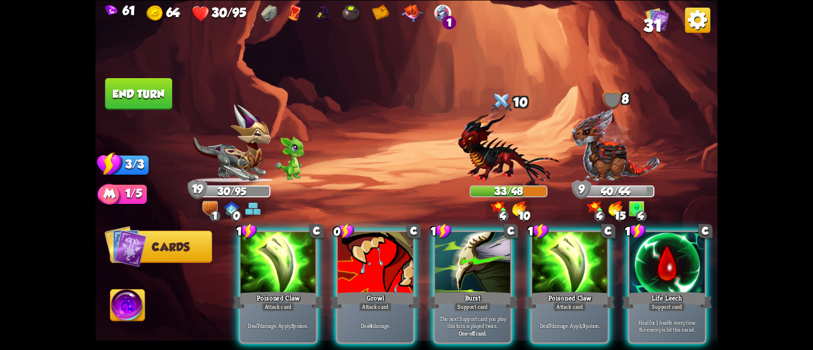
drag, startPoint x: 570, startPoint y: 342, endPoint x: 694, endPoint y: 343, distance: 124.4
click at [697, 342] on div "1 C Poisoned Claw Attack card Deal 7 damage. Apply 3 poison. 0 C Growl Attack c…" at bounding box center [469, 272] width 498 height 156
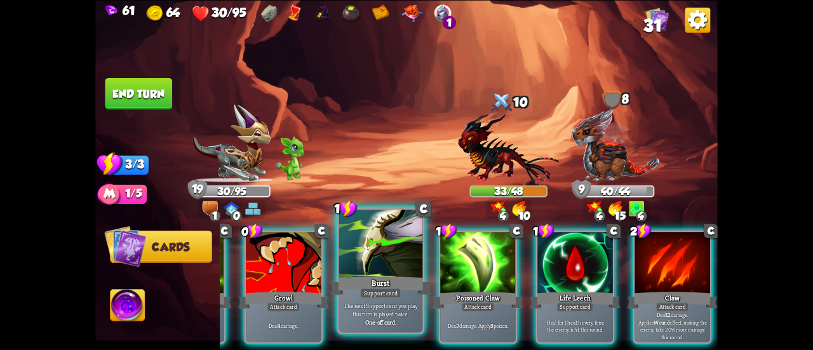
click at [375, 279] on div "Burst" at bounding box center [380, 285] width 100 height 22
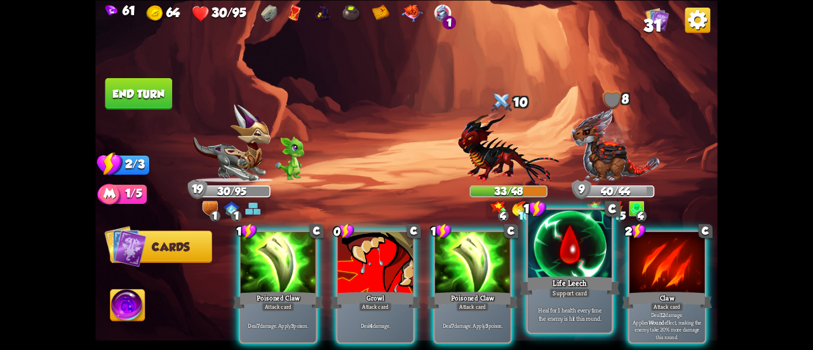
scroll to position [0, 0]
click at [543, 260] on div at bounding box center [570, 244] width 84 height 70
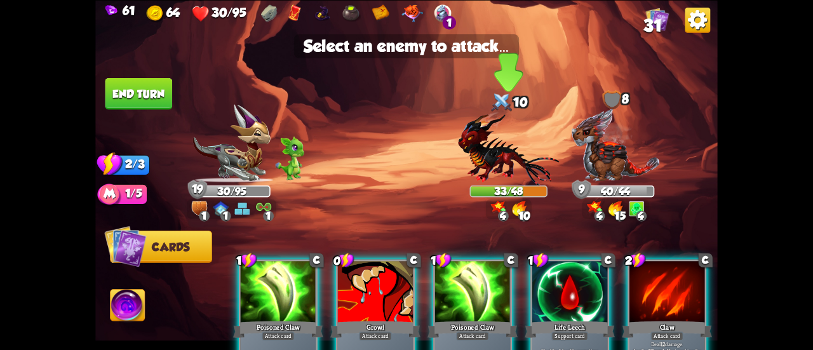
click at [493, 161] on img at bounding box center [508, 148] width 101 height 74
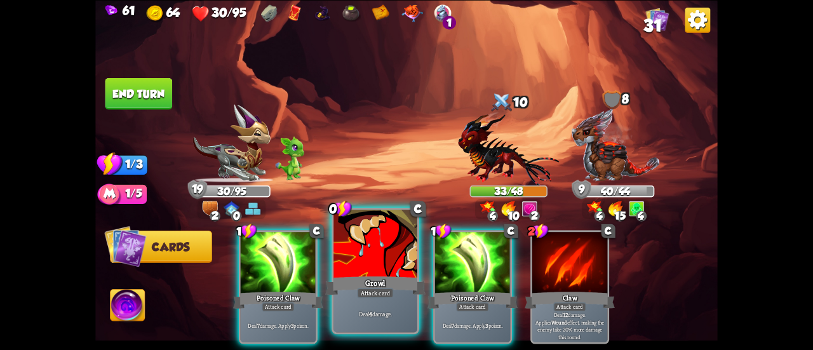
click at [399, 249] on div at bounding box center [375, 244] width 84 height 70
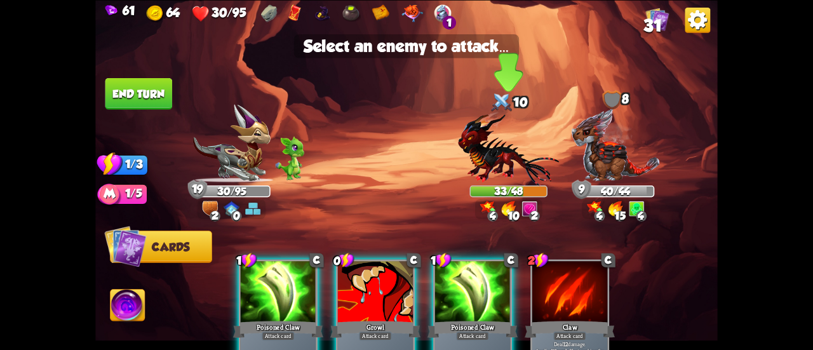
click at [479, 163] on img at bounding box center [508, 148] width 101 height 74
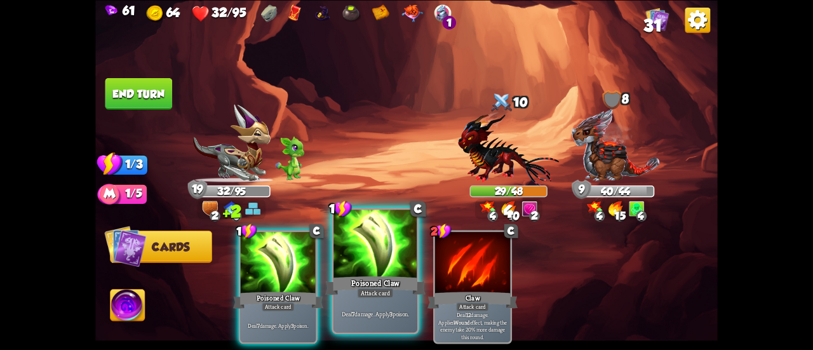
click at [375, 260] on div at bounding box center [375, 244] width 84 height 70
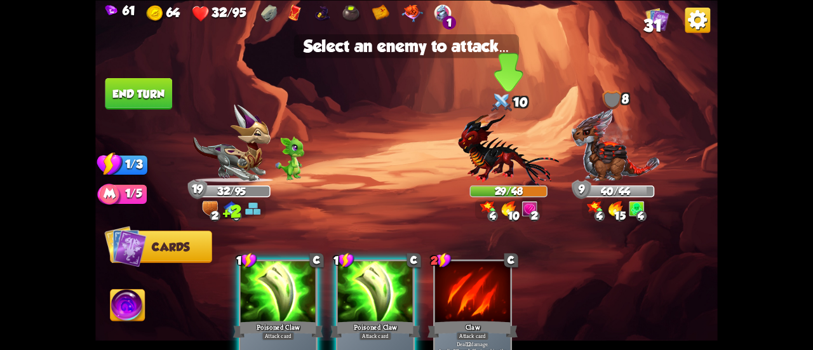
click at [481, 150] on img at bounding box center [508, 148] width 101 height 74
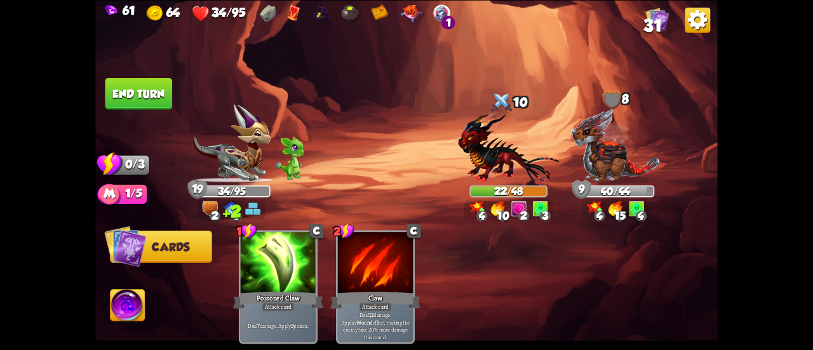
click at [158, 91] on button "End turn" at bounding box center [138, 93] width 67 height 32
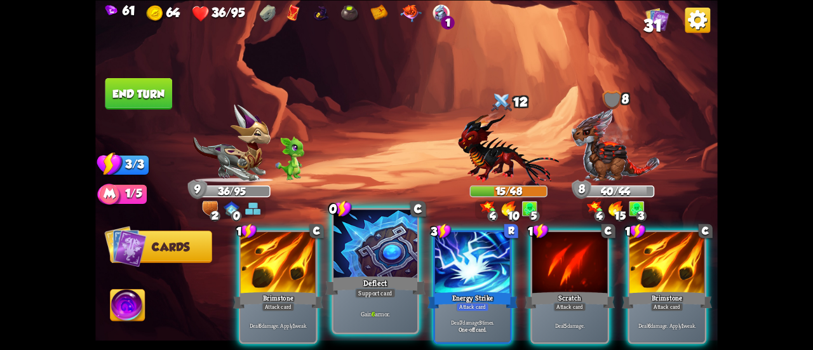
click at [370, 241] on div at bounding box center [375, 244] width 84 height 70
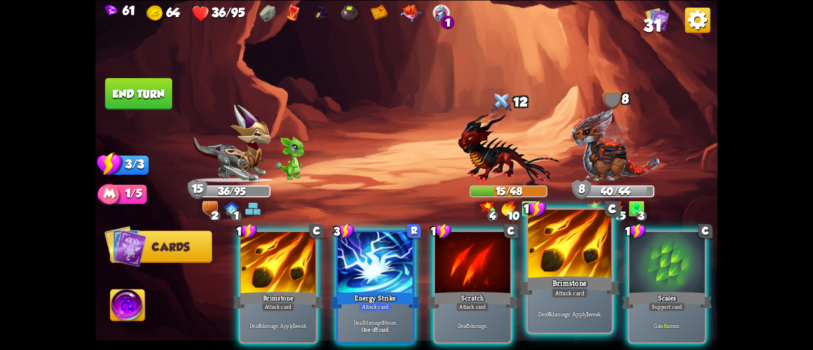
click at [562, 279] on div "Brimstone" at bounding box center [569, 285] width 100 height 22
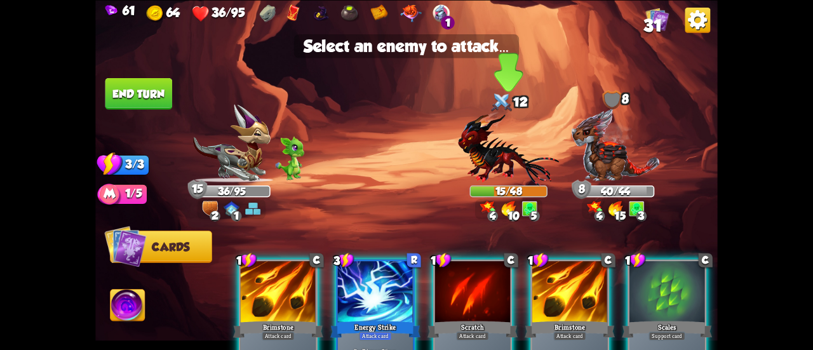
click at [500, 152] on img at bounding box center [508, 148] width 101 height 74
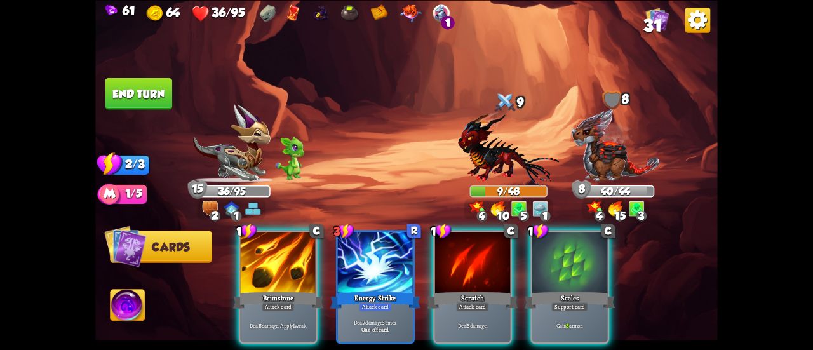
click at [571, 289] on div "Scales" at bounding box center [569, 299] width 90 height 20
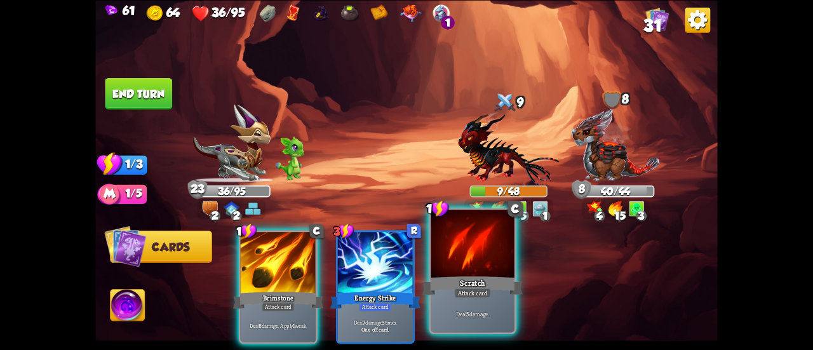
click at [477, 296] on div "Attack card" at bounding box center [472, 293] width 36 height 10
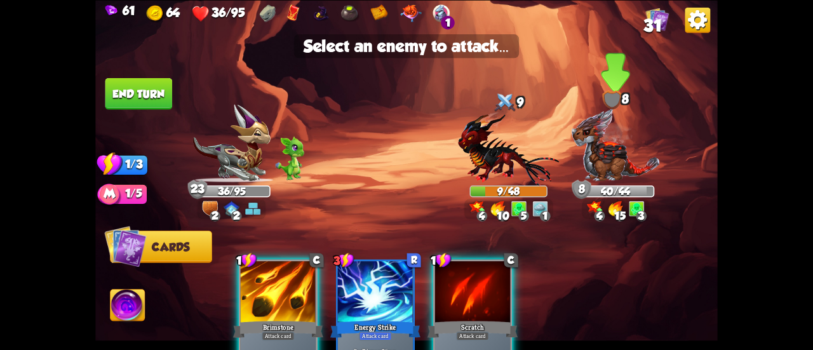
click at [613, 134] on img at bounding box center [616, 145] width 90 height 74
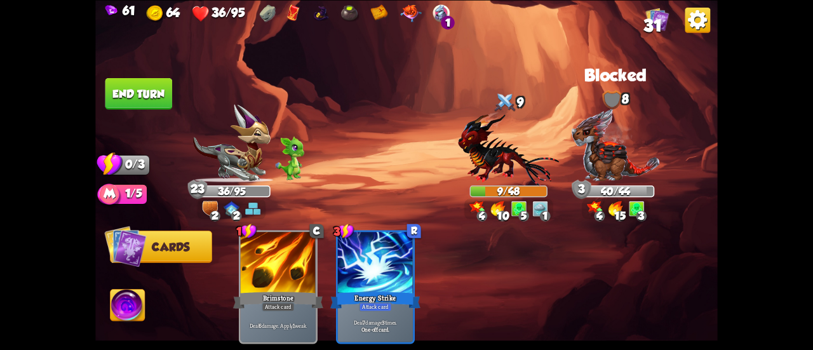
click at [133, 96] on button "End turn" at bounding box center [138, 93] width 67 height 32
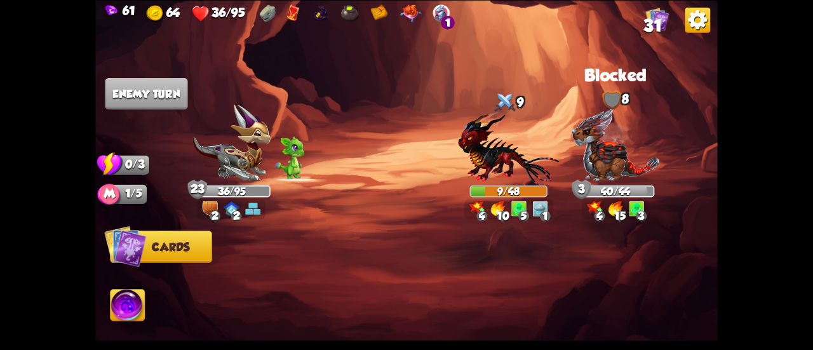
click at [653, 13] on img at bounding box center [657, 18] width 23 height 23
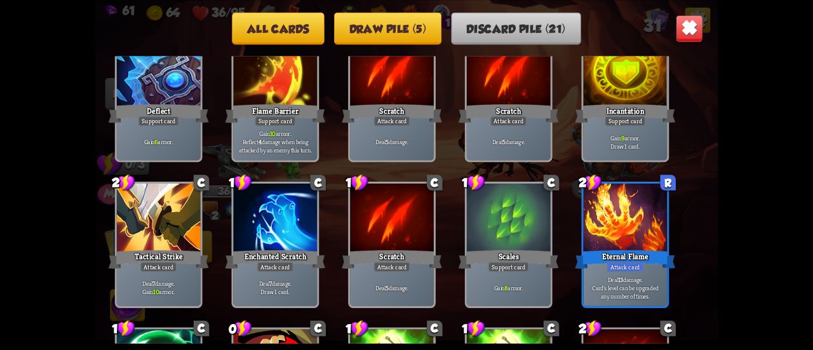
scroll to position [127, 0]
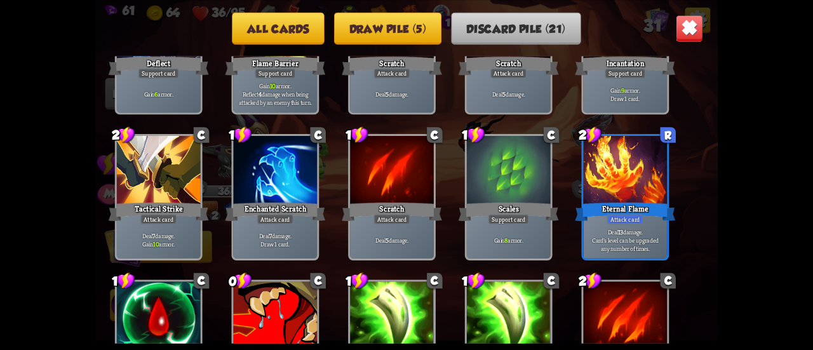
click at [408, 32] on button "Draw pile (5)" at bounding box center [388, 28] width 108 height 32
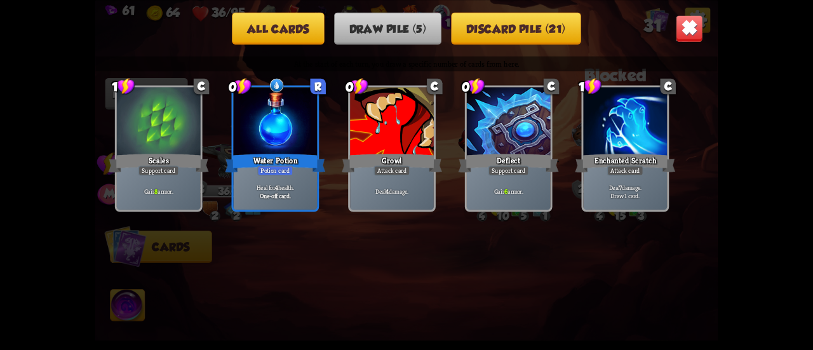
scroll to position [0, 0]
click at [690, 23] on img at bounding box center [688, 28] width 27 height 27
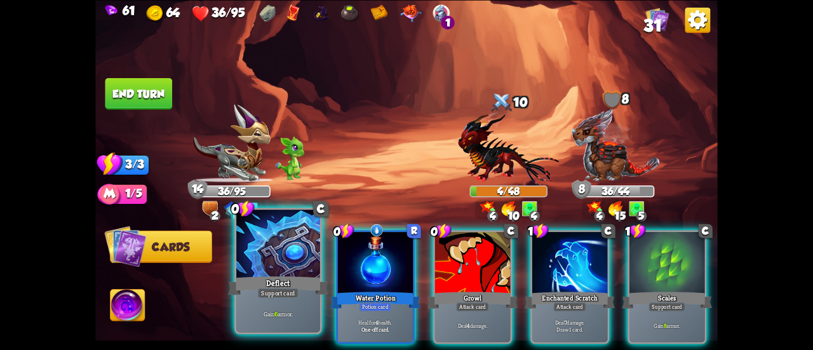
click at [277, 244] on div at bounding box center [278, 244] width 84 height 70
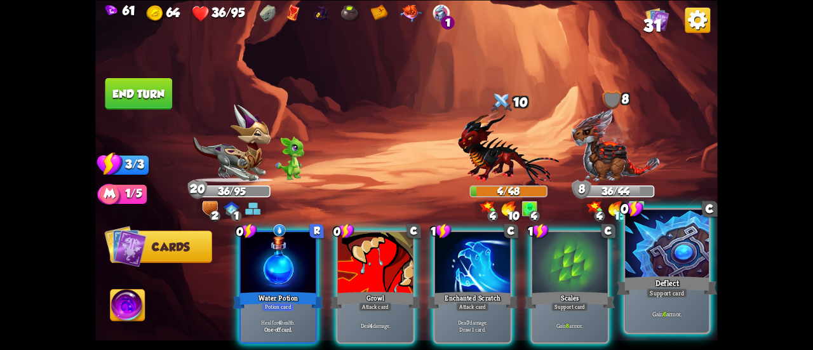
click at [675, 285] on div "Deflect" at bounding box center [666, 285] width 100 height 22
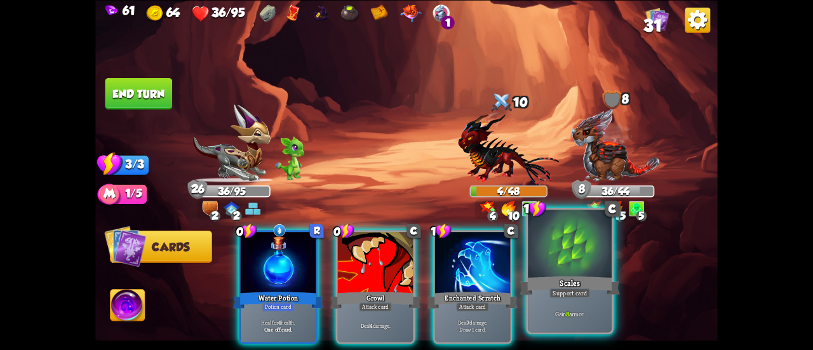
click at [555, 277] on div "Scales" at bounding box center [569, 285] width 100 height 22
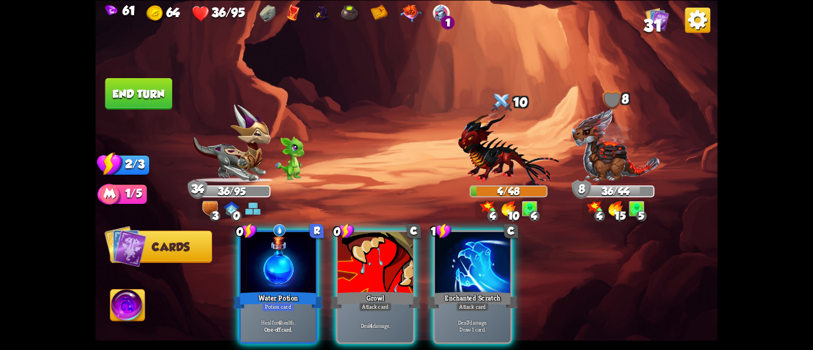
click at [292, 263] on div at bounding box center [278, 263] width 75 height 63
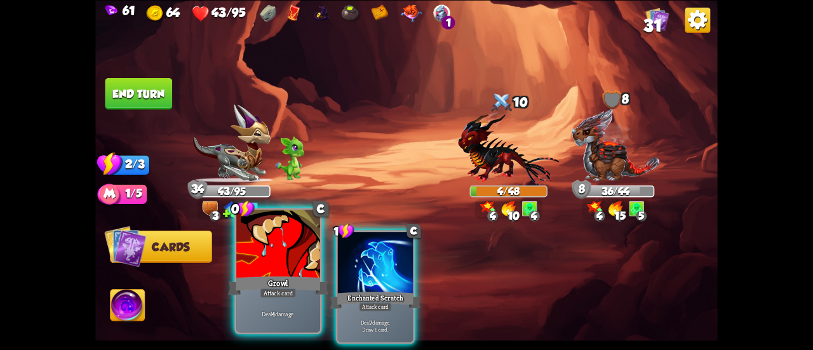
click at [268, 265] on div at bounding box center [278, 244] width 84 height 70
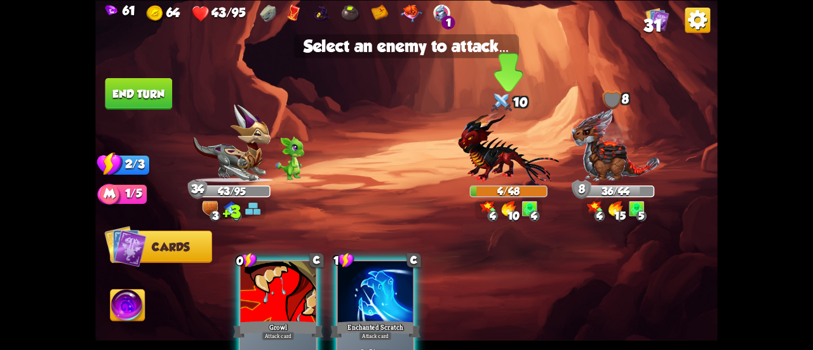
click at [491, 163] on img at bounding box center [508, 148] width 101 height 74
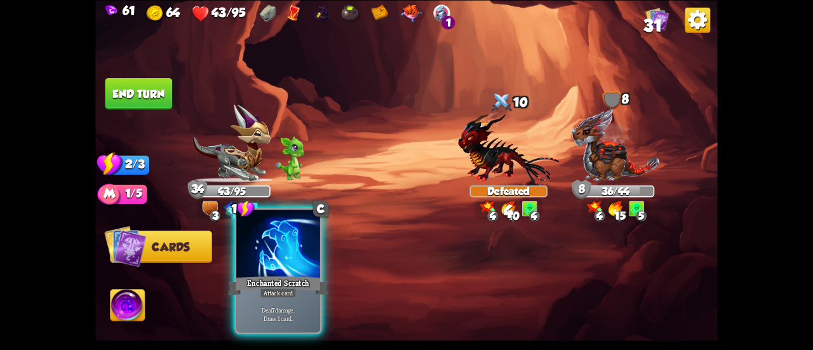
click at [291, 239] on div at bounding box center [278, 244] width 84 height 70
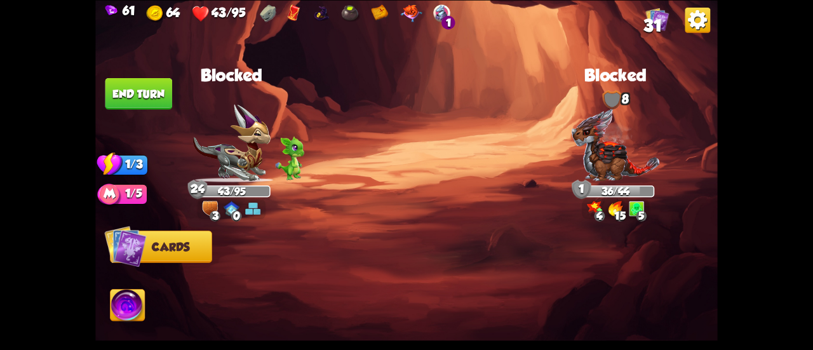
click at [145, 90] on button "End turn" at bounding box center [138, 93] width 67 height 32
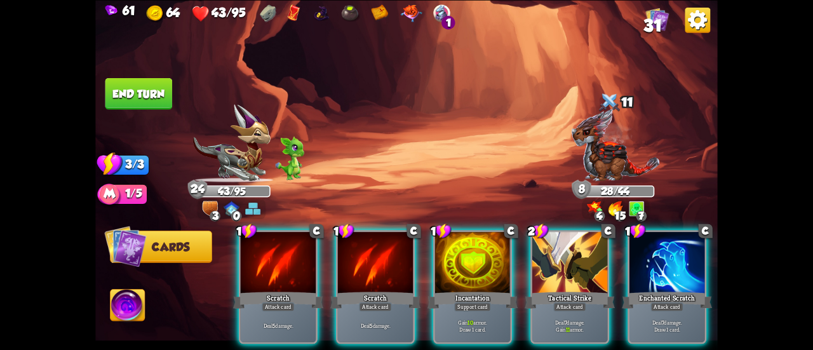
scroll to position [0, 120]
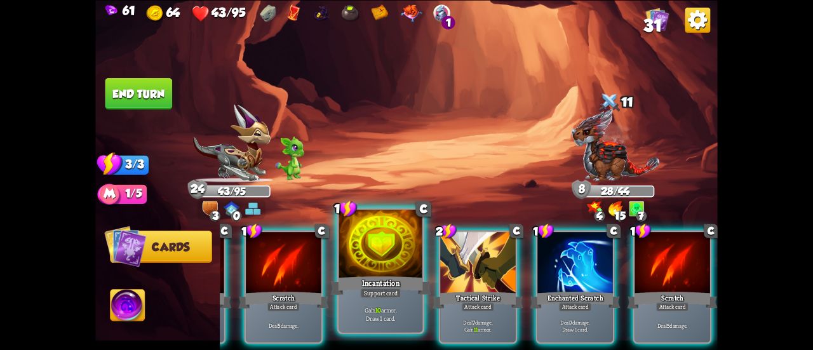
click at [376, 281] on div "Incantation" at bounding box center [380, 285] width 100 height 22
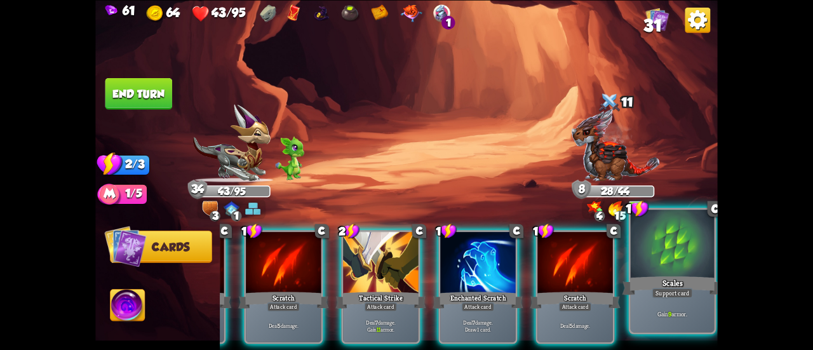
click at [679, 269] on div at bounding box center [672, 244] width 84 height 70
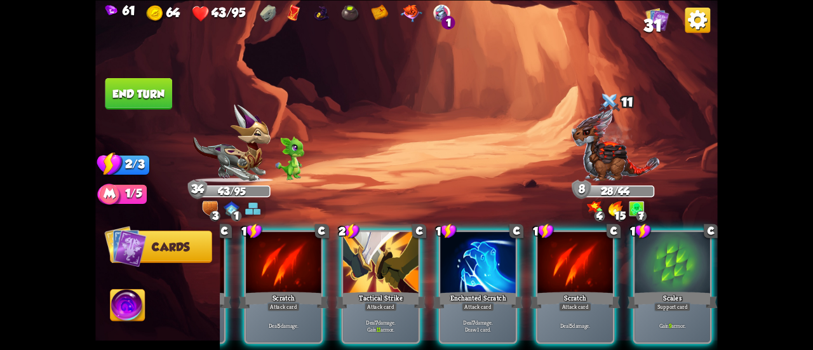
scroll to position [0, 0]
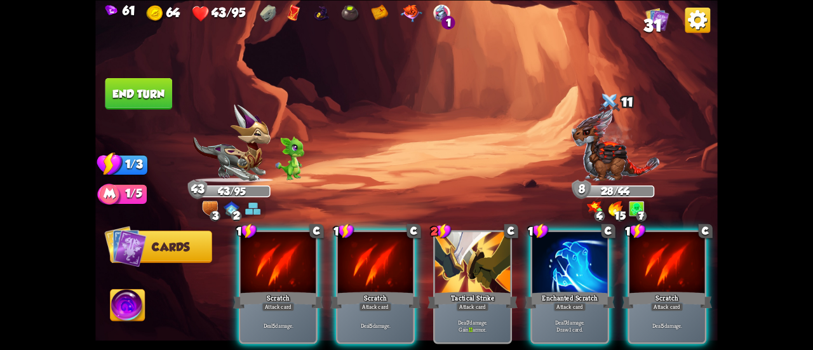
click at [163, 92] on button "End turn" at bounding box center [138, 93] width 67 height 32
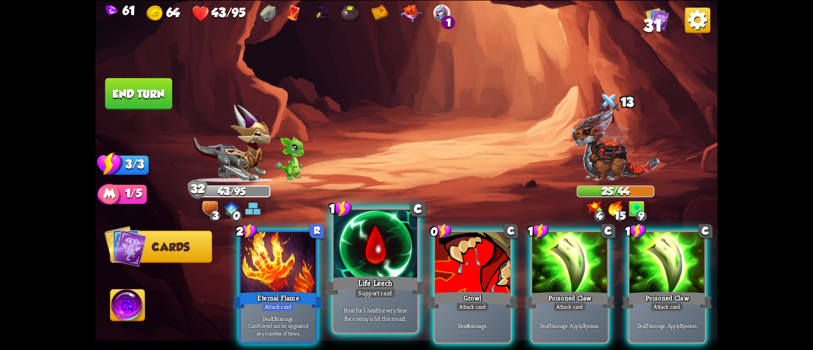
click at [383, 296] on div "Support card" at bounding box center [375, 293] width 41 height 10
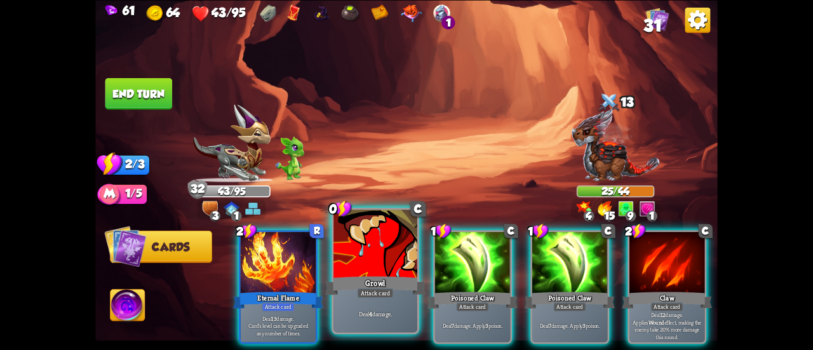
click at [370, 277] on div "Growl" at bounding box center [375, 285] width 100 height 22
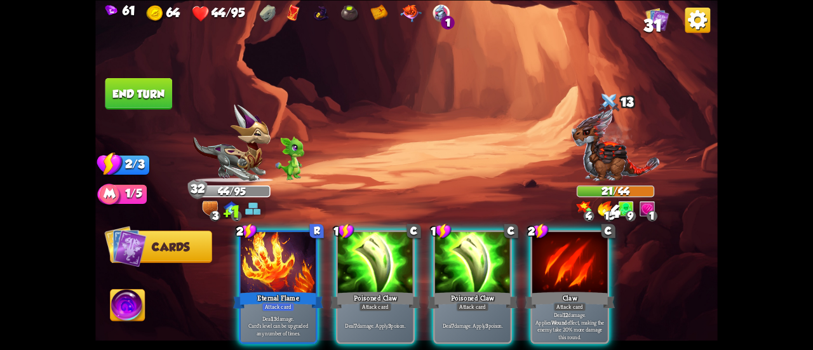
click at [154, 85] on button "End turn" at bounding box center [138, 93] width 67 height 32
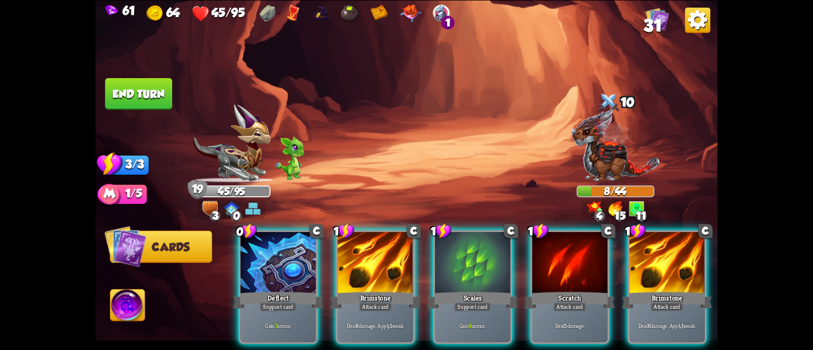
scroll to position [0, 120]
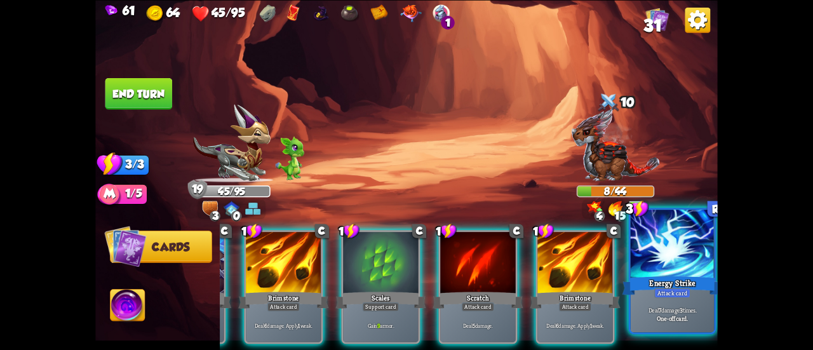
click at [661, 320] on b "One-off card." at bounding box center [671, 318] width 31 height 8
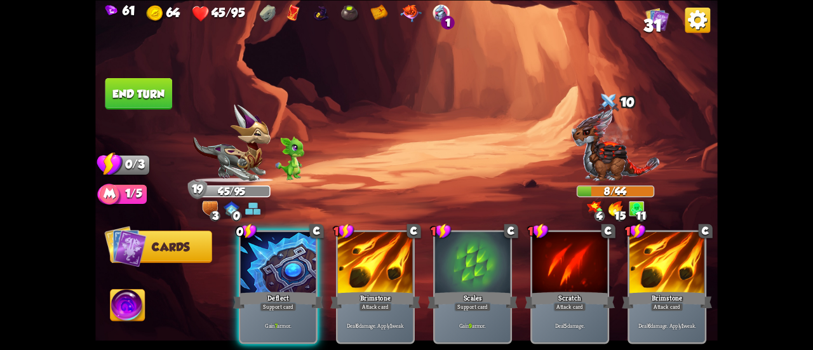
scroll to position [0, 0]
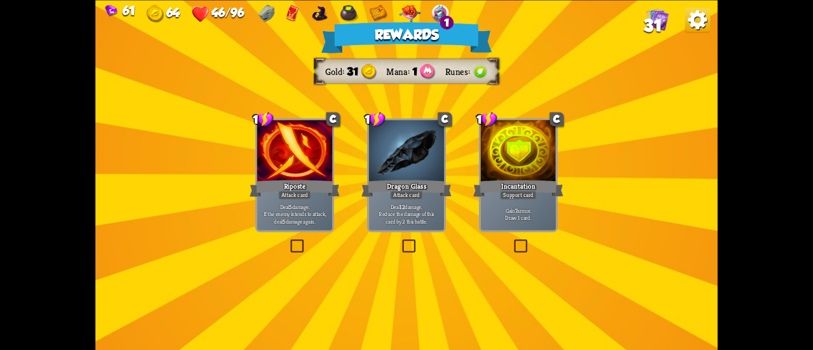
click at [392, 190] on div "Dragon Glass" at bounding box center [406, 188] width 90 height 20
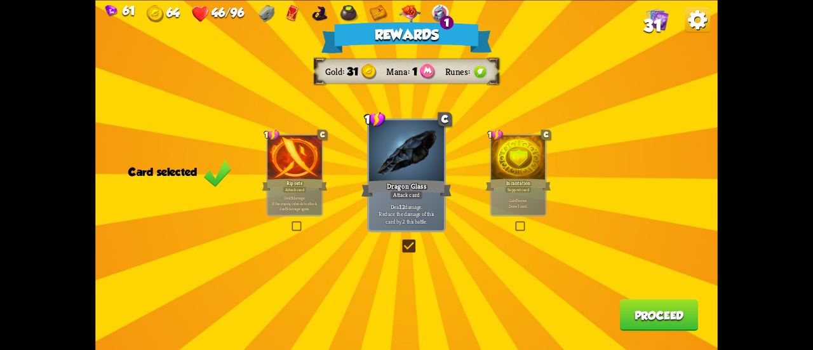
click at [661, 311] on button "Proceed" at bounding box center [659, 315] width 79 height 32
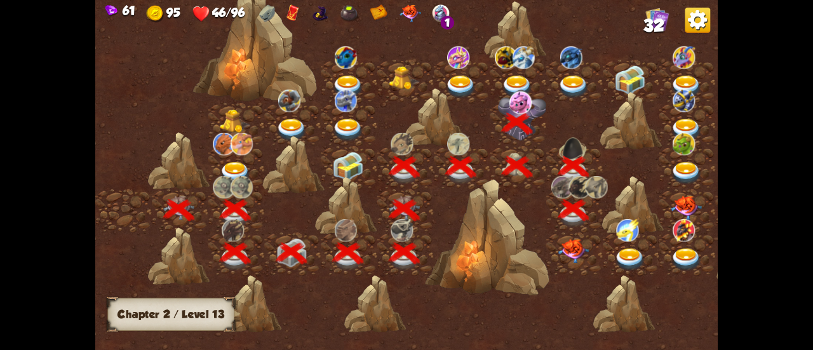
scroll to position [0, 193]
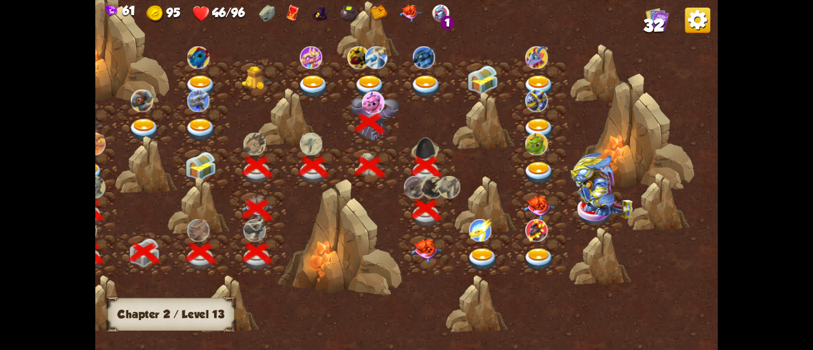
click at [427, 248] on img at bounding box center [425, 251] width 31 height 24
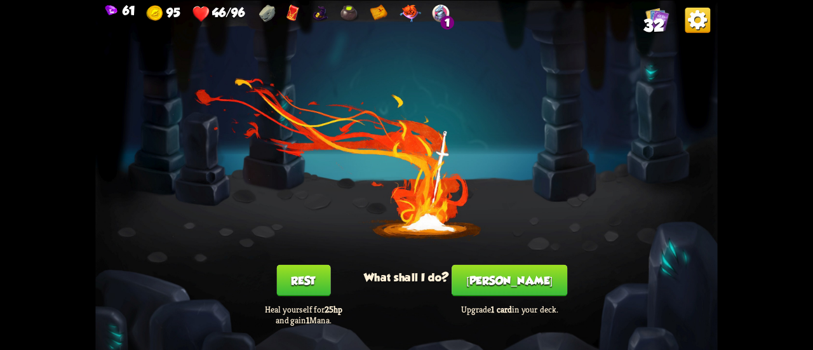
drag, startPoint x: 581, startPoint y: 294, endPoint x: 569, endPoint y: 288, distance: 13.6
click at [575, 291] on div "You feel rested! What shall I do? Rest Heal yourself for 25hp and gain 1 Mana. …" at bounding box center [406, 175] width 622 height 350
click at [515, 265] on div "You feel rested! What shall I do? Rest Heal yourself for 25hp and gain 1 Mana. …" at bounding box center [406, 175] width 622 height 350
click at [514, 271] on button "[PERSON_NAME]" at bounding box center [509, 280] width 116 height 32
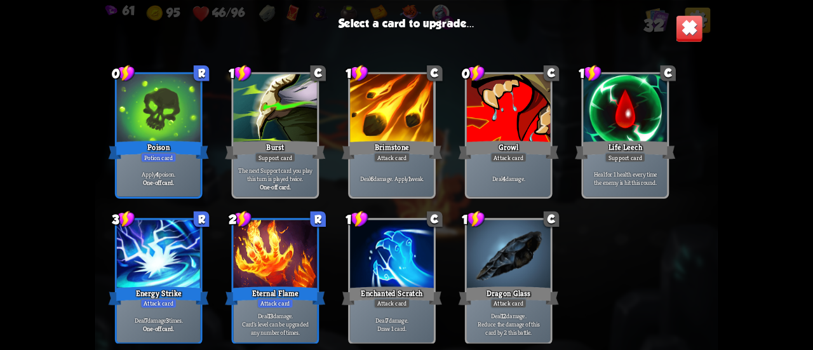
scroll to position [780, 0]
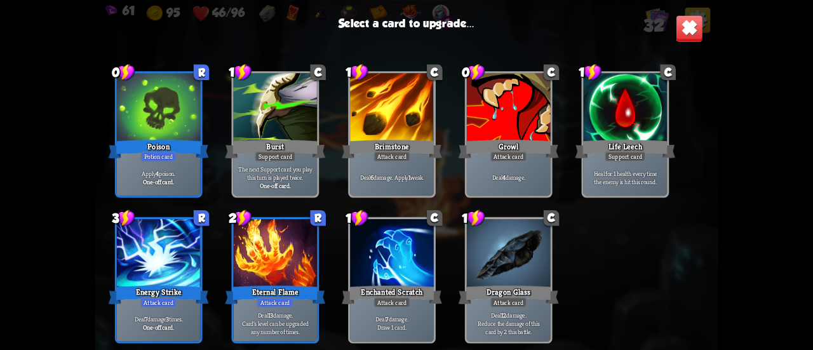
click at [166, 262] on div at bounding box center [159, 254] width 84 height 70
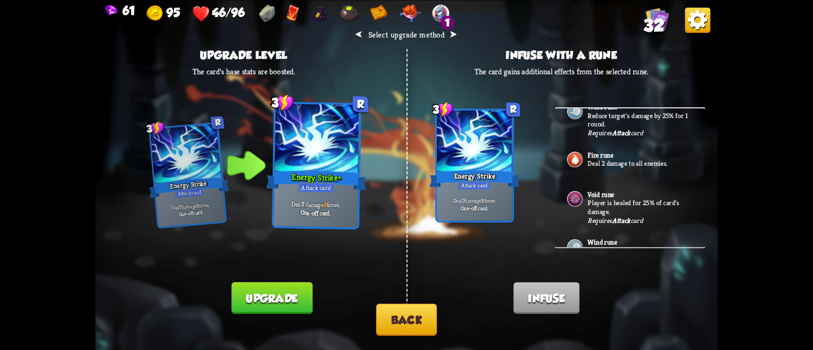
scroll to position [190, 0]
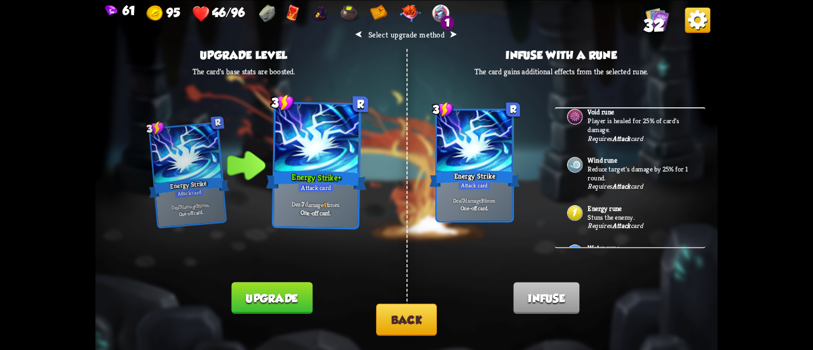
click at [414, 321] on button "Back" at bounding box center [406, 319] width 61 height 32
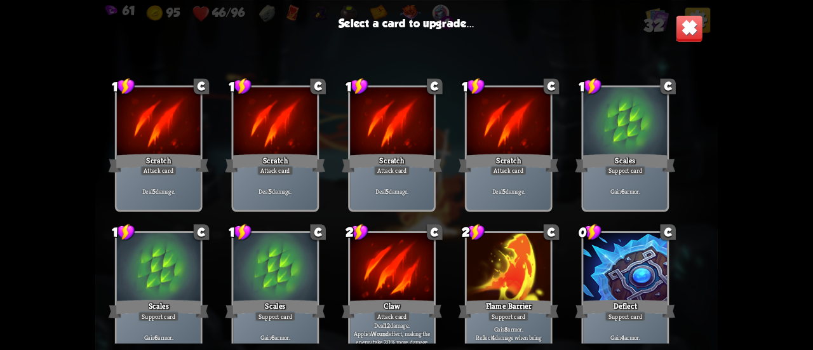
click at [684, 31] on img at bounding box center [688, 28] width 27 height 27
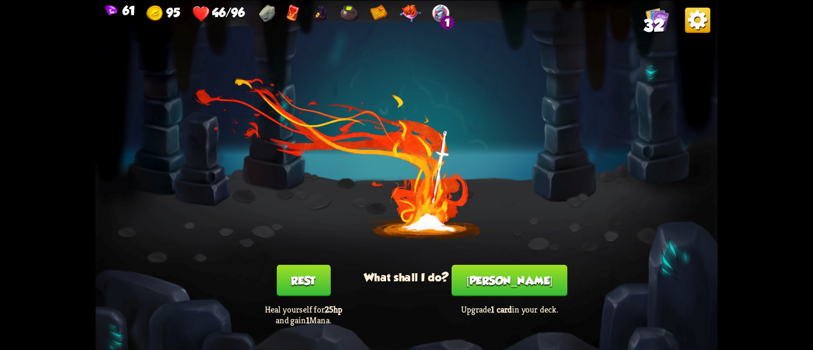
click at [315, 277] on button "Rest" at bounding box center [303, 280] width 54 height 32
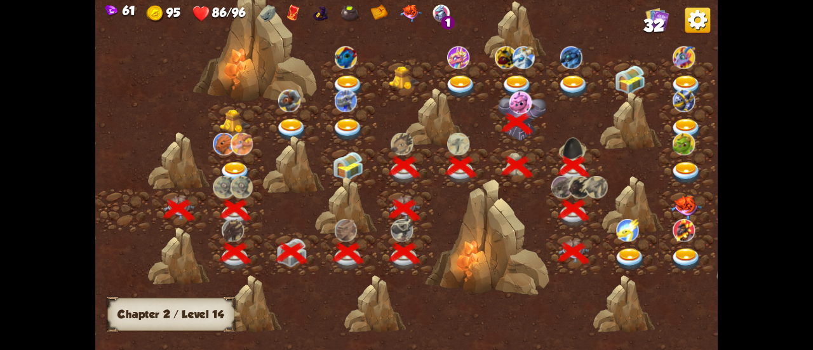
scroll to position [0, 193]
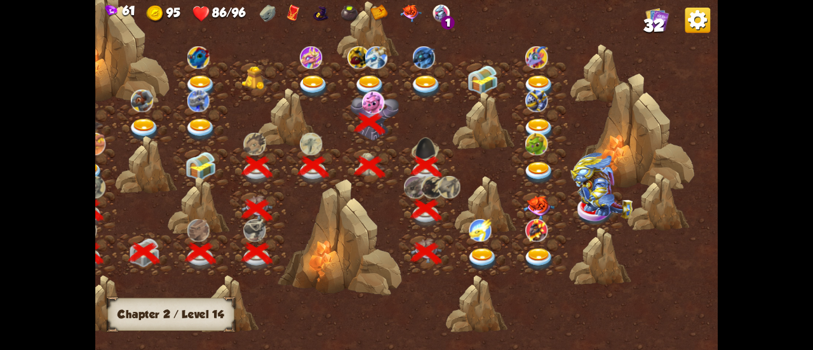
click at [482, 247] on div at bounding box center [483, 253] width 56 height 43
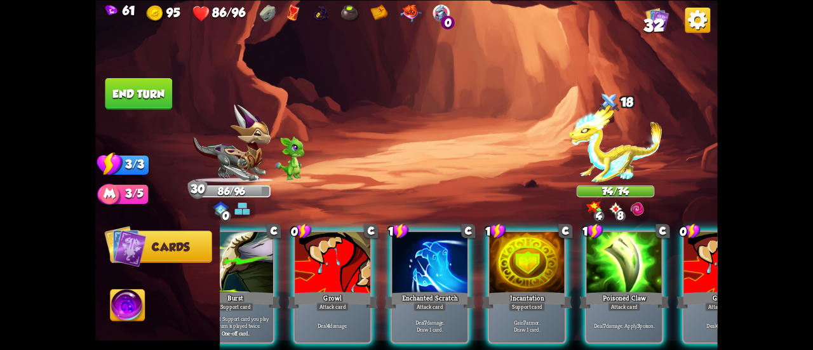
scroll to position [0, 302]
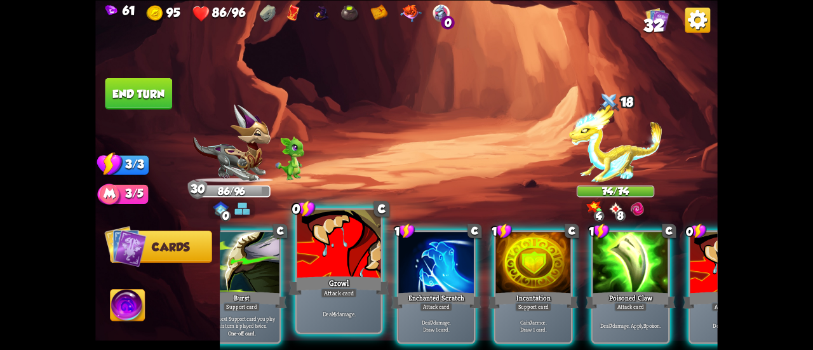
click at [344, 271] on div at bounding box center [339, 244] width 84 height 70
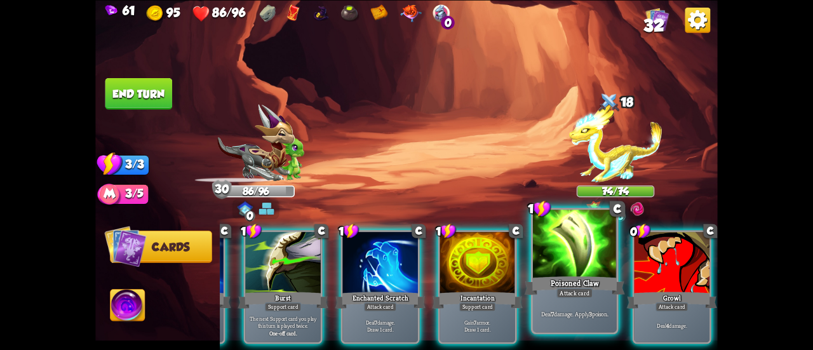
scroll to position [0, 247]
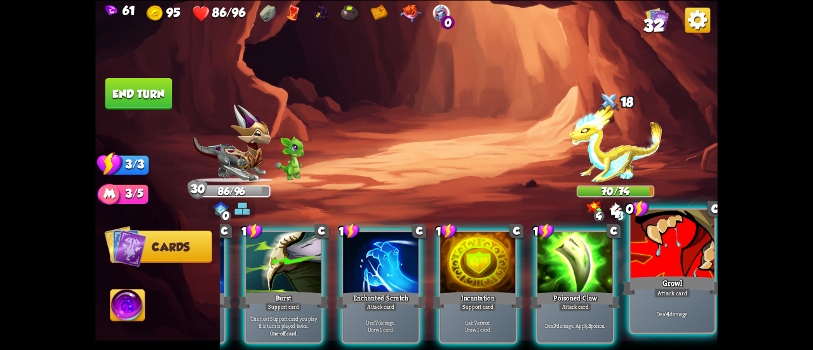
click at [639, 276] on div "Growl" at bounding box center [672, 285] width 100 height 22
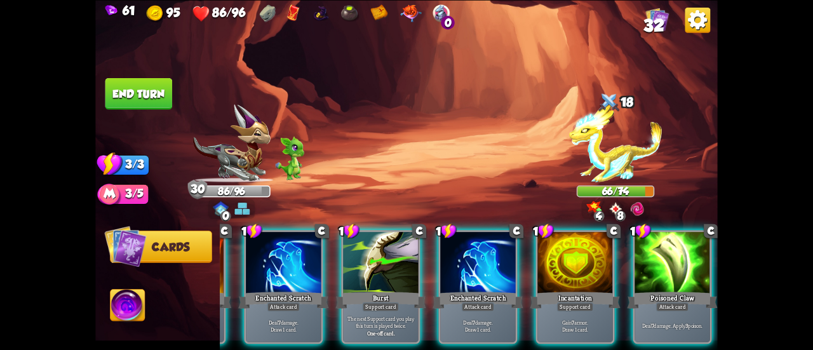
scroll to position [0, 28]
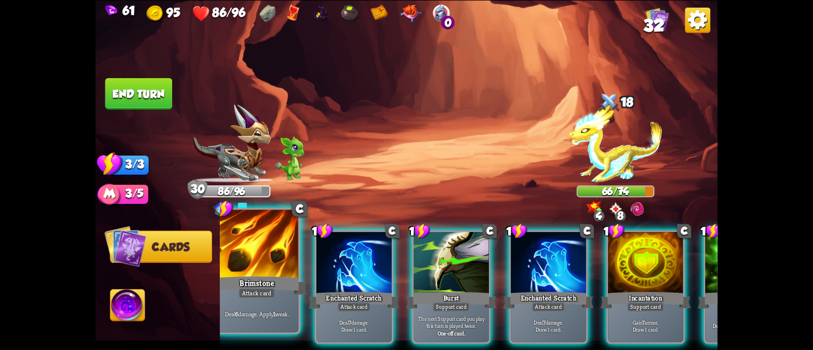
click at [240, 310] on p "Deal 6 damage. Apply 1 weak." at bounding box center [256, 313] width 79 height 8
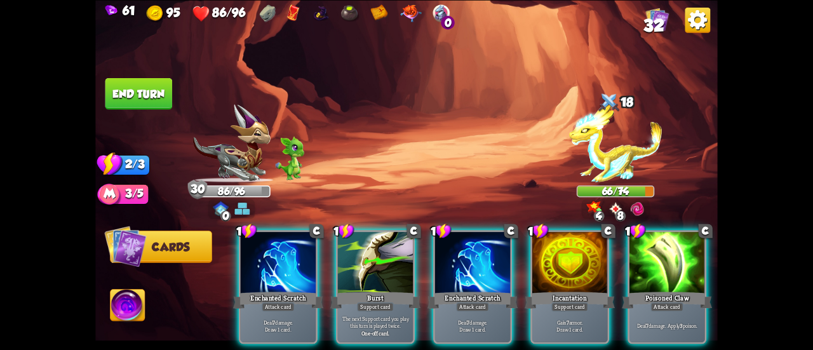
scroll to position [0, 0]
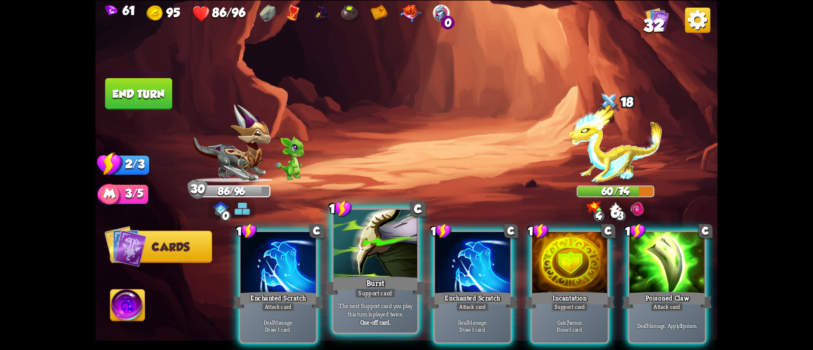
click at [390, 300] on div "The next Support card you play this turn is played twice. One-off card." at bounding box center [375, 313] width 84 height 36
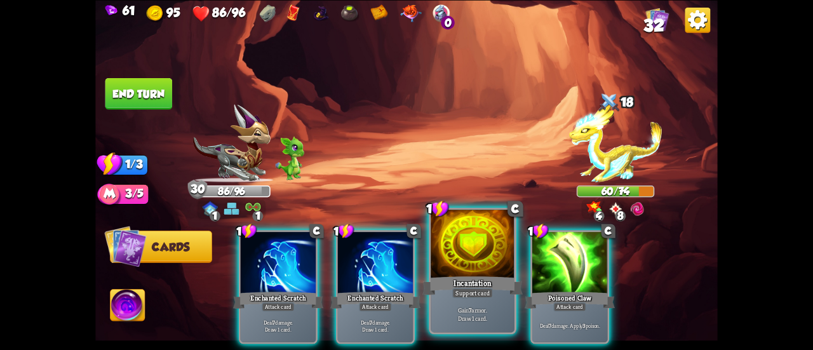
click at [467, 292] on div "Support card" at bounding box center [472, 293] width 41 height 10
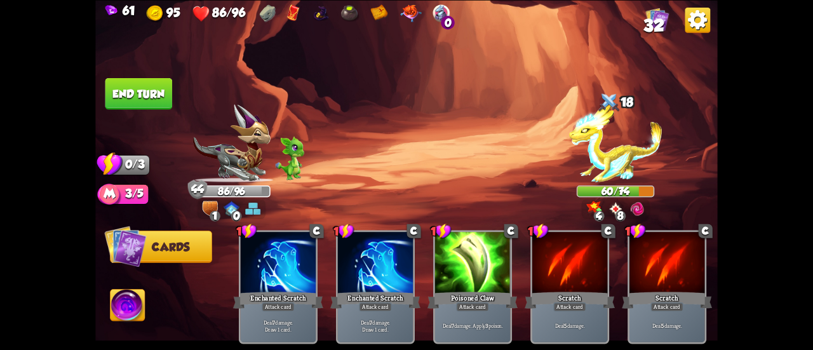
click at [123, 86] on button "End turn" at bounding box center [138, 93] width 67 height 32
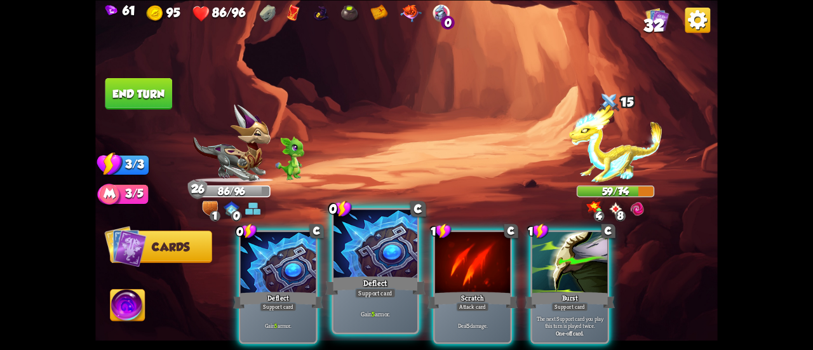
drag, startPoint x: 286, startPoint y: 246, endPoint x: 280, endPoint y: 249, distance: 7.4
click at [287, 246] on div at bounding box center [278, 263] width 75 height 63
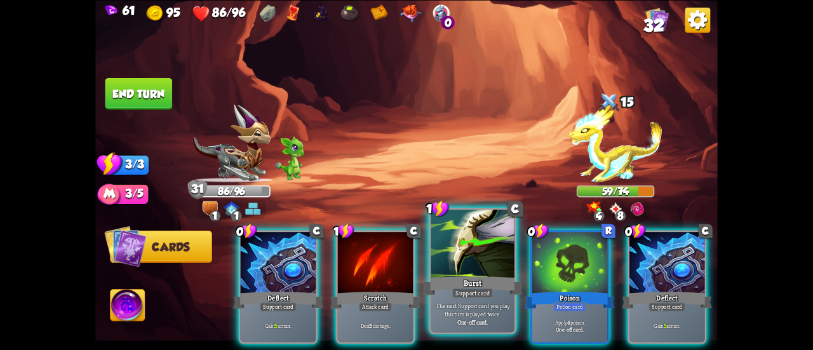
click at [446, 269] on div at bounding box center [472, 244] width 84 height 70
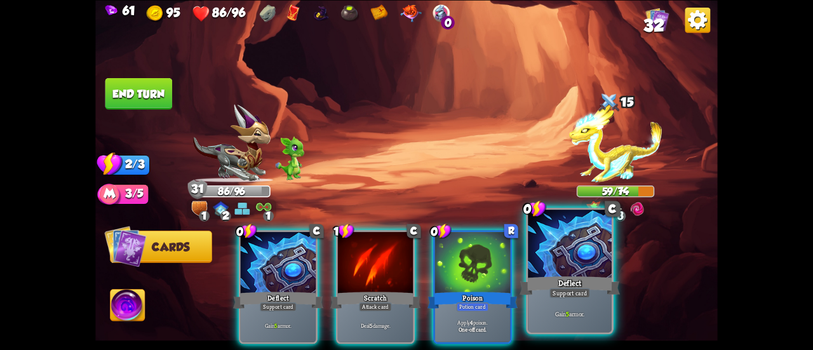
click at [590, 276] on div "Deflect" at bounding box center [569, 285] width 100 height 22
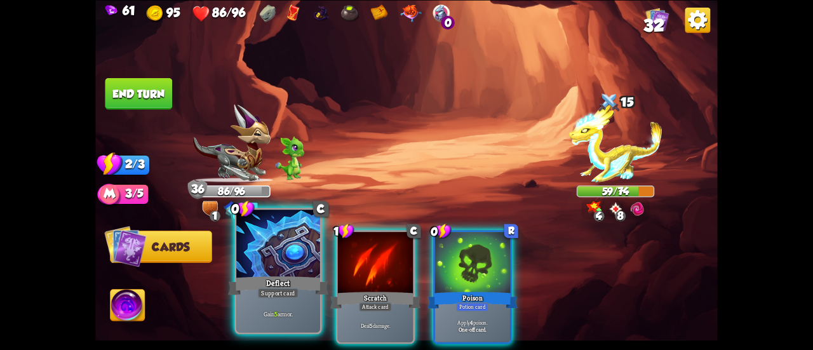
click at [258, 269] on div at bounding box center [278, 244] width 84 height 70
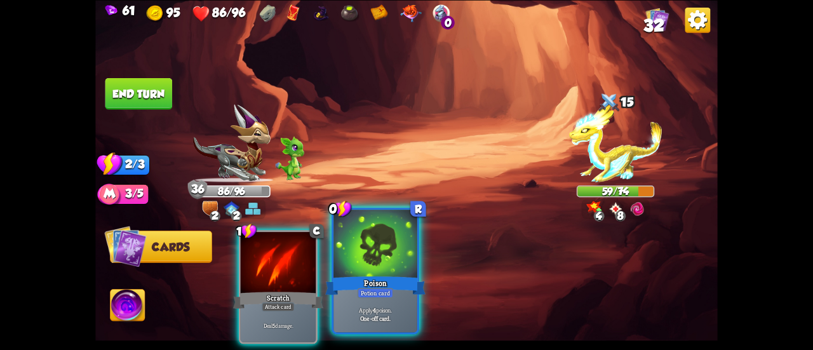
click at [361, 275] on div "Poison" at bounding box center [375, 285] width 100 height 22
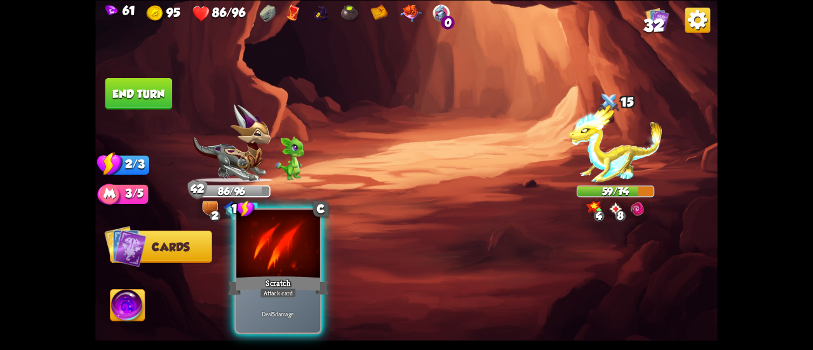
click at [276, 286] on div "Scratch" at bounding box center [278, 285] width 100 height 22
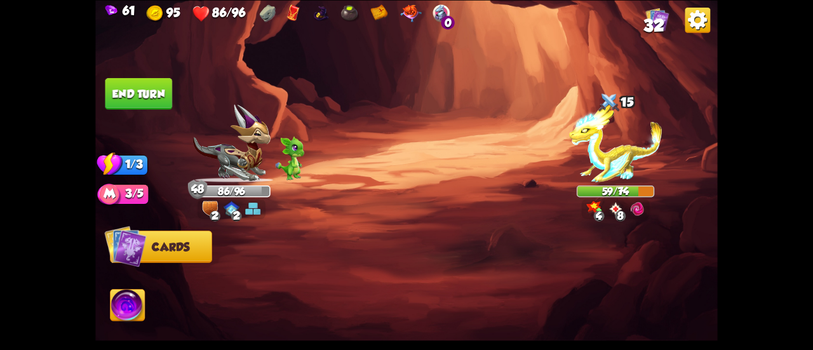
click at [164, 88] on button "End turn" at bounding box center [138, 93] width 67 height 32
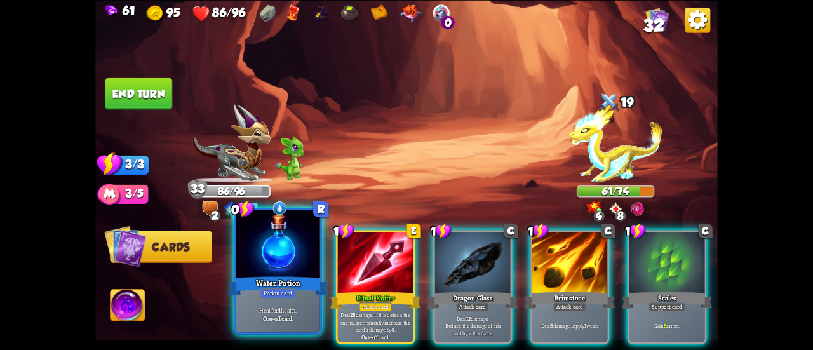
click at [284, 261] on div at bounding box center [278, 244] width 84 height 70
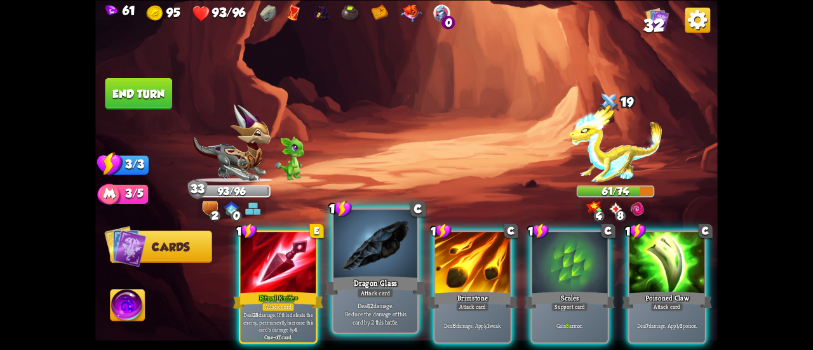
click at [387, 296] on div "Attack card" at bounding box center [375, 293] width 36 height 10
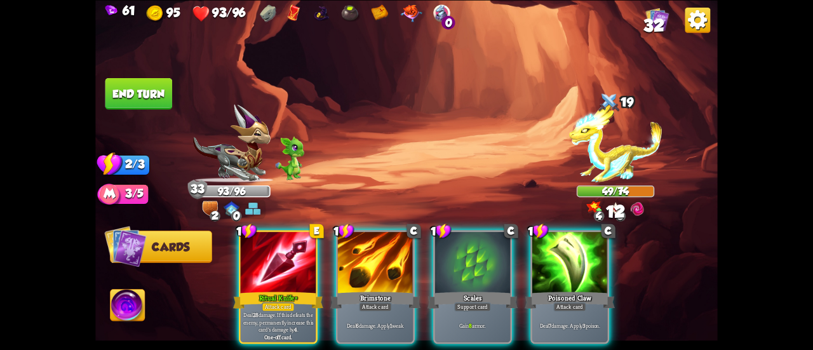
click at [119, 308] on img at bounding box center [127, 306] width 34 height 35
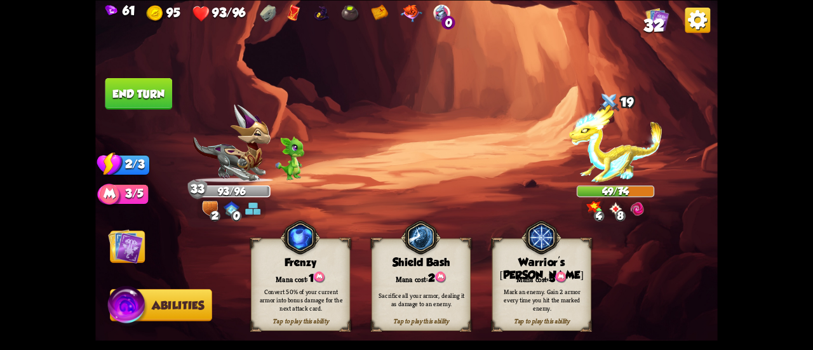
click at [420, 282] on div "Sacrifice all your armor, dealing it as damage to an enemy." at bounding box center [421, 299] width 99 height 39
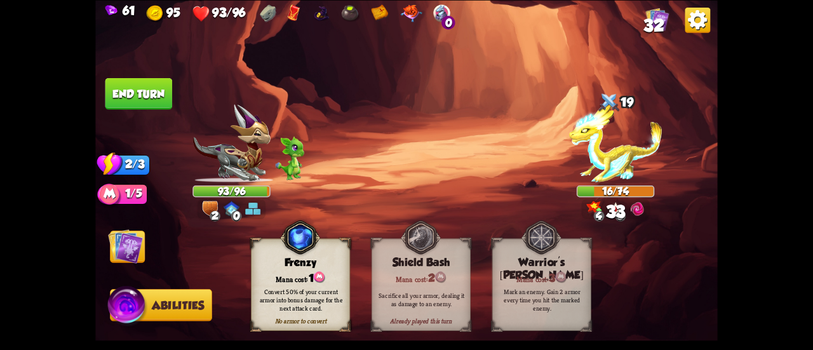
click at [133, 248] on img at bounding box center [125, 246] width 35 height 35
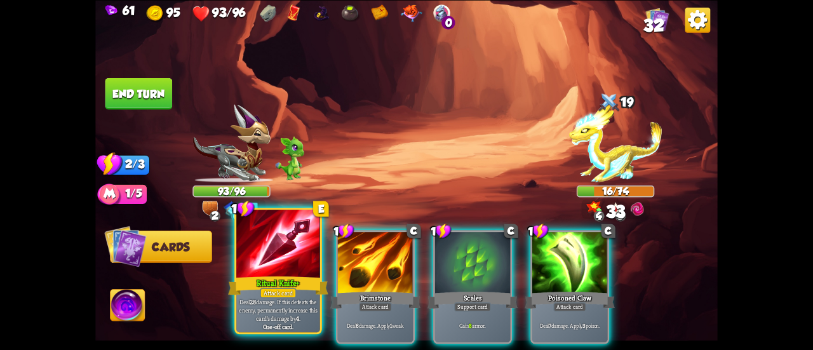
click at [268, 274] on div "Ritual Knife+" at bounding box center [278, 285] width 100 height 22
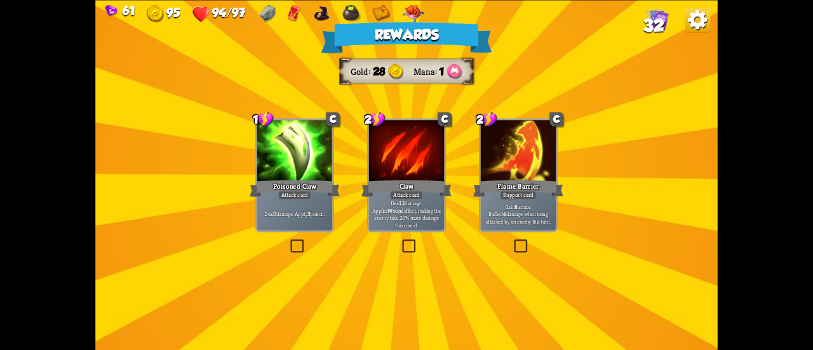
click at [311, 214] on p "Deal 7 damage. Apply 3 poison." at bounding box center [295, 214] width 72 height 8
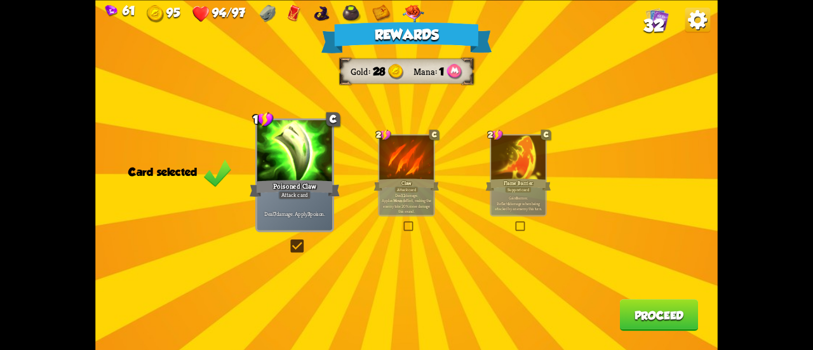
click at [648, 325] on button "Proceed" at bounding box center [659, 315] width 79 height 32
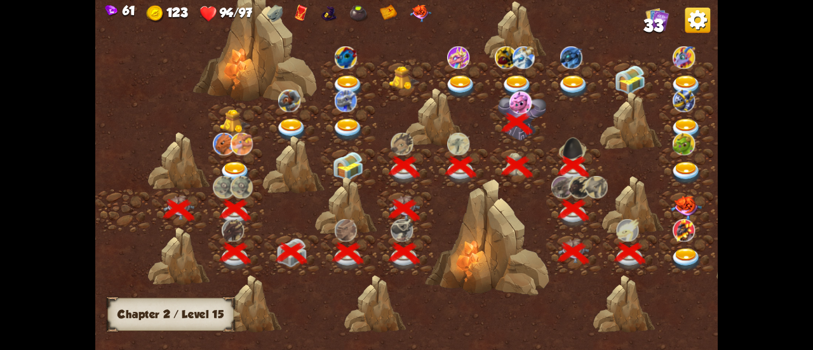
scroll to position [0, 193]
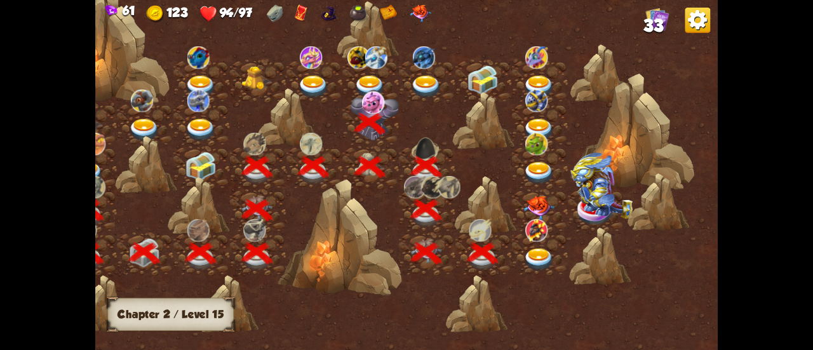
click at [533, 253] on img at bounding box center [538, 259] width 31 height 23
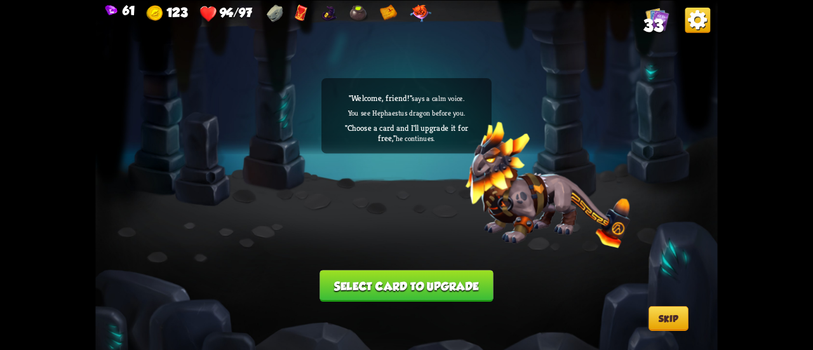
click at [453, 291] on button "Select card to upgrade" at bounding box center [405, 286] width 173 height 32
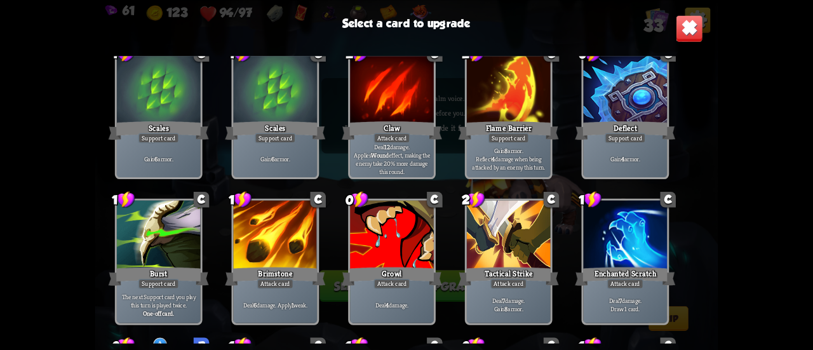
scroll to position [317, 0]
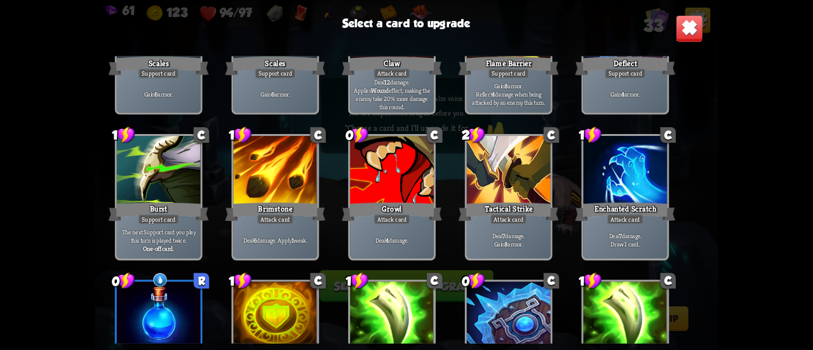
click at [682, 34] on img at bounding box center [688, 28] width 27 height 27
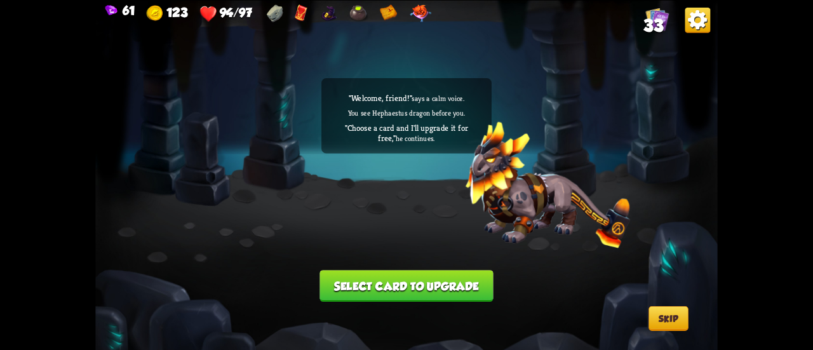
click at [470, 291] on button "Select card to upgrade" at bounding box center [405, 286] width 173 height 32
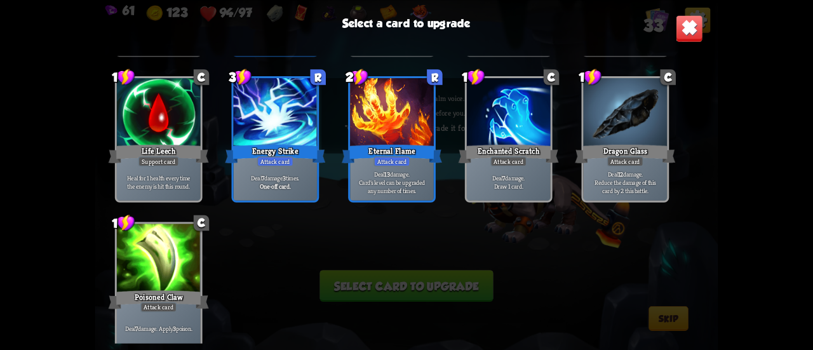
scroll to position [971, 0]
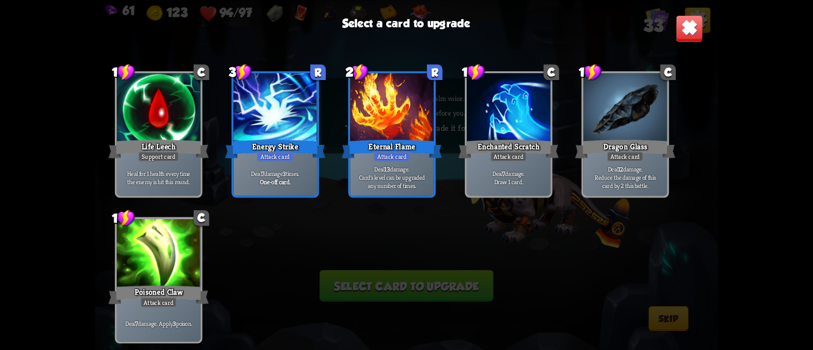
click at [381, 169] on p "Deal 13 damage. Card's level can be upgraded any number of times." at bounding box center [391, 177] width 79 height 25
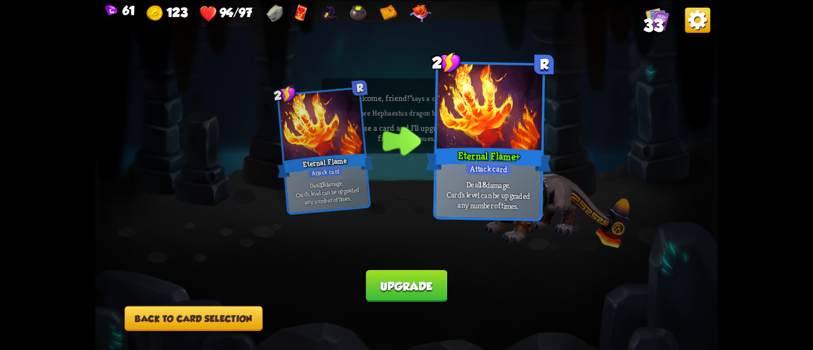
click at [240, 323] on button "Back to card selection" at bounding box center [193, 317] width 138 height 25
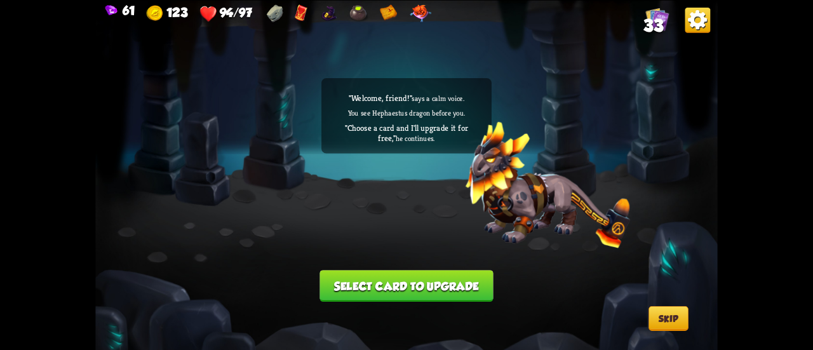
click at [364, 281] on button "Select card to upgrade" at bounding box center [405, 286] width 173 height 32
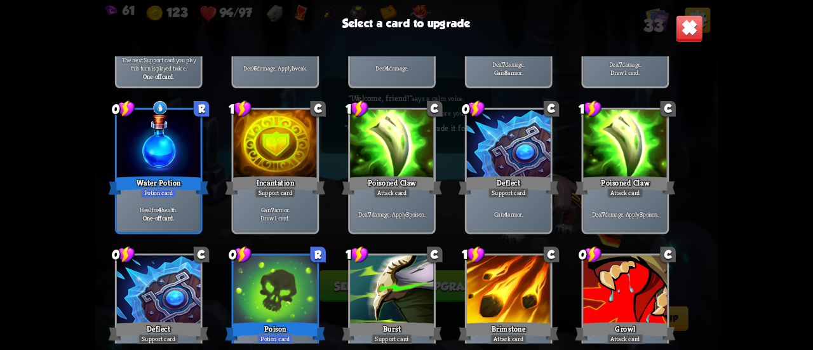
scroll to position [635, 0]
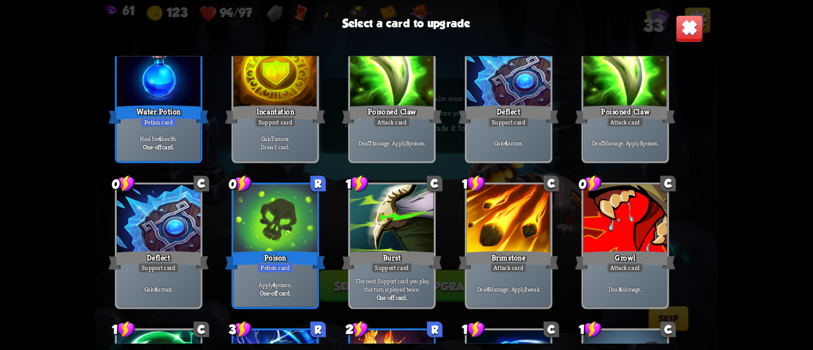
click at [190, 151] on div "Heal for 4 health. One-off card." at bounding box center [159, 142] width 84 height 36
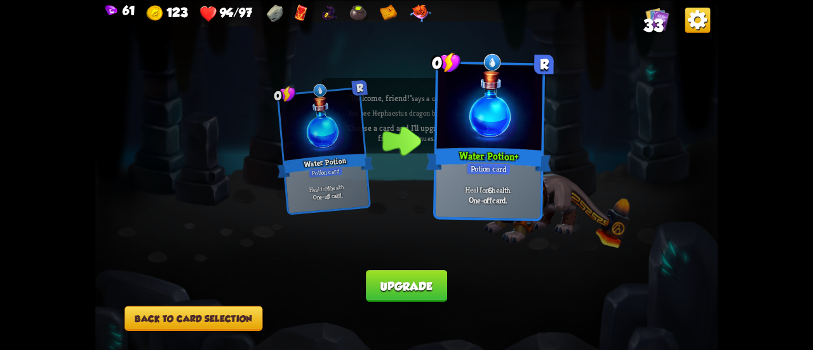
click at [389, 289] on button "Upgrade" at bounding box center [406, 286] width 81 height 32
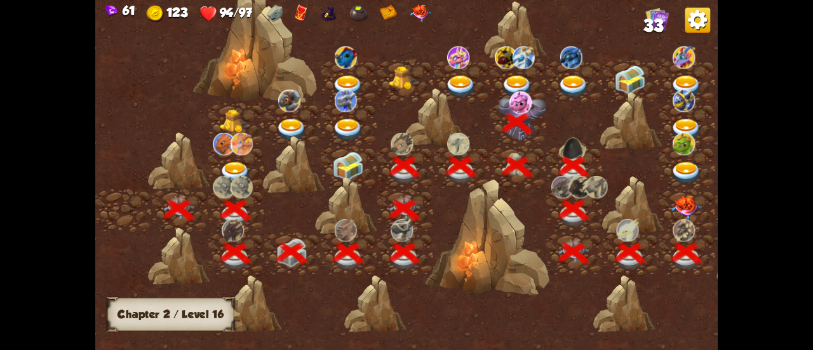
scroll to position [0, 193]
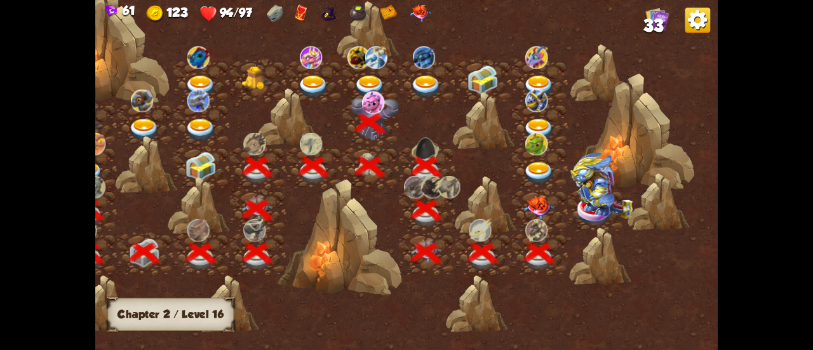
click at [535, 197] on img at bounding box center [538, 208] width 31 height 24
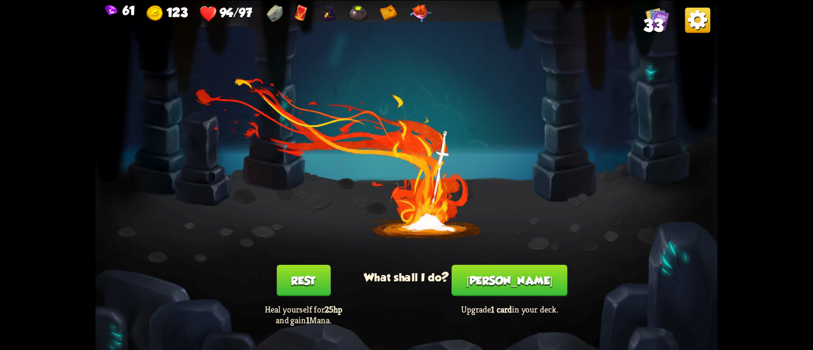
click at [488, 281] on button "[PERSON_NAME]" at bounding box center [509, 280] width 116 height 32
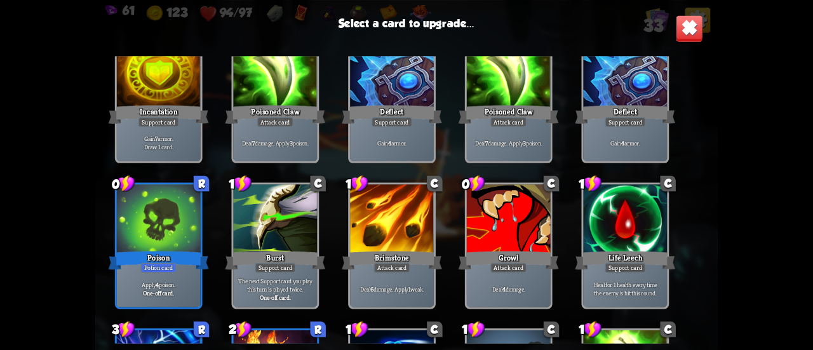
scroll to position [780, 0]
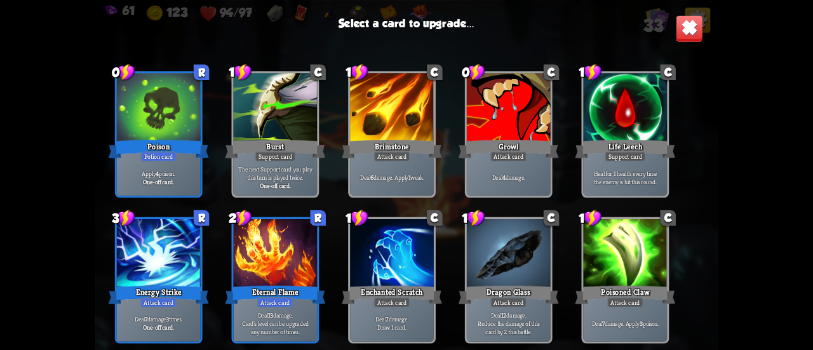
click at [182, 251] on div at bounding box center [159, 254] width 84 height 70
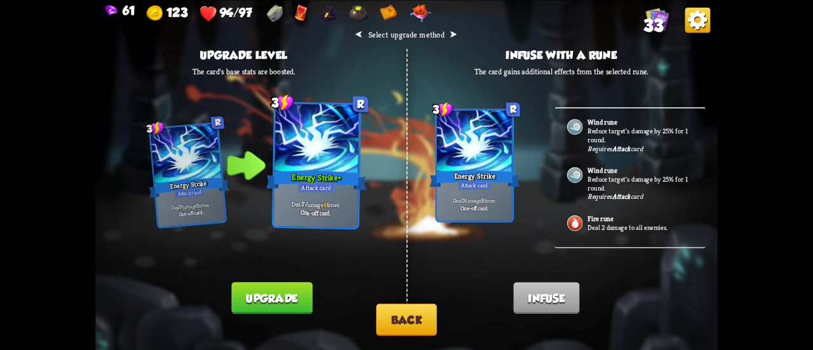
click at [396, 324] on button "Back" at bounding box center [406, 319] width 61 height 32
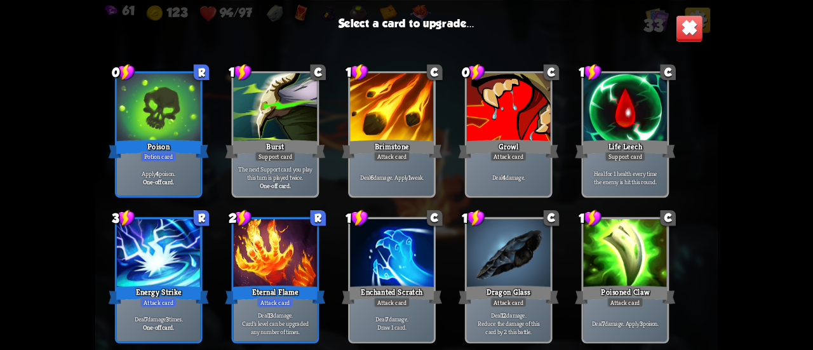
click at [292, 250] on div at bounding box center [276, 254] width 84 height 70
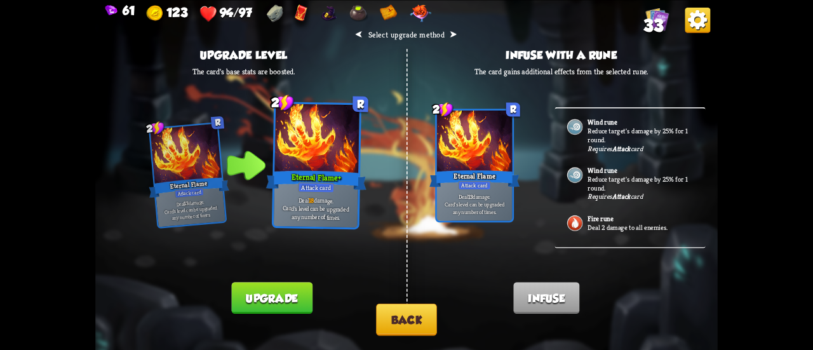
click at [289, 300] on button "Upgrade" at bounding box center [271, 298] width 81 height 32
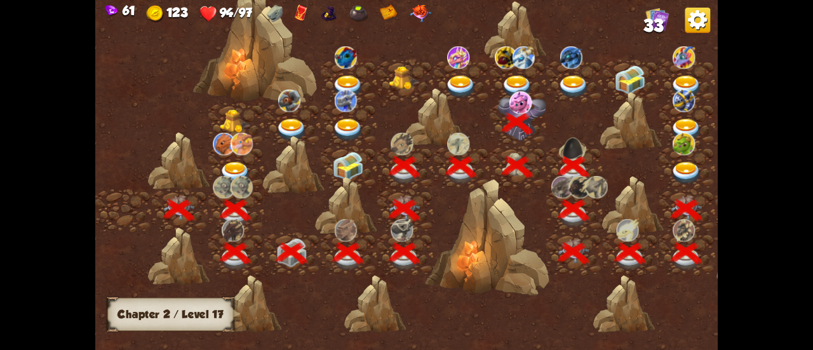
scroll to position [0, 193]
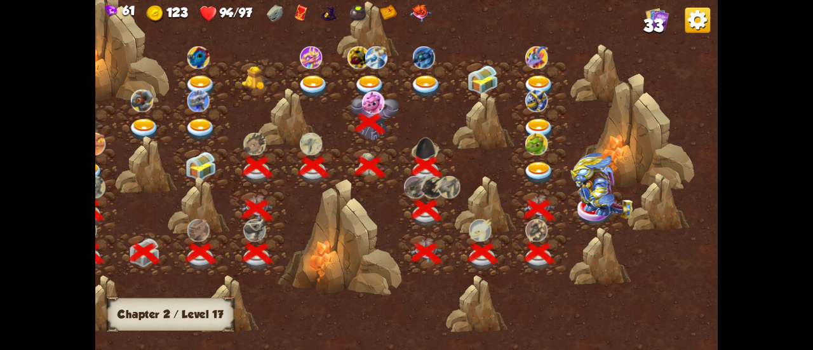
click at [535, 162] on img at bounding box center [538, 173] width 31 height 23
click at [571, 208] on img at bounding box center [601, 185] width 62 height 67
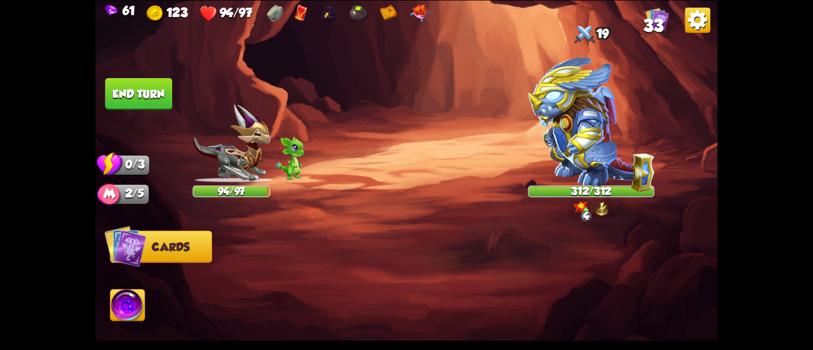
click at [581, 130] on img at bounding box center [591, 123] width 126 height 135
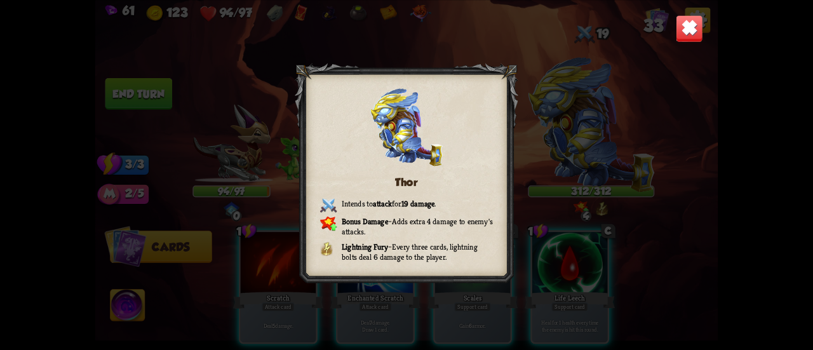
click at [679, 30] on img at bounding box center [688, 28] width 27 height 27
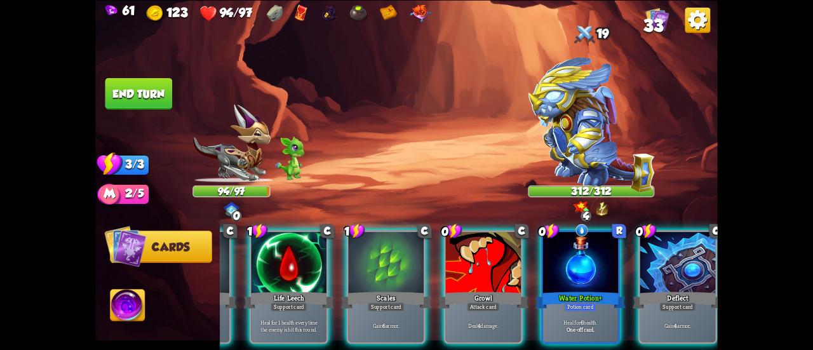
scroll to position [0, 369]
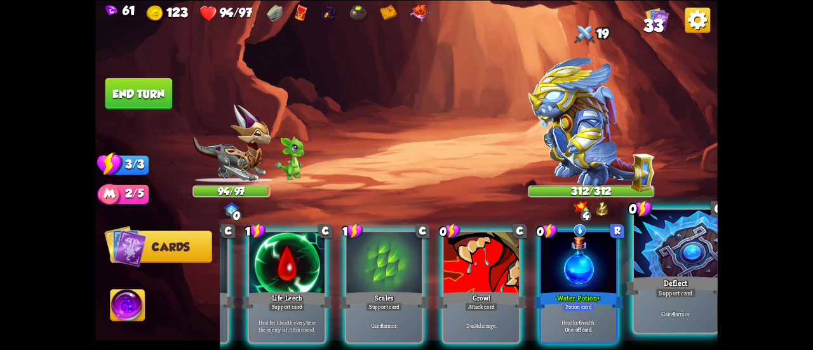
click at [672, 298] on div "Gain 4 armor." at bounding box center [676, 313] width 84 height 36
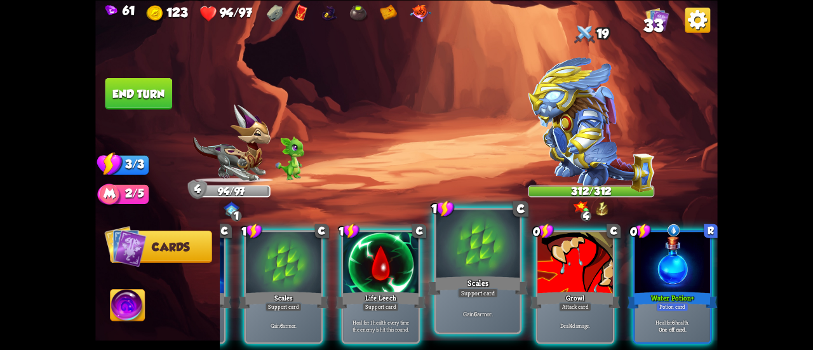
click at [471, 295] on div "Support card" at bounding box center [477, 293] width 41 height 10
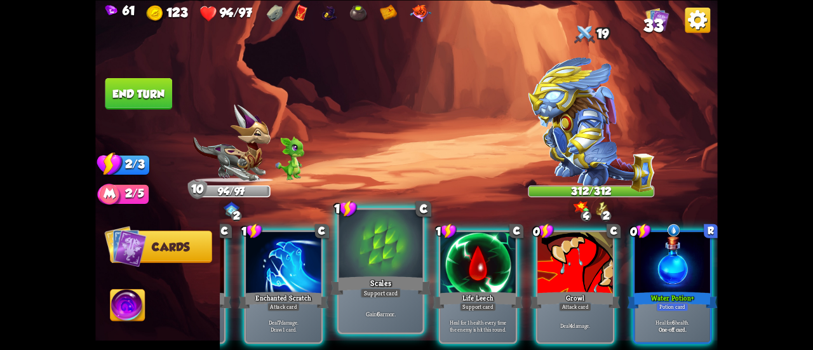
click at [393, 282] on div "Scales" at bounding box center [380, 285] width 100 height 22
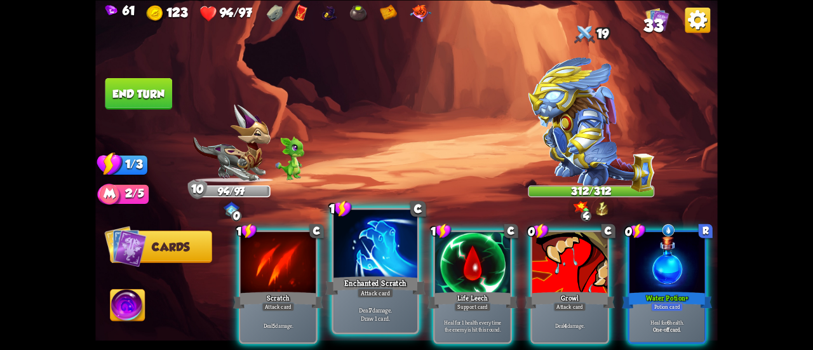
scroll to position [0, 0]
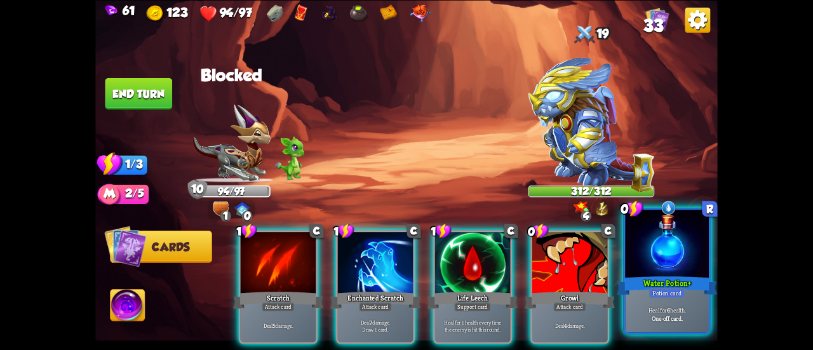
click at [650, 298] on div "Heal for 6 health. One-off card." at bounding box center [667, 313] width 84 height 36
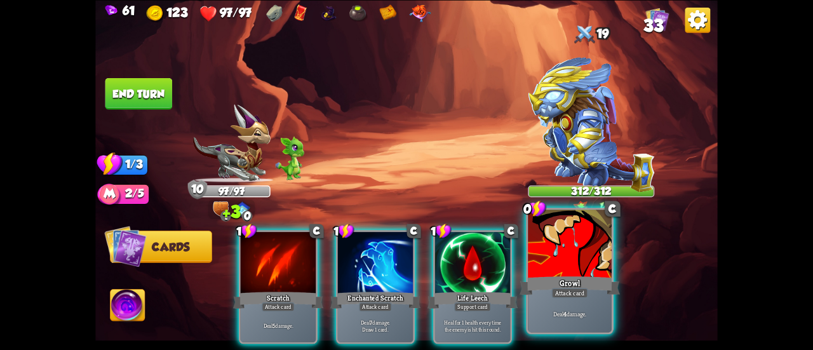
click at [551, 289] on div "Growl" at bounding box center [569, 285] width 100 height 22
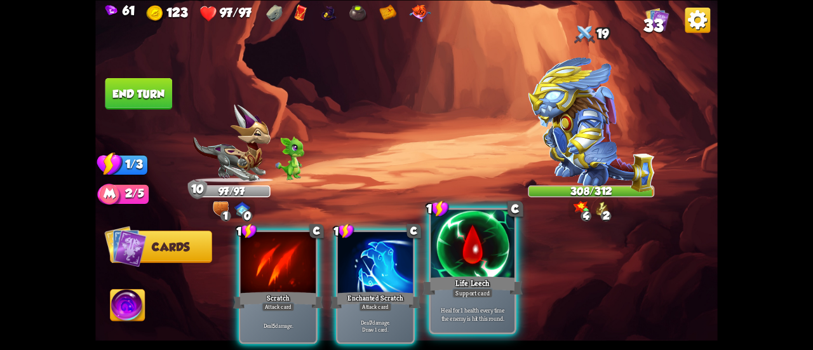
click at [453, 287] on div "Life Leech" at bounding box center [472, 285] width 100 height 22
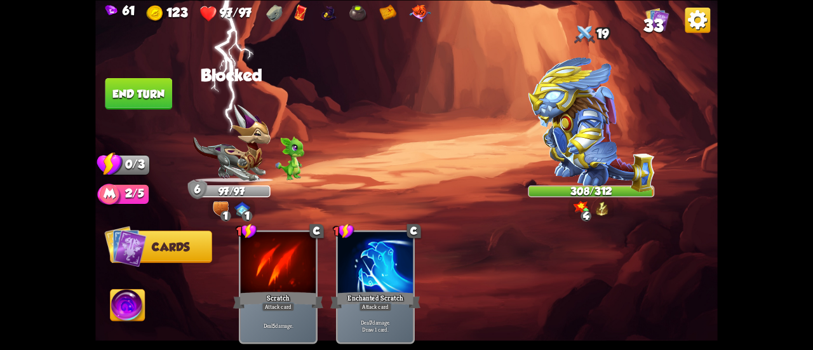
click at [126, 90] on button "End turn" at bounding box center [138, 93] width 67 height 32
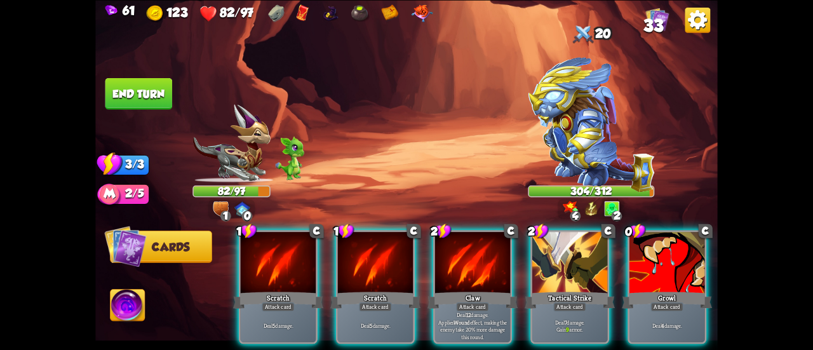
click at [122, 296] on img at bounding box center [127, 306] width 34 height 35
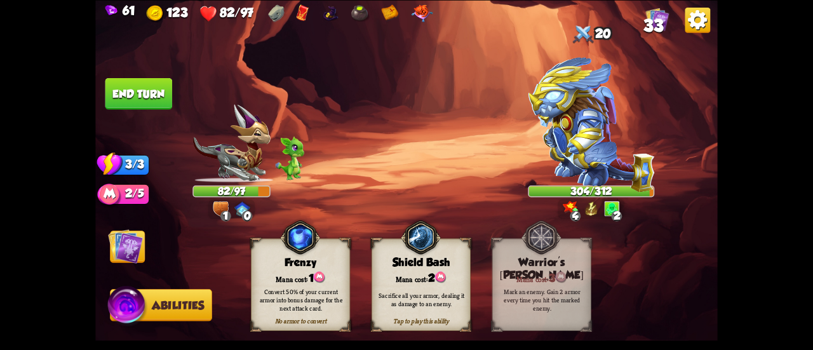
click at [110, 244] on img at bounding box center [125, 246] width 35 height 35
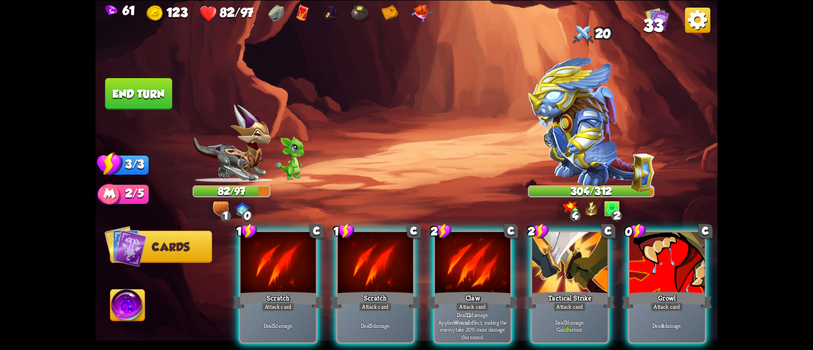
scroll to position [0, 120]
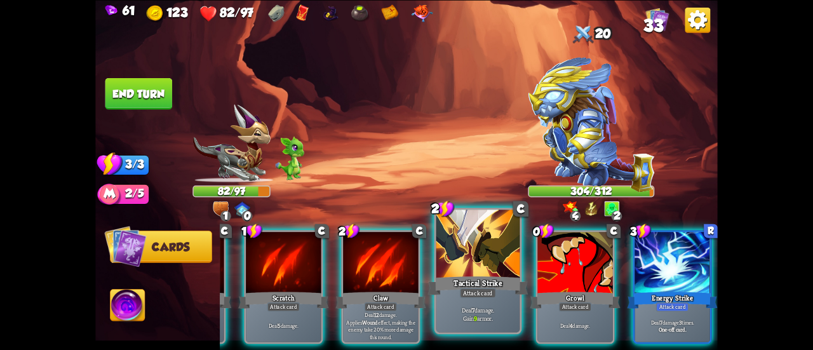
click at [499, 277] on div "Tactical Strike" at bounding box center [478, 285] width 100 height 22
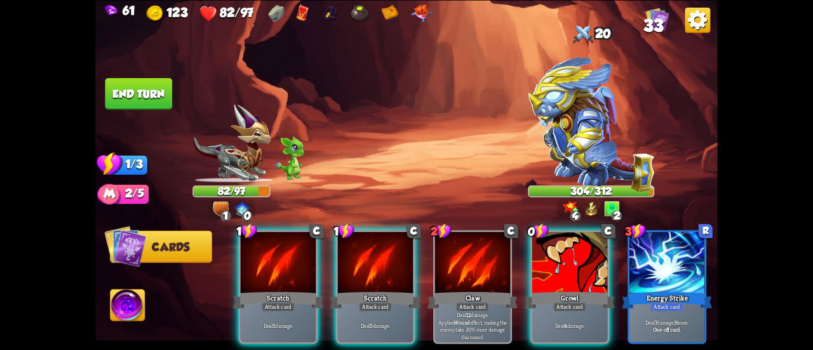
scroll to position [0, 0]
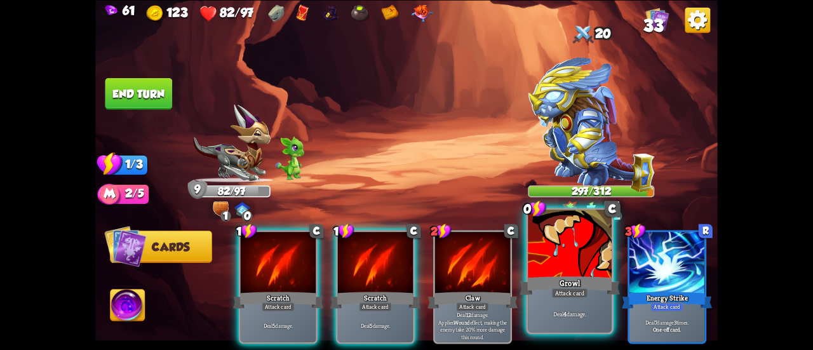
click at [569, 256] on div at bounding box center [570, 244] width 84 height 70
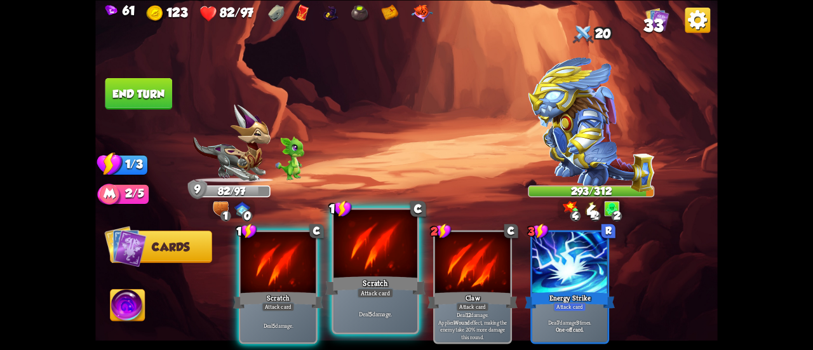
click at [344, 271] on div at bounding box center [375, 244] width 84 height 70
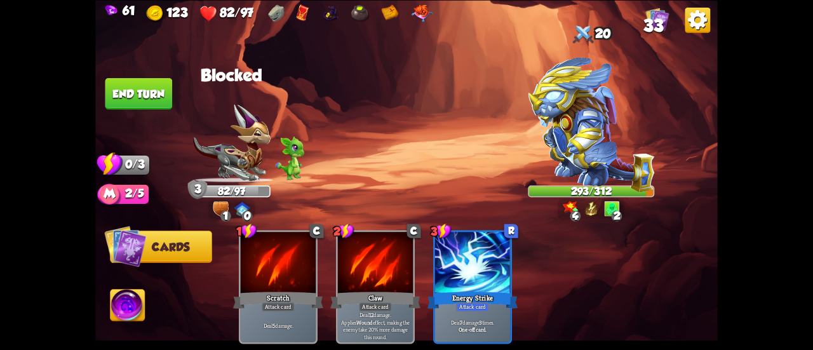
click at [139, 82] on button "End turn" at bounding box center [138, 93] width 67 height 32
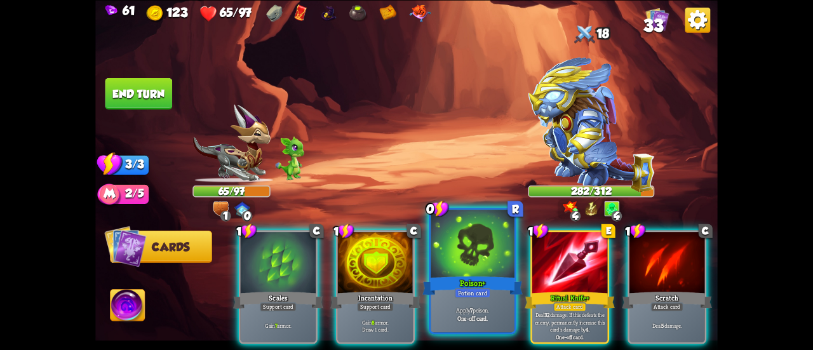
click at [468, 248] on div at bounding box center [472, 244] width 84 height 70
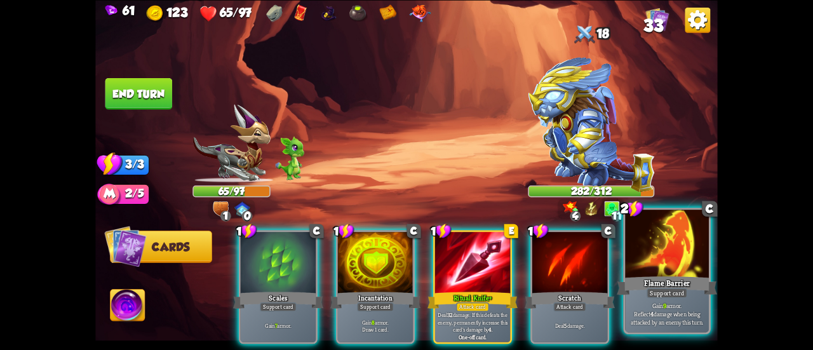
click at [665, 289] on div "Support card" at bounding box center [666, 293] width 41 height 10
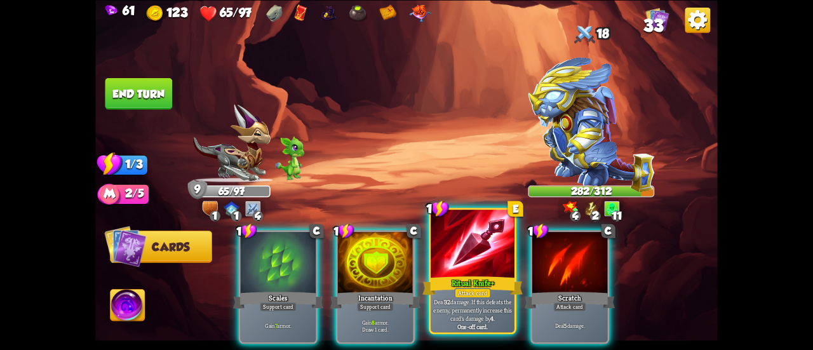
click at [443, 301] on p "Deal 32 damage. If this defeats the enemy, permanently increase this card's dam…" at bounding box center [472, 309] width 79 height 25
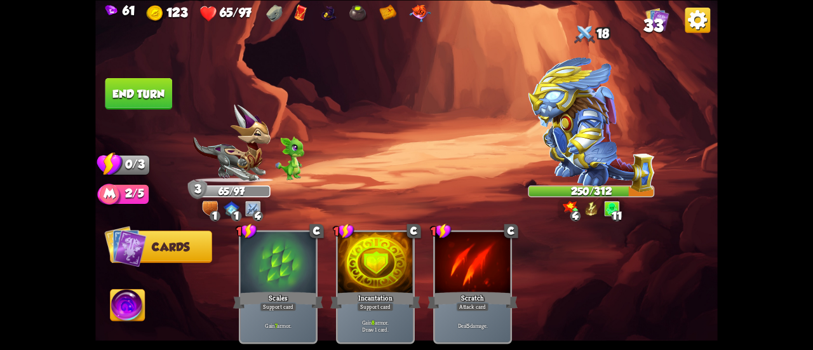
click at [152, 105] on button "End turn" at bounding box center [138, 93] width 67 height 32
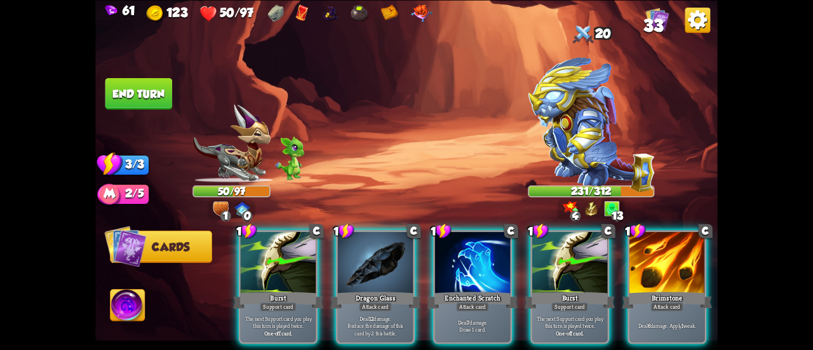
scroll to position [0, 120]
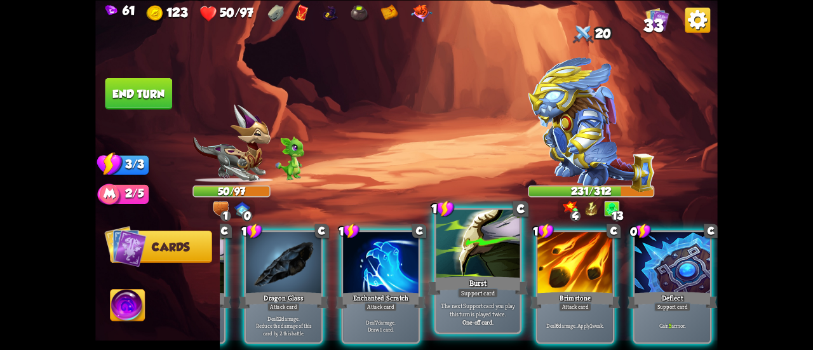
click at [455, 277] on div "Burst" at bounding box center [478, 285] width 100 height 22
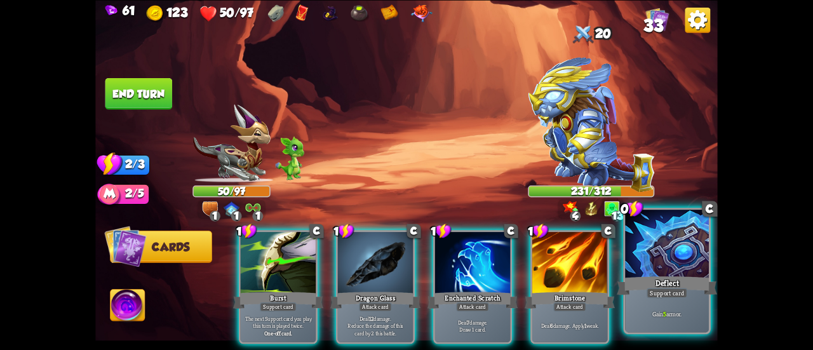
scroll to position [0, 0]
click at [663, 272] on div at bounding box center [667, 244] width 84 height 70
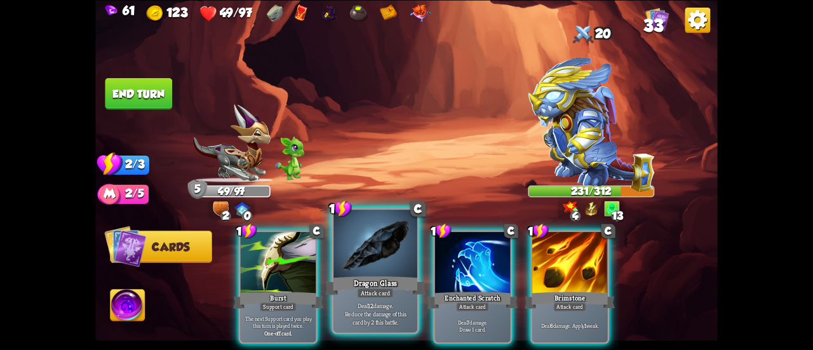
click at [374, 288] on div "Attack card" at bounding box center [375, 293] width 36 height 10
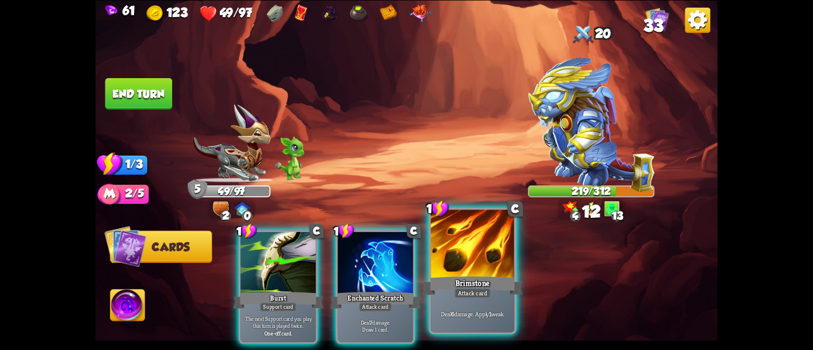
click at [469, 305] on div "Deal 6 damage. Apply 1 weak." at bounding box center [472, 313] width 84 height 36
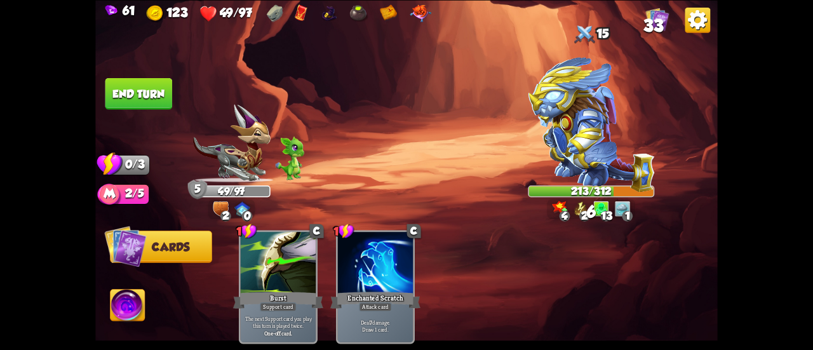
click at [137, 88] on button "End turn" at bounding box center [138, 93] width 67 height 32
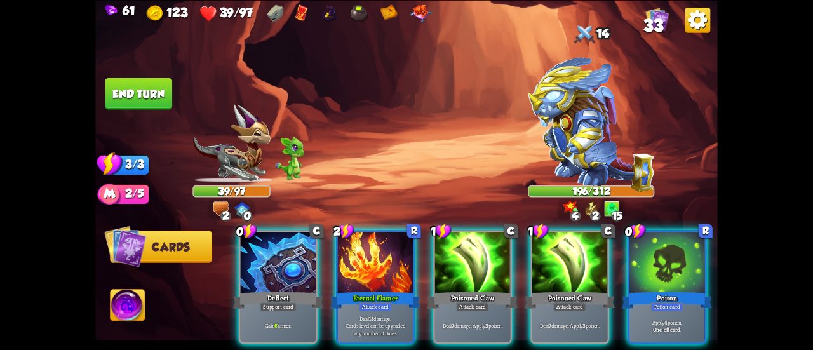
scroll to position [0, 120]
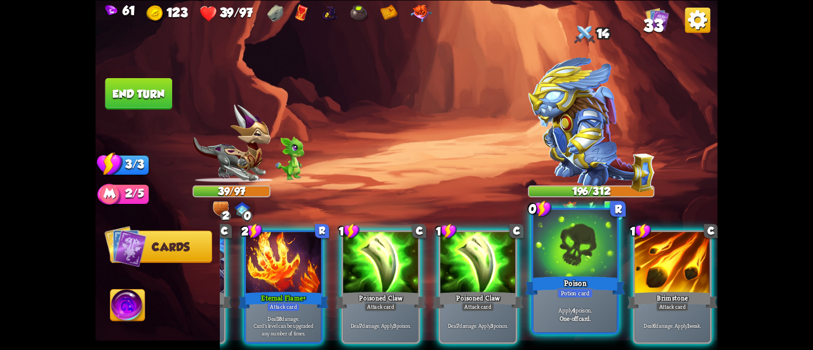
click at [589, 293] on div "Potion card" at bounding box center [575, 293] width 36 height 10
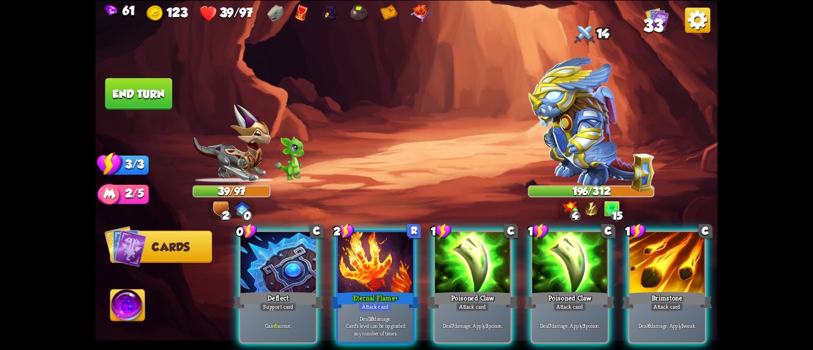
scroll to position [0, 0]
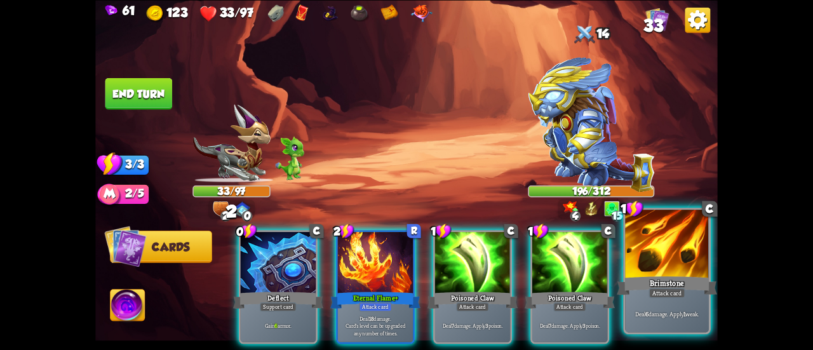
click at [639, 296] on div "Deal 6 damage. Apply 1 weak." at bounding box center [667, 313] width 84 height 36
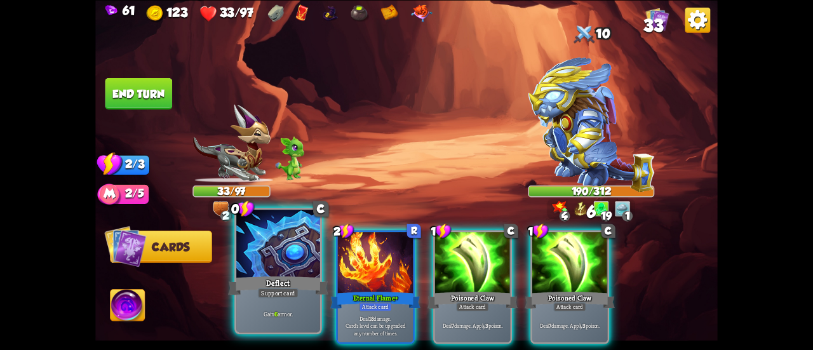
click at [253, 279] on div "Deflect" at bounding box center [278, 285] width 100 height 22
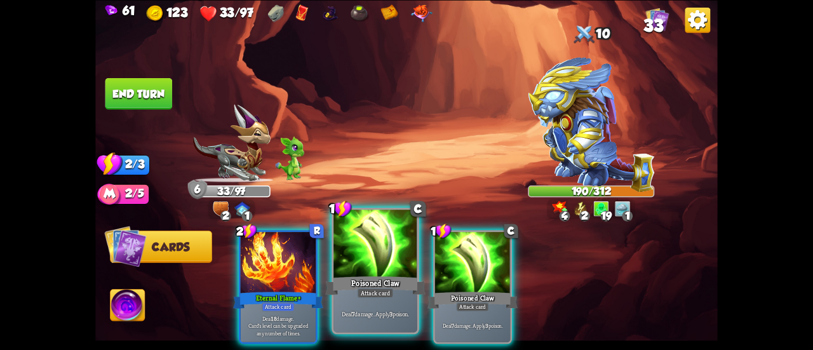
click at [359, 282] on div "Poisoned Claw" at bounding box center [375, 285] width 100 height 22
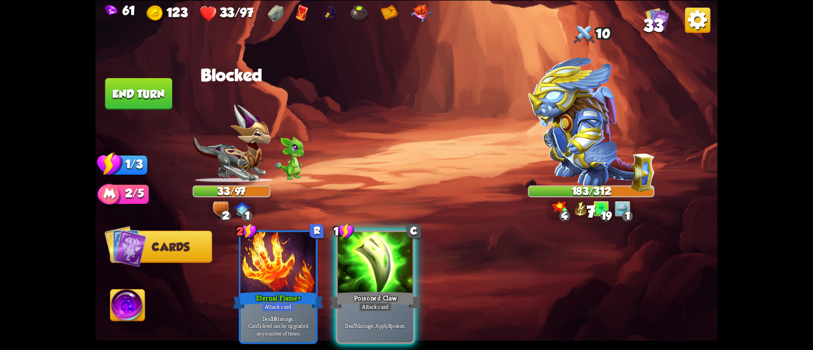
click at [359, 289] on div "Poisoned Claw" at bounding box center [375, 299] width 90 height 20
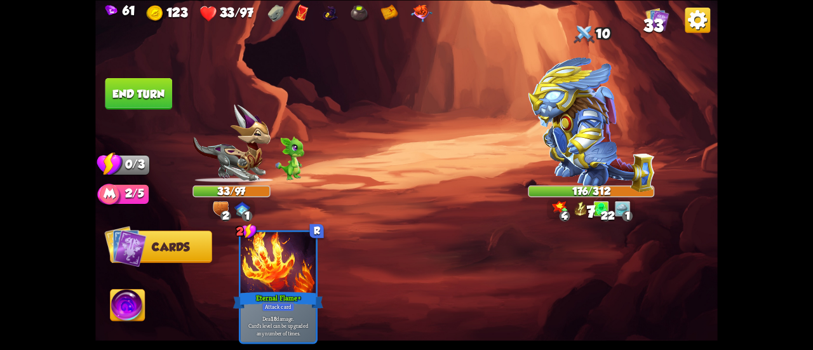
click at [133, 90] on button "End turn" at bounding box center [138, 93] width 67 height 32
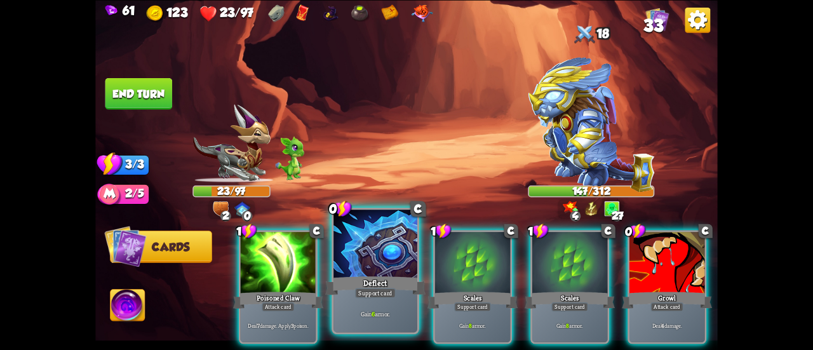
click at [368, 248] on div at bounding box center [375, 244] width 84 height 70
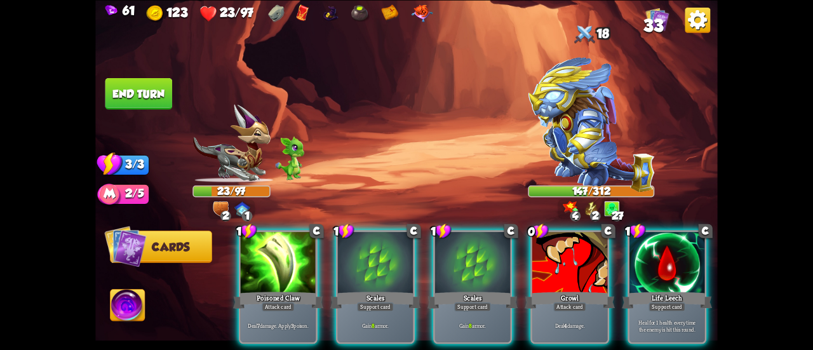
click at [368, 248] on div at bounding box center [375, 263] width 75 height 63
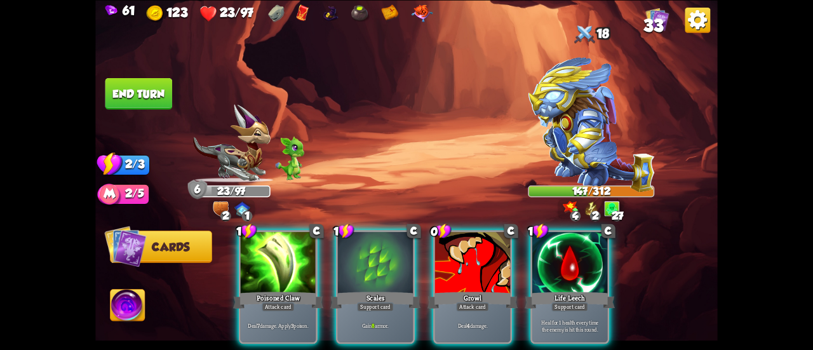
click at [368, 248] on div at bounding box center [375, 263] width 75 height 63
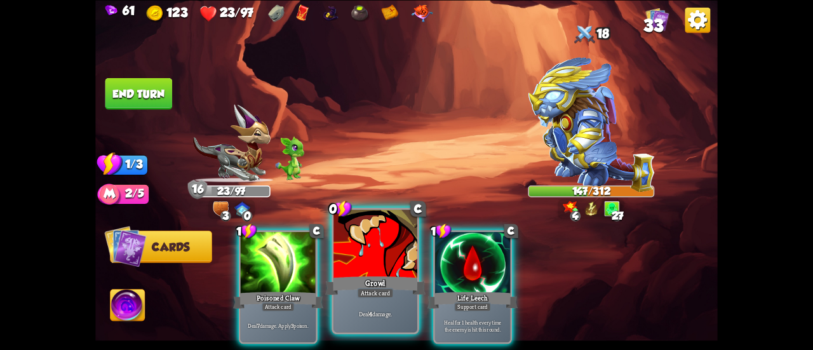
click at [349, 265] on div at bounding box center [375, 244] width 84 height 70
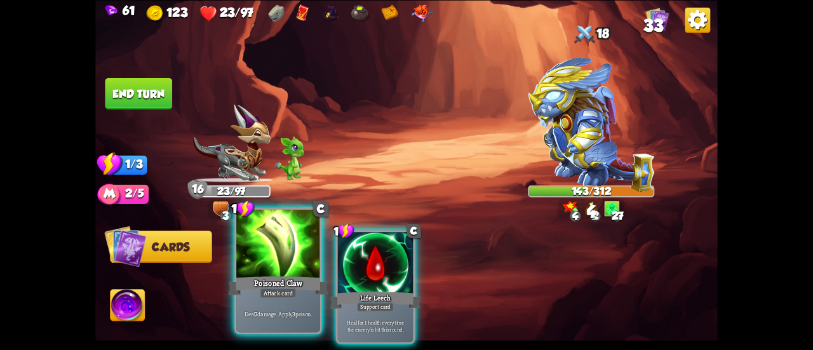
click at [265, 255] on div at bounding box center [278, 244] width 84 height 70
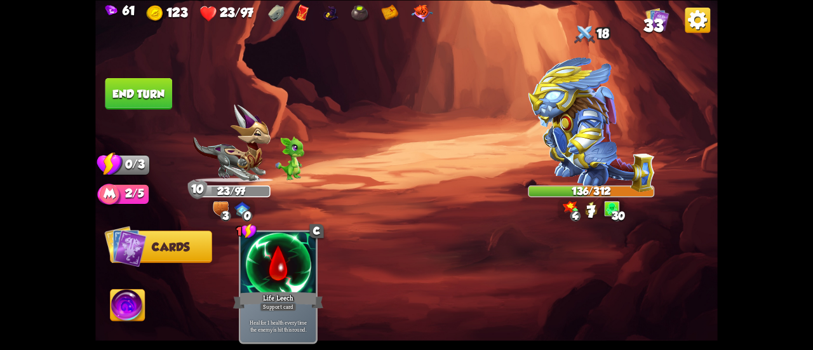
click at [130, 92] on button "End turn" at bounding box center [138, 93] width 67 height 32
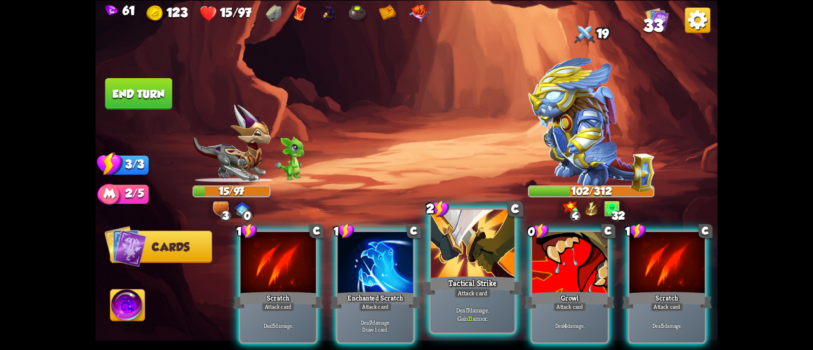
click at [442, 265] on div at bounding box center [472, 244] width 84 height 70
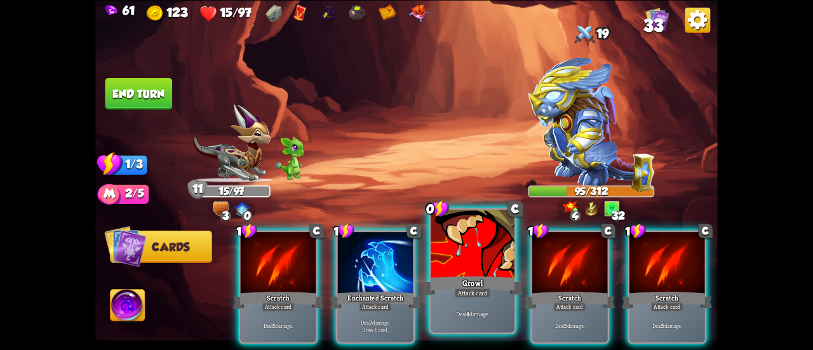
click at [460, 289] on div "Attack card" at bounding box center [472, 293] width 36 height 10
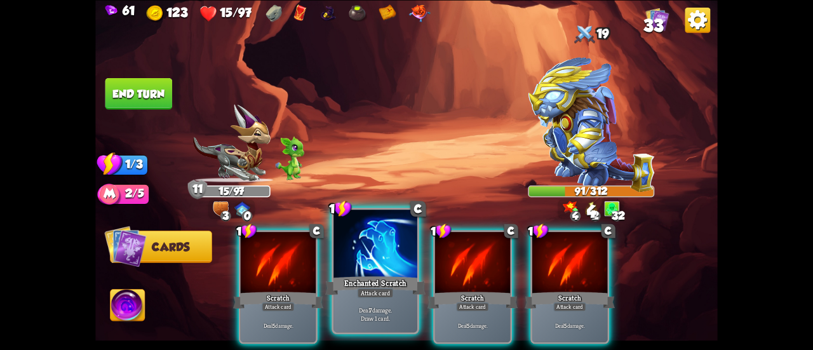
click at [382, 272] on div at bounding box center [375, 244] width 84 height 70
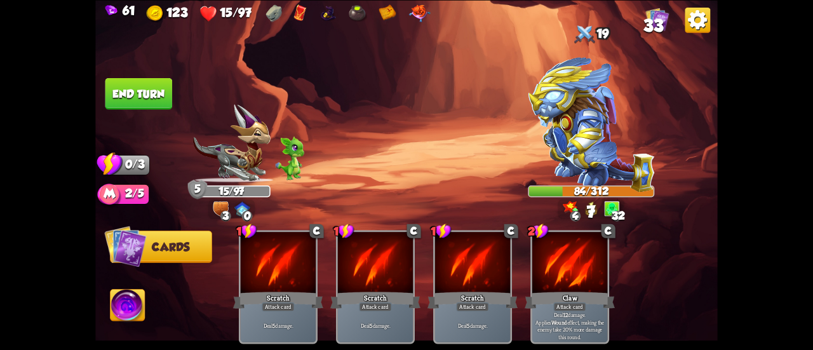
click at [154, 88] on button "End turn" at bounding box center [138, 93] width 67 height 32
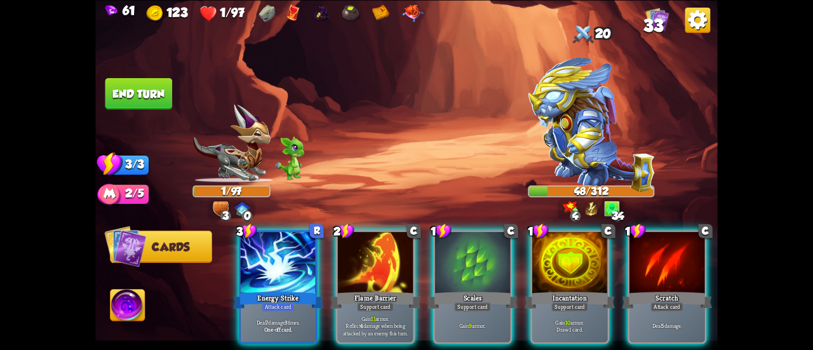
scroll to position [0, 120]
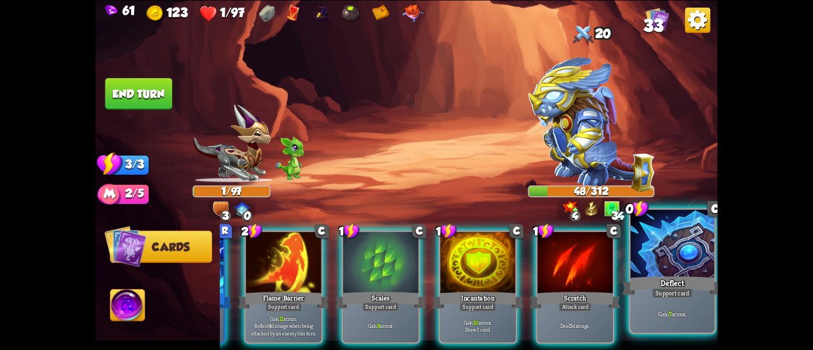
click at [657, 314] on p "Gain 7 armor." at bounding box center [671, 313] width 79 height 8
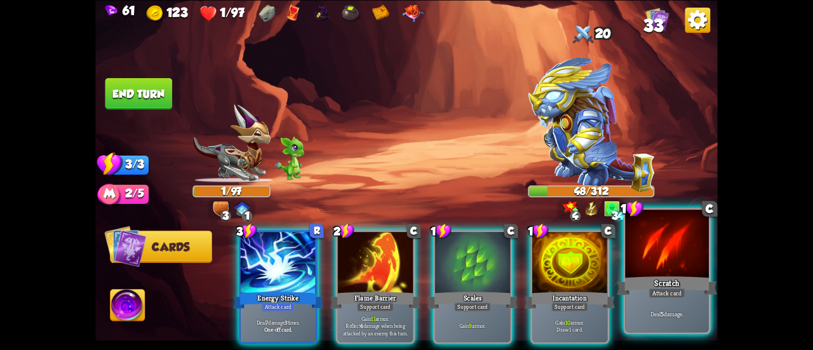
scroll to position [0, 0]
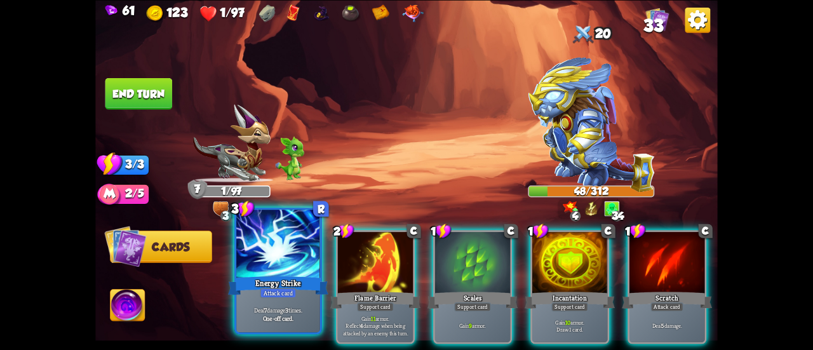
click at [241, 258] on div at bounding box center [278, 244] width 84 height 70
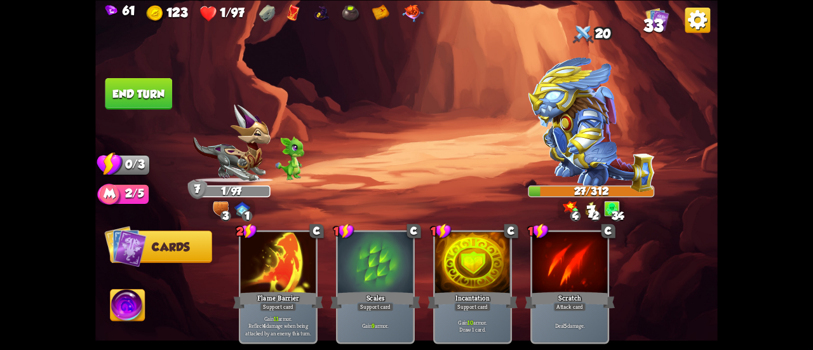
click at [137, 92] on button "End turn" at bounding box center [138, 93] width 67 height 32
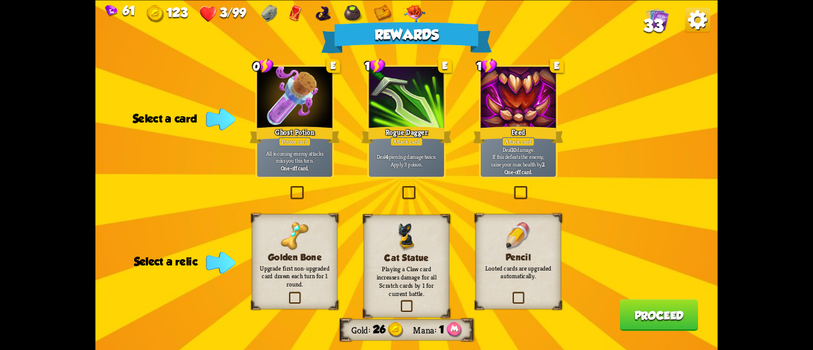
click at [496, 145] on div "Deal 10 damage. If this defeats the enemy, raise your max health by 2 . One-off…" at bounding box center [518, 159] width 75 height 33
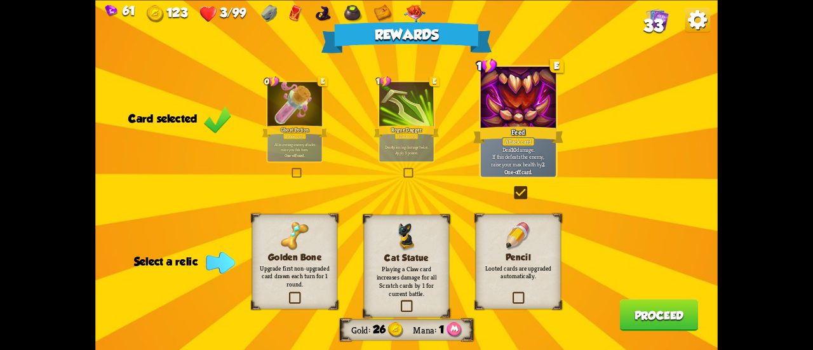
click at [510, 293] on label at bounding box center [510, 293] width 0 height 0
click at [0, 0] on input "checkbox" at bounding box center [0, 0] width 0 height 0
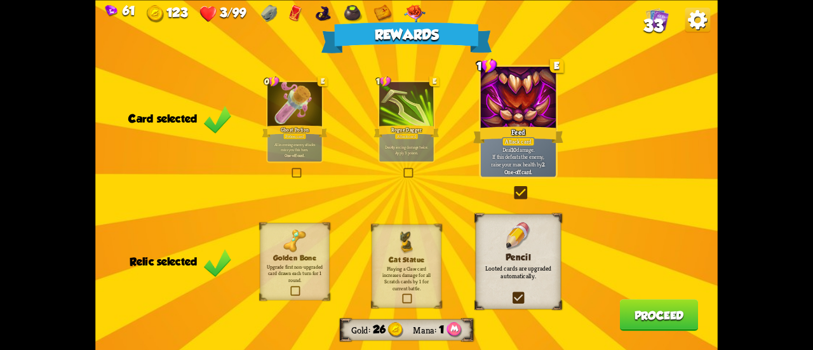
click at [653, 316] on button "Proceed" at bounding box center [659, 315] width 79 height 32
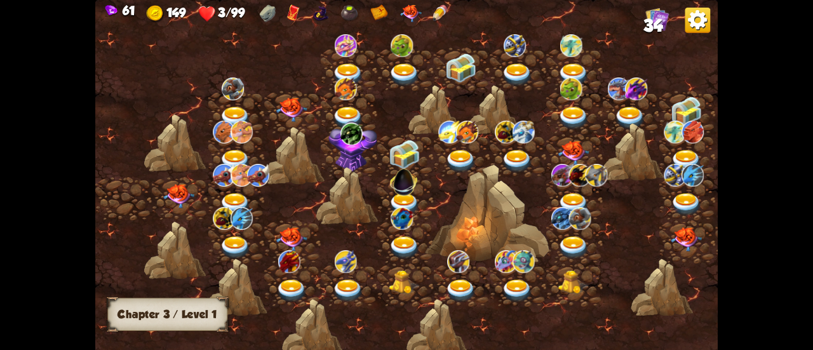
click at [162, 197] on div at bounding box center [180, 198] width 56 height 43
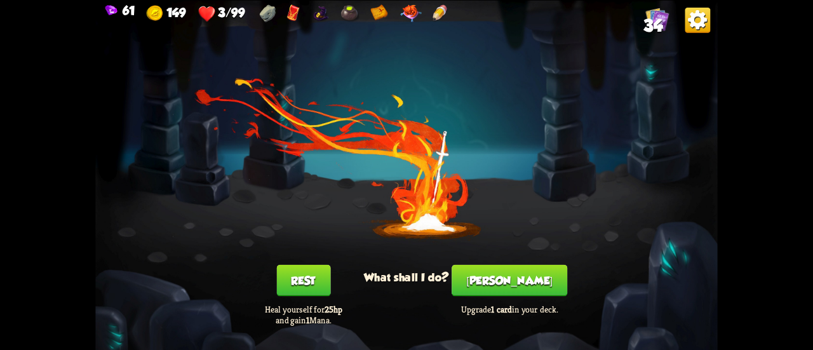
click at [305, 278] on button "Rest" at bounding box center [303, 280] width 54 height 32
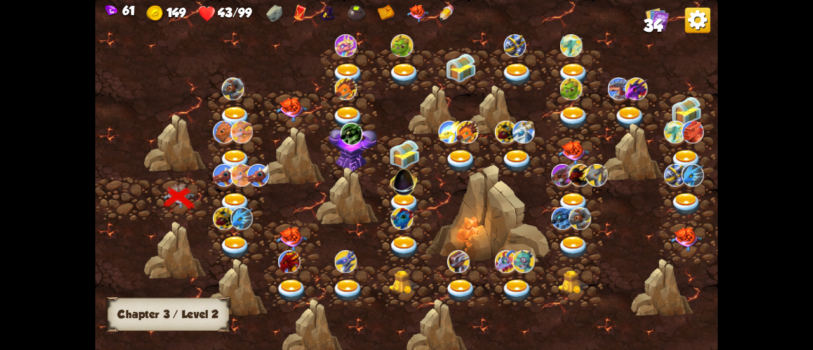
click at [230, 187] on div at bounding box center [236, 198] width 56 height 43
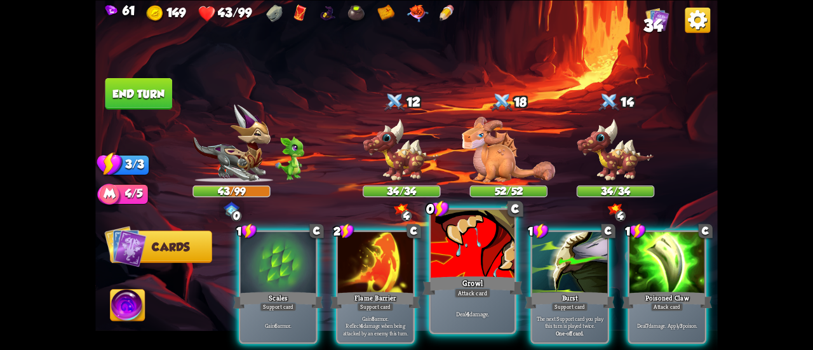
click at [473, 316] on p "Deal 4 damage." at bounding box center [472, 313] width 79 height 8
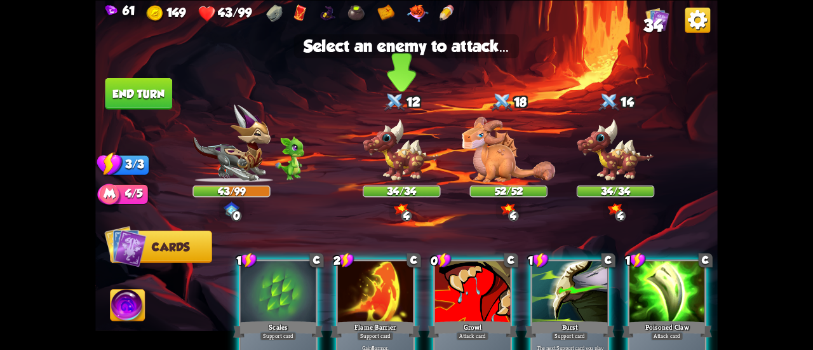
click at [399, 154] on img at bounding box center [400, 150] width 77 height 64
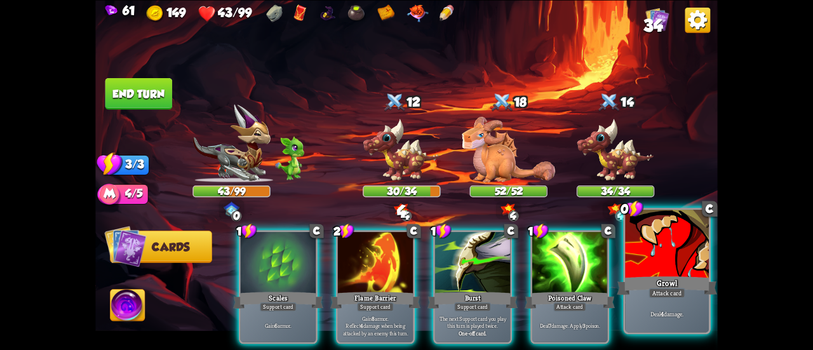
click at [656, 314] on p "Deal 4 damage." at bounding box center [666, 313] width 79 height 8
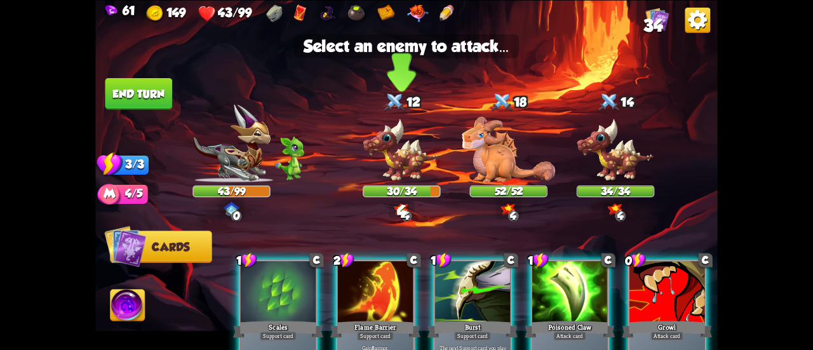
click at [411, 147] on img at bounding box center [400, 150] width 77 height 64
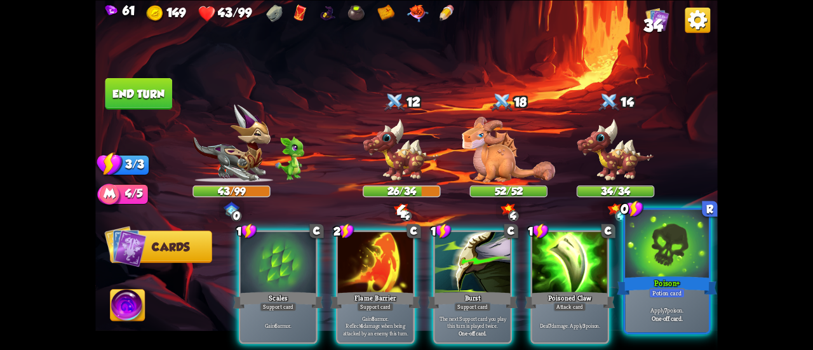
click at [665, 297] on div "Potion card" at bounding box center [667, 293] width 36 height 10
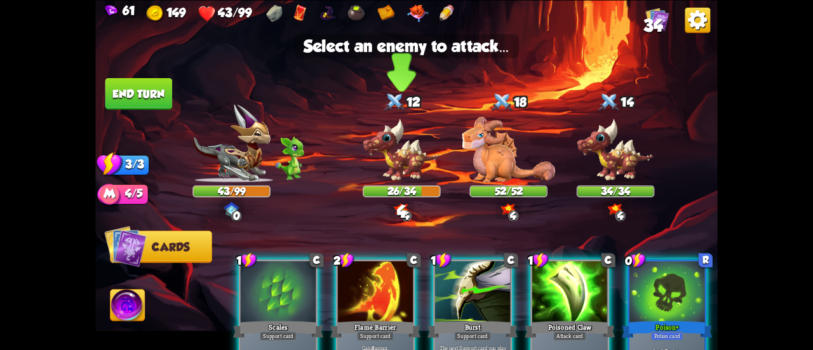
click at [384, 153] on img at bounding box center [400, 150] width 77 height 64
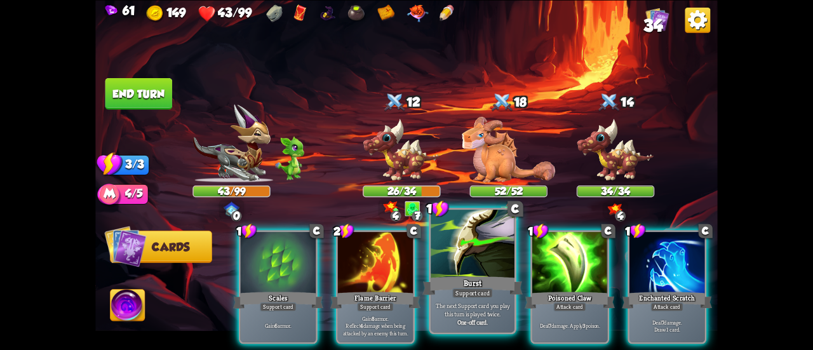
click at [494, 281] on div "Burst" at bounding box center [472, 285] width 100 height 22
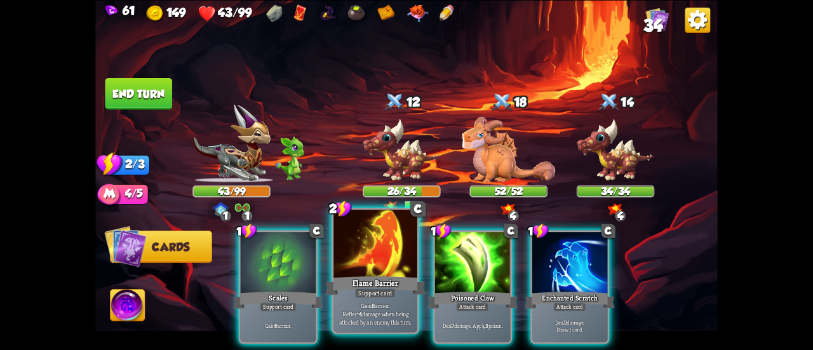
click at [366, 278] on div "Flame Barrier" at bounding box center [375, 285] width 100 height 22
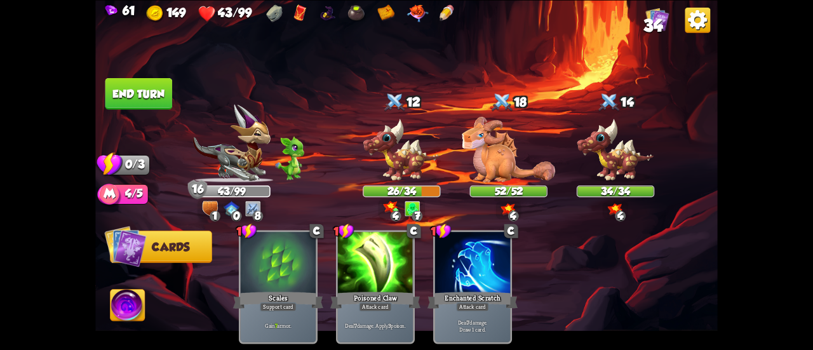
click at [140, 96] on button "End turn" at bounding box center [138, 93] width 67 height 32
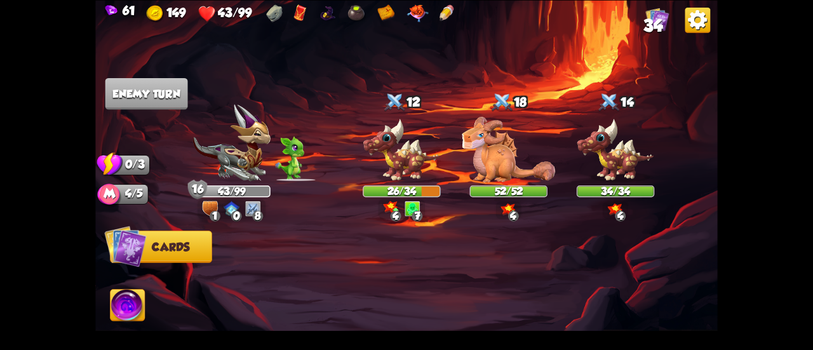
click at [410, 169] on img at bounding box center [400, 150] width 77 height 64
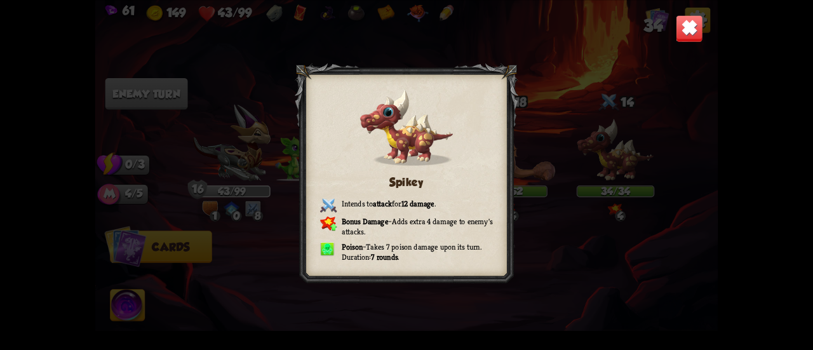
click at [691, 27] on img at bounding box center [688, 28] width 27 height 27
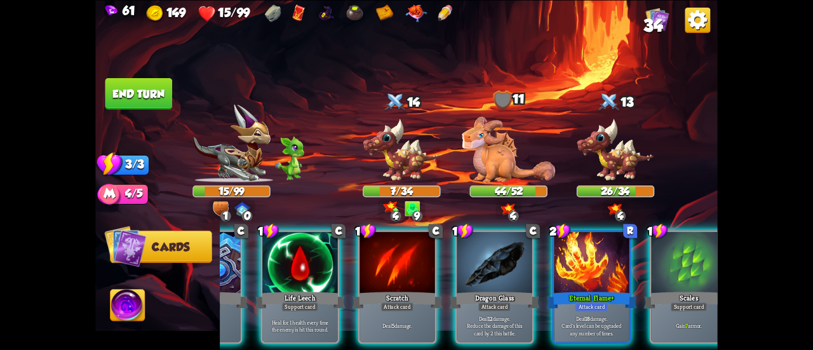
scroll to position [0, 120]
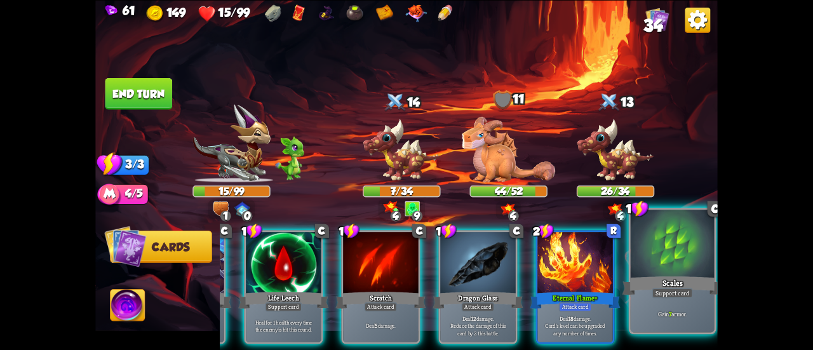
click at [688, 300] on div "Gain 7 armor." at bounding box center [672, 313] width 84 height 36
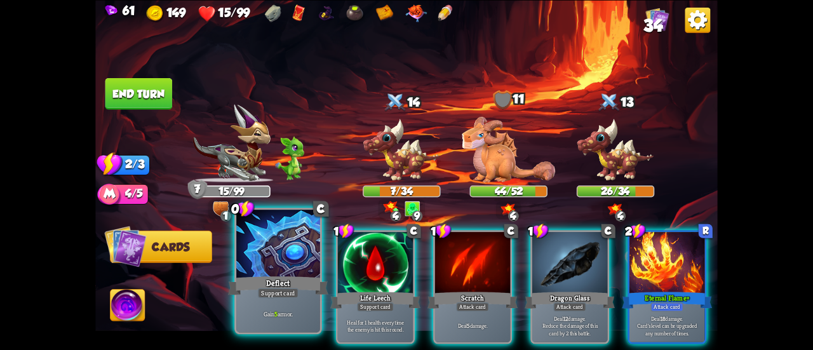
click at [301, 275] on div "Deflect" at bounding box center [278, 285] width 100 height 22
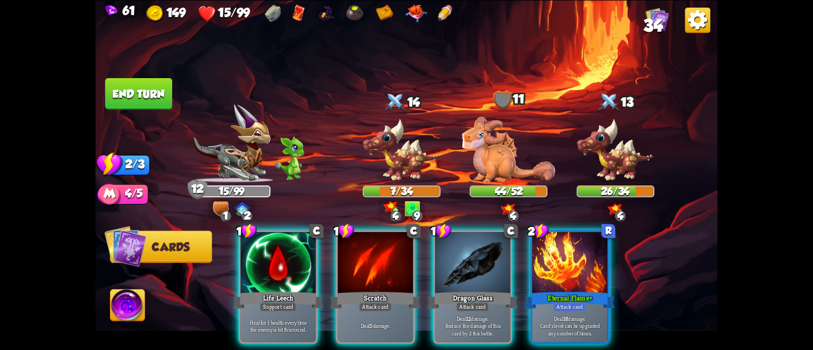
click at [301, 289] on div "Life Leech" at bounding box center [278, 299] width 90 height 20
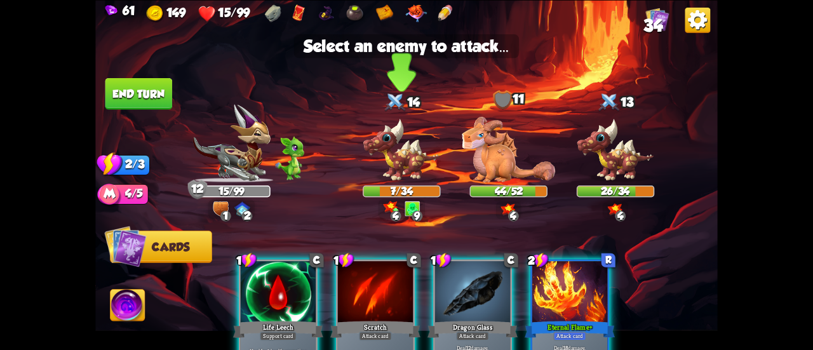
click at [406, 157] on img at bounding box center [400, 150] width 77 height 64
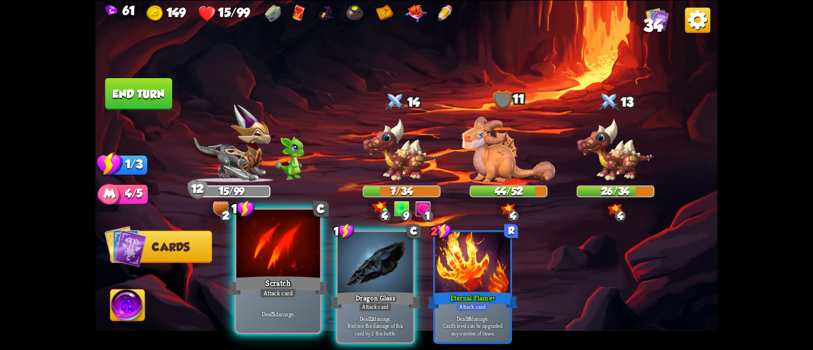
click at [284, 250] on div at bounding box center [278, 244] width 84 height 70
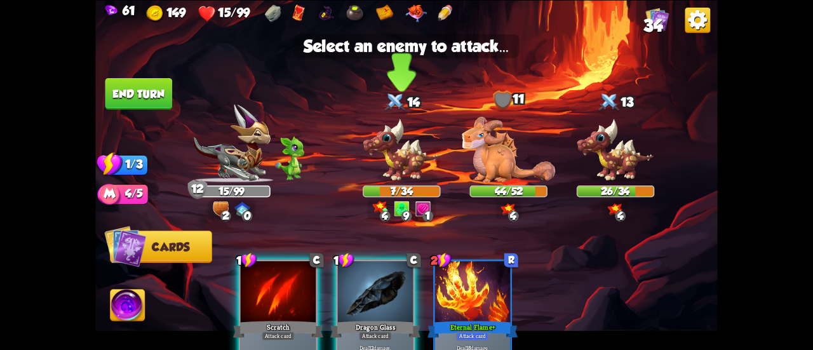
click at [383, 163] on img at bounding box center [400, 150] width 77 height 64
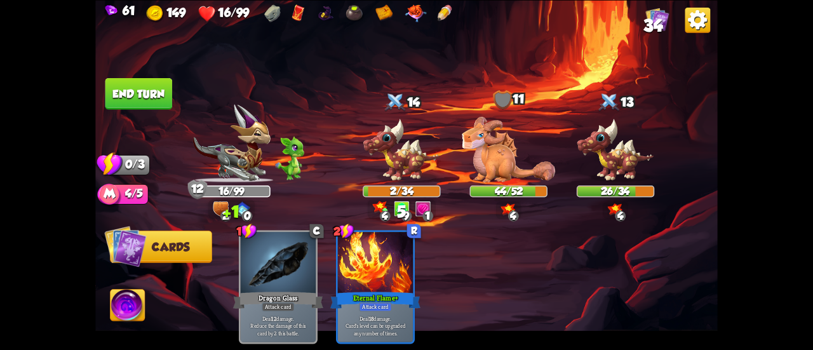
click at [142, 86] on button "End turn" at bounding box center [138, 93] width 67 height 32
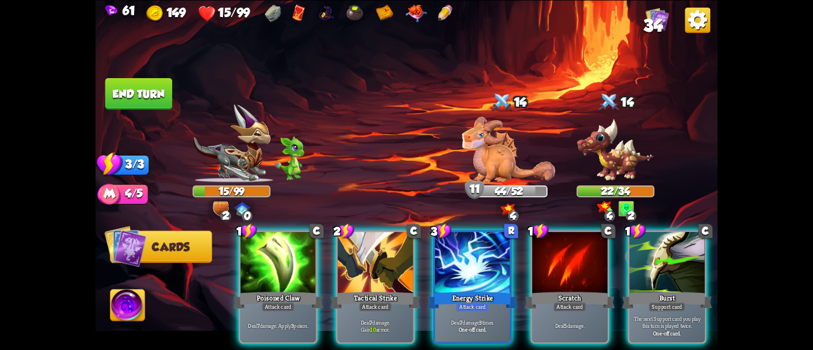
drag, startPoint x: 575, startPoint y: 342, endPoint x: 594, endPoint y: 345, distance: 19.3
click at [594, 345] on div "1 C Poisoned Claw Attack card Deal 7 damage. Apply 3 poison. 2 C Tactical Strik…" at bounding box center [469, 272] width 498 height 156
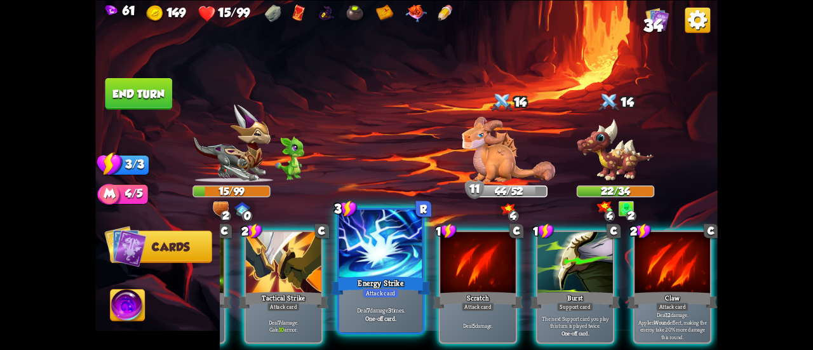
click at [383, 297] on div "Attack card" at bounding box center [380, 293] width 36 height 10
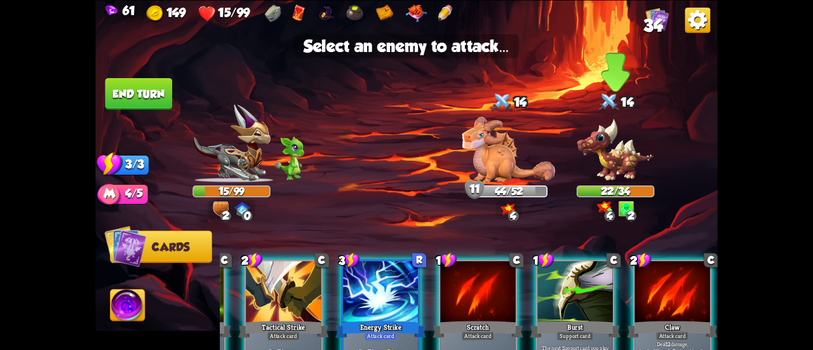
click at [613, 159] on img at bounding box center [614, 150] width 77 height 64
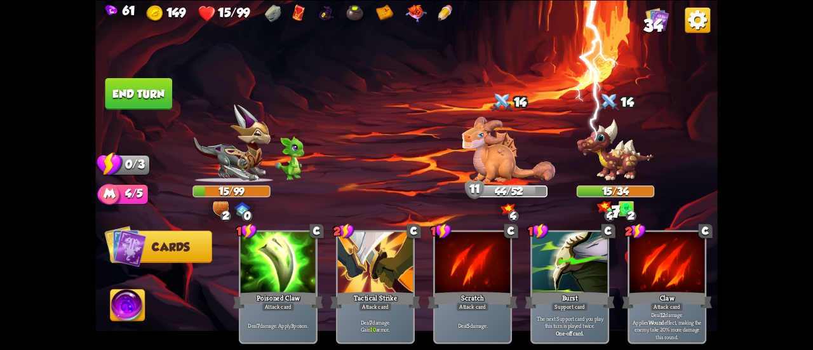
scroll to position [0, 0]
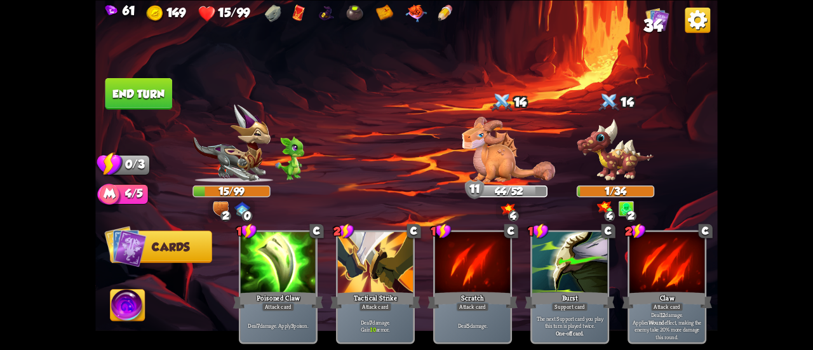
click at [160, 87] on button "End turn" at bounding box center [138, 93] width 67 height 32
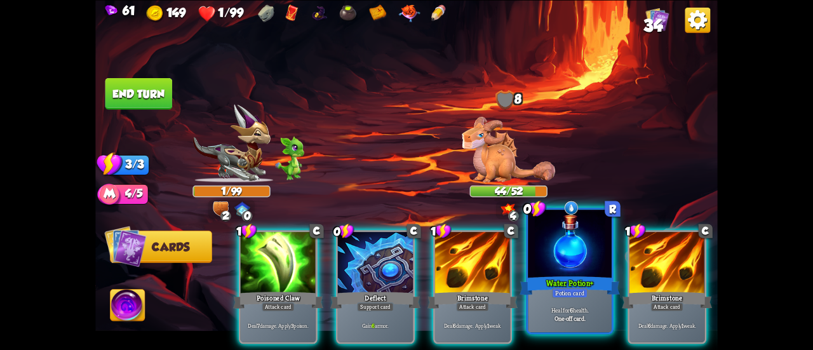
click at [562, 323] on div "Heal for 6 health. One-off card." at bounding box center [570, 313] width 84 height 36
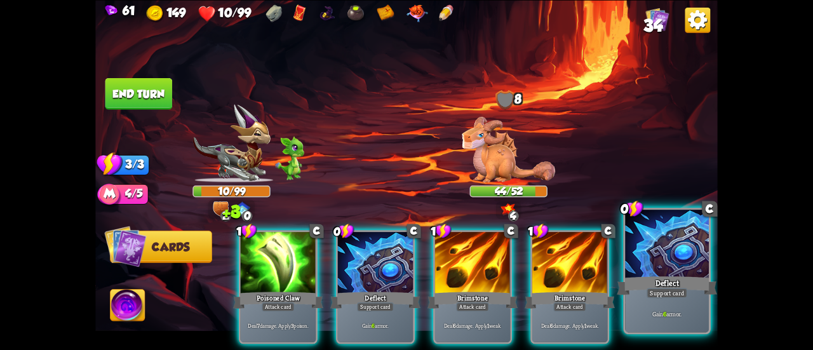
click at [646, 300] on div "Gain 6 armor." at bounding box center [667, 313] width 84 height 36
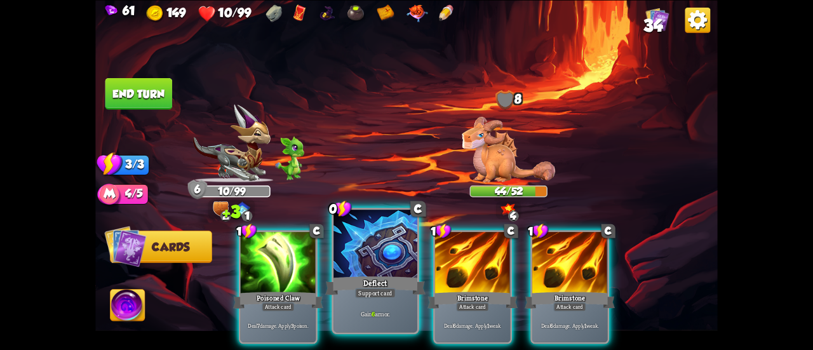
click at [381, 282] on div "Deflect" at bounding box center [375, 285] width 100 height 22
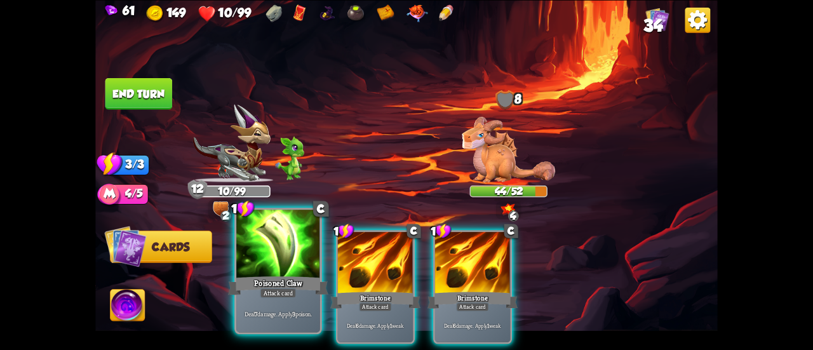
click at [284, 307] on div "Deal 7 damage. Apply 3 poison." at bounding box center [278, 313] width 84 height 36
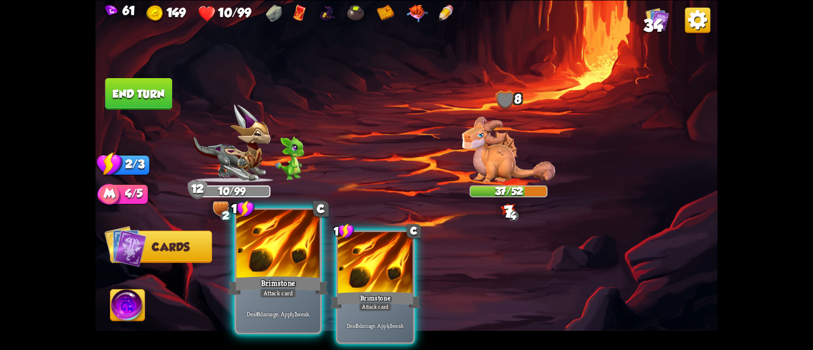
click at [278, 265] on div at bounding box center [278, 244] width 84 height 70
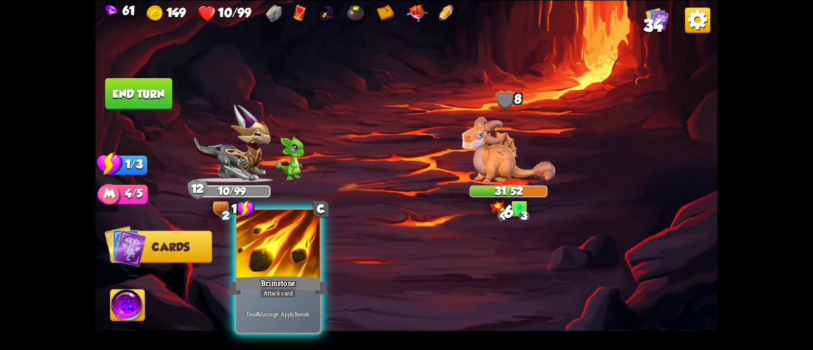
click at [277, 265] on div at bounding box center [278, 244] width 84 height 70
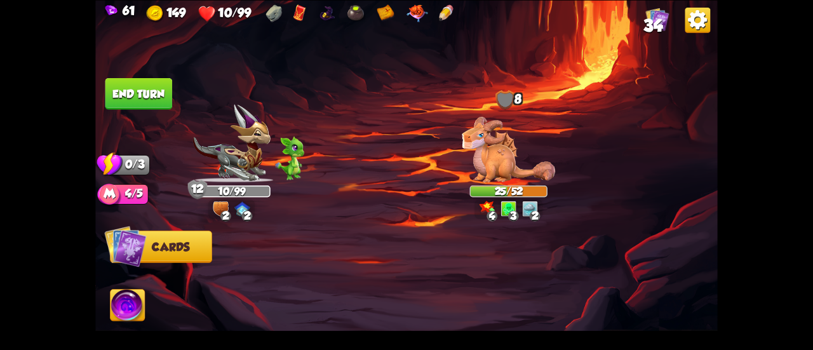
click at [131, 96] on button "End turn" at bounding box center [138, 93] width 67 height 32
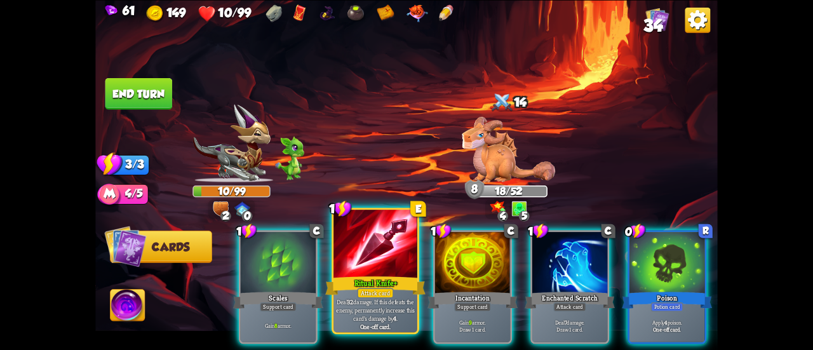
click at [377, 274] on div at bounding box center [375, 244] width 84 height 70
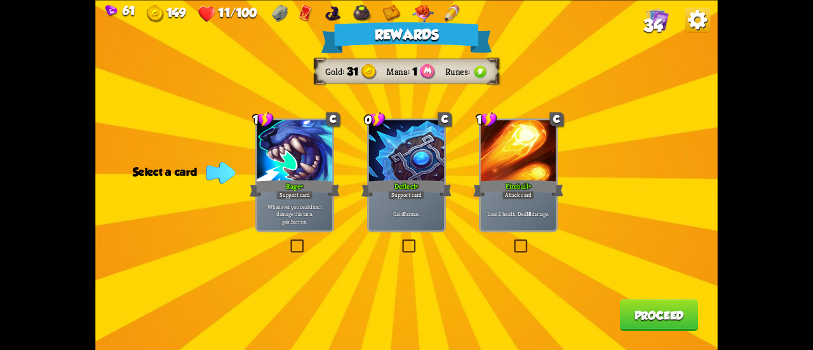
click at [410, 220] on div "Gain 6 armor." at bounding box center [406, 213] width 75 height 33
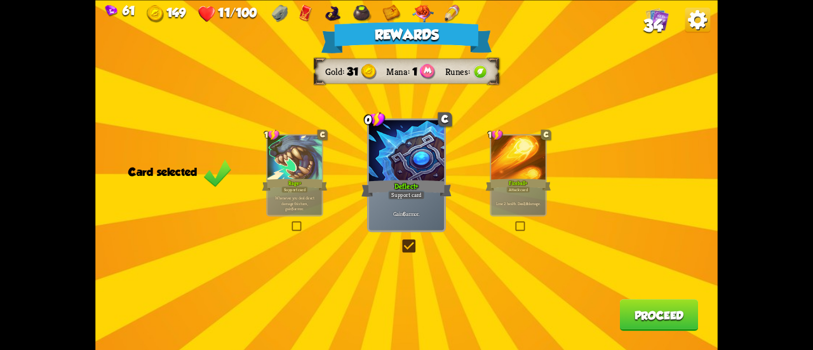
click at [618, 310] on div "Rewards Gold 31 Mana 1 Runes Card selected 1 C Rage+ Support card Whenever you …" at bounding box center [406, 175] width 622 height 350
click at [628, 316] on button "Proceed" at bounding box center [659, 315] width 79 height 32
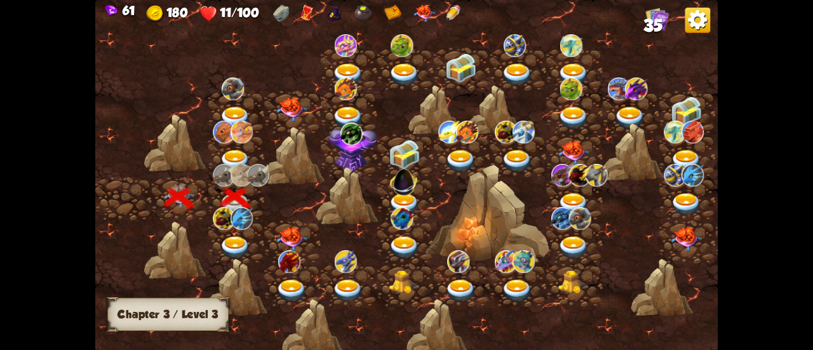
click at [236, 240] on img at bounding box center [235, 247] width 31 height 23
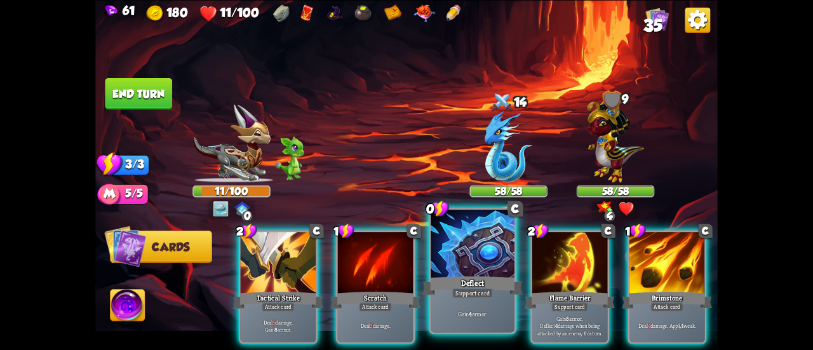
click at [457, 303] on div "Gain 4 armor." at bounding box center [472, 313] width 84 height 36
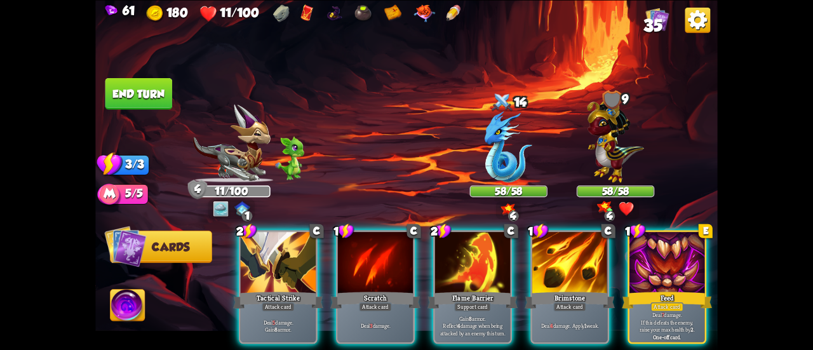
scroll to position [0, 247]
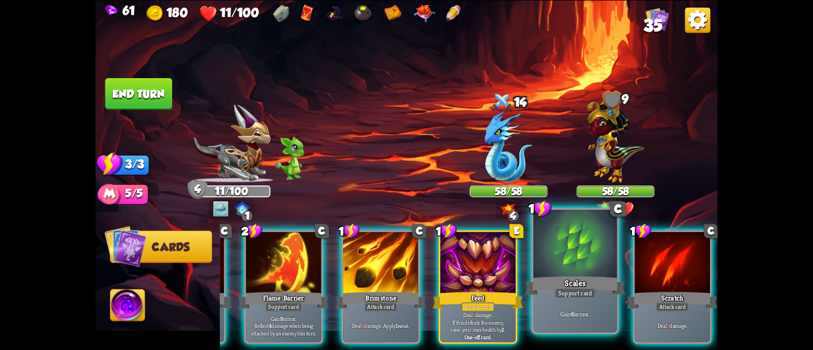
click at [576, 317] on p "Gain 6 armor." at bounding box center [574, 313] width 79 height 8
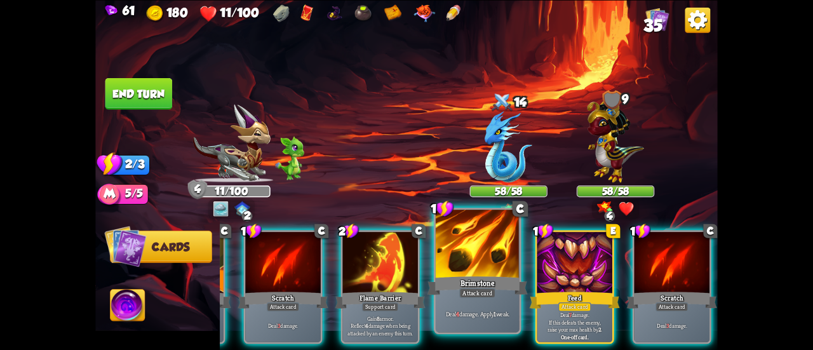
scroll to position [0, 120]
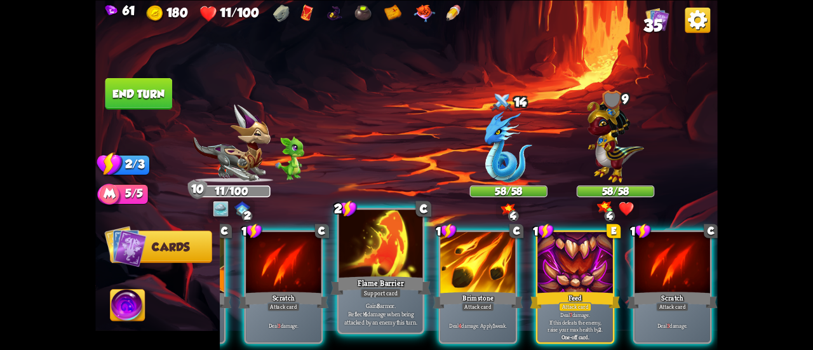
click at [378, 295] on div "Support card" at bounding box center [380, 293] width 41 height 10
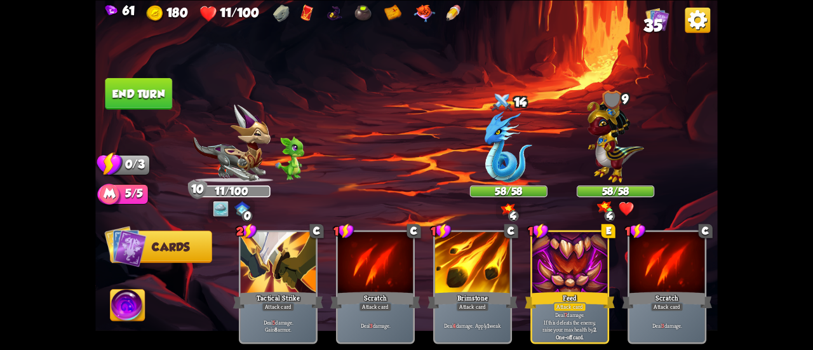
scroll to position [0, 0]
click at [141, 95] on button "End turn" at bounding box center [138, 93] width 67 height 32
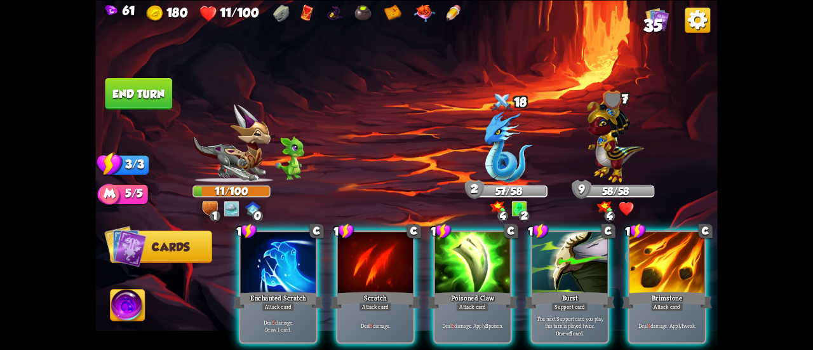
drag, startPoint x: 168, startPoint y: 64, endPoint x: 198, endPoint y: 156, distance: 96.4
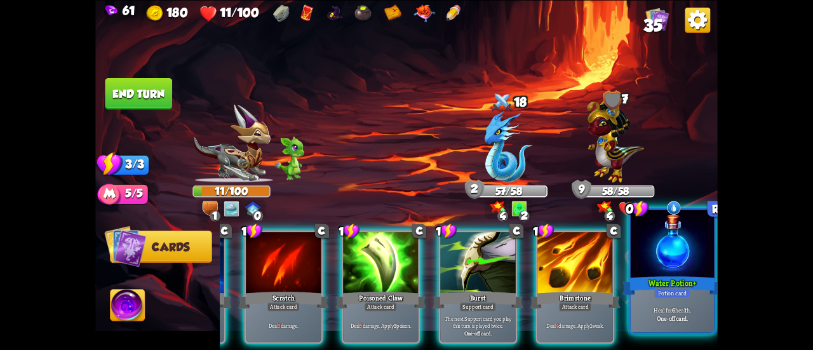
click at [691, 319] on div "One-off card." at bounding box center [671, 318] width 79 height 8
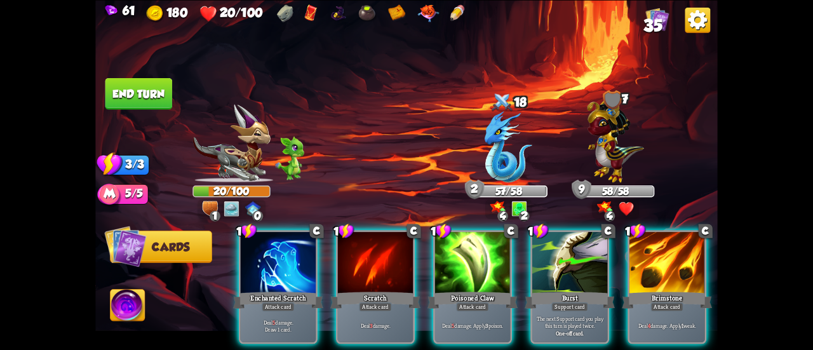
click at [125, 315] on img at bounding box center [127, 306] width 34 height 35
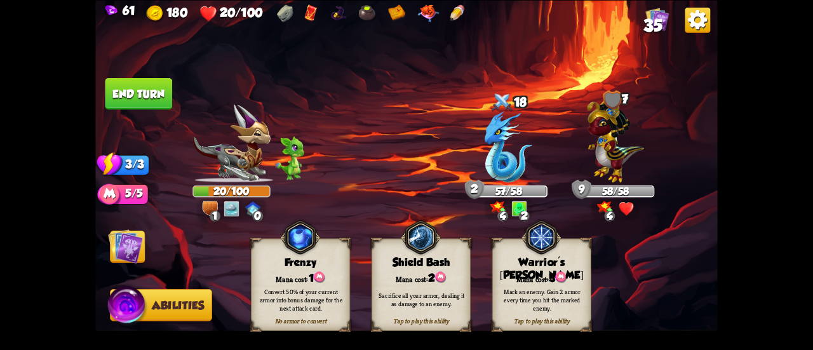
click at [566, 288] on div "Mark an enemy. Gain 2 armor every time you hit the marked enemy." at bounding box center [542, 299] width 90 height 25
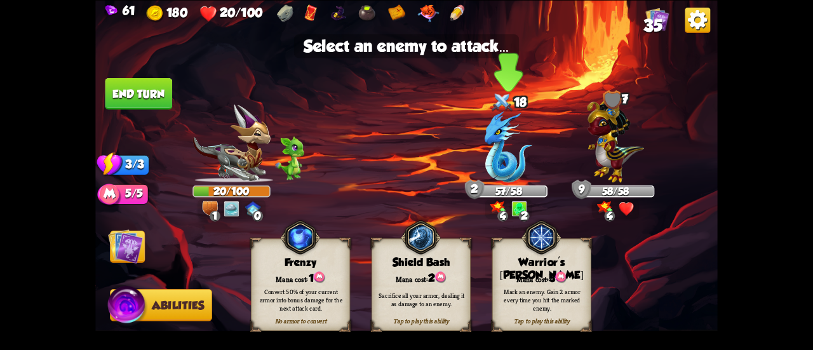
click at [525, 165] on img at bounding box center [508, 145] width 48 height 71
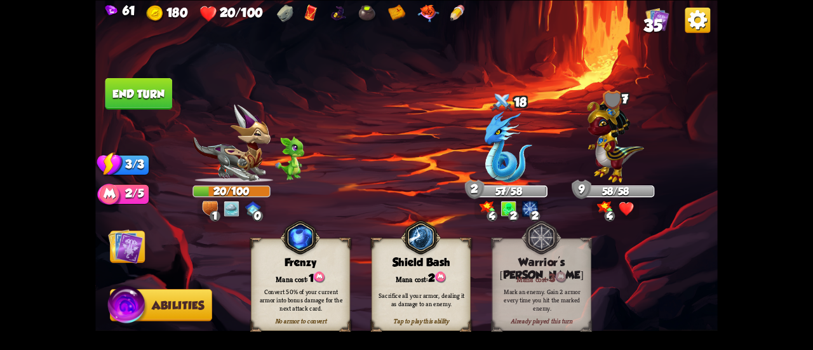
click at [104, 243] on img at bounding box center [406, 175] width 622 height 350
click at [133, 248] on img at bounding box center [125, 246] width 35 height 35
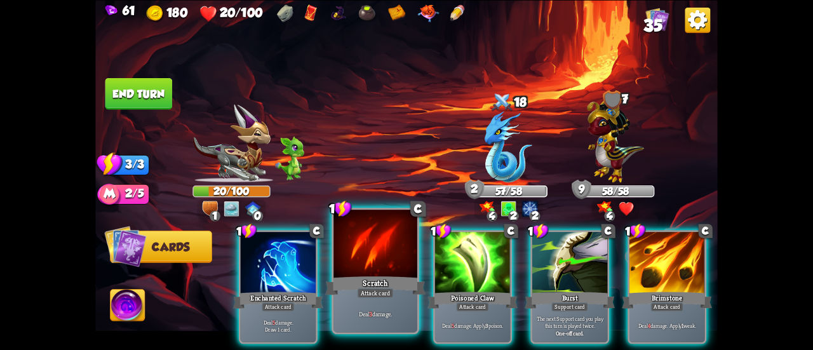
click at [385, 308] on div "Deal 3 damage." at bounding box center [375, 313] width 84 height 36
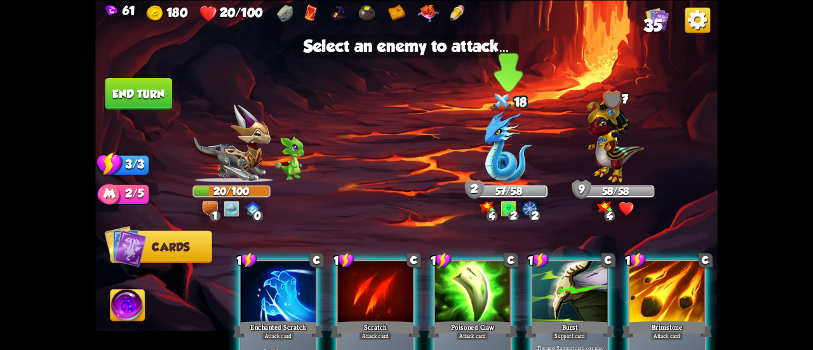
click at [507, 164] on img at bounding box center [508, 145] width 48 height 71
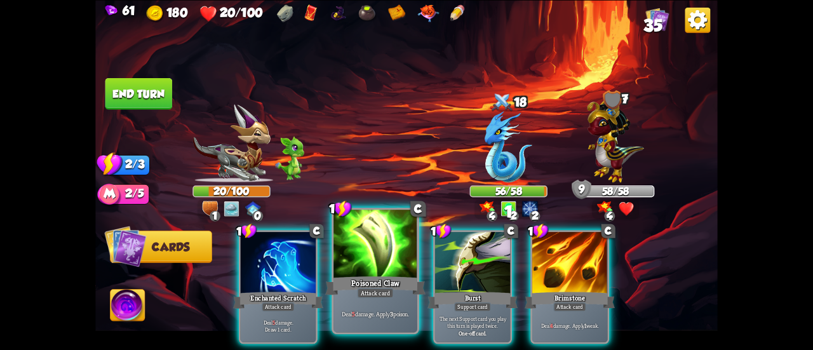
click at [359, 261] on div at bounding box center [375, 244] width 84 height 70
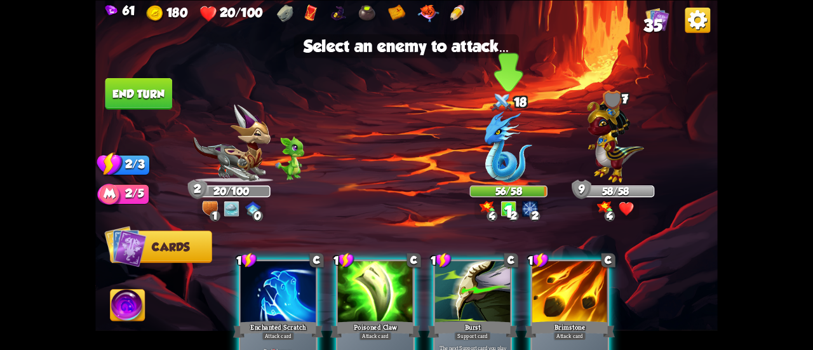
click at [505, 139] on img at bounding box center [508, 145] width 48 height 71
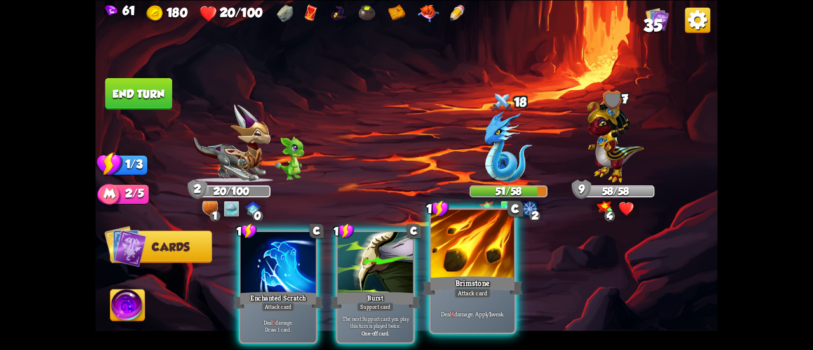
click at [479, 261] on div at bounding box center [472, 244] width 84 height 70
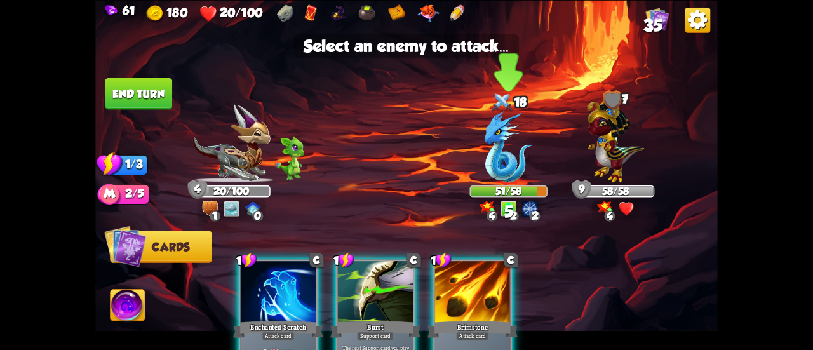
click at [510, 148] on img at bounding box center [508, 145] width 48 height 71
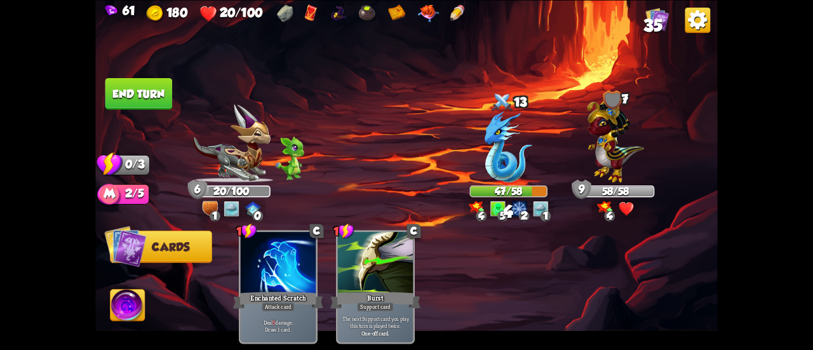
click at [128, 84] on button "End turn" at bounding box center [138, 93] width 67 height 32
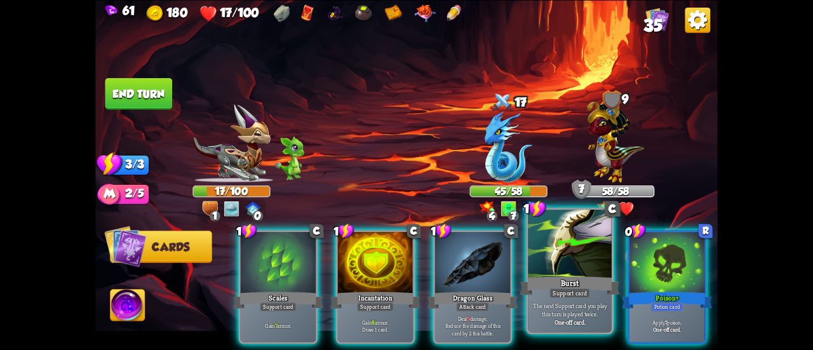
click at [551, 316] on p "The next Support card you play this turn is played twice." at bounding box center [569, 309] width 79 height 17
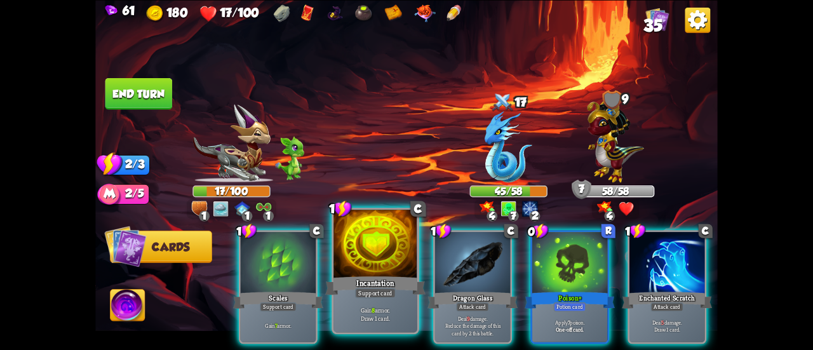
click at [383, 295] on div "Support card" at bounding box center [375, 293] width 41 height 10
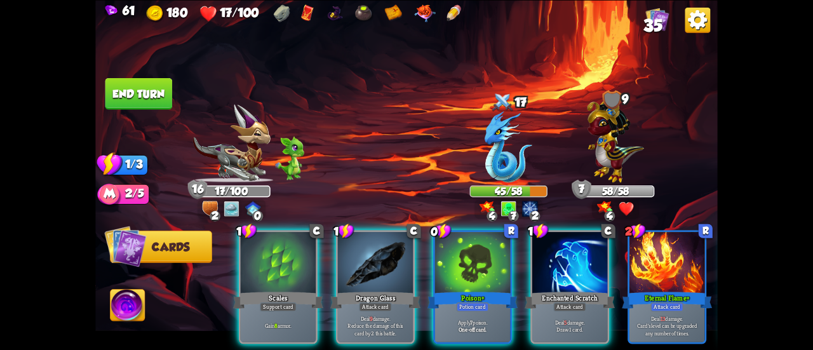
scroll to position [0, 120]
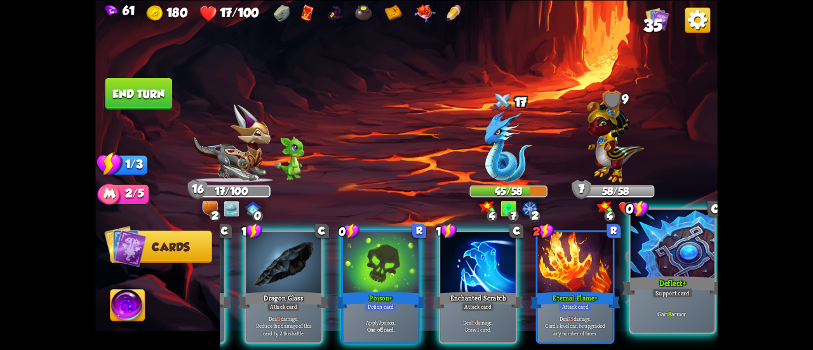
click at [675, 307] on div "Gain 8 armor." at bounding box center [672, 313] width 84 height 36
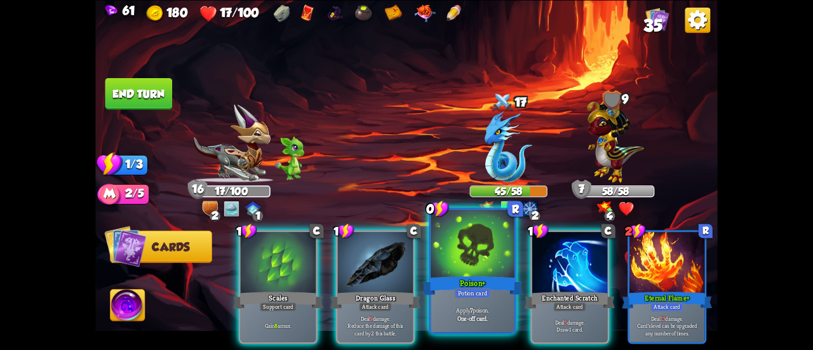
scroll to position [0, 0]
click at [478, 284] on div "Poison+" at bounding box center [472, 285] width 100 height 22
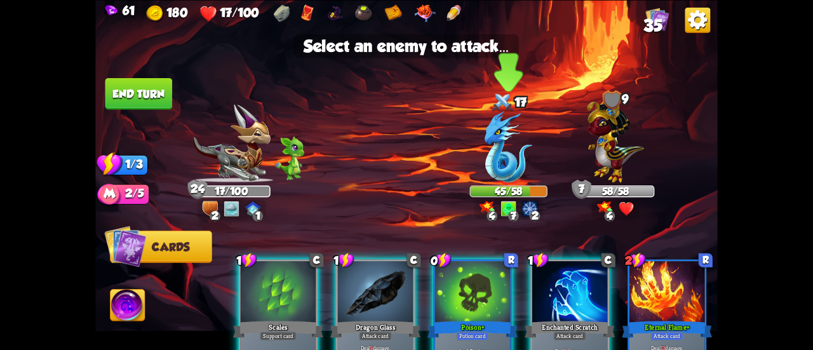
click at [508, 173] on img at bounding box center [508, 145] width 48 height 71
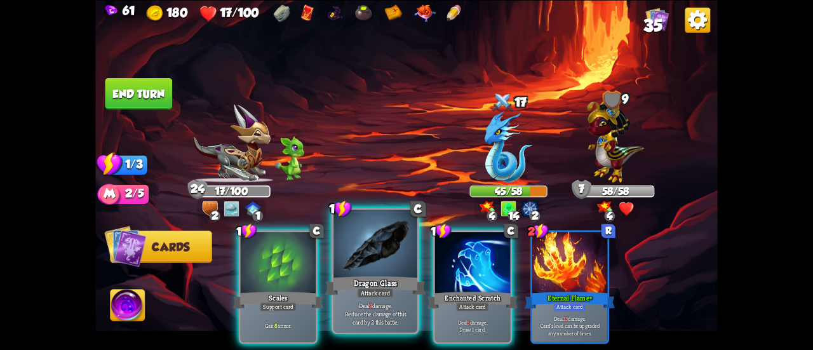
click at [354, 276] on div "Dragon Glass" at bounding box center [375, 285] width 100 height 22
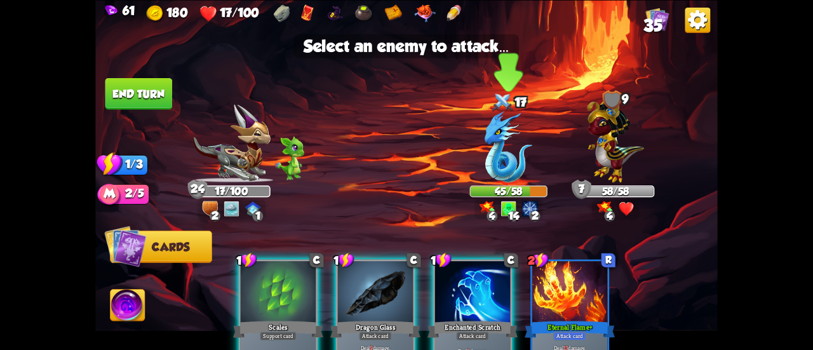
click at [486, 146] on img at bounding box center [508, 145] width 48 height 71
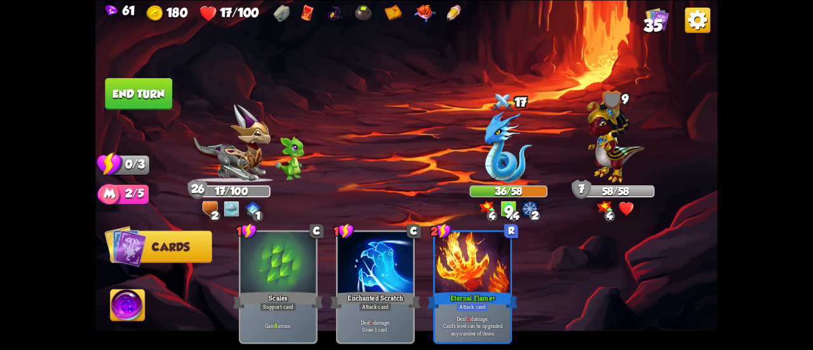
click at [171, 100] on button "End turn" at bounding box center [138, 93] width 67 height 32
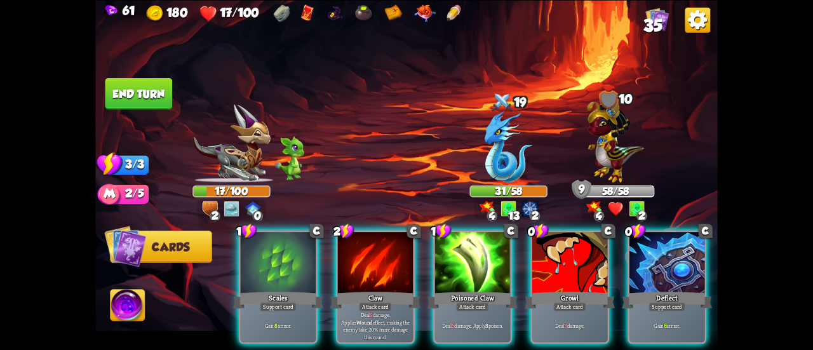
scroll to position [0, 120]
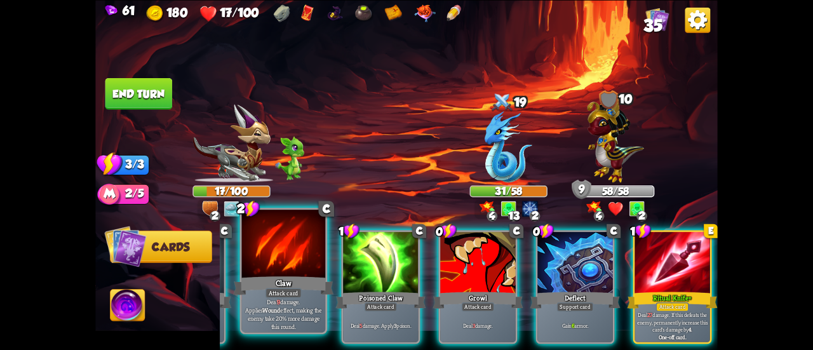
click at [266, 272] on div at bounding box center [284, 244] width 84 height 70
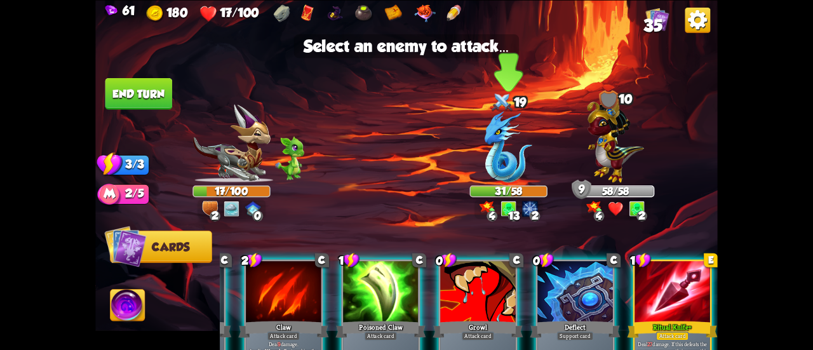
click at [503, 163] on img at bounding box center [508, 145] width 48 height 71
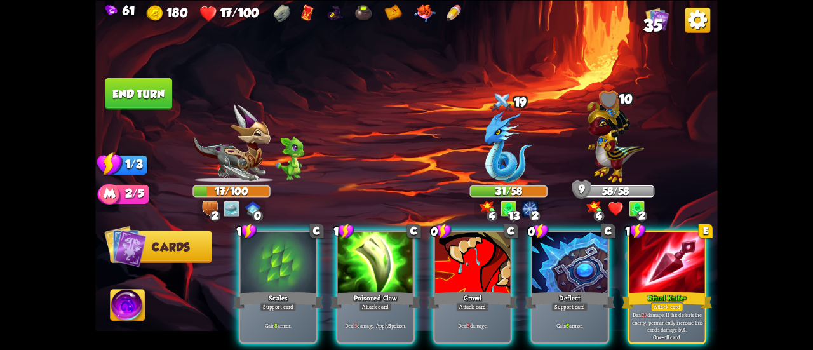
scroll to position [0, 0]
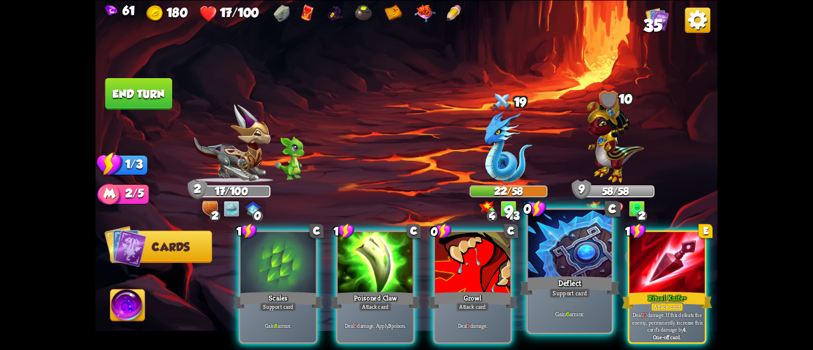
click at [577, 256] on div at bounding box center [570, 244] width 84 height 70
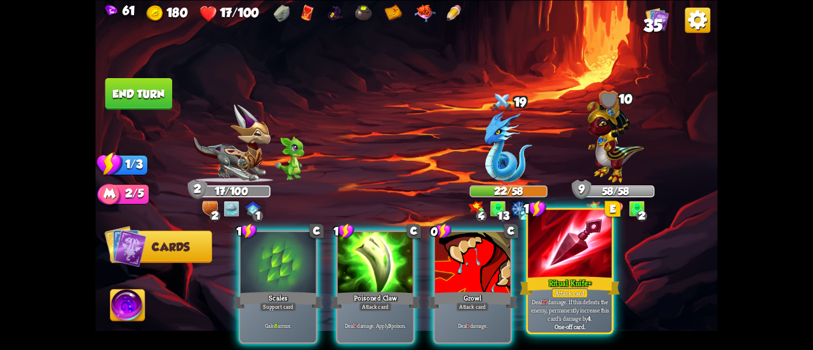
click at [581, 260] on div at bounding box center [570, 244] width 84 height 70
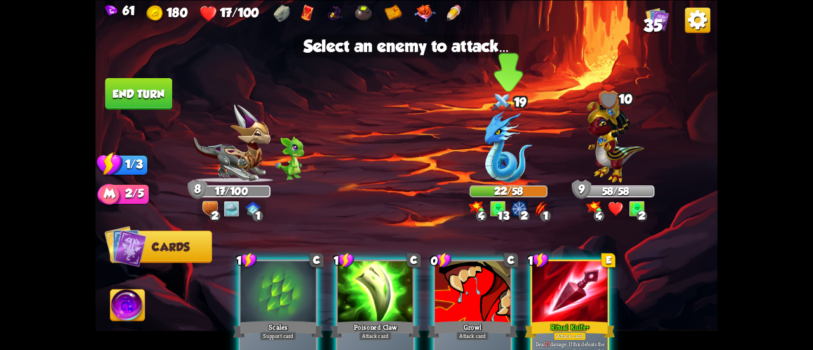
click at [517, 143] on img at bounding box center [508, 145] width 48 height 71
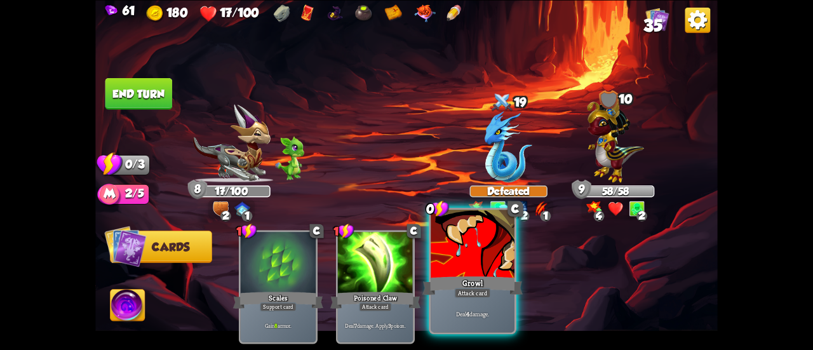
click at [493, 262] on div at bounding box center [472, 244] width 84 height 70
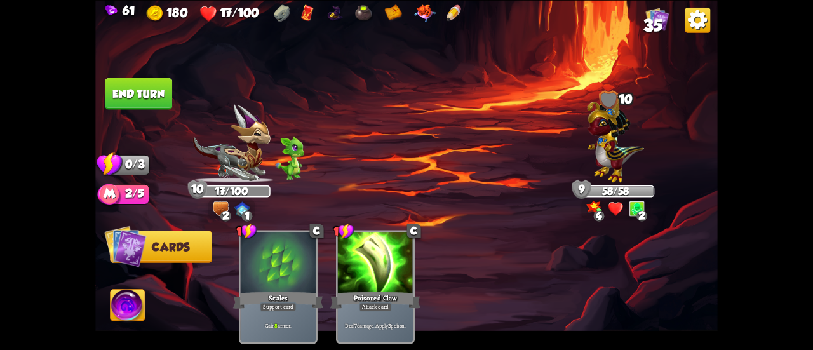
click at [590, 163] on img at bounding box center [615, 138] width 56 height 88
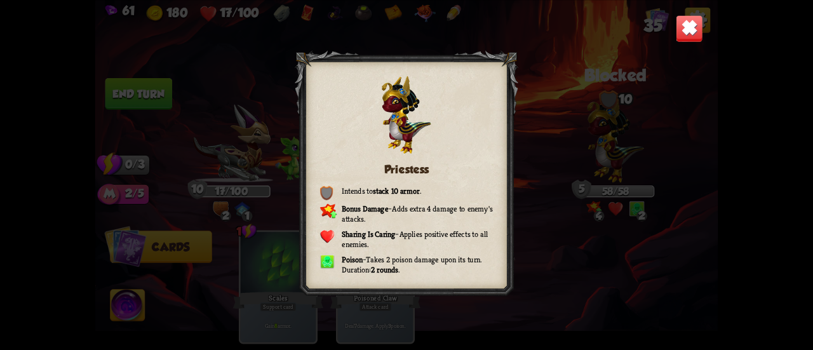
click at [684, 23] on img at bounding box center [688, 28] width 27 height 27
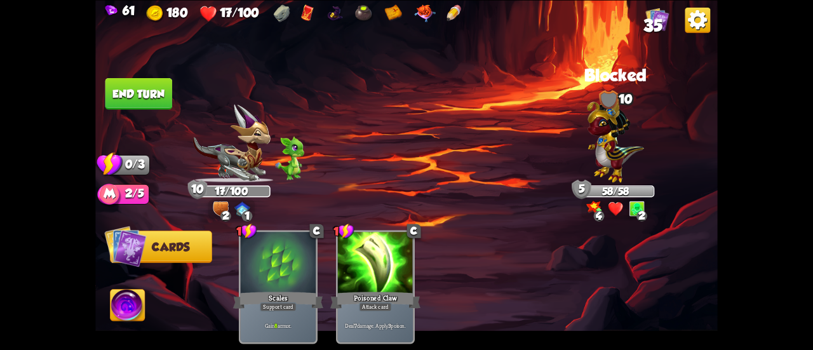
click at [135, 93] on button "End turn" at bounding box center [138, 93] width 67 height 32
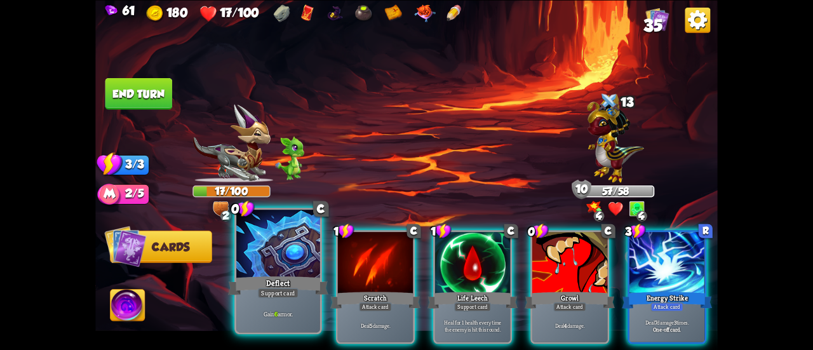
click at [259, 270] on div at bounding box center [278, 244] width 84 height 70
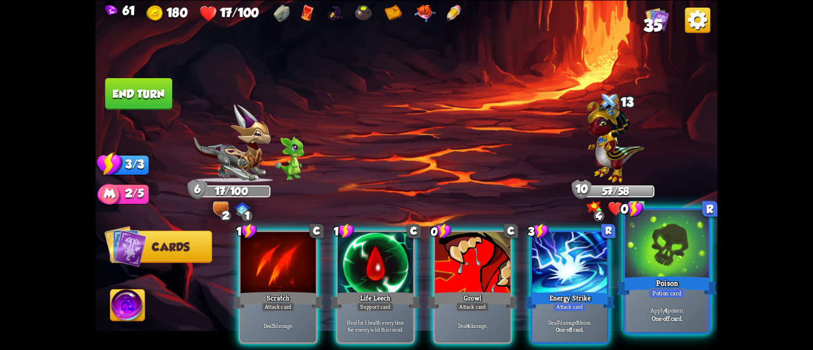
click at [658, 311] on p "Apply 4 poison." at bounding box center [666, 309] width 79 height 8
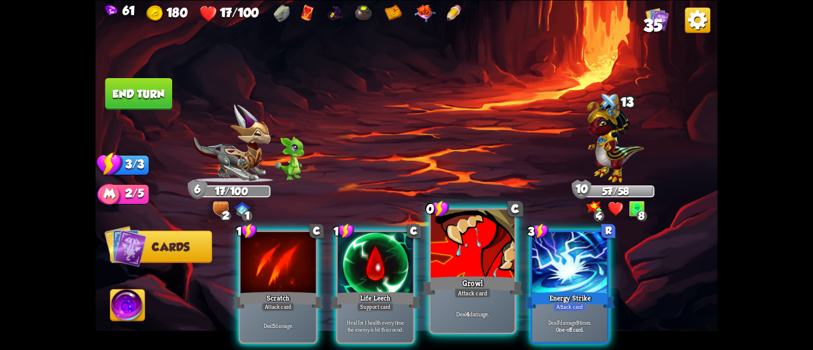
click at [467, 310] on b "4" at bounding box center [467, 313] width 3 height 8
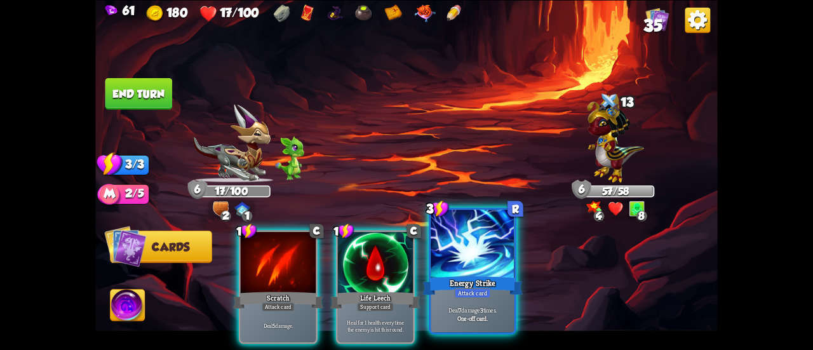
click at [470, 312] on p "Deal 7 damage 3 times." at bounding box center [472, 309] width 79 height 8
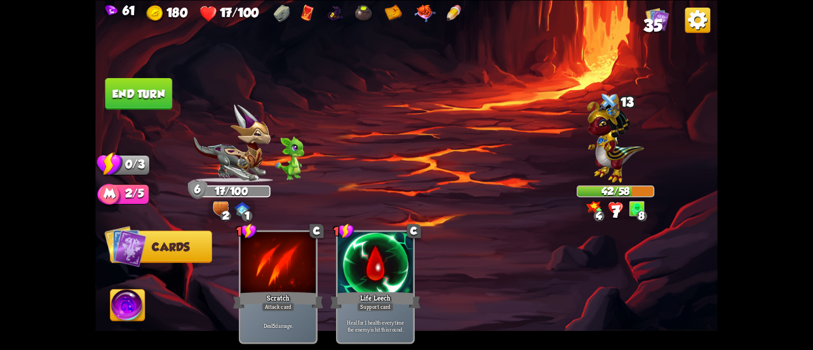
click at [132, 102] on button "End turn" at bounding box center [138, 93] width 67 height 32
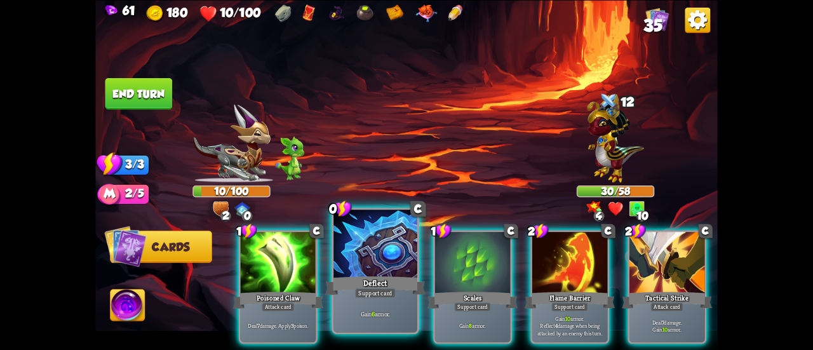
click at [389, 251] on div at bounding box center [375, 244] width 84 height 70
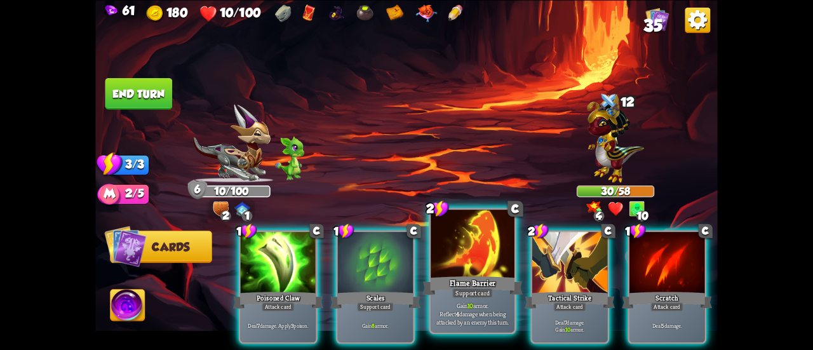
click at [461, 267] on div at bounding box center [472, 244] width 84 height 70
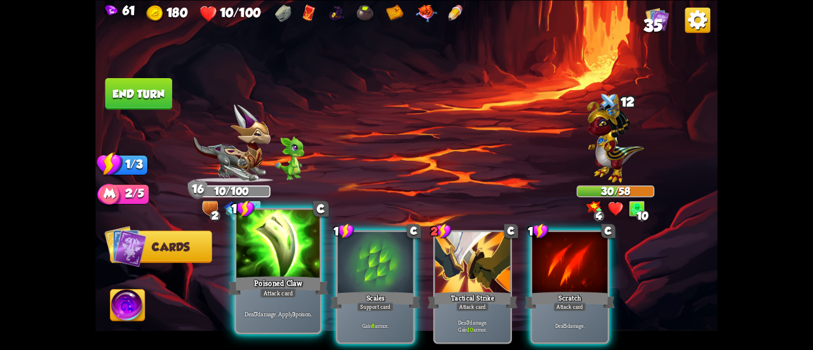
click at [270, 263] on div at bounding box center [278, 244] width 84 height 70
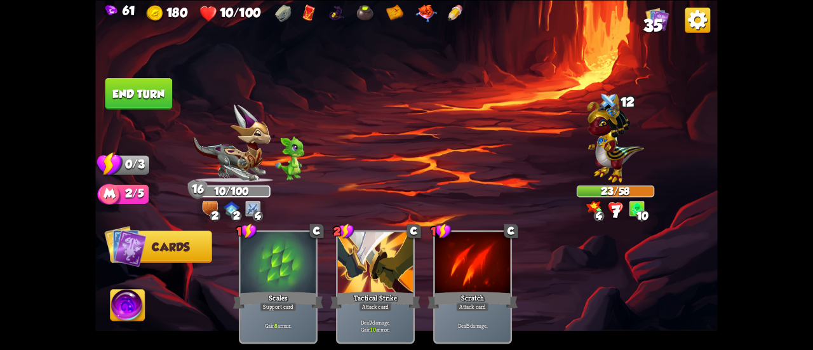
click at [150, 103] on button "End turn" at bounding box center [138, 93] width 67 height 32
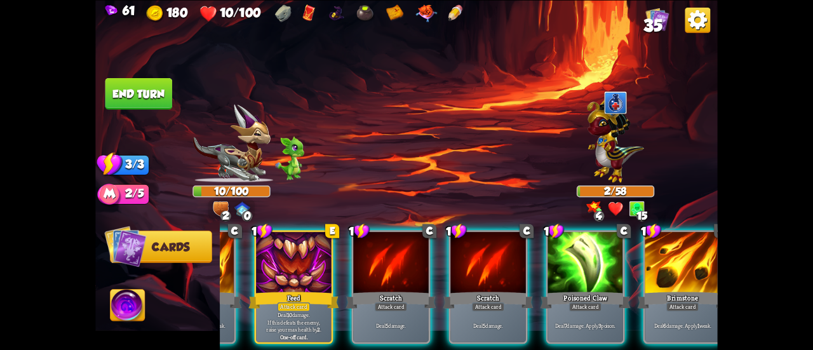
scroll to position [0, 119]
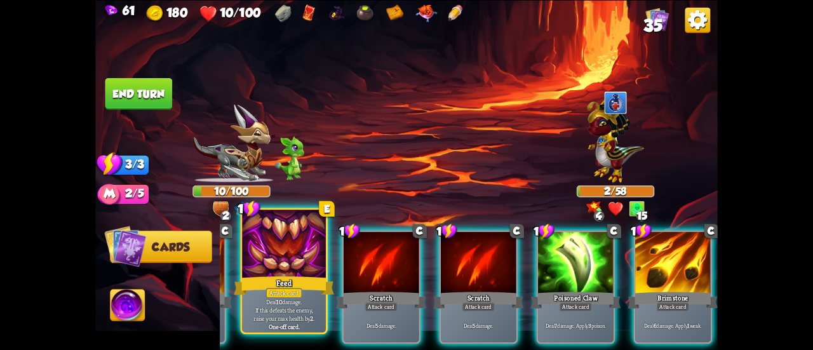
click at [302, 265] on div at bounding box center [284, 244] width 84 height 70
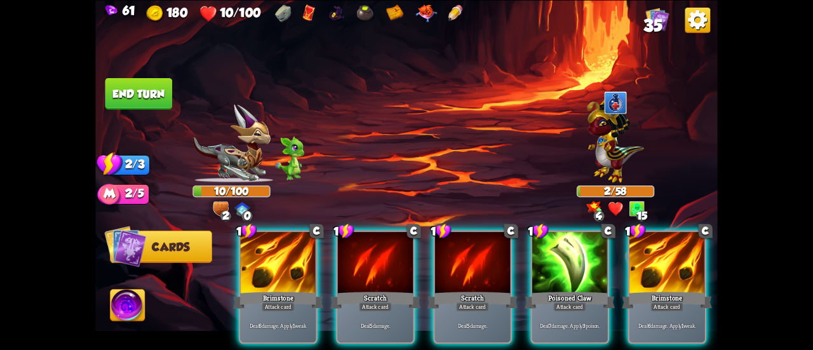
scroll to position [0, 0]
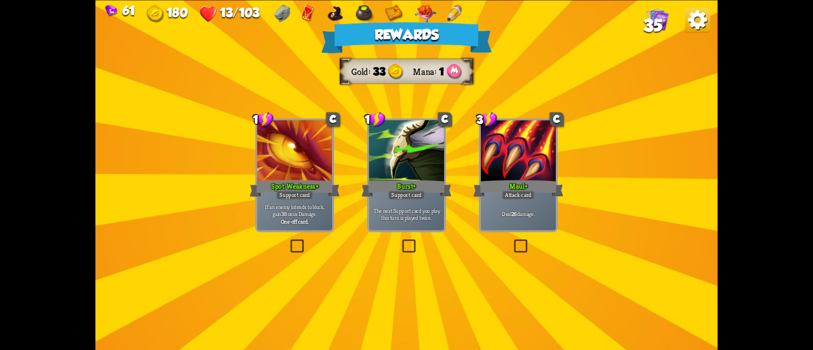
click at [425, 226] on div "The next Support card you play this turn is played twice." at bounding box center [406, 213] width 75 height 33
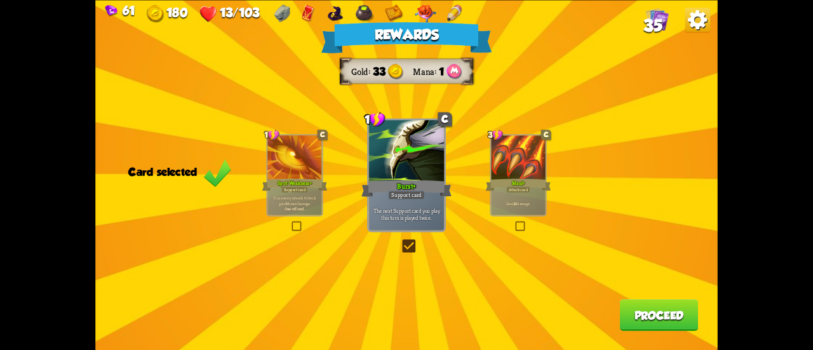
click at [497, 223] on div "Rewards Gold 33 Mana 1 Card selected 1 C Spot Weakness+ Support card If an enem…" at bounding box center [406, 175] width 622 height 350
click at [512, 220] on div "Rewards Gold 33 Mana 1 Card selected 1 C Spot Weakness+ Support card If an enem…" at bounding box center [406, 175] width 622 height 350
click at [508, 202] on p "Deal 26 damage." at bounding box center [517, 202] width 51 height 5
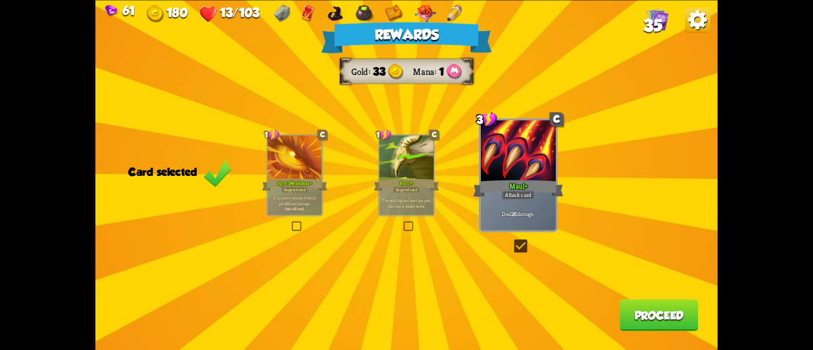
click at [639, 323] on button "Proceed" at bounding box center [659, 315] width 79 height 32
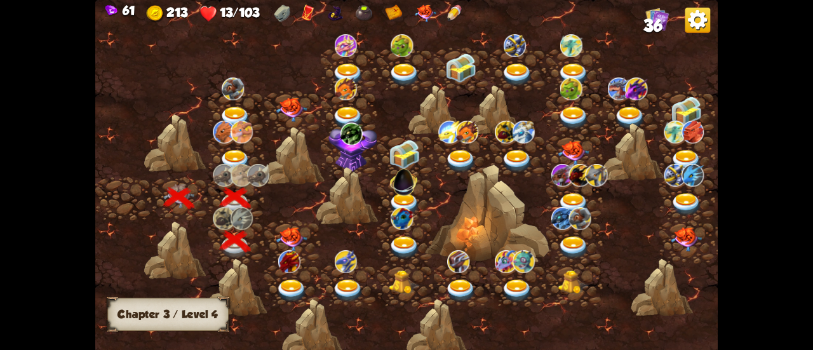
click at [295, 241] on img at bounding box center [291, 239] width 31 height 24
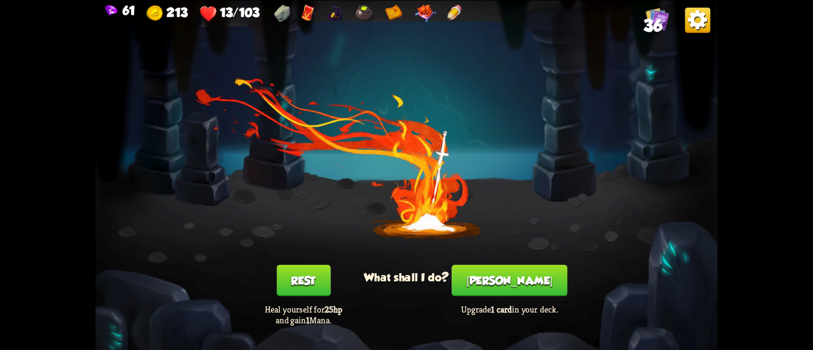
click at [514, 285] on button "[PERSON_NAME]" at bounding box center [509, 280] width 116 height 32
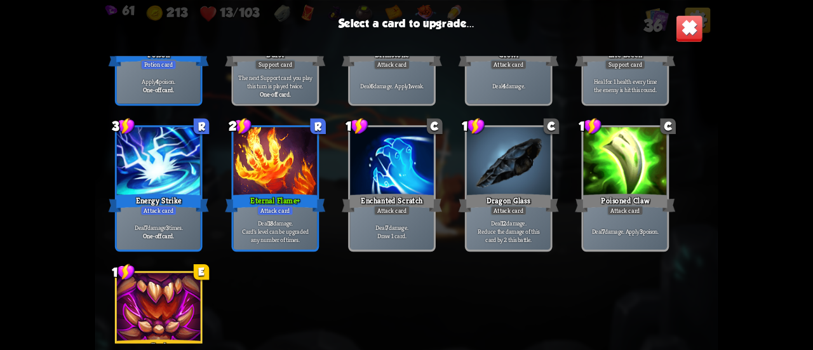
scroll to position [971, 0]
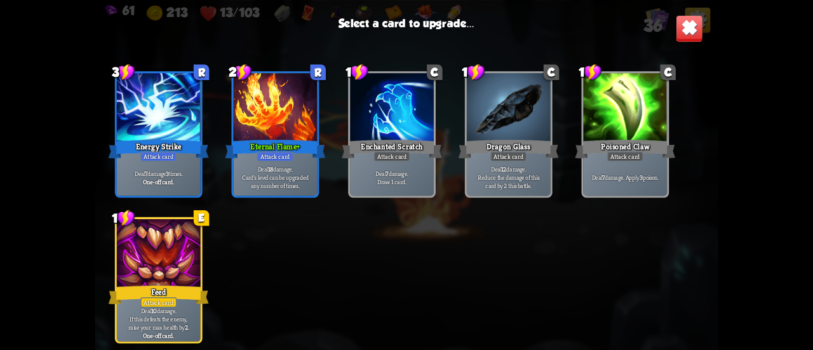
click at [165, 265] on div at bounding box center [159, 254] width 84 height 70
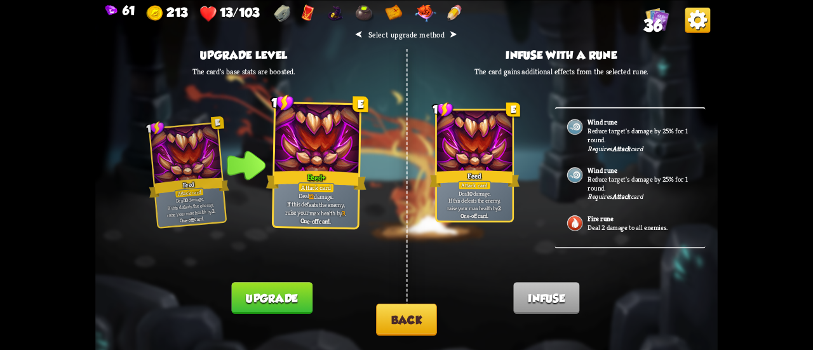
click at [406, 321] on button "Back" at bounding box center [406, 319] width 61 height 32
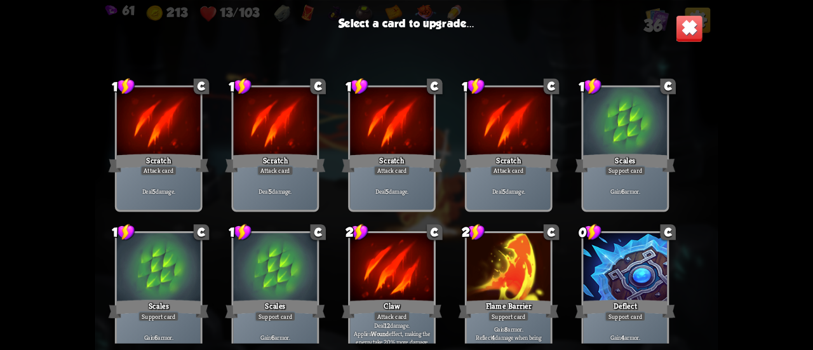
click at [691, 30] on img at bounding box center [688, 28] width 27 height 27
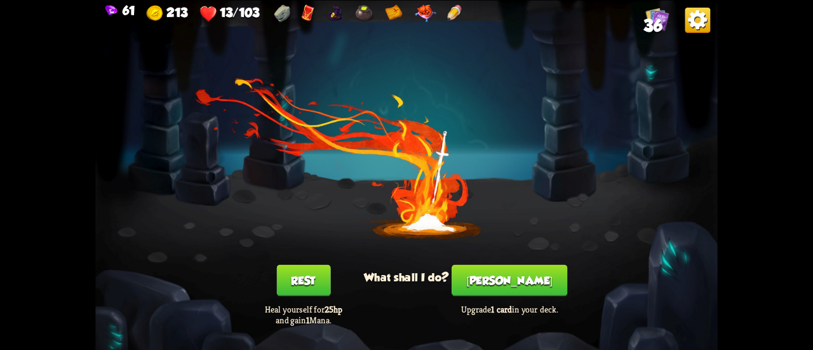
click at [300, 282] on button "Rest" at bounding box center [303, 280] width 54 height 32
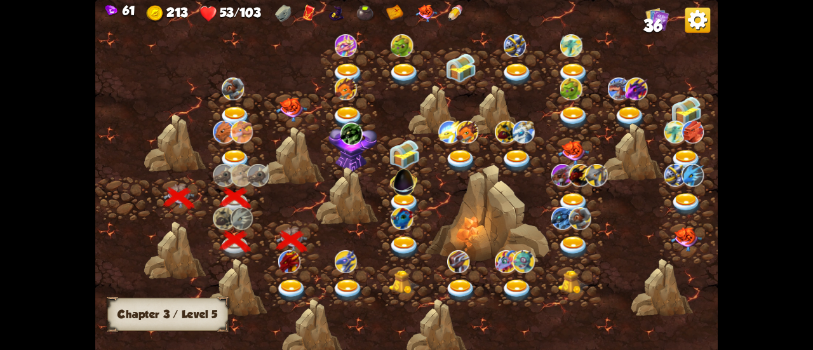
click at [289, 279] on img at bounding box center [291, 290] width 31 height 23
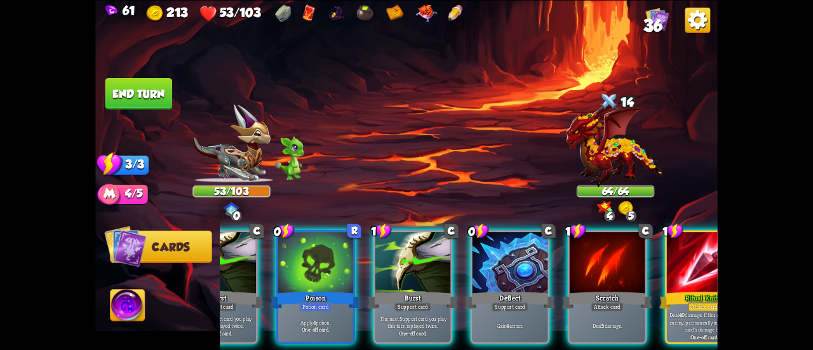
scroll to position [0, 374]
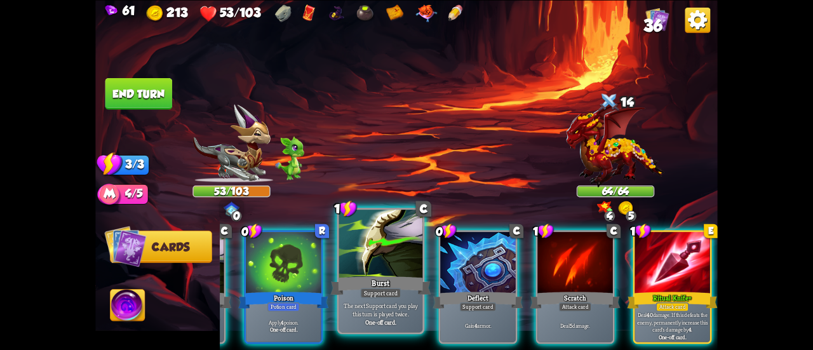
click at [391, 302] on p "The next Support card you play this turn is played twice." at bounding box center [380, 309] width 79 height 17
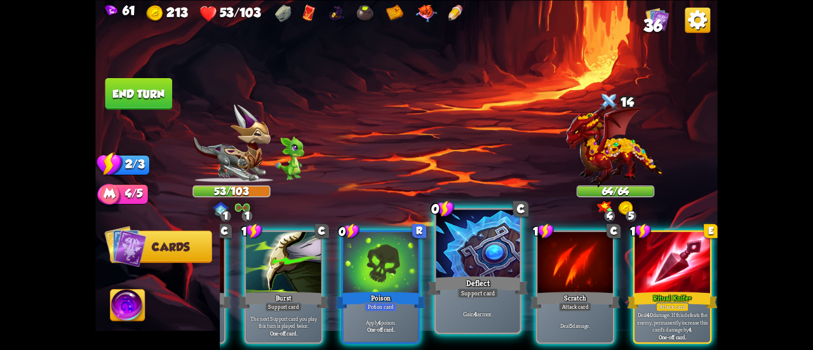
click at [444, 296] on div "Deflect" at bounding box center [478, 285] width 100 height 22
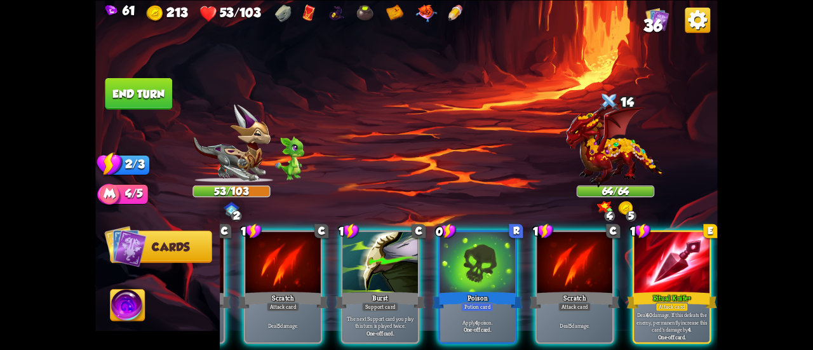
scroll to position [0, 120]
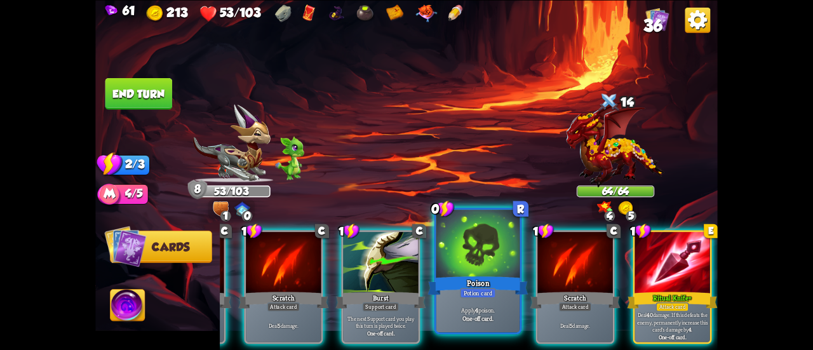
click at [464, 307] on p "Apply 4 poison." at bounding box center [477, 309] width 79 height 8
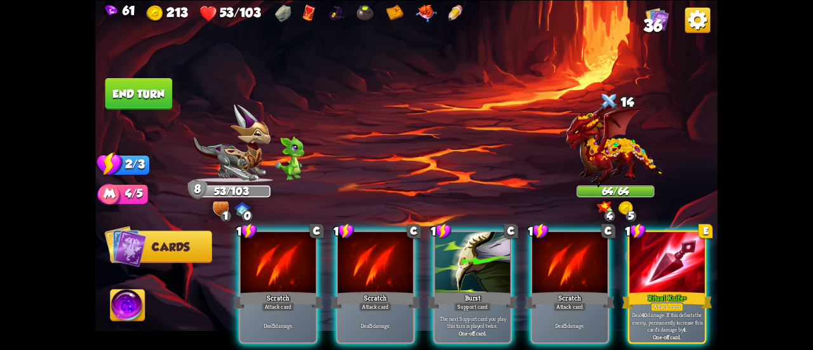
scroll to position [0, 0]
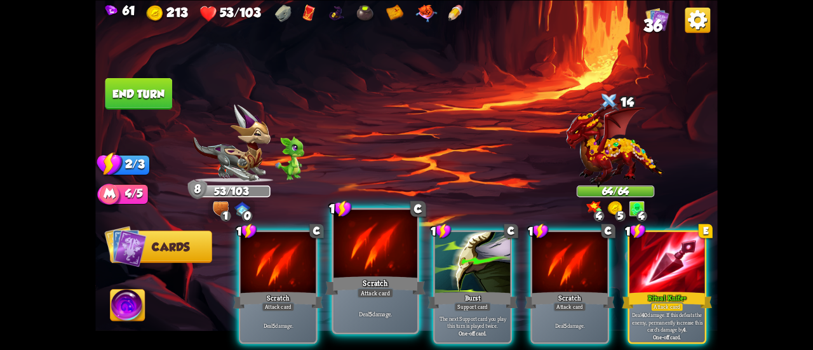
click at [376, 291] on div "Attack card" at bounding box center [375, 293] width 36 height 10
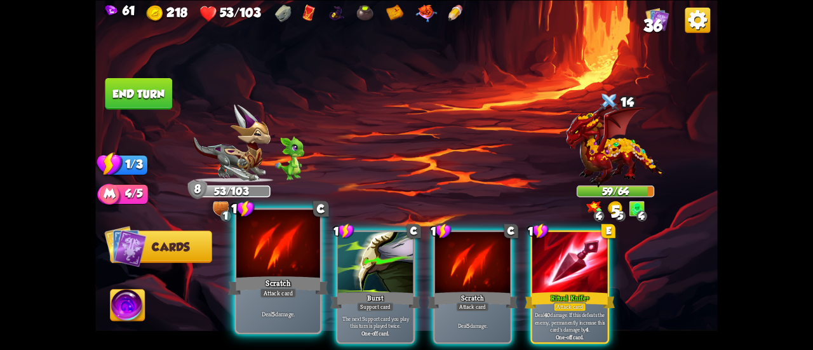
click at [273, 284] on div "Scratch" at bounding box center [278, 285] width 100 height 22
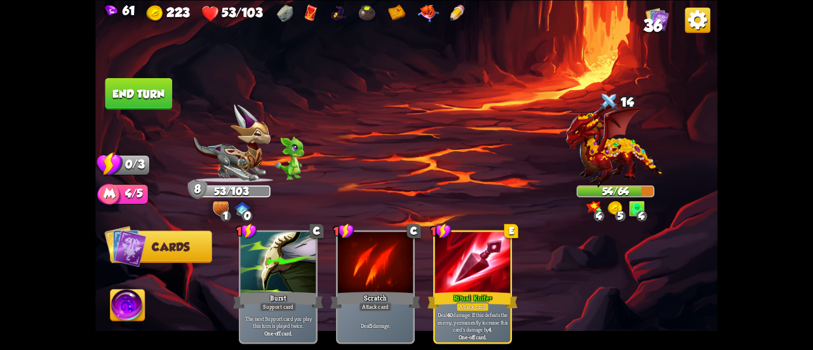
click at [134, 84] on button "End turn" at bounding box center [138, 93] width 67 height 32
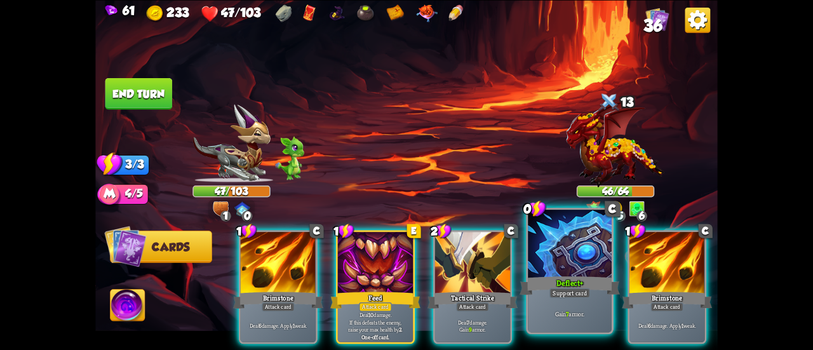
click at [552, 289] on div "Support card" at bounding box center [569, 293] width 41 height 10
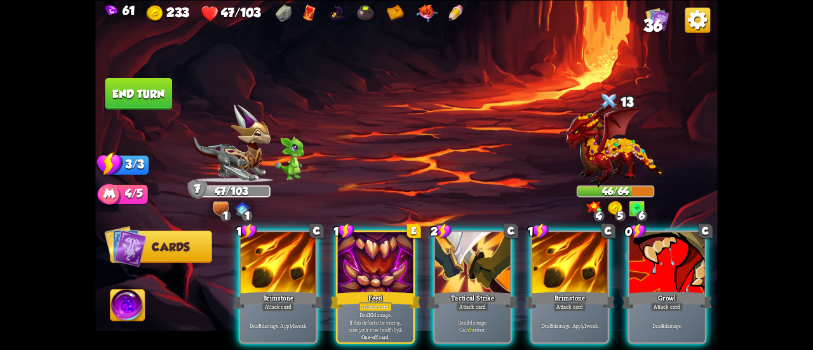
click at [553, 302] on div "Attack card" at bounding box center [569, 306] width 33 height 9
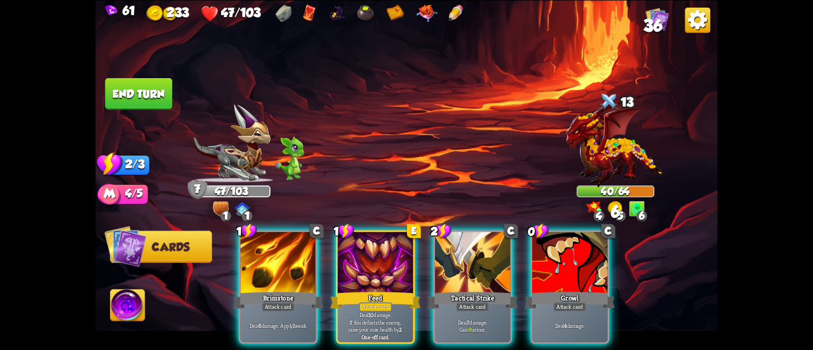
click at [553, 302] on div "Attack card" at bounding box center [569, 306] width 33 height 9
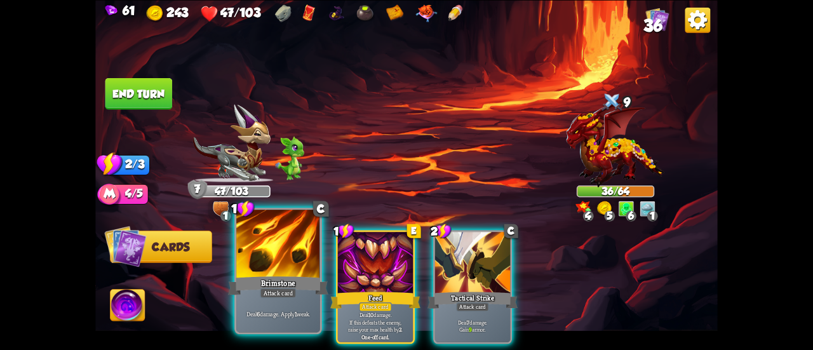
click at [272, 281] on div "Brimstone" at bounding box center [278, 285] width 100 height 22
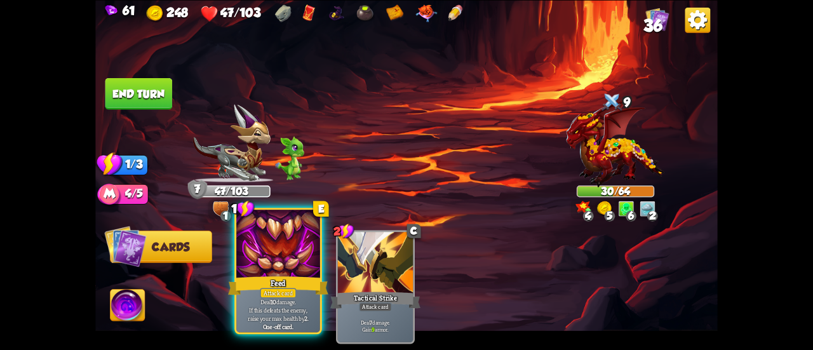
click at [304, 280] on div "Feed" at bounding box center [278, 285] width 100 height 22
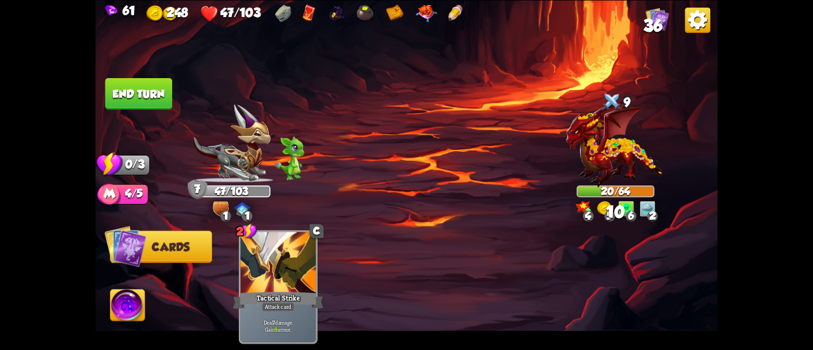
click at [154, 109] on button "End turn" at bounding box center [138, 93] width 67 height 32
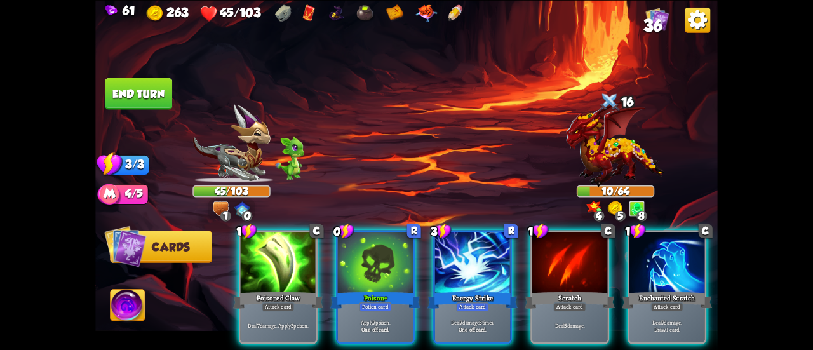
click at [461, 302] on div "Attack card" at bounding box center [472, 306] width 33 height 9
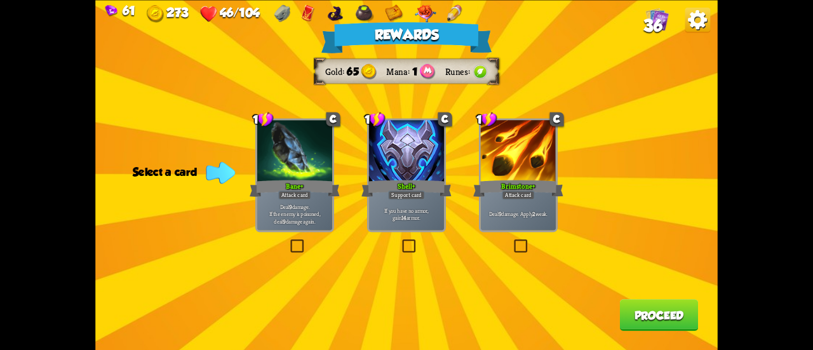
click at [498, 218] on div "Deal 9 damage. Apply 2 weak." at bounding box center [518, 213] width 75 height 33
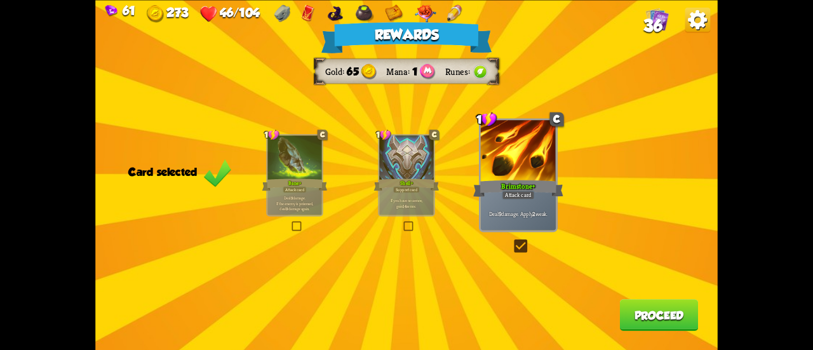
click at [634, 304] on button "Proceed" at bounding box center [659, 315] width 79 height 32
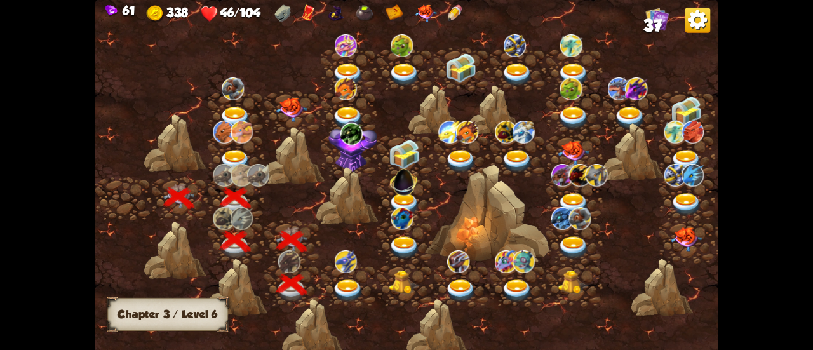
click at [361, 276] on div at bounding box center [349, 284] width 56 height 43
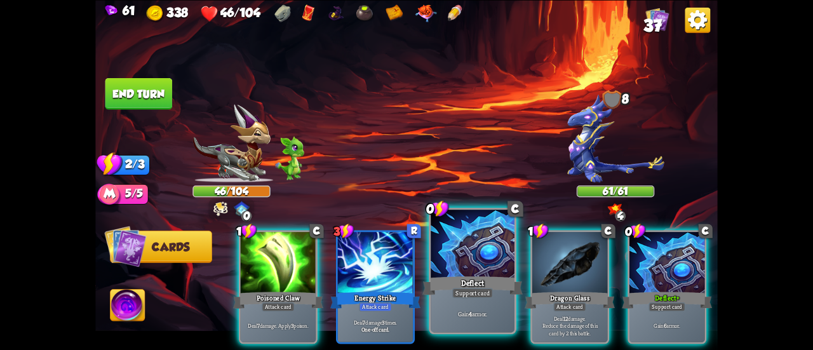
click at [477, 246] on div at bounding box center [472, 244] width 84 height 70
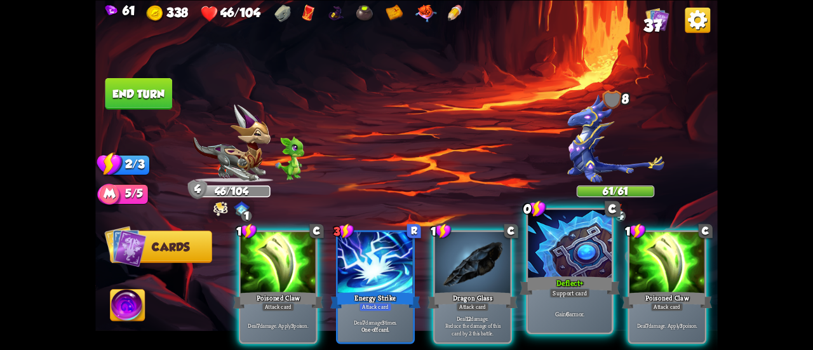
click at [542, 249] on div at bounding box center [570, 244] width 84 height 70
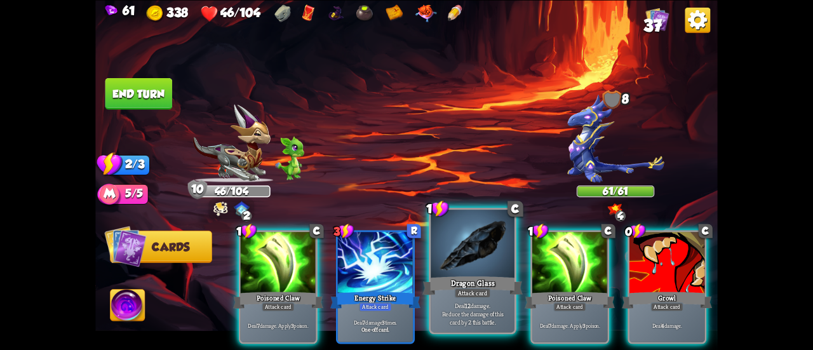
click at [491, 262] on div at bounding box center [472, 244] width 84 height 70
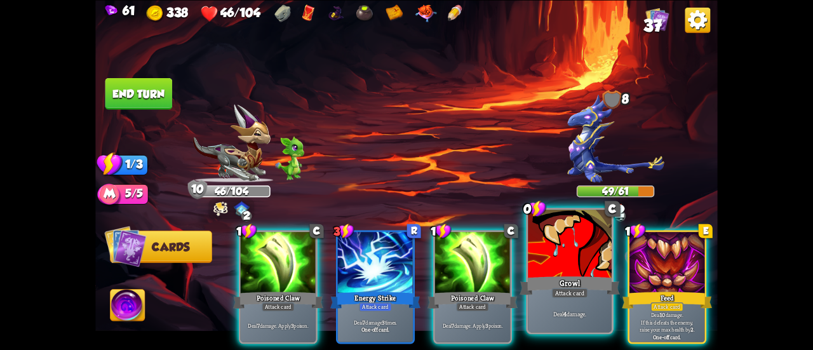
click at [535, 260] on div at bounding box center [570, 244] width 84 height 70
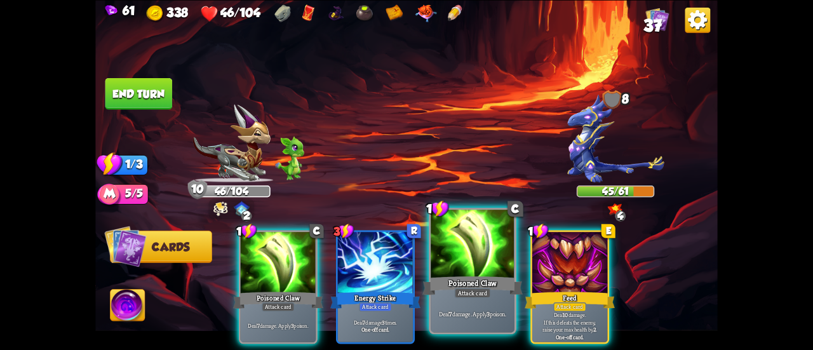
click at [505, 260] on div at bounding box center [472, 244] width 84 height 70
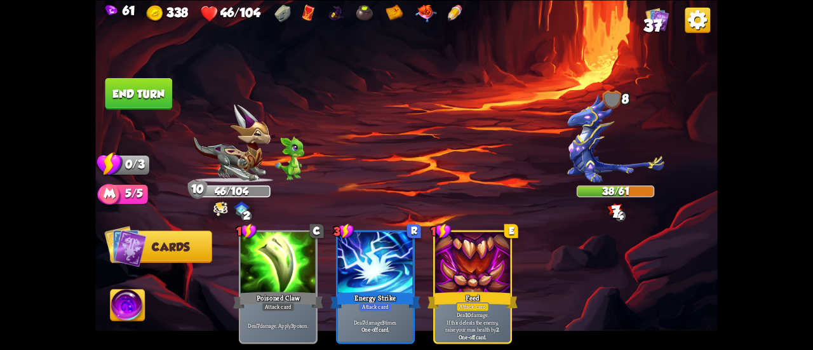
click at [151, 81] on button "End turn" at bounding box center [138, 93] width 67 height 32
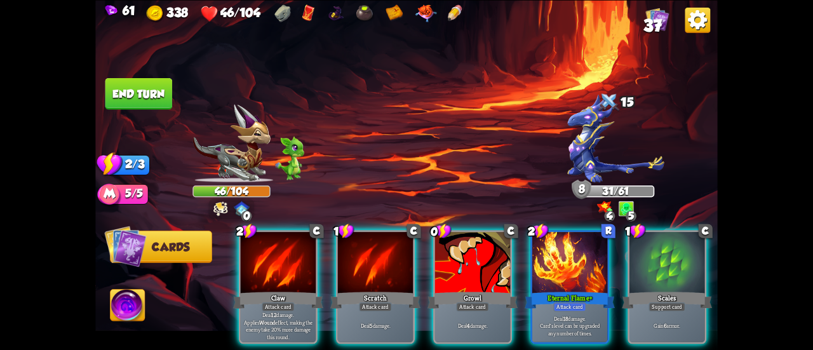
drag, startPoint x: 522, startPoint y: 342, endPoint x: 626, endPoint y: 352, distance: 104.7
click at [626, 349] on html "61 338 46/104 37 Select an enemy to attack... You don't have enough stamina to …" at bounding box center [406, 175] width 813 height 350
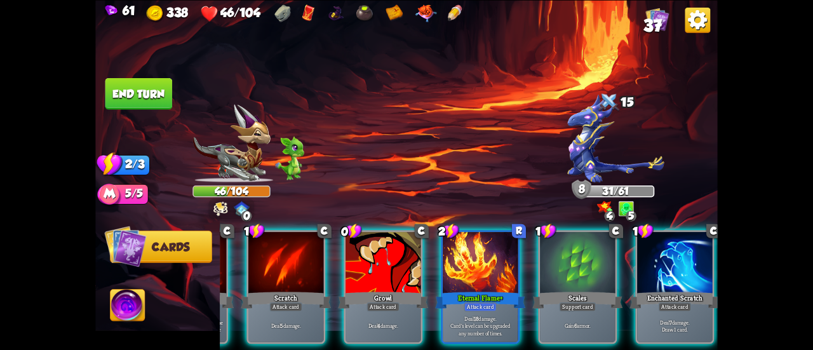
scroll to position [0, 117]
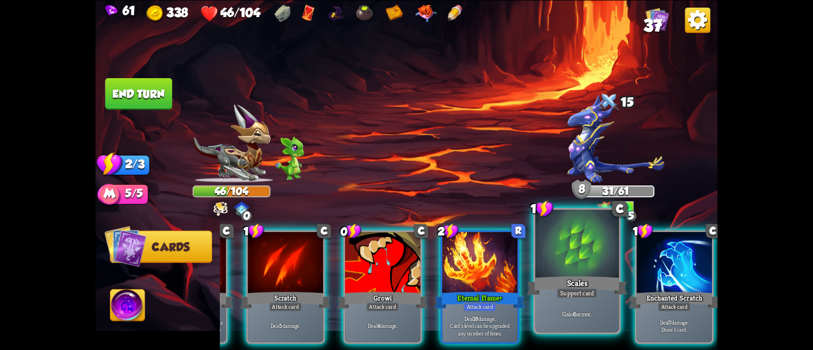
click at [590, 289] on div "Support card" at bounding box center [576, 293] width 41 height 10
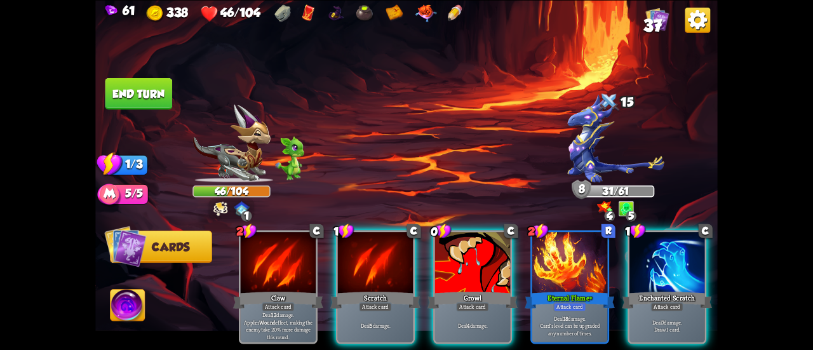
scroll to position [0, 0]
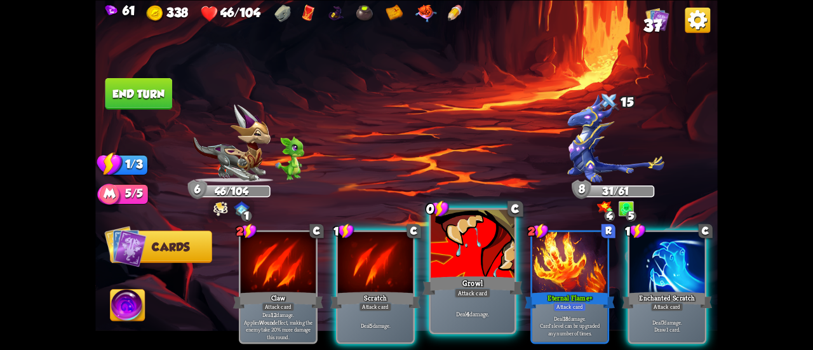
click at [479, 262] on div at bounding box center [472, 244] width 84 height 70
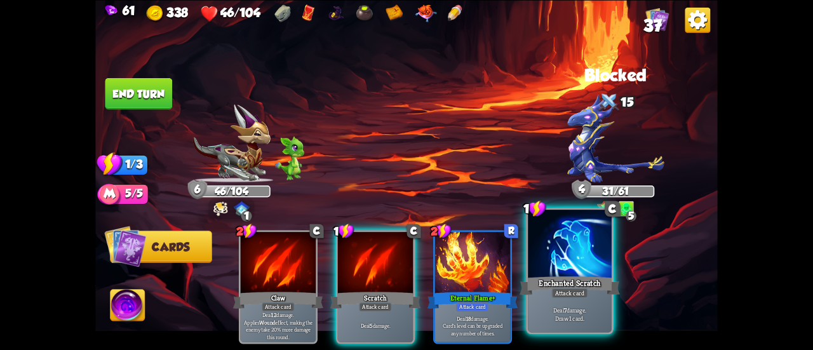
click at [581, 272] on div at bounding box center [570, 244] width 84 height 70
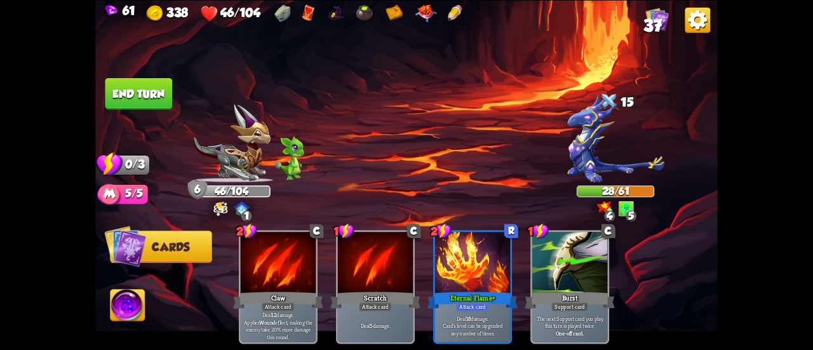
click at [169, 97] on button "End turn" at bounding box center [138, 93] width 67 height 32
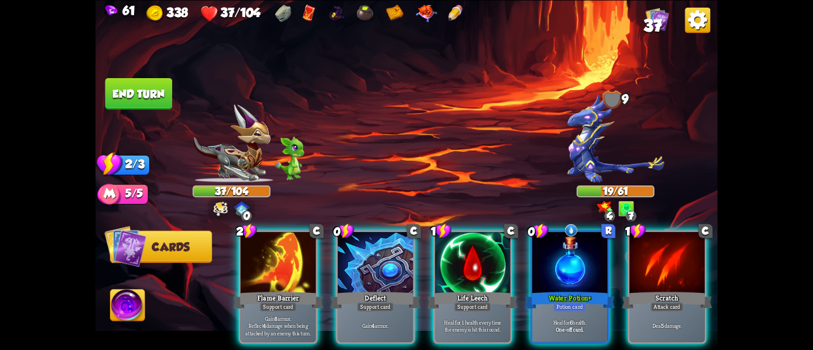
scroll to position [0, 120]
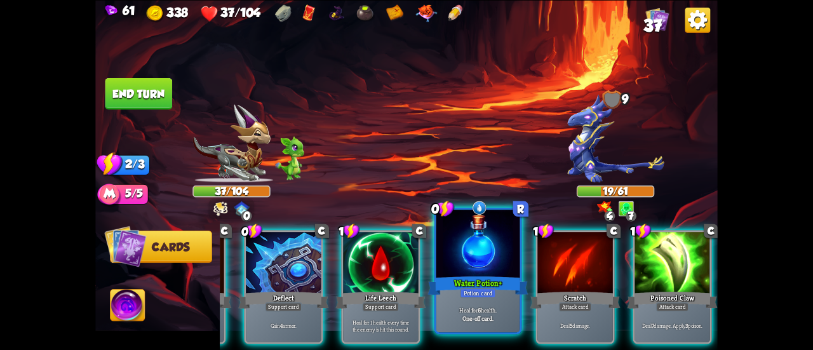
click at [482, 291] on div "Potion card" at bounding box center [478, 293] width 36 height 10
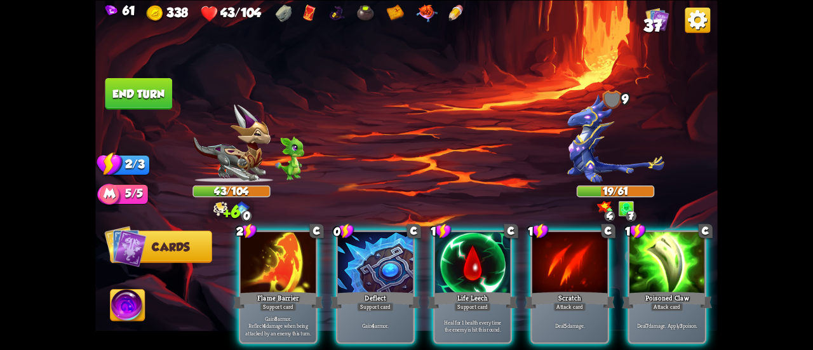
scroll to position [0, 0]
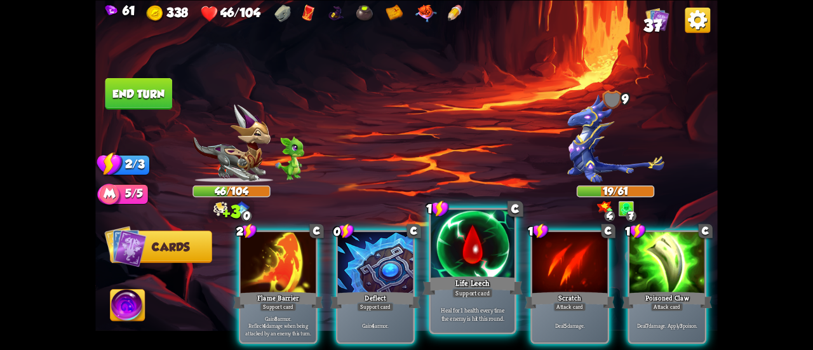
click at [477, 241] on div at bounding box center [472, 244] width 84 height 70
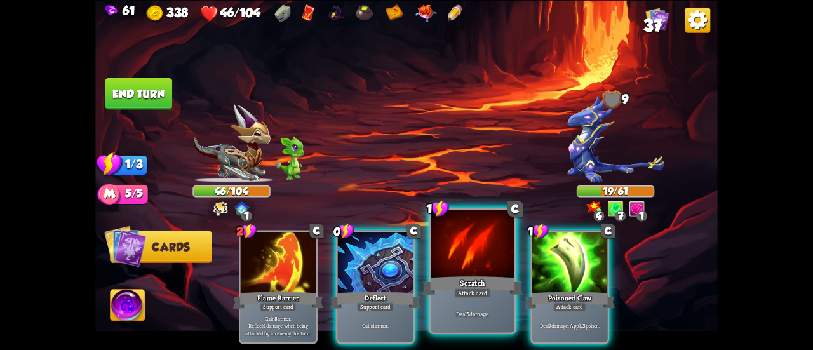
click at [461, 265] on div at bounding box center [472, 244] width 84 height 70
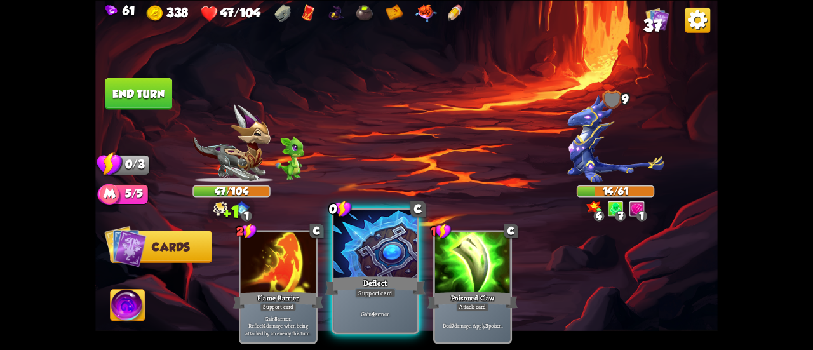
click at [374, 253] on div at bounding box center [375, 244] width 84 height 70
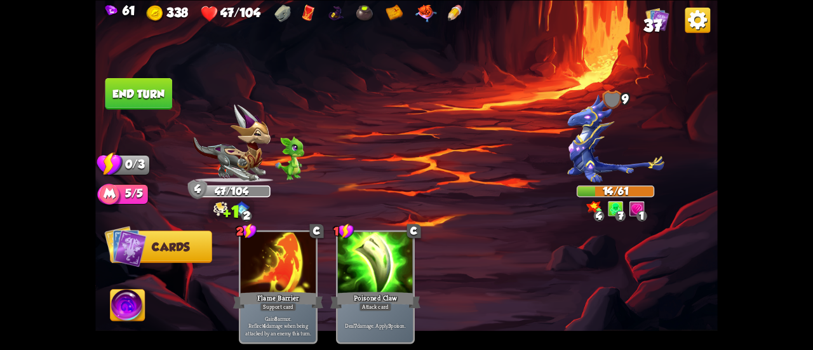
click at [137, 89] on button "End turn" at bounding box center [138, 93] width 67 height 32
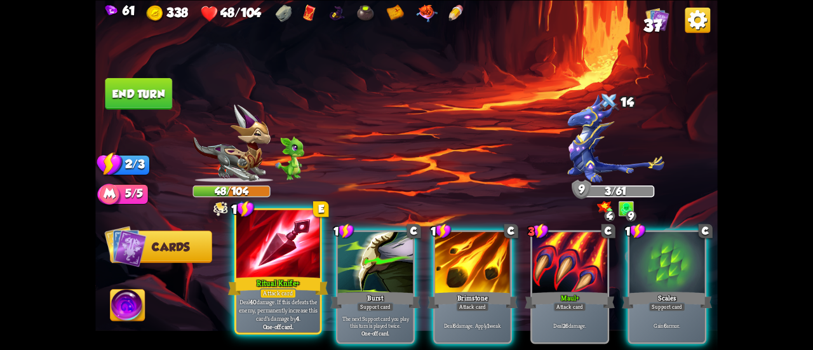
click at [295, 282] on div "Ritual Knife+" at bounding box center [278, 285] width 100 height 22
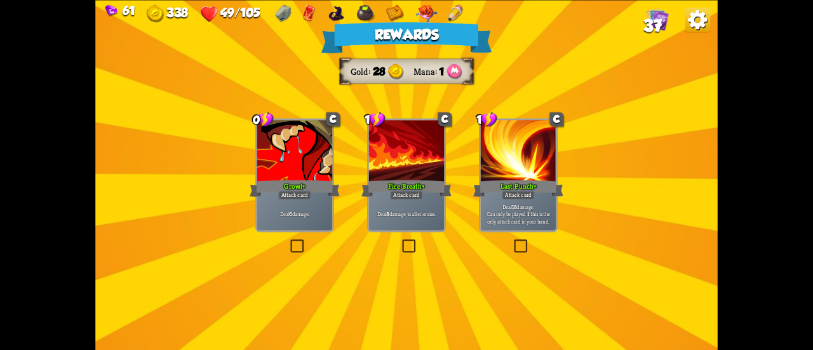
click at [311, 222] on div "Deal 6 damage." at bounding box center [294, 213] width 75 height 33
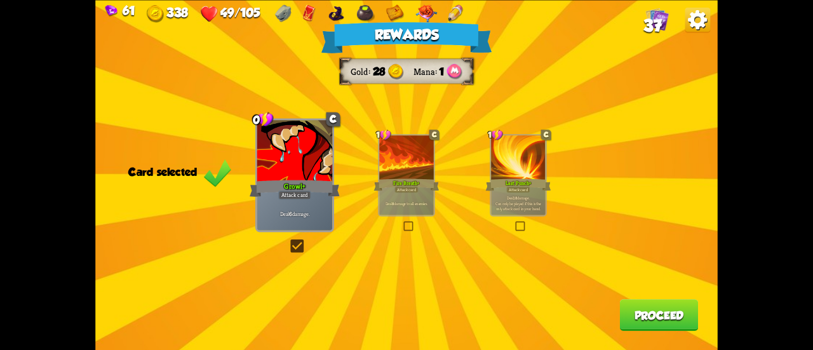
click at [637, 308] on button "Proceed" at bounding box center [659, 315] width 79 height 32
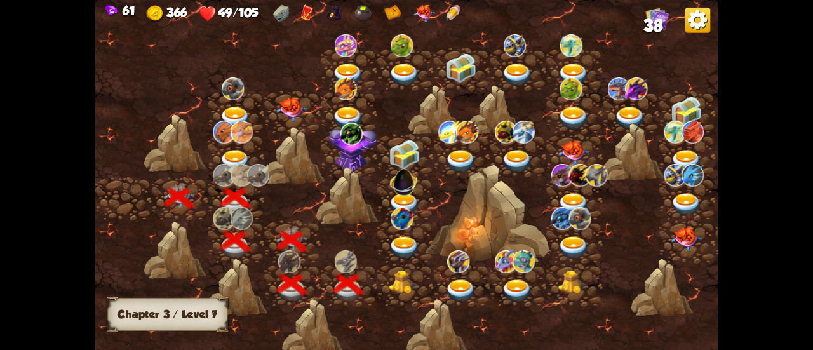
click at [404, 282] on img at bounding box center [404, 281] width 31 height 23
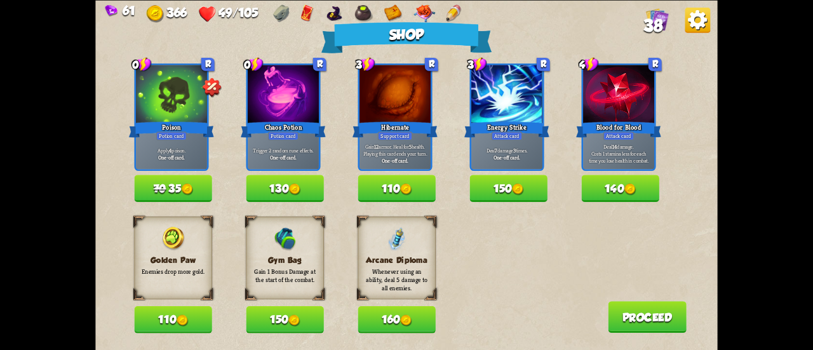
click at [379, 185] on button "110" at bounding box center [395, 188] width 77 height 27
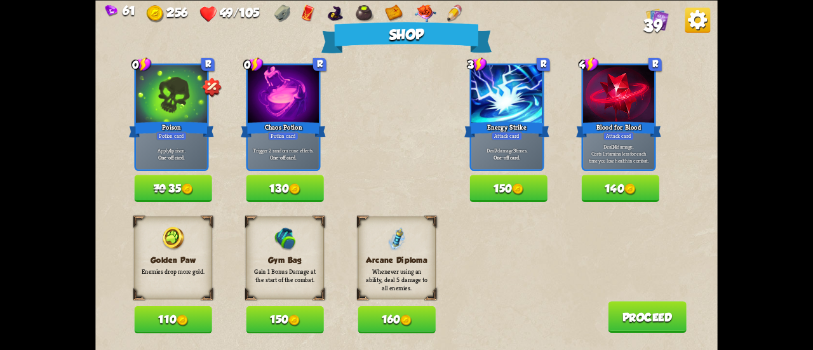
click at [319, 191] on button "130" at bounding box center [284, 188] width 77 height 27
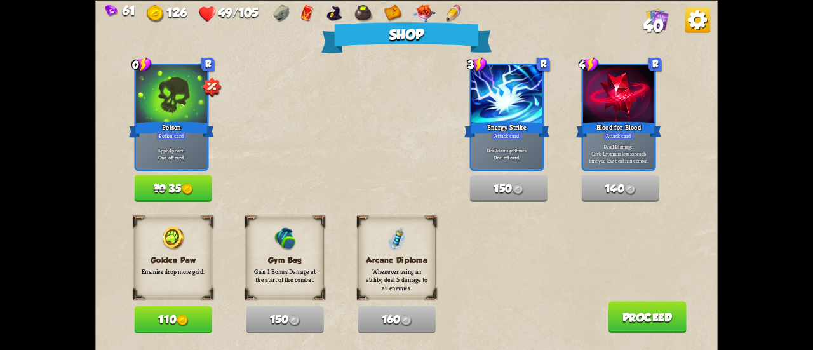
click at [639, 313] on button "Proceed" at bounding box center [647, 317] width 79 height 32
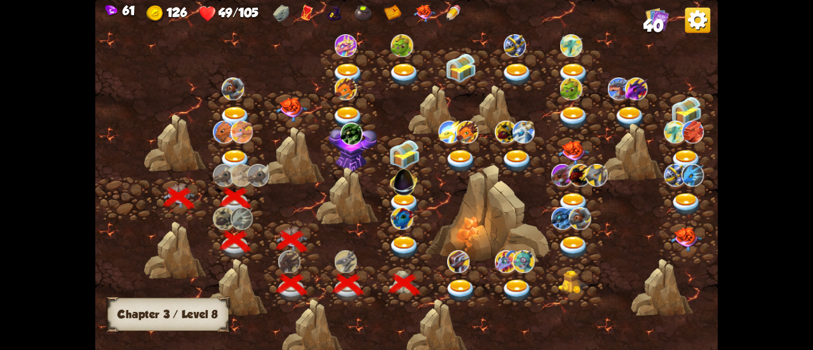
click at [400, 242] on img at bounding box center [404, 247] width 31 height 23
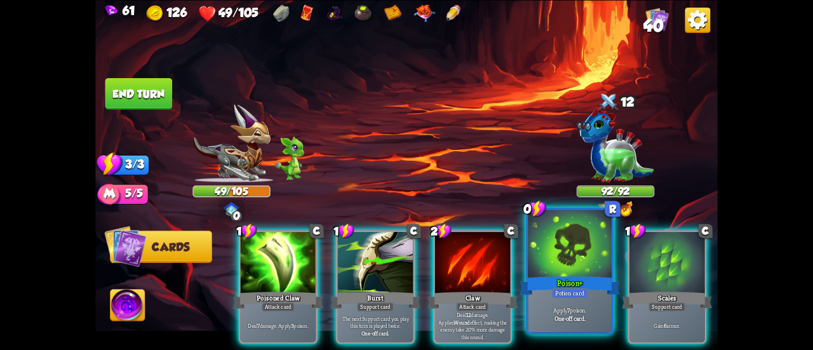
click at [545, 251] on div at bounding box center [570, 244] width 84 height 70
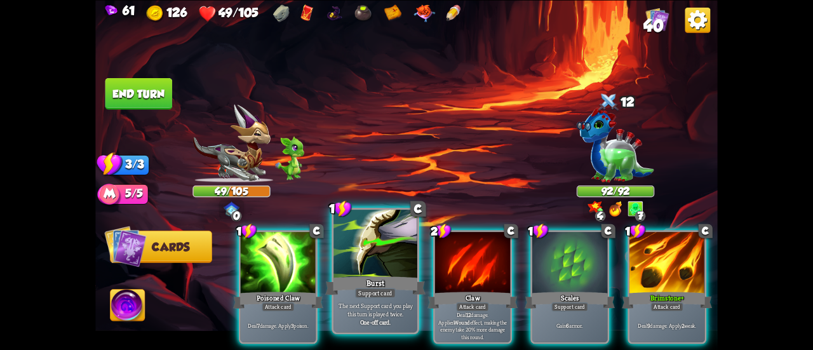
click at [364, 282] on div "Burst" at bounding box center [375, 285] width 100 height 22
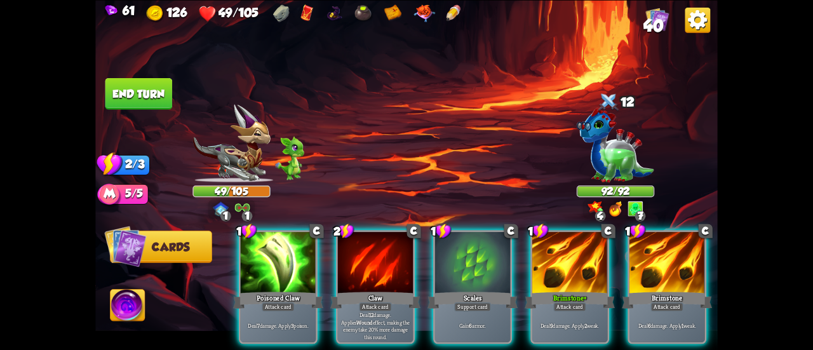
scroll to position [0, 120]
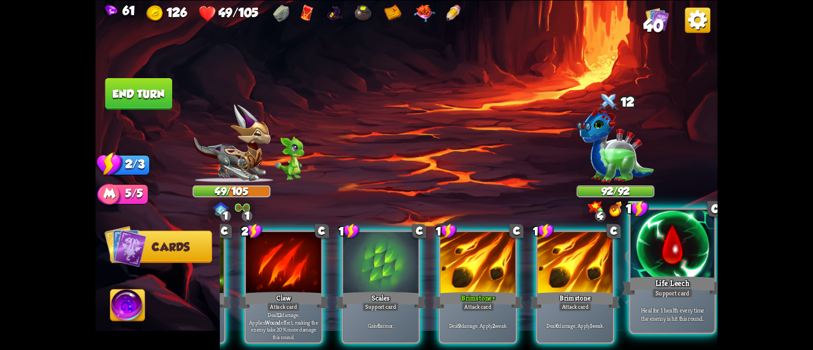
click at [657, 313] on p "Heal for 1 health every time the enemy is hit this round." at bounding box center [671, 313] width 79 height 17
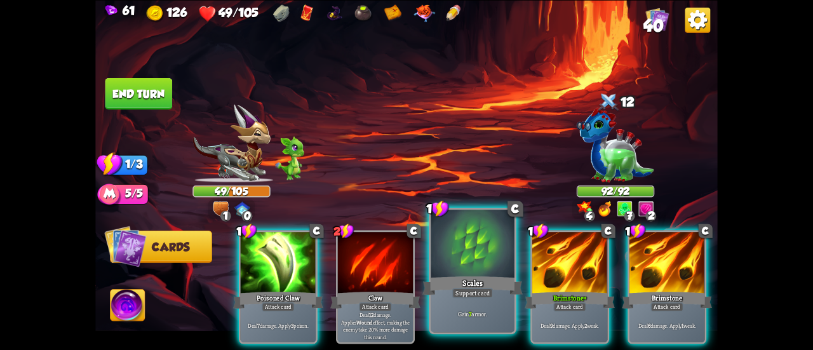
click at [494, 256] on div at bounding box center [472, 244] width 84 height 70
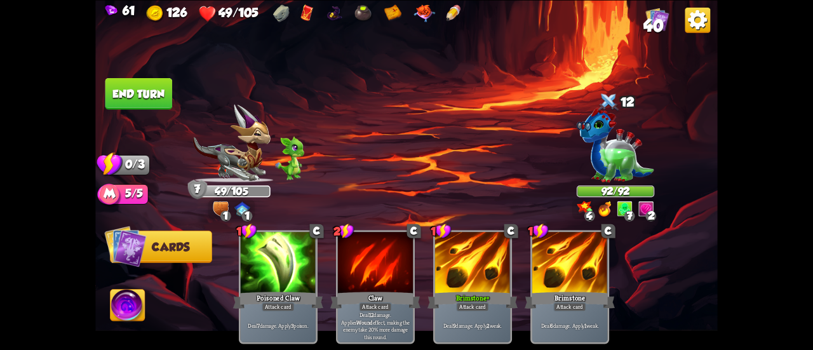
click at [169, 83] on button "End turn" at bounding box center [138, 93] width 67 height 32
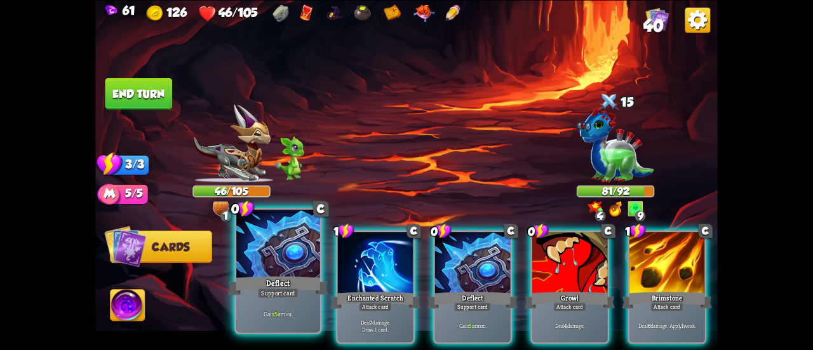
click at [272, 298] on div "Support card" at bounding box center [278, 293] width 41 height 10
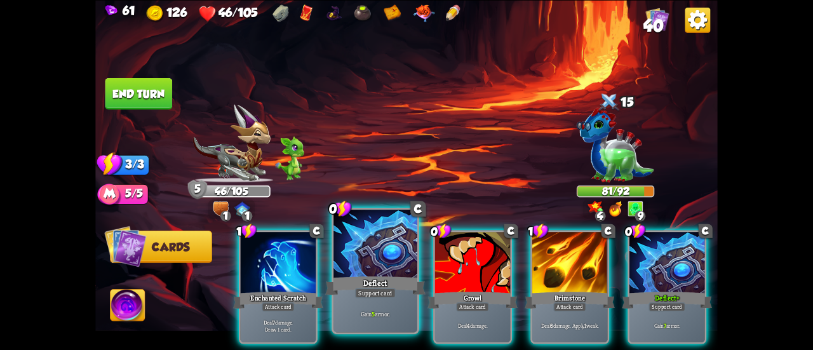
click at [383, 288] on div "Deflect" at bounding box center [375, 285] width 100 height 22
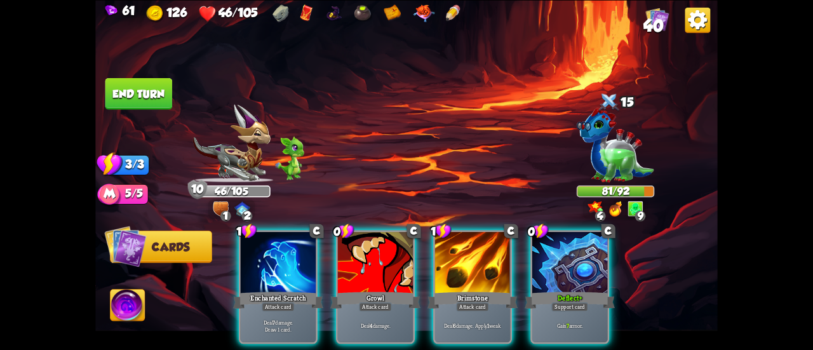
click at [563, 289] on div "Deflect+" at bounding box center [569, 299] width 90 height 20
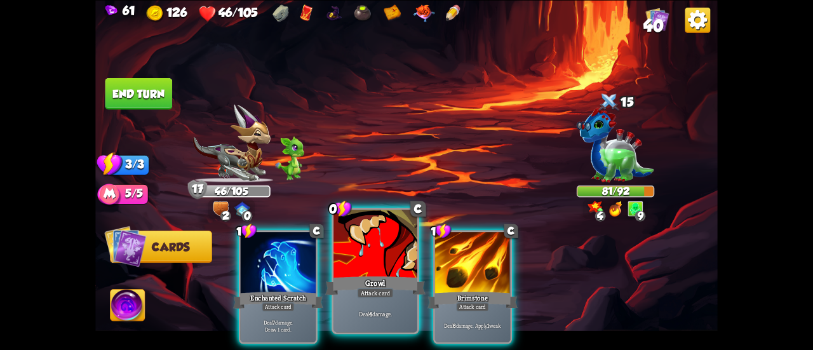
click at [389, 284] on div "Growl" at bounding box center [375, 285] width 100 height 22
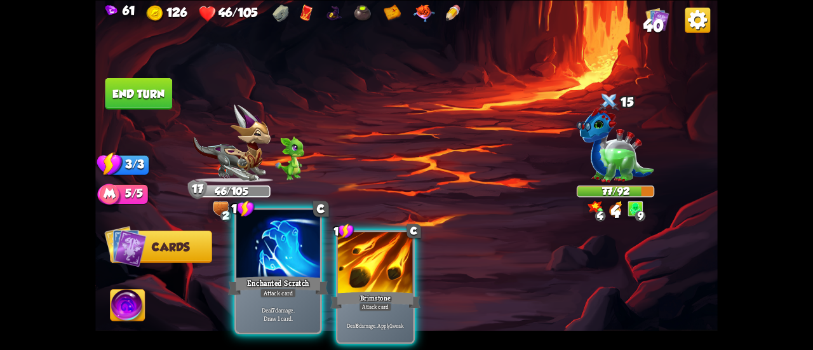
click at [267, 280] on div "Enchanted Scratch" at bounding box center [278, 285] width 100 height 22
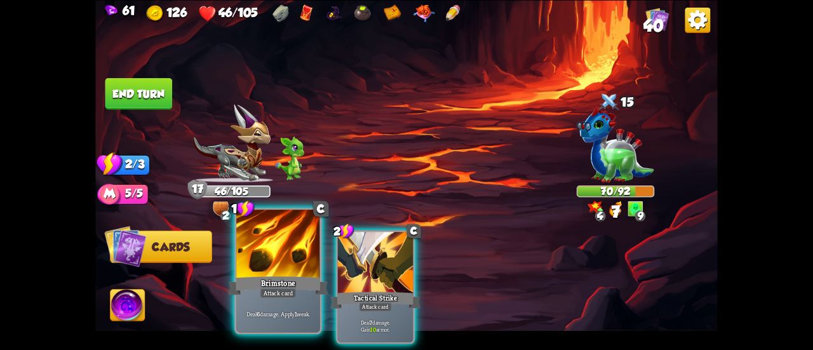
click at [272, 272] on div at bounding box center [278, 244] width 84 height 70
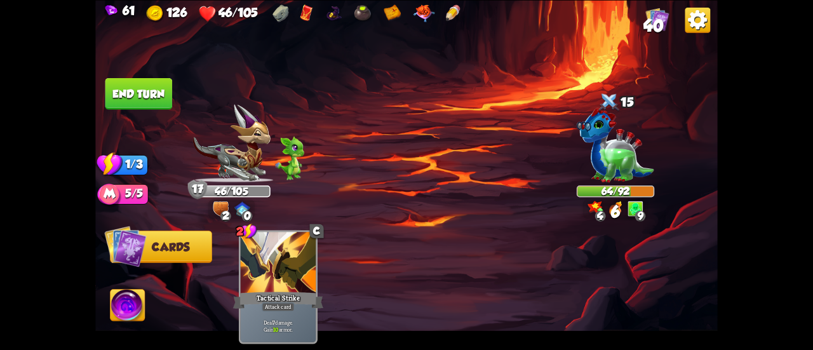
click at [138, 82] on button "End turn" at bounding box center [138, 93] width 67 height 32
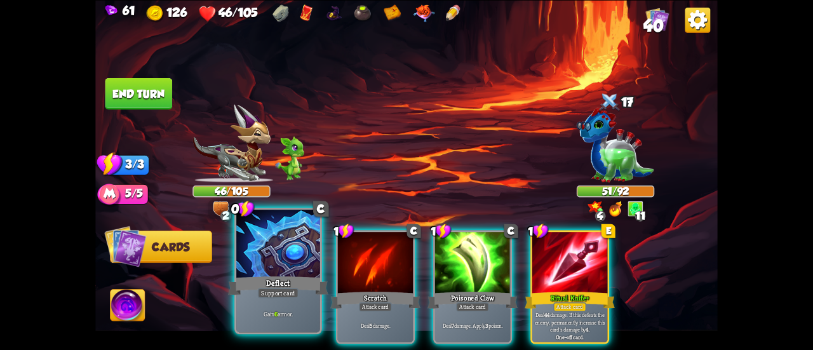
click at [289, 255] on div at bounding box center [278, 244] width 84 height 70
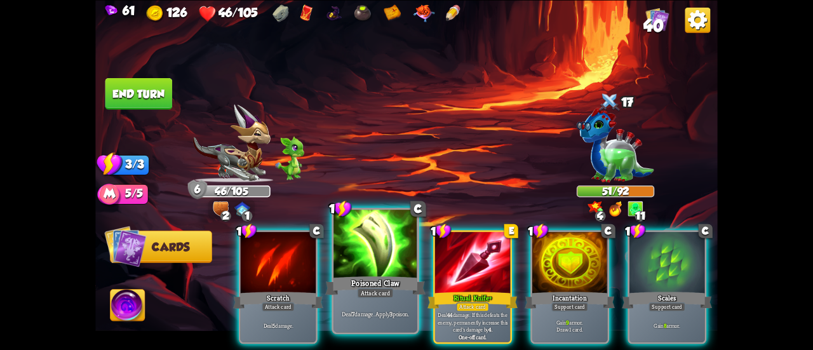
click at [358, 324] on div "Deal 7 damage. Apply 3 poison." at bounding box center [375, 313] width 84 height 36
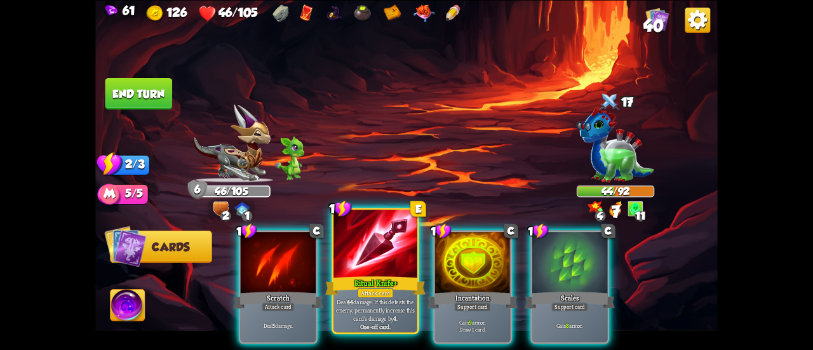
click at [356, 321] on p "Deal 44 damage. If this defeats the enemy, permanently increase this card's dam…" at bounding box center [375, 309] width 79 height 25
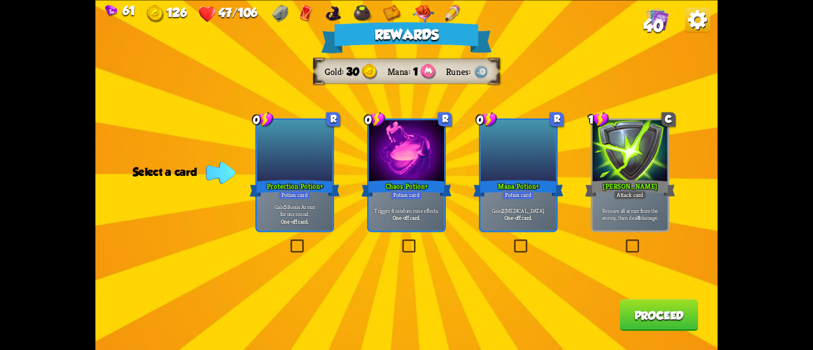
click at [428, 209] on p "Trigger 4 random rune effects." at bounding box center [407, 210] width 72 height 8
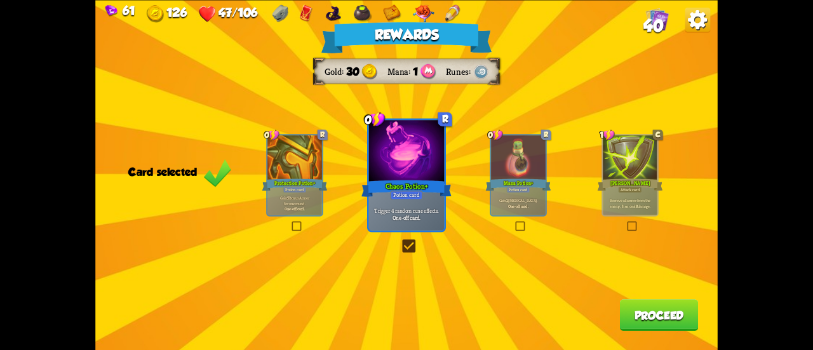
click at [651, 328] on button "Proceed" at bounding box center [659, 315] width 79 height 32
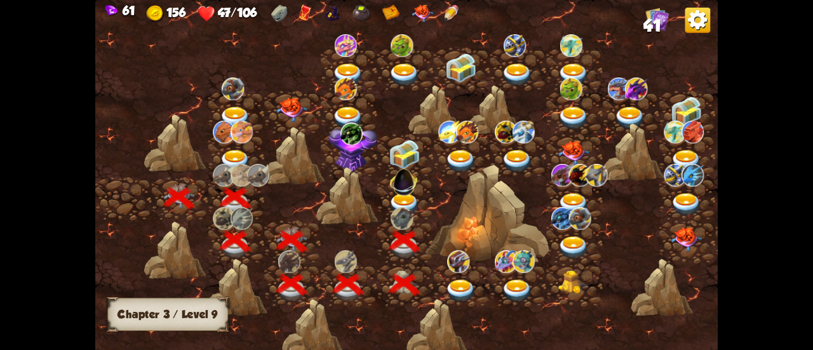
click at [402, 187] on img at bounding box center [403, 179] width 33 height 33
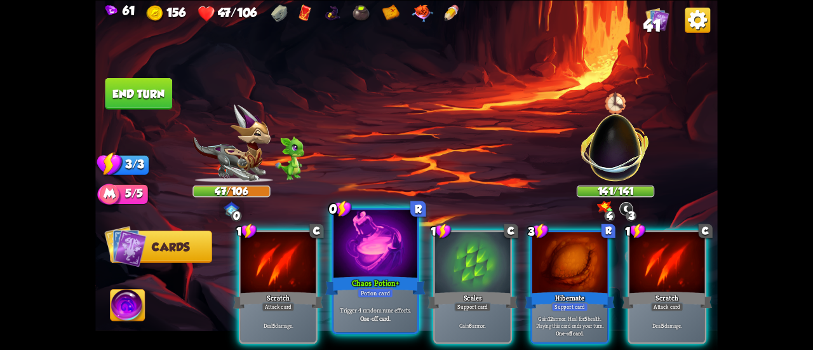
click at [368, 255] on div at bounding box center [375, 244] width 84 height 70
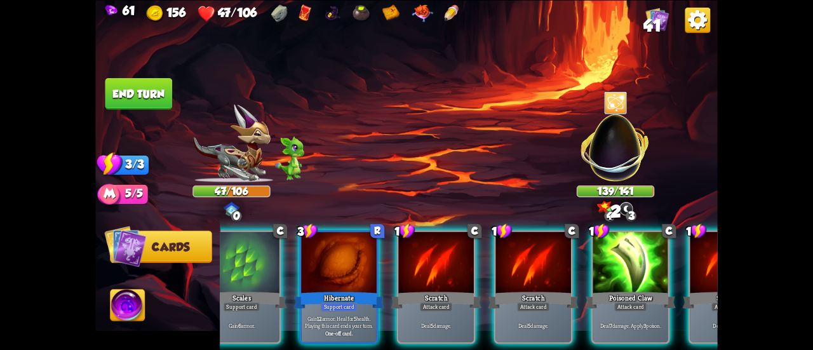
scroll to position [0, 247]
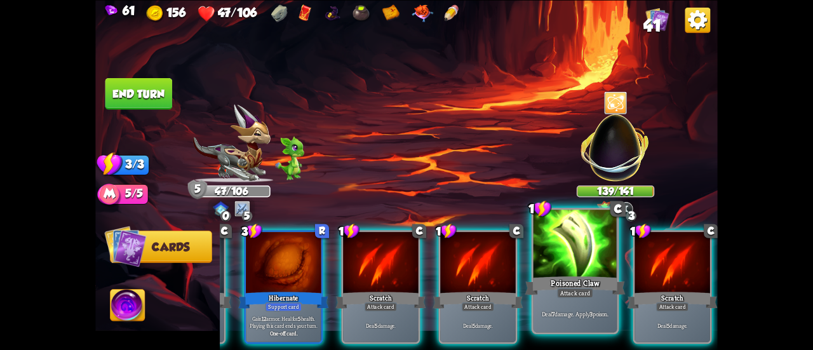
click at [582, 303] on div "Deal 7 damage. Apply 3 poison." at bounding box center [575, 313] width 84 height 36
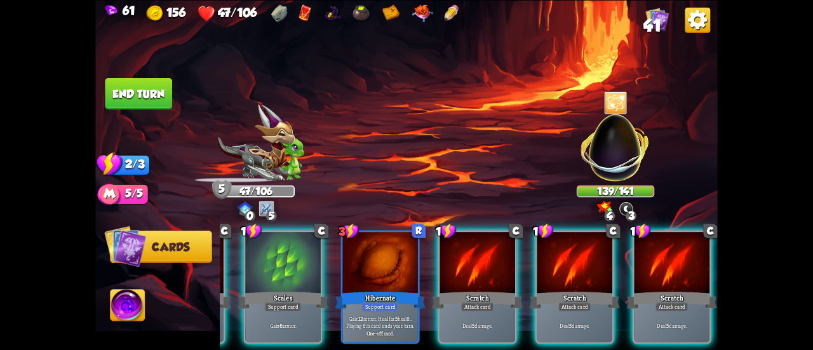
scroll to position [0, 120]
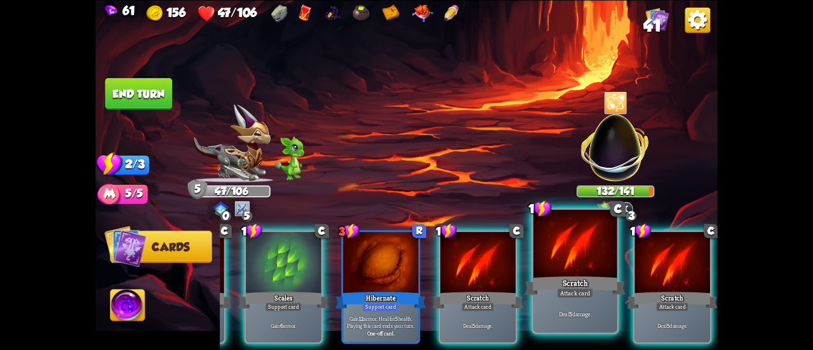
click at [590, 288] on div "Attack card" at bounding box center [575, 293] width 36 height 10
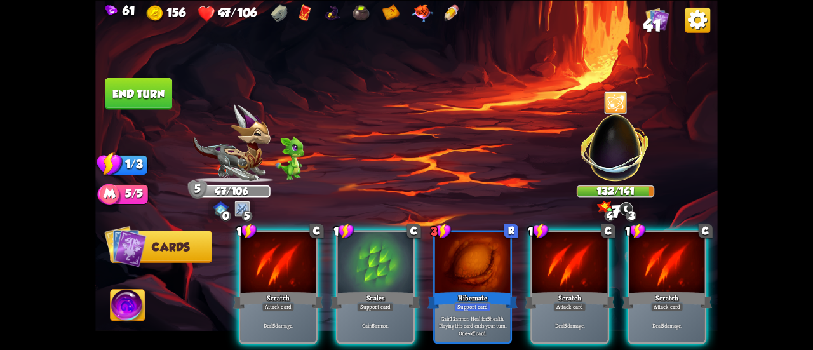
scroll to position [0, 0]
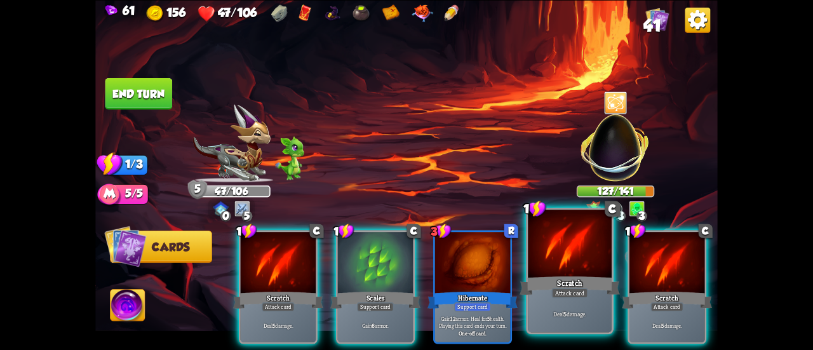
click at [557, 280] on div "Scratch" at bounding box center [569, 285] width 100 height 22
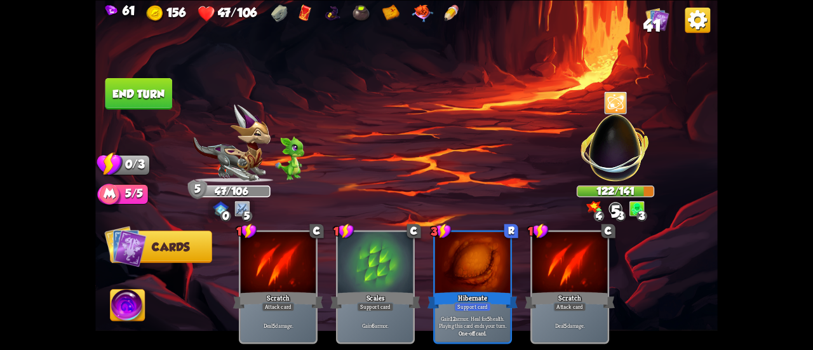
click at [146, 87] on button "End turn" at bounding box center [138, 93] width 67 height 32
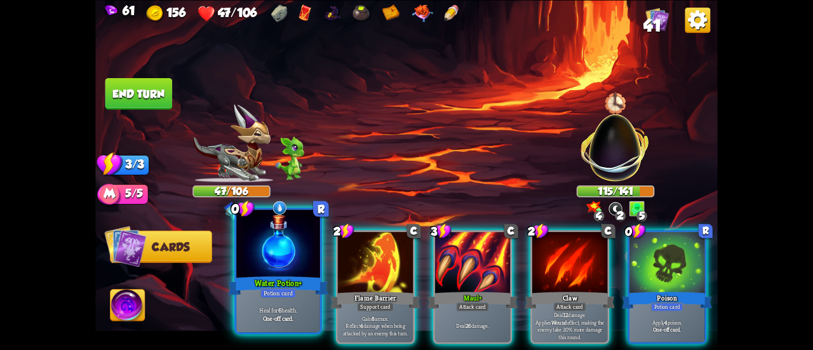
click at [269, 251] on div at bounding box center [278, 244] width 84 height 70
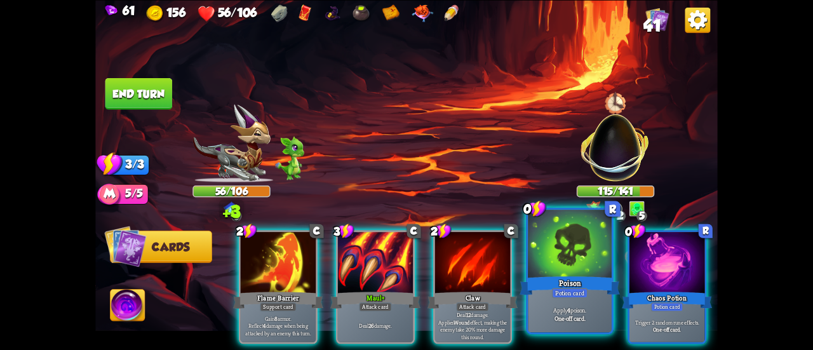
click at [545, 280] on div "Poison" at bounding box center [569, 285] width 100 height 22
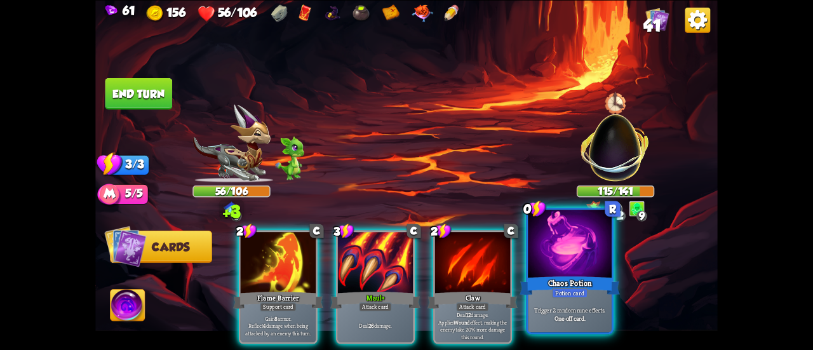
click at [546, 280] on div "Chaos Potion" at bounding box center [569, 285] width 100 height 22
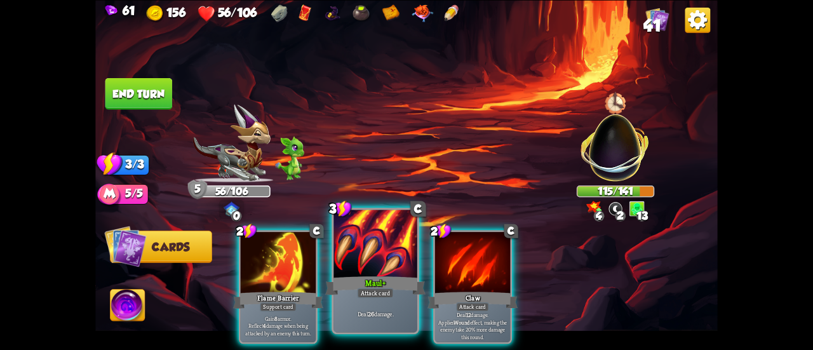
click at [373, 260] on div at bounding box center [375, 244] width 84 height 70
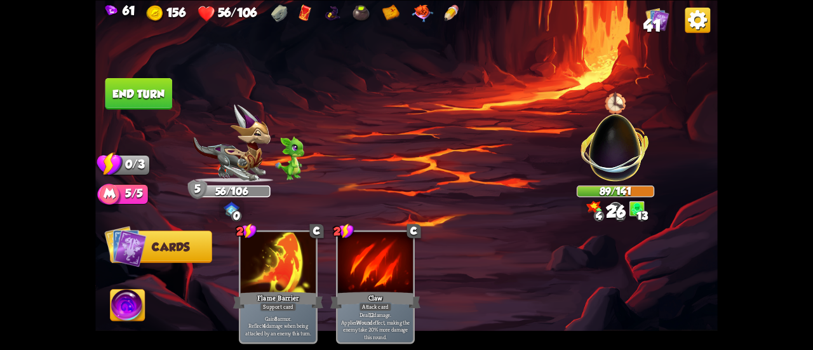
click at [160, 87] on button "End turn" at bounding box center [138, 93] width 67 height 32
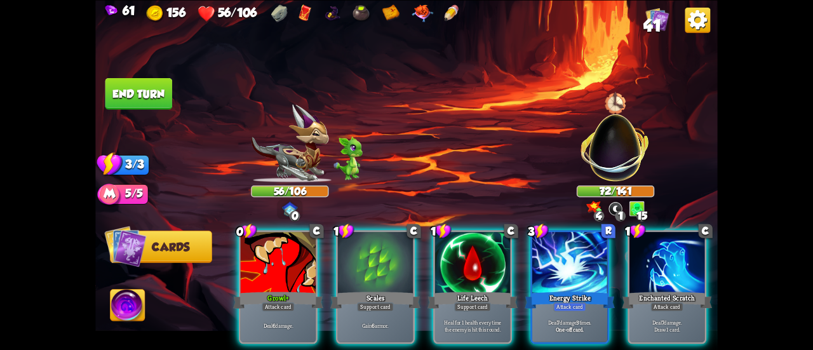
drag, startPoint x: 451, startPoint y: 286, endPoint x: 508, endPoint y: 157, distance: 141.3
click at [508, 157] on div "Select an enemy to attack... You don't have enough stamina to play that card...…" at bounding box center [406, 175] width 622 height 350
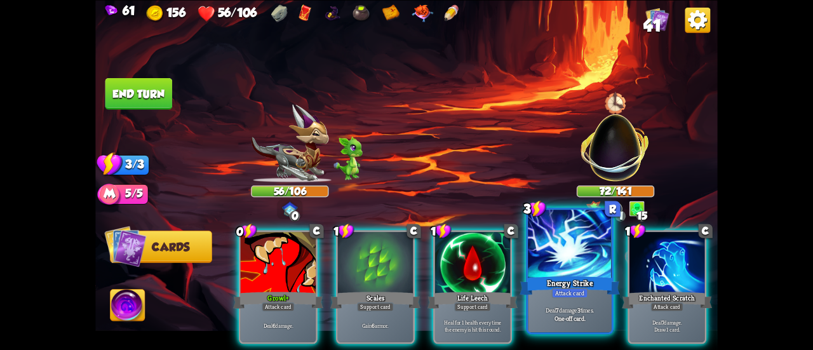
click at [548, 239] on div at bounding box center [570, 244] width 84 height 70
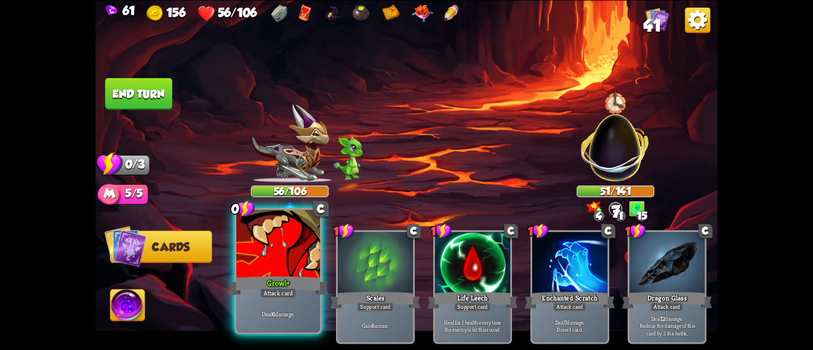
click at [275, 249] on div at bounding box center [278, 244] width 84 height 70
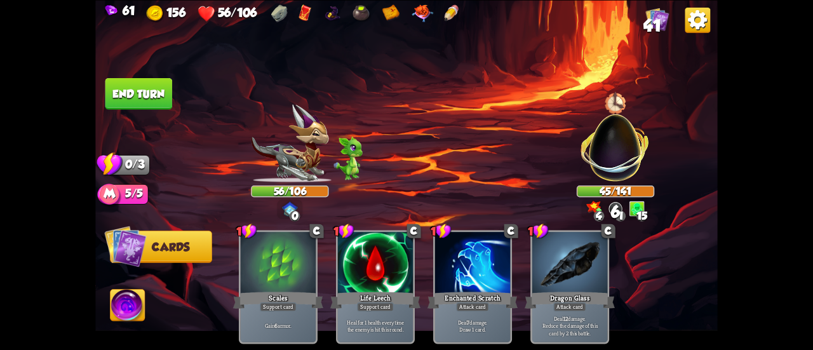
click at [143, 95] on button "End turn" at bounding box center [138, 93] width 67 height 32
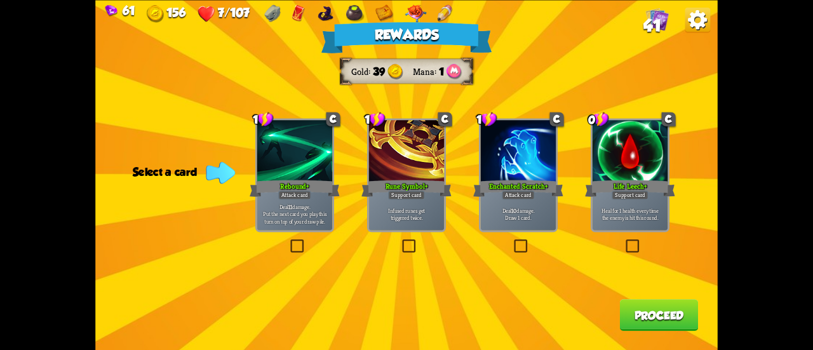
click at [630, 227] on div "Heal for 1 health every time the enemy is hit this round." at bounding box center [629, 213] width 75 height 33
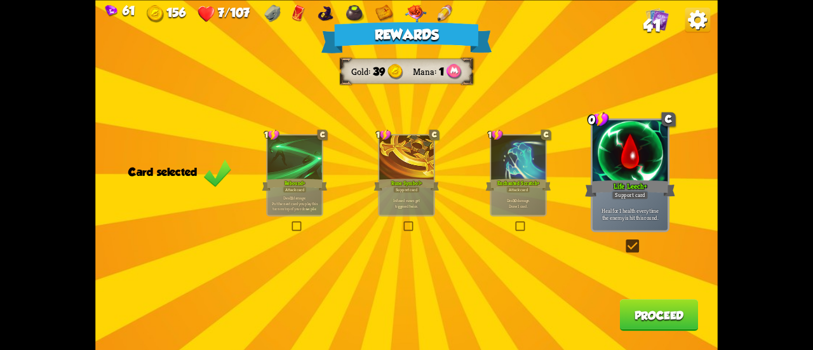
click at [639, 314] on button "Proceed" at bounding box center [659, 315] width 79 height 32
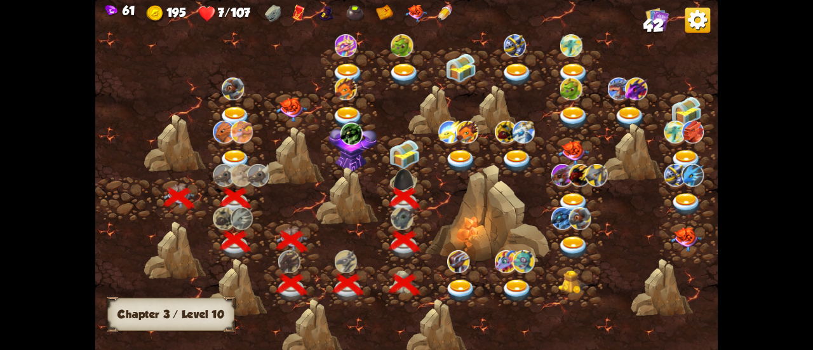
click at [406, 154] on img at bounding box center [404, 154] width 31 height 29
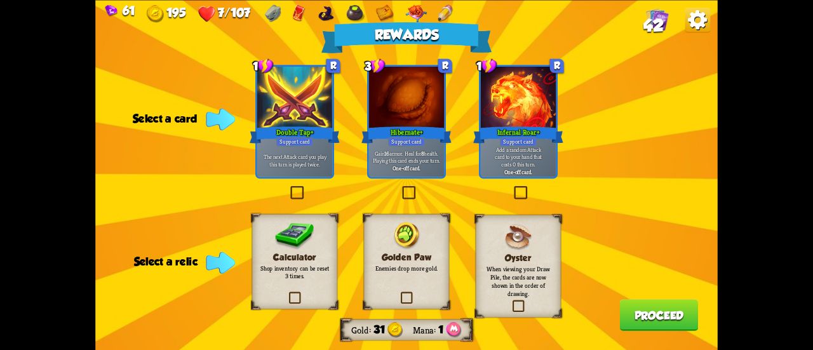
click at [411, 161] on p "Gain 16 armor. Heal for 8 health. Playing this card ends your turn." at bounding box center [407, 156] width 72 height 15
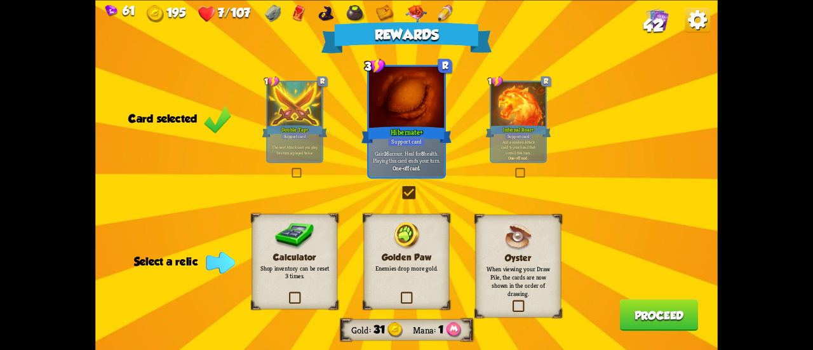
click at [433, 270] on p "Enemies drop more gold." at bounding box center [406, 267] width 69 height 8
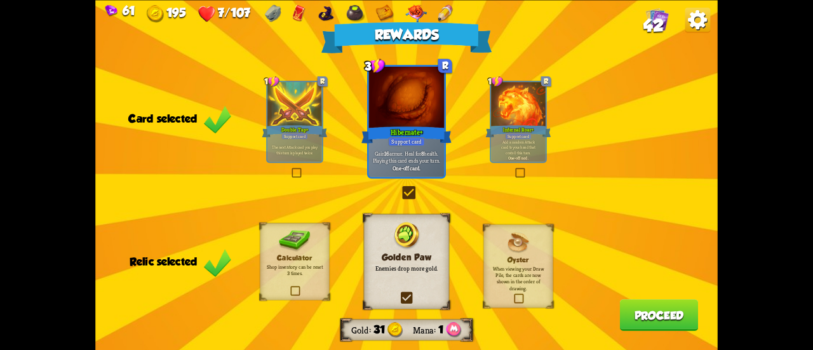
click at [653, 314] on button "Proceed" at bounding box center [659, 315] width 79 height 32
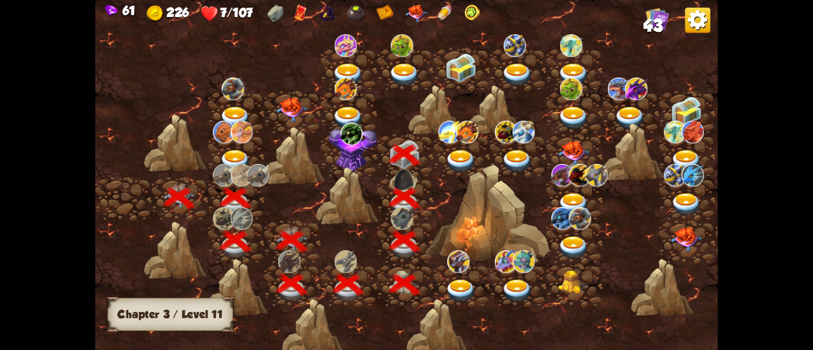
scroll to position [0, 193]
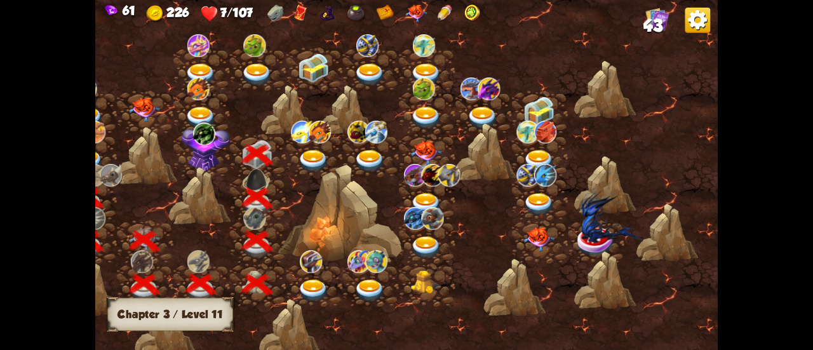
click at [301, 123] on img at bounding box center [302, 132] width 22 height 23
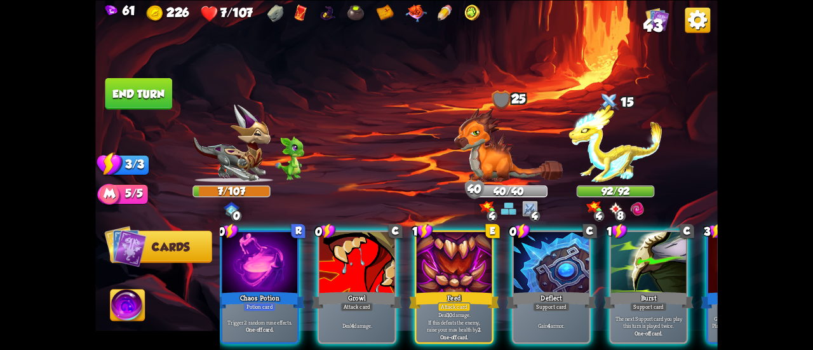
scroll to position [0, 0]
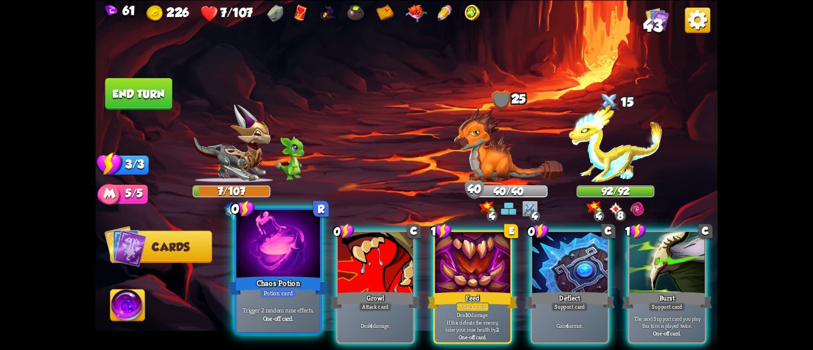
click at [269, 307] on p "Trigger 2 random rune effects." at bounding box center [277, 309] width 79 height 8
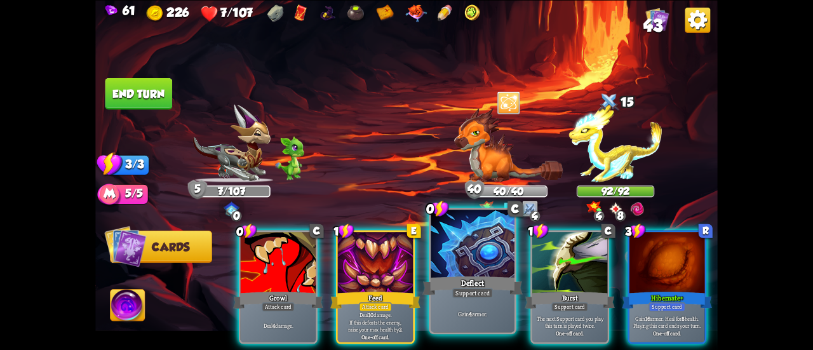
click at [458, 308] on div "Gain 4 armor." at bounding box center [472, 313] width 84 height 36
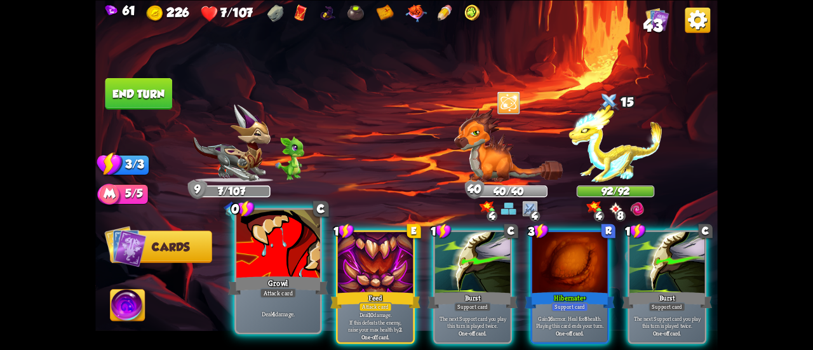
click at [284, 286] on div "Growl" at bounding box center [278, 285] width 100 height 22
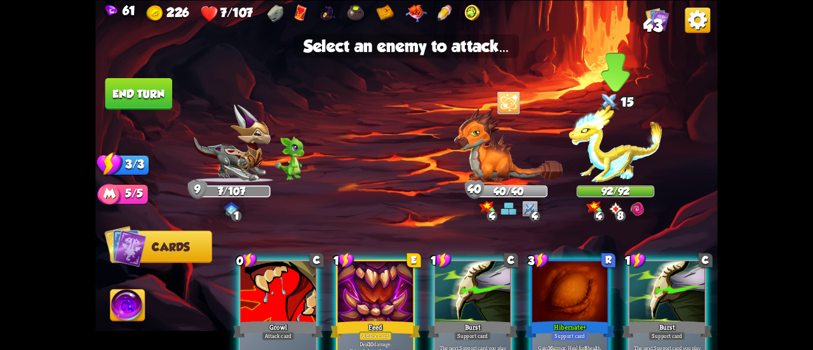
click at [616, 161] on img at bounding box center [615, 143] width 93 height 78
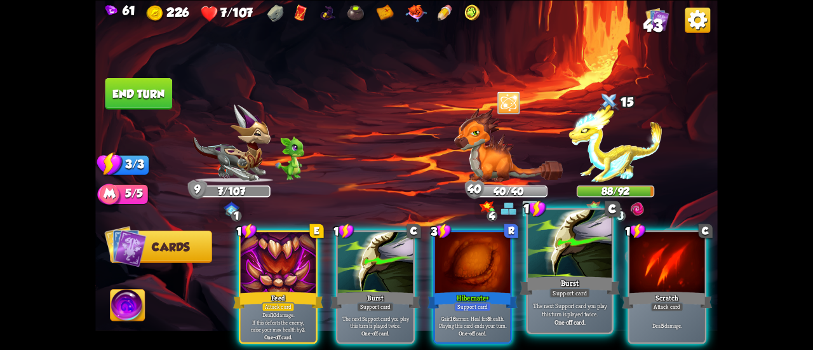
click at [569, 257] on div at bounding box center [570, 244] width 84 height 70
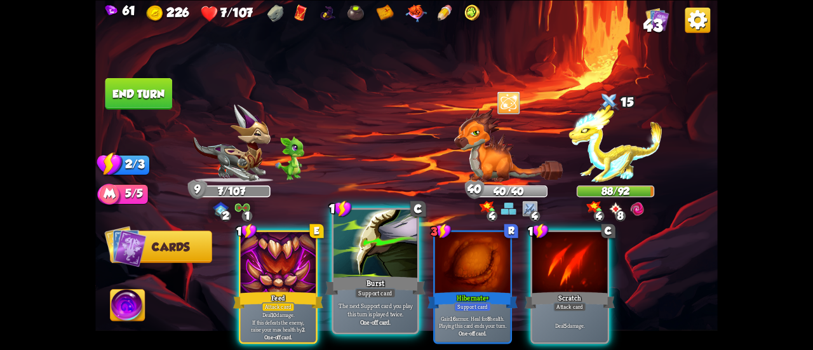
click at [389, 269] on div at bounding box center [375, 244] width 84 height 70
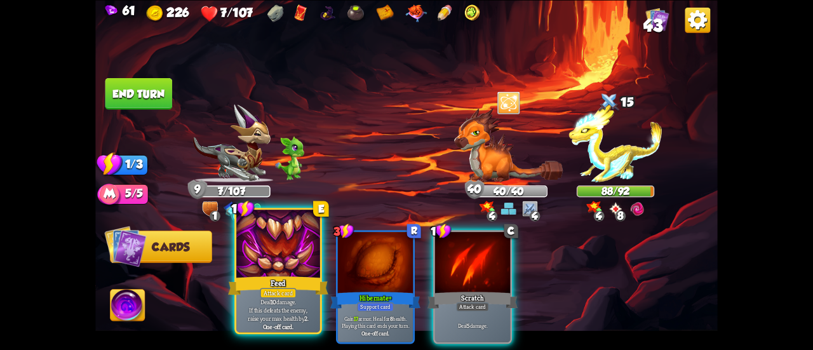
click at [289, 281] on div "Feed" at bounding box center [278, 285] width 100 height 22
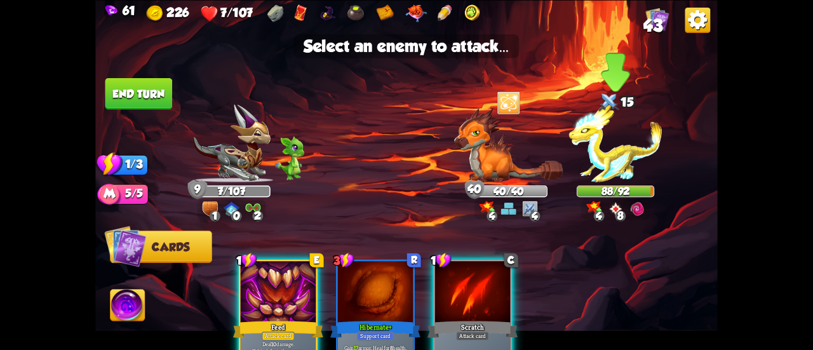
click at [608, 147] on img at bounding box center [615, 143] width 93 height 78
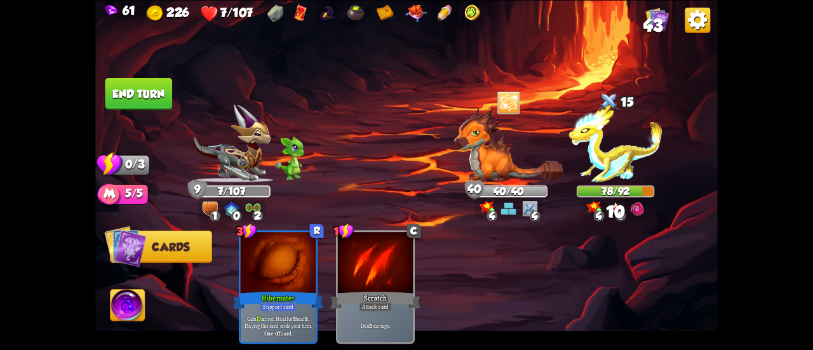
click at [161, 97] on button "End turn" at bounding box center [138, 93] width 67 height 32
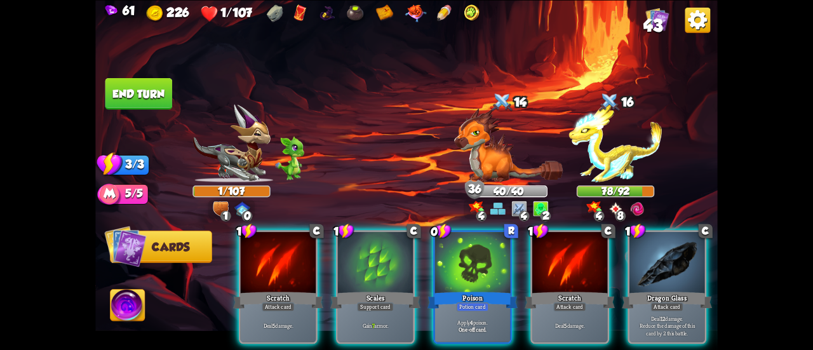
drag, startPoint x: 517, startPoint y: 341, endPoint x: 707, endPoint y: 342, distance: 190.5
click at [707, 342] on div "1 C Scratch Attack card Deal 5 damage. 1 C Scales Support card Gain 7 armor. 0 …" at bounding box center [469, 272] width 498 height 156
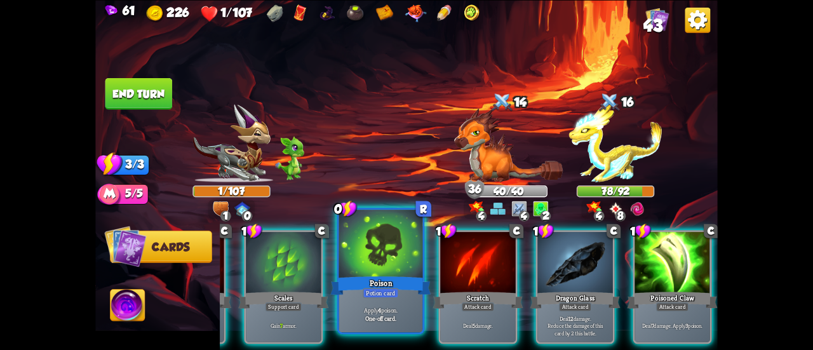
click at [347, 243] on div at bounding box center [381, 244] width 84 height 70
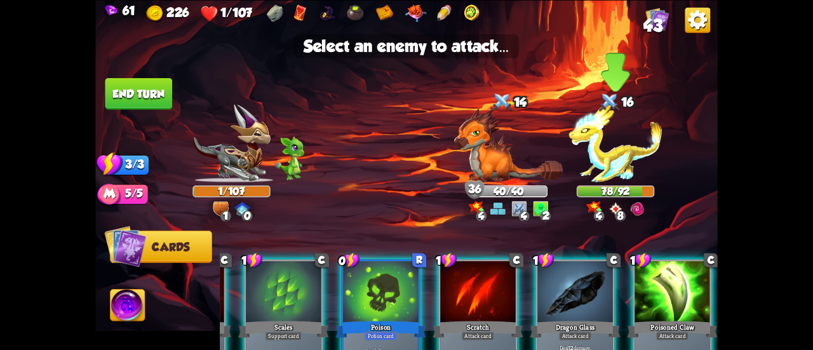
click at [620, 147] on img at bounding box center [615, 143] width 93 height 78
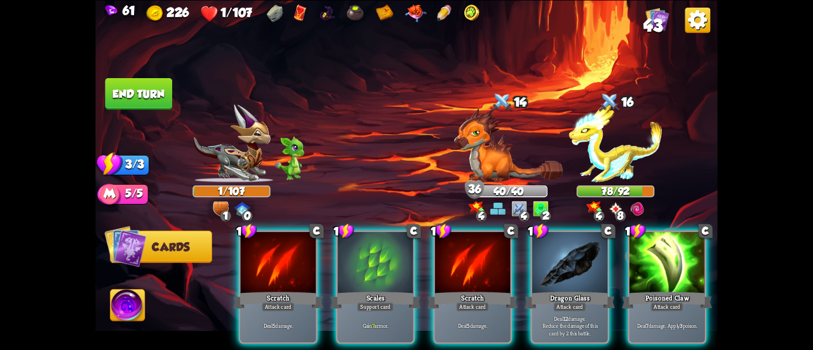
scroll to position [0, 0]
click at [360, 274] on div at bounding box center [375, 263] width 75 height 63
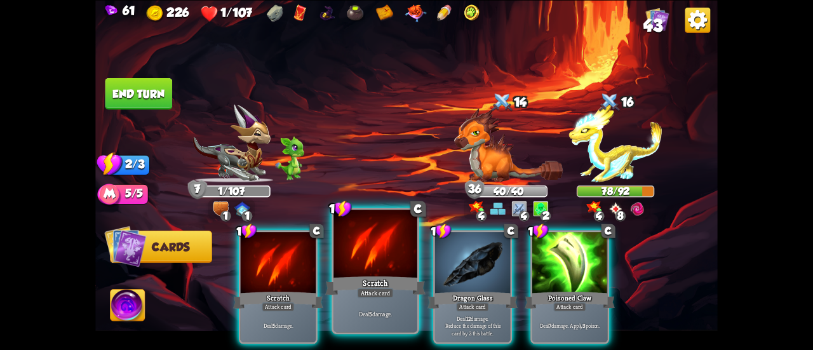
click at [376, 276] on div "Scratch" at bounding box center [375, 285] width 100 height 22
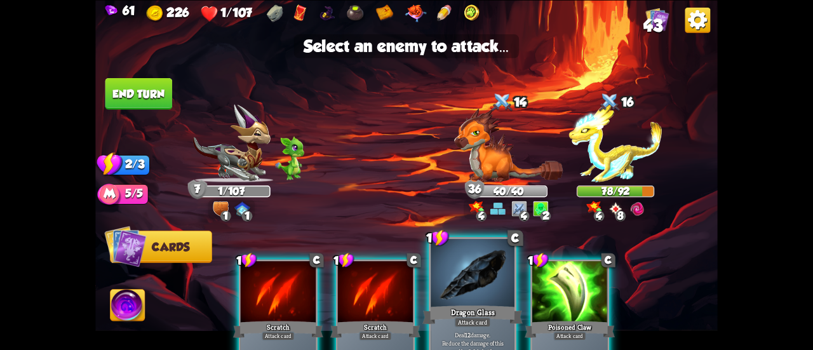
click at [448, 272] on div at bounding box center [472, 274] width 84 height 70
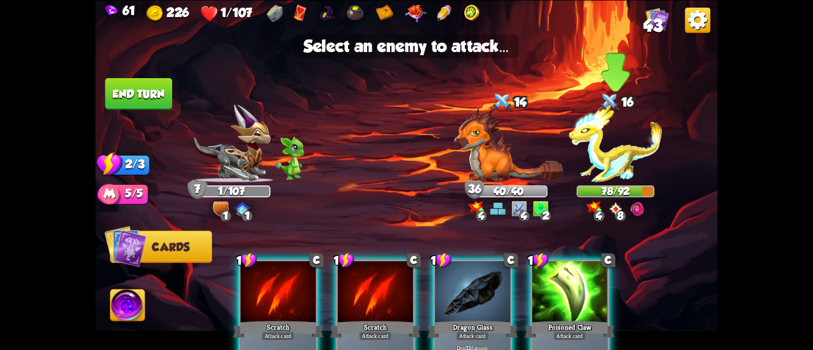
click at [607, 143] on img at bounding box center [615, 143] width 93 height 78
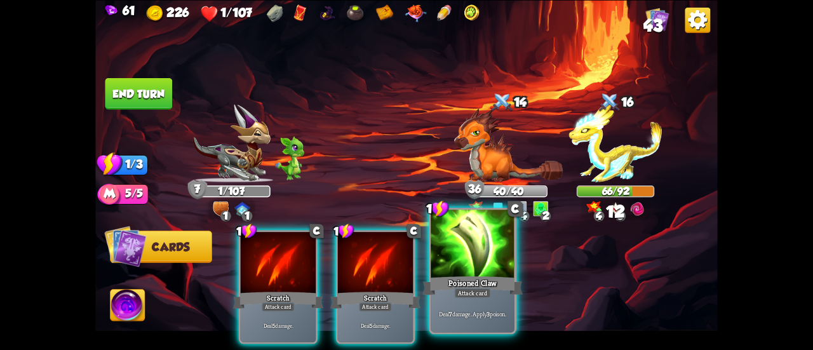
click at [481, 277] on div "Poisoned Claw" at bounding box center [472, 285] width 100 height 22
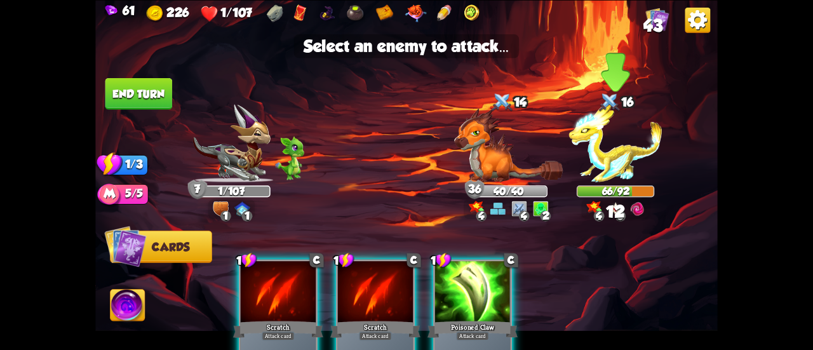
click at [607, 145] on img at bounding box center [615, 143] width 93 height 78
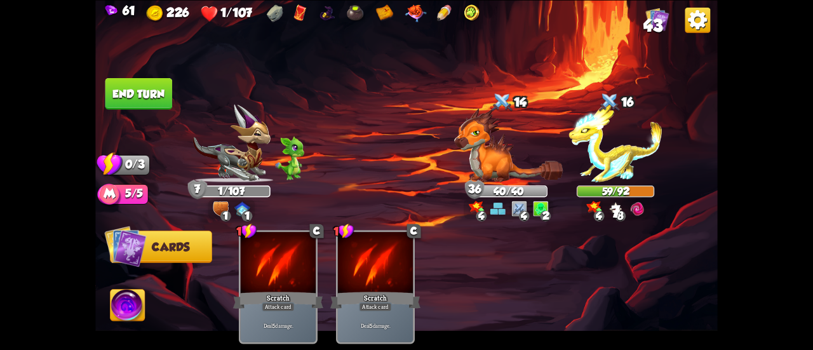
click at [167, 96] on button "End turn" at bounding box center [138, 93] width 67 height 32
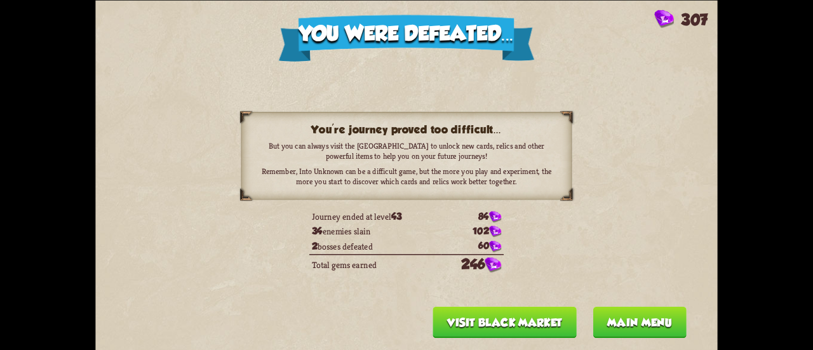
click at [540, 316] on button "Visit Black Market" at bounding box center [504, 322] width 144 height 32
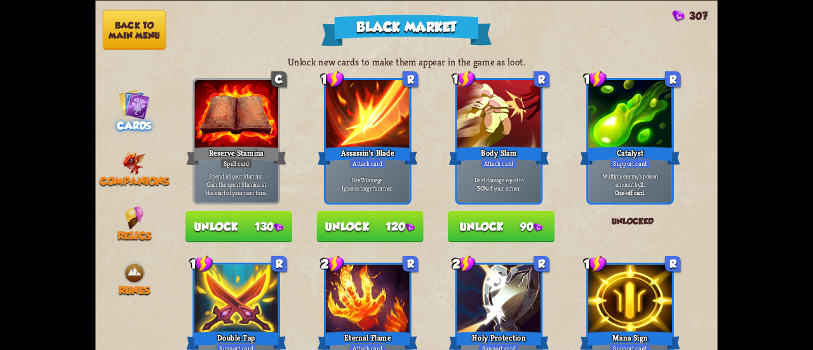
click at [272, 229] on button "Unlock 130" at bounding box center [238, 226] width 107 height 32
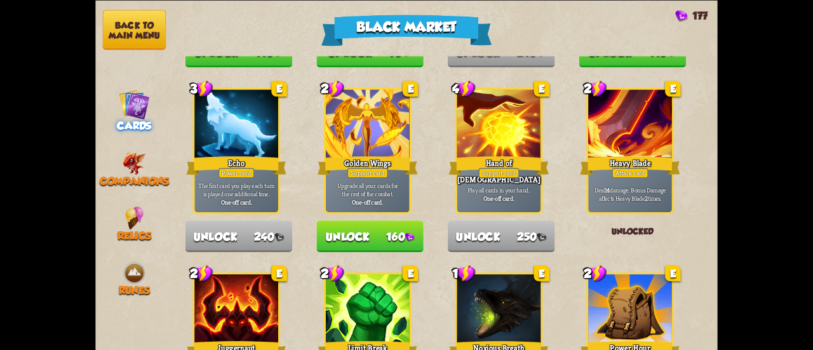
scroll to position [1016, 0]
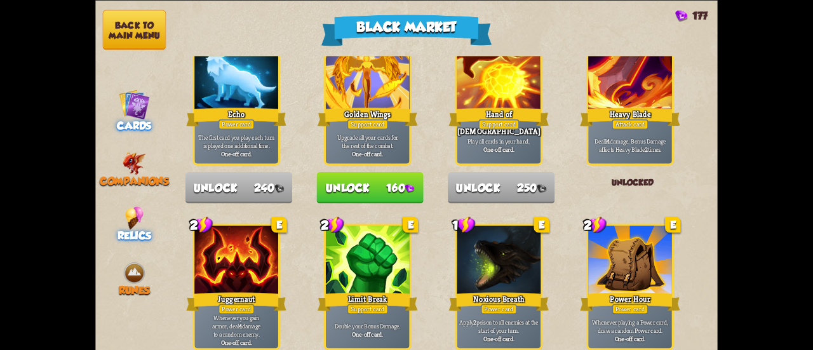
click at [152, 211] on div "Relics" at bounding box center [133, 224] width 77 height 36
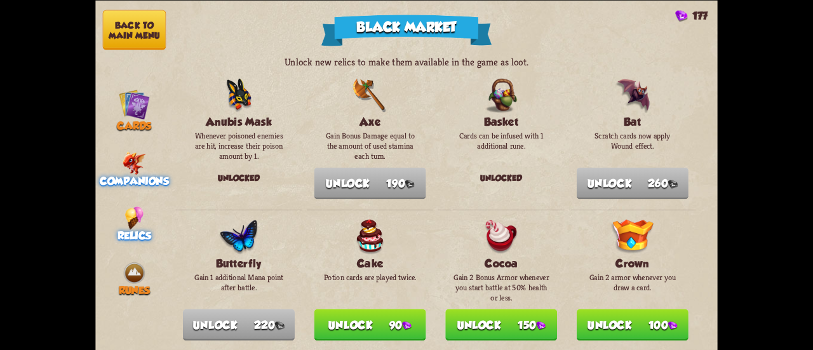
click at [138, 171] on img at bounding box center [134, 162] width 23 height 23
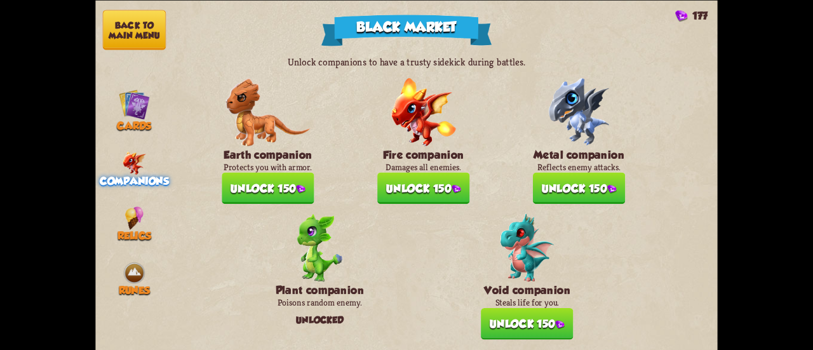
click at [547, 313] on button "Unlock 150" at bounding box center [527, 323] width 92 height 32
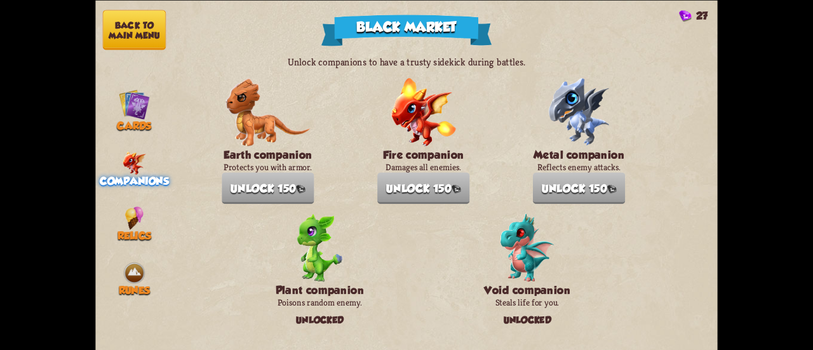
click at [542, 321] on div "Unlocked" at bounding box center [527, 319] width 92 height 24
click at [507, 312] on div "Unlocked" at bounding box center [527, 319] width 92 height 24
click at [142, 26] on button "Back to main menu" at bounding box center [134, 30] width 63 height 40
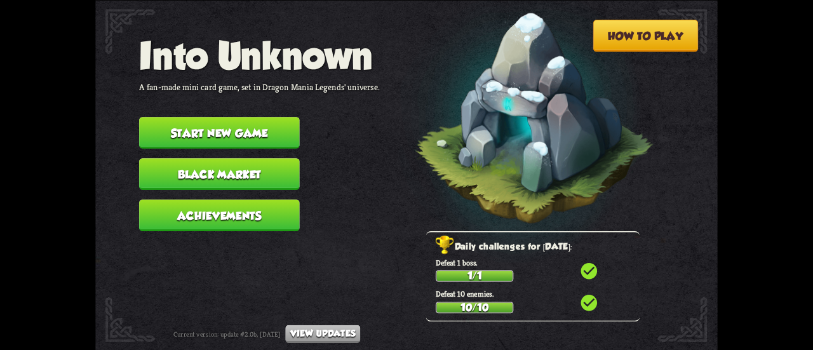
click at [211, 130] on button "Start new game" at bounding box center [219, 133] width 161 height 32
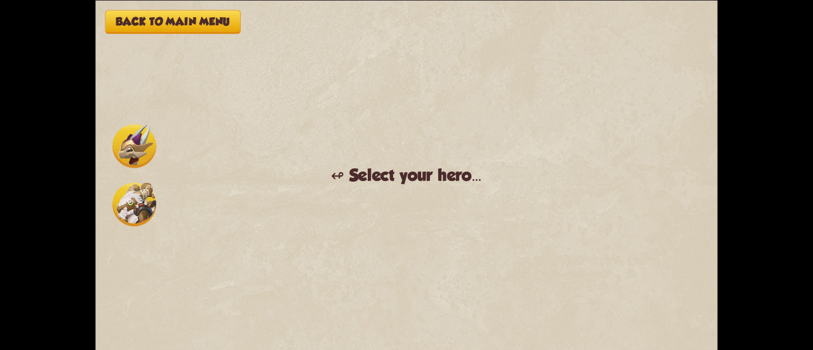
click at [143, 142] on img at bounding box center [134, 146] width 44 height 44
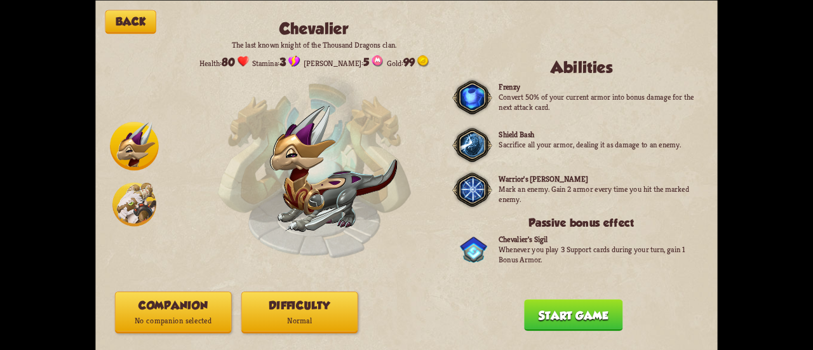
click at [196, 317] on p "No companion selected" at bounding box center [174, 320] width 116 height 15
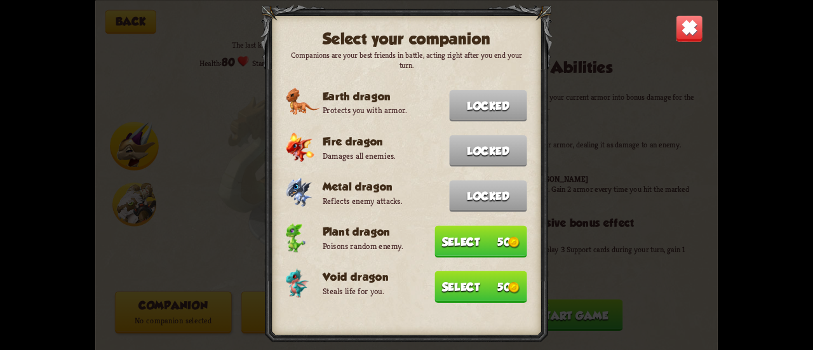
click at [465, 293] on button "Select 50" at bounding box center [480, 286] width 92 height 32
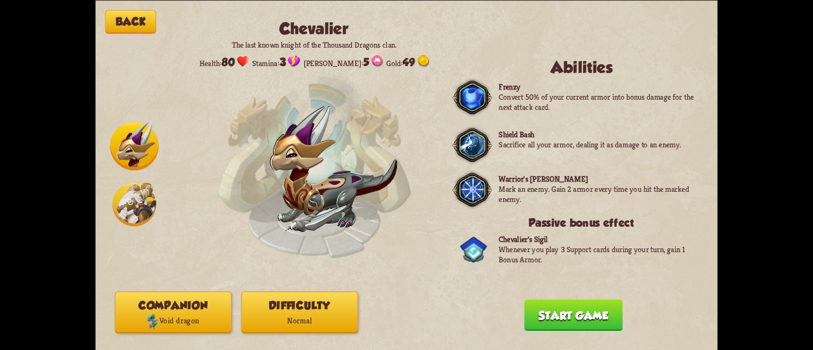
click at [345, 312] on button "Difficulty Normal" at bounding box center [299, 312] width 117 height 42
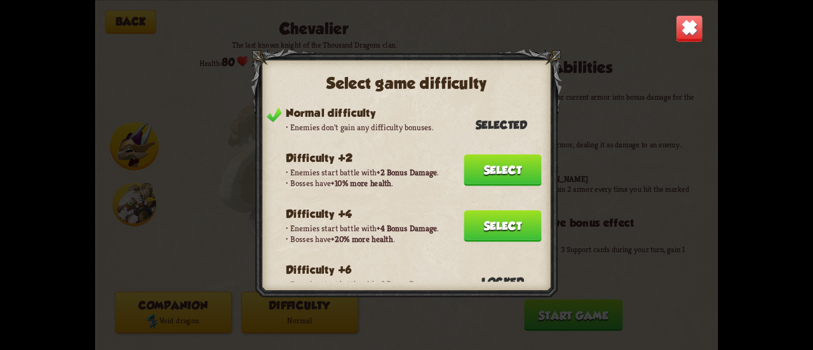
drag, startPoint x: 472, startPoint y: 218, endPoint x: 479, endPoint y: 244, distance: 27.4
click at [472, 218] on button "Select" at bounding box center [501, 226] width 77 height 32
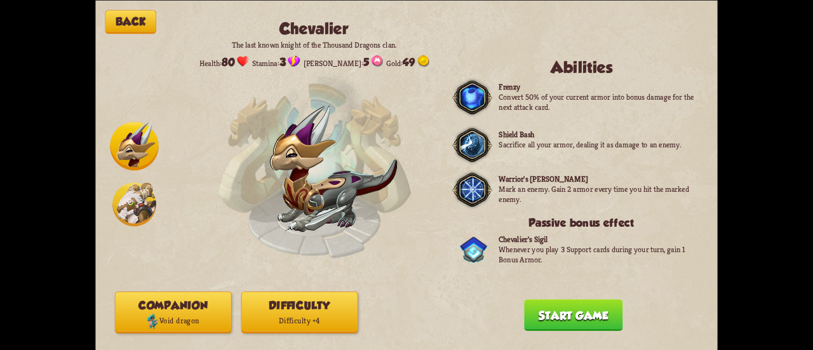
click at [543, 311] on button "Start game" at bounding box center [573, 315] width 98 height 32
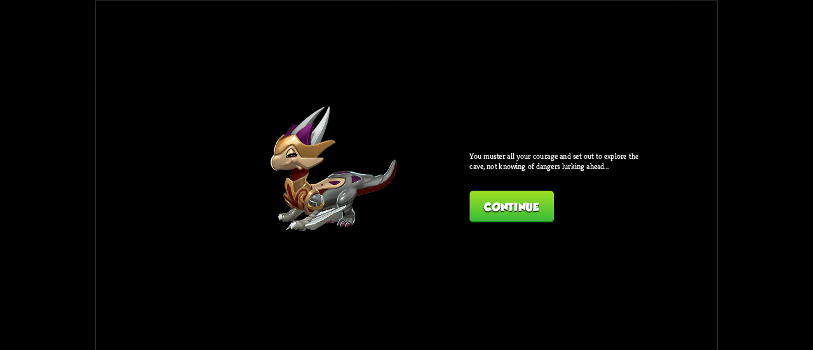
click at [507, 198] on button "Continue" at bounding box center [511, 206] width 84 height 32
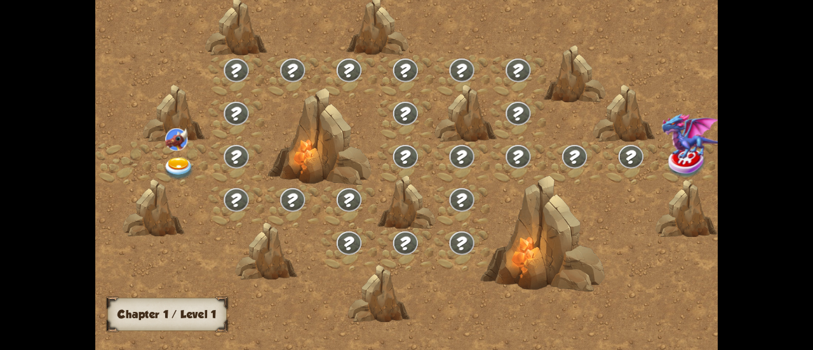
click at [179, 161] on img at bounding box center [178, 168] width 31 height 23
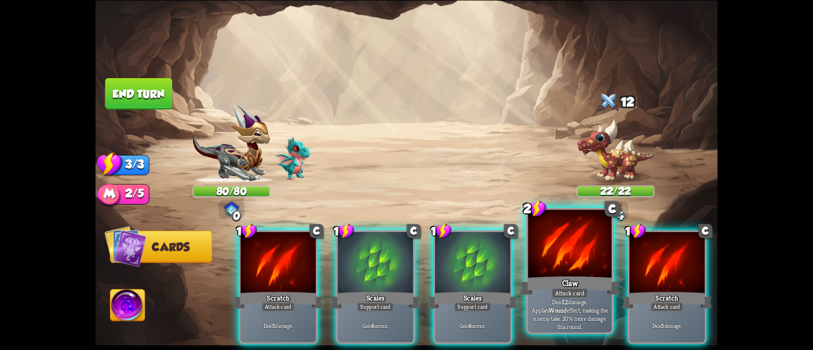
click at [542, 278] on div "Claw" at bounding box center [569, 285] width 100 height 22
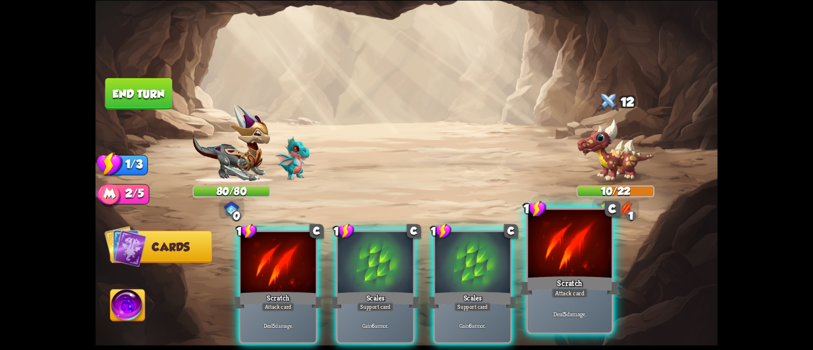
click at [555, 281] on div "Scratch" at bounding box center [569, 285] width 100 height 22
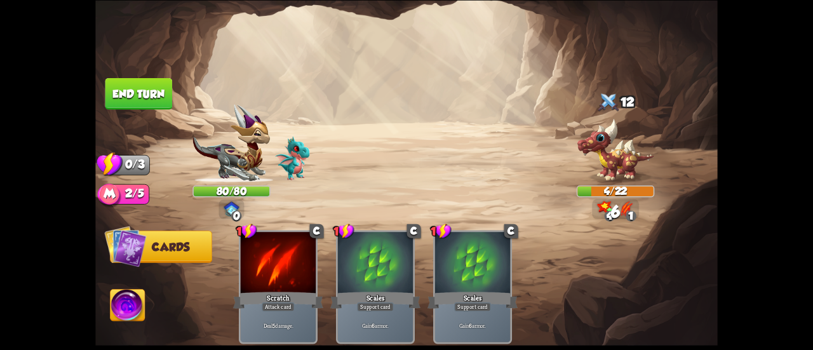
click at [155, 82] on button "End turn" at bounding box center [138, 93] width 67 height 32
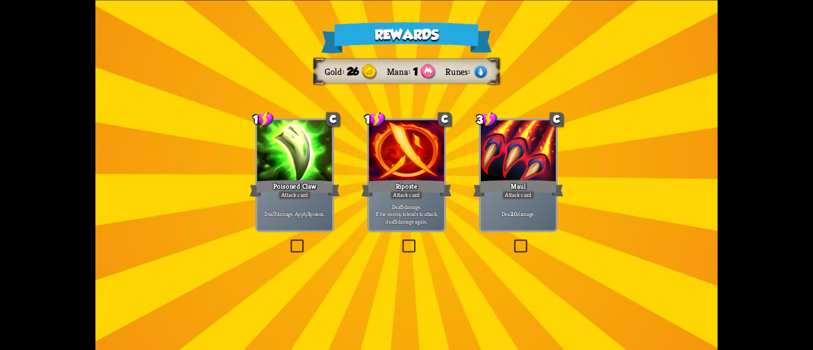
click at [279, 189] on div "Poisoned Claw" at bounding box center [294, 188] width 90 height 20
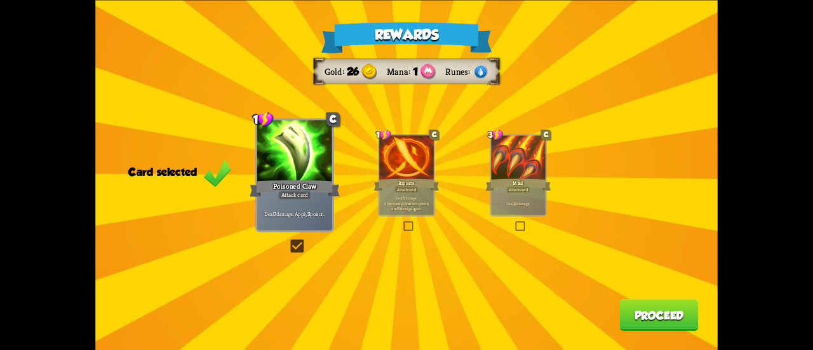
click at [649, 309] on button "Proceed" at bounding box center [659, 315] width 79 height 32
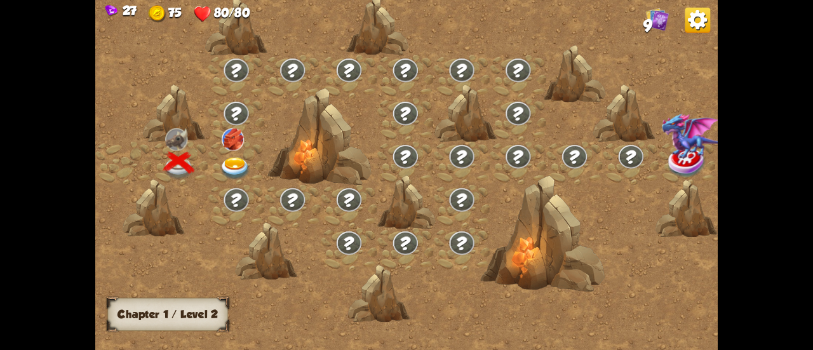
click at [230, 168] on img at bounding box center [235, 168] width 31 height 23
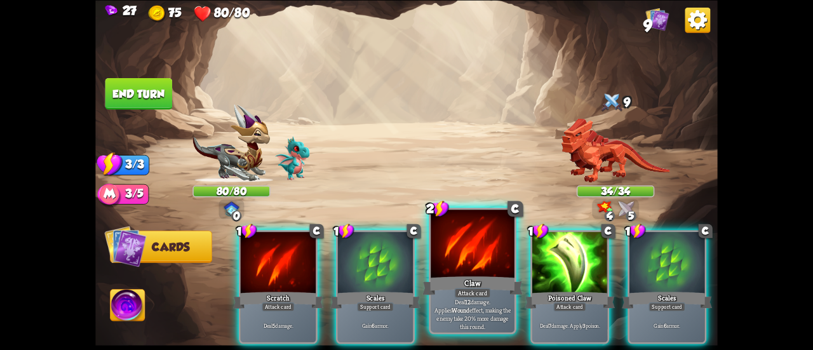
click at [455, 247] on div at bounding box center [472, 244] width 84 height 70
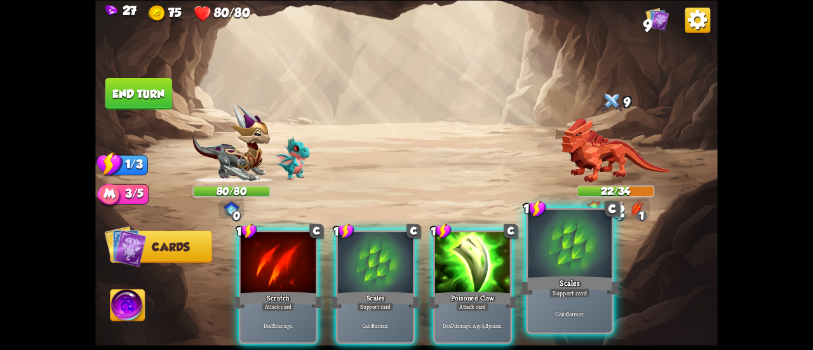
click at [552, 255] on div at bounding box center [570, 244] width 84 height 70
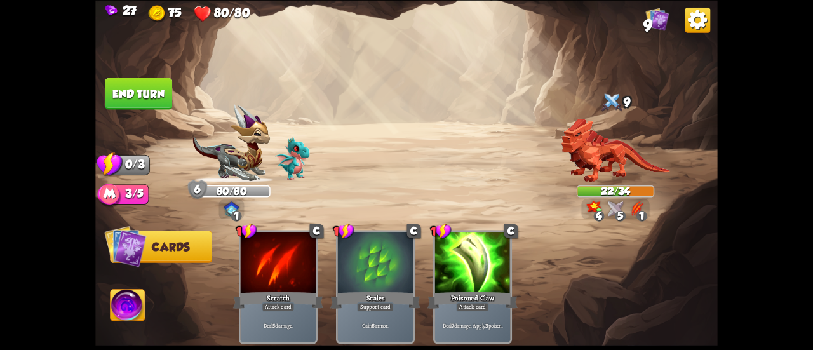
click at [126, 91] on button "End turn" at bounding box center [138, 93] width 67 height 32
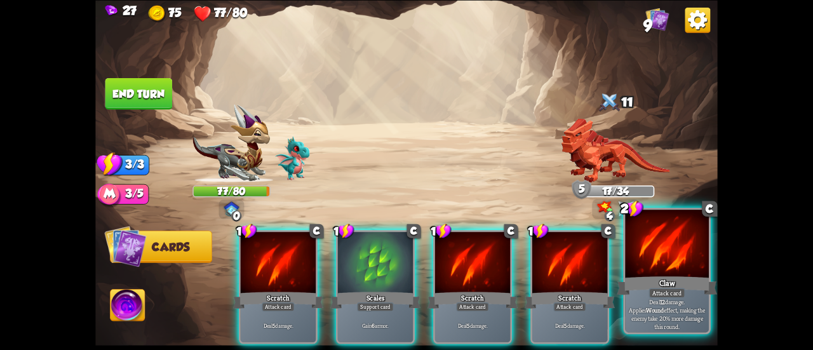
click at [667, 277] on div "Claw" at bounding box center [666, 285] width 100 height 22
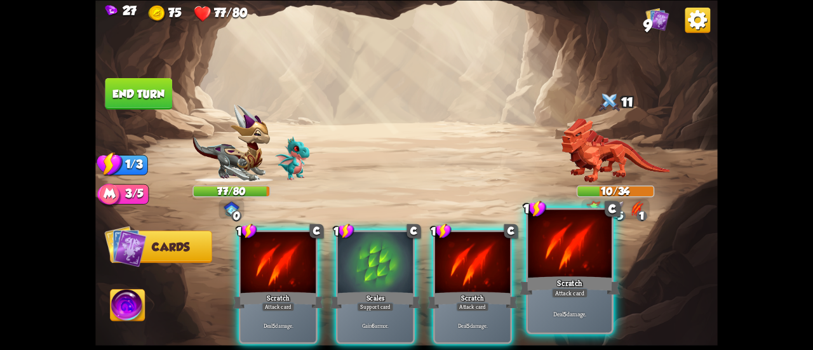
click at [571, 276] on div "Scratch" at bounding box center [569, 285] width 100 height 22
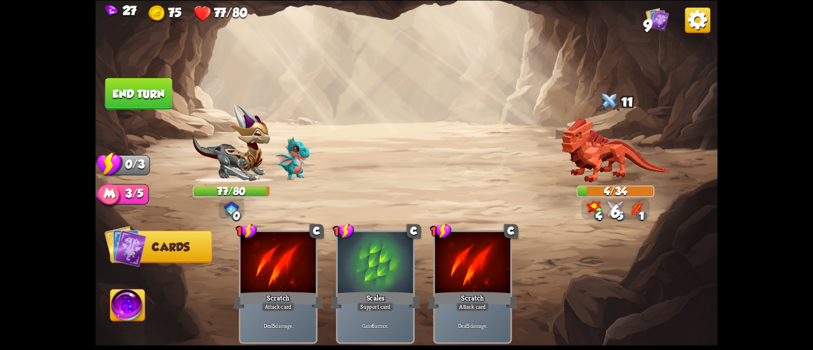
click at [142, 105] on button "End turn" at bounding box center [138, 93] width 67 height 32
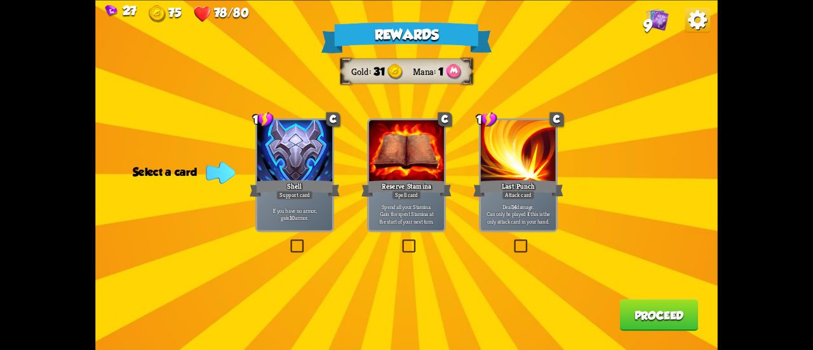
click at [399, 173] on div at bounding box center [406, 151] width 75 height 63
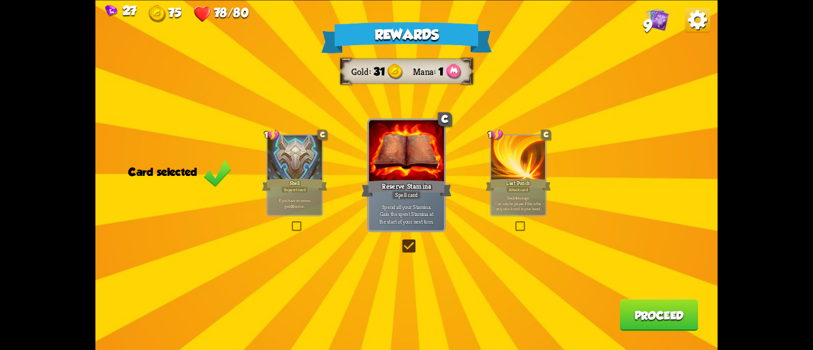
click at [642, 305] on button "Proceed" at bounding box center [659, 315] width 79 height 32
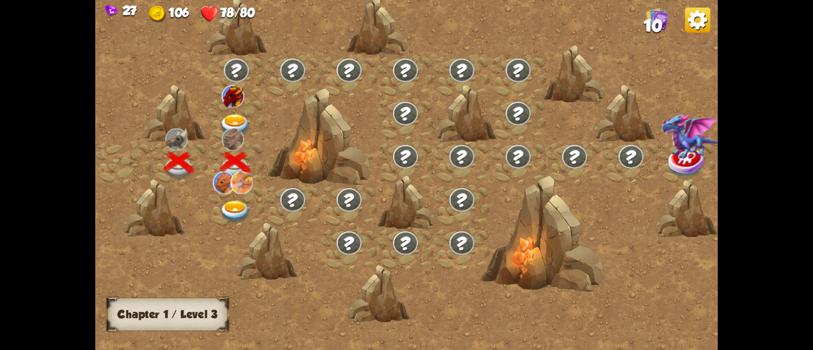
click at [239, 118] on img at bounding box center [235, 125] width 31 height 23
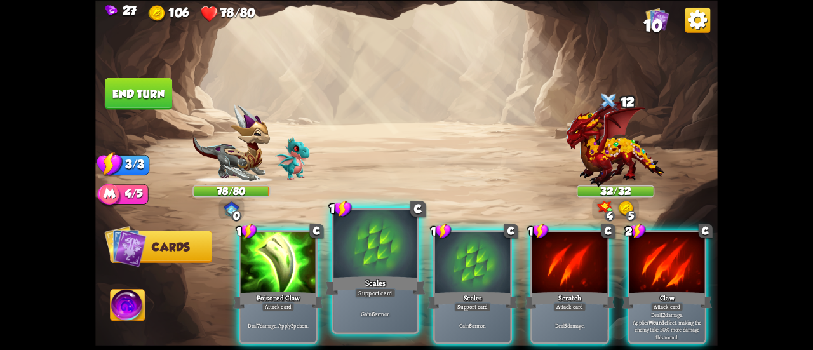
click at [355, 302] on div "Gain 6 armor." at bounding box center [375, 313] width 84 height 36
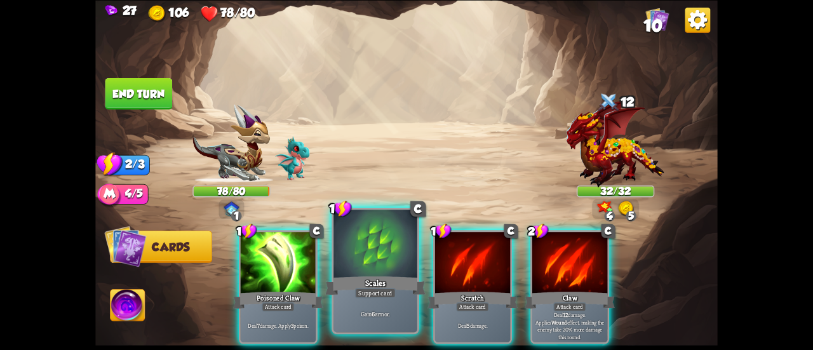
click at [380, 296] on div "Support card" at bounding box center [375, 293] width 41 height 10
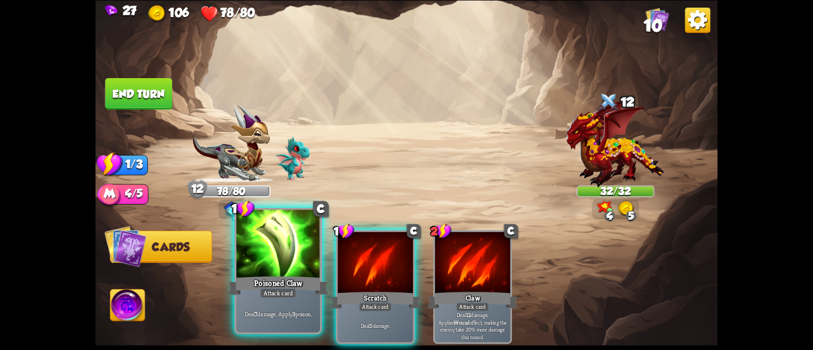
click at [296, 255] on div at bounding box center [278, 244] width 84 height 70
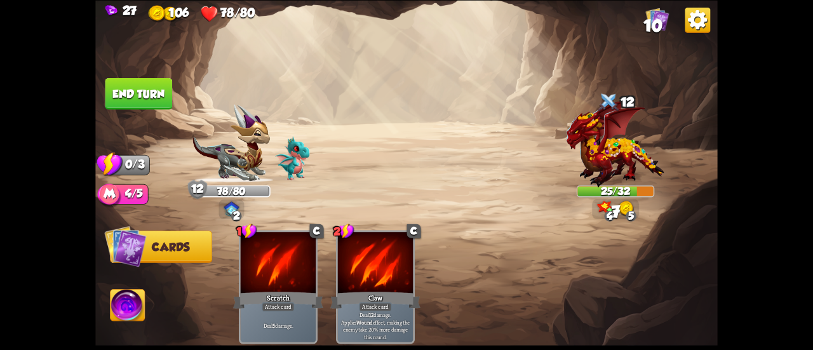
click at [166, 81] on button "End turn" at bounding box center [138, 93] width 67 height 32
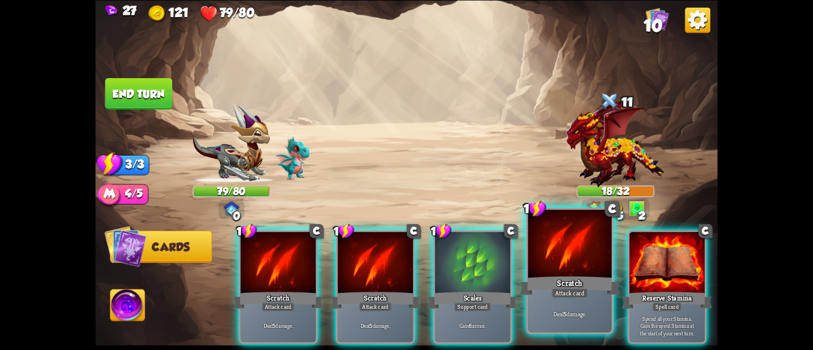
click at [537, 280] on div "Scratch" at bounding box center [569, 285] width 100 height 22
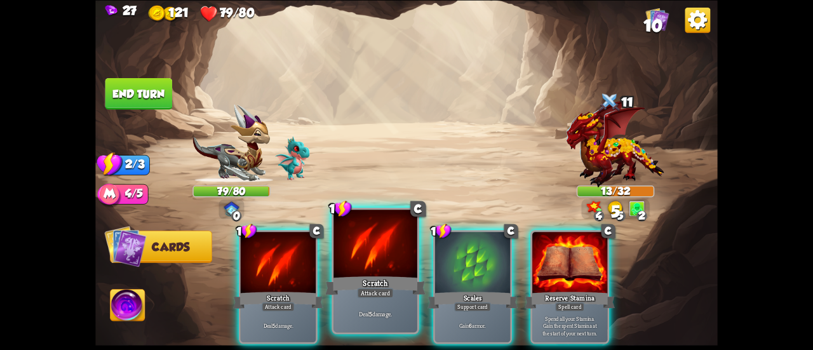
click at [334, 258] on div at bounding box center [375, 244] width 84 height 70
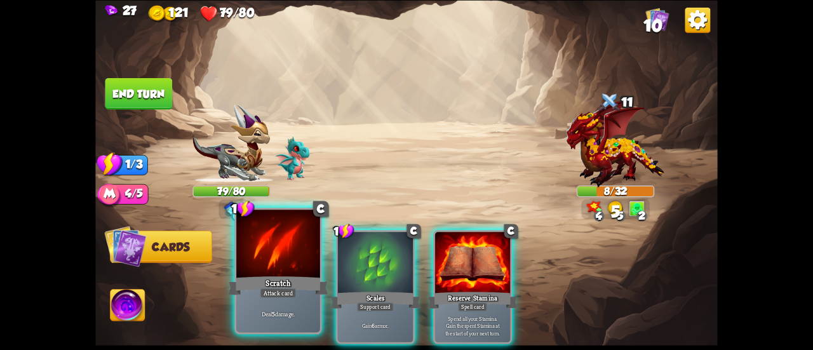
click at [265, 257] on div at bounding box center [278, 244] width 84 height 70
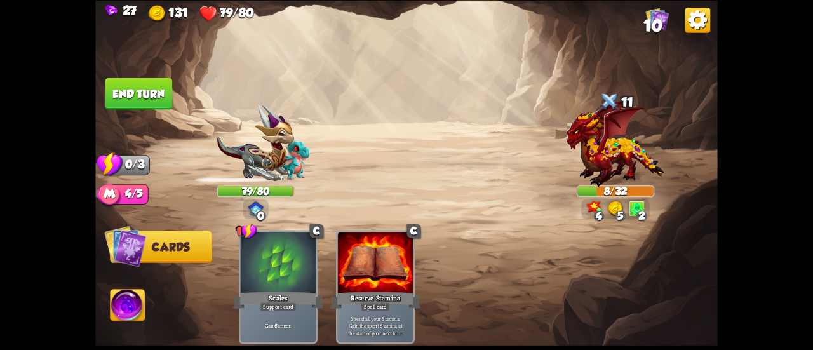
click at [133, 92] on button "End turn" at bounding box center [138, 93] width 67 height 32
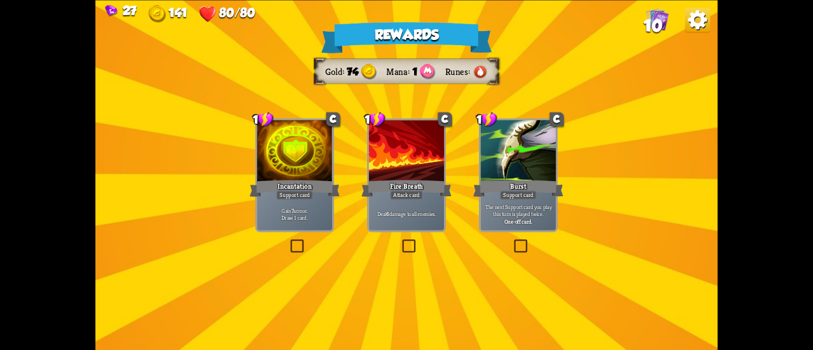
click at [509, 189] on div "Burst" at bounding box center [518, 188] width 90 height 20
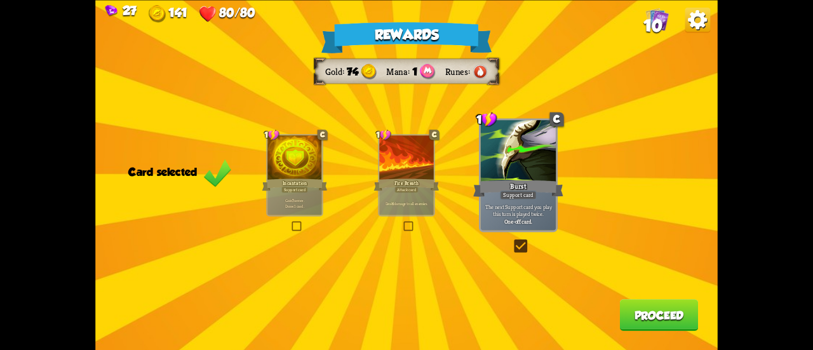
click at [665, 310] on button "Proceed" at bounding box center [659, 315] width 79 height 32
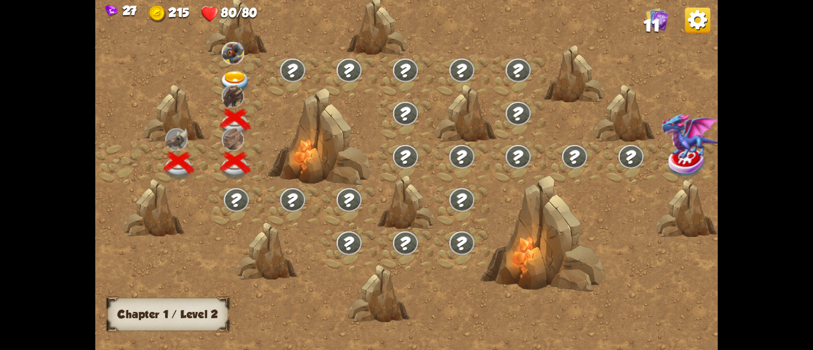
click at [239, 71] on img at bounding box center [235, 82] width 31 height 23
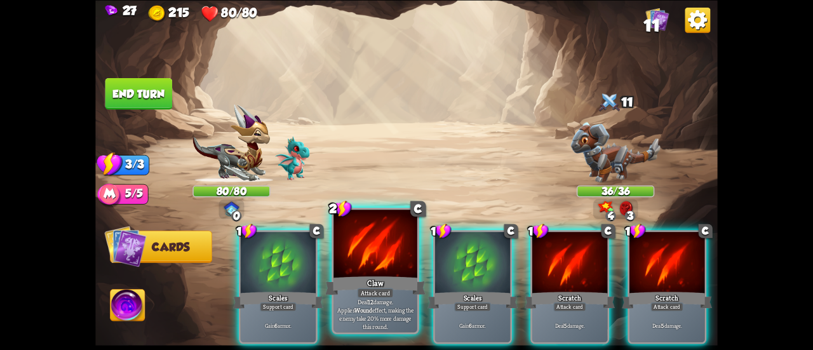
click at [389, 265] on div at bounding box center [375, 244] width 84 height 70
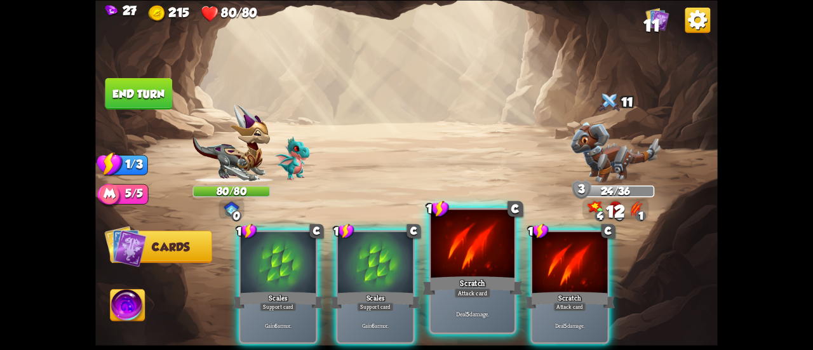
click at [446, 263] on div at bounding box center [472, 244] width 84 height 70
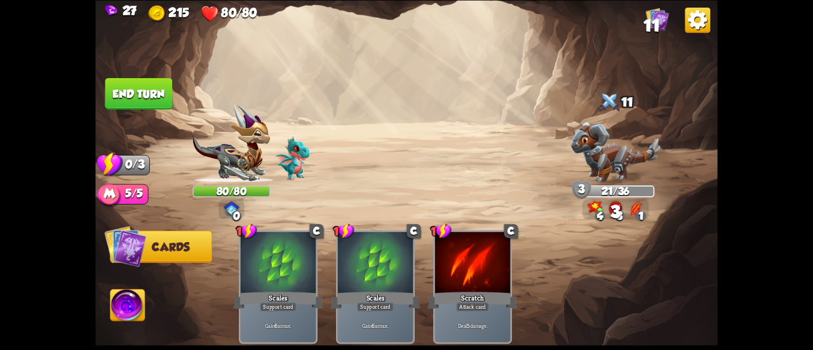
click at [129, 86] on button "End turn" at bounding box center [138, 93] width 67 height 32
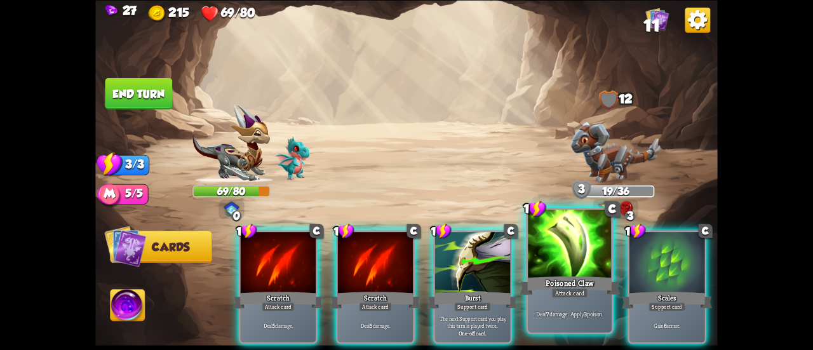
click at [569, 271] on div at bounding box center [570, 244] width 84 height 70
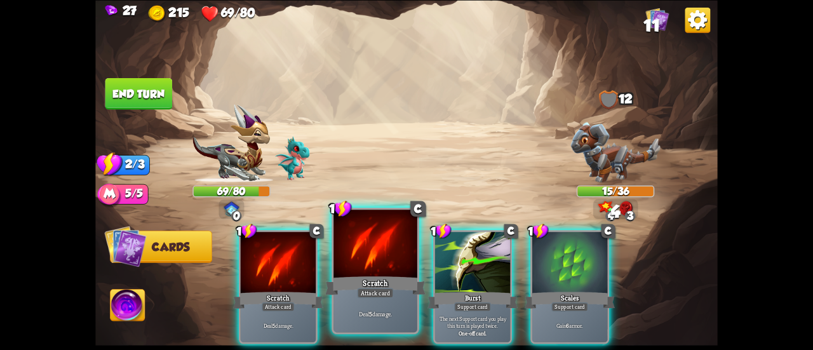
click at [366, 257] on div at bounding box center [375, 244] width 84 height 70
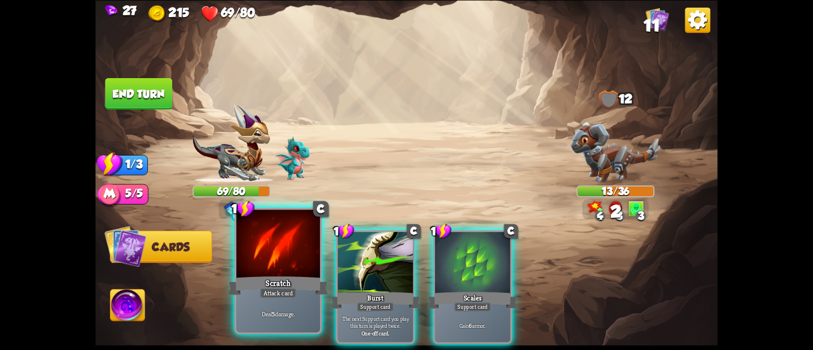
click at [254, 256] on div at bounding box center [278, 244] width 84 height 70
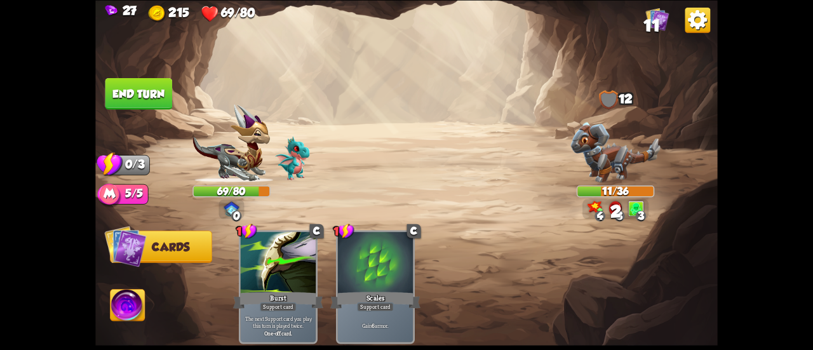
click at [127, 90] on button "End turn" at bounding box center [138, 93] width 67 height 32
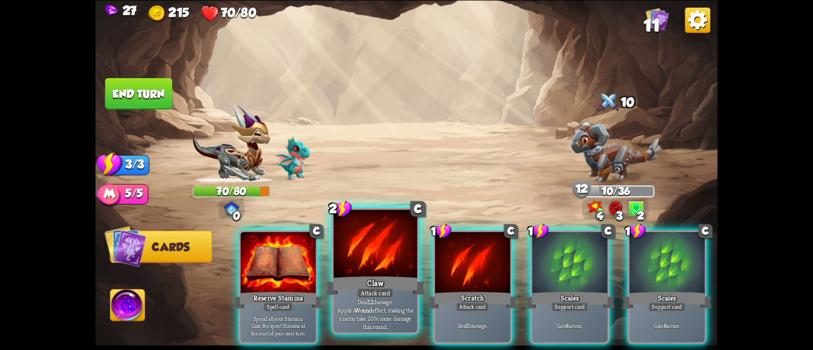
click at [364, 247] on div at bounding box center [375, 244] width 84 height 70
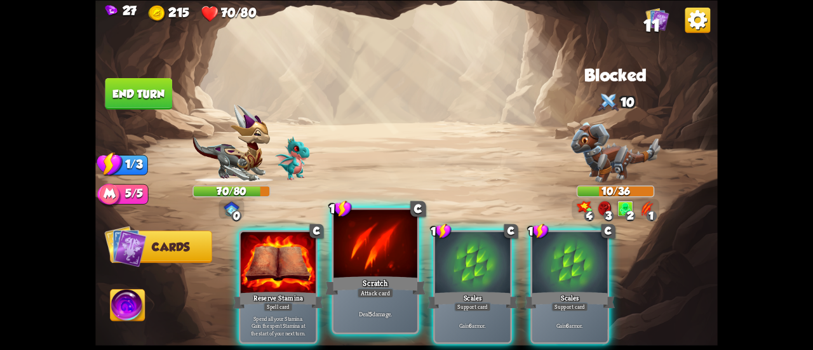
click at [360, 242] on div at bounding box center [375, 244] width 84 height 70
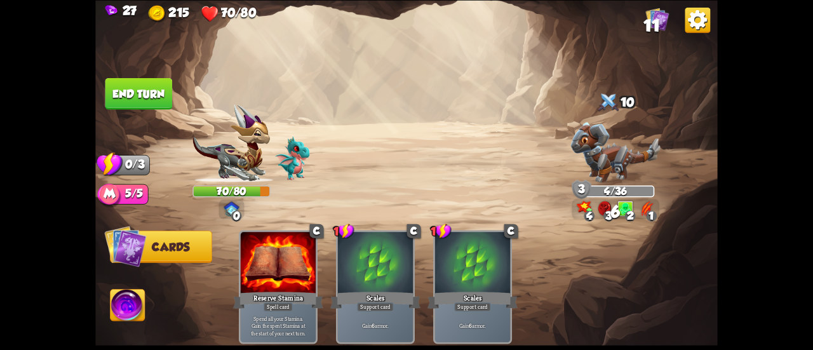
click at [154, 87] on button "End turn" at bounding box center [138, 93] width 67 height 32
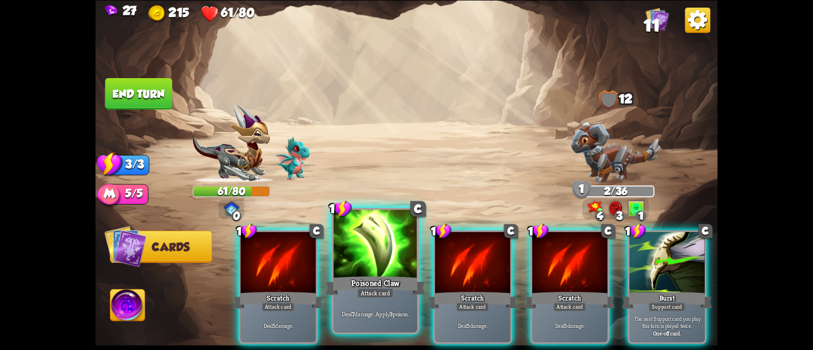
click at [383, 267] on div at bounding box center [375, 244] width 84 height 70
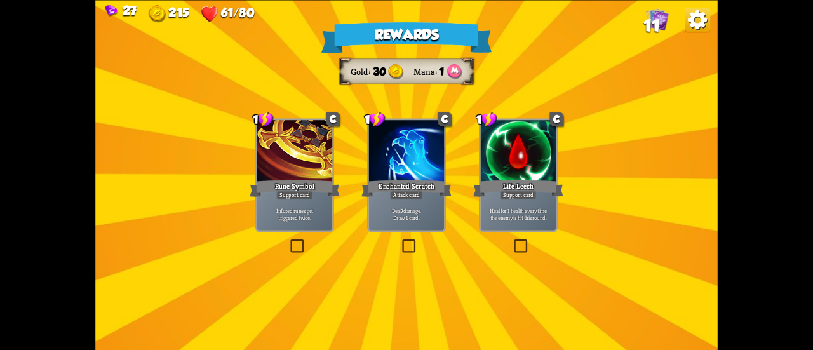
click at [512, 196] on div "Support card" at bounding box center [518, 194] width 37 height 9
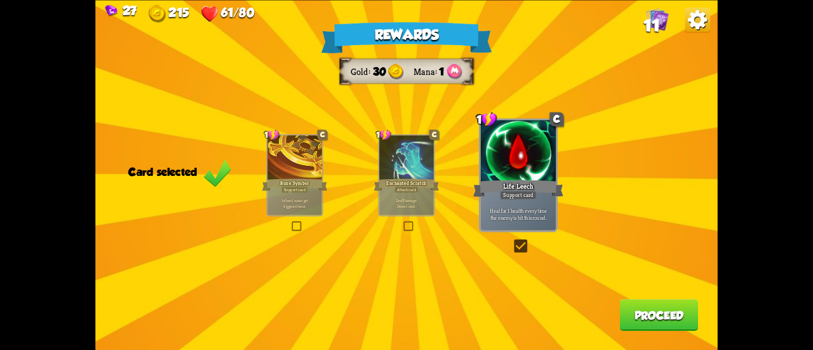
click at [651, 324] on button "Proceed" at bounding box center [659, 315] width 79 height 32
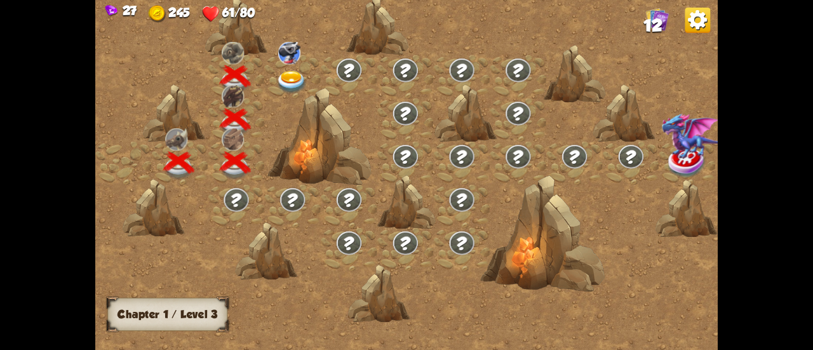
click at [288, 69] on div at bounding box center [293, 76] width 56 height 43
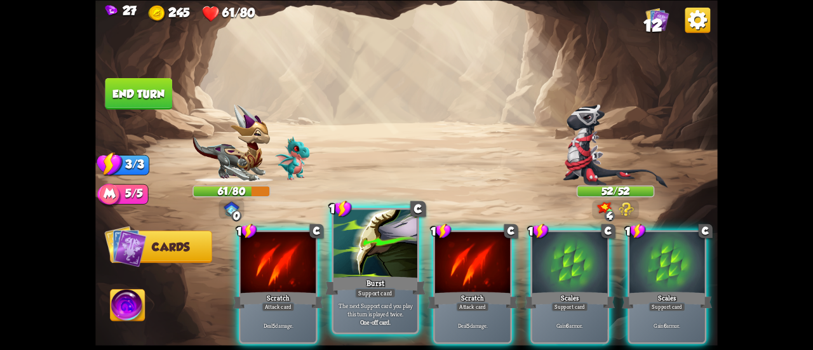
click at [404, 269] on div at bounding box center [375, 244] width 84 height 70
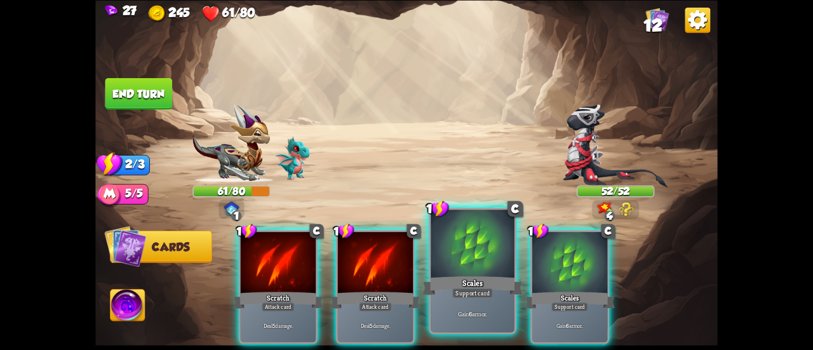
click at [490, 272] on div at bounding box center [472, 244] width 84 height 70
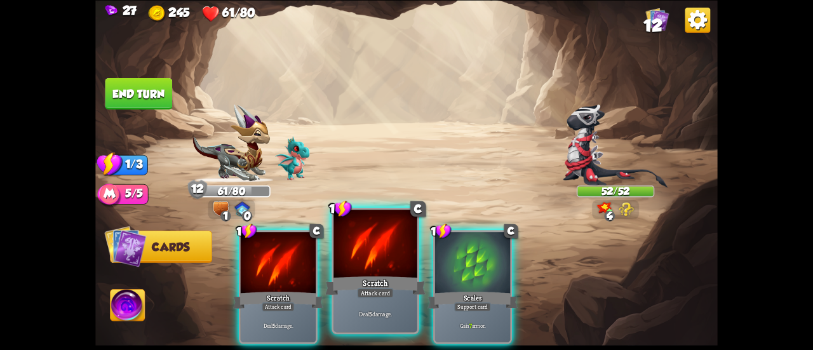
click at [382, 253] on div at bounding box center [375, 244] width 84 height 70
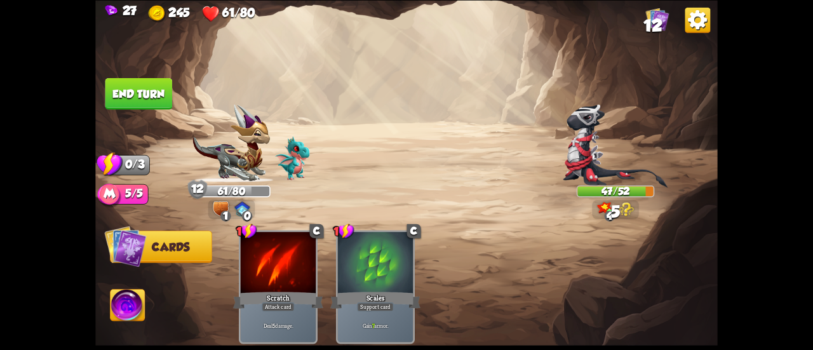
click at [167, 94] on button "End turn" at bounding box center [138, 93] width 67 height 32
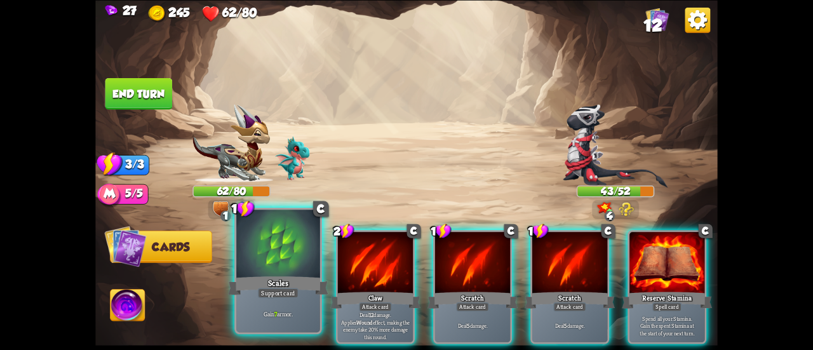
click at [279, 257] on div at bounding box center [278, 244] width 84 height 70
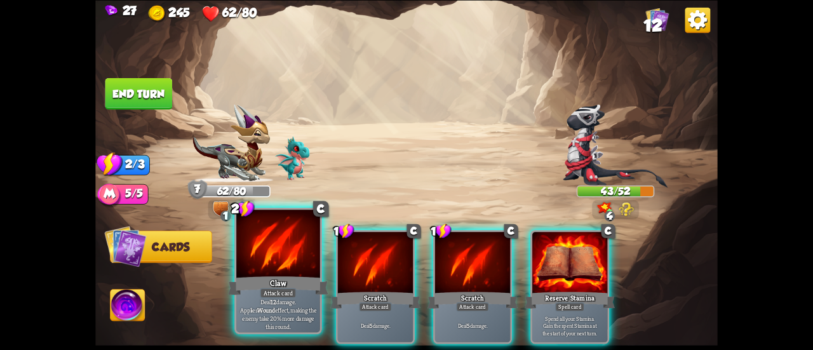
click at [273, 259] on div at bounding box center [278, 244] width 84 height 70
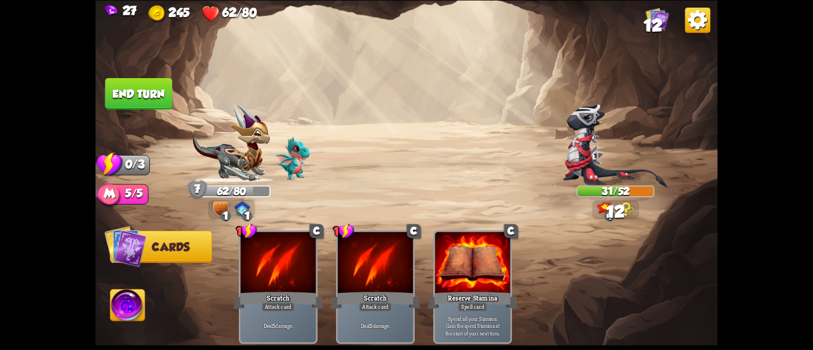
click at [142, 93] on button "End turn" at bounding box center [138, 93] width 67 height 32
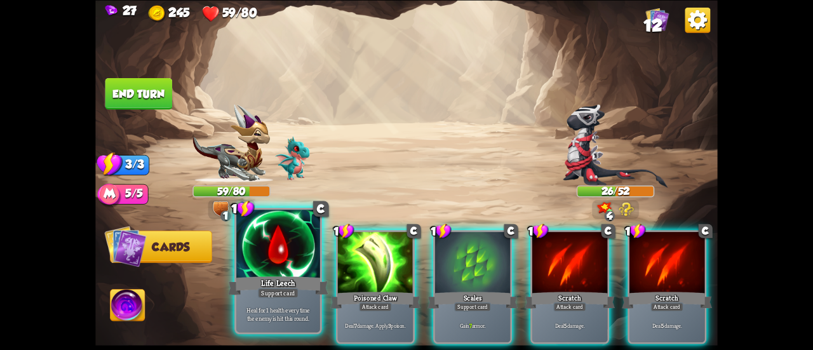
click at [298, 271] on div at bounding box center [278, 244] width 84 height 70
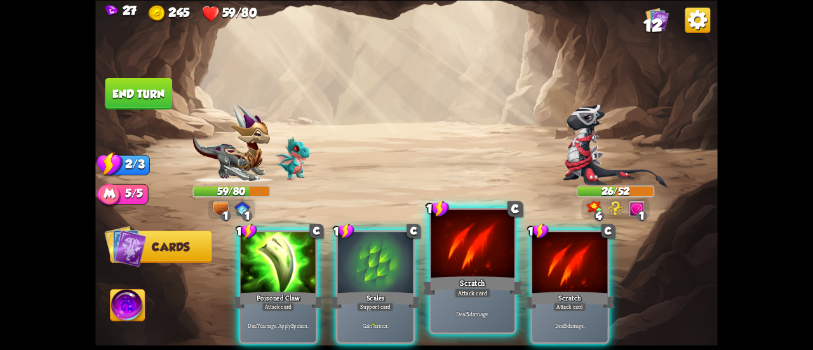
click at [441, 291] on div "Scratch" at bounding box center [472, 285] width 100 height 22
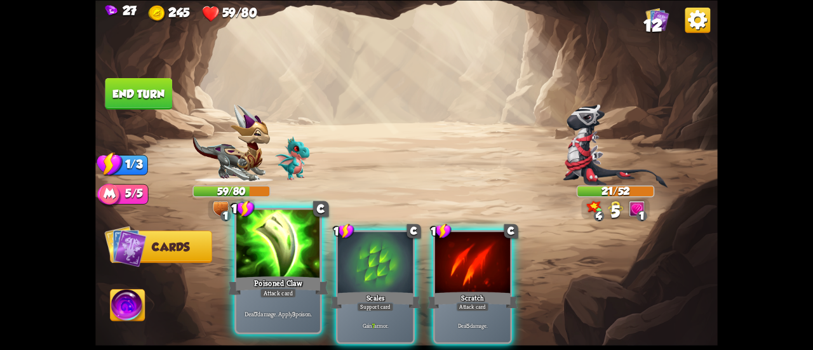
click at [290, 271] on div at bounding box center [278, 244] width 84 height 70
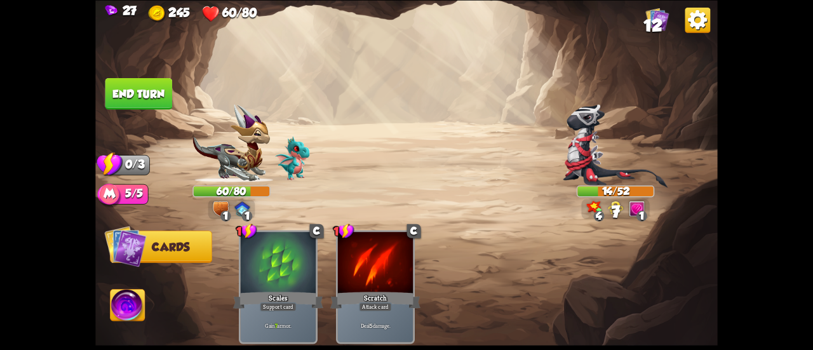
click at [161, 88] on button "End turn" at bounding box center [138, 93] width 67 height 32
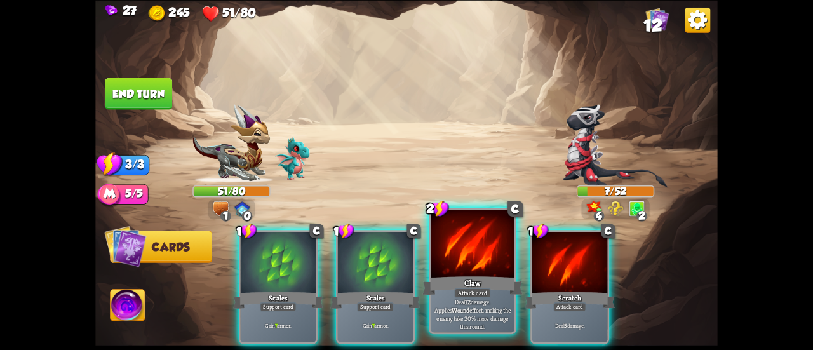
click at [471, 267] on div at bounding box center [472, 244] width 84 height 70
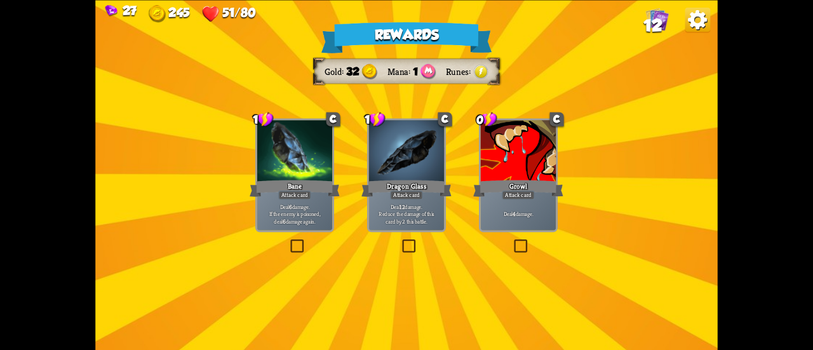
click at [503, 193] on div "0 C Growl Attack card Deal 4 damage." at bounding box center [518, 175] width 79 height 114
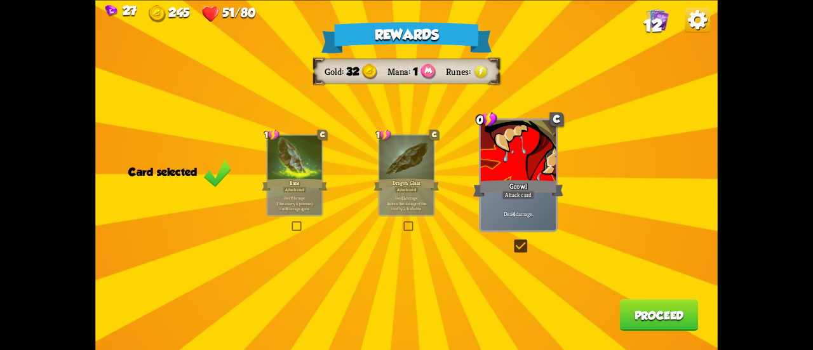
click at [637, 311] on button "Proceed" at bounding box center [659, 315] width 79 height 32
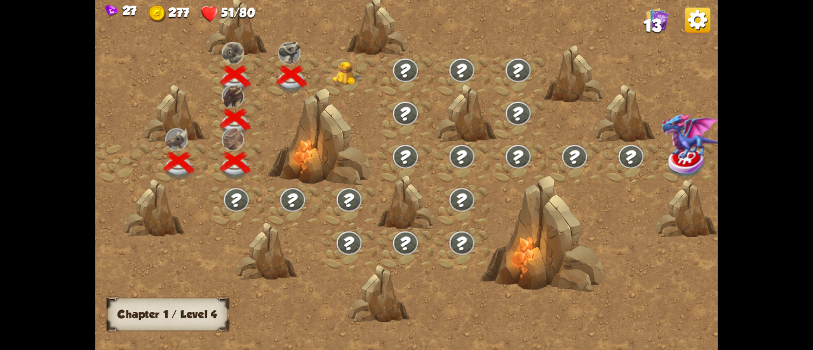
click at [334, 74] on div at bounding box center [349, 76] width 56 height 43
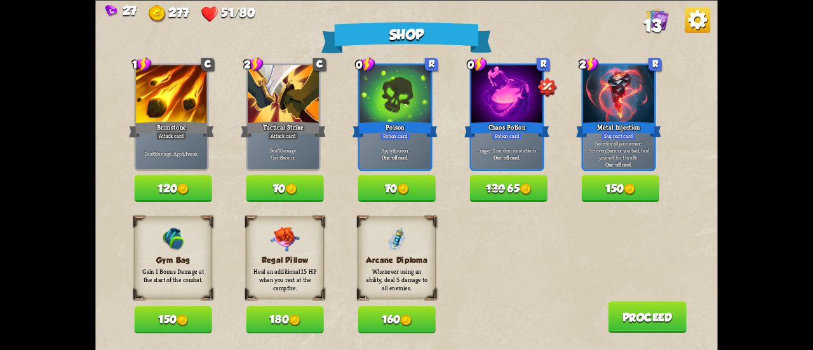
click at [481, 188] on button "130 65" at bounding box center [507, 188] width 77 height 27
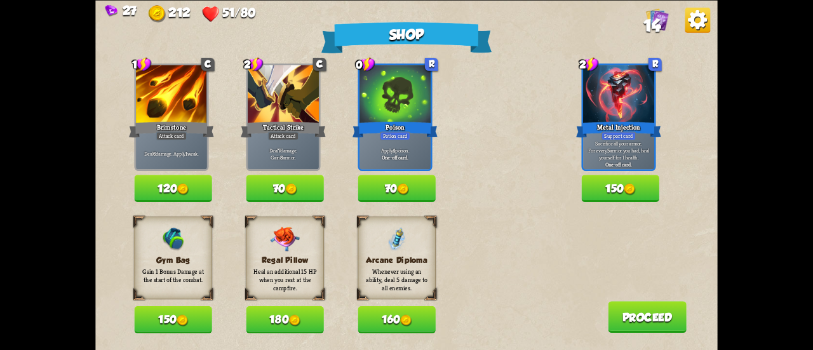
click at [391, 196] on button "70" at bounding box center [395, 188] width 77 height 27
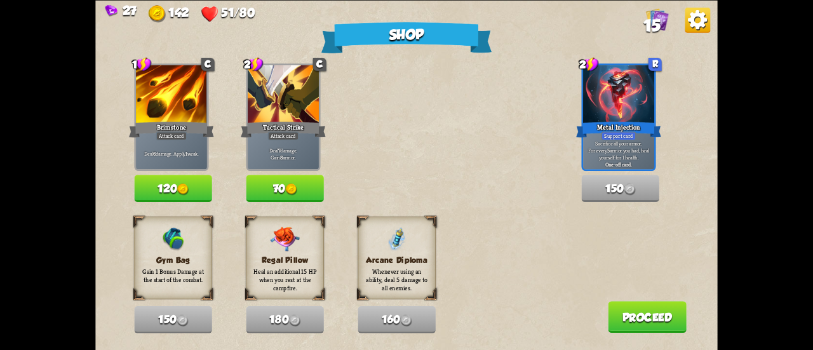
click at [637, 326] on button "Proceed" at bounding box center [647, 317] width 79 height 32
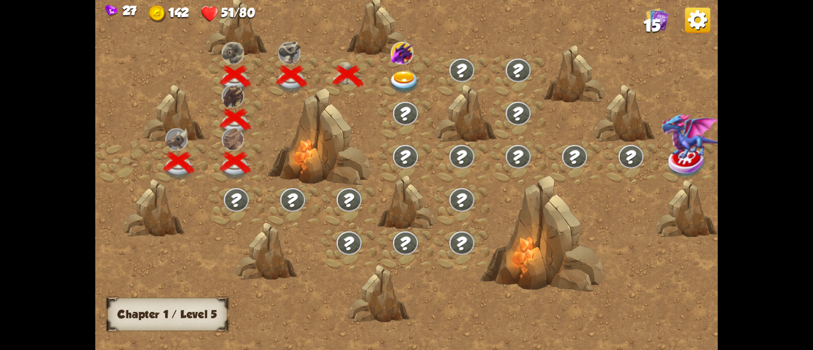
click at [400, 55] on img at bounding box center [402, 53] width 22 height 23
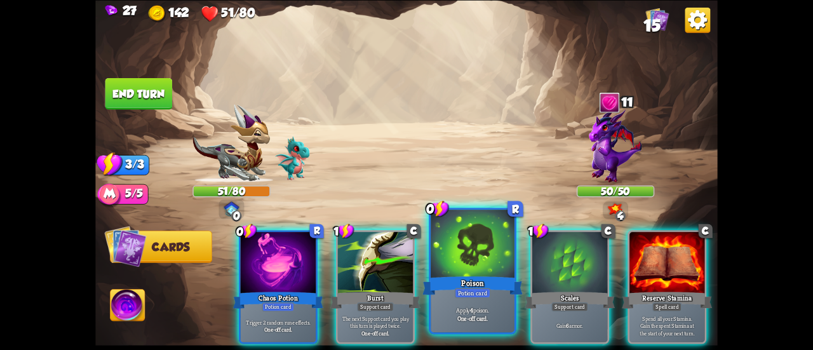
click at [442, 252] on div at bounding box center [472, 244] width 84 height 70
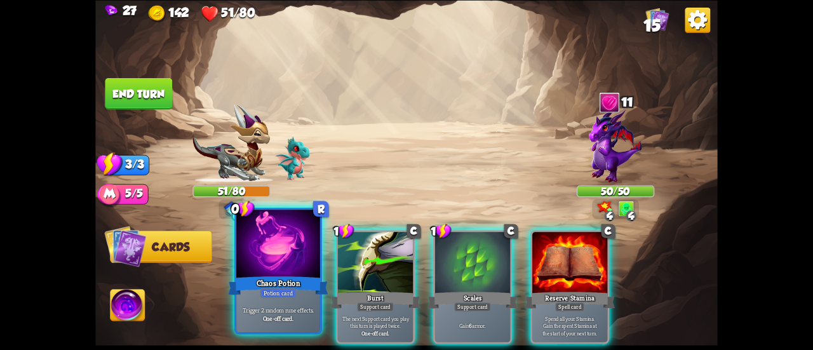
click at [296, 265] on div at bounding box center [278, 244] width 84 height 70
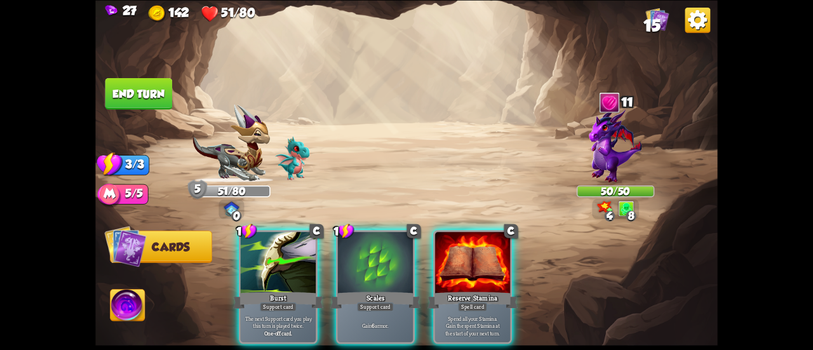
click at [357, 289] on div "Scales" at bounding box center [375, 299] width 90 height 20
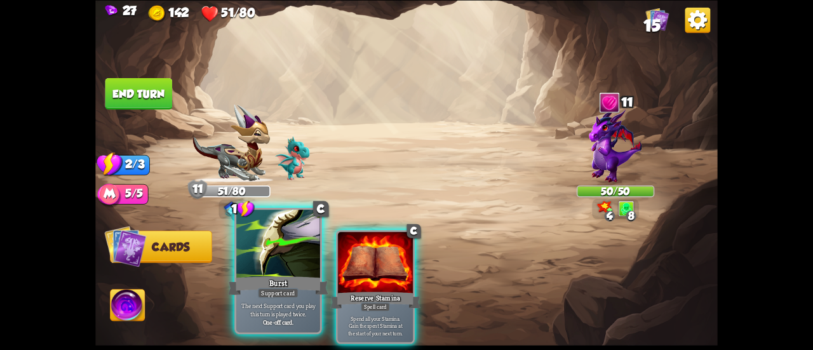
click at [284, 270] on div at bounding box center [278, 244] width 84 height 70
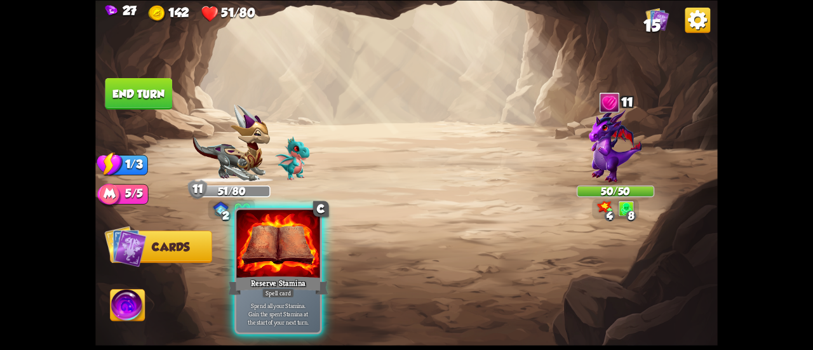
click at [286, 262] on div at bounding box center [278, 244] width 84 height 70
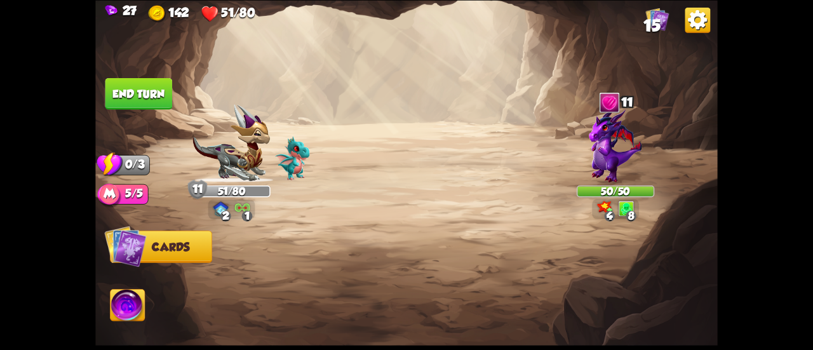
click at [145, 81] on button "End turn" at bounding box center [138, 93] width 67 height 32
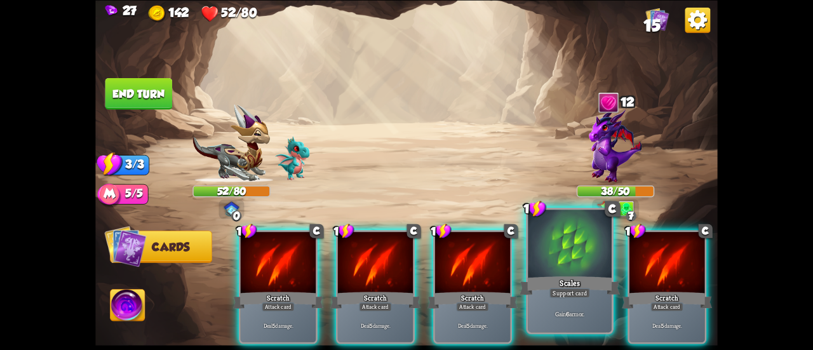
click at [543, 258] on div at bounding box center [570, 244] width 84 height 70
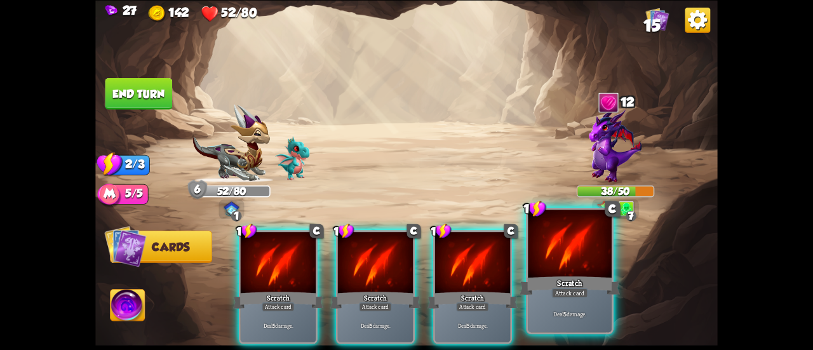
click at [552, 263] on div at bounding box center [570, 244] width 84 height 70
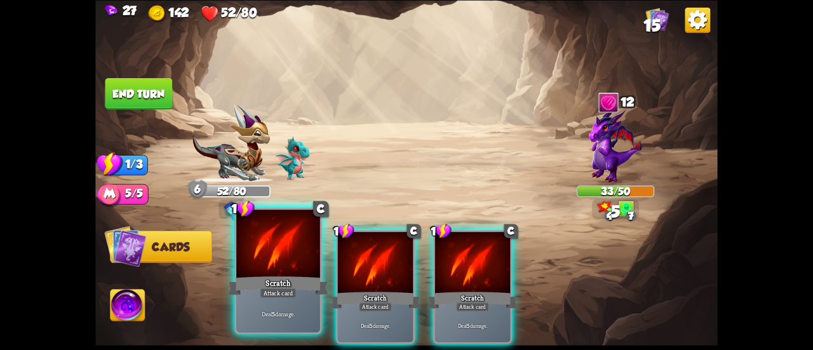
click at [259, 288] on div "Scratch" at bounding box center [278, 285] width 100 height 22
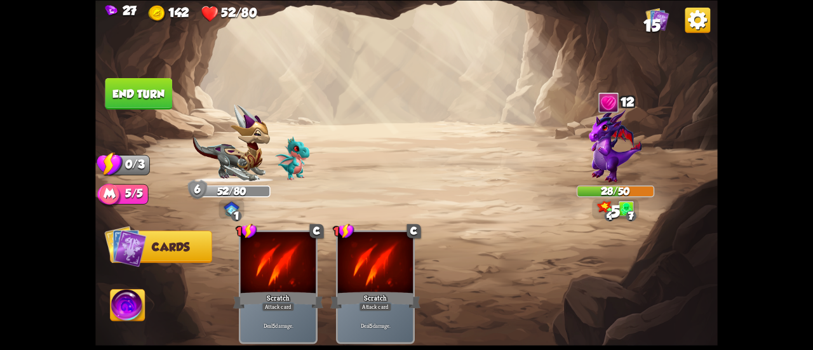
click at [135, 97] on button "End turn" at bounding box center [138, 93] width 67 height 32
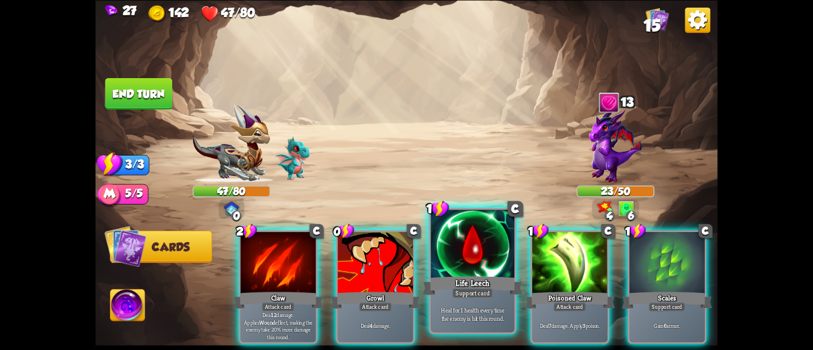
click at [446, 251] on div at bounding box center [472, 244] width 84 height 70
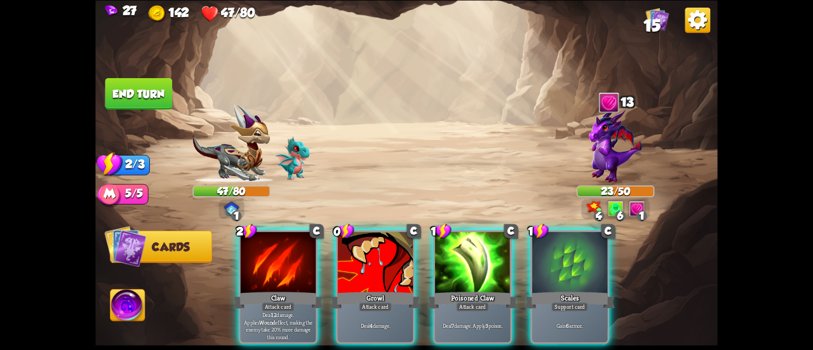
click at [458, 254] on div at bounding box center [472, 263] width 75 height 63
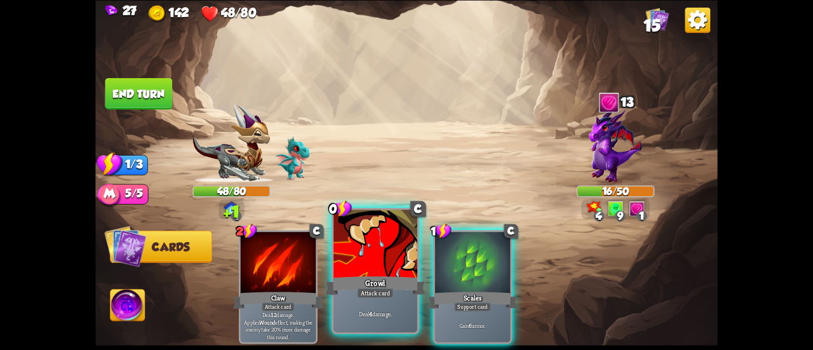
click at [354, 237] on div at bounding box center [375, 244] width 84 height 70
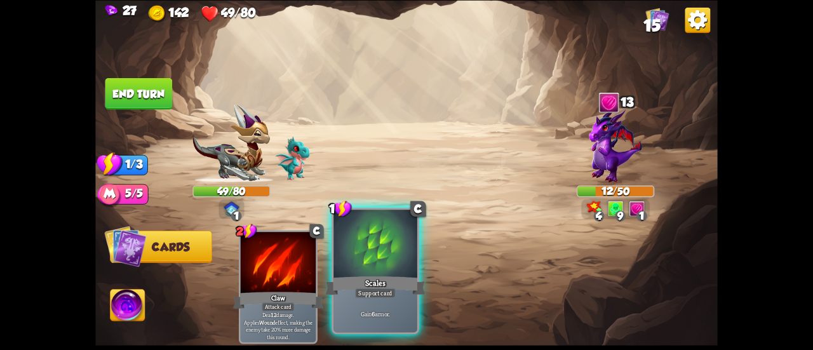
click at [366, 257] on div at bounding box center [375, 244] width 84 height 70
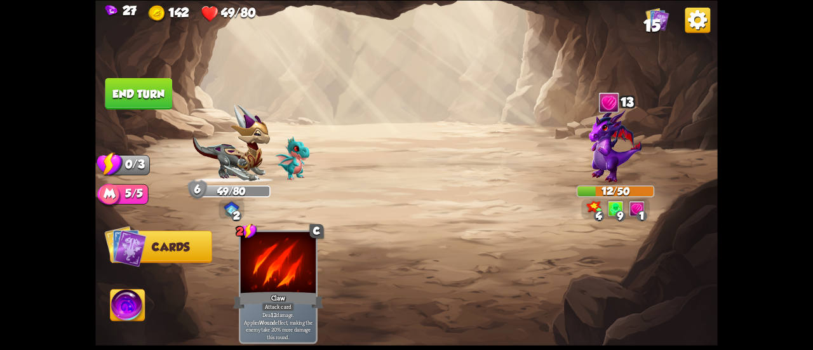
click at [156, 89] on button "End turn" at bounding box center [138, 93] width 67 height 32
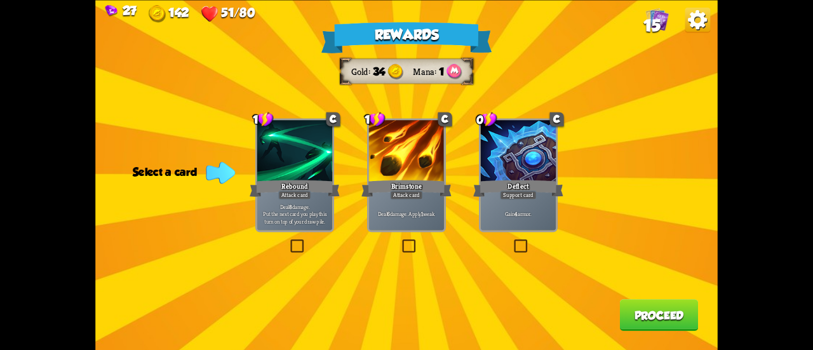
click at [505, 196] on div "Support card" at bounding box center [518, 194] width 37 height 9
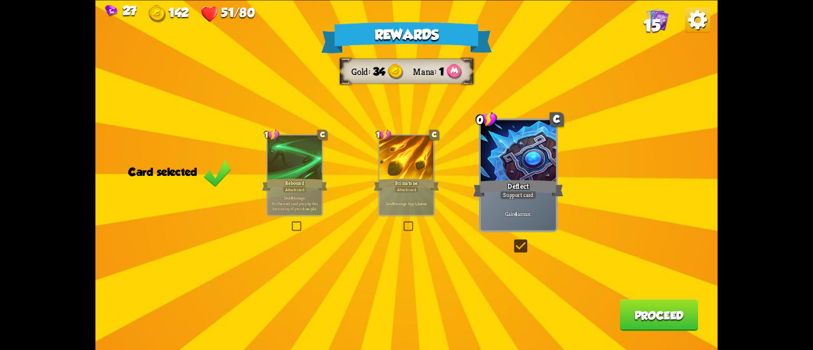
click at [629, 310] on button "Proceed" at bounding box center [659, 315] width 79 height 32
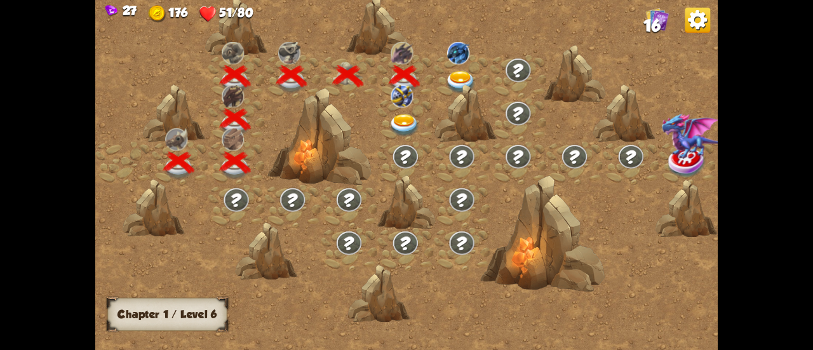
click at [670, 306] on div at bounding box center [479, 180] width 769 height 363
click at [452, 74] on img at bounding box center [460, 82] width 31 height 23
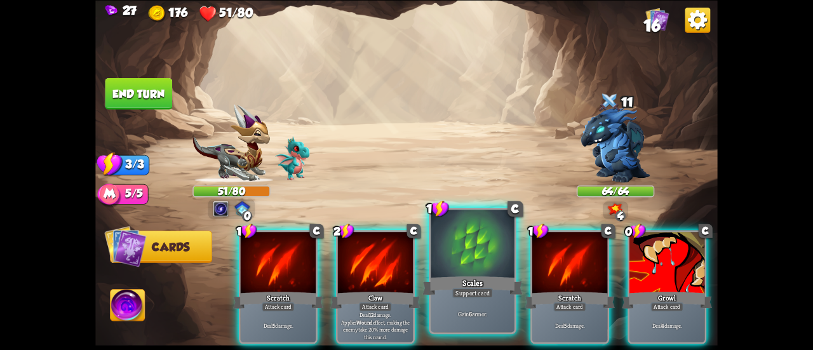
click at [451, 243] on div at bounding box center [472, 244] width 84 height 70
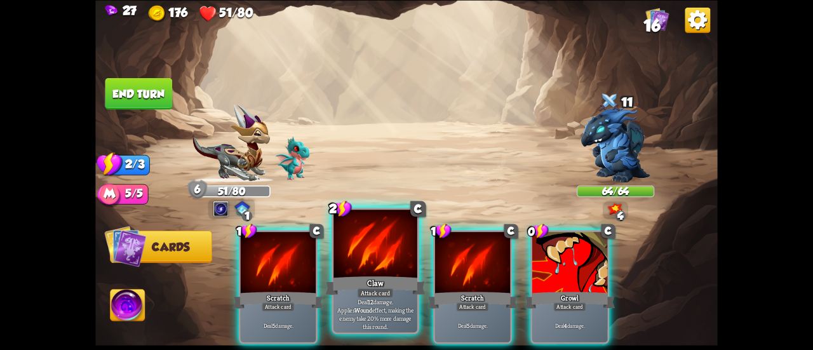
click at [375, 261] on div at bounding box center [375, 244] width 84 height 70
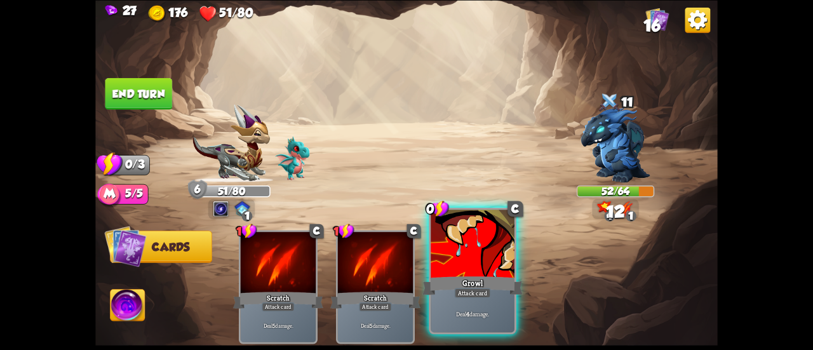
click at [455, 282] on div "Growl" at bounding box center [472, 285] width 100 height 22
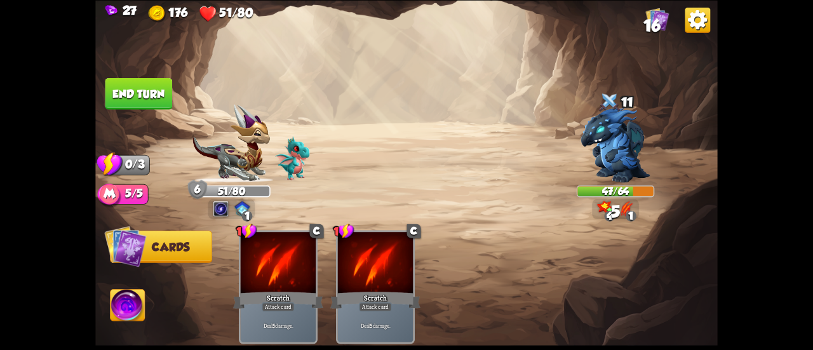
click at [166, 81] on button "End turn" at bounding box center [138, 93] width 67 height 32
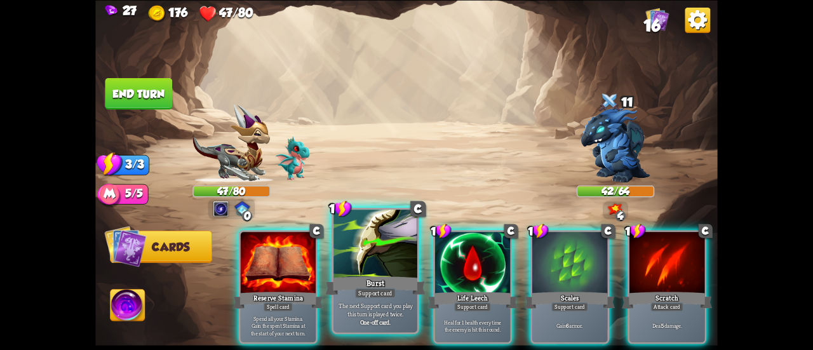
click at [358, 248] on div at bounding box center [375, 244] width 84 height 70
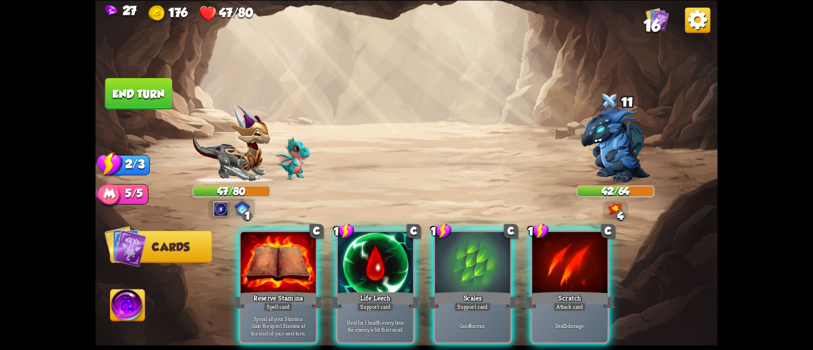
click at [358, 248] on div at bounding box center [375, 263] width 75 height 63
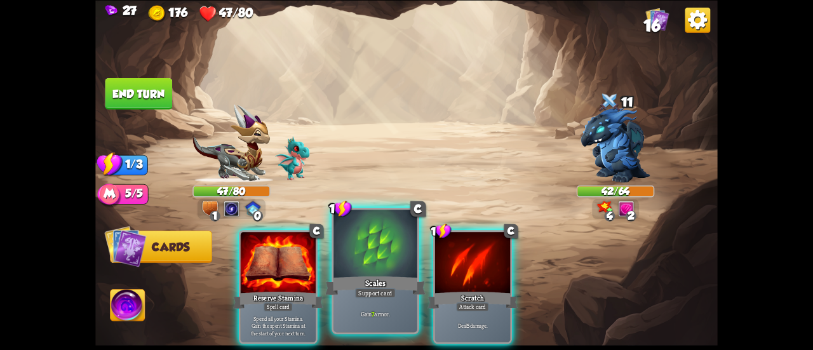
drag, startPoint x: 444, startPoint y: 263, endPoint x: 371, endPoint y: 249, distance: 74.5
click at [371, 249] on div "C Reserve Stamina Spell card Spend all your Stamina. [PERSON_NAME] the spent St…" at bounding box center [469, 272] width 498 height 156
click at [371, 249] on div at bounding box center [375, 244] width 84 height 70
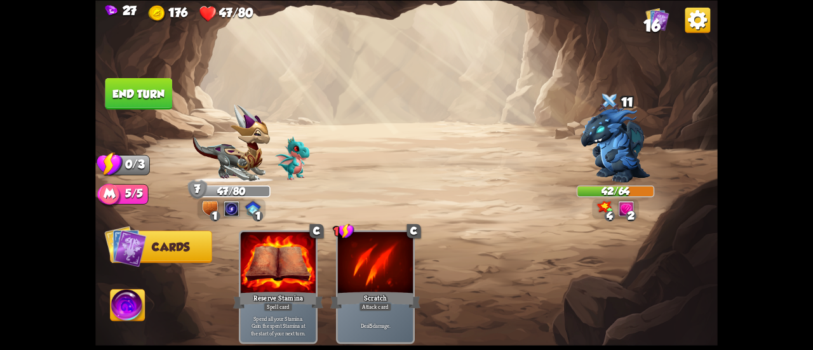
click at [144, 71] on img at bounding box center [406, 175] width 622 height 350
click at [159, 93] on button "End turn" at bounding box center [138, 93] width 67 height 32
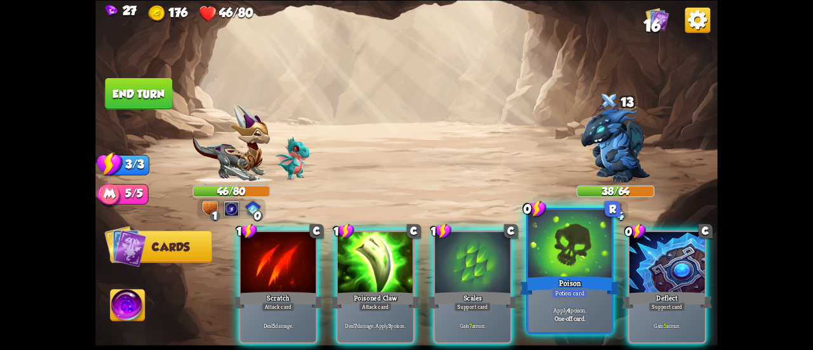
click at [546, 274] on div "Poison" at bounding box center [569, 285] width 100 height 22
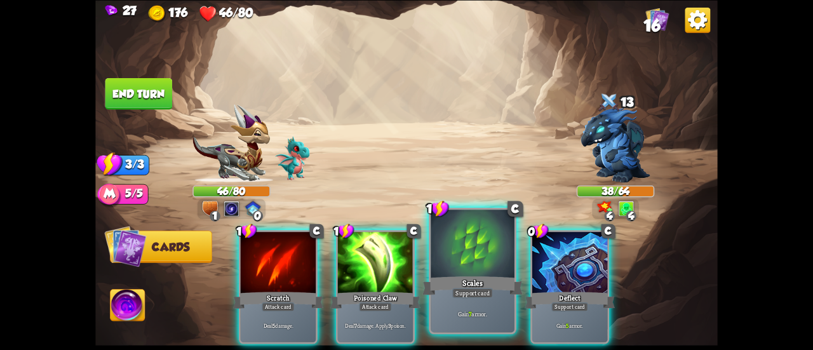
click at [467, 295] on div "Support card" at bounding box center [472, 293] width 41 height 10
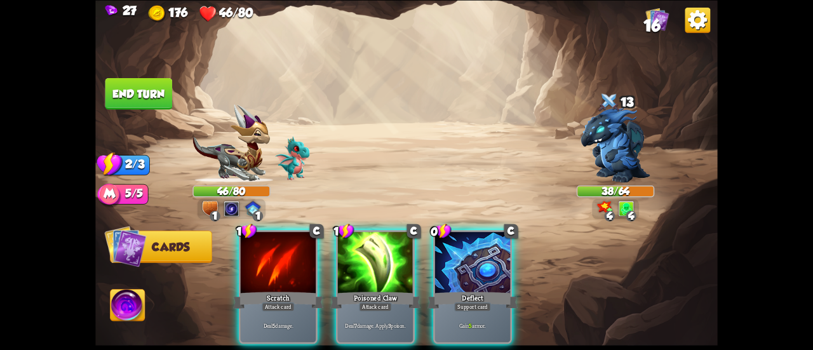
click at [468, 302] on div "Support card" at bounding box center [472, 306] width 37 height 9
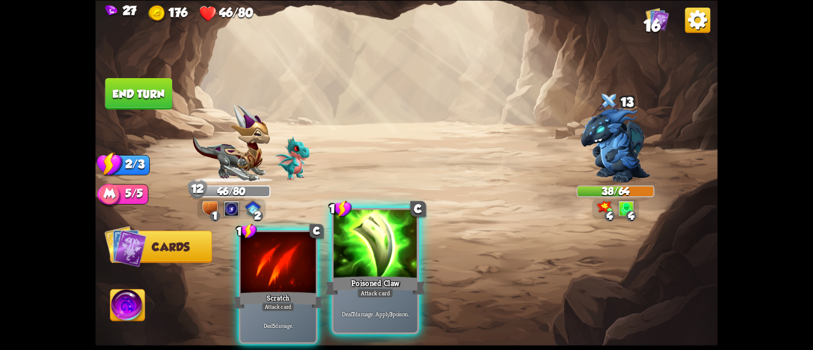
click at [392, 290] on div "Attack card" at bounding box center [375, 293] width 36 height 10
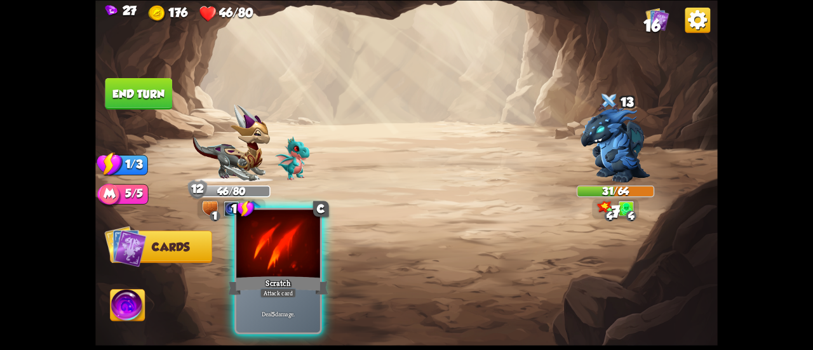
click at [272, 243] on div at bounding box center [278, 244] width 84 height 70
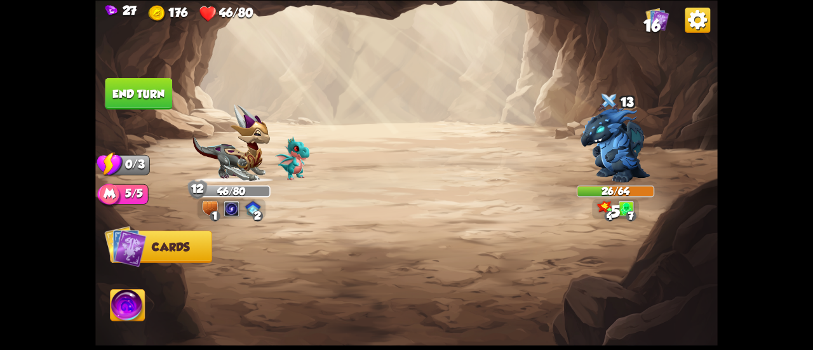
click at [133, 91] on button "End turn" at bounding box center [138, 93] width 67 height 32
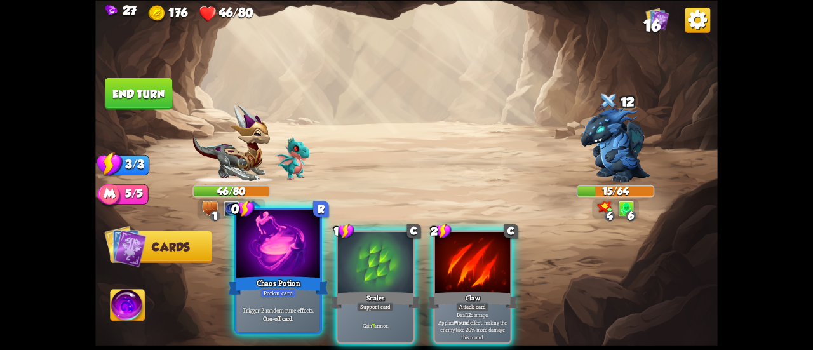
click at [286, 244] on div at bounding box center [278, 244] width 84 height 70
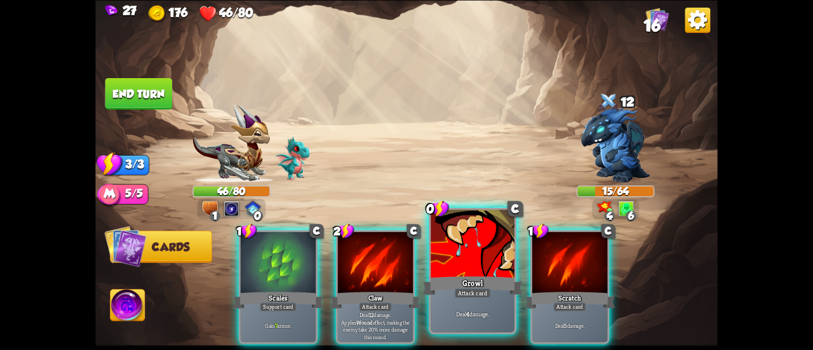
click at [469, 237] on div at bounding box center [472, 244] width 84 height 70
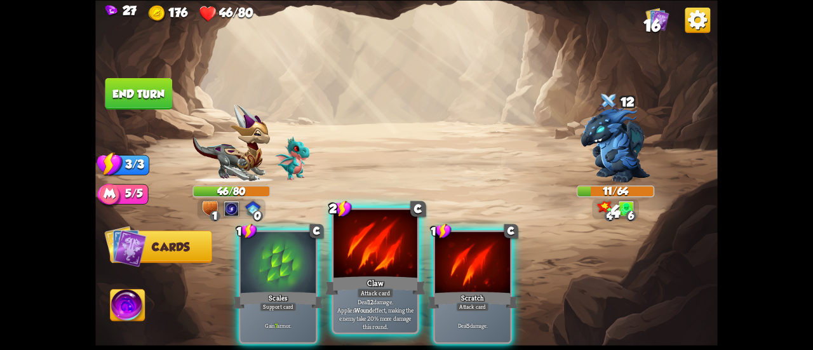
click at [375, 263] on div at bounding box center [375, 244] width 84 height 70
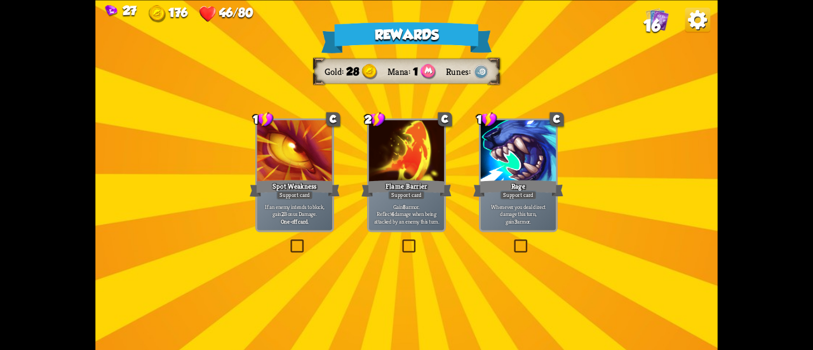
click at [439, 202] on div "Gain 8 armor. Reflect 4 damage when being attacked by an enemy this turn." at bounding box center [406, 213] width 75 height 33
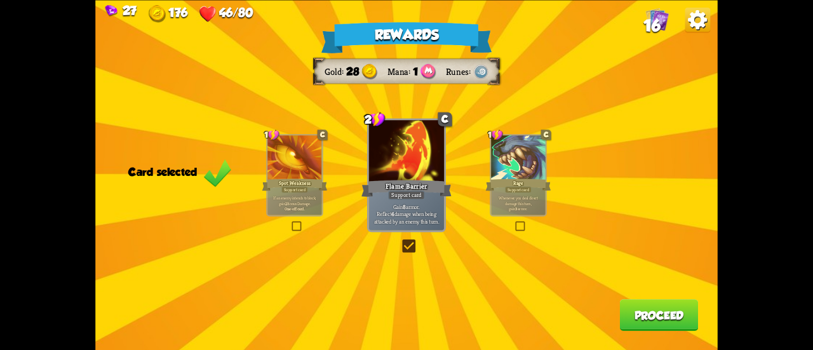
click at [639, 306] on button "Proceed" at bounding box center [659, 315] width 79 height 32
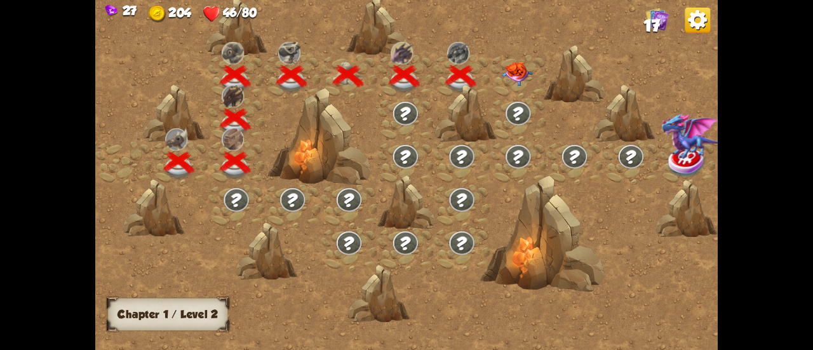
click at [525, 67] on img at bounding box center [517, 74] width 31 height 24
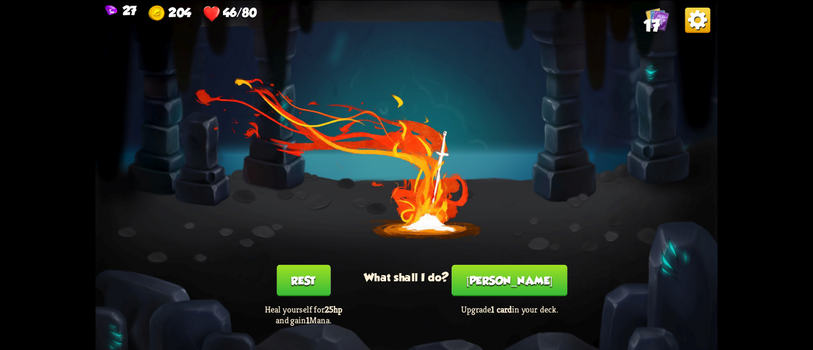
click at [525, 284] on button "[PERSON_NAME]" at bounding box center [509, 280] width 116 height 32
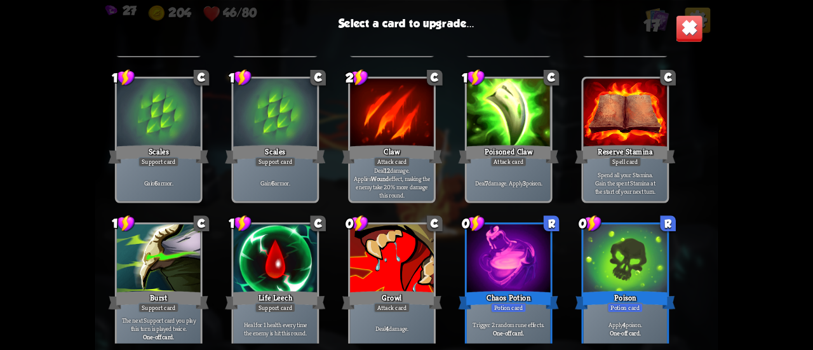
scroll to position [145, 0]
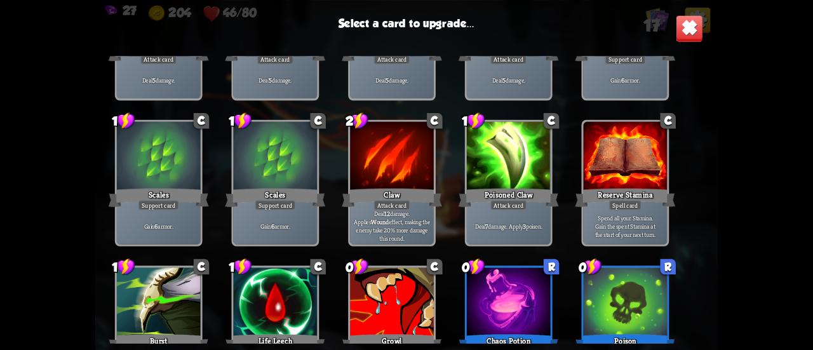
click at [629, 211] on div "Spend all your Stamina. [PERSON_NAME] the spent Stamina at the start of your ne…" at bounding box center [625, 226] width 84 height 36
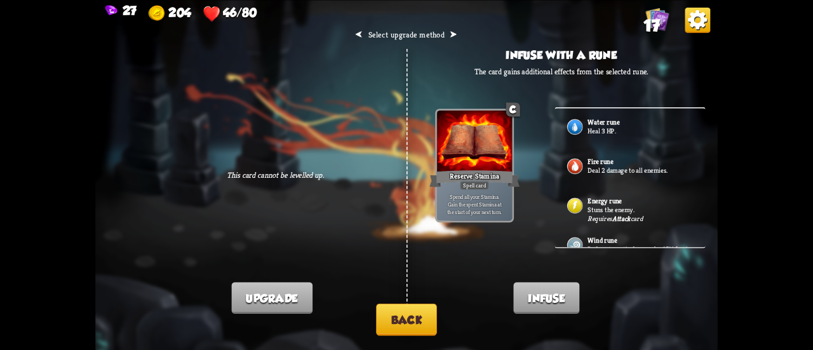
click at [420, 310] on button "Back" at bounding box center [406, 319] width 61 height 32
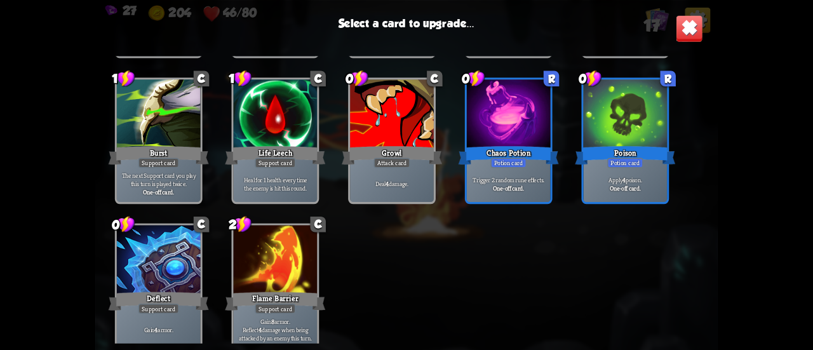
scroll to position [399, 0]
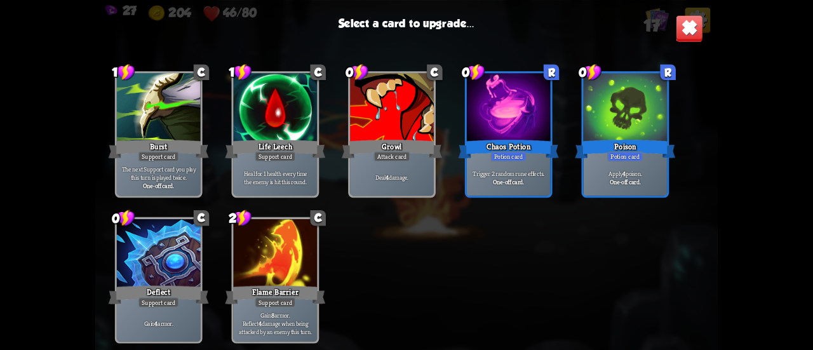
click at [520, 113] on div at bounding box center [509, 108] width 84 height 70
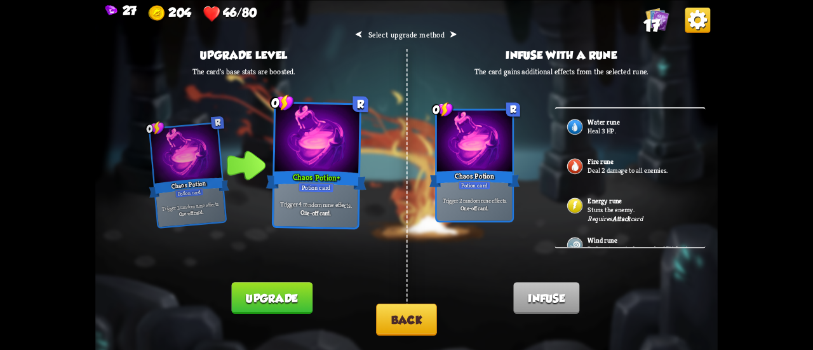
click at [413, 308] on button "Back" at bounding box center [406, 319] width 61 height 32
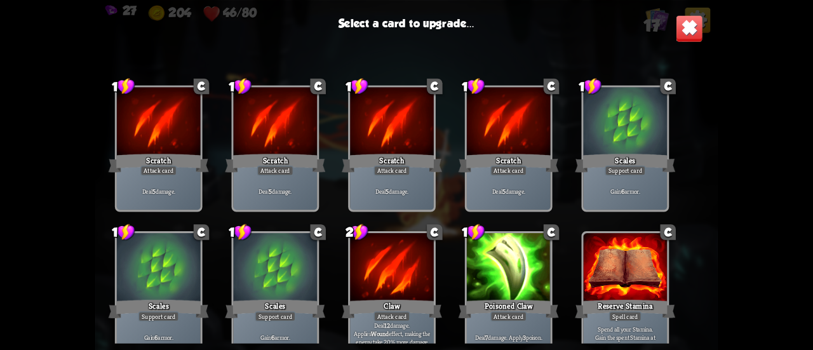
click at [678, 29] on img at bounding box center [688, 28] width 27 height 27
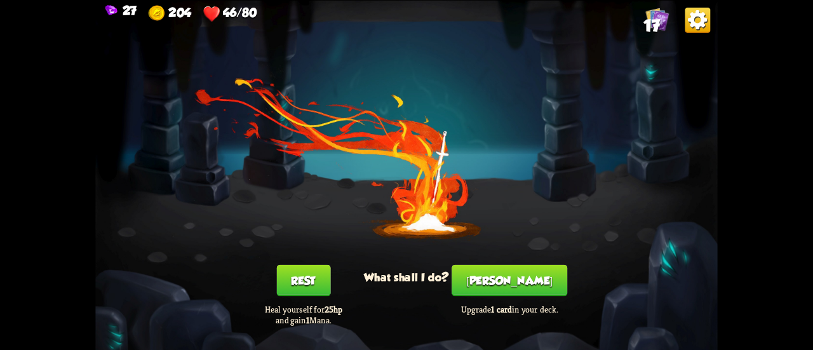
click at [312, 276] on button "Rest" at bounding box center [303, 280] width 54 height 32
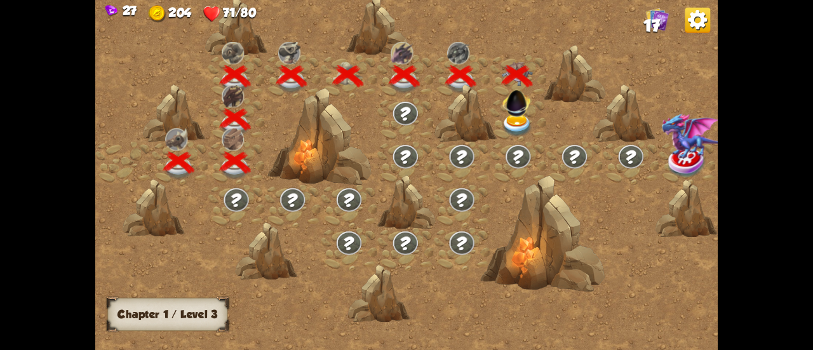
click at [510, 113] on img at bounding box center [516, 100] width 33 height 33
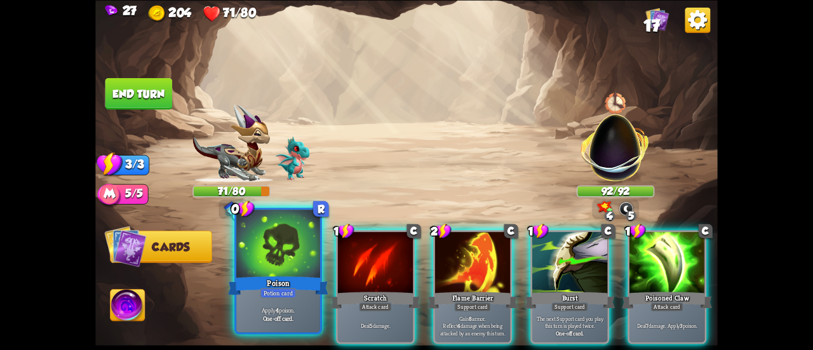
click at [302, 253] on div at bounding box center [278, 244] width 84 height 70
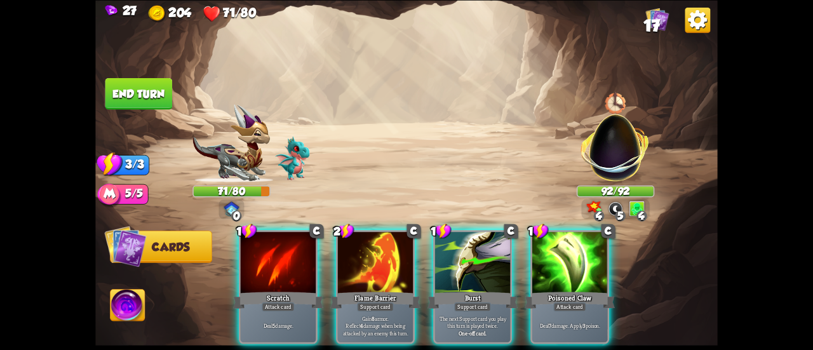
click at [555, 267] on div at bounding box center [569, 263] width 75 height 63
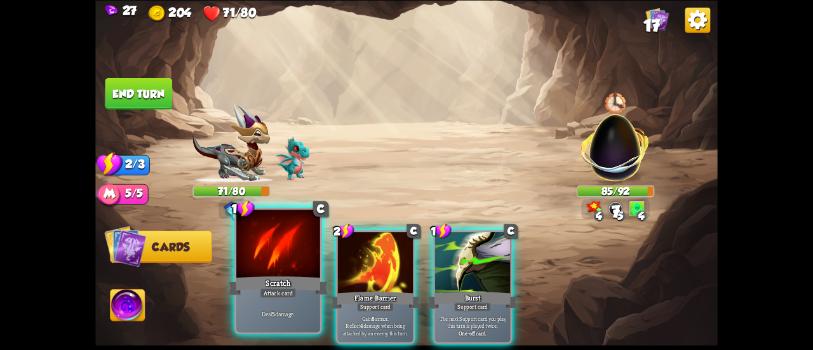
click at [265, 262] on div at bounding box center [278, 244] width 84 height 70
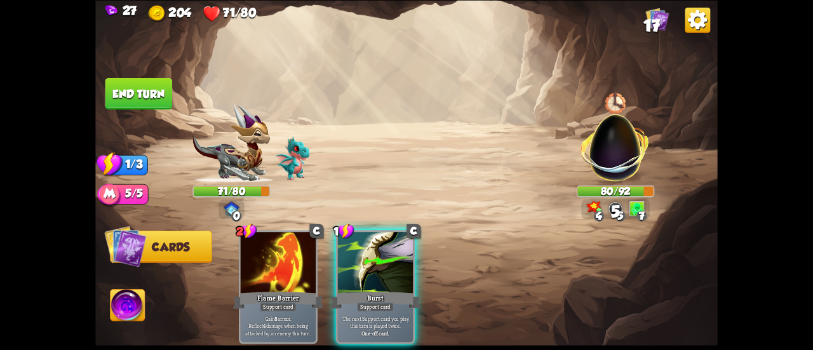
click at [154, 98] on button "End turn" at bounding box center [138, 93] width 67 height 32
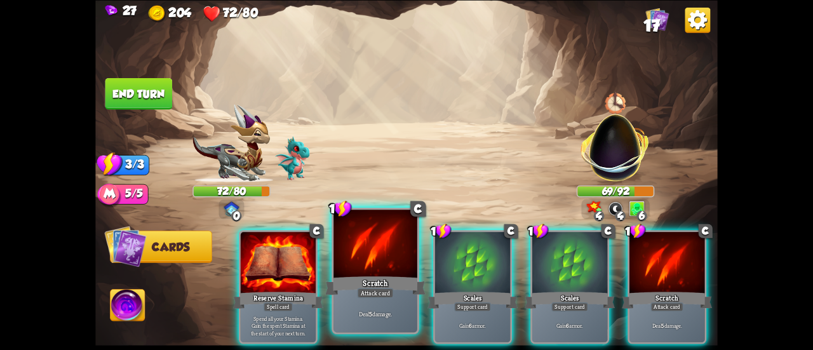
click at [383, 270] on div at bounding box center [375, 244] width 84 height 70
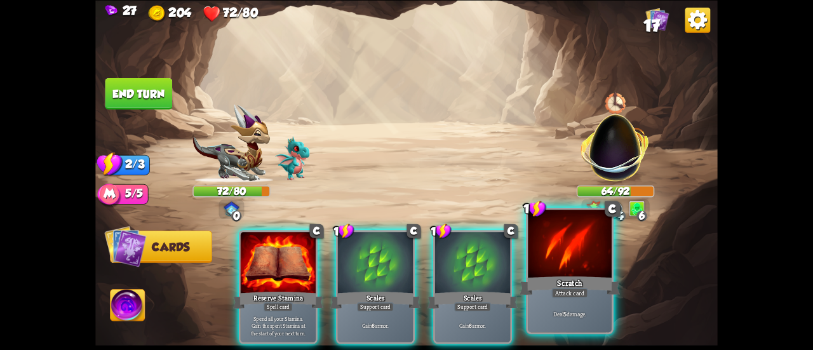
click at [569, 271] on div at bounding box center [570, 244] width 84 height 70
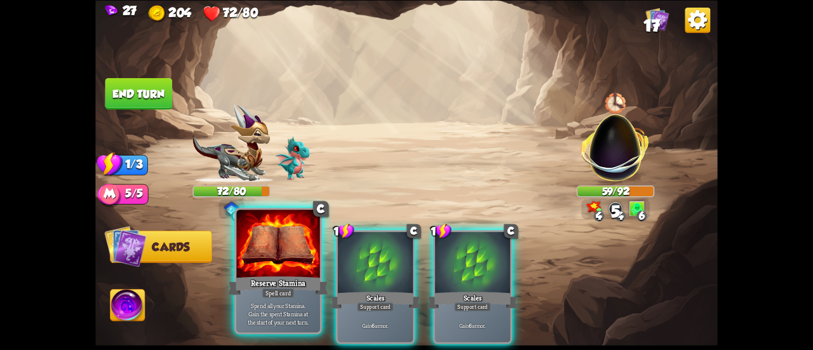
click at [273, 262] on div at bounding box center [278, 244] width 84 height 70
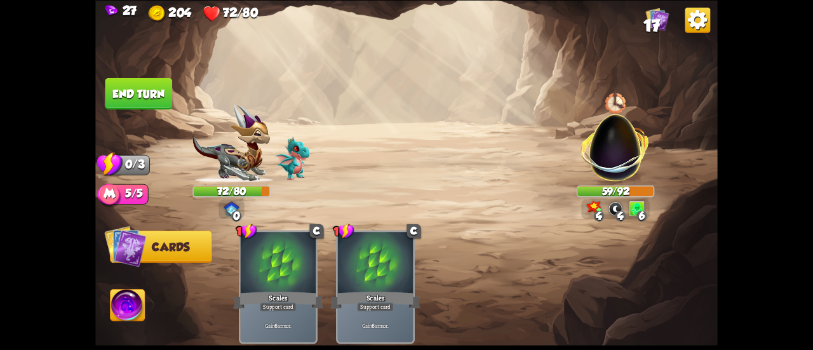
click at [166, 92] on button "End turn" at bounding box center [138, 93] width 67 height 32
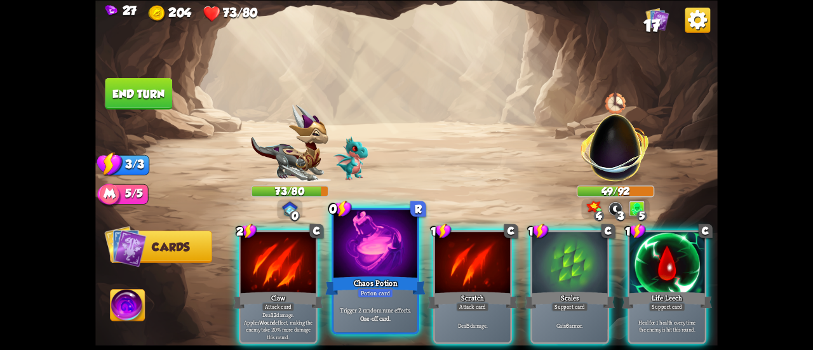
click at [376, 244] on div at bounding box center [375, 244] width 84 height 70
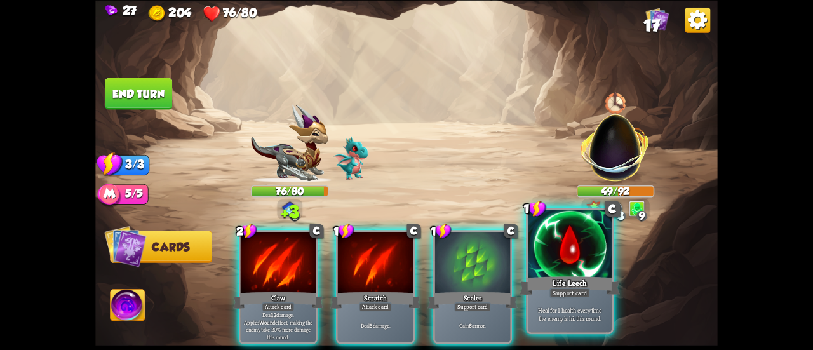
click at [575, 238] on div at bounding box center [570, 244] width 84 height 70
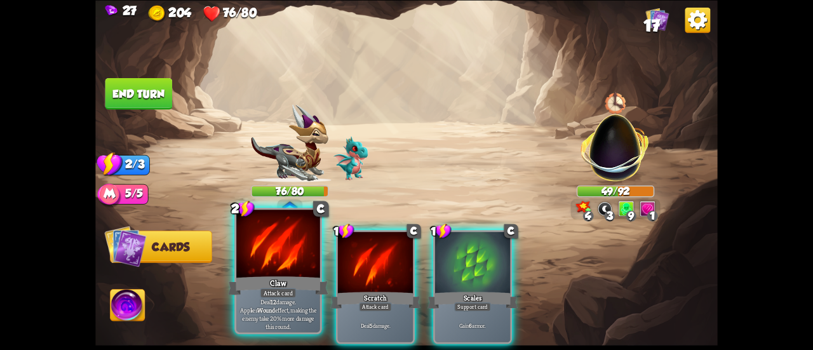
click at [284, 279] on div "Claw" at bounding box center [278, 285] width 100 height 22
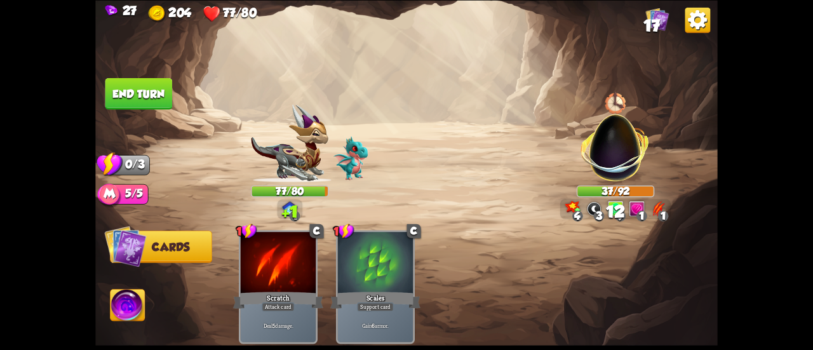
click at [140, 98] on button "End turn" at bounding box center [138, 93] width 67 height 32
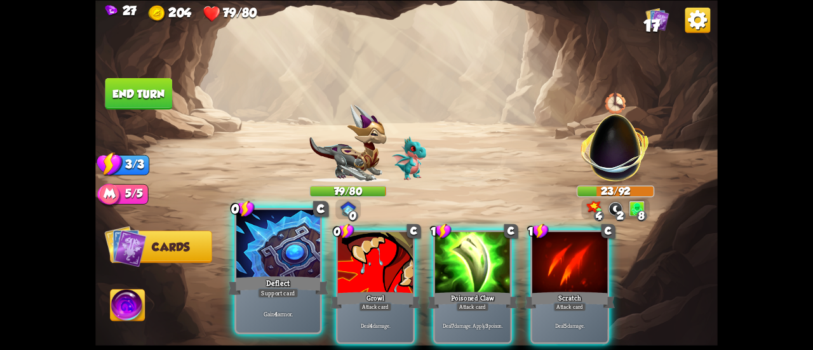
click at [283, 237] on div at bounding box center [278, 244] width 84 height 70
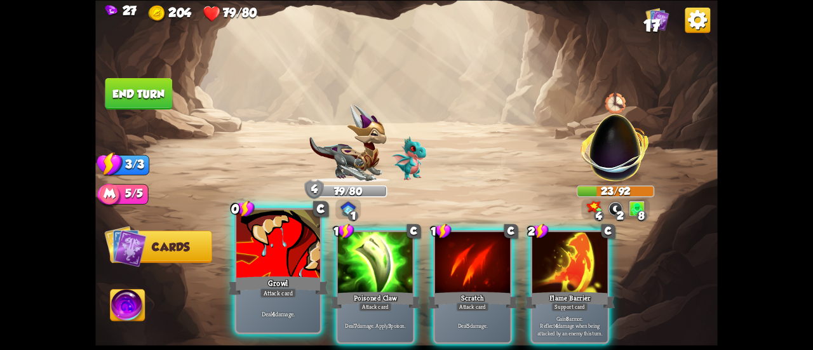
click at [267, 249] on div at bounding box center [278, 244] width 84 height 70
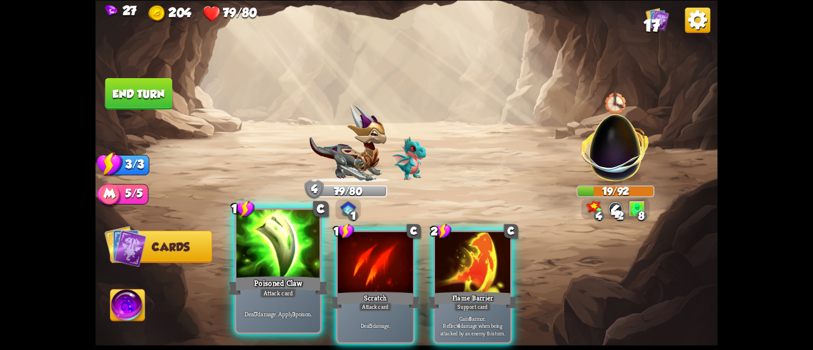
click at [277, 248] on div at bounding box center [278, 244] width 84 height 70
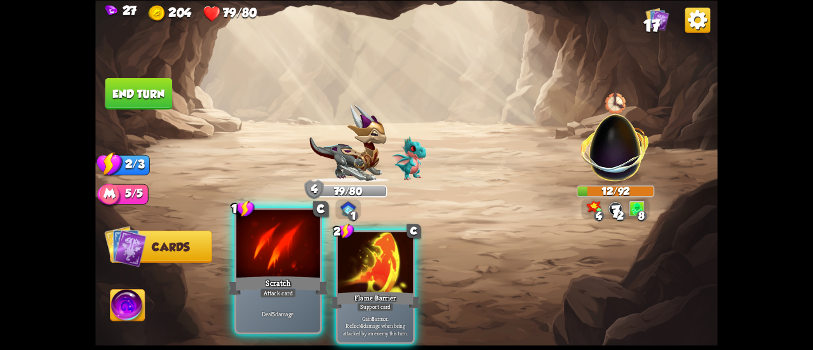
click at [269, 256] on div at bounding box center [278, 244] width 84 height 70
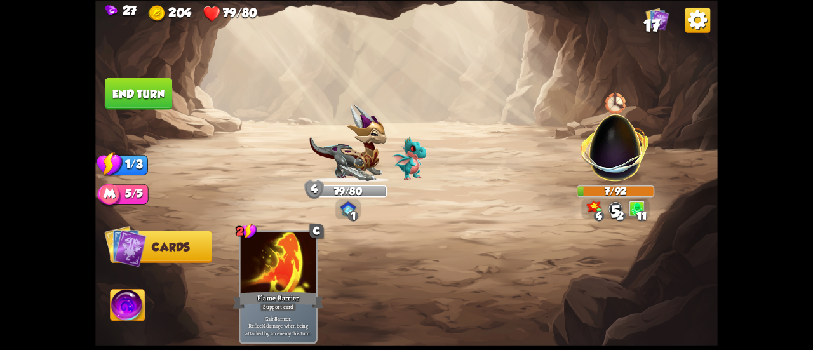
click at [145, 91] on button "End turn" at bounding box center [138, 93] width 67 height 32
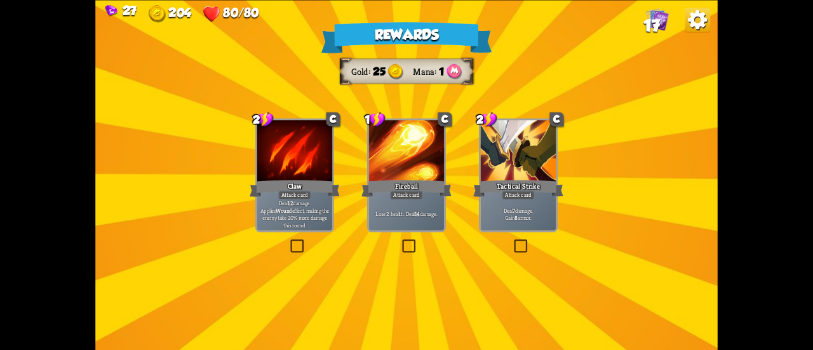
click at [307, 143] on div at bounding box center [294, 151] width 75 height 63
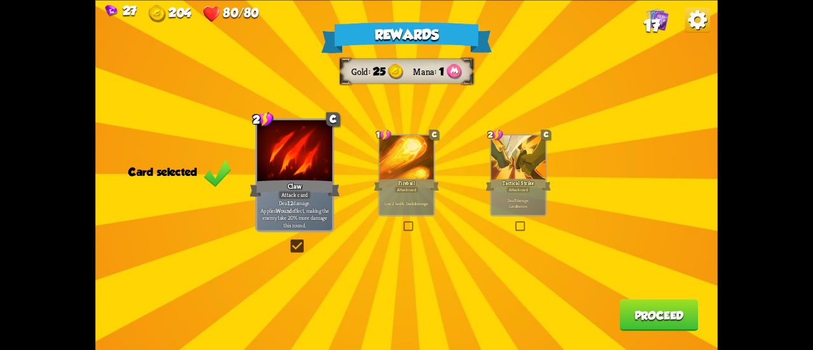
click at [663, 302] on button "Proceed" at bounding box center [659, 315] width 79 height 32
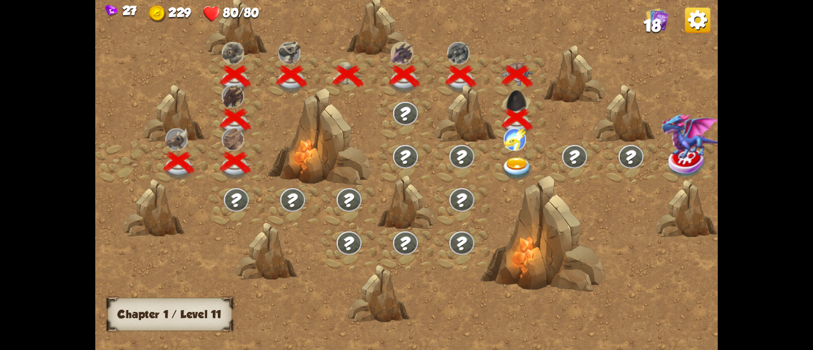
scroll to position [0, 193]
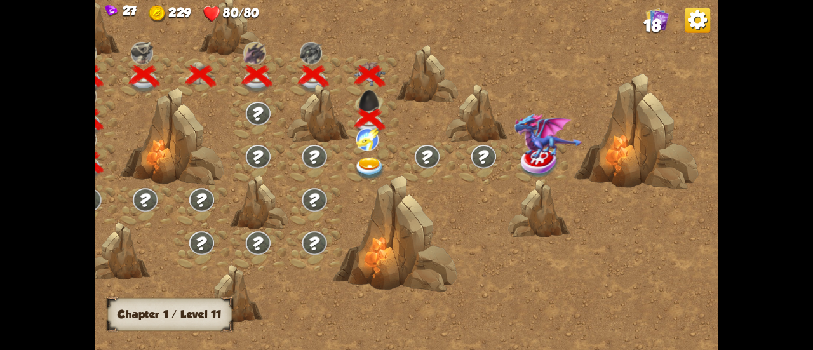
click at [375, 166] on img at bounding box center [369, 168] width 31 height 23
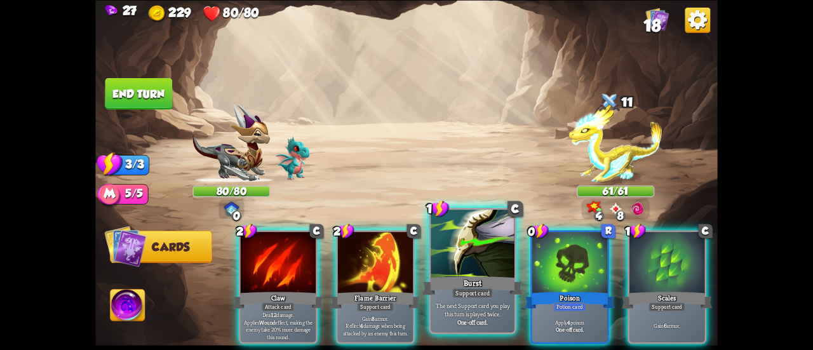
click at [482, 277] on div "Burst" at bounding box center [472, 285] width 100 height 22
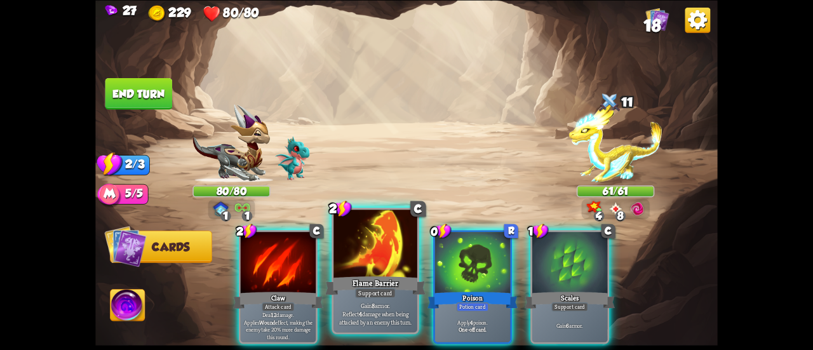
click at [387, 281] on div "Flame Barrier" at bounding box center [375, 285] width 100 height 22
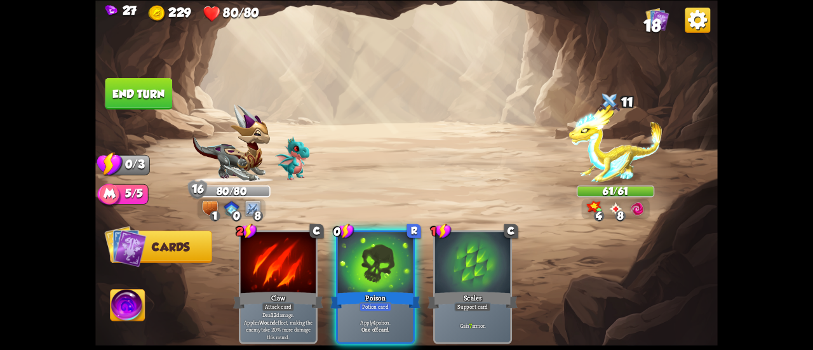
click at [142, 87] on button "End turn" at bounding box center [138, 93] width 67 height 32
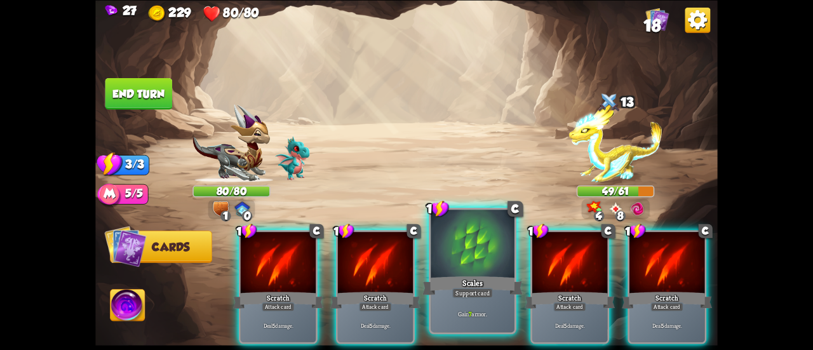
click at [461, 258] on div at bounding box center [472, 244] width 84 height 70
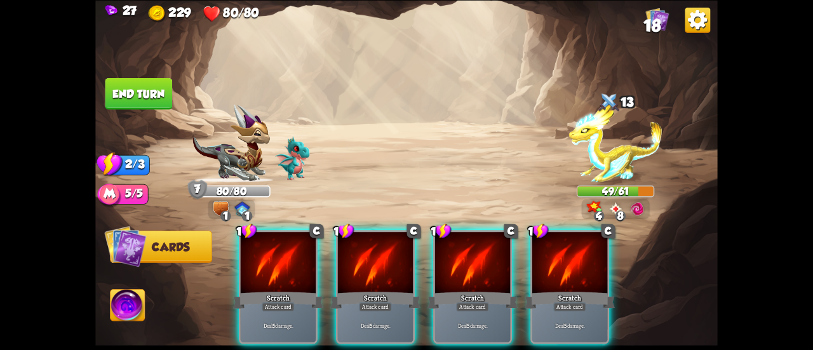
click at [461, 258] on div at bounding box center [472, 263] width 75 height 63
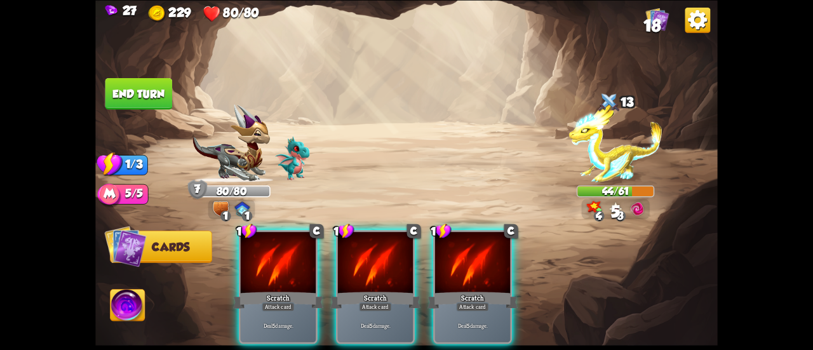
click at [461, 258] on div at bounding box center [472, 263] width 75 height 63
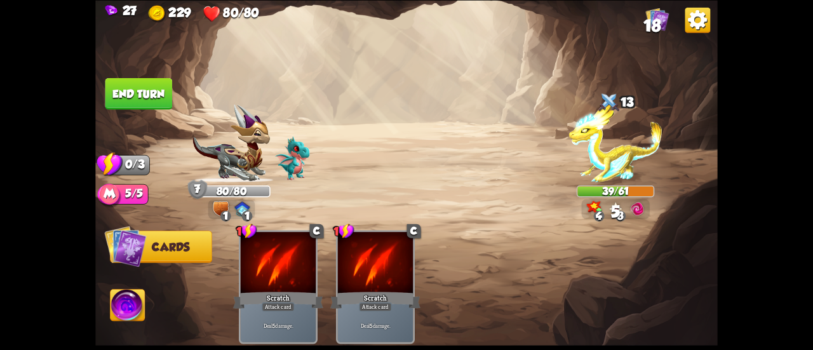
click at [137, 98] on button "End turn" at bounding box center [138, 93] width 67 height 32
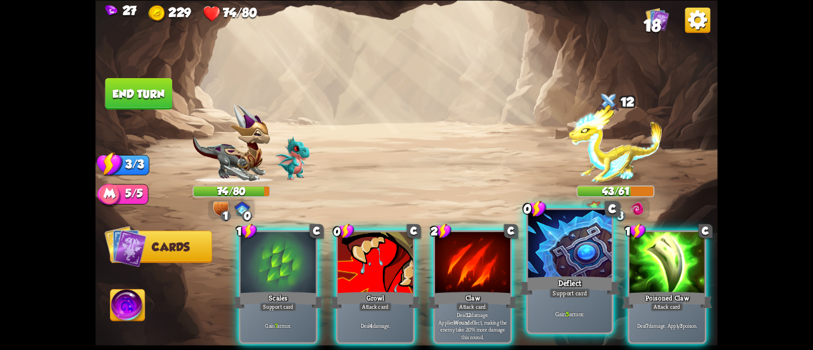
click at [539, 273] on div at bounding box center [570, 244] width 84 height 70
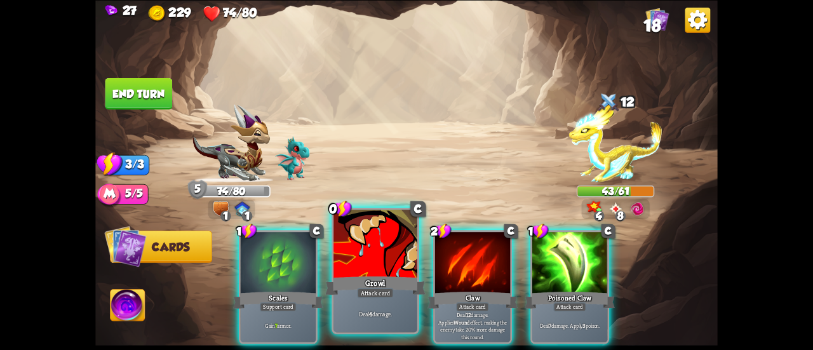
click at [398, 269] on div at bounding box center [375, 244] width 84 height 70
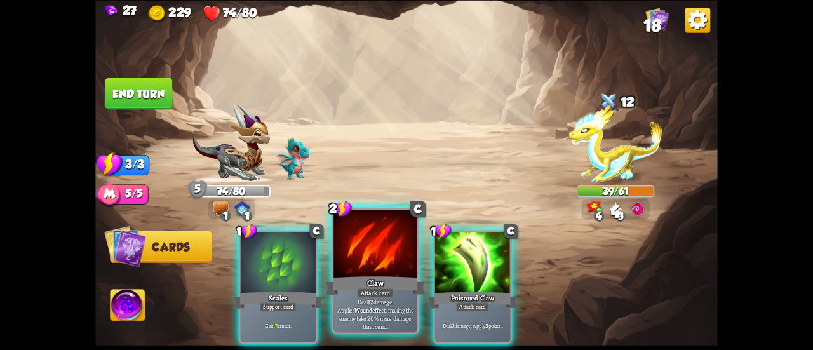
click at [351, 260] on div at bounding box center [375, 244] width 84 height 70
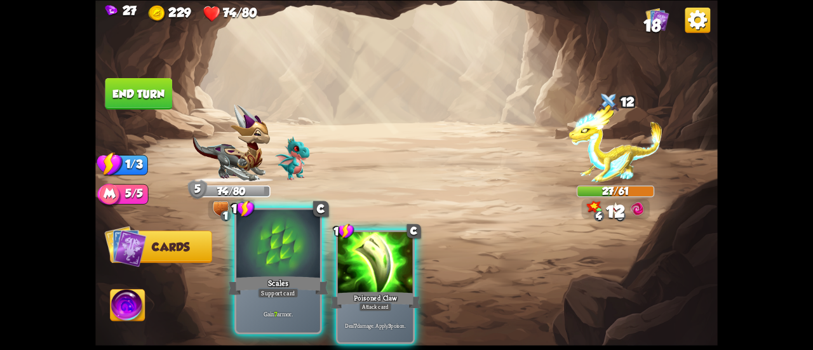
click at [262, 256] on div at bounding box center [278, 244] width 84 height 70
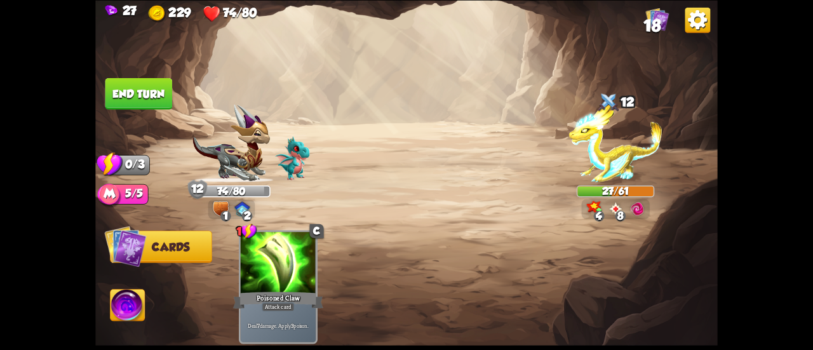
click at [132, 89] on button "End turn" at bounding box center [138, 93] width 67 height 32
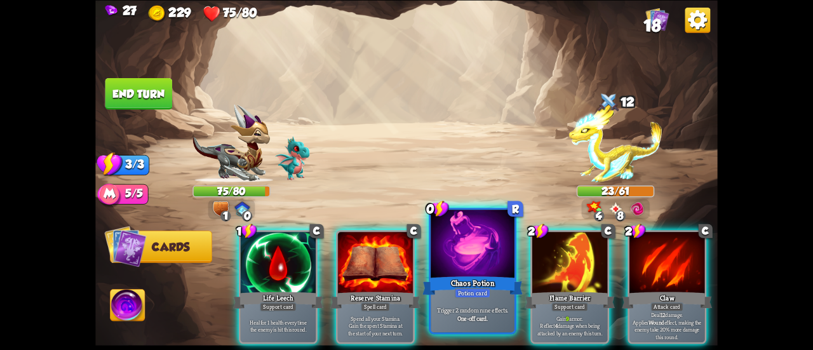
click at [474, 260] on div at bounding box center [472, 244] width 84 height 70
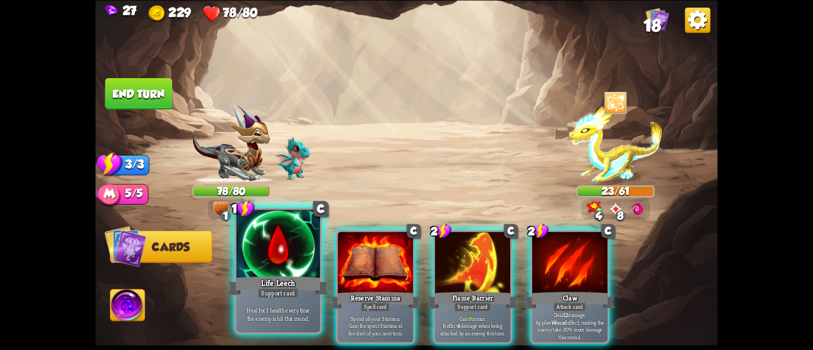
click at [271, 262] on div at bounding box center [278, 244] width 84 height 70
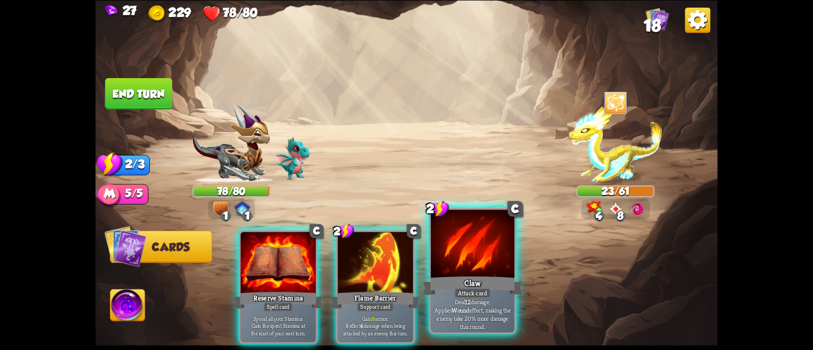
click at [460, 282] on div "Claw" at bounding box center [472, 285] width 100 height 22
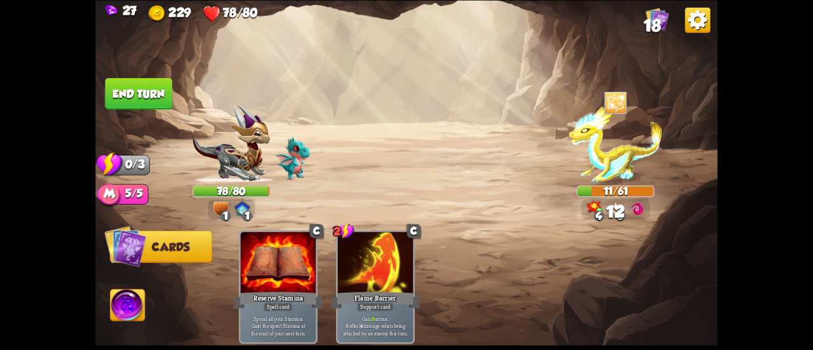
click at [143, 81] on button "End turn" at bounding box center [138, 93] width 67 height 32
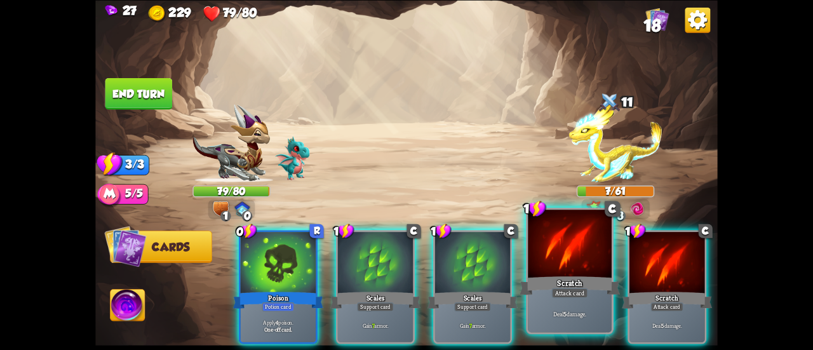
click at [564, 299] on div "Deal 5 damage." at bounding box center [570, 313] width 84 height 36
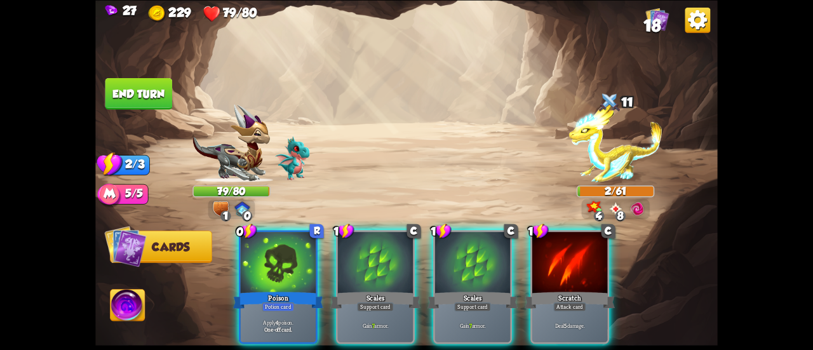
click at [149, 96] on button "End turn" at bounding box center [138, 93] width 67 height 32
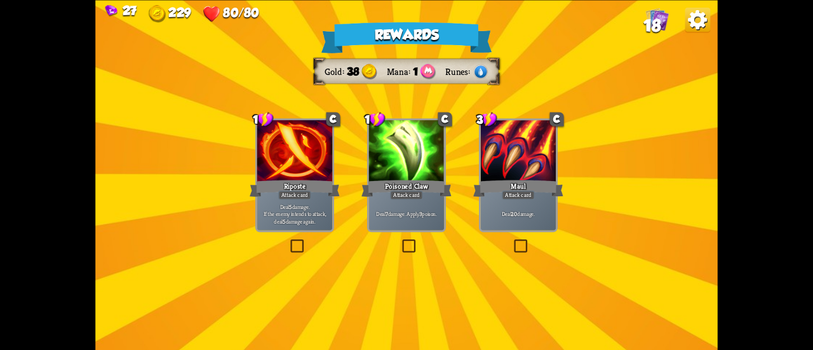
click at [411, 164] on div at bounding box center [406, 151] width 75 height 63
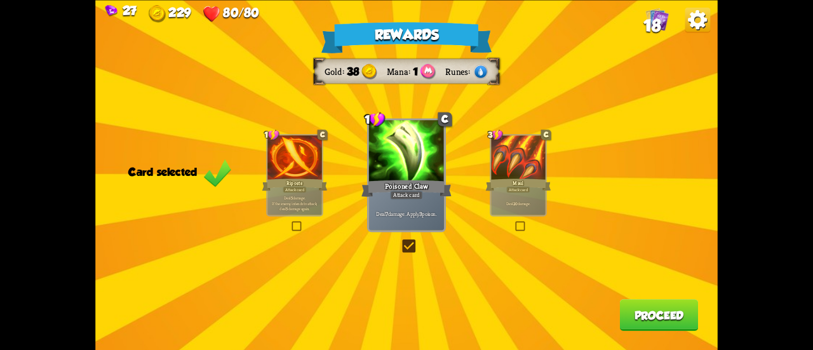
click at [639, 322] on button "Proceed" at bounding box center [659, 315] width 79 height 32
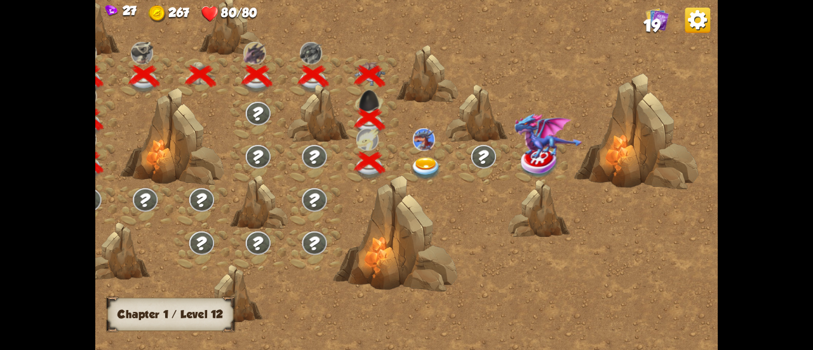
click at [423, 154] on div at bounding box center [427, 163] width 56 height 43
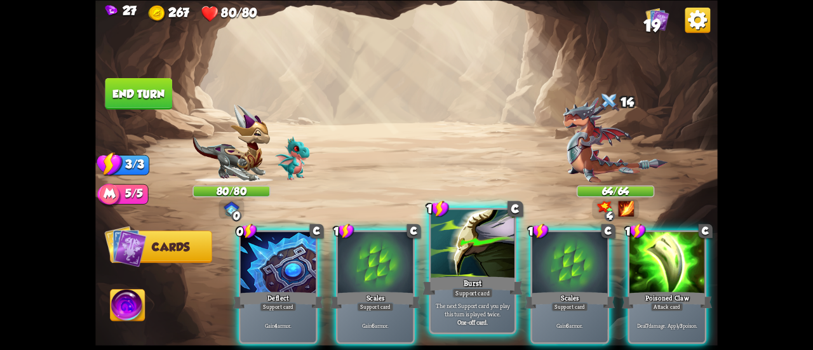
click at [446, 262] on div at bounding box center [472, 244] width 84 height 70
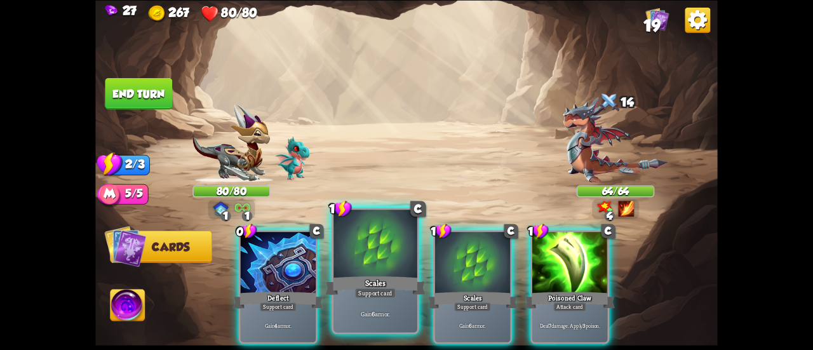
click at [384, 281] on div "Scales" at bounding box center [375, 285] width 100 height 22
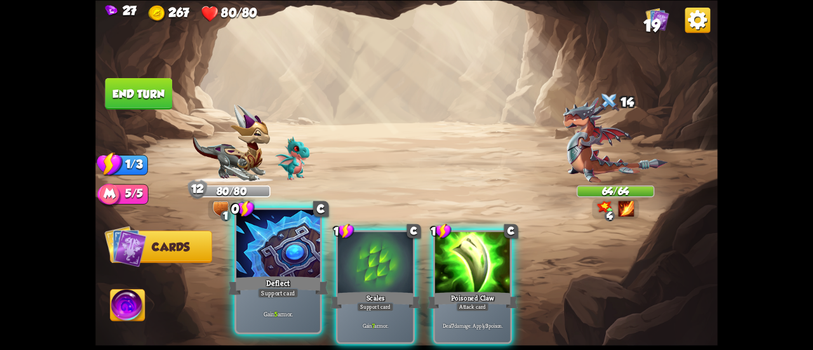
click at [284, 234] on div at bounding box center [278, 244] width 84 height 70
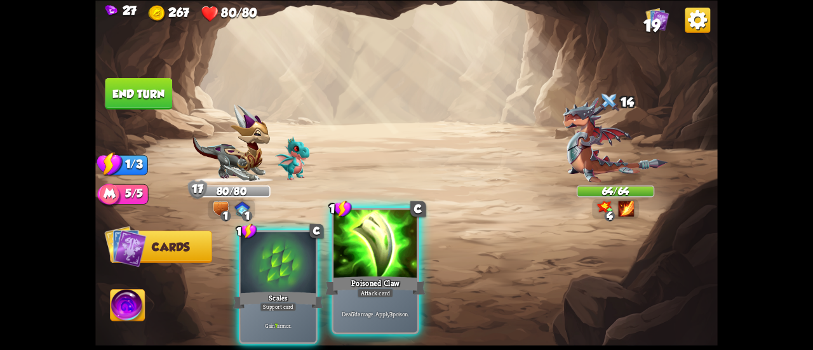
click at [369, 229] on div at bounding box center [375, 244] width 84 height 70
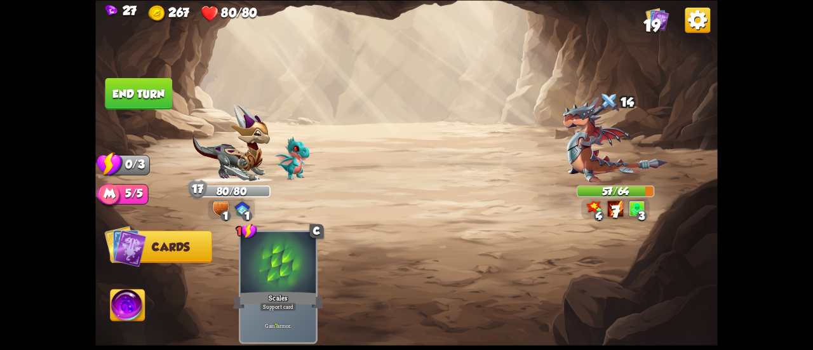
click at [142, 89] on button "End turn" at bounding box center [138, 93] width 67 height 32
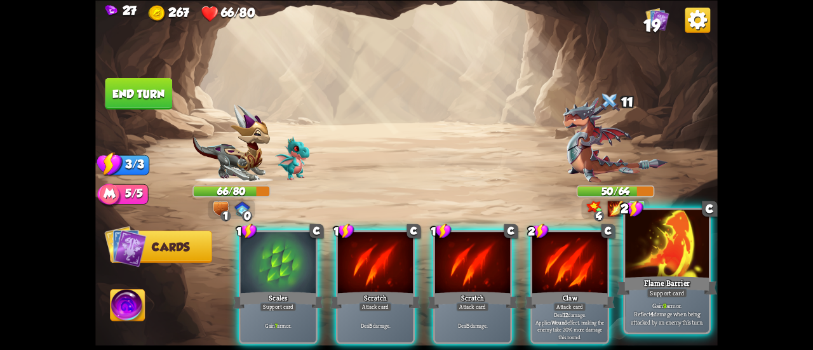
click at [646, 279] on div "Flame Barrier" at bounding box center [666, 285] width 100 height 22
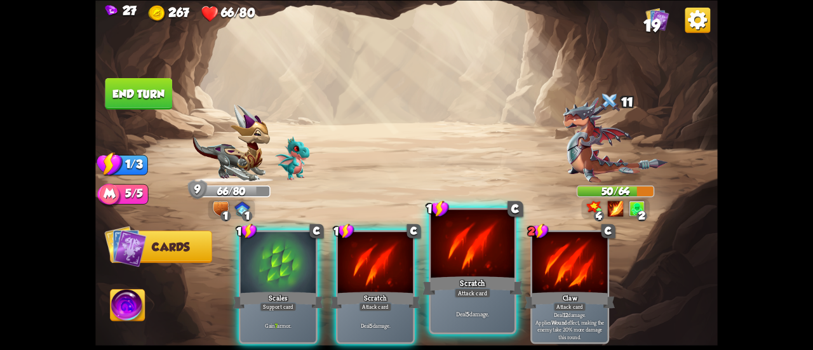
click at [479, 277] on div "Scratch" at bounding box center [472, 285] width 100 height 22
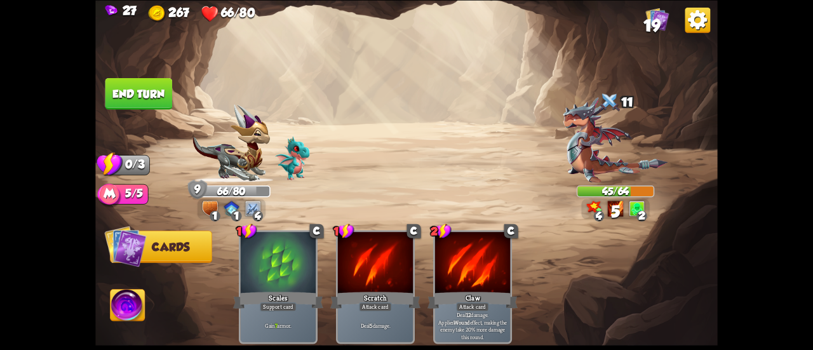
click at [146, 106] on button "End turn" at bounding box center [138, 93] width 67 height 32
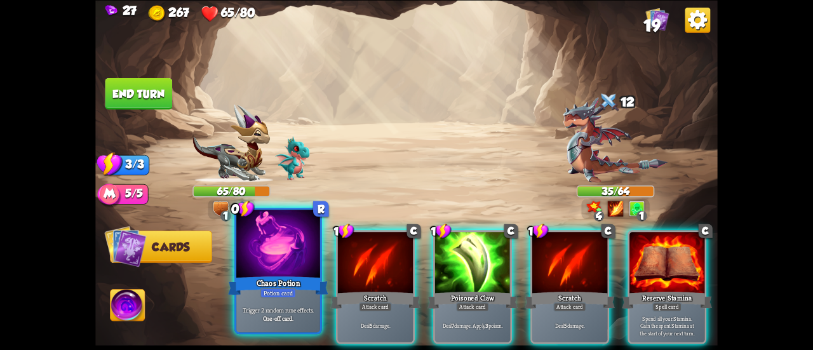
click at [270, 247] on div at bounding box center [278, 244] width 84 height 70
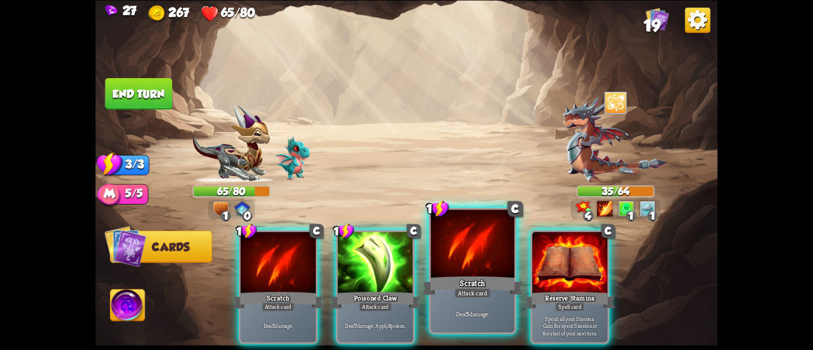
click at [438, 243] on div at bounding box center [472, 244] width 84 height 70
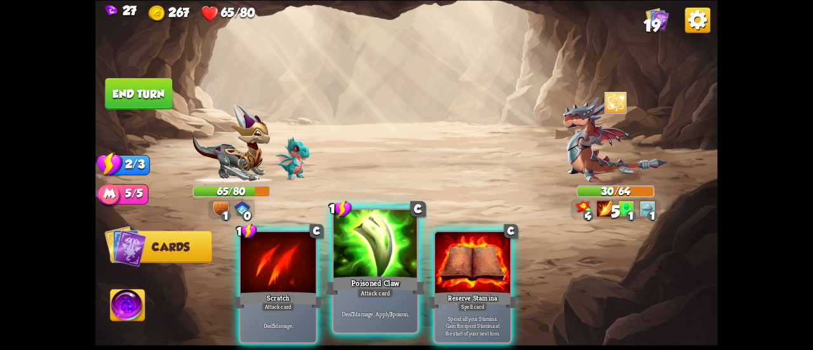
click at [360, 253] on div at bounding box center [375, 244] width 84 height 70
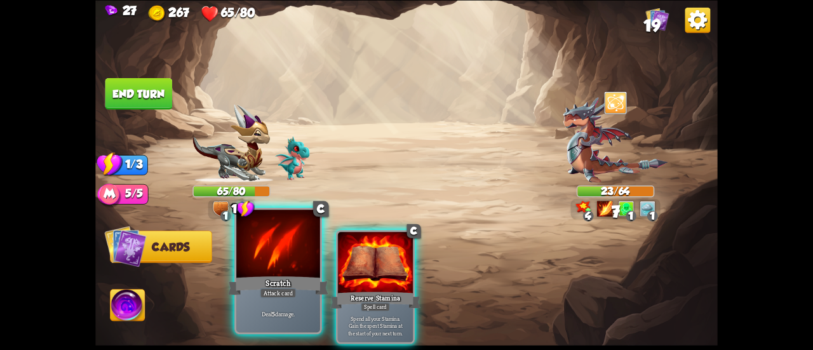
click at [268, 242] on div at bounding box center [278, 244] width 84 height 70
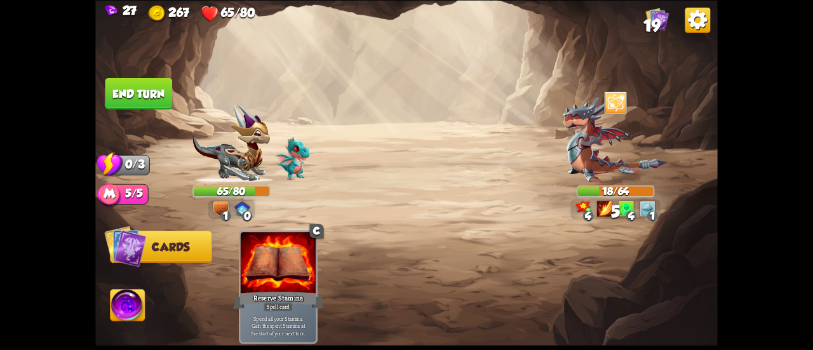
click at [153, 83] on button "End turn" at bounding box center [138, 93] width 67 height 32
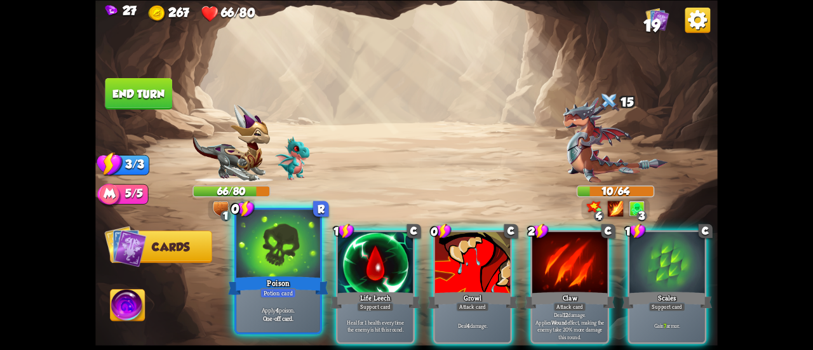
click at [289, 276] on div "Poison" at bounding box center [278, 285] width 100 height 22
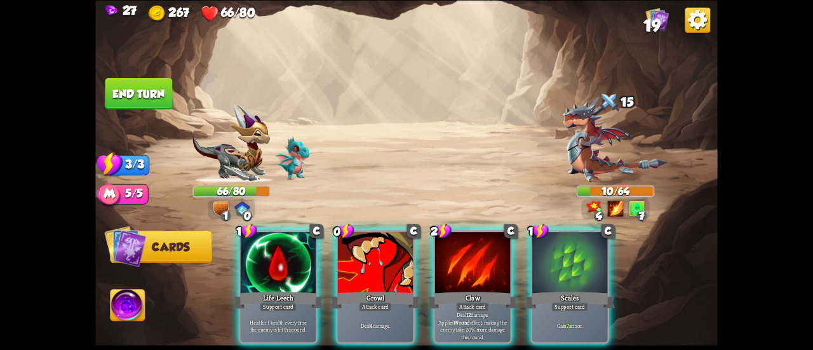
click at [145, 98] on button "End turn" at bounding box center [138, 93] width 67 height 32
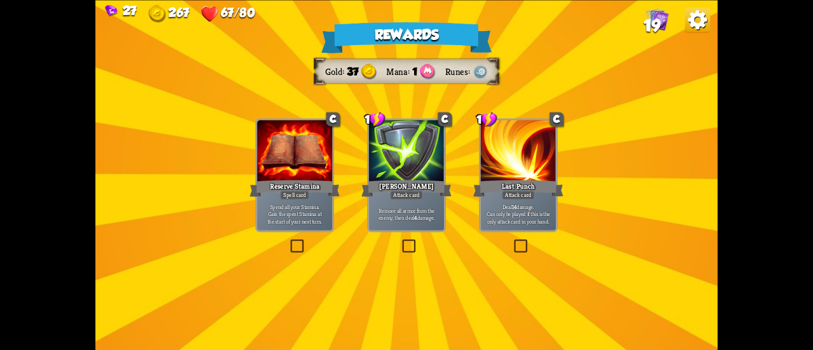
click at [505, 215] on span "Can only be played if this is the only attack card in your hand." at bounding box center [518, 217] width 72 height 15
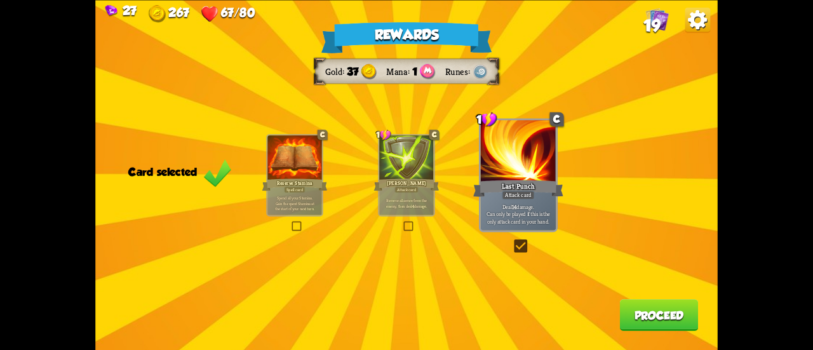
click at [425, 191] on div "[PERSON_NAME]" at bounding box center [406, 184] width 65 height 15
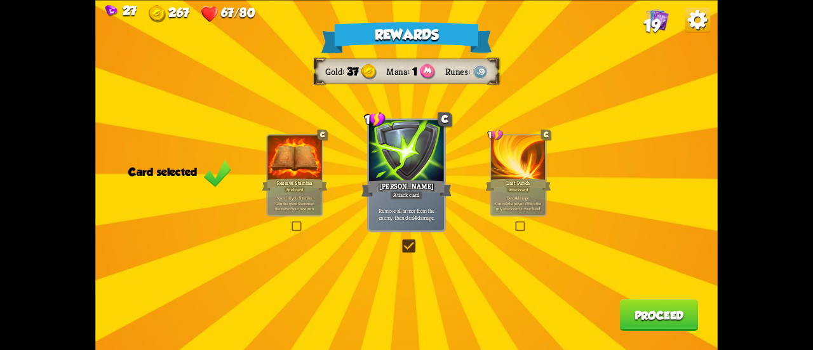
click at [624, 312] on button "Proceed" at bounding box center [659, 315] width 79 height 32
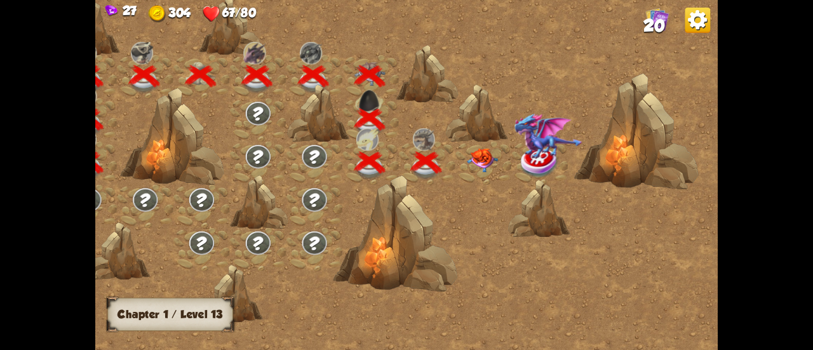
click at [482, 166] on img at bounding box center [482, 160] width 31 height 24
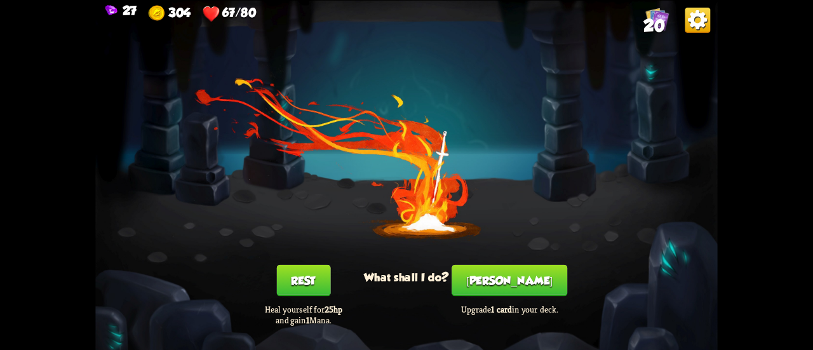
click at [529, 281] on button "[PERSON_NAME]" at bounding box center [509, 280] width 116 height 32
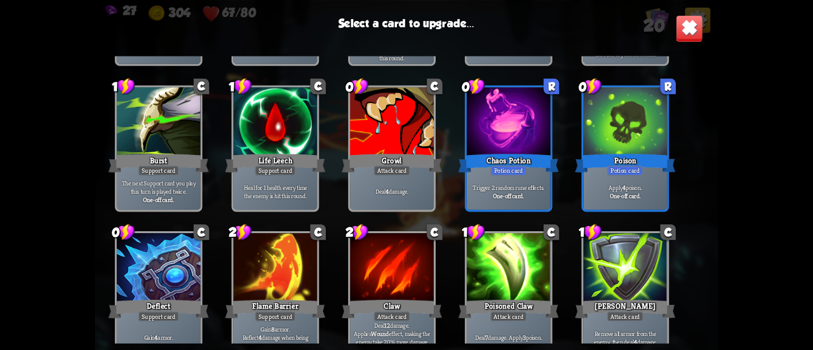
scroll to position [399, 0]
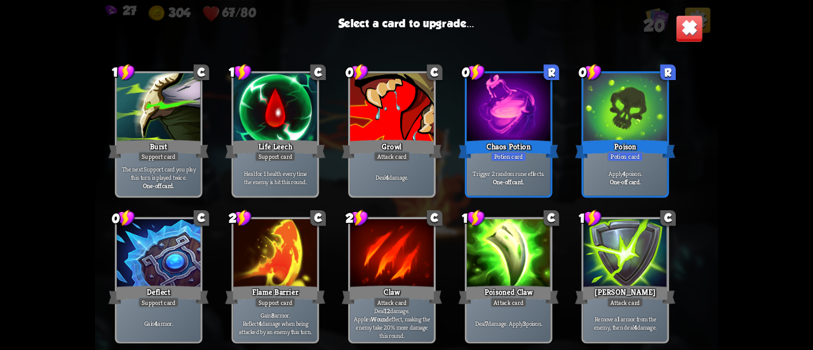
click at [310, 149] on div "Life Leech" at bounding box center [275, 149] width 100 height 22
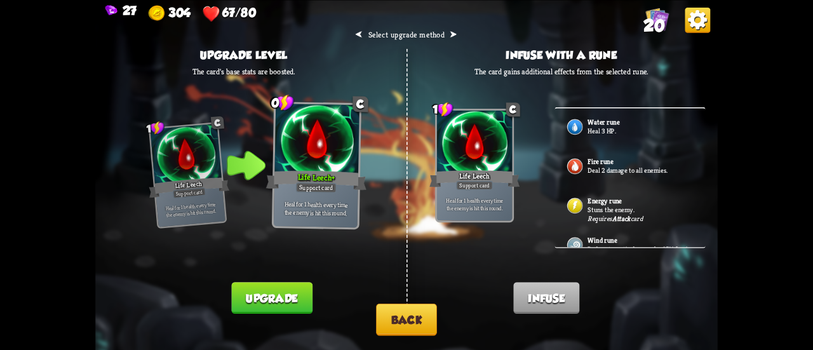
drag, startPoint x: 396, startPoint y: 313, endPoint x: 392, endPoint y: 307, distance: 7.4
click at [392, 307] on button "Back" at bounding box center [406, 319] width 61 height 32
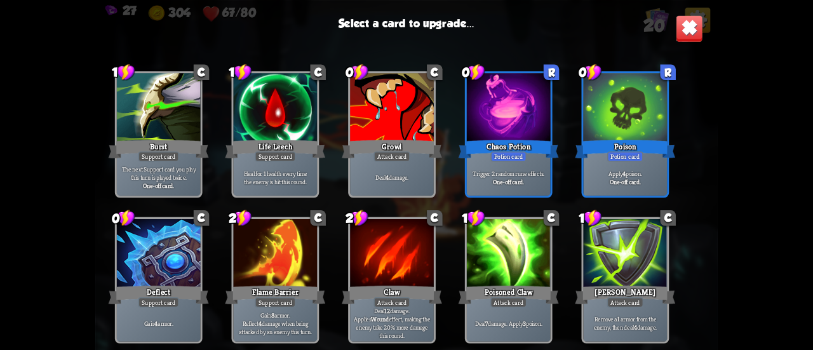
click at [281, 227] on div at bounding box center [276, 254] width 84 height 70
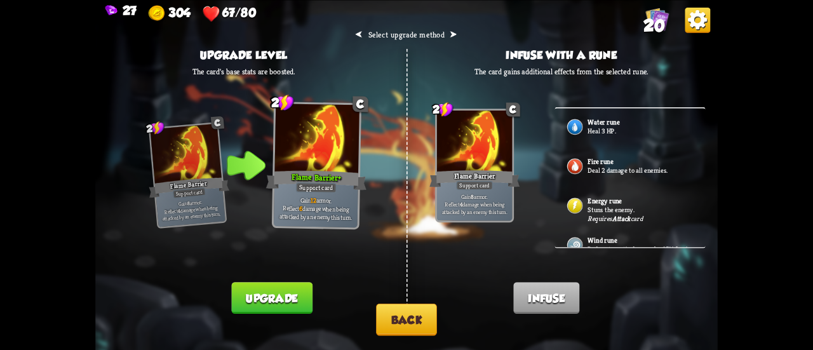
click at [359, 295] on div "⮜ Select upgrade method ⮞ Upgrade level The card's base stats are boosted. 2 C …" at bounding box center [406, 175] width 622 height 350
click at [374, 307] on div "⮜ Select upgrade method ⮞ Upgrade level The card's base stats are boosted. 2 C …" at bounding box center [406, 175] width 622 height 350
click at [390, 328] on button "Back" at bounding box center [406, 319] width 61 height 32
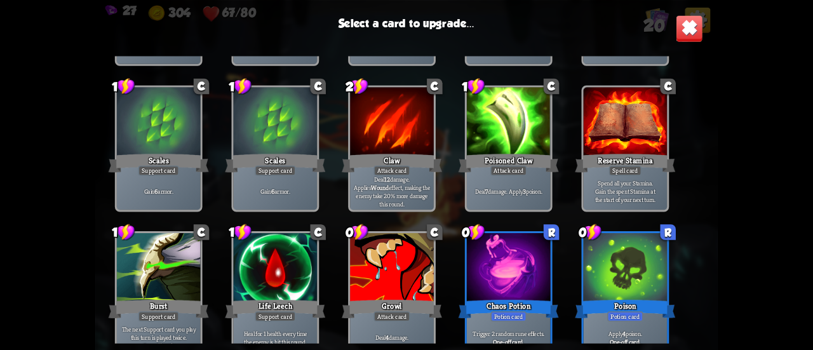
scroll to position [317, 0]
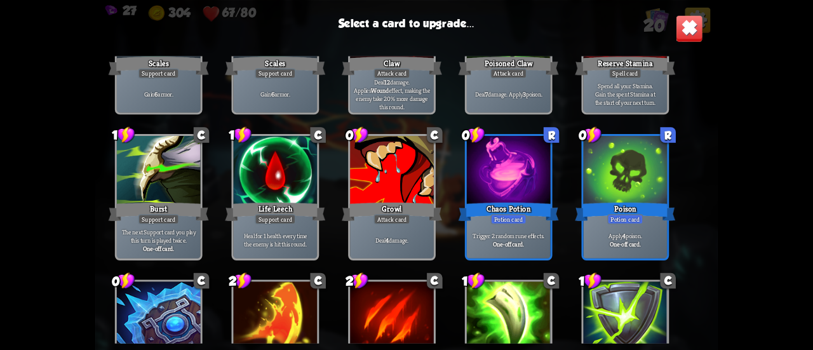
click at [496, 181] on div at bounding box center [509, 171] width 84 height 70
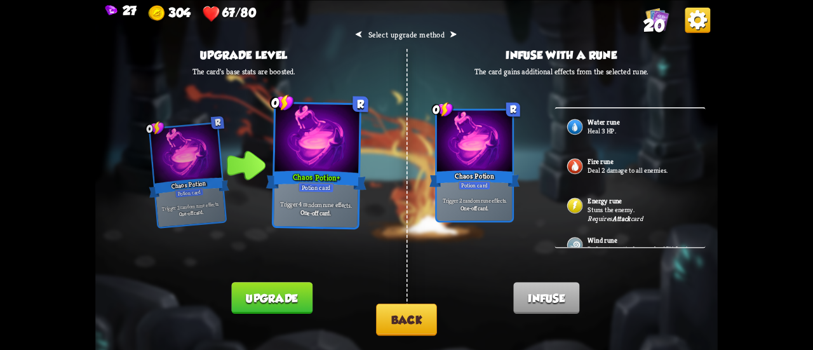
click at [270, 285] on button "Upgrade" at bounding box center [271, 298] width 81 height 32
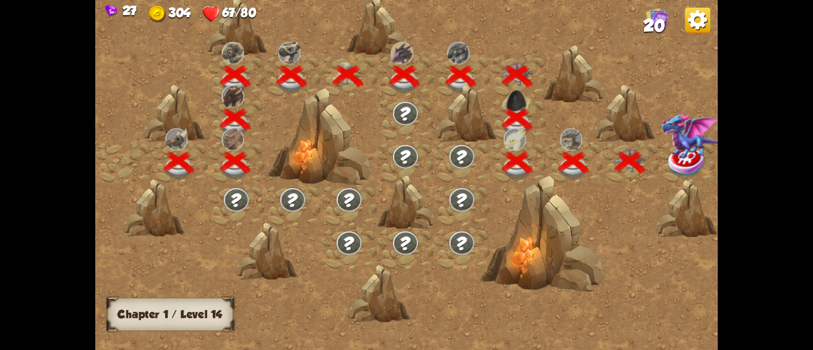
scroll to position [0, 193]
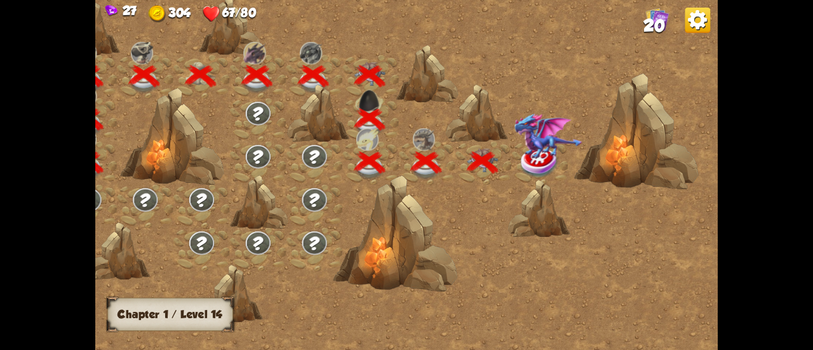
click at [523, 152] on img at bounding box center [548, 136] width 68 height 46
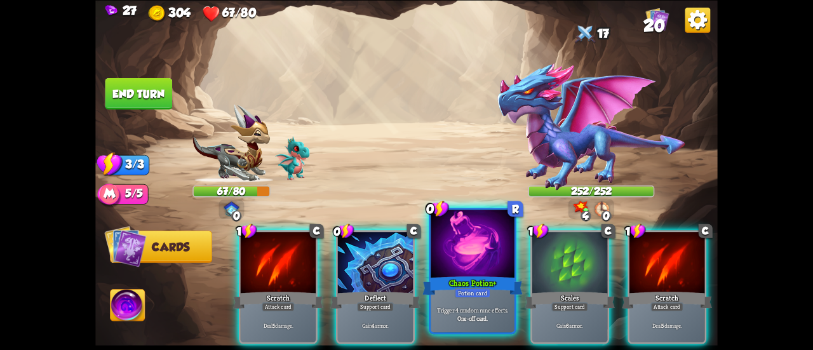
click at [458, 236] on div at bounding box center [472, 244] width 84 height 70
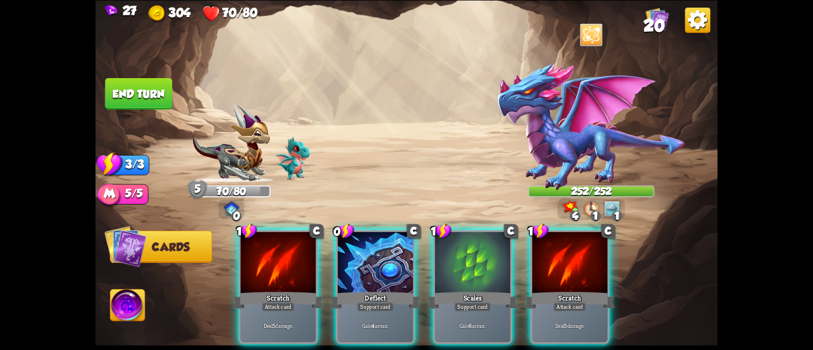
click at [145, 307] on button "Abilities" at bounding box center [127, 305] width 35 height 32
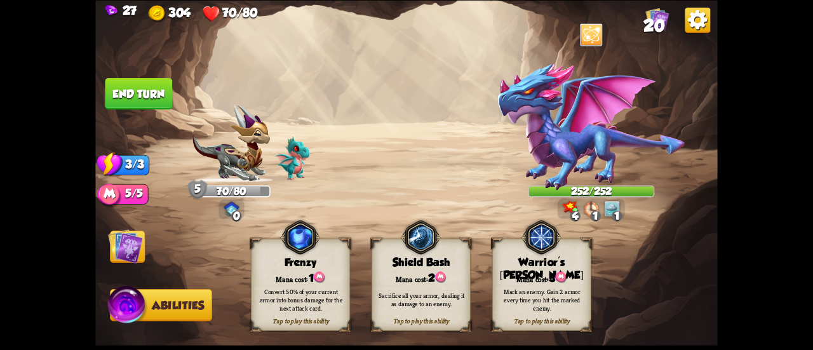
click at [529, 262] on div "Warrior's [PERSON_NAME]" at bounding box center [541, 269] width 98 height 26
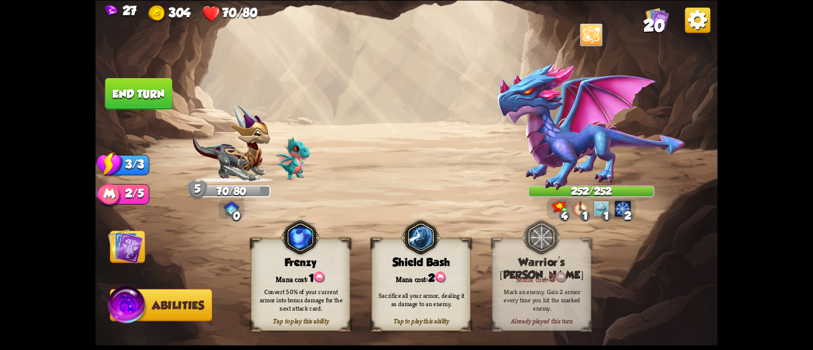
drag, startPoint x: 135, startPoint y: 236, endPoint x: 204, endPoint y: 250, distance: 70.6
click at [134, 236] on img at bounding box center [125, 246] width 35 height 35
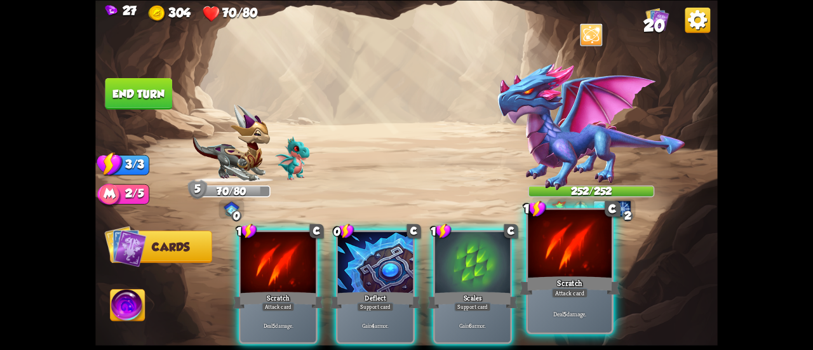
click at [555, 285] on div "Scratch" at bounding box center [569, 285] width 100 height 22
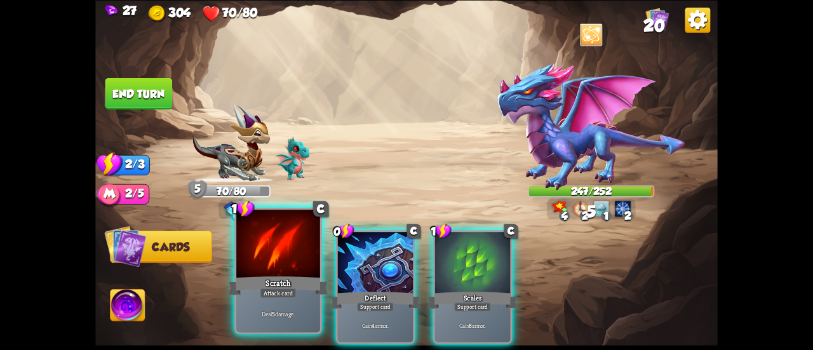
click at [262, 269] on div at bounding box center [278, 244] width 84 height 70
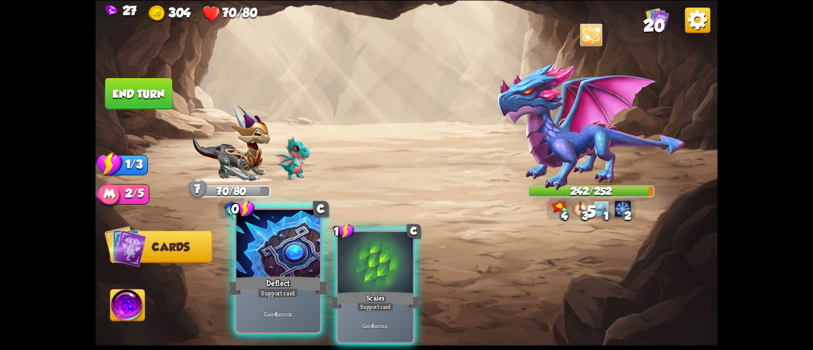
click at [262, 274] on div at bounding box center [278, 244] width 84 height 70
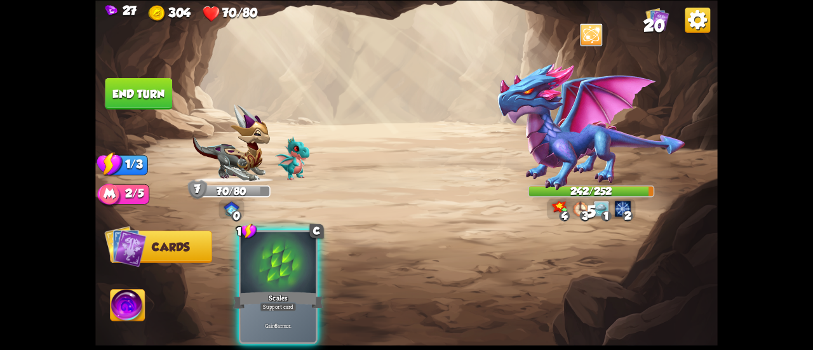
click at [262, 274] on div at bounding box center [278, 263] width 75 height 63
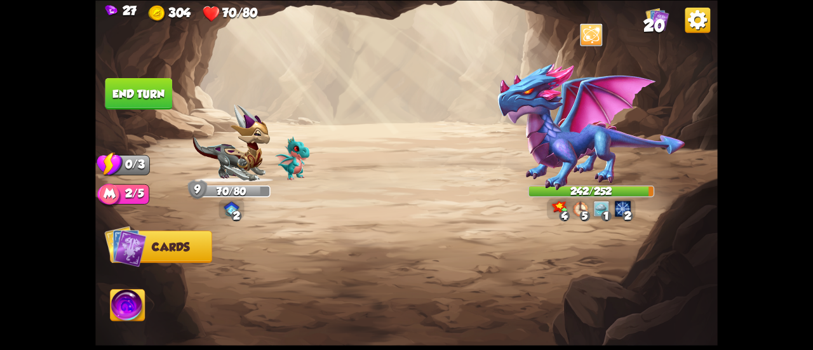
click at [128, 307] on img at bounding box center [127, 306] width 34 height 35
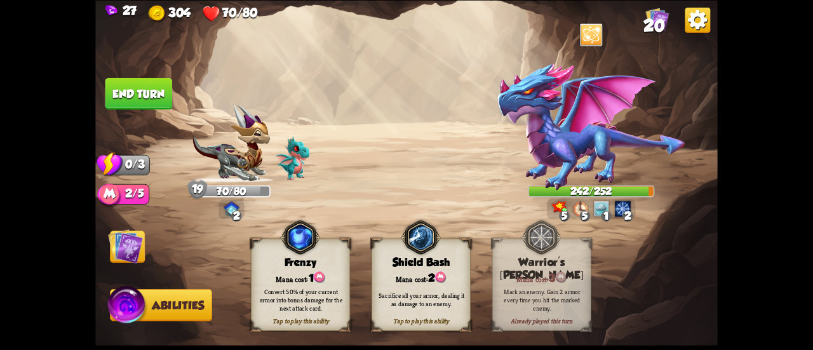
click at [396, 274] on div "Mana cost: 2" at bounding box center [421, 277] width 98 height 14
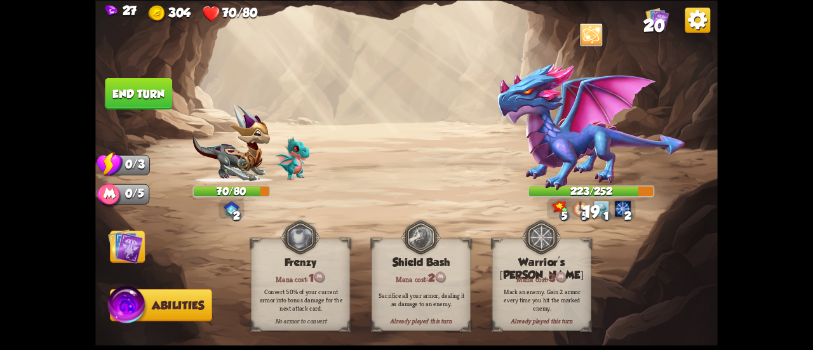
click at [164, 65] on img at bounding box center [406, 175] width 622 height 350
click at [163, 81] on button "End turn" at bounding box center [138, 93] width 67 height 32
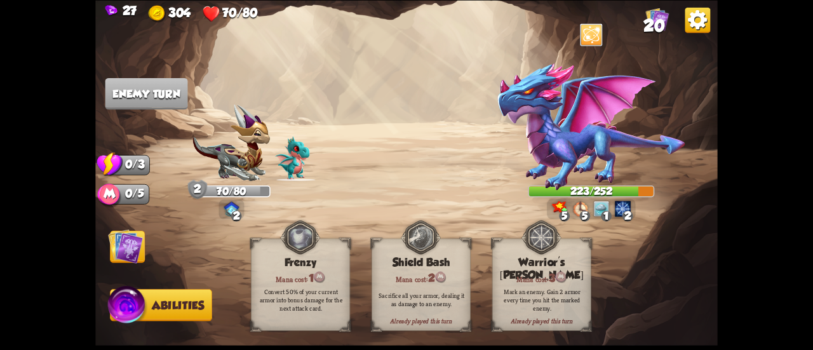
click at [136, 238] on img at bounding box center [125, 246] width 35 height 35
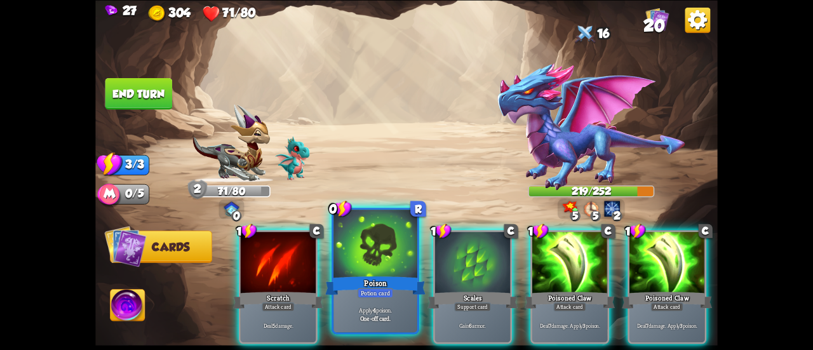
click at [358, 243] on div at bounding box center [375, 244] width 84 height 70
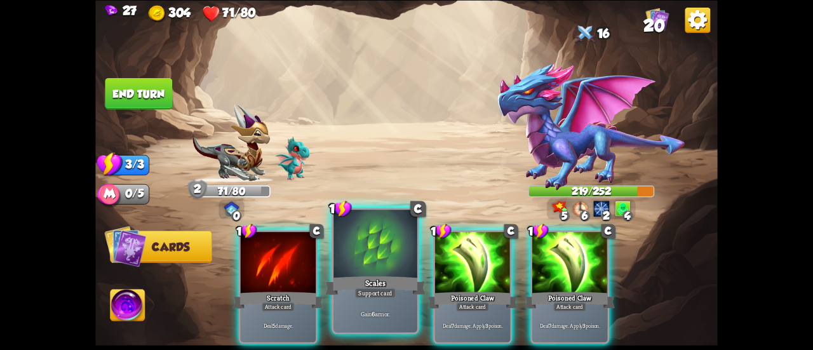
click at [377, 260] on div at bounding box center [375, 244] width 84 height 70
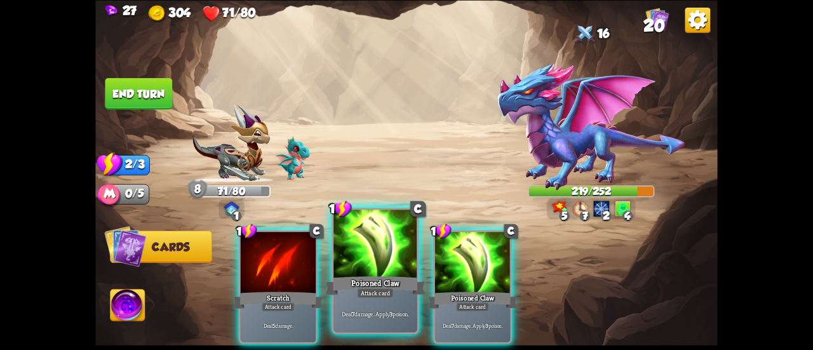
click at [365, 254] on div at bounding box center [375, 244] width 84 height 70
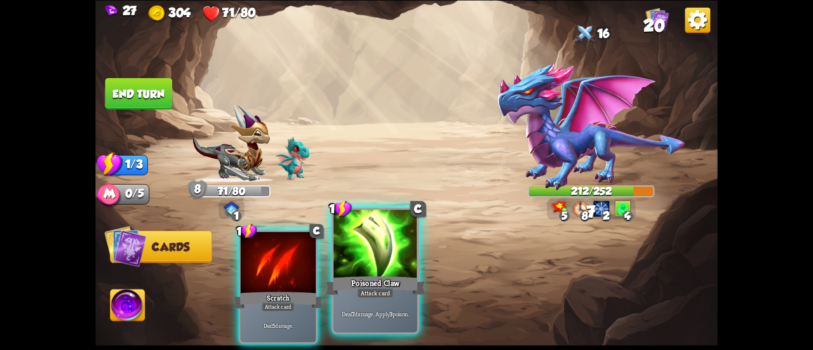
click at [364, 253] on div at bounding box center [375, 244] width 84 height 70
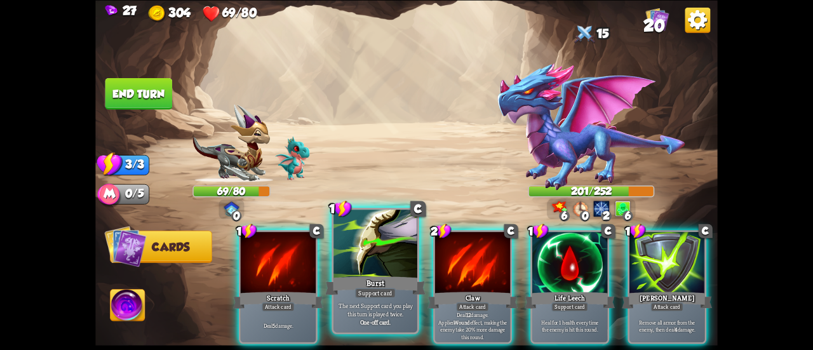
click at [385, 252] on div at bounding box center [375, 244] width 84 height 70
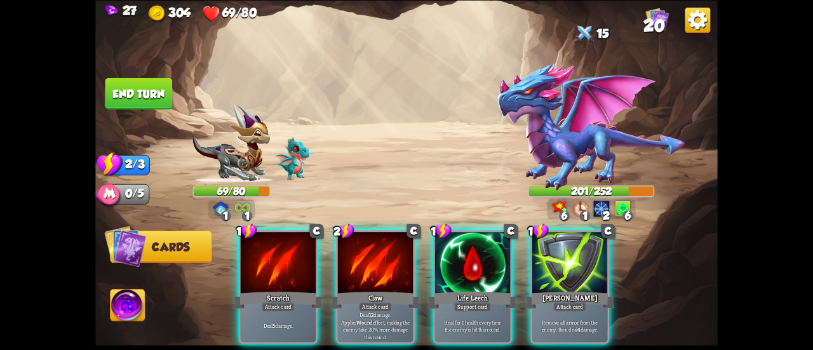
click at [429, 257] on div "1 C Scratch Attack card Deal 5 damage. 2 C Claw Attack card Deal 12 damage. App…" at bounding box center [469, 272] width 498 height 156
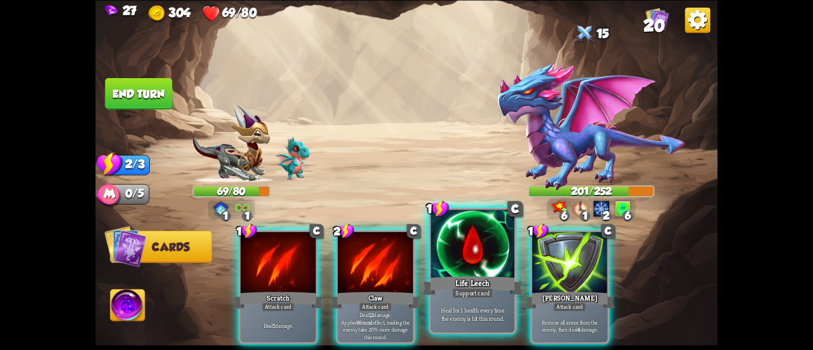
click at [433, 258] on div at bounding box center [472, 244] width 84 height 70
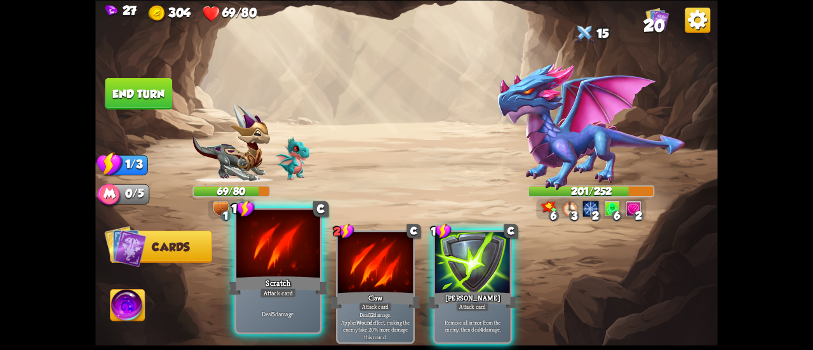
click at [281, 270] on div at bounding box center [278, 244] width 84 height 70
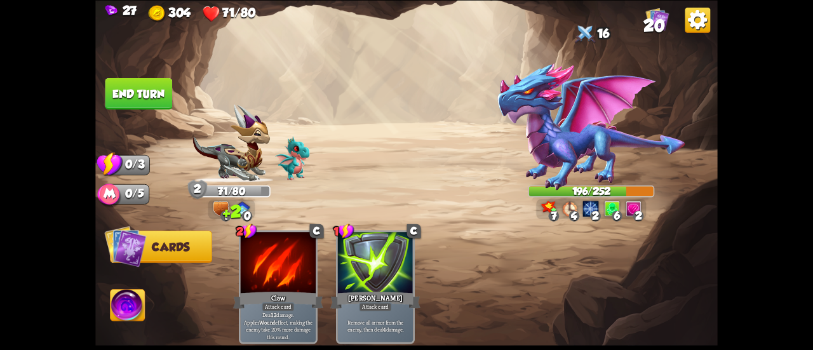
click at [154, 95] on button "End turn" at bounding box center [138, 93] width 67 height 32
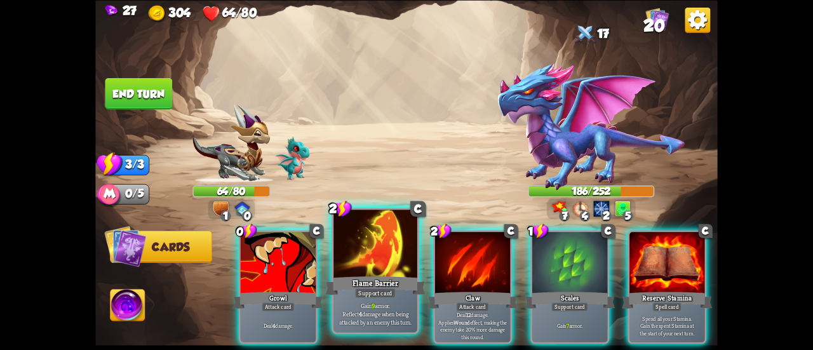
click at [380, 281] on div "Flame Barrier" at bounding box center [375, 285] width 100 height 22
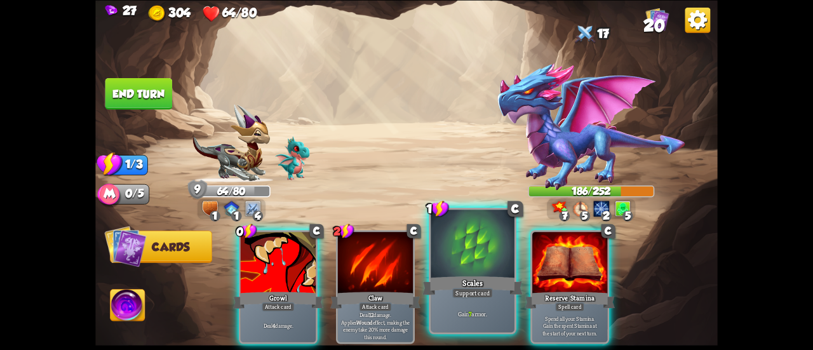
click at [455, 283] on div "Scales" at bounding box center [472, 285] width 100 height 22
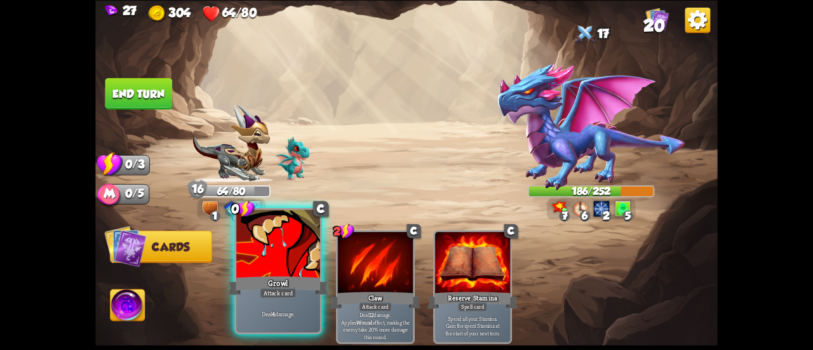
click at [260, 274] on div "Growl" at bounding box center [278, 285] width 100 height 22
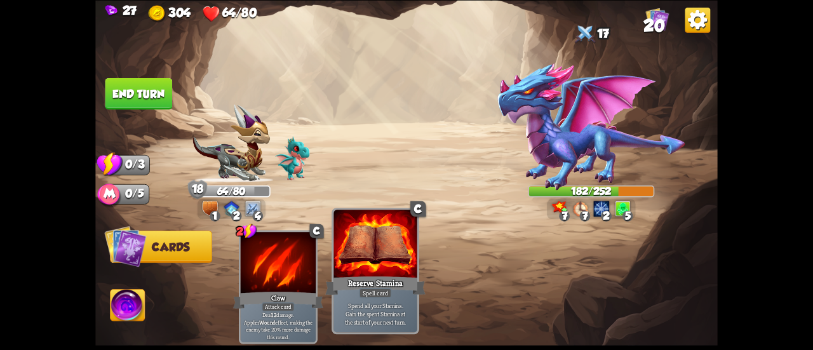
click at [378, 264] on div at bounding box center [375, 244] width 84 height 70
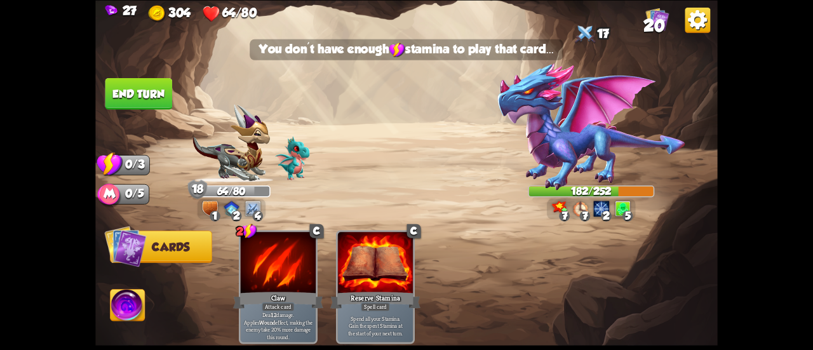
click at [151, 110] on img at bounding box center [406, 175] width 622 height 350
click at [138, 98] on button "End turn" at bounding box center [138, 93] width 67 height 32
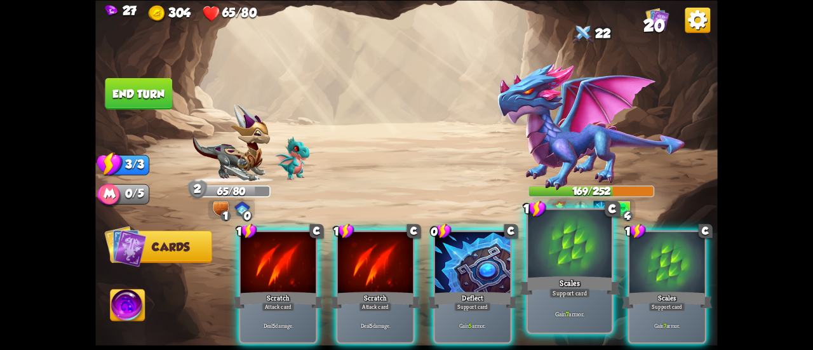
click at [539, 243] on div at bounding box center [570, 244] width 84 height 70
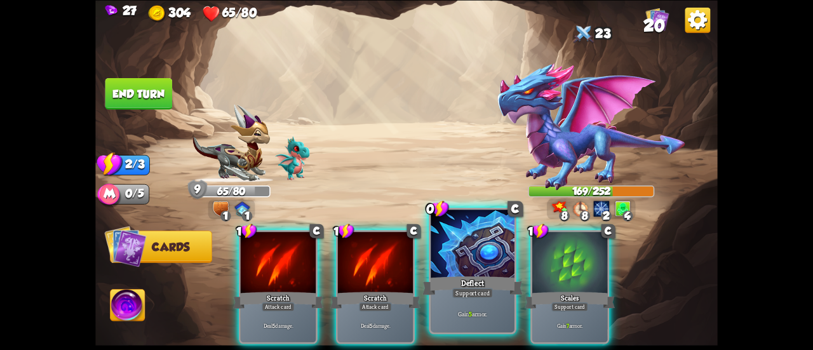
click at [476, 269] on div "1 C Scratch Attack card Deal 5 damage. 1 C Scratch Attack card Deal 5 damage. 0…" at bounding box center [469, 272] width 498 height 156
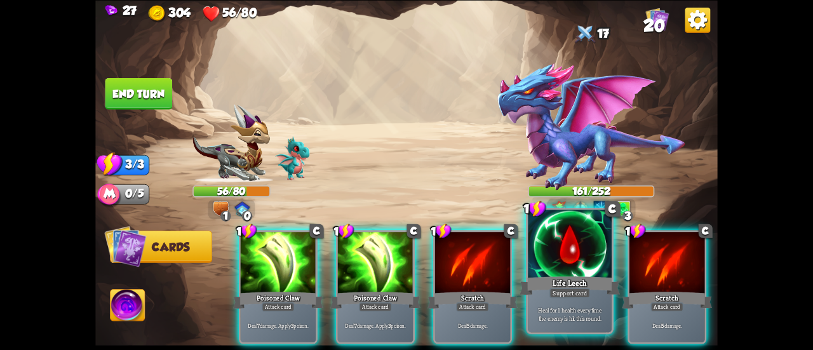
click at [552, 281] on div "Life Leech" at bounding box center [569, 285] width 100 height 22
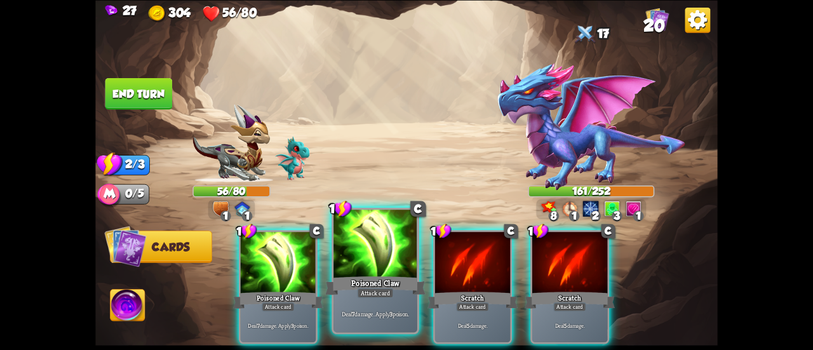
click at [383, 263] on div at bounding box center [375, 244] width 84 height 70
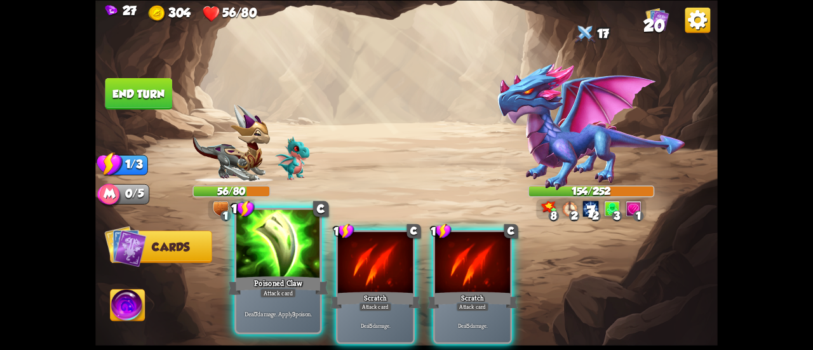
click at [279, 251] on div at bounding box center [278, 244] width 84 height 70
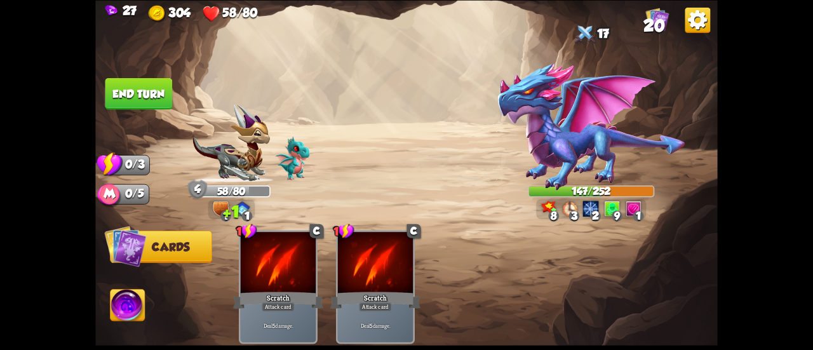
click at [147, 93] on button "End turn" at bounding box center [138, 93] width 67 height 32
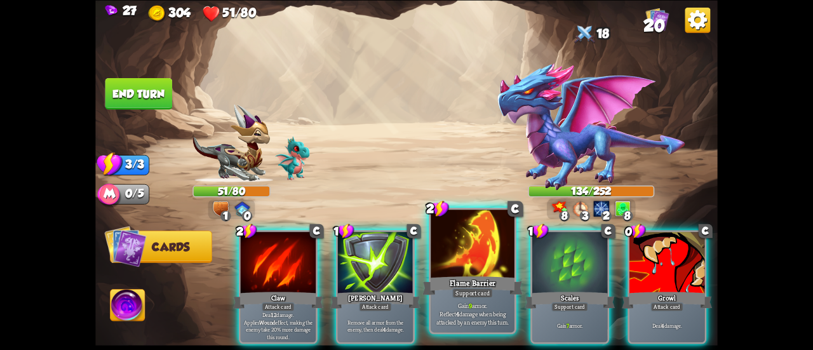
click at [453, 255] on div at bounding box center [472, 244] width 84 height 70
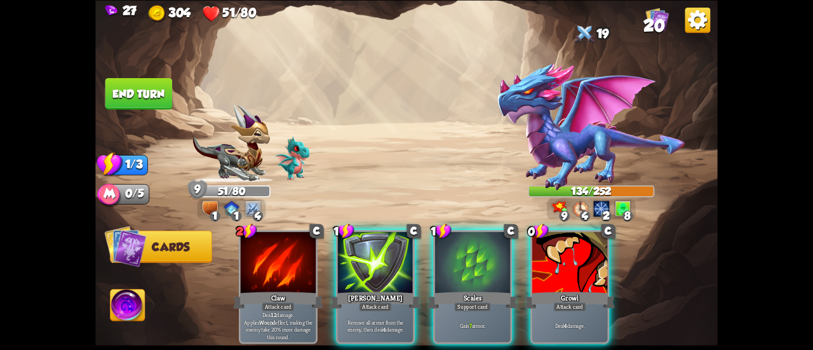
click at [453, 255] on div at bounding box center [472, 263] width 75 height 63
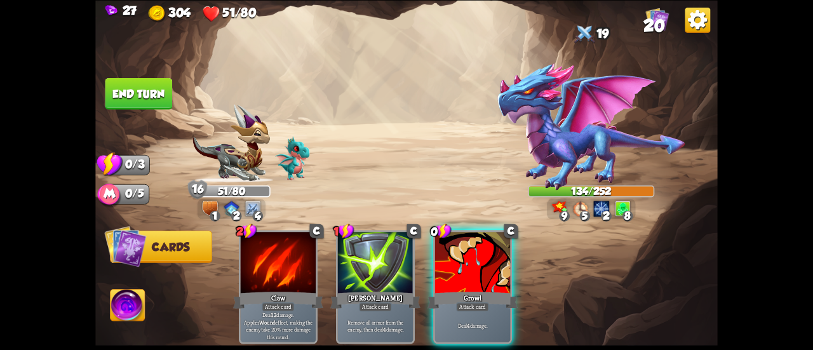
click at [453, 255] on div at bounding box center [472, 263] width 75 height 63
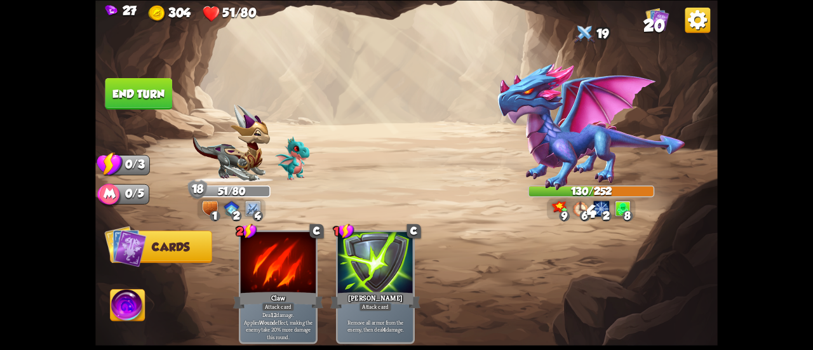
click at [150, 96] on button "End turn" at bounding box center [138, 93] width 67 height 32
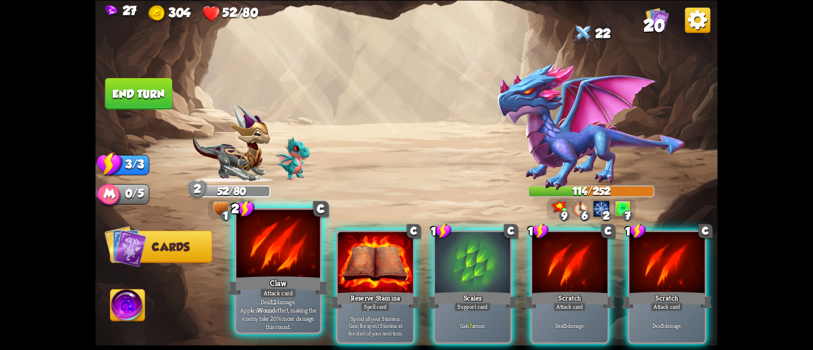
click at [240, 263] on div at bounding box center [278, 244] width 84 height 70
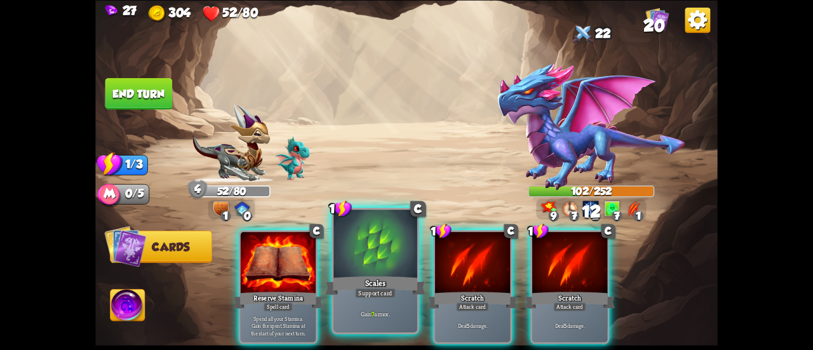
click at [357, 261] on div at bounding box center [375, 244] width 84 height 70
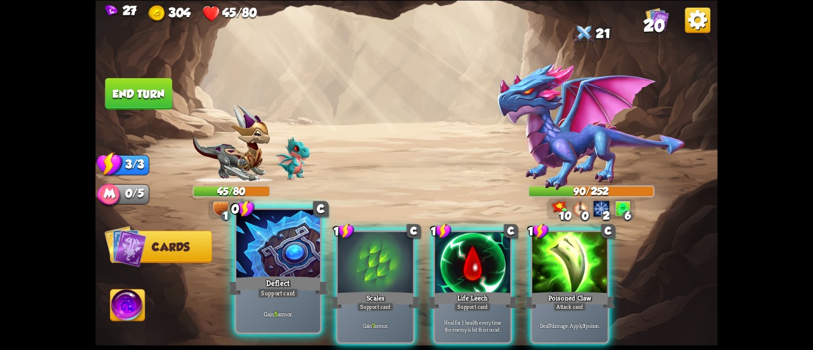
click at [296, 272] on div at bounding box center [278, 244] width 84 height 70
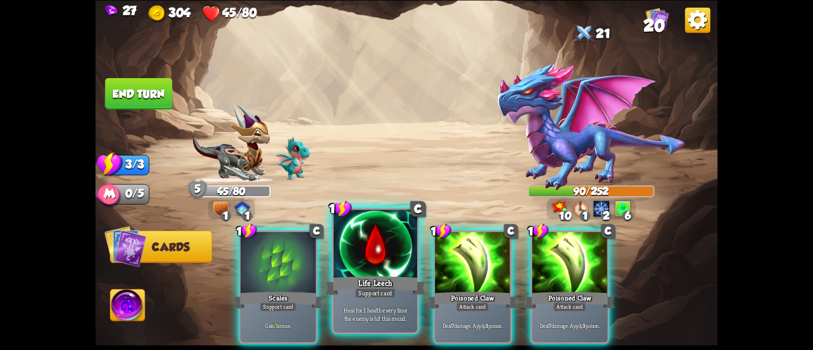
click at [381, 263] on div at bounding box center [375, 244] width 84 height 70
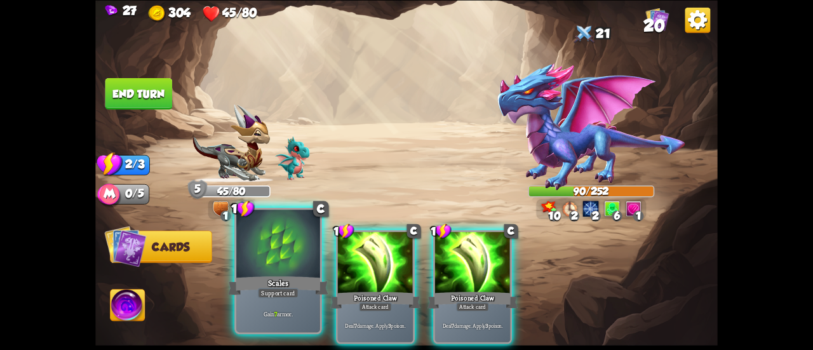
click at [291, 269] on div at bounding box center [278, 244] width 84 height 70
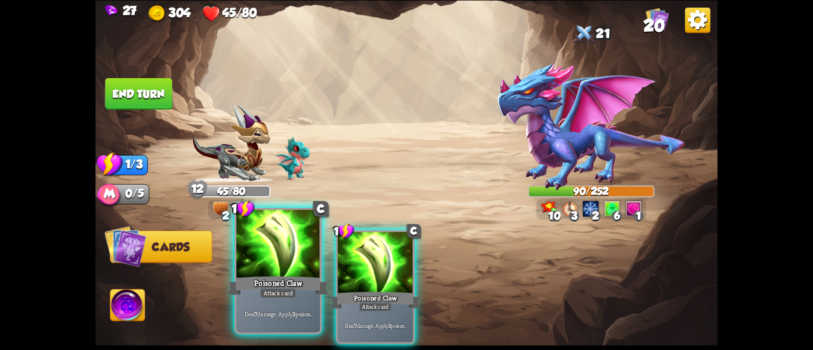
click at [248, 270] on div at bounding box center [278, 244] width 84 height 70
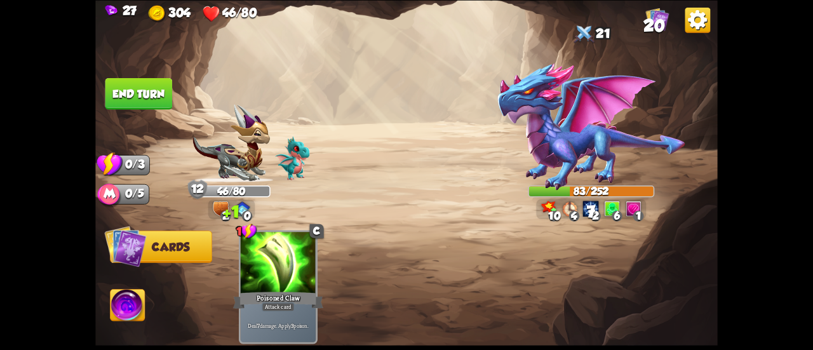
click at [140, 88] on button "End turn" at bounding box center [138, 93] width 67 height 32
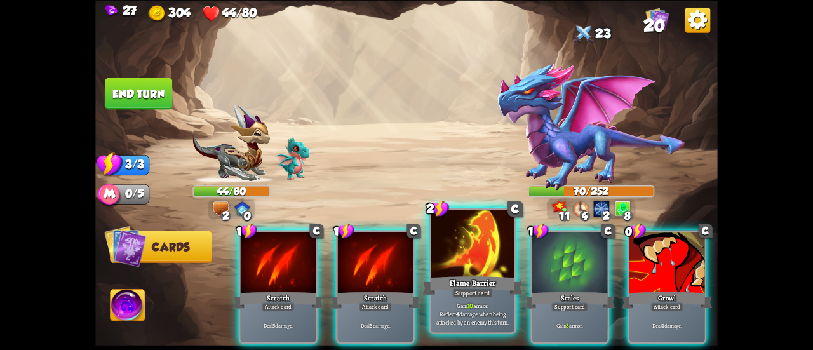
click at [472, 289] on div "Support card" at bounding box center [472, 293] width 41 height 10
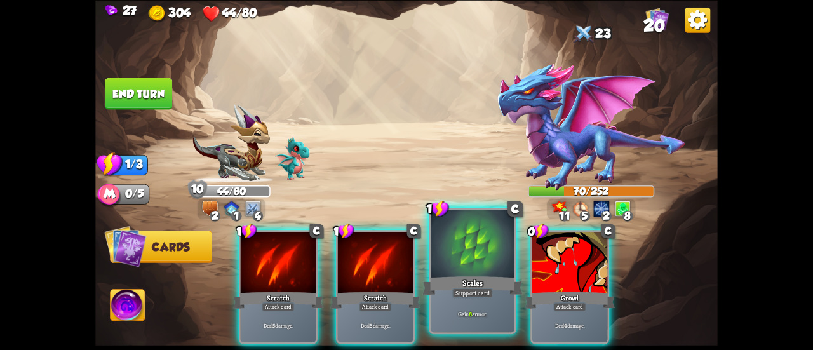
click at [451, 279] on div "Scales" at bounding box center [472, 285] width 100 height 22
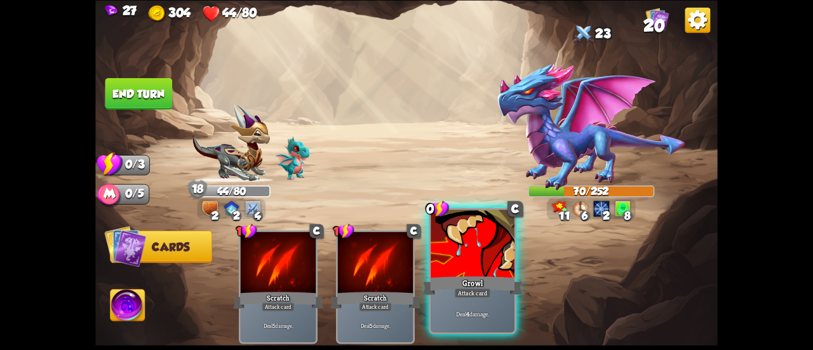
click at [463, 275] on div "Growl" at bounding box center [472, 285] width 100 height 22
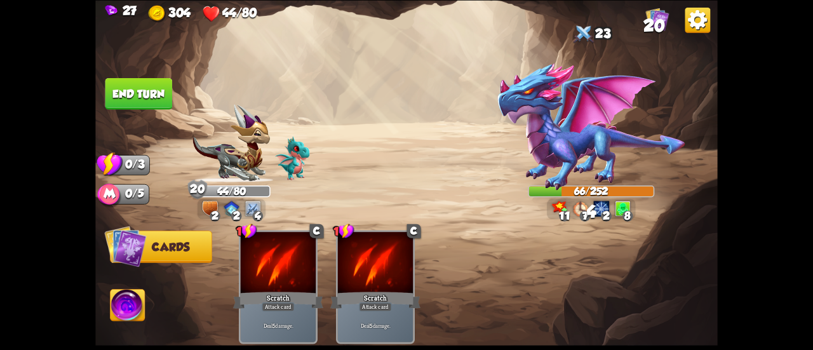
click at [142, 91] on button "End turn" at bounding box center [138, 93] width 67 height 32
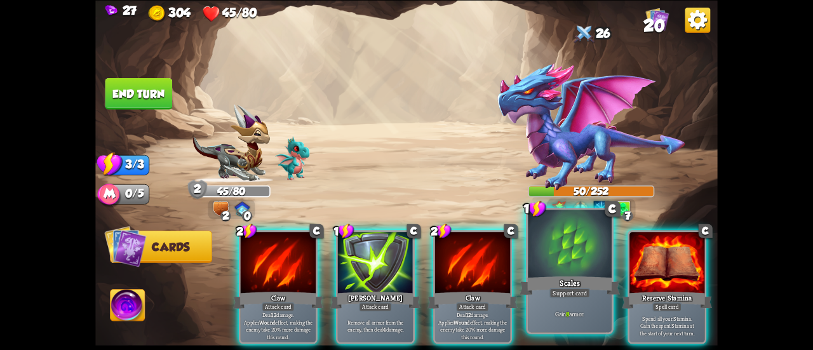
click at [546, 276] on div "Scales" at bounding box center [569, 285] width 100 height 22
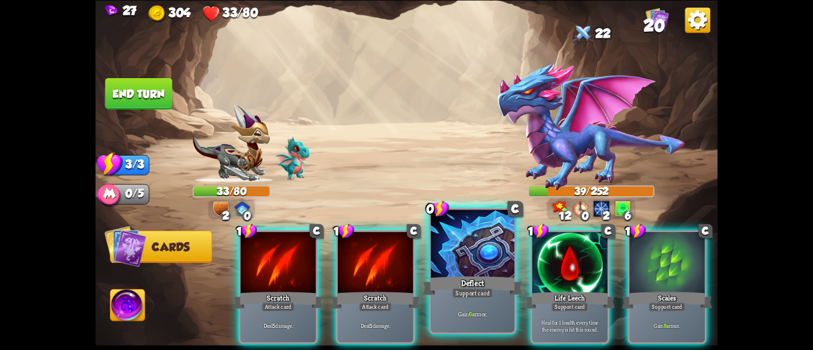
click at [488, 269] on div at bounding box center [472, 244] width 84 height 70
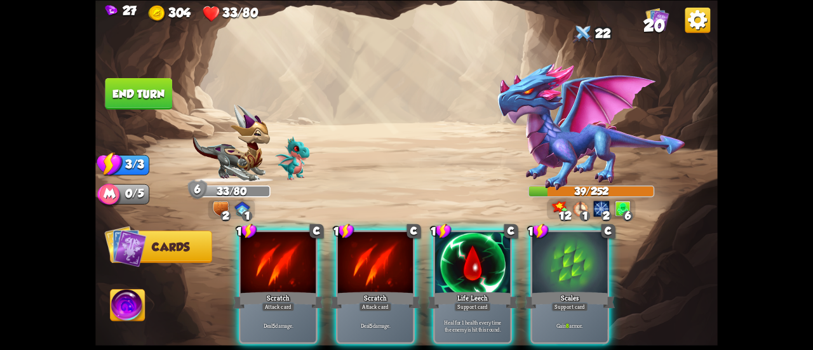
click at [488, 269] on div at bounding box center [472, 263] width 75 height 63
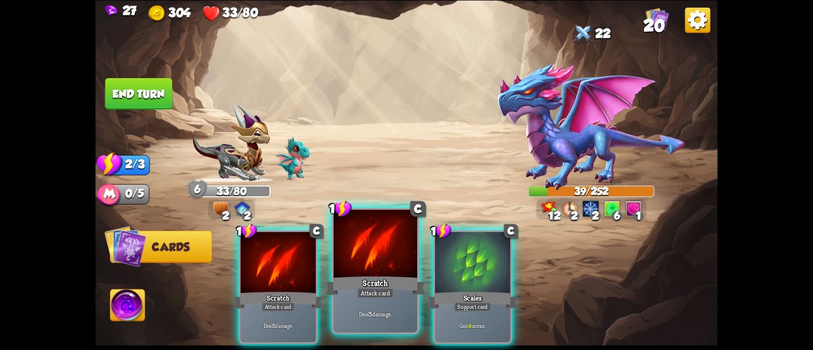
click at [393, 258] on div at bounding box center [375, 244] width 84 height 70
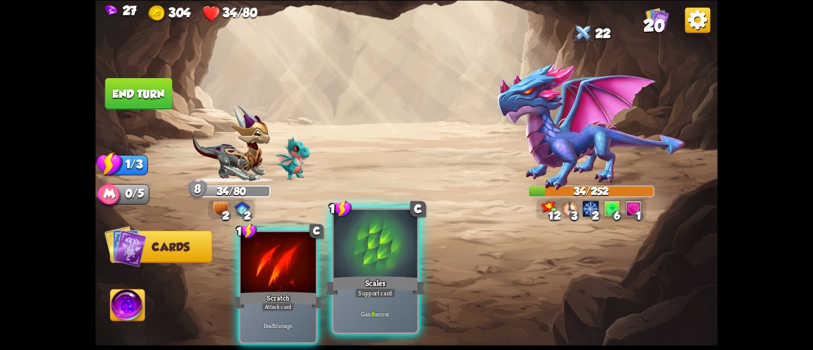
click at [358, 253] on div at bounding box center [375, 244] width 84 height 70
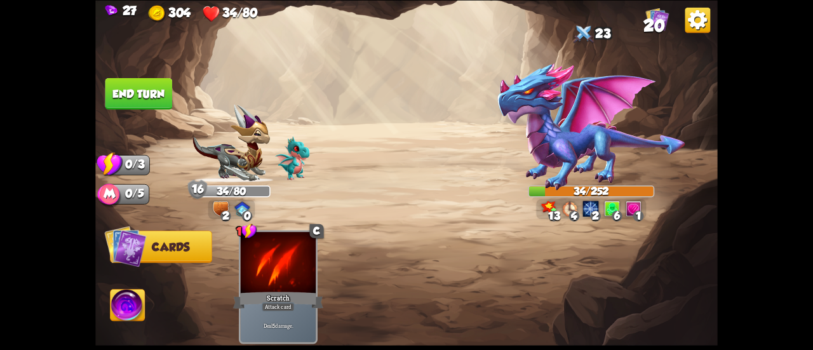
click at [163, 95] on button "End turn" at bounding box center [138, 93] width 67 height 32
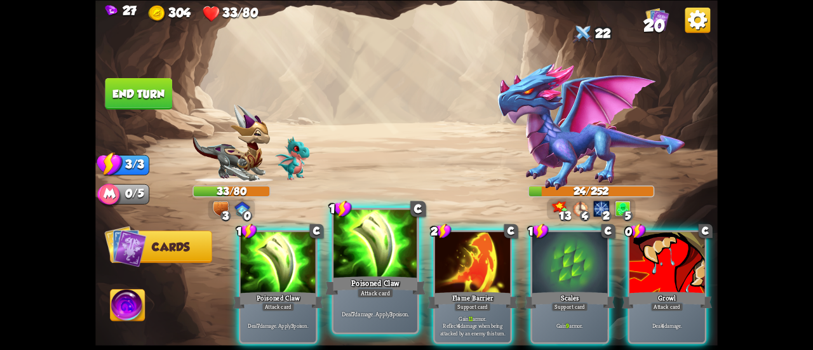
click at [368, 249] on div at bounding box center [375, 244] width 84 height 70
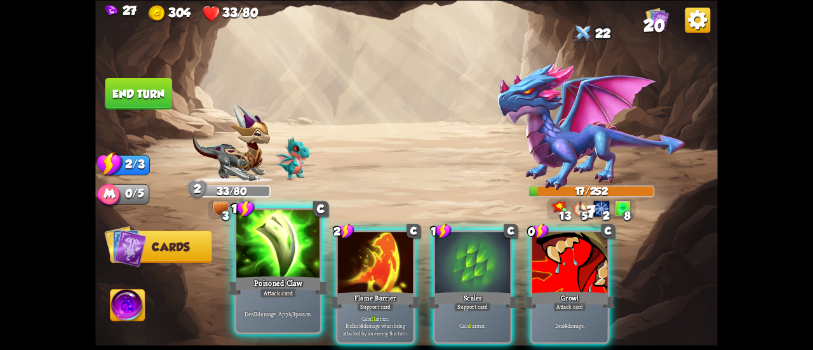
click at [288, 258] on div at bounding box center [278, 244] width 84 height 70
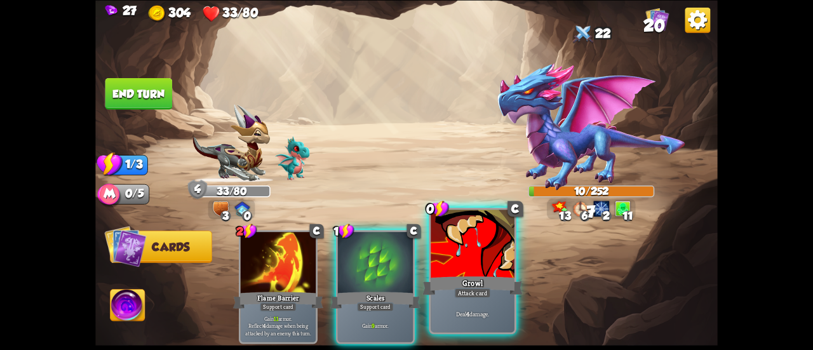
click at [470, 255] on div at bounding box center [472, 244] width 84 height 70
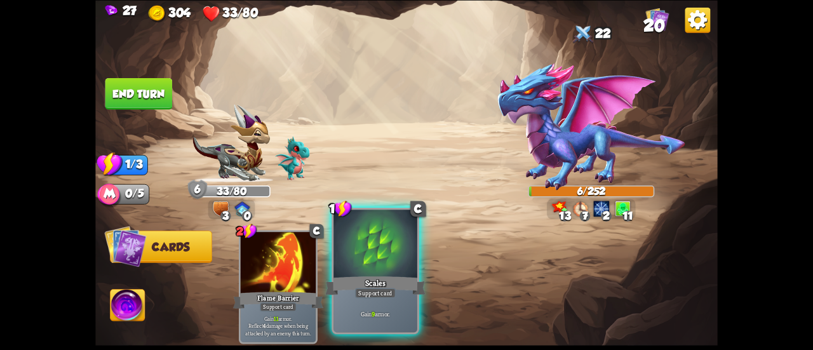
click at [363, 246] on div at bounding box center [375, 244] width 84 height 70
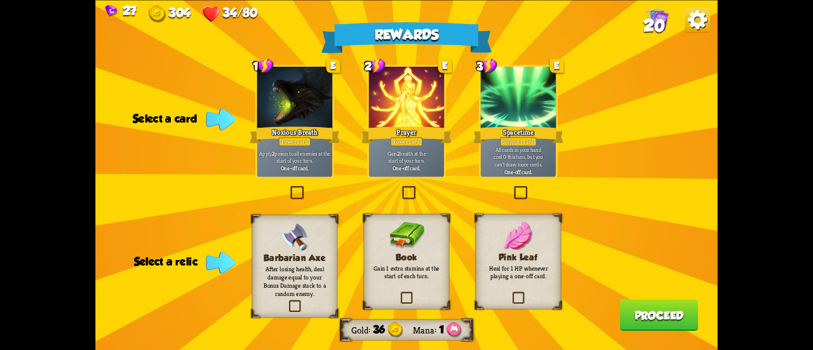
click at [383, 159] on p "Gain 2 health at the start of your turn." at bounding box center [407, 156] width 72 height 15
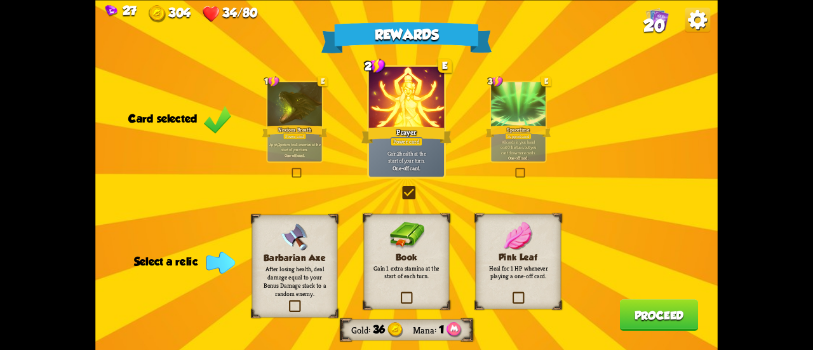
click at [444, 286] on div "Book Gain 1 extra stamina at the start of each turn." at bounding box center [407, 260] width 86 height 95
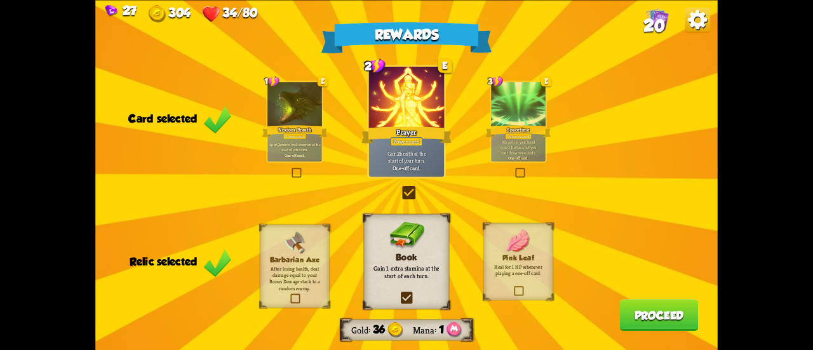
click at [628, 317] on button "Proceed" at bounding box center [659, 315] width 79 height 32
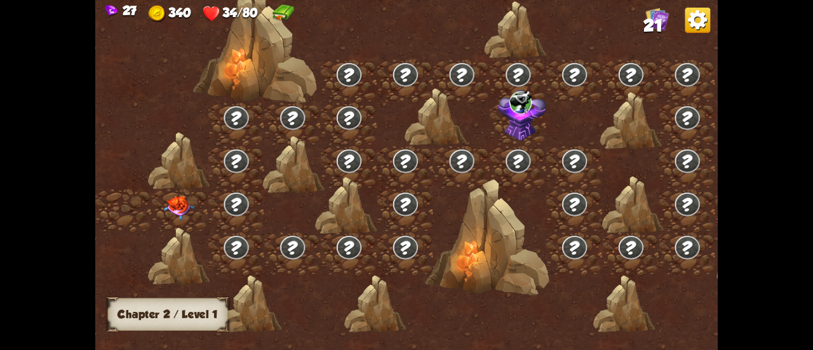
click at [174, 204] on img at bounding box center [178, 208] width 31 height 24
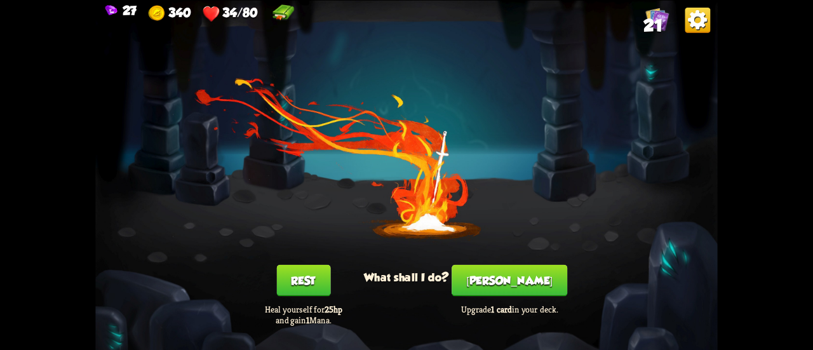
click at [495, 286] on button "[PERSON_NAME]" at bounding box center [509, 280] width 116 height 32
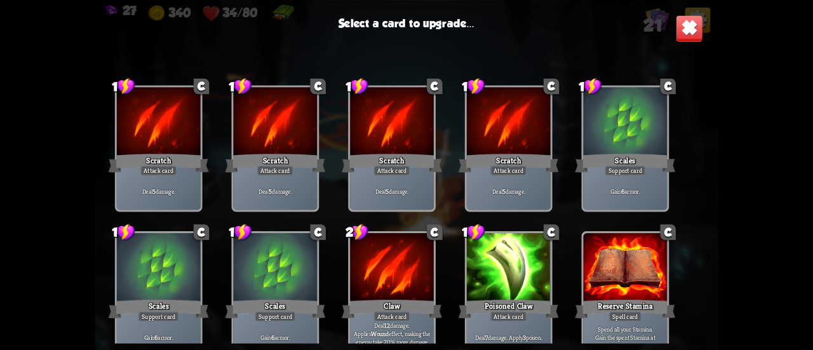
scroll to position [399, 0]
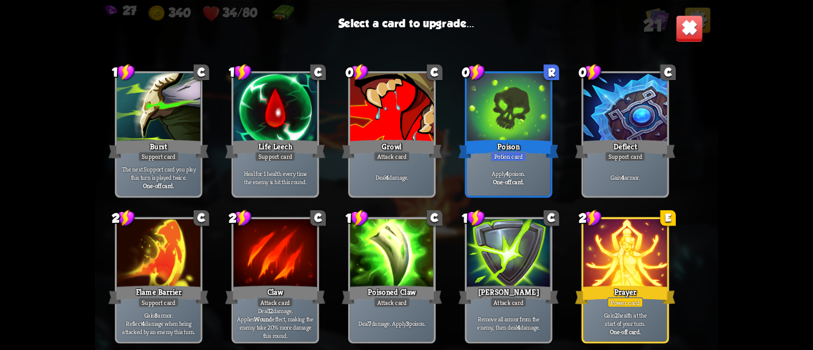
click at [656, 263] on div at bounding box center [625, 254] width 84 height 70
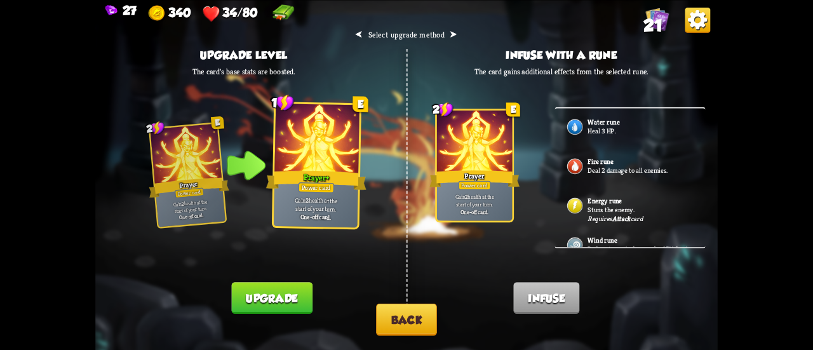
click at [409, 312] on button "Back" at bounding box center [406, 319] width 61 height 32
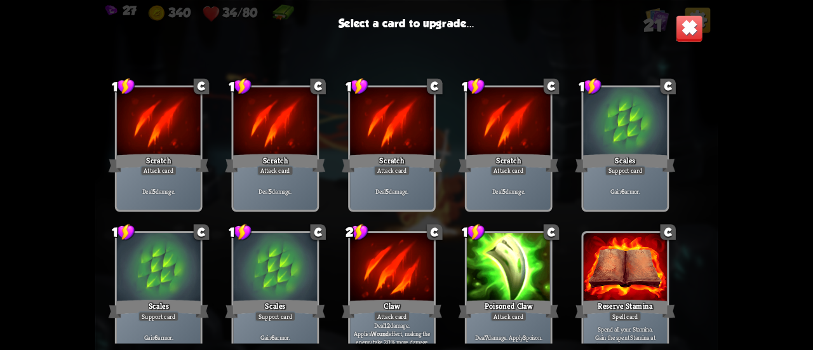
scroll to position [381, 0]
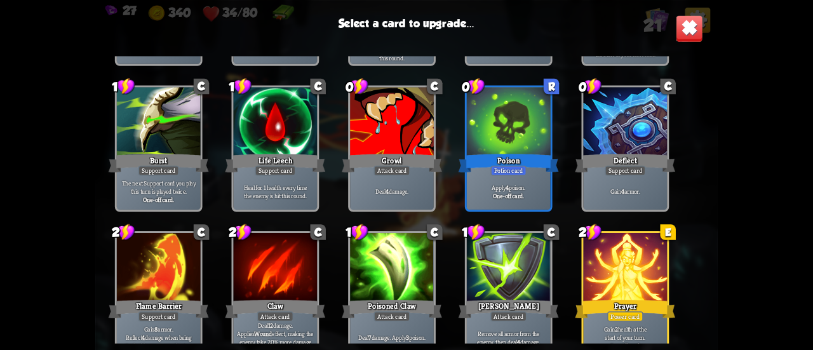
click at [701, 26] on img at bounding box center [688, 28] width 27 height 27
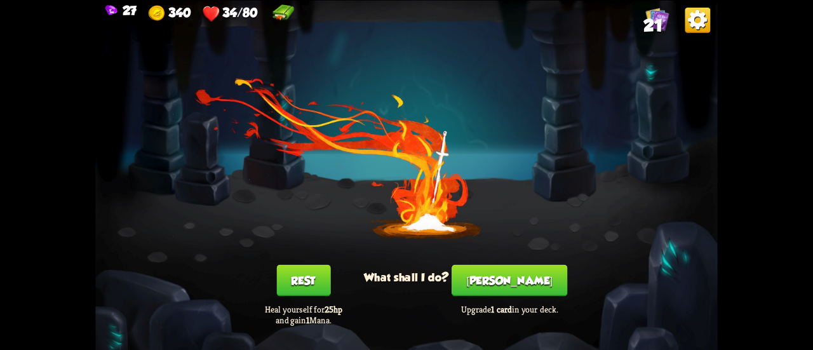
click at [303, 280] on button "Rest" at bounding box center [303, 280] width 54 height 32
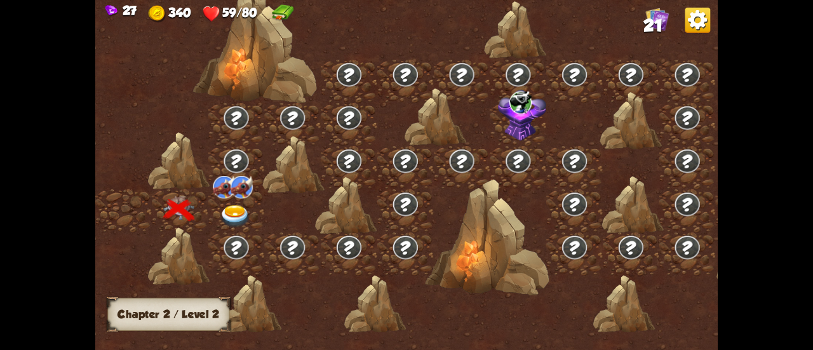
click at [236, 206] on img at bounding box center [235, 216] width 31 height 23
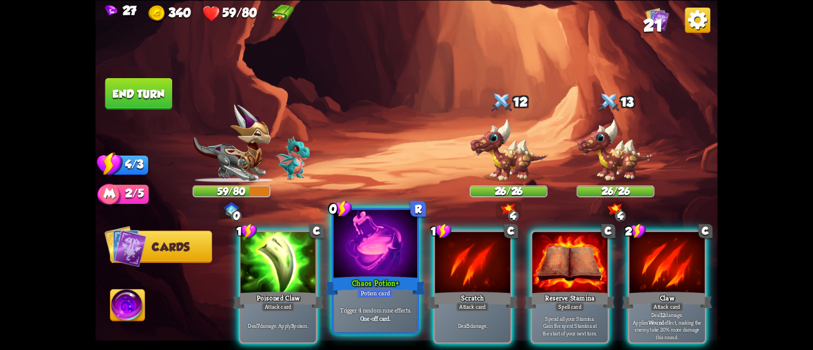
click at [390, 249] on div at bounding box center [375, 244] width 84 height 70
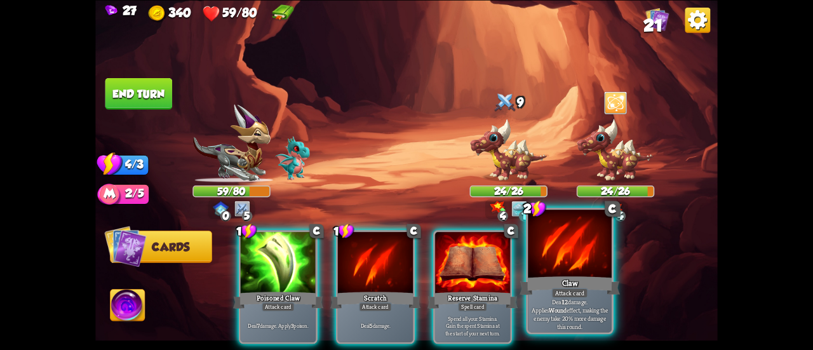
click at [598, 239] on div at bounding box center [570, 244] width 84 height 70
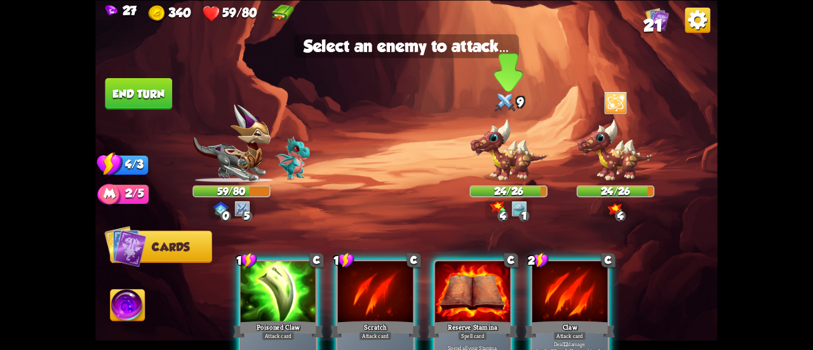
click at [521, 163] on img at bounding box center [507, 150] width 77 height 64
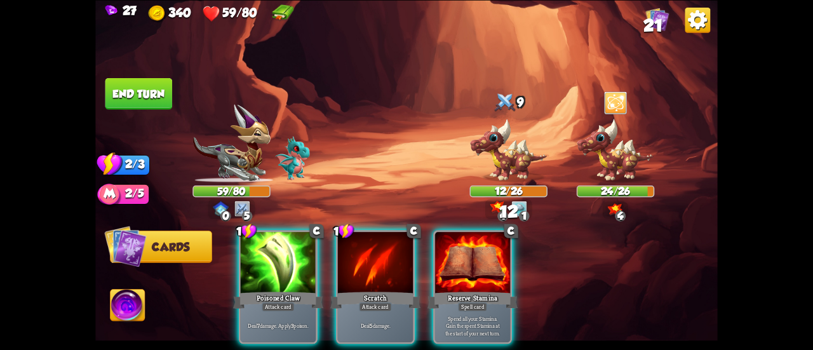
click at [230, 245] on div "1 C Poisoned Claw Attack card Deal 7 damage. Apply 3 poison. 1 C Scratch Attack…" at bounding box center [469, 272] width 498 height 156
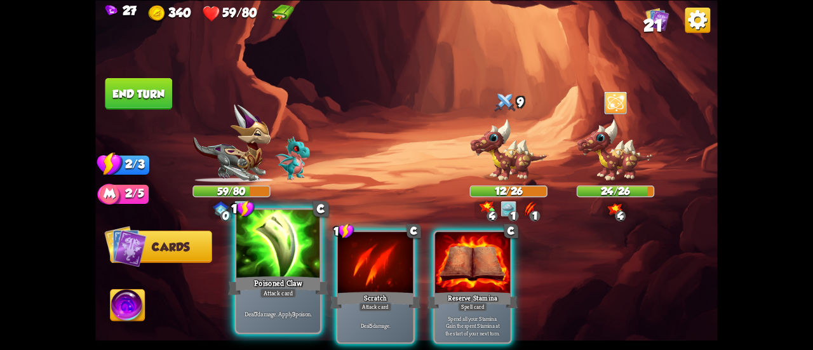
click at [294, 257] on div at bounding box center [278, 244] width 84 height 70
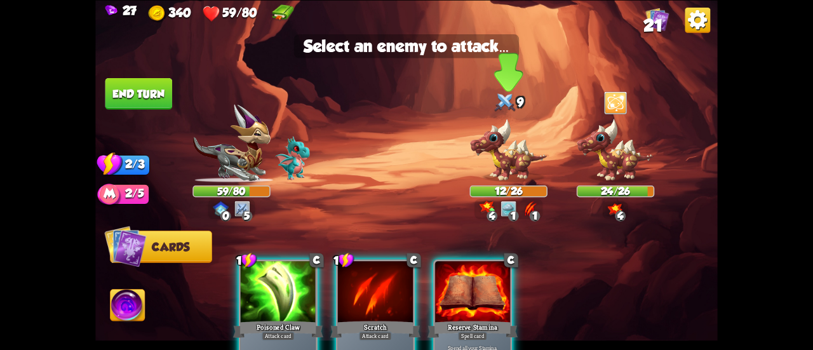
click at [495, 161] on img at bounding box center [507, 150] width 77 height 64
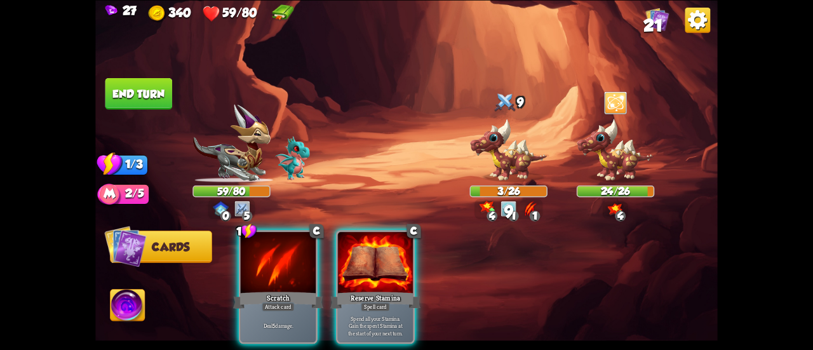
click at [156, 93] on button "End turn" at bounding box center [138, 93] width 67 height 32
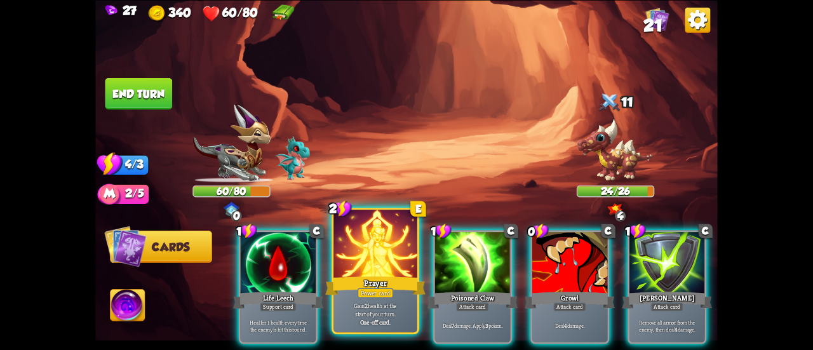
click at [360, 242] on div at bounding box center [375, 244] width 84 height 70
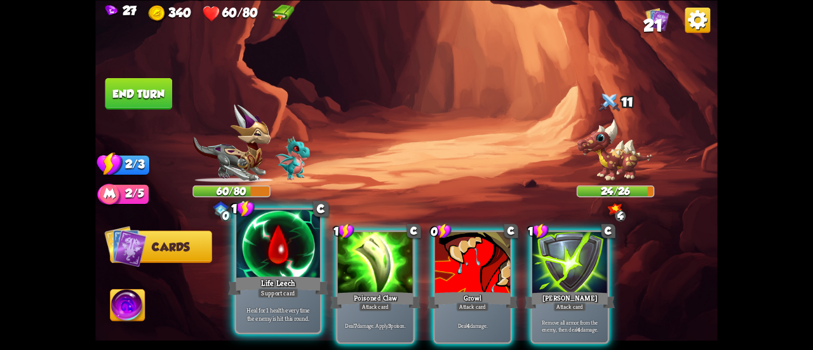
click at [269, 272] on div at bounding box center [278, 244] width 84 height 70
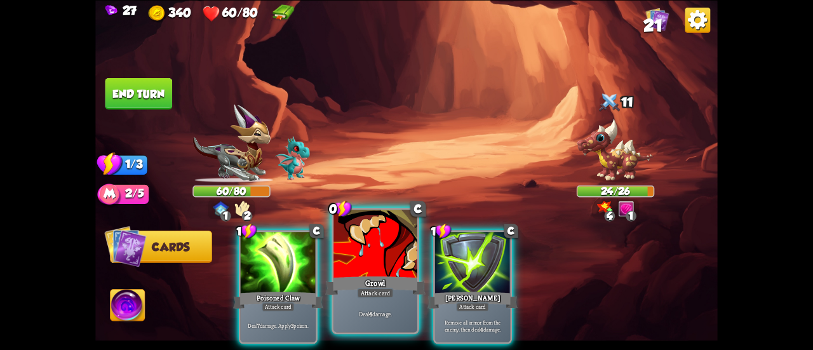
click at [359, 270] on div at bounding box center [375, 244] width 84 height 70
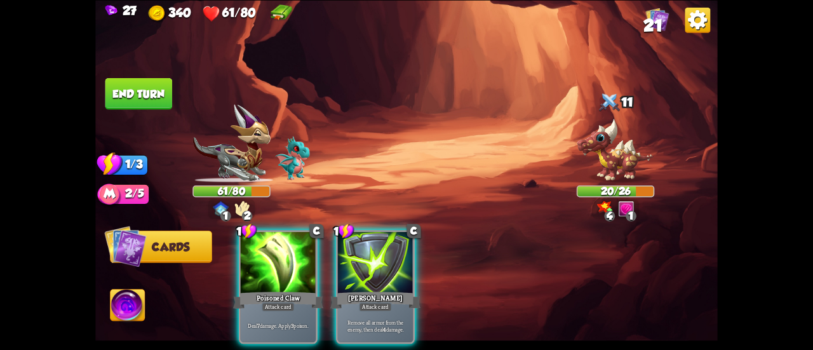
drag, startPoint x: 162, startPoint y: 86, endPoint x: 357, endPoint y: 197, distance: 224.6
click at [359, 192] on div "Select an enemy to attack... You don't have enough stamina to play that card...…" at bounding box center [406, 175] width 622 height 350
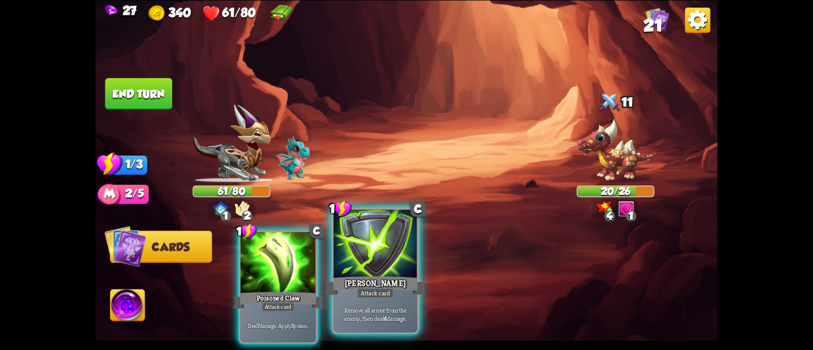
click at [336, 260] on div at bounding box center [375, 244] width 84 height 70
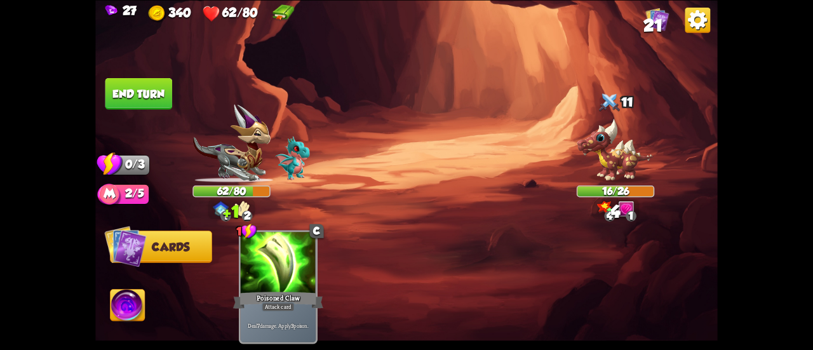
click at [165, 101] on button "End turn" at bounding box center [138, 93] width 67 height 32
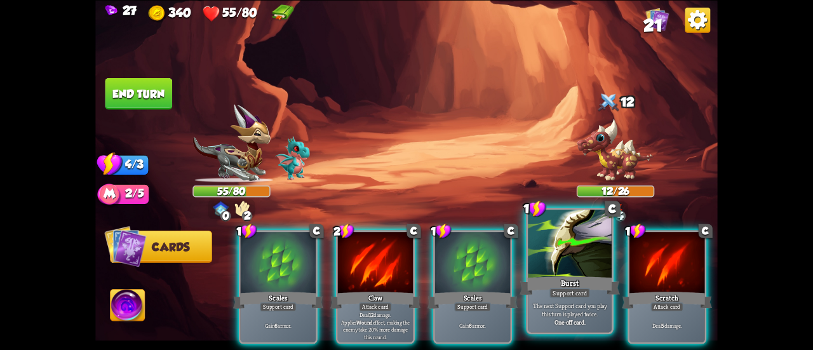
click at [553, 253] on div at bounding box center [570, 244] width 84 height 70
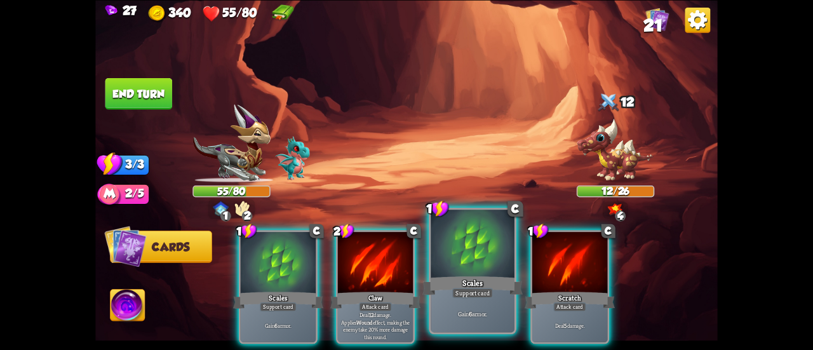
click at [474, 221] on div at bounding box center [472, 244] width 84 height 70
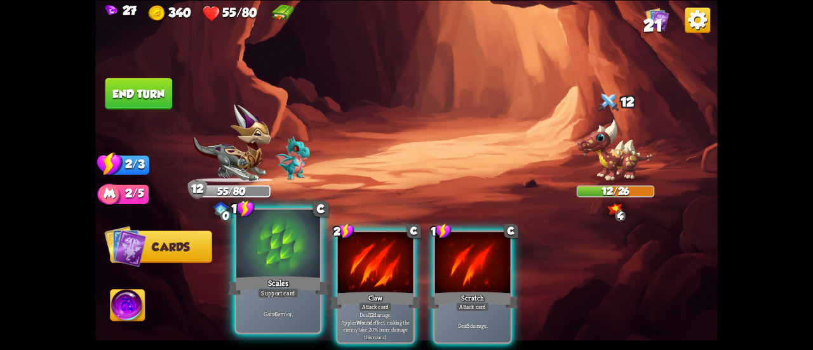
click at [256, 270] on div at bounding box center [278, 244] width 84 height 70
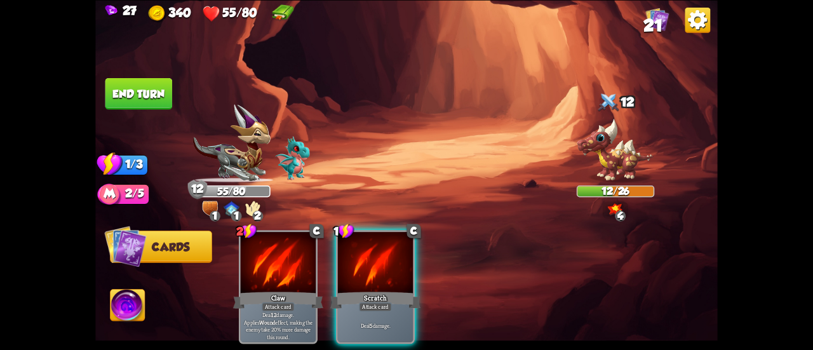
click at [135, 95] on button "End turn" at bounding box center [138, 93] width 67 height 32
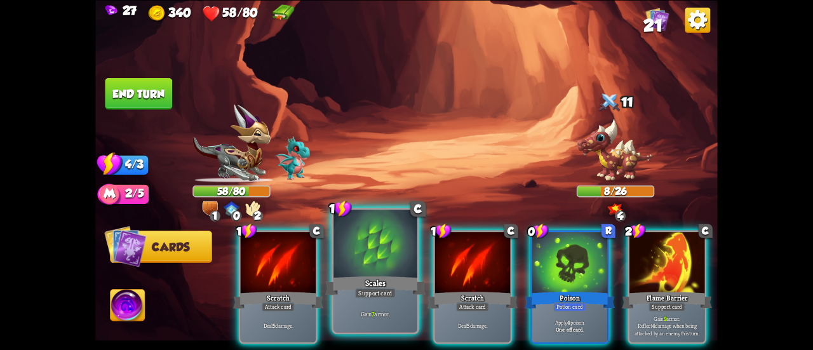
click at [361, 246] on div at bounding box center [375, 244] width 84 height 70
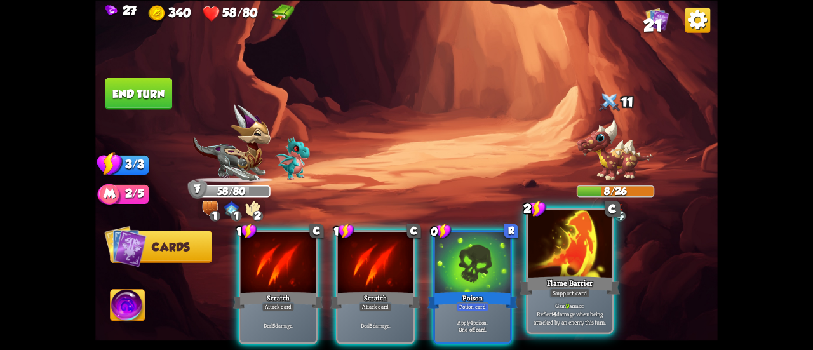
click at [601, 240] on div at bounding box center [570, 244] width 84 height 70
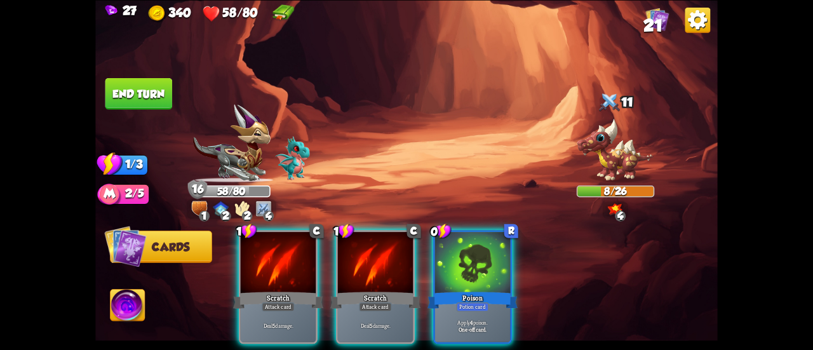
click at [129, 102] on button "End turn" at bounding box center [138, 93] width 67 height 32
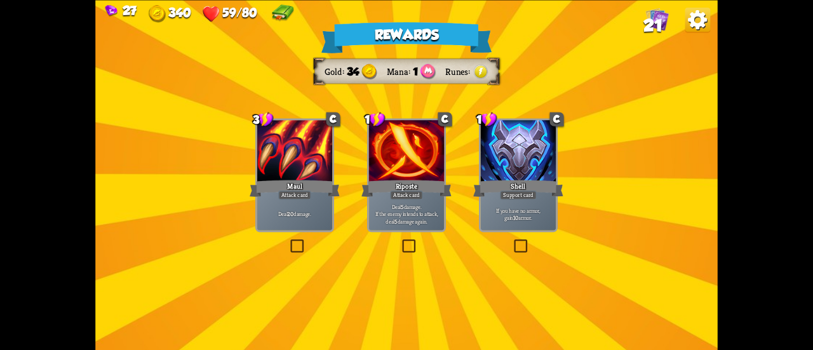
click at [487, 192] on div "Shell" at bounding box center [518, 188] width 90 height 20
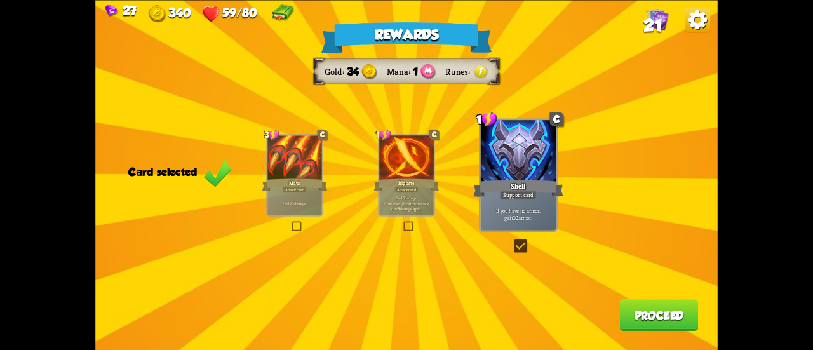
click at [648, 307] on button "Proceed" at bounding box center [659, 315] width 79 height 32
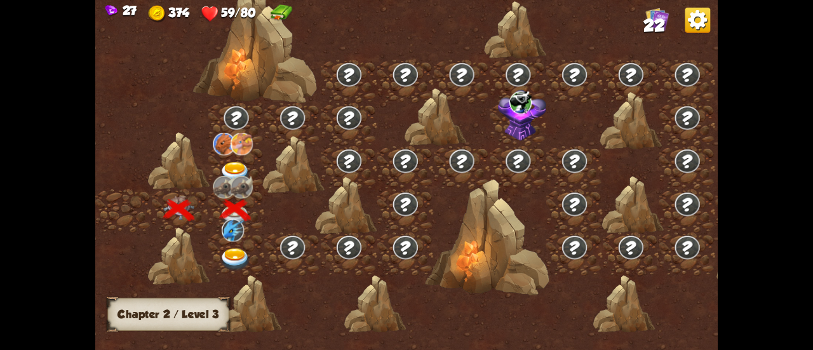
click at [227, 252] on img at bounding box center [235, 259] width 31 height 23
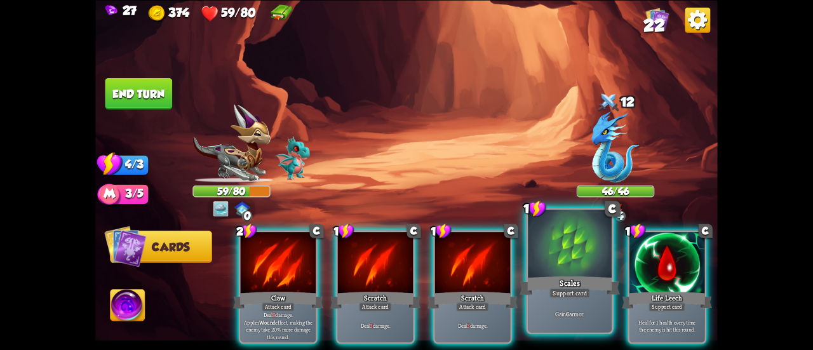
click at [533, 243] on div at bounding box center [570, 244] width 84 height 70
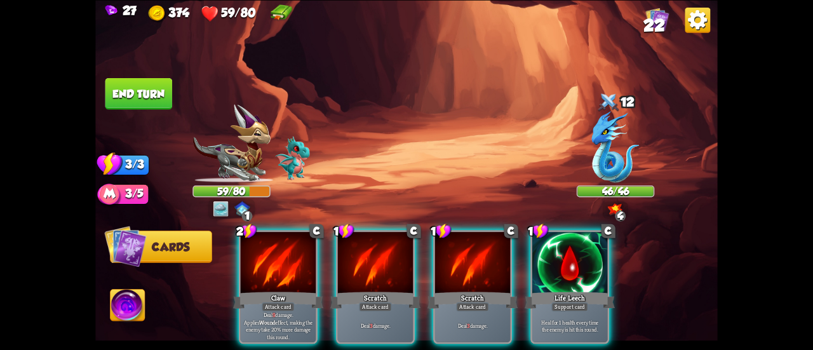
click at [545, 253] on div at bounding box center [569, 263] width 75 height 63
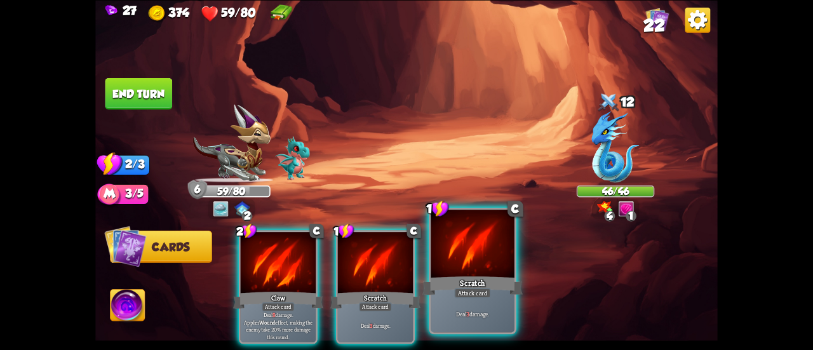
click at [479, 253] on div at bounding box center [472, 244] width 84 height 70
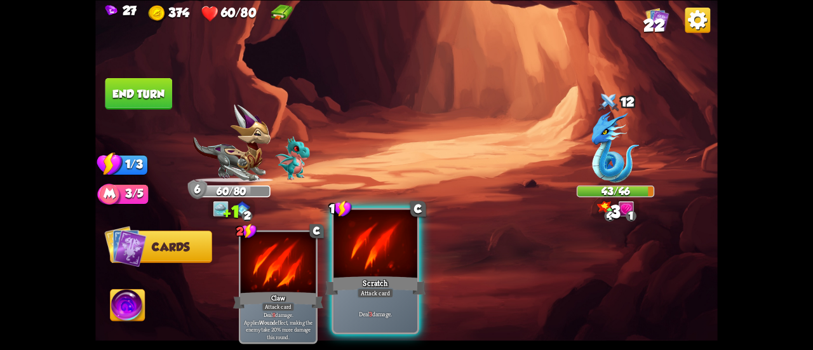
click at [375, 270] on div at bounding box center [375, 244] width 84 height 70
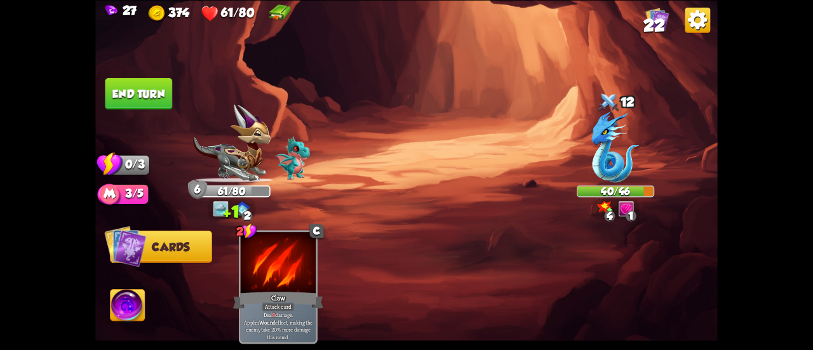
click at [119, 76] on img at bounding box center [406, 175] width 622 height 350
click at [123, 84] on button "End turn" at bounding box center [138, 93] width 67 height 32
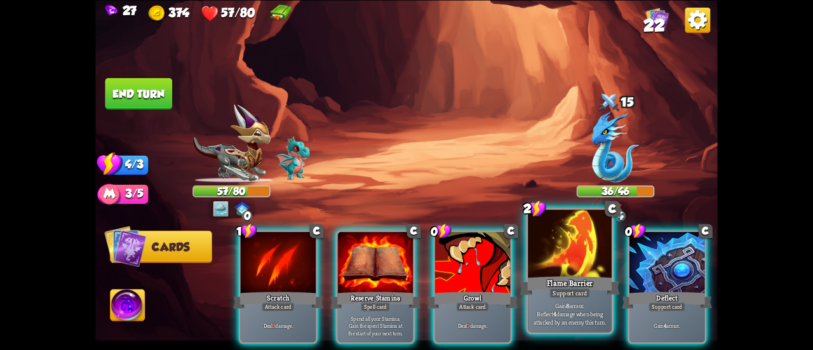
click at [585, 265] on div at bounding box center [570, 244] width 84 height 70
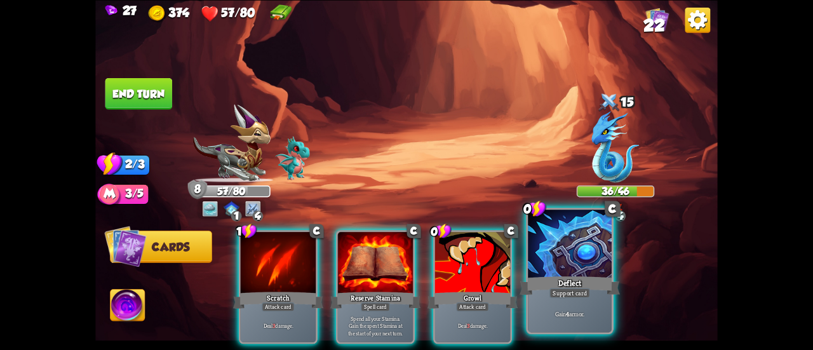
click at [572, 268] on div at bounding box center [570, 244] width 84 height 70
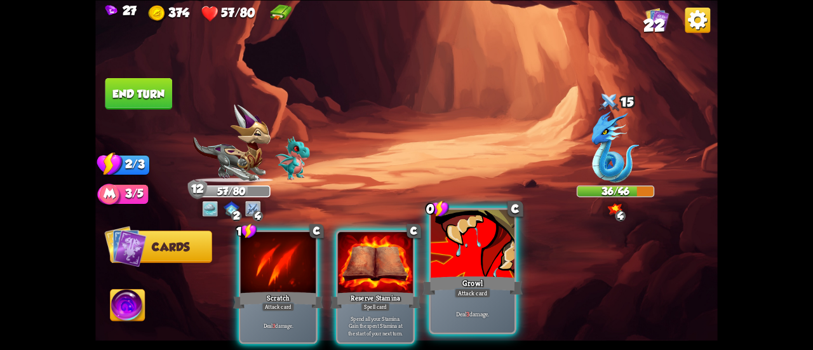
click at [488, 272] on div at bounding box center [472, 244] width 84 height 70
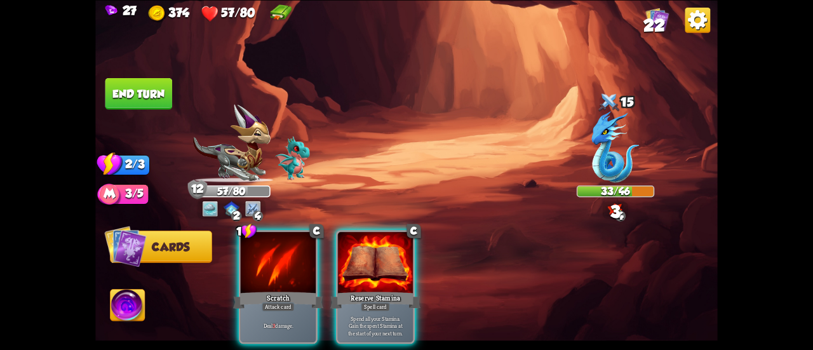
click at [131, 96] on button "End turn" at bounding box center [138, 93] width 67 height 32
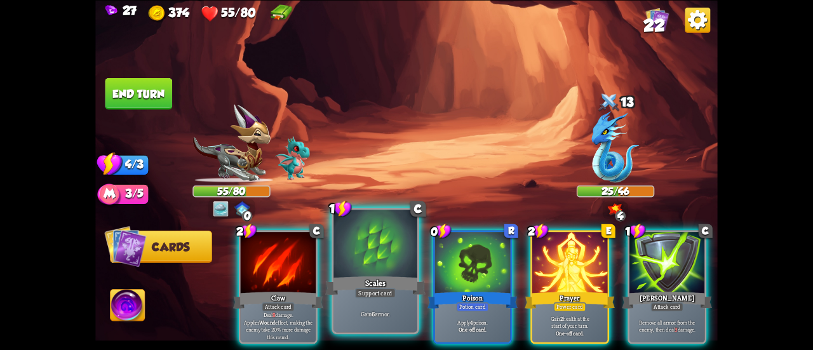
click at [401, 249] on div at bounding box center [375, 244] width 84 height 70
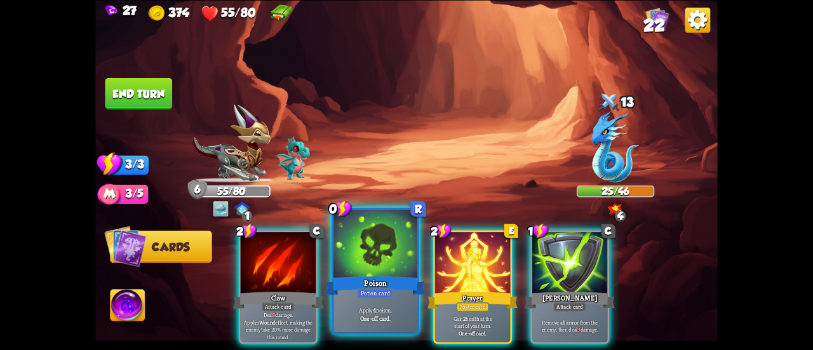
click at [397, 255] on div at bounding box center [375, 244] width 84 height 70
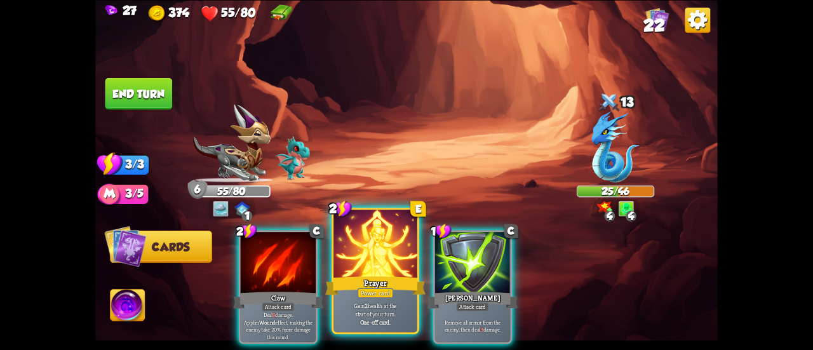
click at [391, 261] on div at bounding box center [375, 244] width 84 height 70
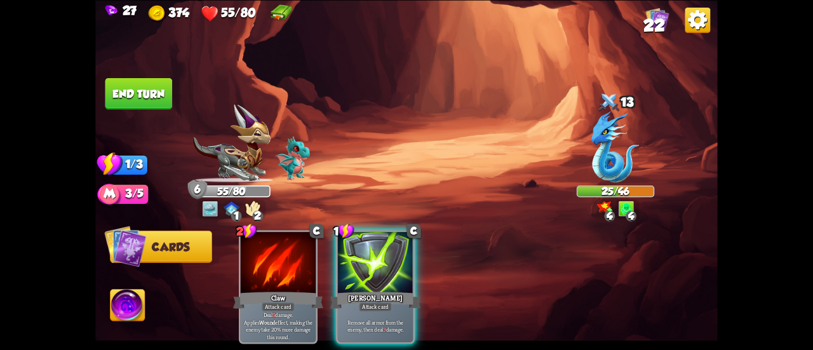
click at [140, 94] on button "End turn" at bounding box center [138, 93] width 67 height 32
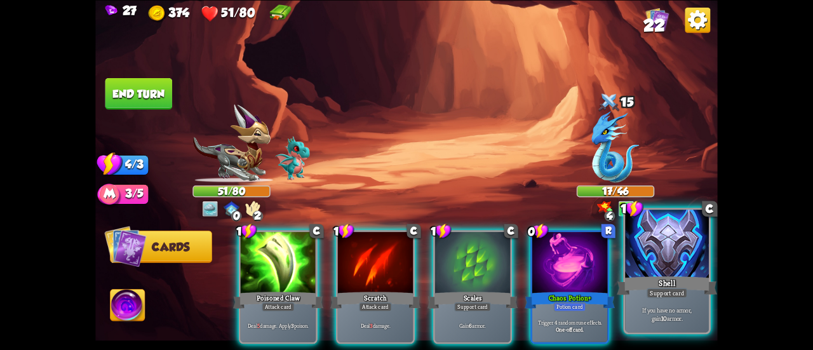
click at [653, 280] on div "Shell" at bounding box center [666, 285] width 100 height 22
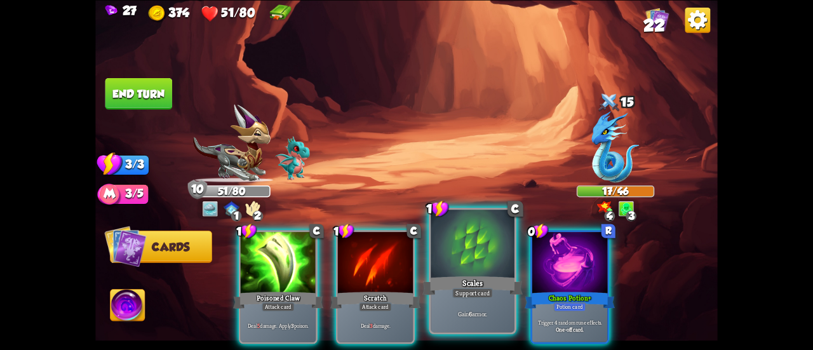
click at [482, 258] on div at bounding box center [472, 244] width 84 height 70
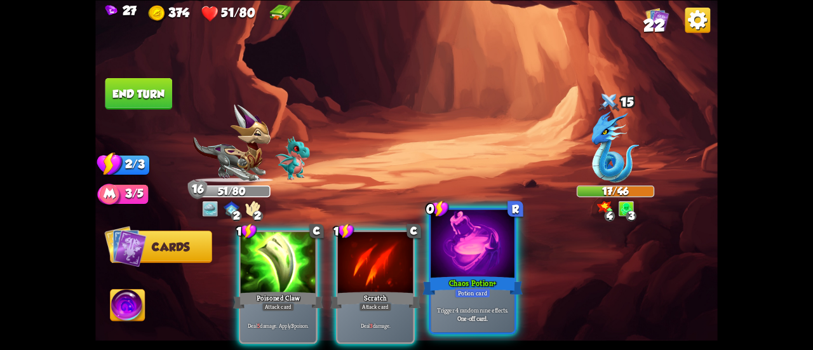
click at [472, 260] on div at bounding box center [472, 244] width 84 height 70
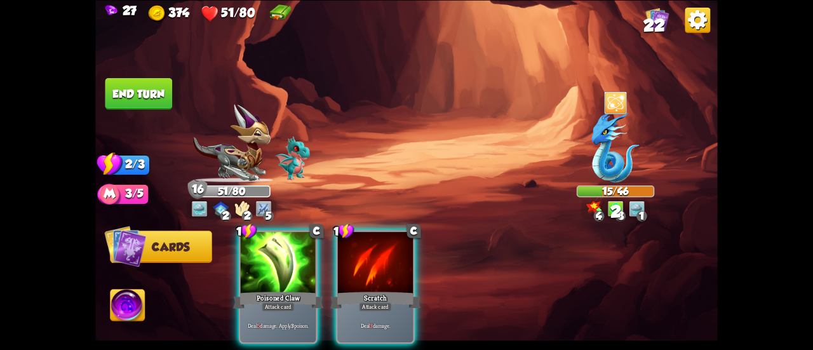
click at [151, 90] on button "End turn" at bounding box center [138, 93] width 67 height 32
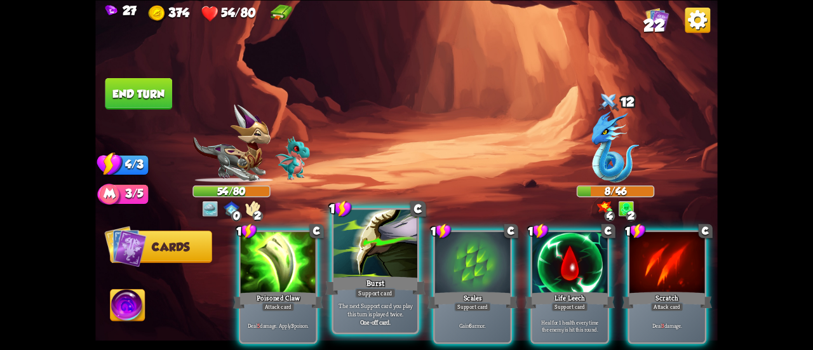
click at [377, 235] on div at bounding box center [375, 244] width 84 height 70
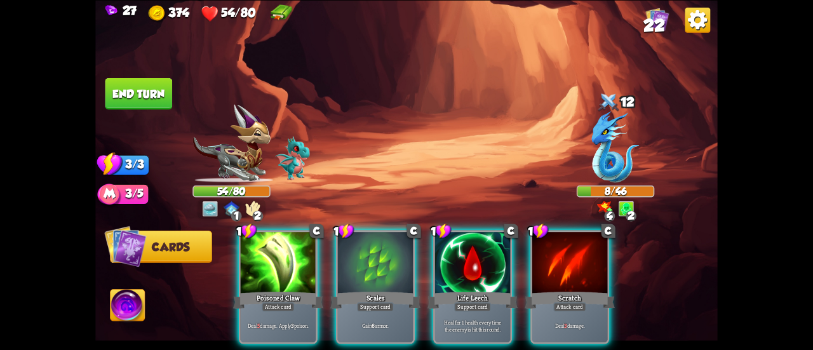
click at [377, 235] on div at bounding box center [375, 263] width 75 height 63
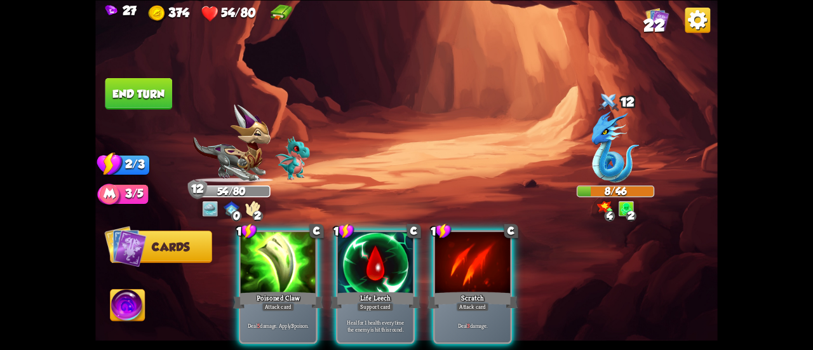
click at [157, 84] on button "End turn" at bounding box center [138, 93] width 67 height 32
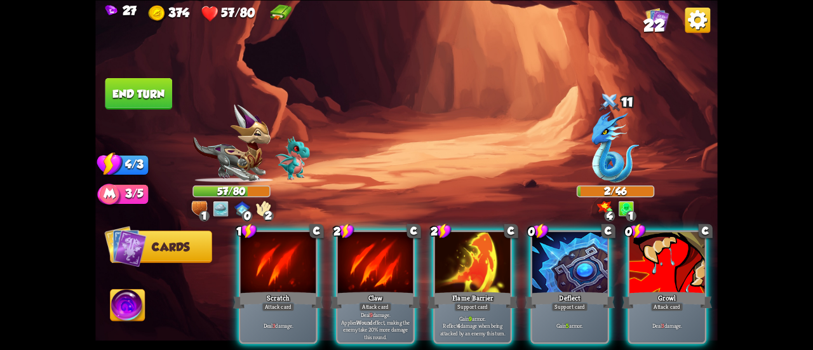
click at [133, 105] on button "End turn" at bounding box center [138, 93] width 67 height 32
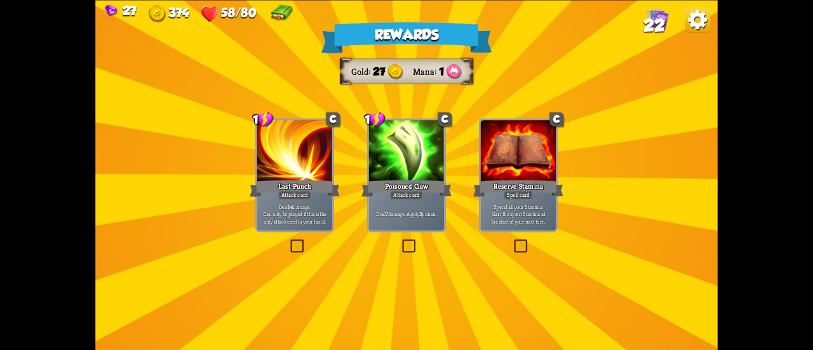
click at [410, 150] on div at bounding box center [406, 151] width 75 height 63
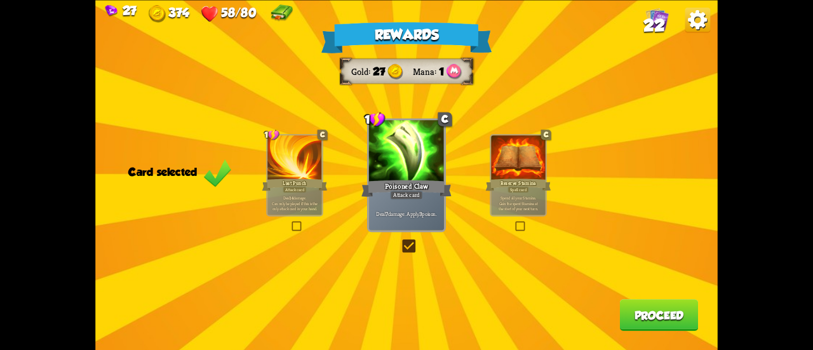
click at [670, 320] on button "Proceed" at bounding box center [659, 315] width 79 height 32
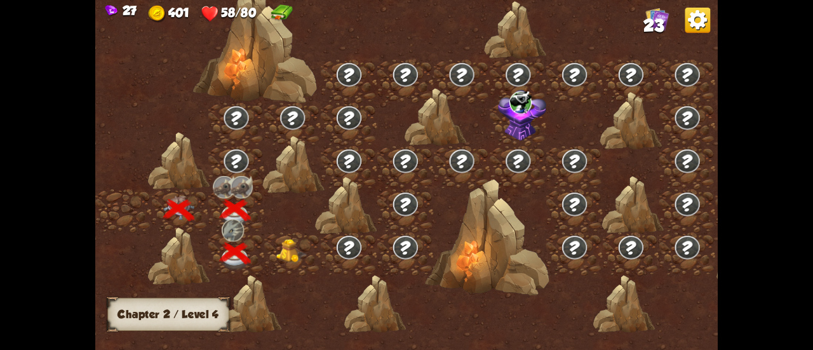
click at [302, 255] on img at bounding box center [291, 250] width 31 height 23
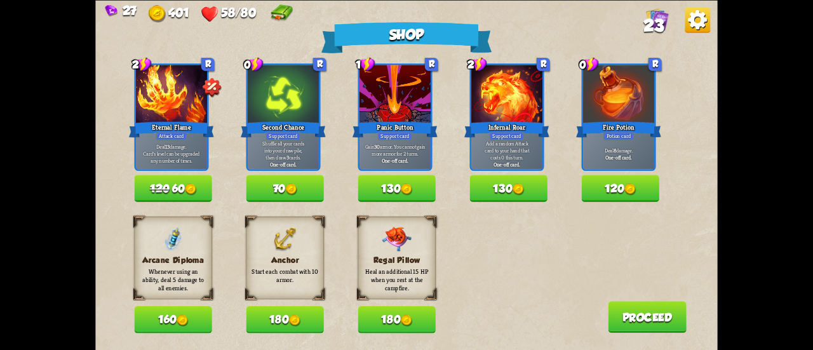
click at [366, 322] on button "180" at bounding box center [395, 319] width 77 height 27
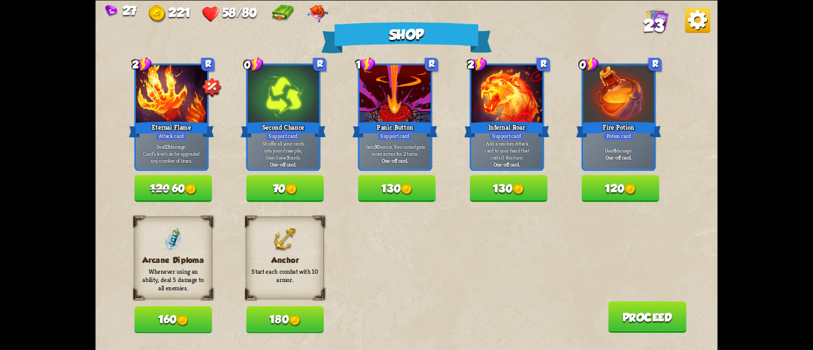
click at [303, 321] on button "180" at bounding box center [284, 319] width 77 height 27
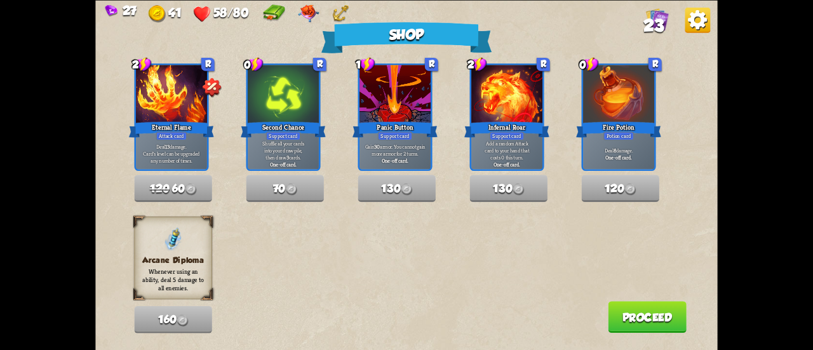
click at [661, 326] on button "Proceed" at bounding box center [647, 317] width 79 height 32
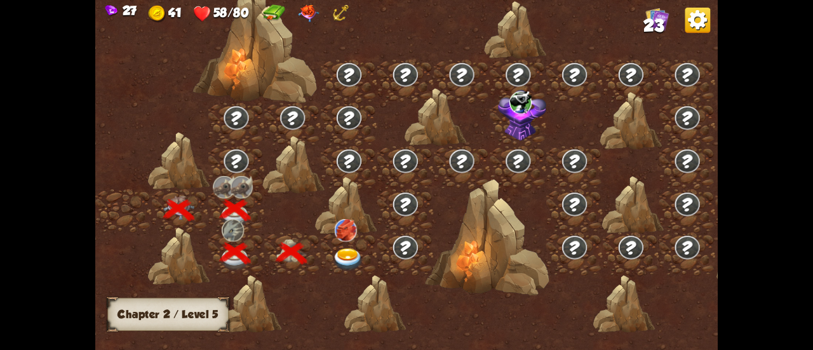
click at [339, 253] on img at bounding box center [348, 259] width 31 height 23
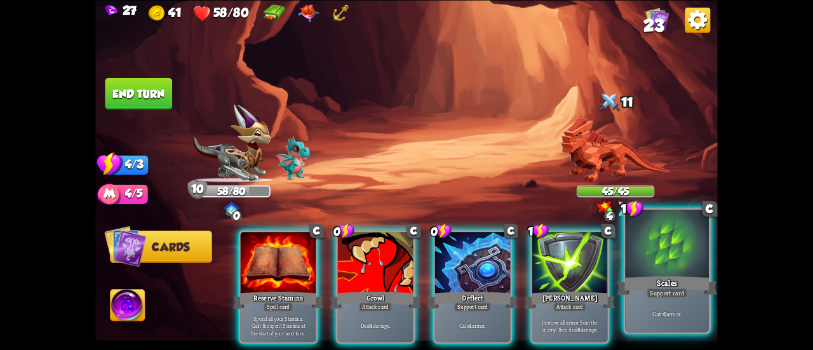
click at [690, 300] on div "Gain 6 armor." at bounding box center [667, 313] width 84 height 36
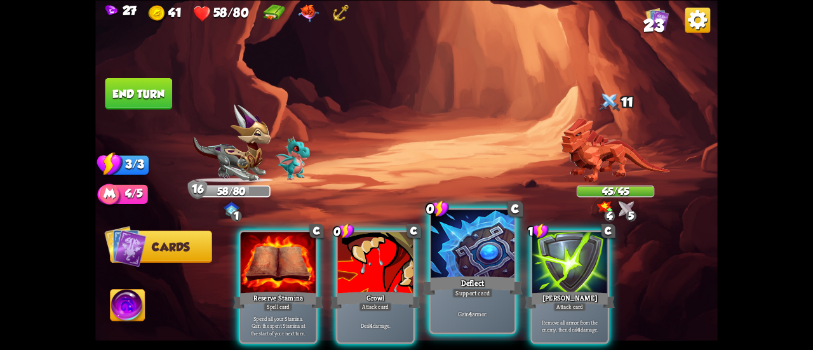
click at [461, 275] on div "Deflect" at bounding box center [472, 285] width 100 height 22
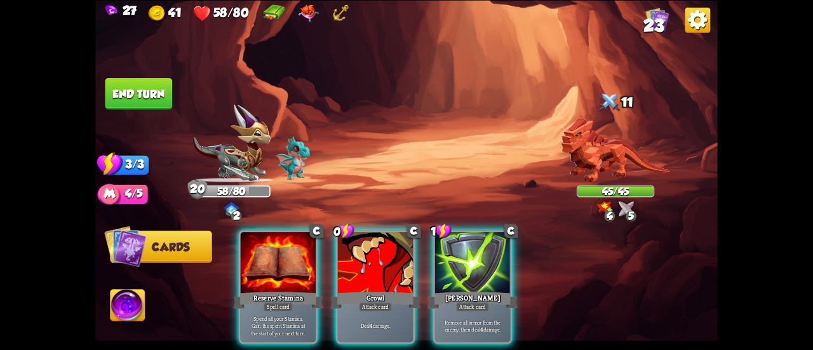
click at [156, 96] on button "End turn" at bounding box center [138, 93] width 67 height 32
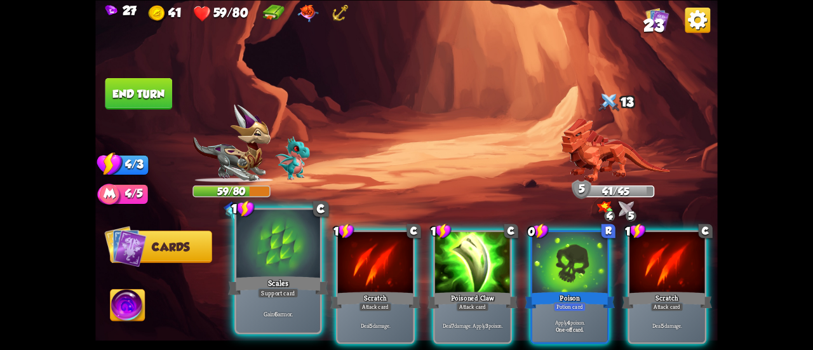
click at [281, 267] on div at bounding box center [278, 244] width 84 height 70
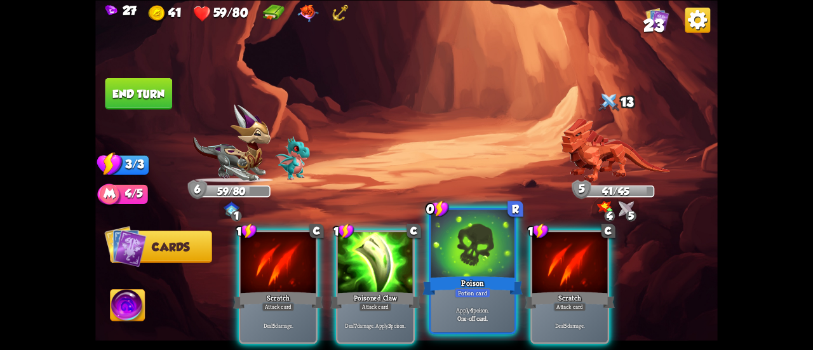
click at [465, 296] on div "Potion card" at bounding box center [473, 293] width 36 height 10
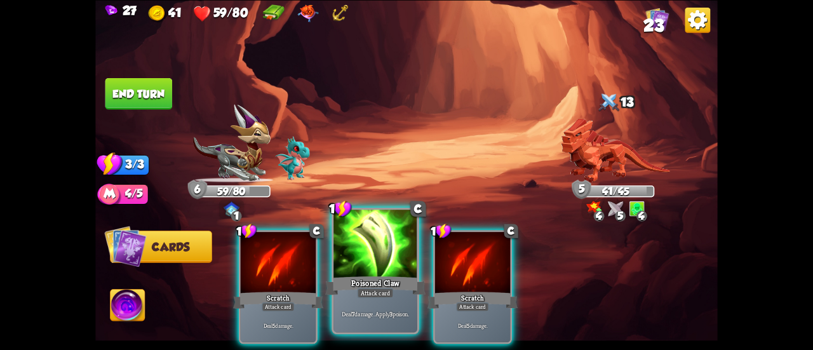
click at [364, 274] on div "Poisoned Claw" at bounding box center [375, 285] width 100 height 22
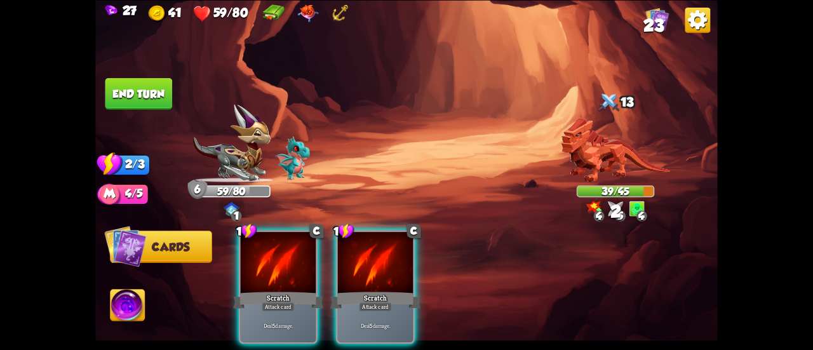
click at [364, 289] on div "Scratch" at bounding box center [375, 299] width 90 height 20
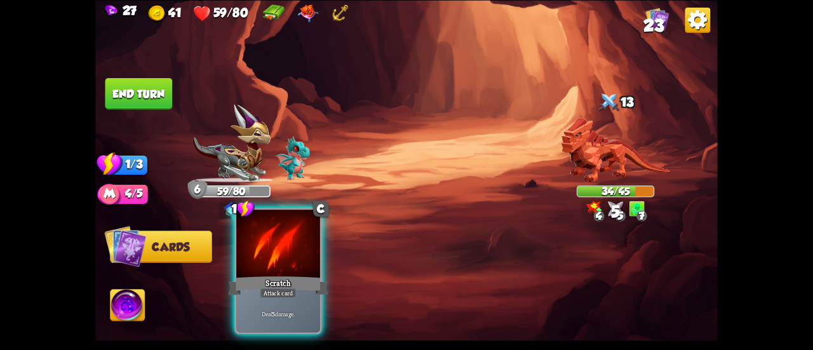
click at [256, 272] on div at bounding box center [278, 244] width 84 height 70
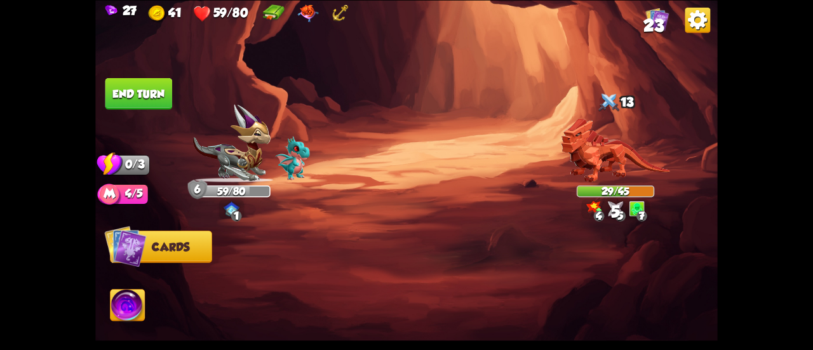
click at [141, 97] on button "End turn" at bounding box center [138, 93] width 67 height 32
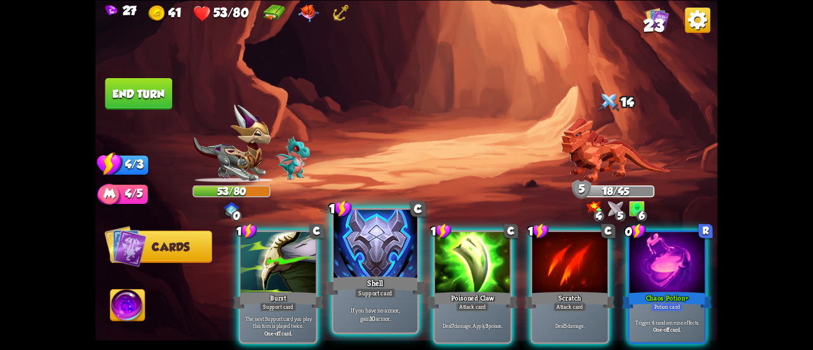
click at [350, 275] on div "Shell" at bounding box center [375, 285] width 100 height 22
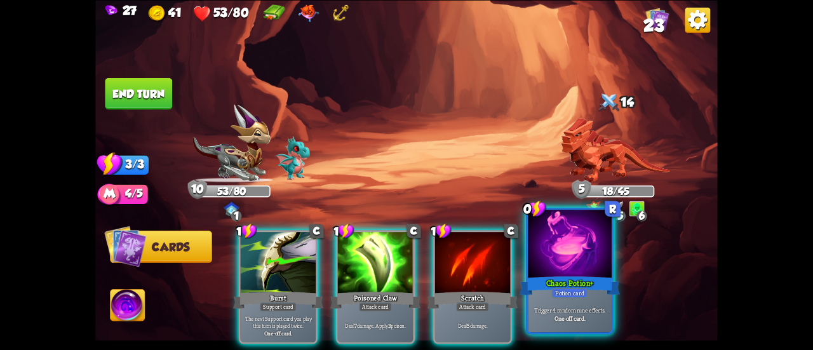
click at [568, 289] on div "Potion card" at bounding box center [570, 293] width 36 height 10
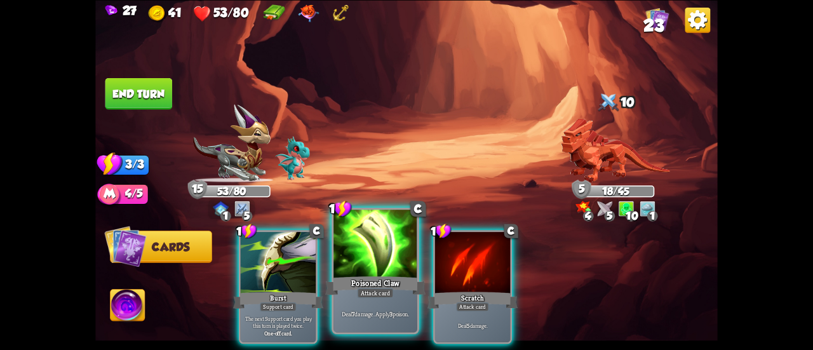
click at [348, 274] on div at bounding box center [375, 244] width 84 height 70
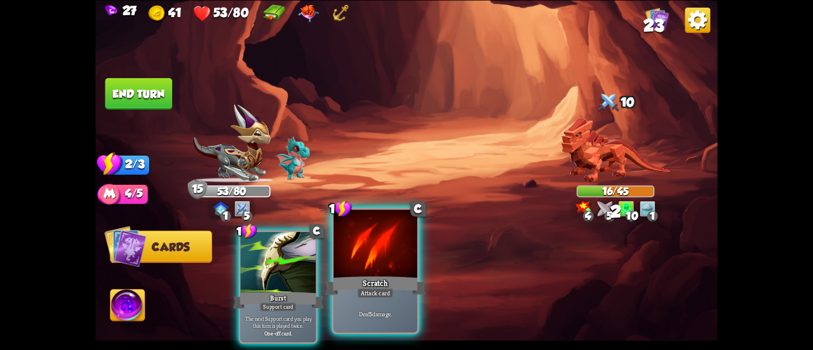
click at [366, 271] on div at bounding box center [375, 244] width 84 height 70
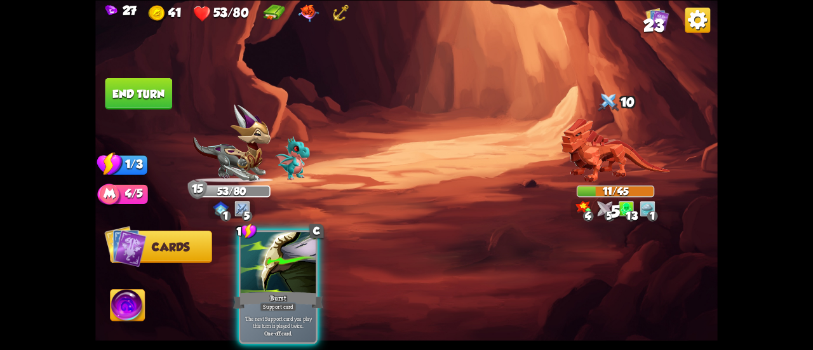
click at [135, 82] on button "End turn" at bounding box center [138, 93] width 67 height 32
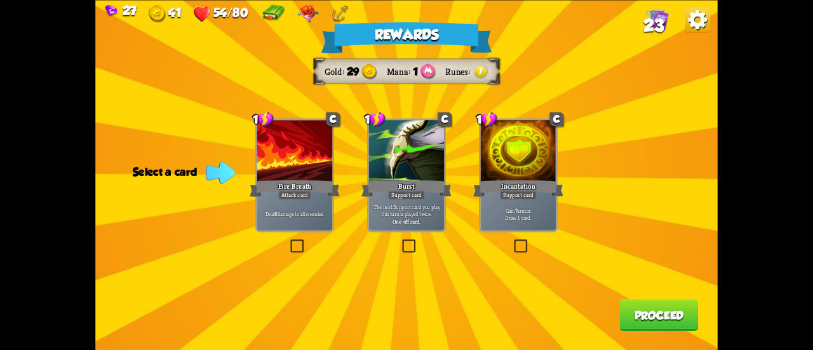
click at [401, 183] on div "Burst" at bounding box center [406, 188] width 90 height 20
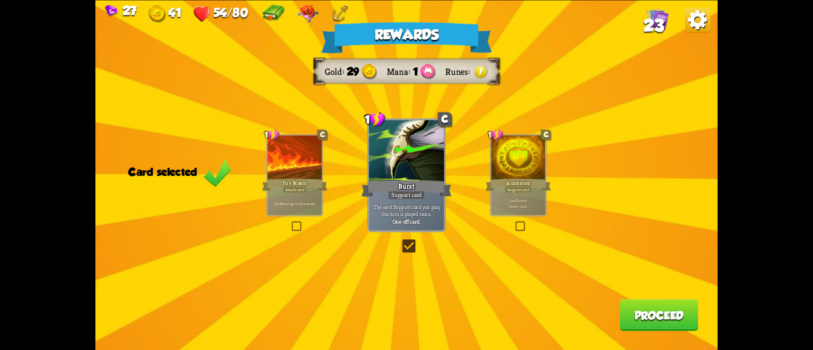
click at [672, 318] on button "Proceed" at bounding box center [659, 315] width 79 height 32
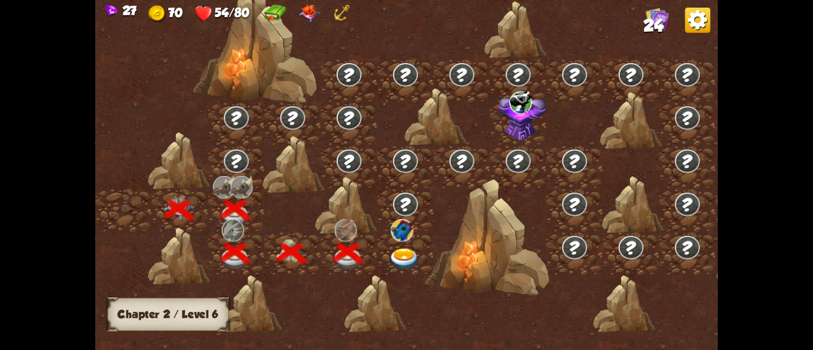
click at [409, 241] on div at bounding box center [405, 253] width 56 height 43
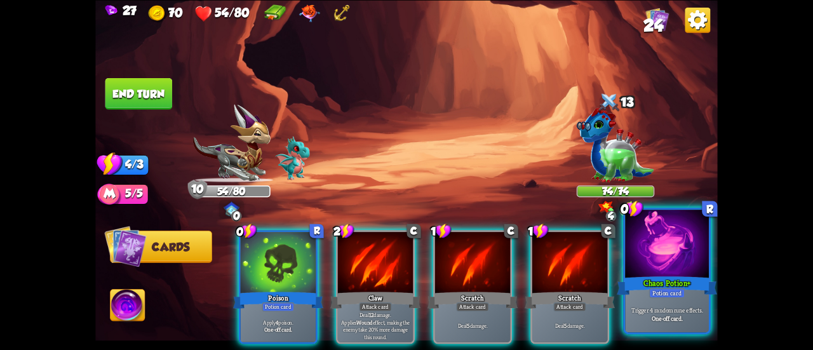
click at [639, 278] on div "Chaos Potion+" at bounding box center [666, 285] width 100 height 22
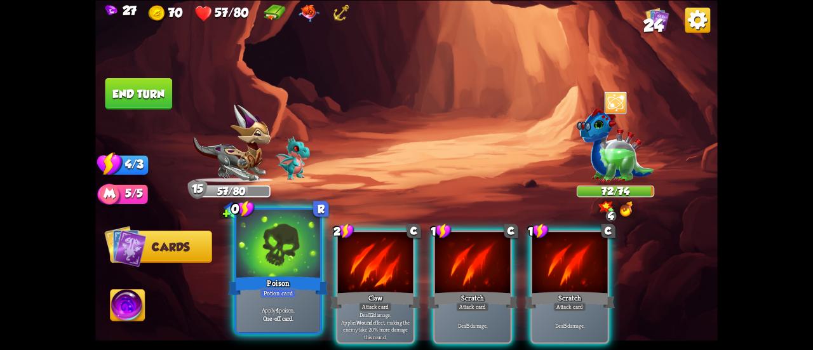
click at [273, 255] on div at bounding box center [278, 244] width 84 height 70
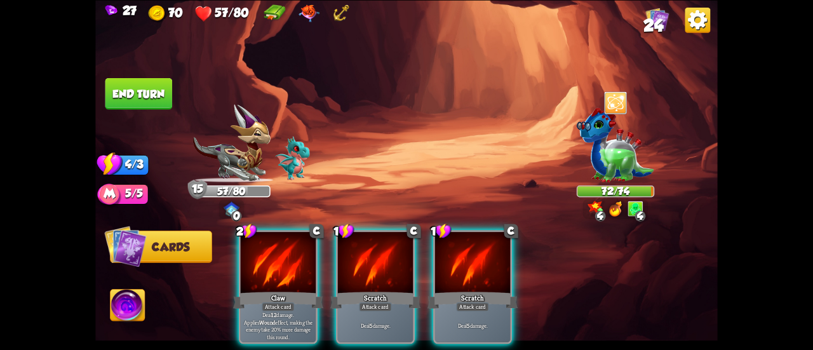
click at [273, 255] on div at bounding box center [278, 263] width 75 height 63
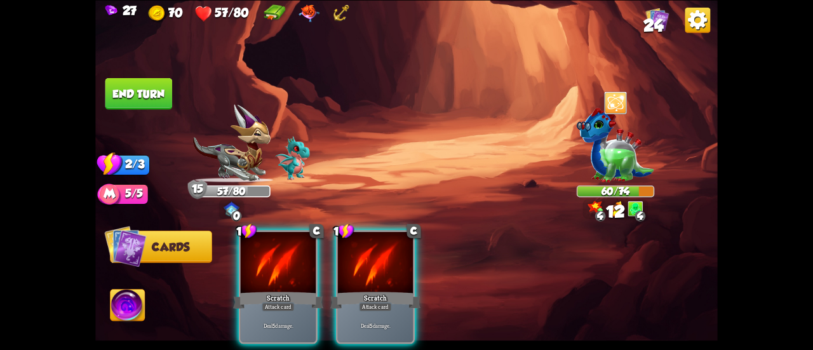
click at [273, 255] on div at bounding box center [278, 263] width 75 height 63
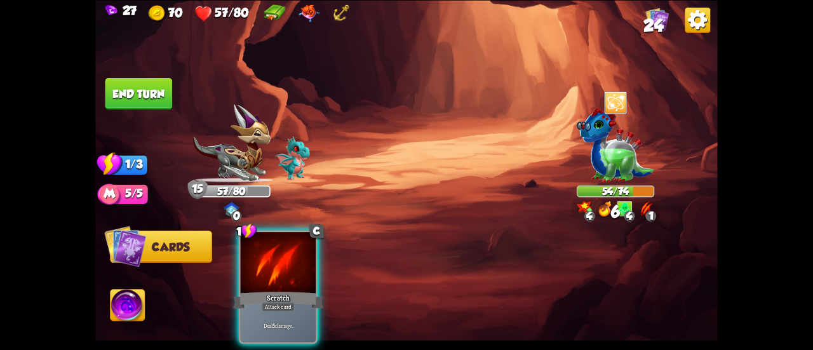
click at [273, 255] on div at bounding box center [278, 263] width 75 height 63
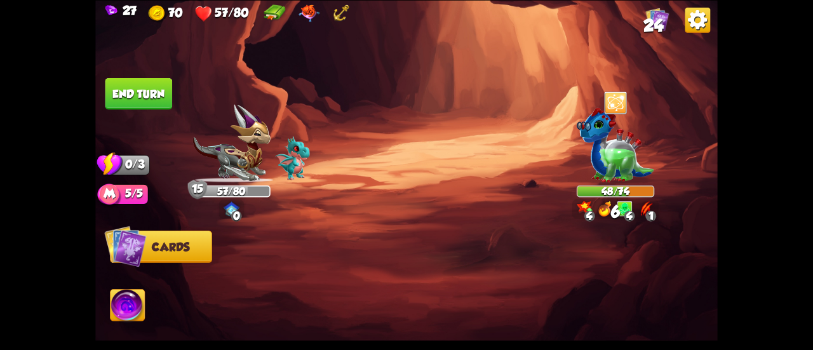
click at [131, 100] on button "End turn" at bounding box center [138, 93] width 67 height 32
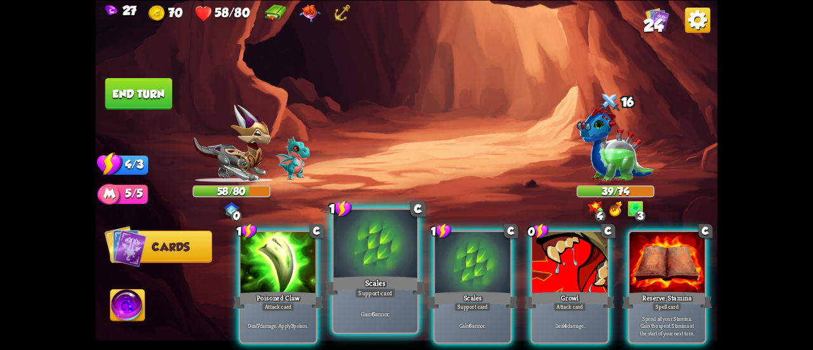
click at [375, 280] on div "Scales" at bounding box center [375, 285] width 100 height 22
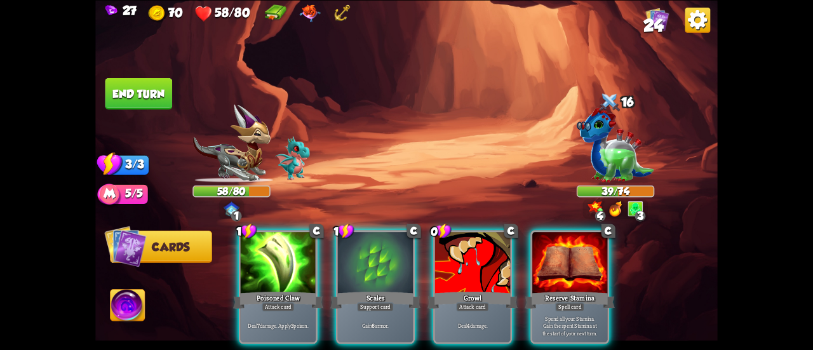
click at [375, 289] on div "Scales" at bounding box center [375, 299] width 90 height 20
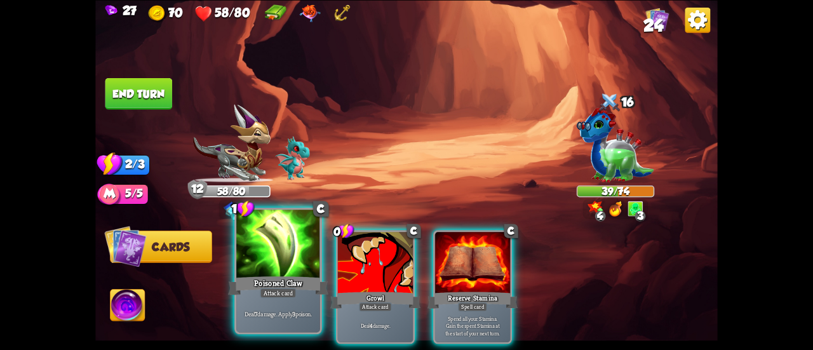
click at [262, 249] on div at bounding box center [278, 244] width 84 height 70
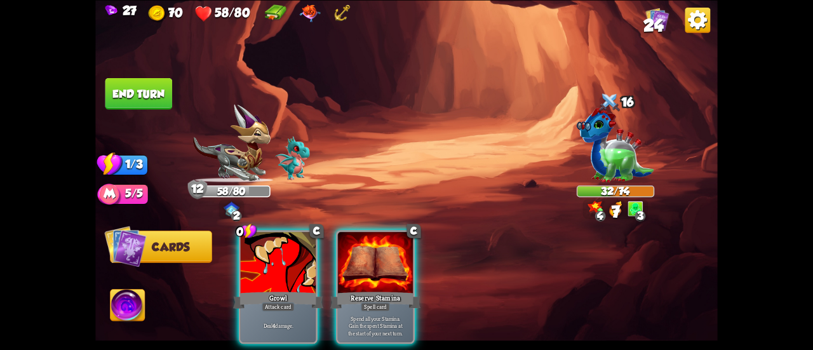
click at [262, 249] on div at bounding box center [278, 263] width 75 height 63
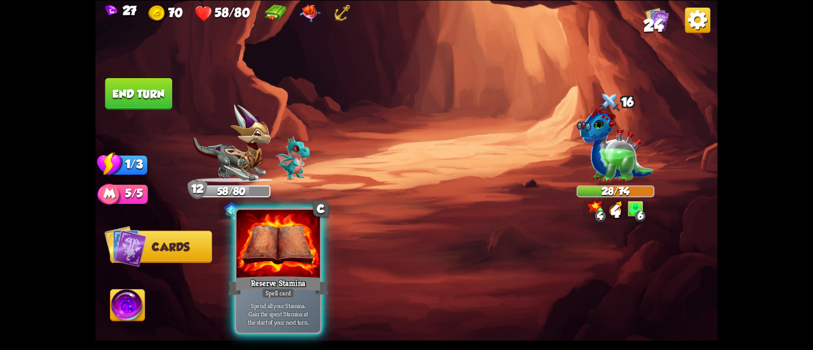
click at [258, 243] on div at bounding box center [278, 244] width 84 height 70
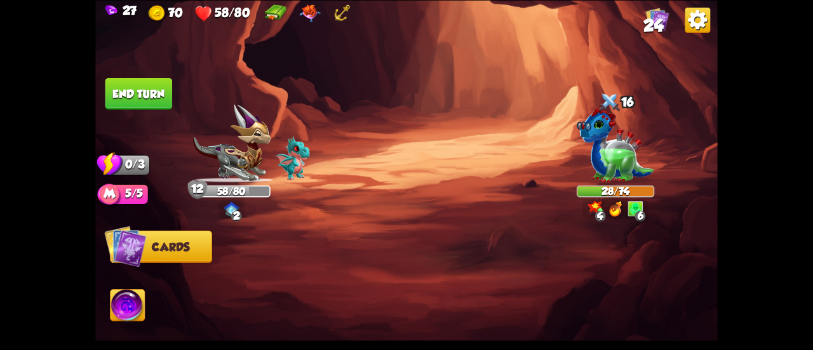
click at [157, 87] on button "End turn" at bounding box center [138, 93] width 67 height 32
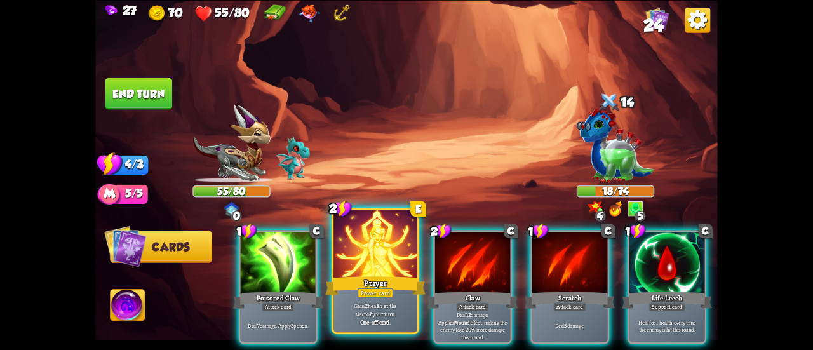
click at [380, 271] on div at bounding box center [375, 244] width 84 height 70
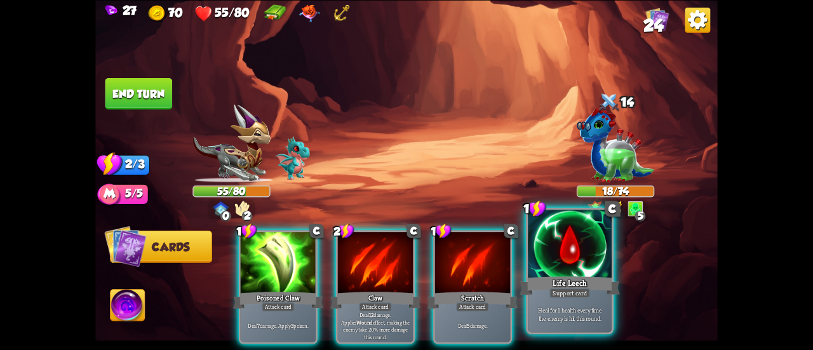
click at [540, 272] on div at bounding box center [570, 244] width 84 height 70
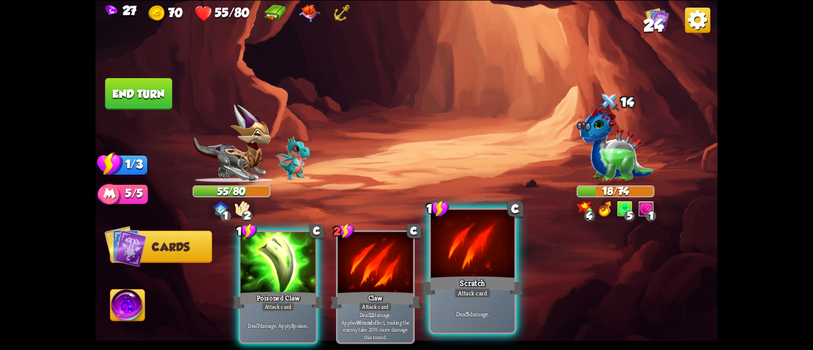
click at [475, 273] on div at bounding box center [472, 244] width 84 height 70
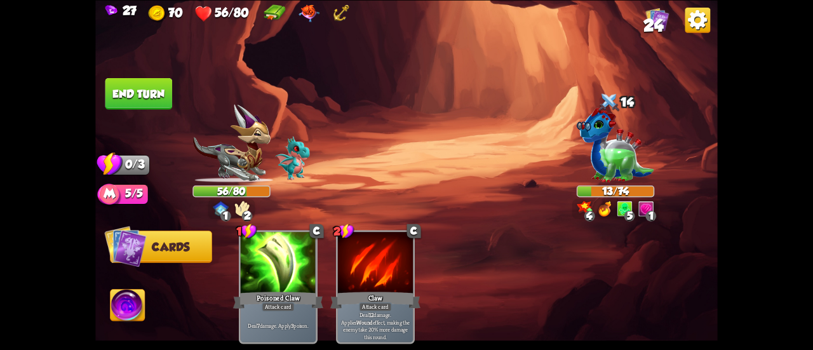
click at [109, 86] on button "End turn" at bounding box center [138, 93] width 67 height 32
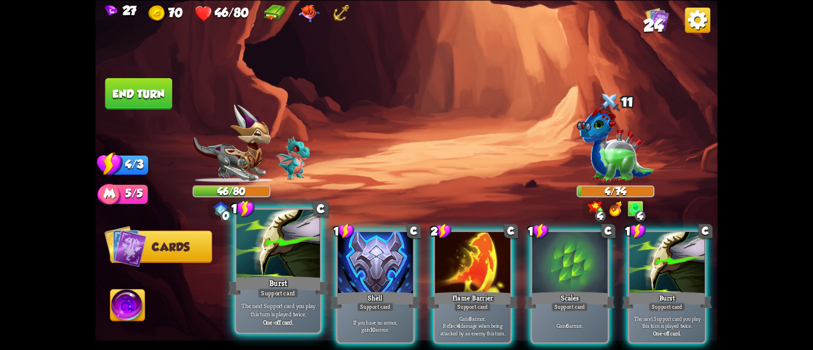
click at [284, 274] on div "Burst" at bounding box center [278, 285] width 100 height 22
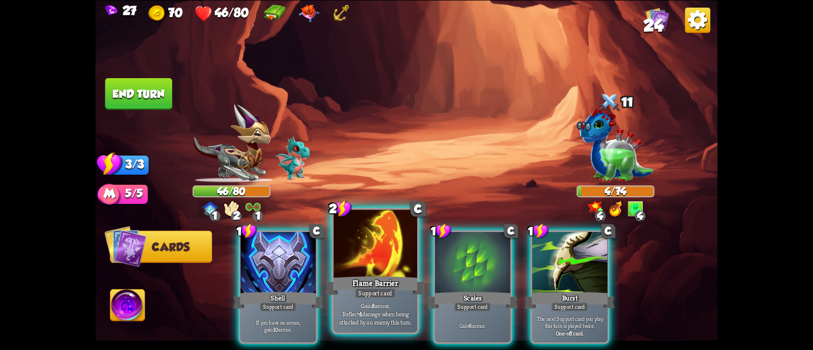
click at [352, 269] on div at bounding box center [375, 244] width 84 height 70
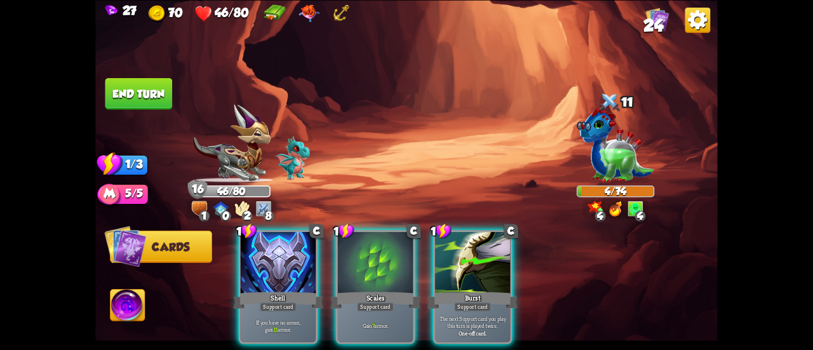
click at [128, 91] on button "End turn" at bounding box center [138, 93] width 67 height 32
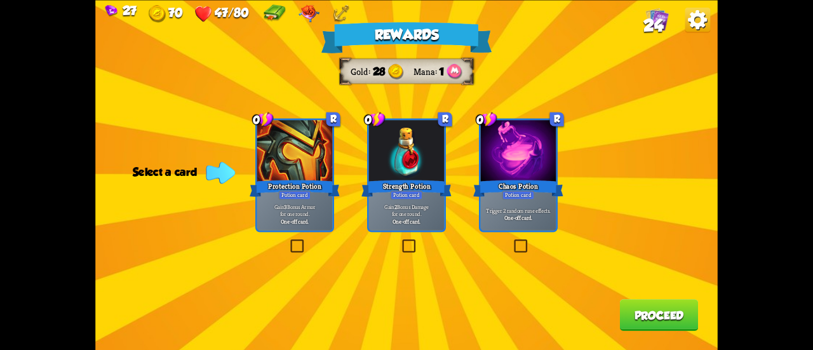
click at [518, 222] on div "Trigger 2 random rune effects. One-off card." at bounding box center [518, 213] width 75 height 33
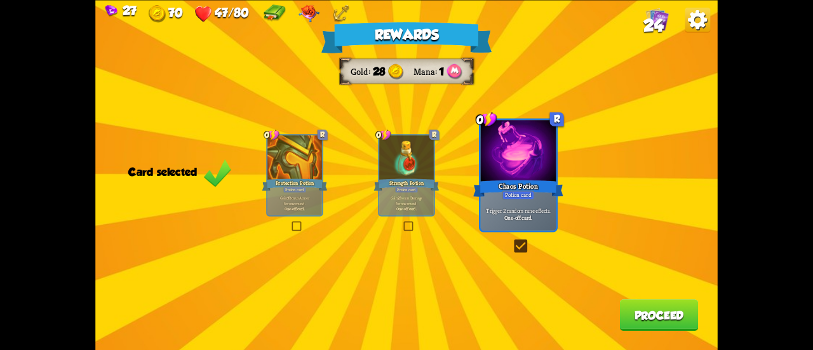
click at [641, 316] on button "Proceed" at bounding box center [659, 315] width 79 height 32
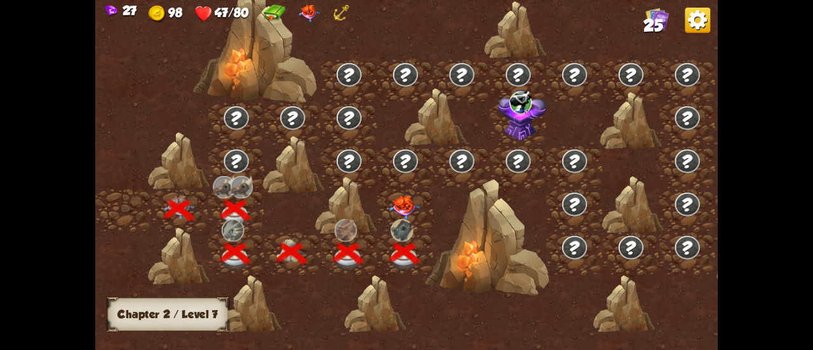
click at [403, 204] on img at bounding box center [404, 208] width 31 height 24
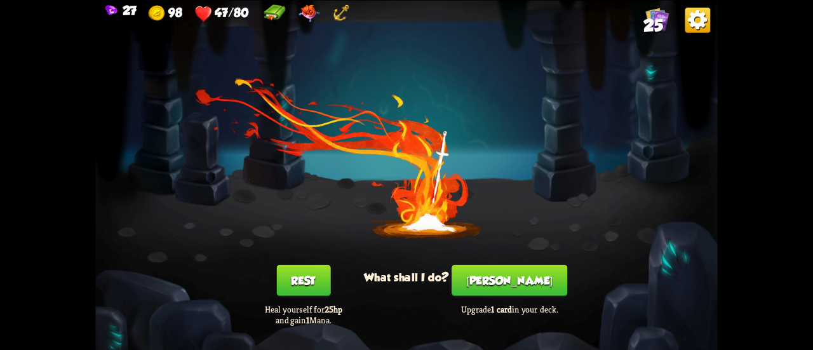
click at [498, 273] on button "[PERSON_NAME]" at bounding box center [509, 280] width 116 height 32
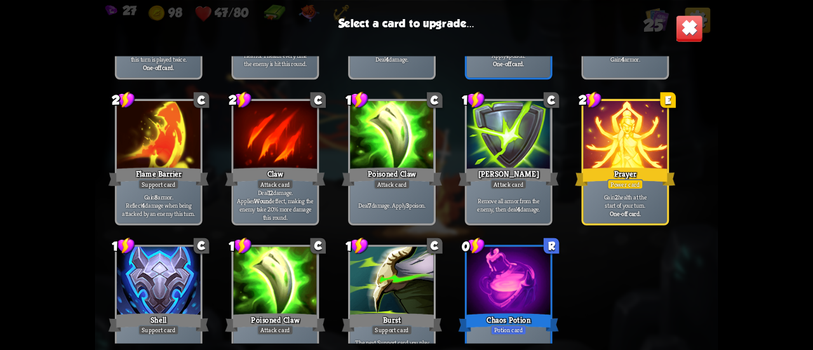
scroll to position [590, 0]
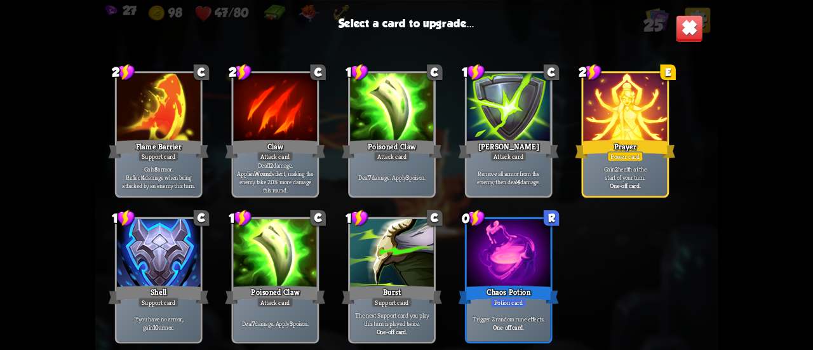
click at [602, 166] on p "Gain 2 health at the start of your turn." at bounding box center [624, 173] width 79 height 17
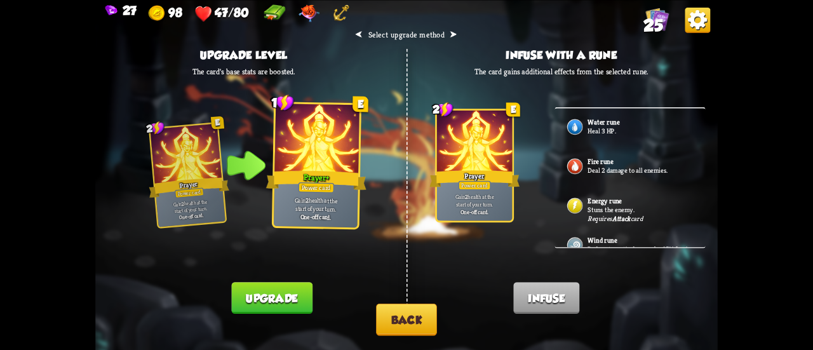
click at [402, 317] on button "Back" at bounding box center [406, 319] width 61 height 32
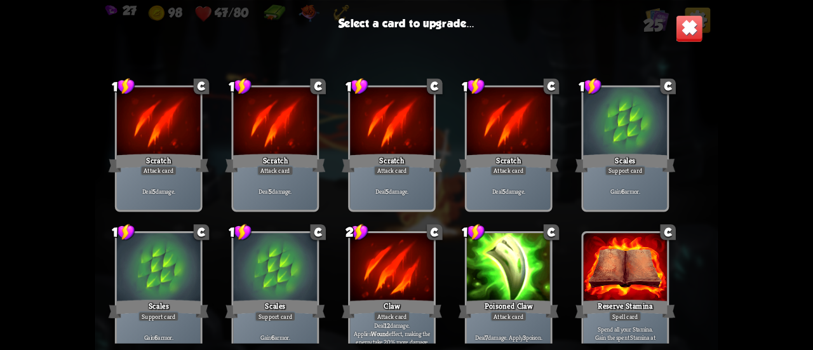
click at [687, 28] on img at bounding box center [688, 28] width 27 height 27
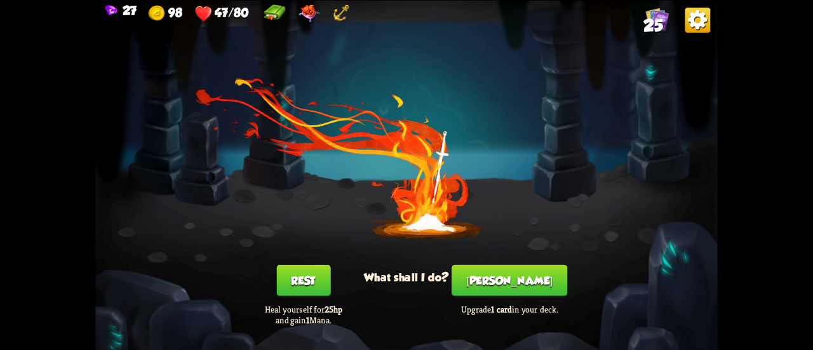
click at [281, 267] on button "Rest" at bounding box center [303, 280] width 54 height 32
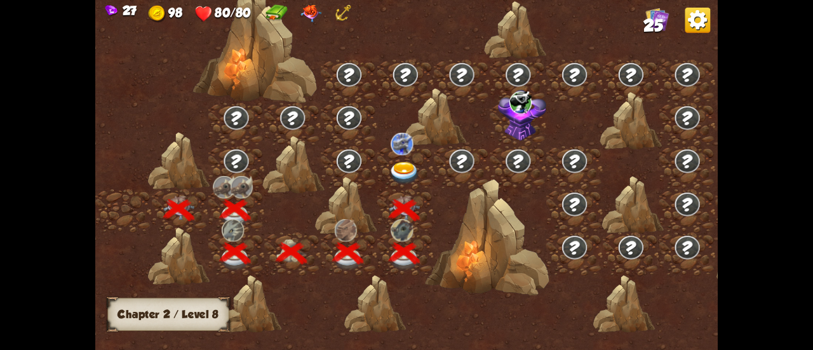
click at [383, 164] on div at bounding box center [405, 167] width 56 height 43
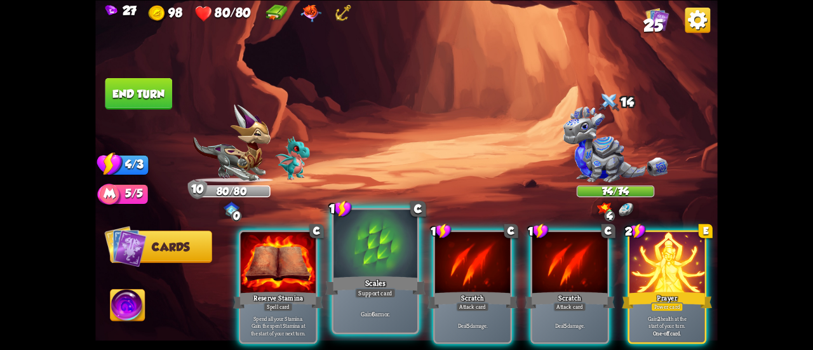
click at [390, 280] on div "Scales" at bounding box center [375, 285] width 100 height 22
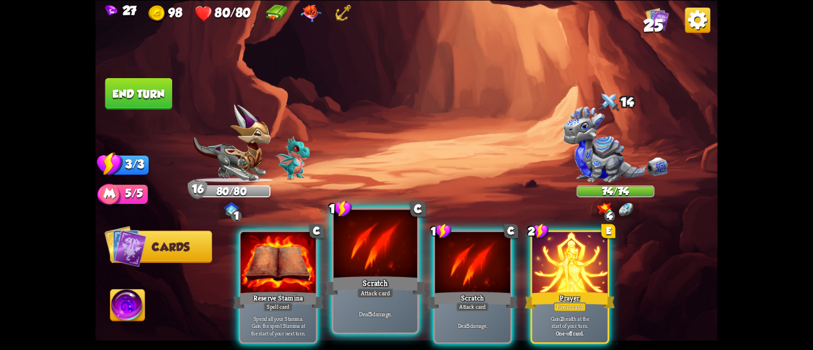
click at [364, 274] on div "Scratch" at bounding box center [375, 285] width 100 height 22
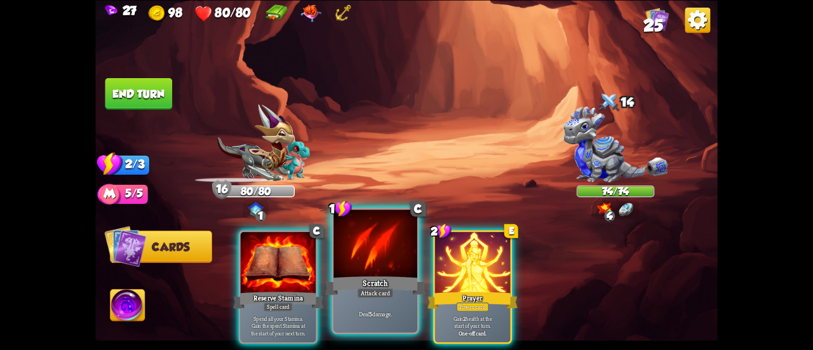
click at [361, 274] on div "Scratch" at bounding box center [375, 285] width 100 height 22
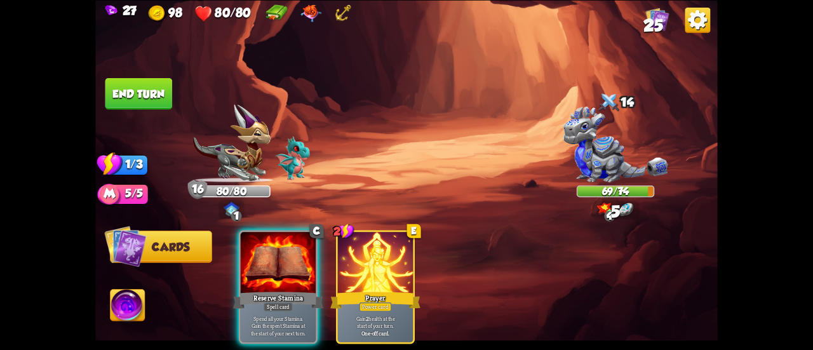
click at [361, 289] on div "Prayer" at bounding box center [375, 299] width 90 height 20
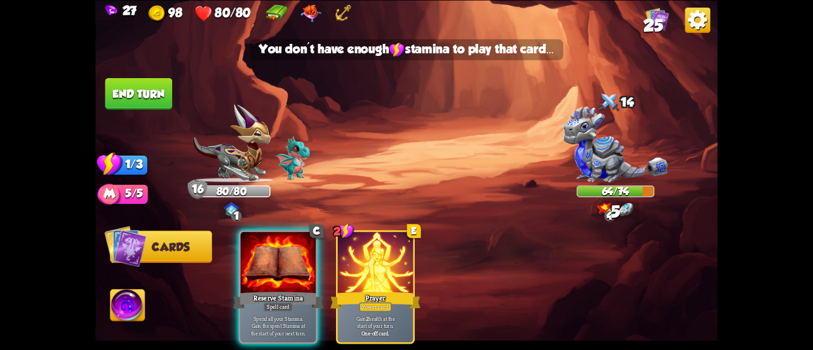
click at [149, 98] on button "End turn" at bounding box center [138, 93] width 67 height 32
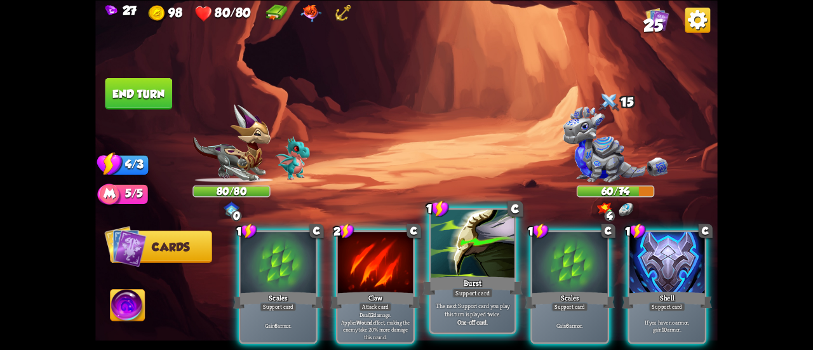
click at [486, 244] on div at bounding box center [472, 244] width 84 height 70
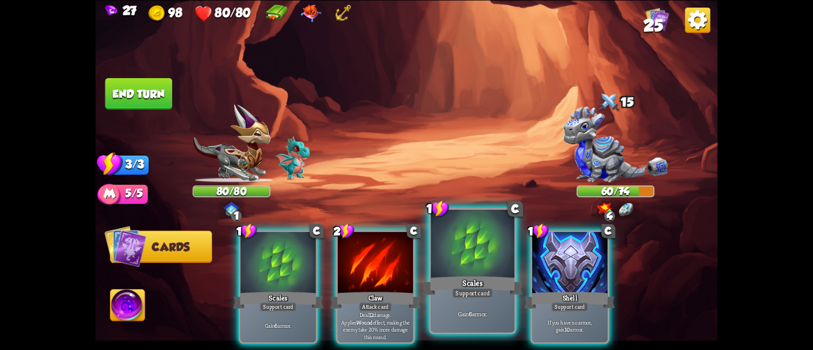
click at [487, 244] on div at bounding box center [472, 244] width 84 height 70
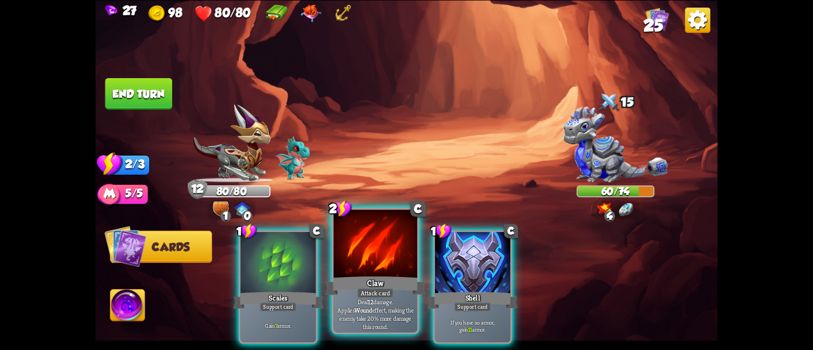
click at [395, 255] on div at bounding box center [375, 244] width 84 height 70
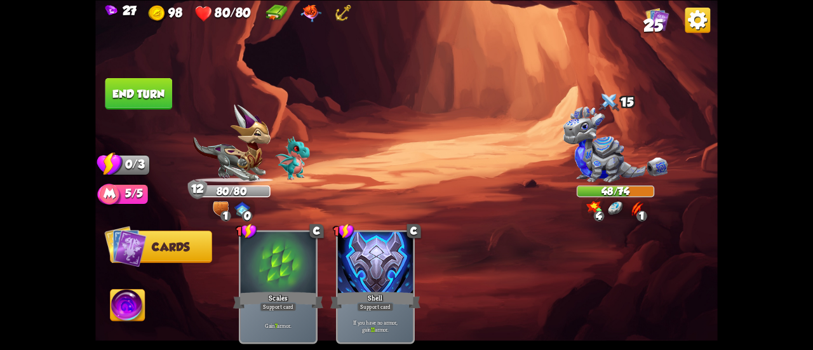
click at [127, 79] on button "End turn" at bounding box center [138, 93] width 67 height 32
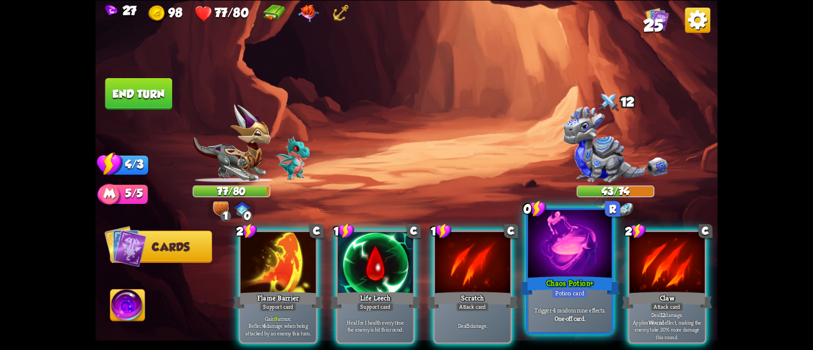
click at [536, 267] on div at bounding box center [570, 244] width 84 height 70
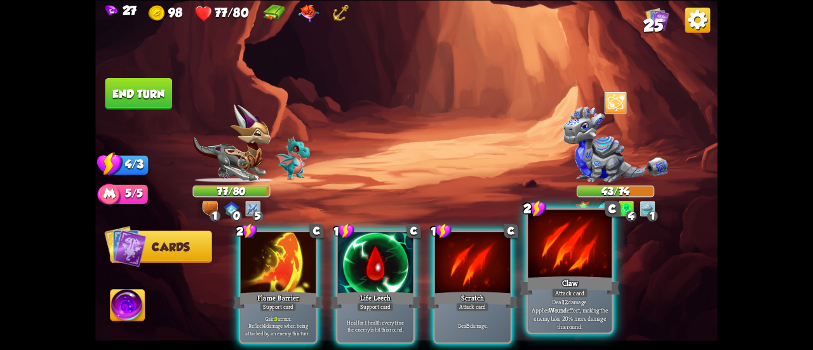
click at [539, 263] on div at bounding box center [570, 244] width 84 height 70
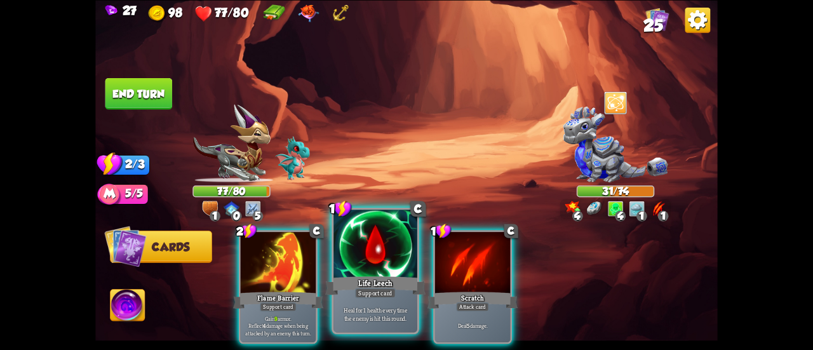
click at [386, 258] on div at bounding box center [375, 244] width 84 height 70
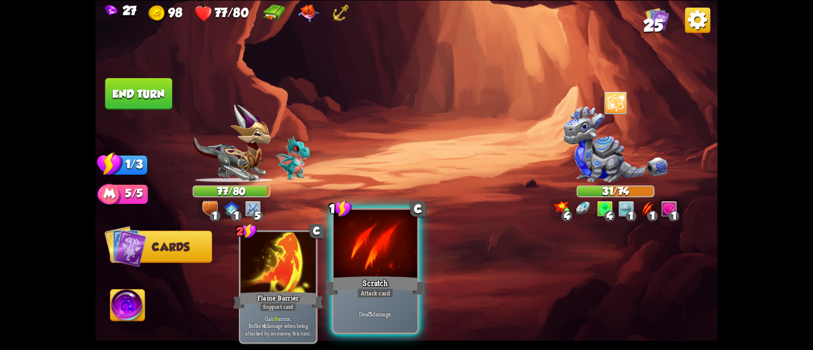
click at [382, 258] on div at bounding box center [375, 244] width 84 height 70
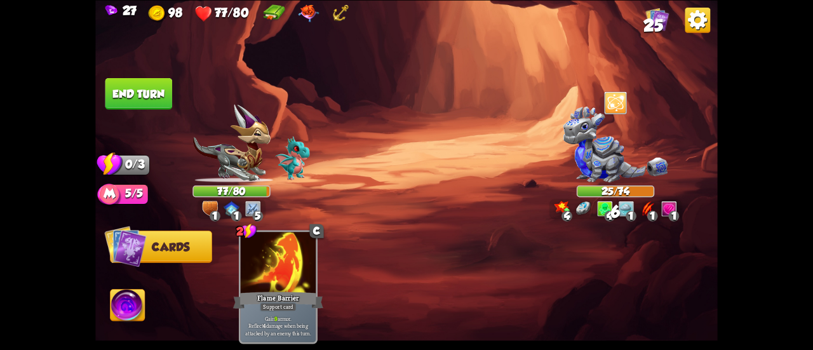
click at [159, 87] on button "End turn" at bounding box center [138, 93] width 67 height 32
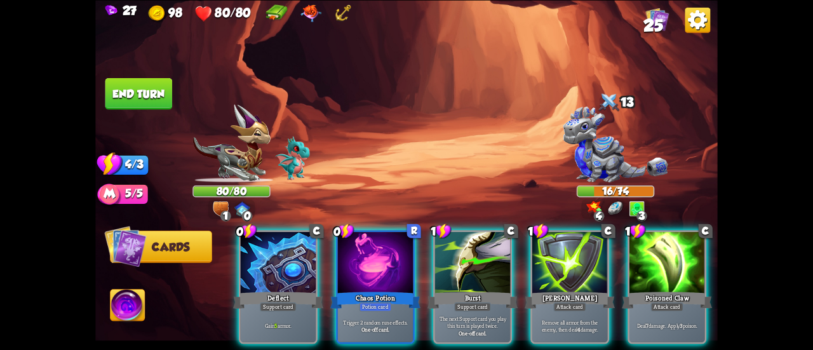
click at [362, 272] on div at bounding box center [375, 263] width 75 height 63
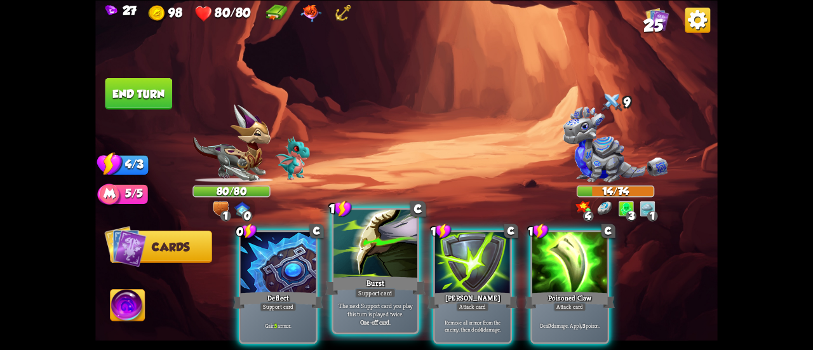
click at [368, 255] on div at bounding box center [375, 244] width 84 height 70
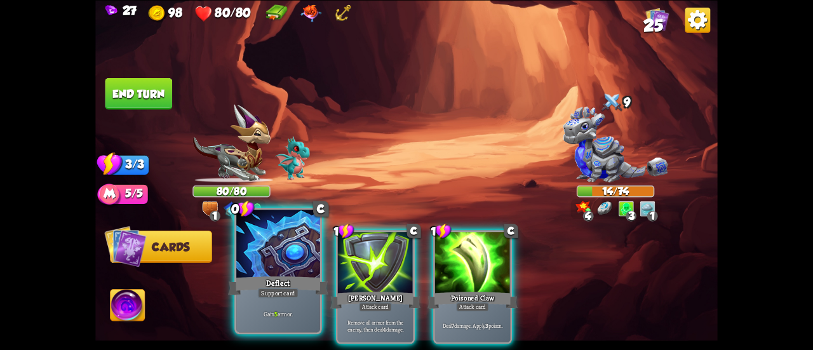
click at [279, 252] on div at bounding box center [278, 244] width 84 height 70
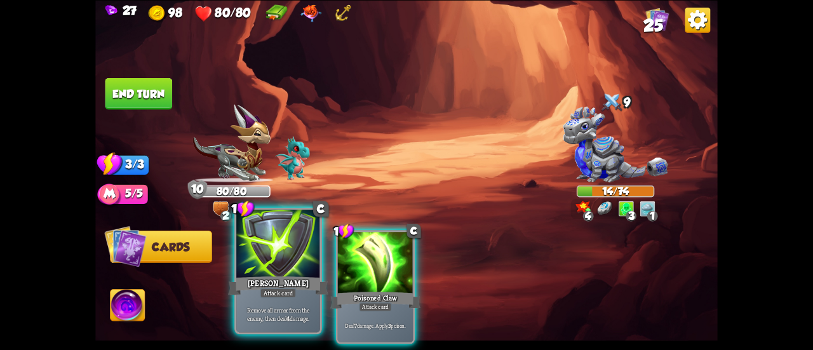
click at [298, 254] on div at bounding box center [278, 244] width 84 height 70
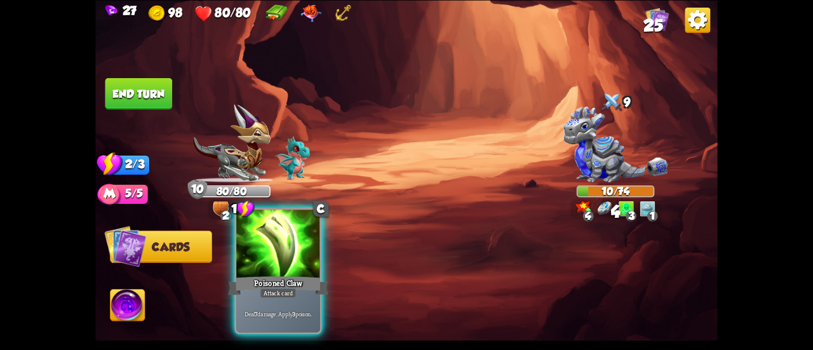
click at [296, 255] on div at bounding box center [278, 244] width 84 height 70
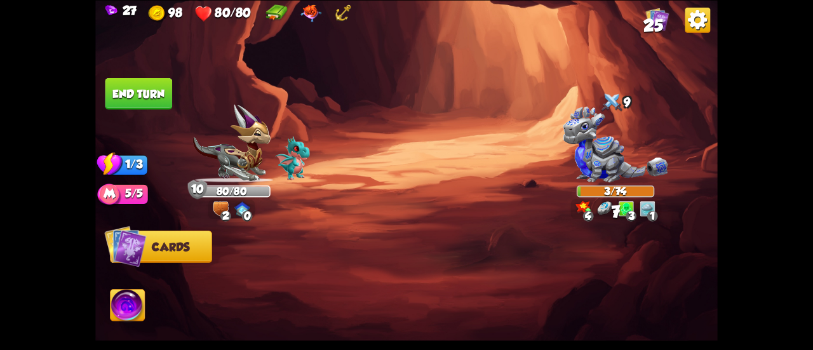
click at [143, 98] on button "End turn" at bounding box center [138, 93] width 67 height 32
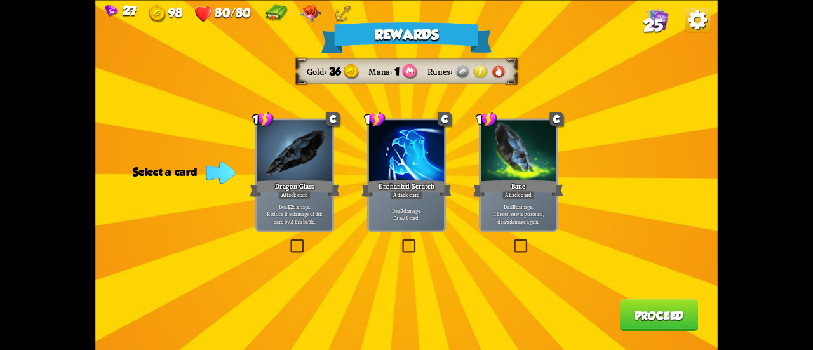
click at [503, 199] on div "1 C Bane Attack card Deal 6 damage. If the enemy is poisoned, deal 6 damage aga…" at bounding box center [518, 175] width 79 height 114
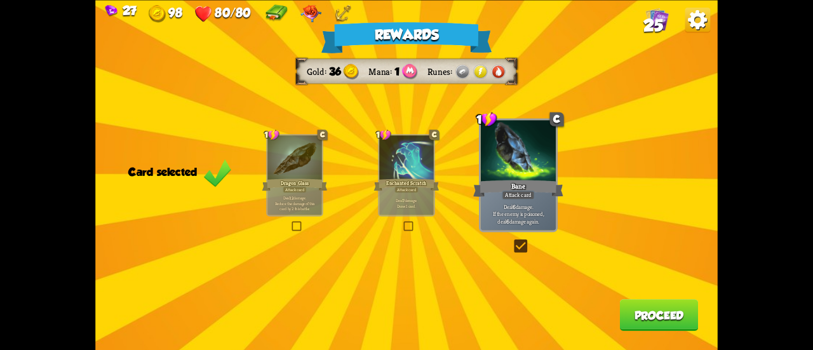
click at [400, 207] on p "Deal 7 damage. Draw 1 card." at bounding box center [405, 202] width 51 height 11
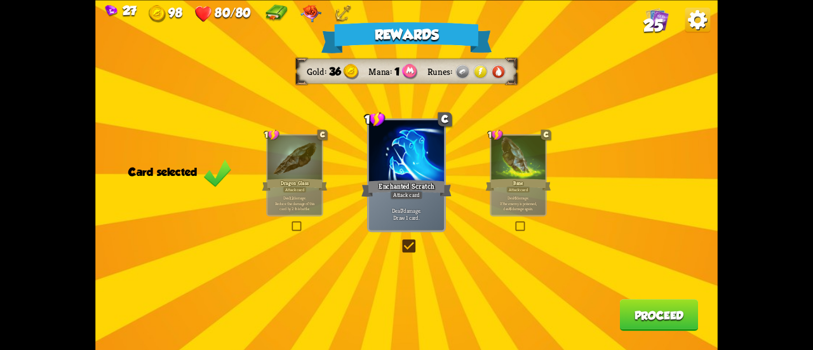
click at [628, 300] on button "Proceed" at bounding box center [659, 315] width 79 height 32
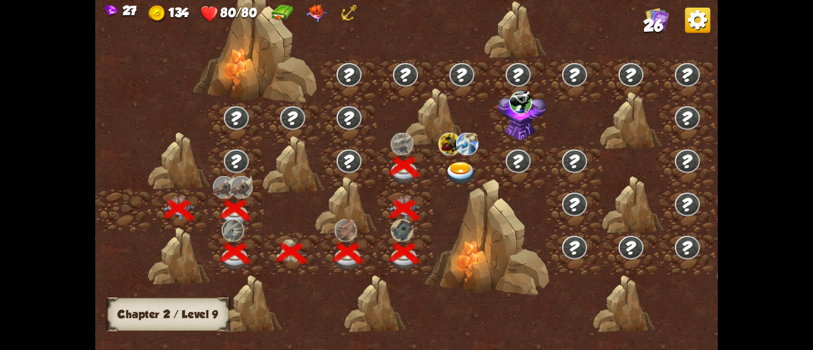
click at [456, 172] on img at bounding box center [460, 173] width 31 height 23
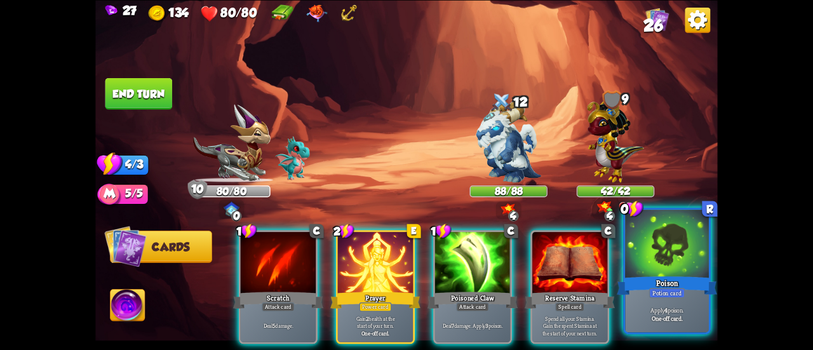
click at [637, 242] on div at bounding box center [667, 244] width 84 height 70
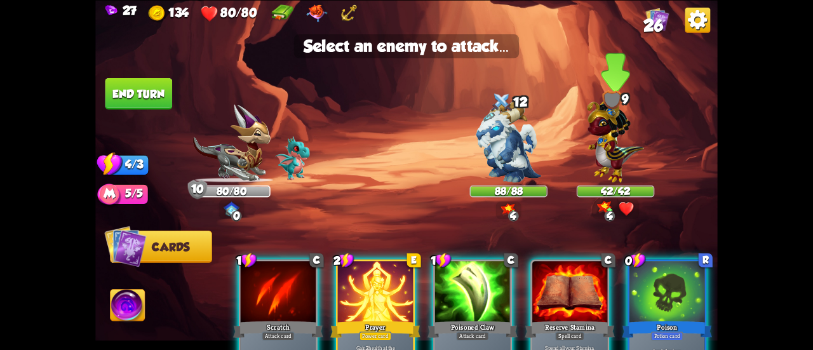
click at [630, 161] on img at bounding box center [615, 138] width 56 height 88
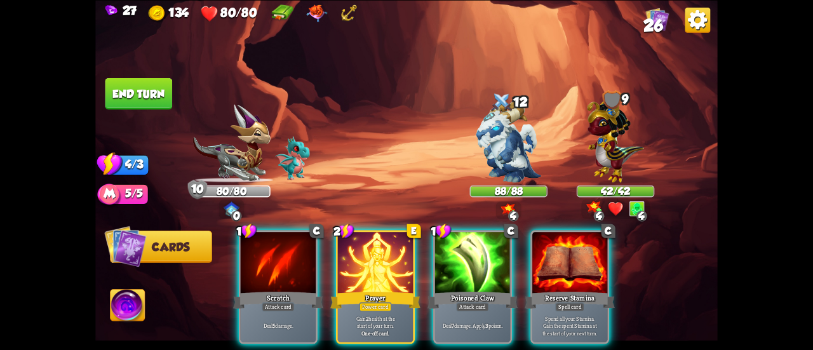
click at [361, 269] on div at bounding box center [375, 263] width 75 height 63
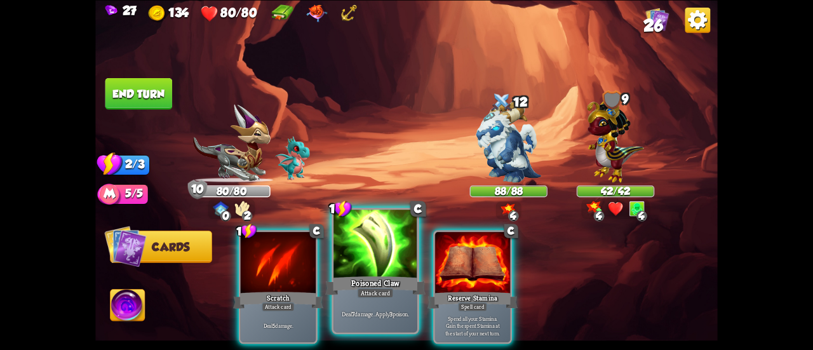
click at [356, 270] on div at bounding box center [375, 244] width 84 height 70
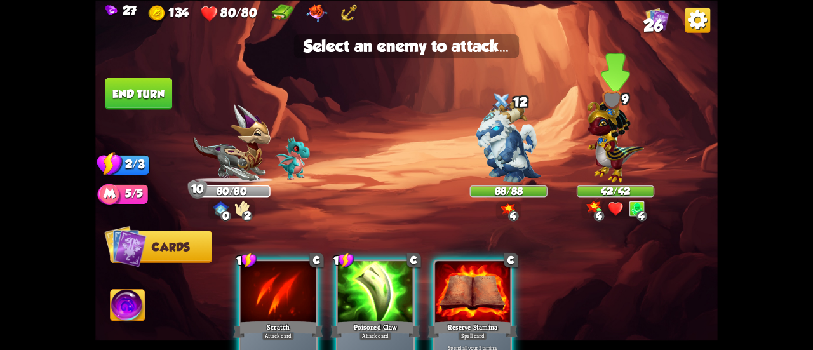
click at [643, 148] on img at bounding box center [615, 138] width 56 height 88
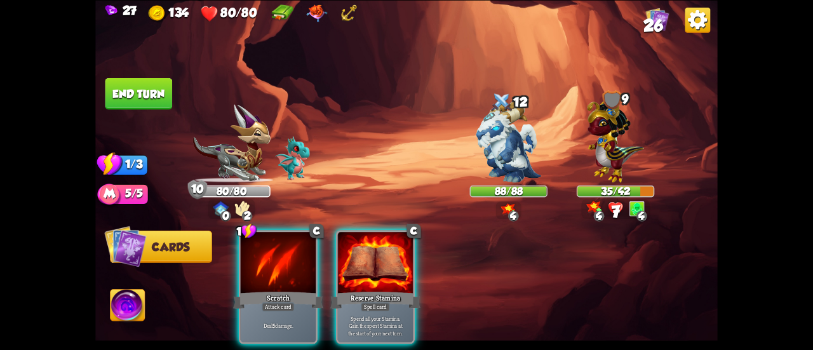
click at [224, 271] on div "1 C Scratch Attack card Deal 5 damage. C Reserve Stamina Spell card Spend all y…" at bounding box center [469, 272] width 498 height 156
click at [232, 267] on div "1 C Scratch Attack card Deal 5 damage. C Reserve Stamina Spell card Spend all y…" at bounding box center [469, 272] width 498 height 156
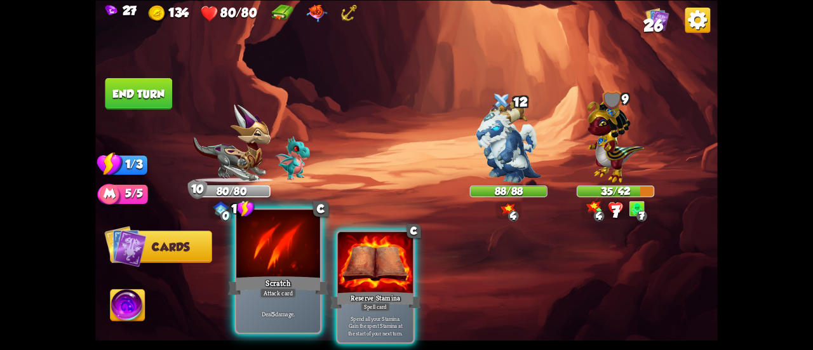
click at [244, 270] on div at bounding box center [278, 244] width 84 height 70
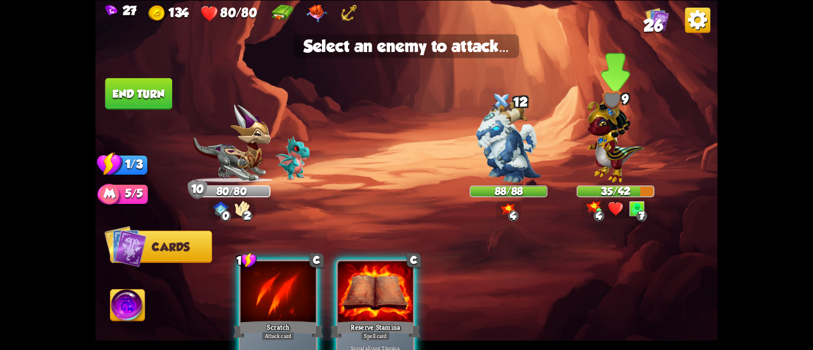
click at [654, 150] on div at bounding box center [614, 148] width 77 height 68
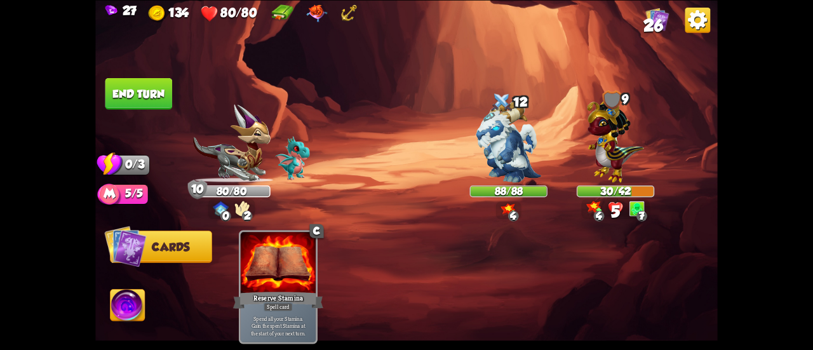
click at [133, 87] on button "End turn" at bounding box center [138, 93] width 67 height 32
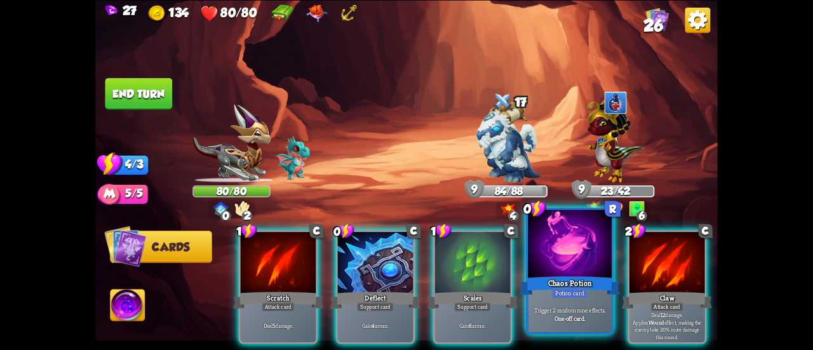
click at [536, 258] on div at bounding box center [570, 244] width 84 height 70
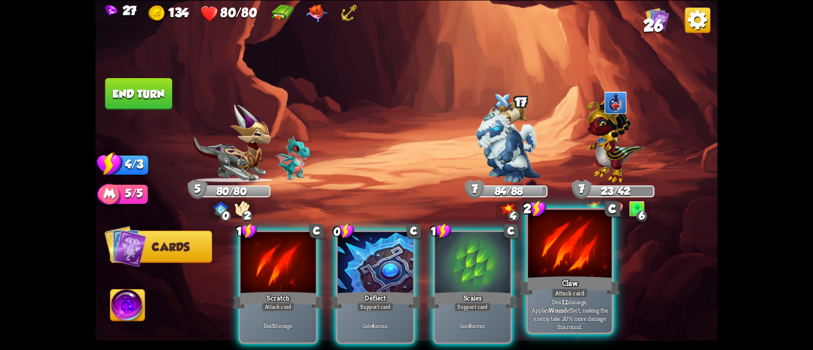
click at [544, 260] on div at bounding box center [570, 244] width 84 height 70
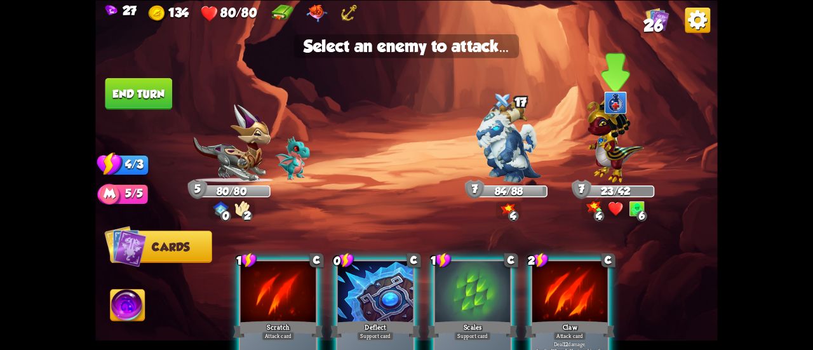
click at [607, 154] on img at bounding box center [615, 138] width 56 height 88
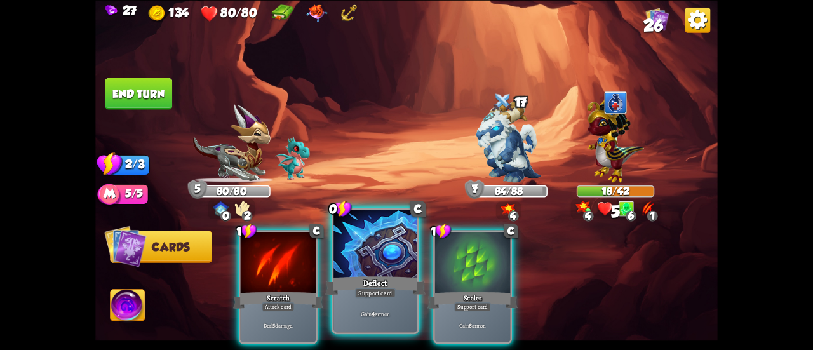
click at [348, 275] on div "Deflect" at bounding box center [375, 285] width 100 height 22
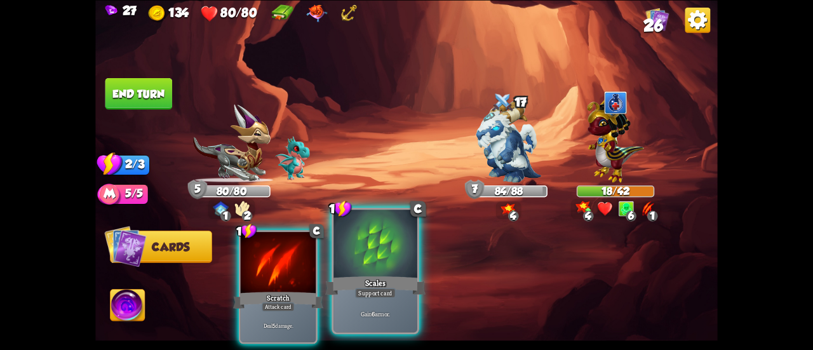
click at [382, 281] on div "Scales" at bounding box center [375, 285] width 100 height 22
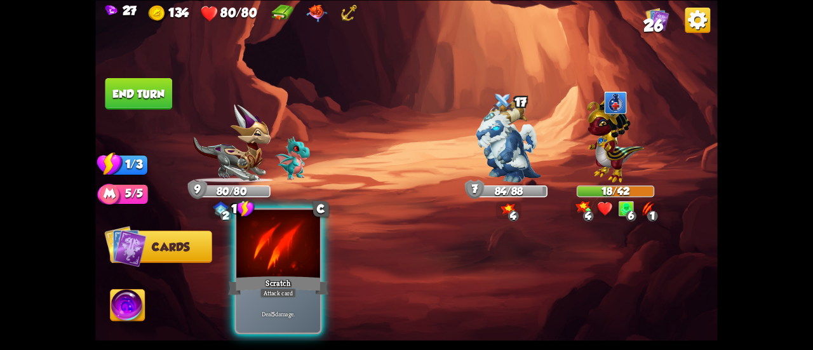
click at [284, 300] on div "Deal 5 damage." at bounding box center [278, 313] width 84 height 36
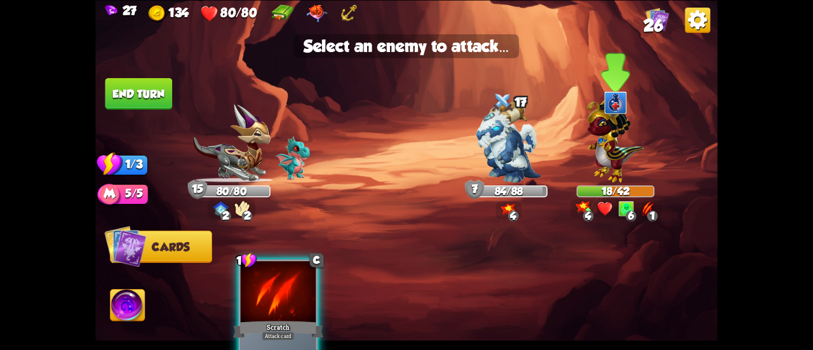
click at [617, 152] on img at bounding box center [615, 138] width 56 height 88
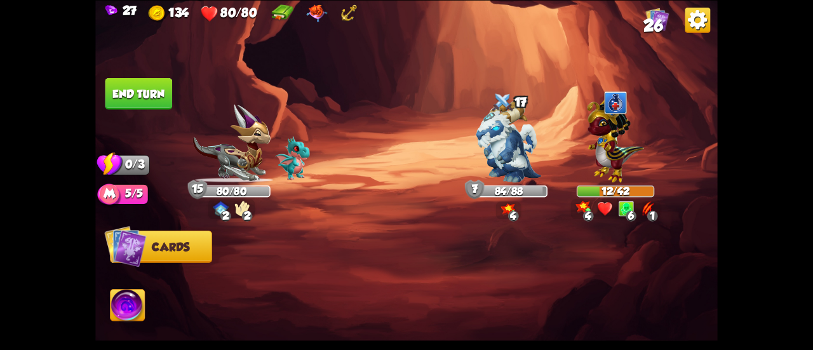
click at [161, 96] on button "End turn" at bounding box center [138, 93] width 67 height 32
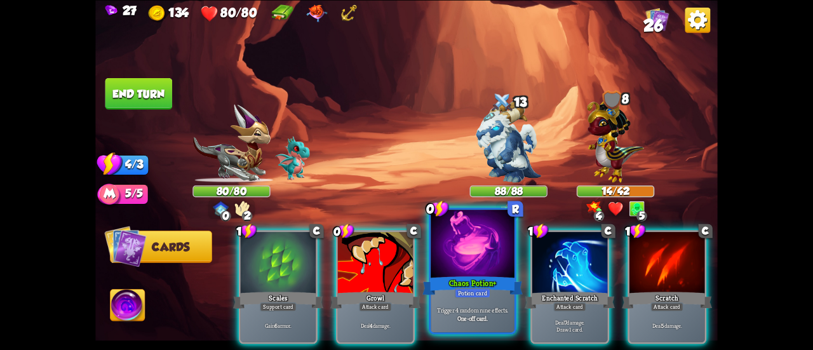
click at [452, 260] on div at bounding box center [472, 244] width 84 height 70
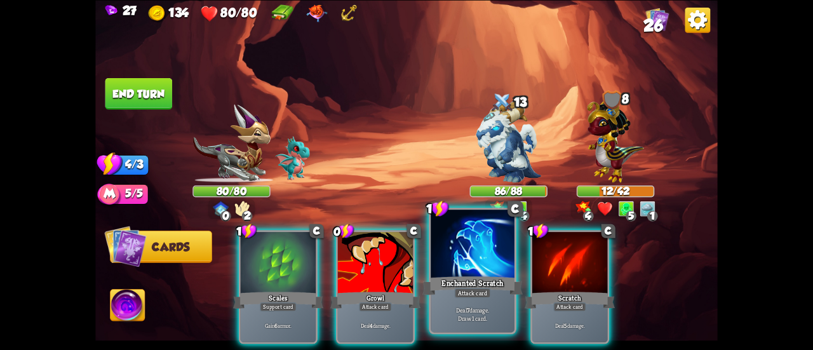
click at [440, 252] on div at bounding box center [472, 244] width 84 height 70
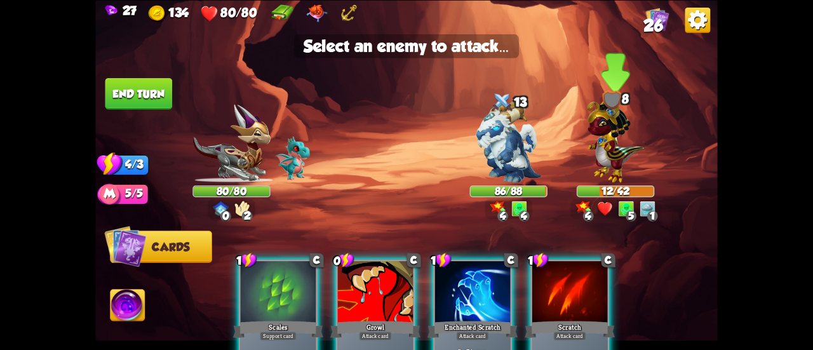
click at [624, 146] on img at bounding box center [615, 138] width 56 height 88
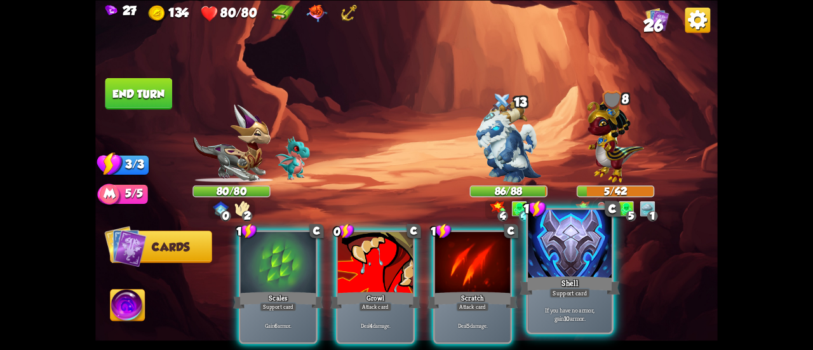
click at [577, 273] on div at bounding box center [570, 244] width 84 height 70
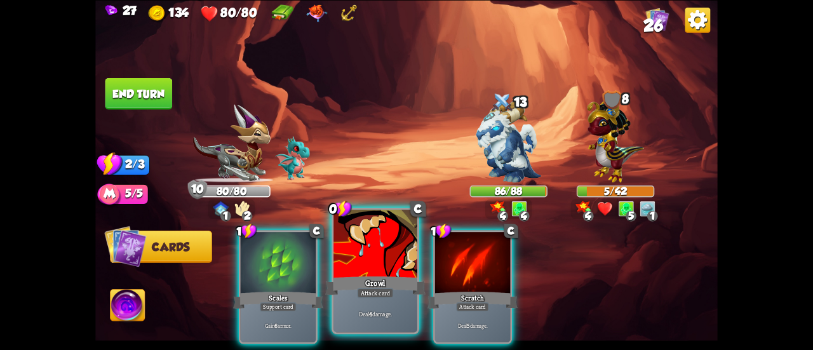
click at [339, 248] on div at bounding box center [375, 244] width 84 height 70
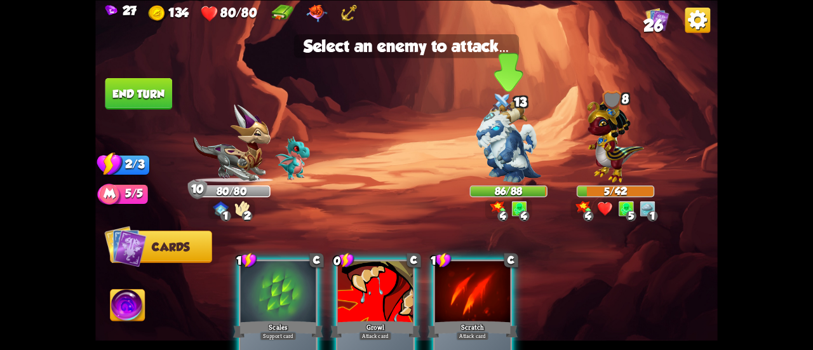
click at [479, 140] on img at bounding box center [507, 141] width 65 height 82
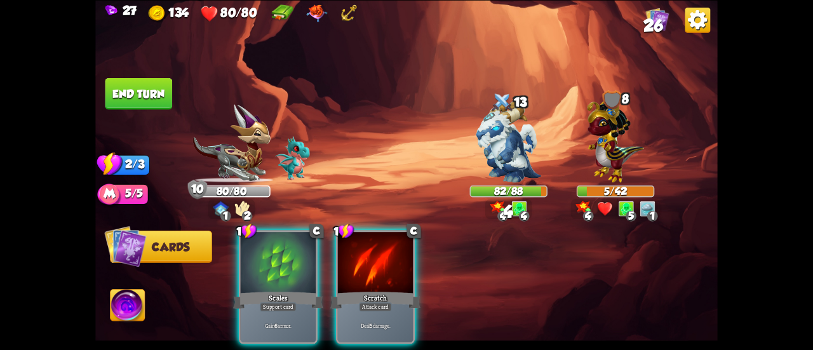
click at [281, 263] on div at bounding box center [278, 263] width 75 height 63
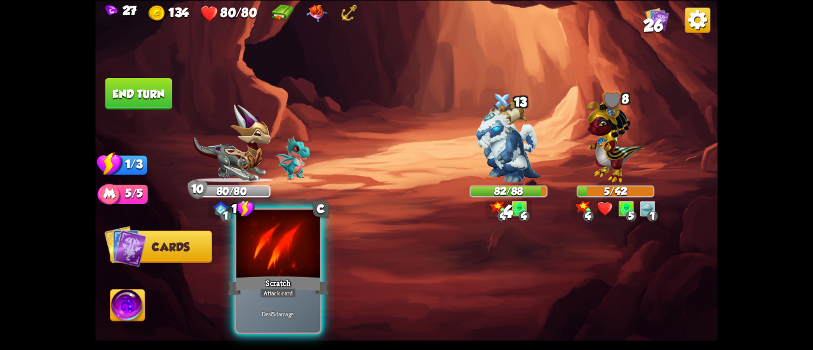
click at [272, 265] on div at bounding box center [278, 244] width 84 height 70
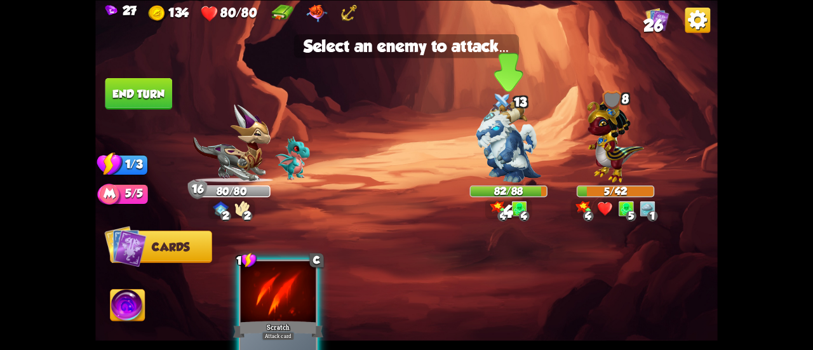
click at [517, 143] on img at bounding box center [507, 141] width 65 height 82
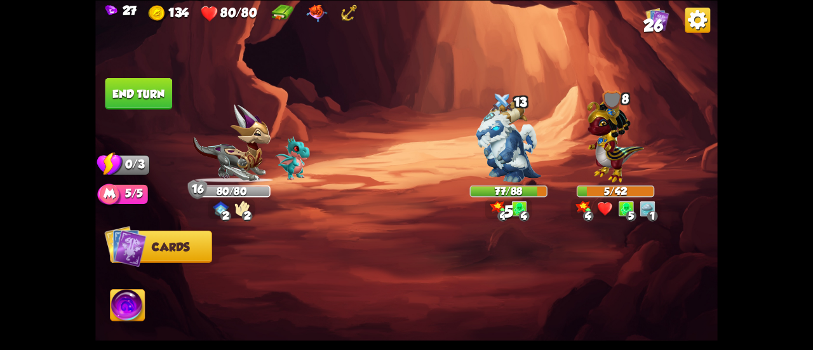
click at [159, 95] on button "End turn" at bounding box center [138, 93] width 67 height 32
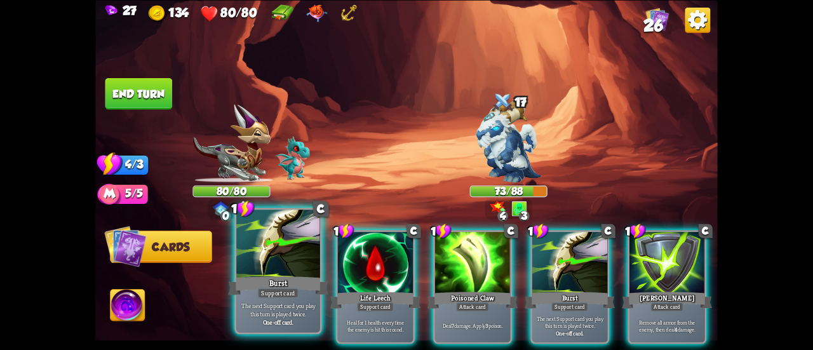
click at [282, 241] on div at bounding box center [278, 244] width 84 height 70
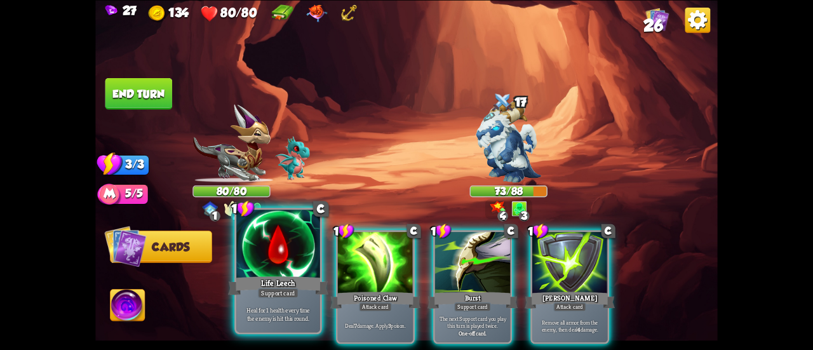
click at [287, 247] on div at bounding box center [278, 244] width 84 height 70
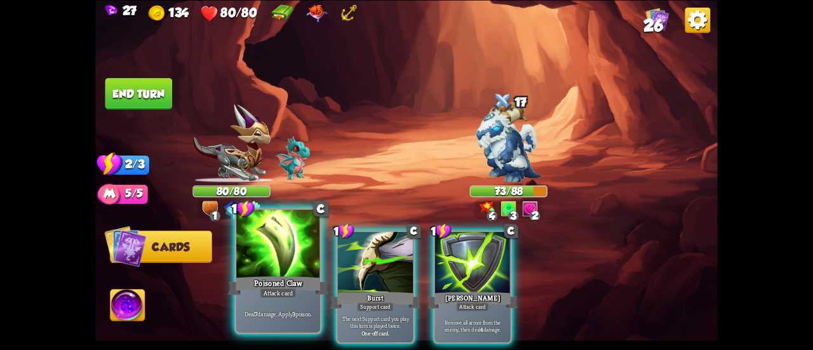
click at [301, 258] on div at bounding box center [278, 244] width 84 height 70
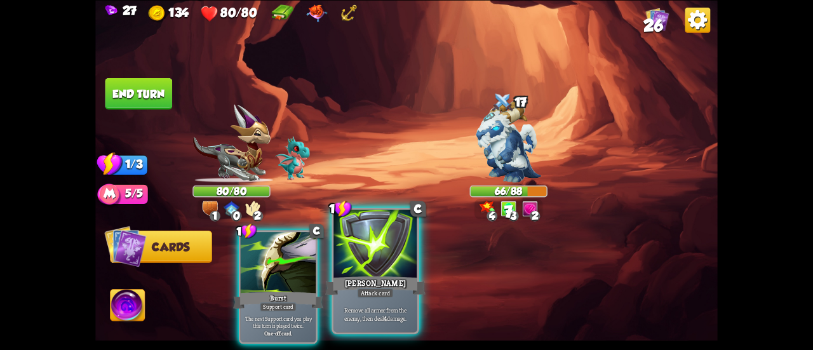
click at [386, 272] on div at bounding box center [375, 244] width 84 height 70
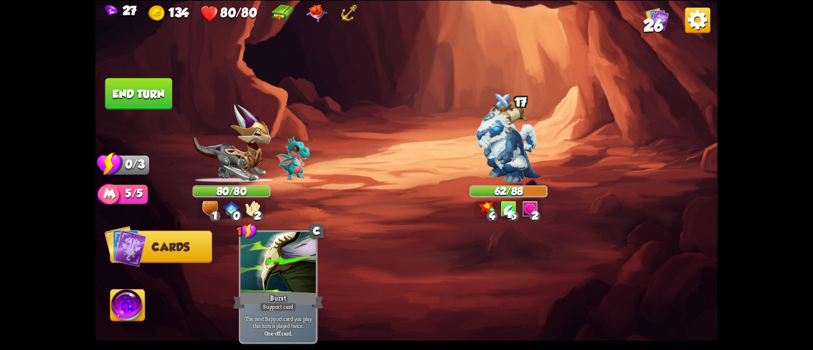
click at [142, 80] on button "End turn" at bounding box center [138, 93] width 67 height 32
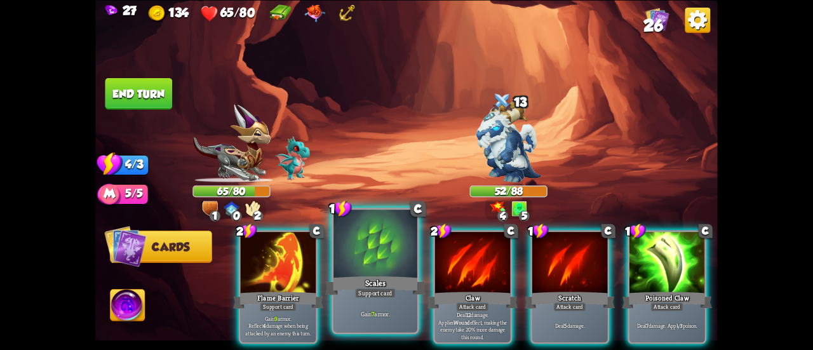
click at [383, 262] on div at bounding box center [375, 244] width 84 height 70
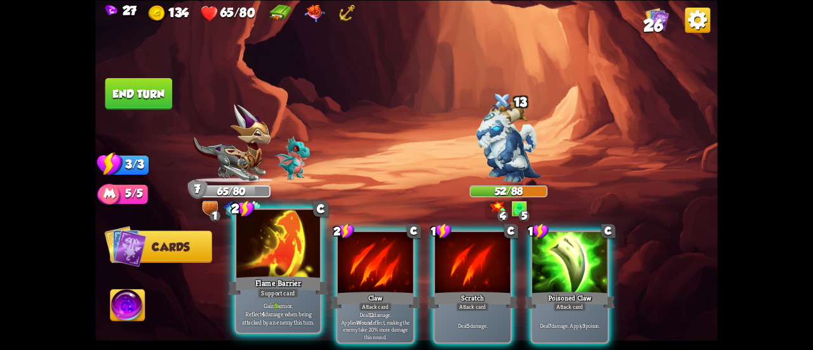
click at [262, 269] on div at bounding box center [278, 244] width 84 height 70
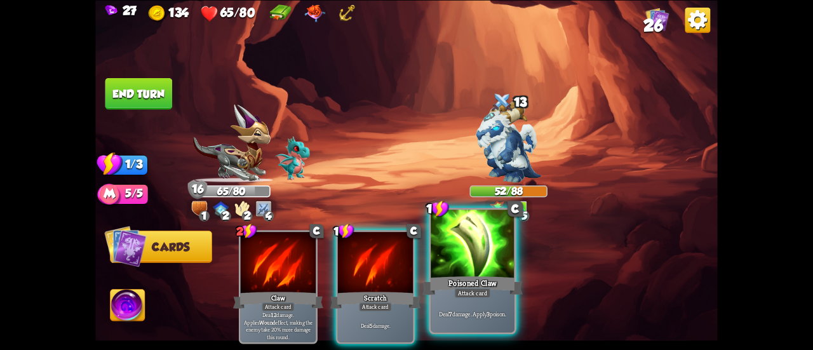
click at [458, 279] on div "Poisoned Claw" at bounding box center [472, 285] width 100 height 22
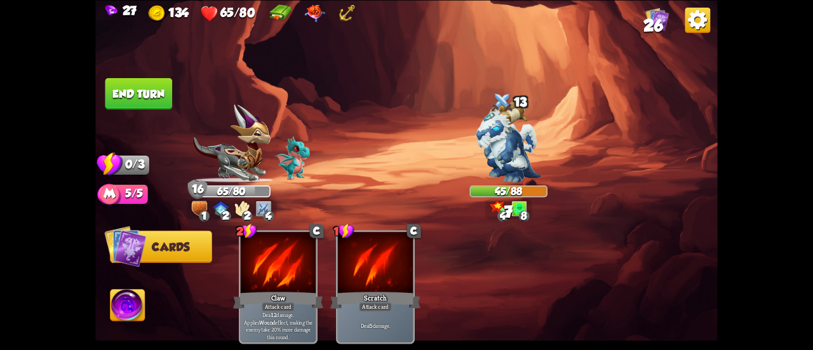
click at [136, 84] on button "End turn" at bounding box center [138, 93] width 67 height 32
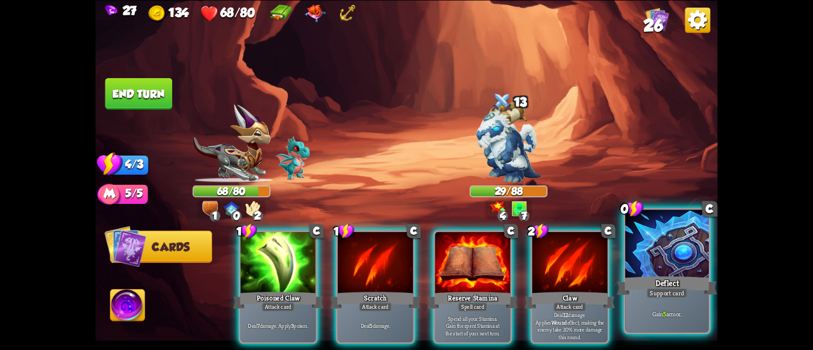
click at [668, 261] on div at bounding box center [667, 244] width 84 height 70
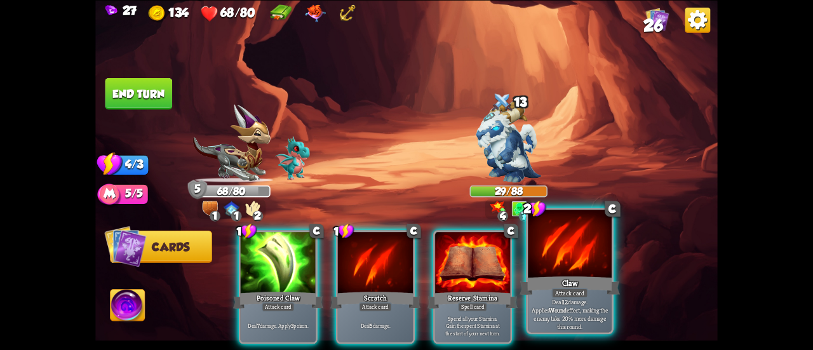
click at [563, 260] on div at bounding box center [570, 244] width 84 height 70
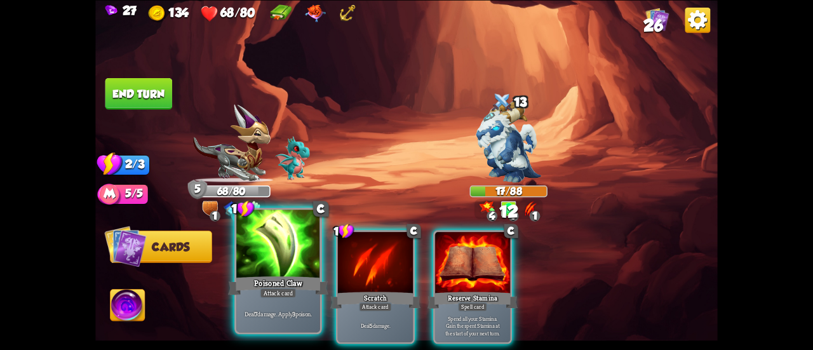
click at [298, 272] on div at bounding box center [278, 244] width 84 height 70
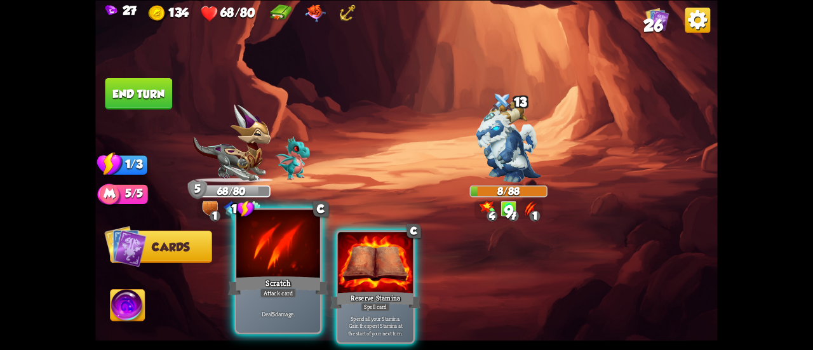
click at [277, 276] on div "Scratch" at bounding box center [278, 285] width 100 height 22
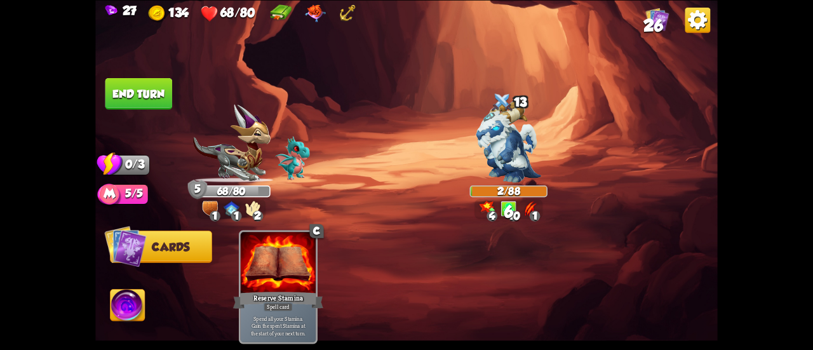
click at [139, 83] on button "End turn" at bounding box center [138, 93] width 67 height 32
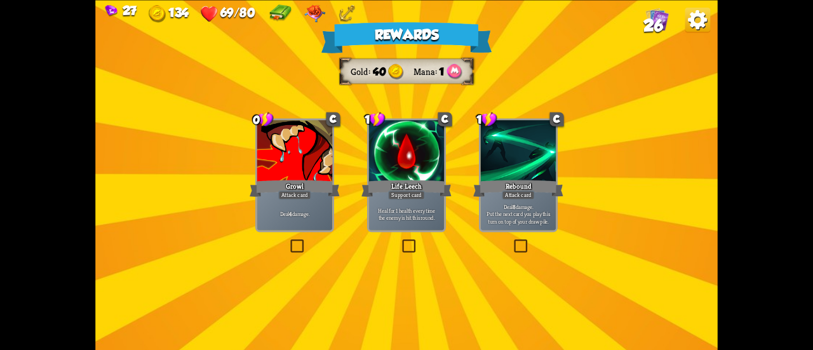
click at [310, 196] on div "Attack card" at bounding box center [294, 194] width 33 height 9
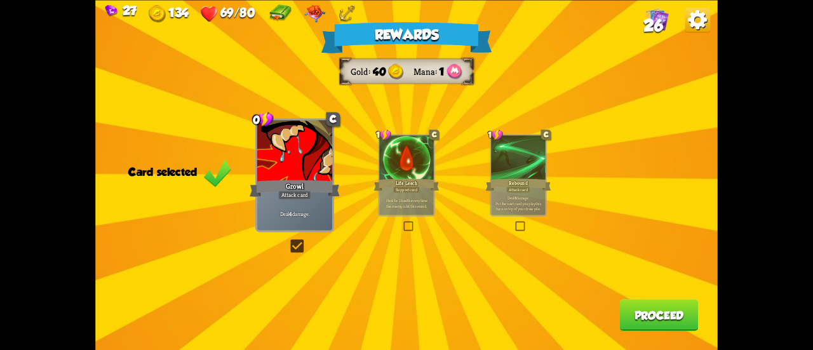
click at [655, 320] on button "Proceed" at bounding box center [659, 315] width 79 height 32
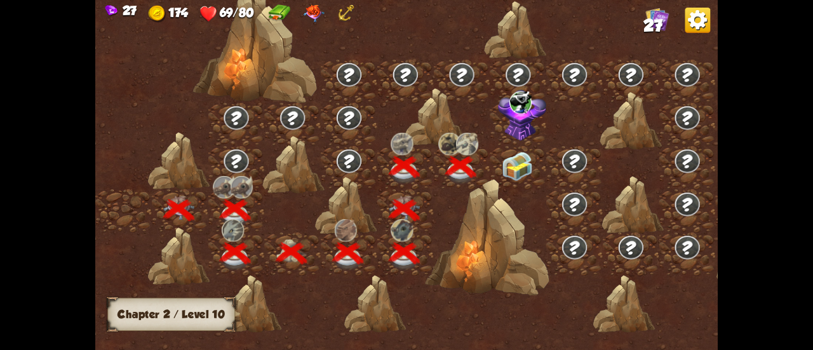
click at [508, 164] on img at bounding box center [517, 166] width 31 height 29
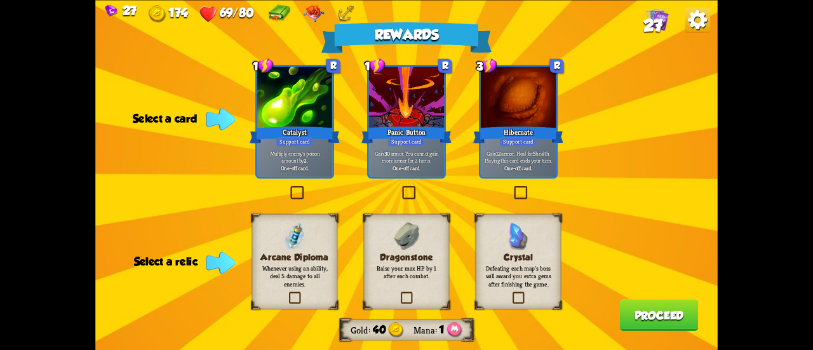
click at [307, 142] on div "Support card" at bounding box center [294, 140] width 37 height 9
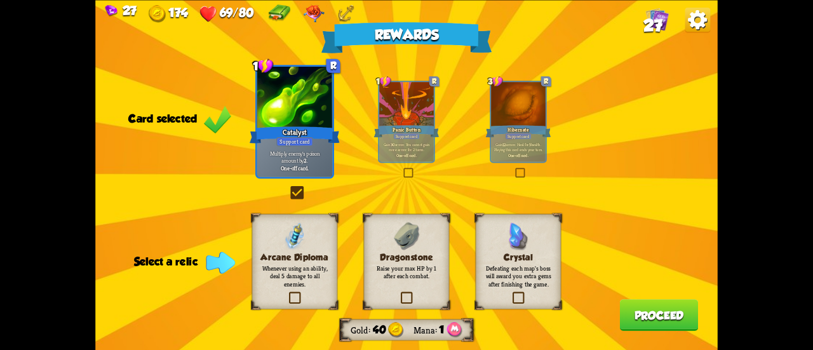
click at [380, 268] on p "Raise your max HP by 1 after each combat." at bounding box center [406, 271] width 69 height 17
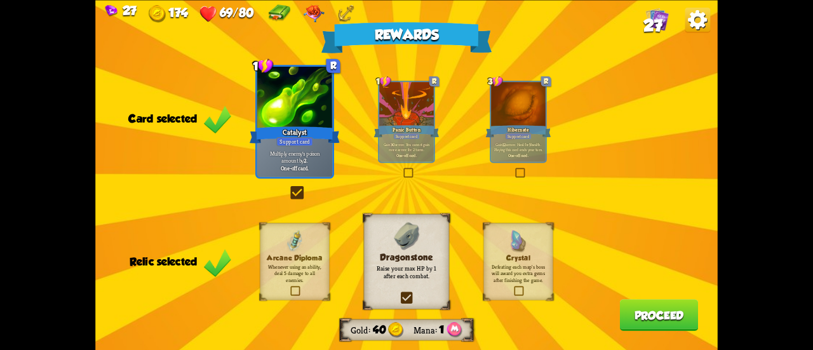
click at [630, 310] on button "Proceed" at bounding box center [659, 315] width 79 height 32
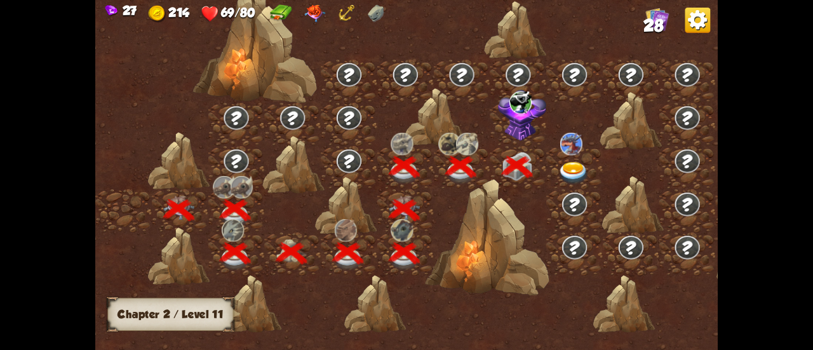
scroll to position [0, 193]
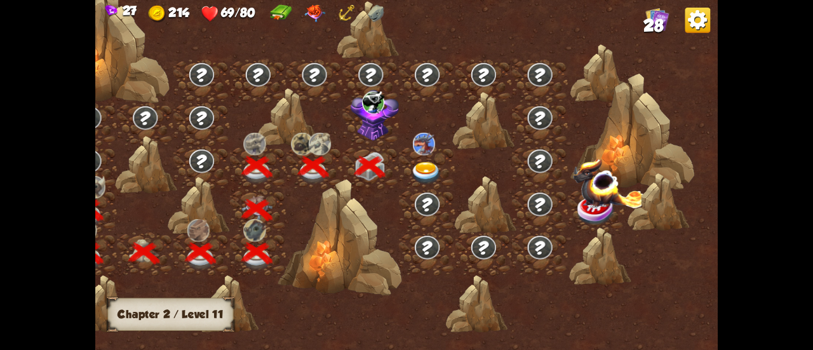
click at [378, 112] on img at bounding box center [373, 102] width 22 height 23
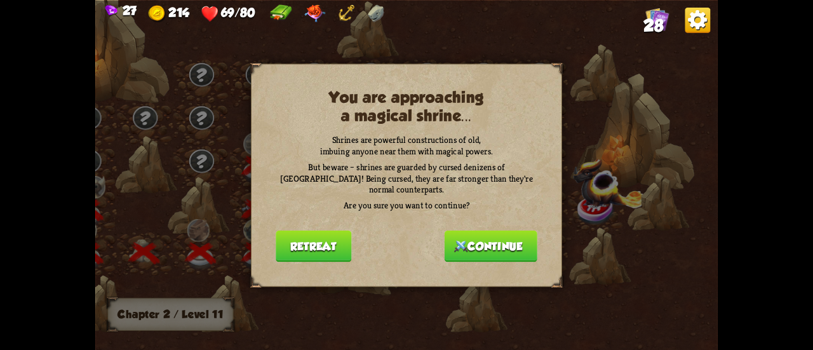
click at [297, 238] on button "Retreat" at bounding box center [314, 246] width 76 height 32
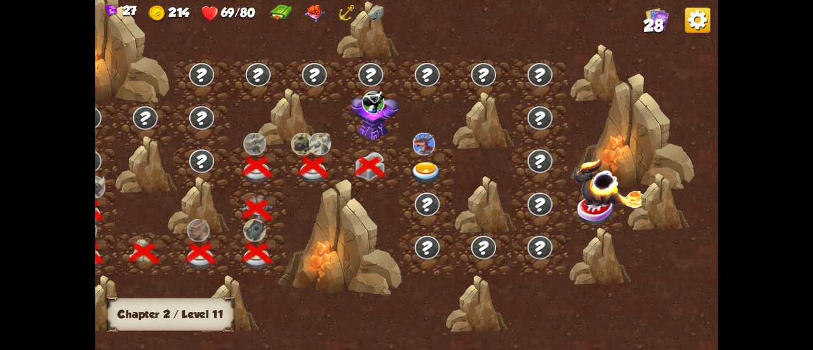
click at [361, 124] on img at bounding box center [374, 115] width 49 height 51
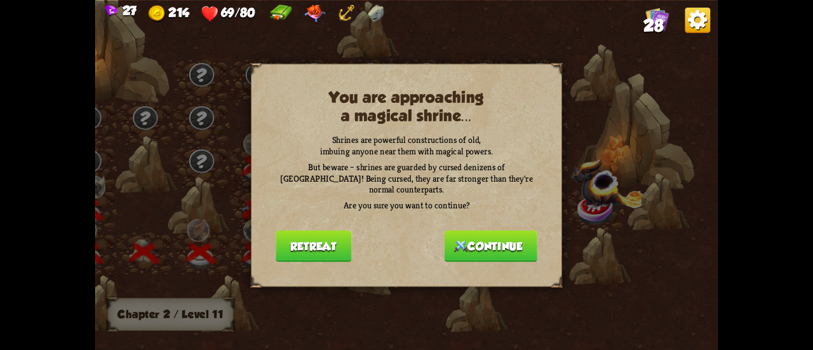
click at [334, 248] on button "Retreat" at bounding box center [314, 246] width 76 height 32
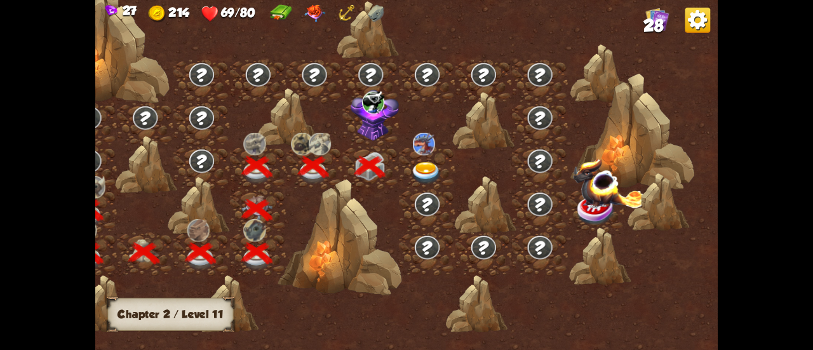
click at [402, 153] on div at bounding box center [427, 167] width 56 height 43
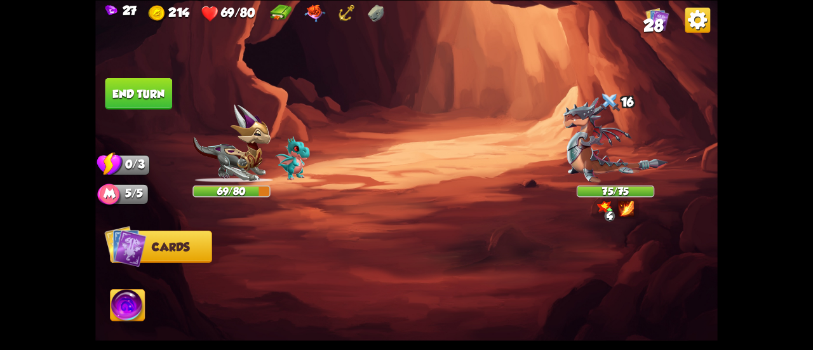
click at [695, 29] on img at bounding box center [697, 19] width 25 height 25
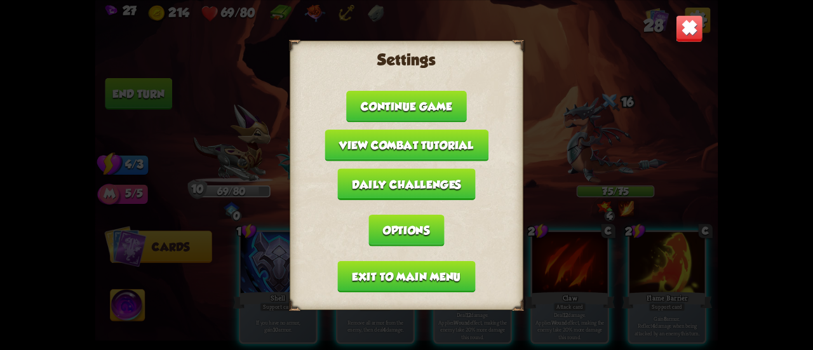
click at [456, 274] on button "Exit to main menu" at bounding box center [407, 276] width 138 height 32
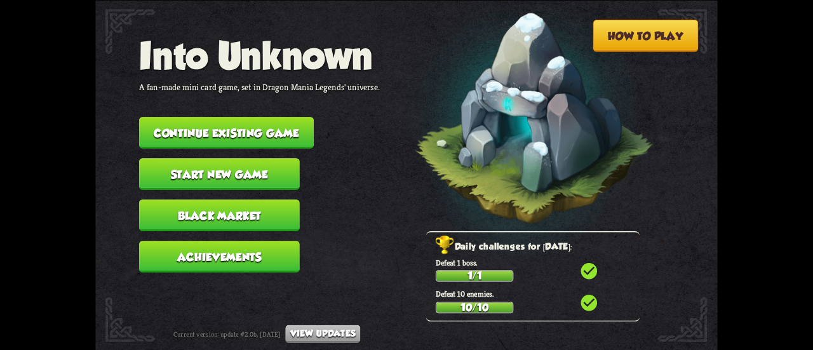
click at [267, 183] on button "Start new game" at bounding box center [219, 174] width 161 height 32
